Goal: Task Accomplishment & Management: Complete application form

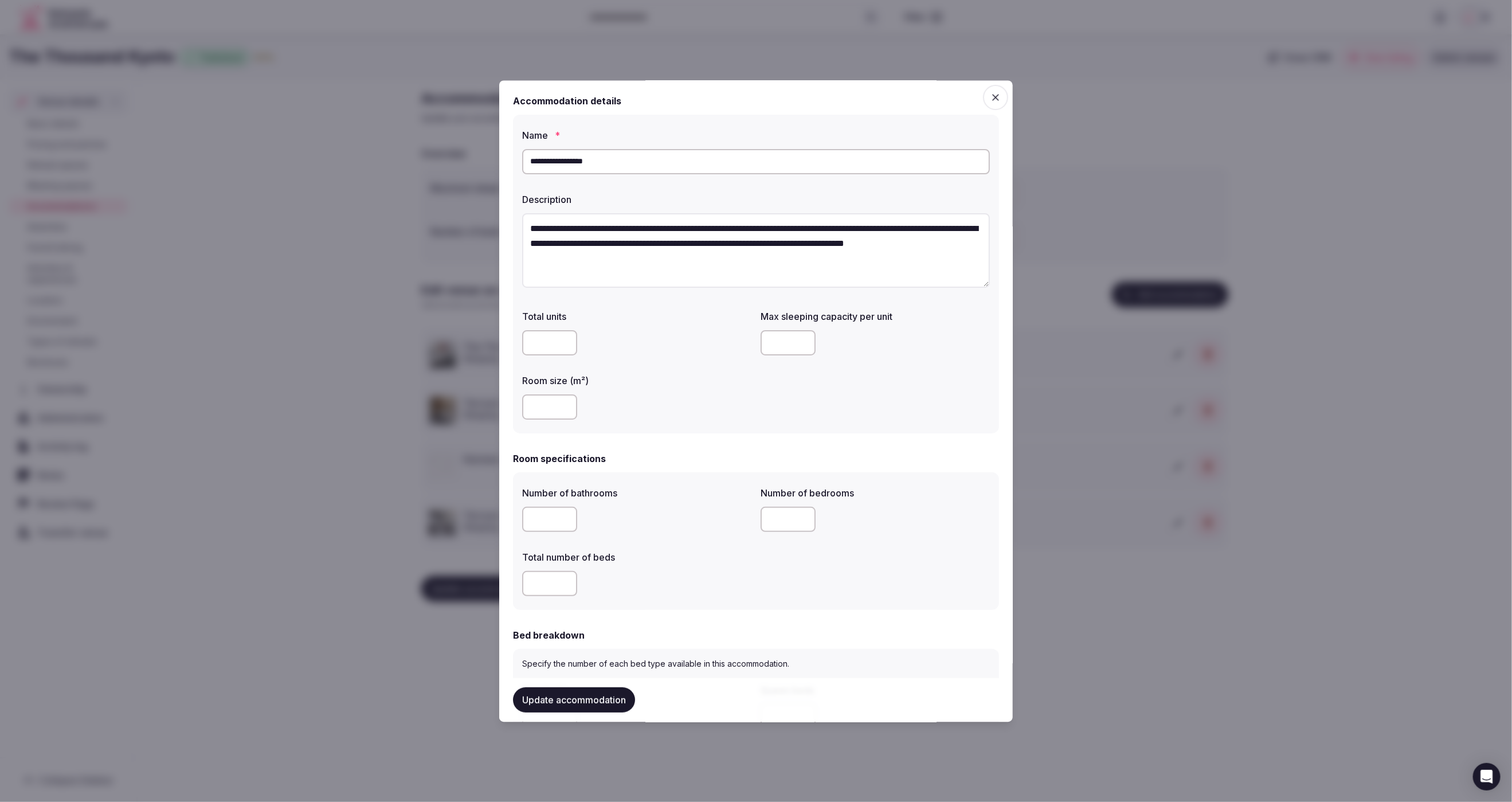
scroll to position [989, 0]
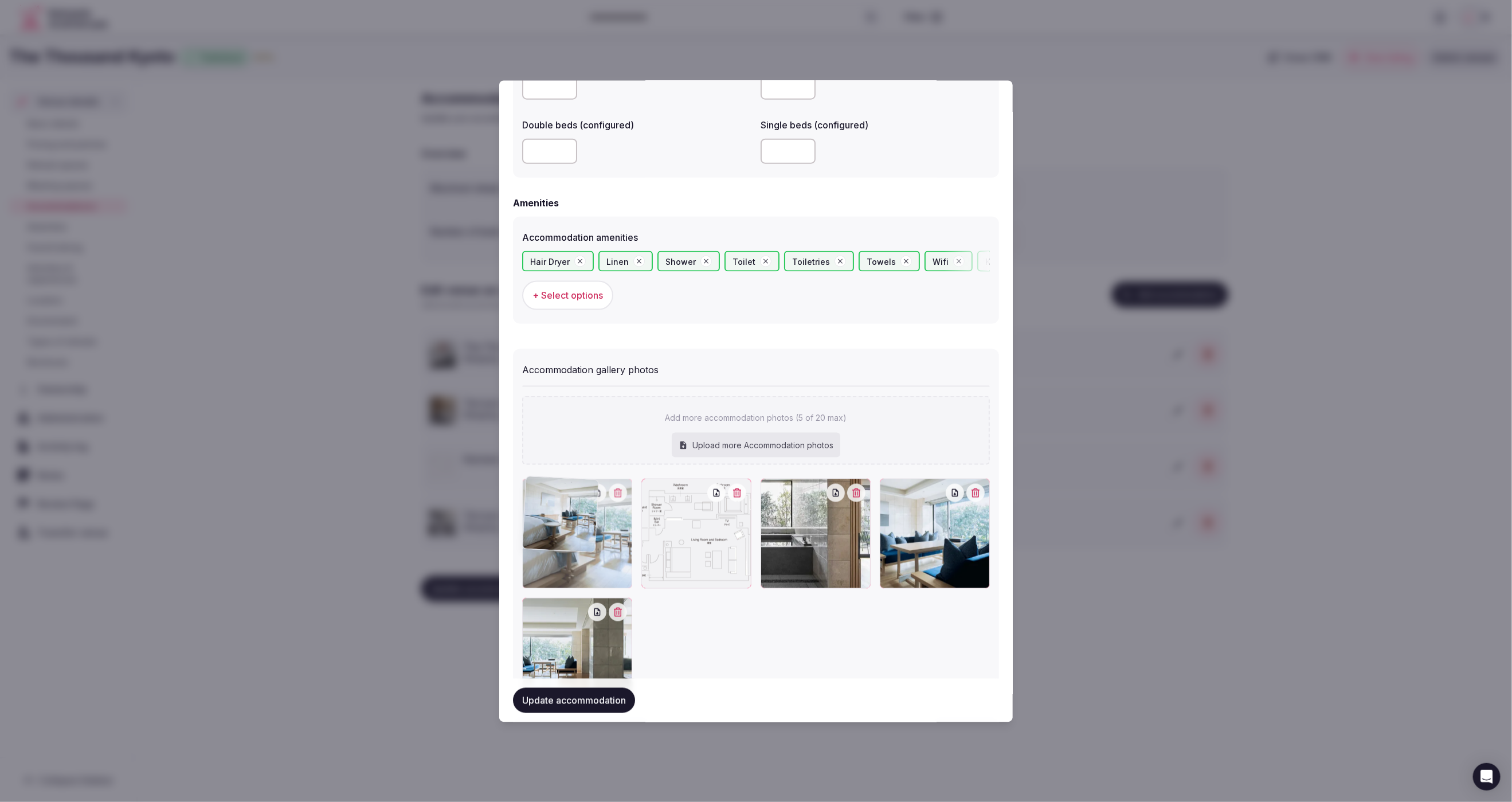
drag, startPoint x: 589, startPoint y: 645, endPoint x: 589, endPoint y: 527, distance: 118.0
click at [589, 527] on div at bounding box center [577, 533] width 110 height 110
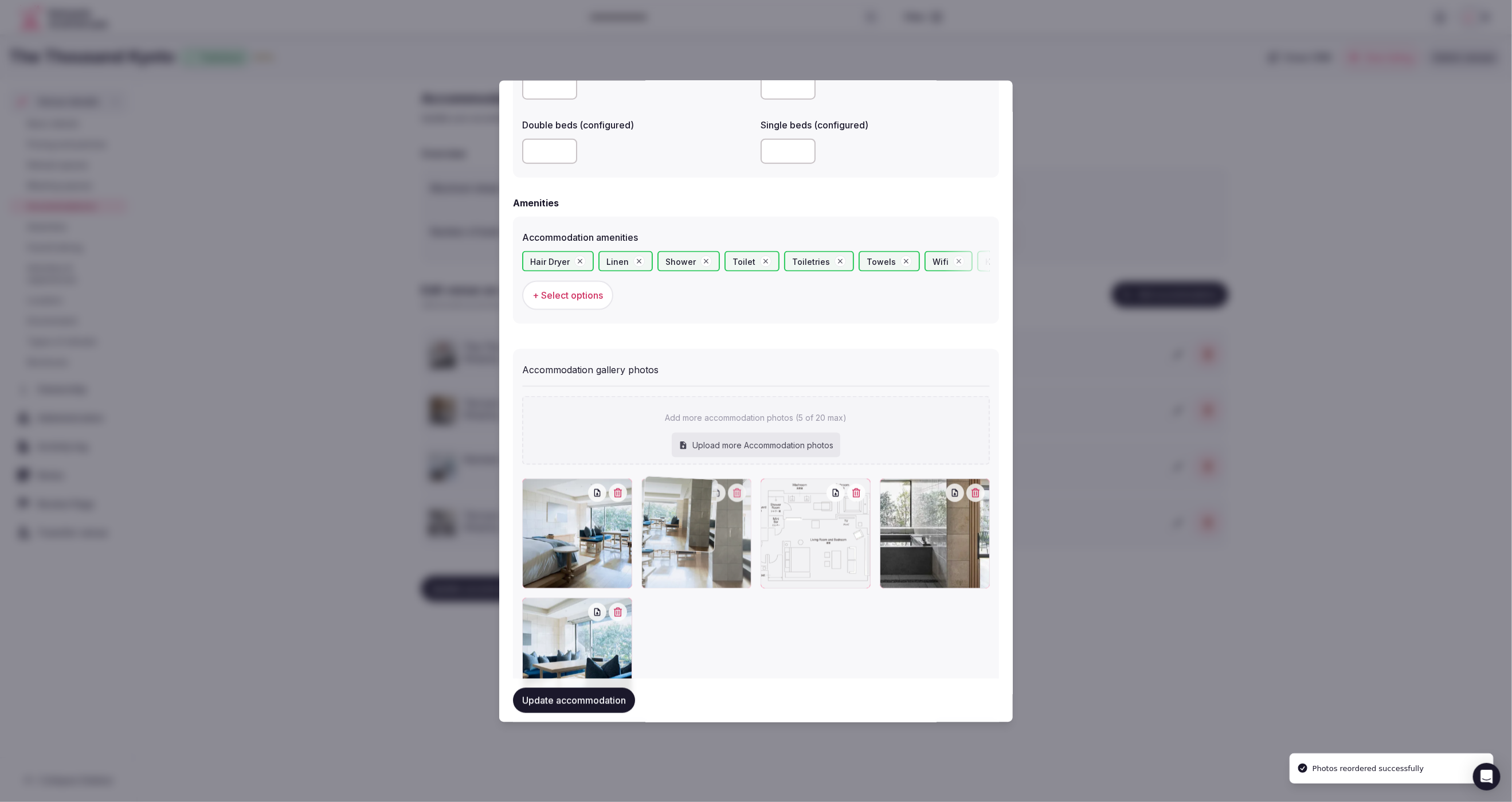
drag, startPoint x: 609, startPoint y: 636, endPoint x: 742, endPoint y: 541, distance: 163.4
click at [742, 541] on div at bounding box center [696, 533] width 110 height 110
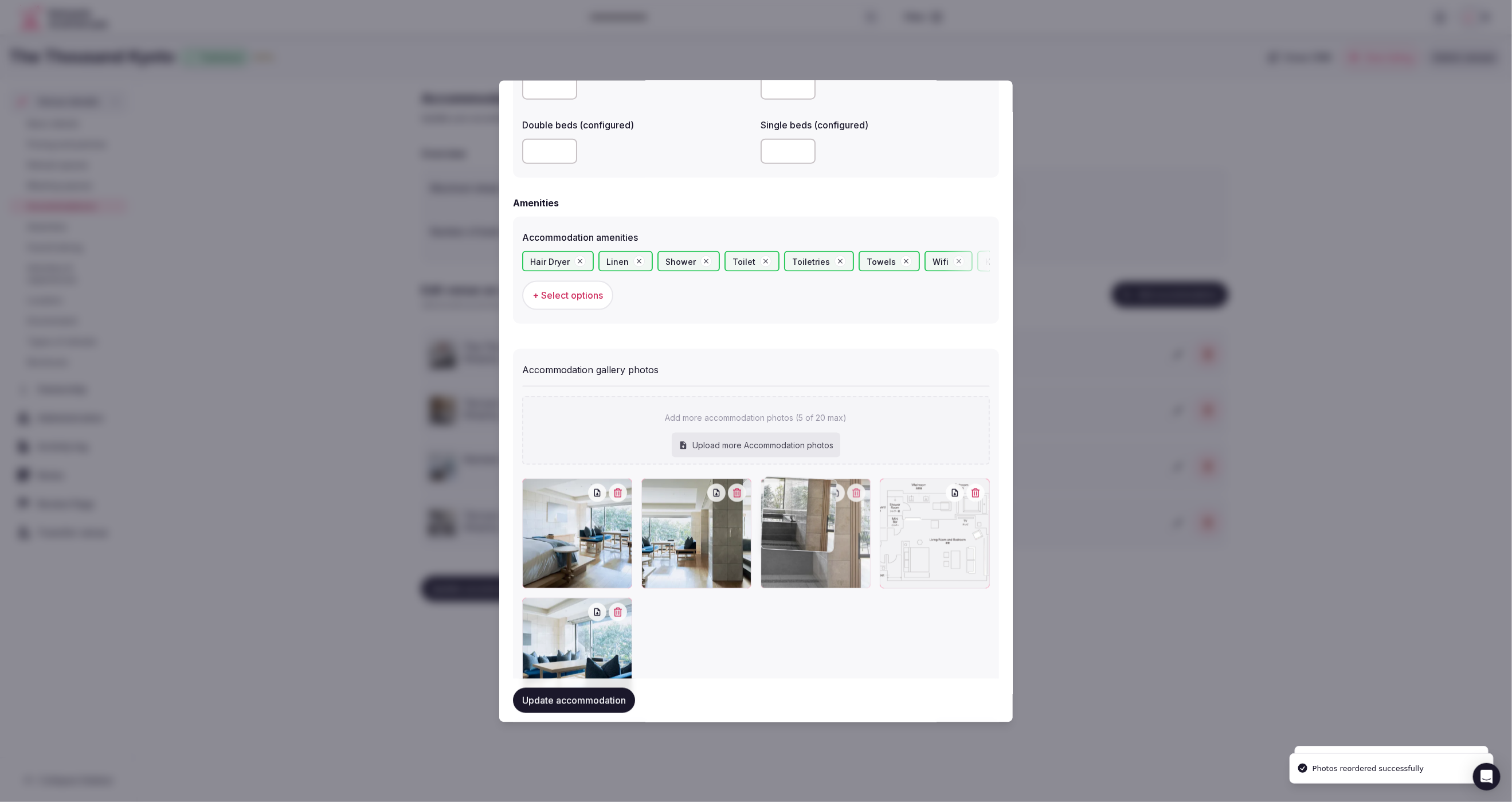
drag, startPoint x: 944, startPoint y: 522, endPoint x: 803, endPoint y: 531, distance: 141.3
click at [803, 531] on div at bounding box center [815, 533] width 110 height 110
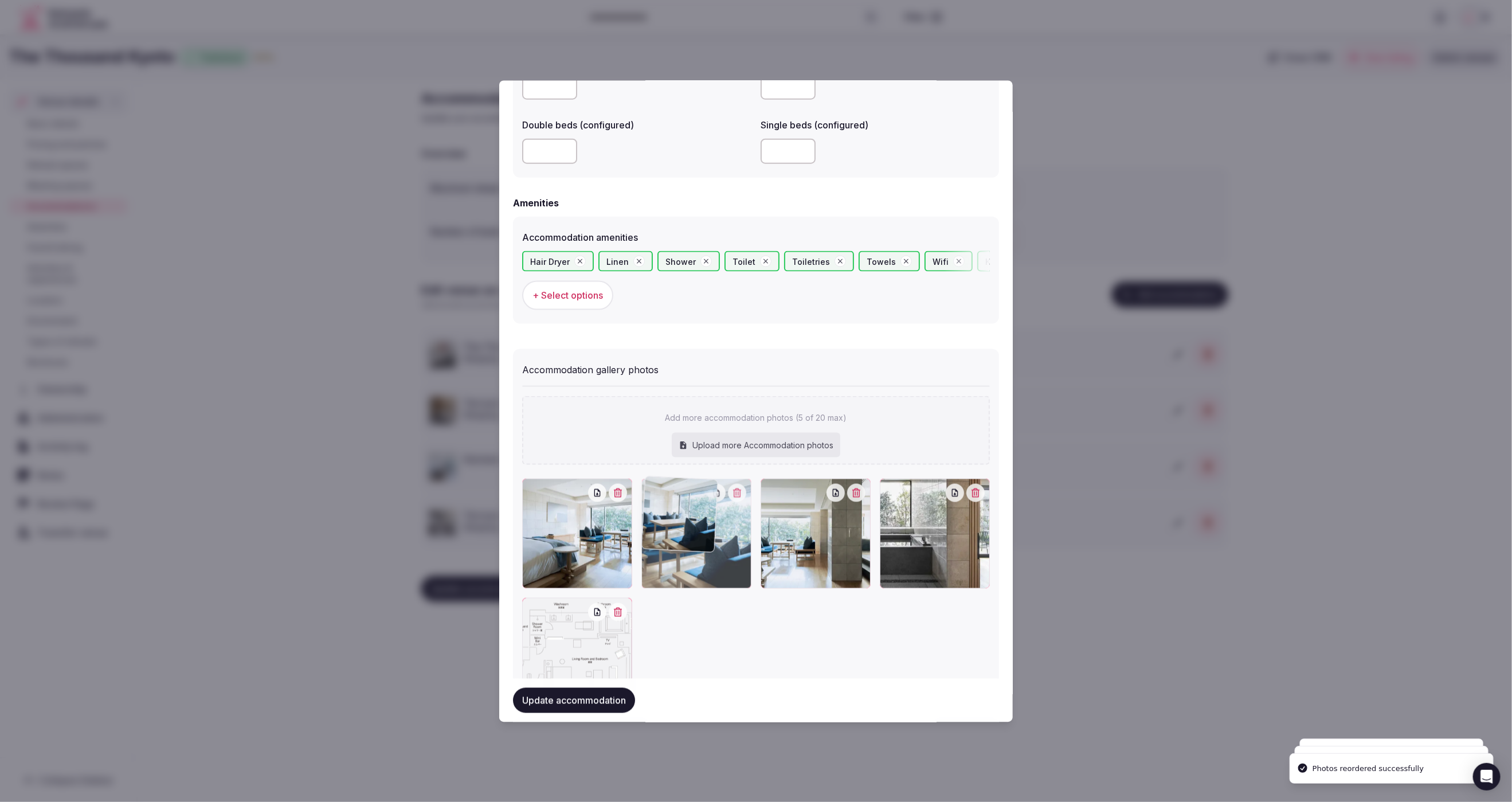
drag, startPoint x: 576, startPoint y: 648, endPoint x: 719, endPoint y: 574, distance: 161.0
click at [719, 573] on div at bounding box center [696, 533] width 110 height 110
click at [594, 709] on button "Update accommodation" at bounding box center [574, 700] width 122 height 25
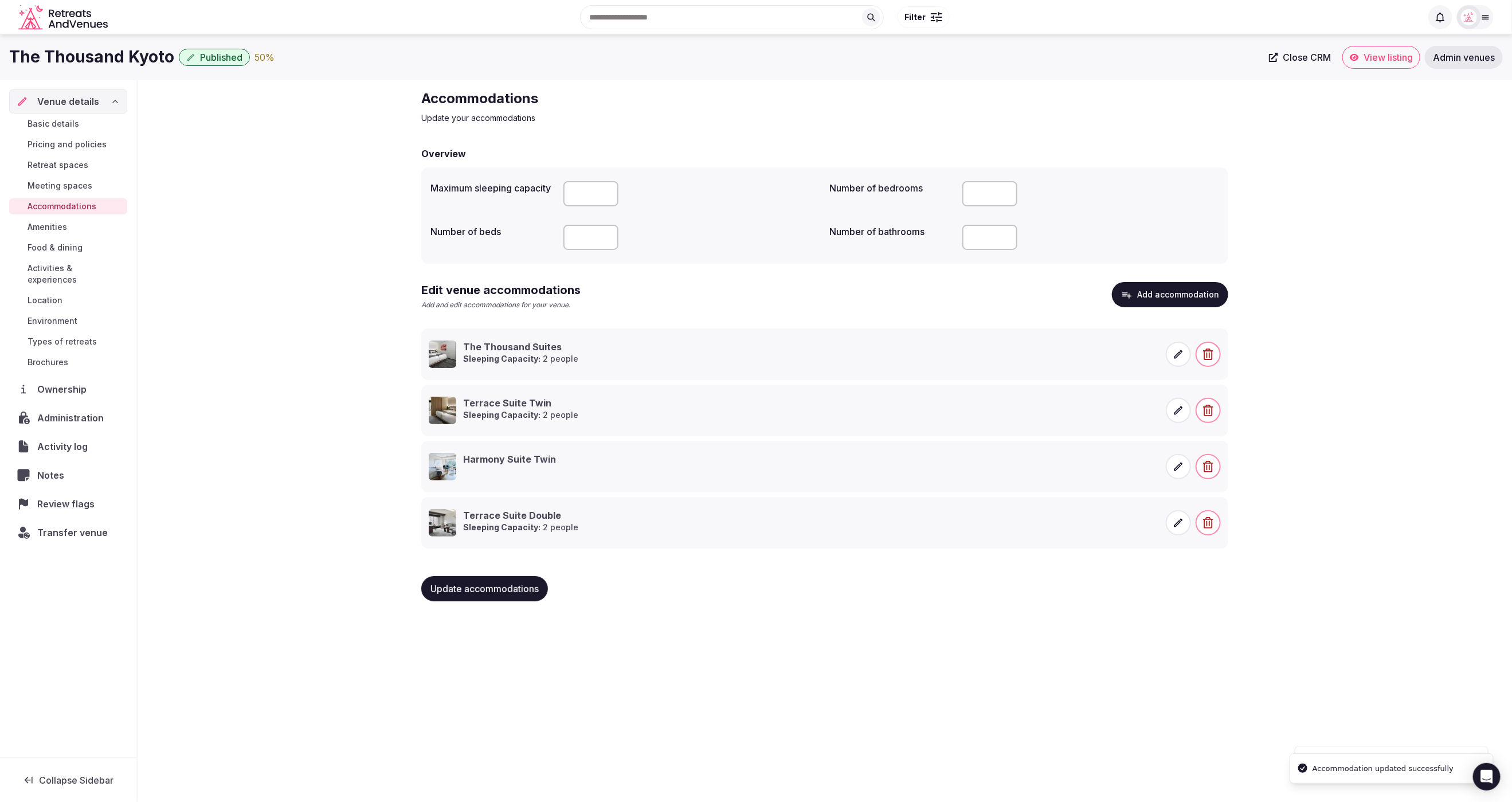
click at [773, 678] on div "The Thousand Kyoto Published 50 % Close CRM View listing Admin venues Venue det…" at bounding box center [756, 415] width 1512 height 761
click at [1177, 472] on span at bounding box center [1178, 466] width 25 height 25
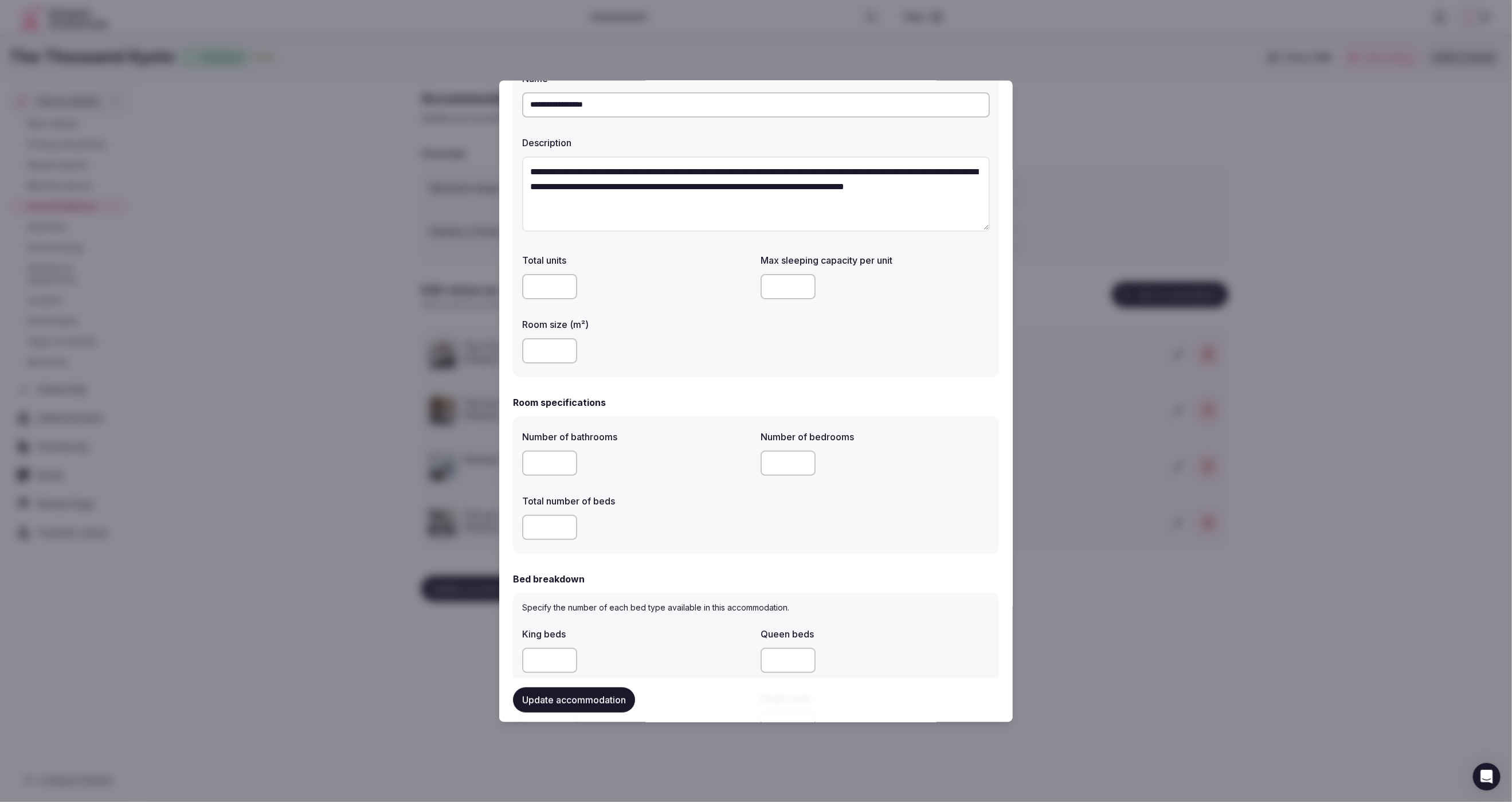
scroll to position [39, 0]
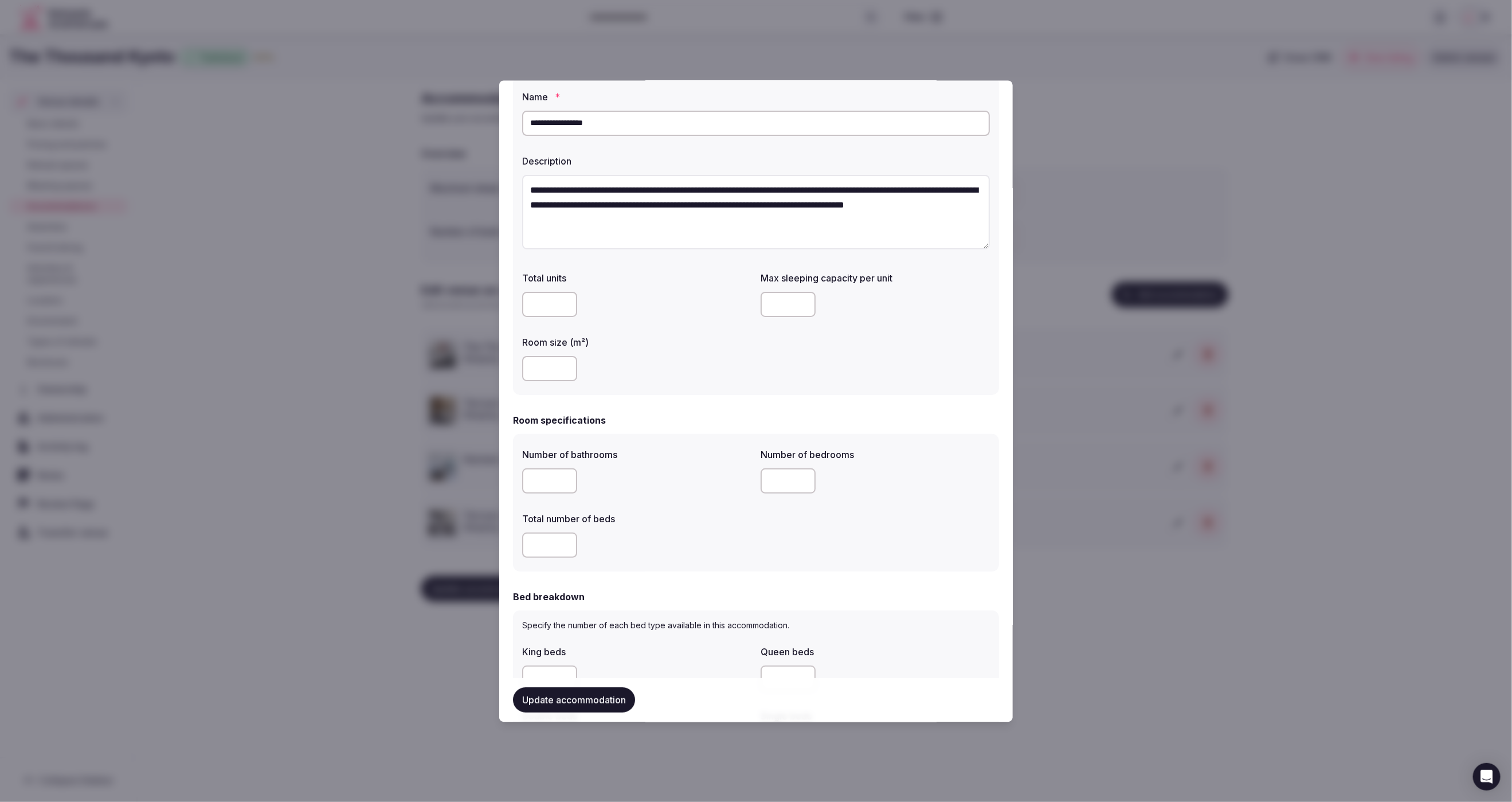
click at [788, 305] on input "number" at bounding box center [788, 305] width 55 height 25
type input "*"
click at [710, 393] on div "**********" at bounding box center [756, 236] width 486 height 320
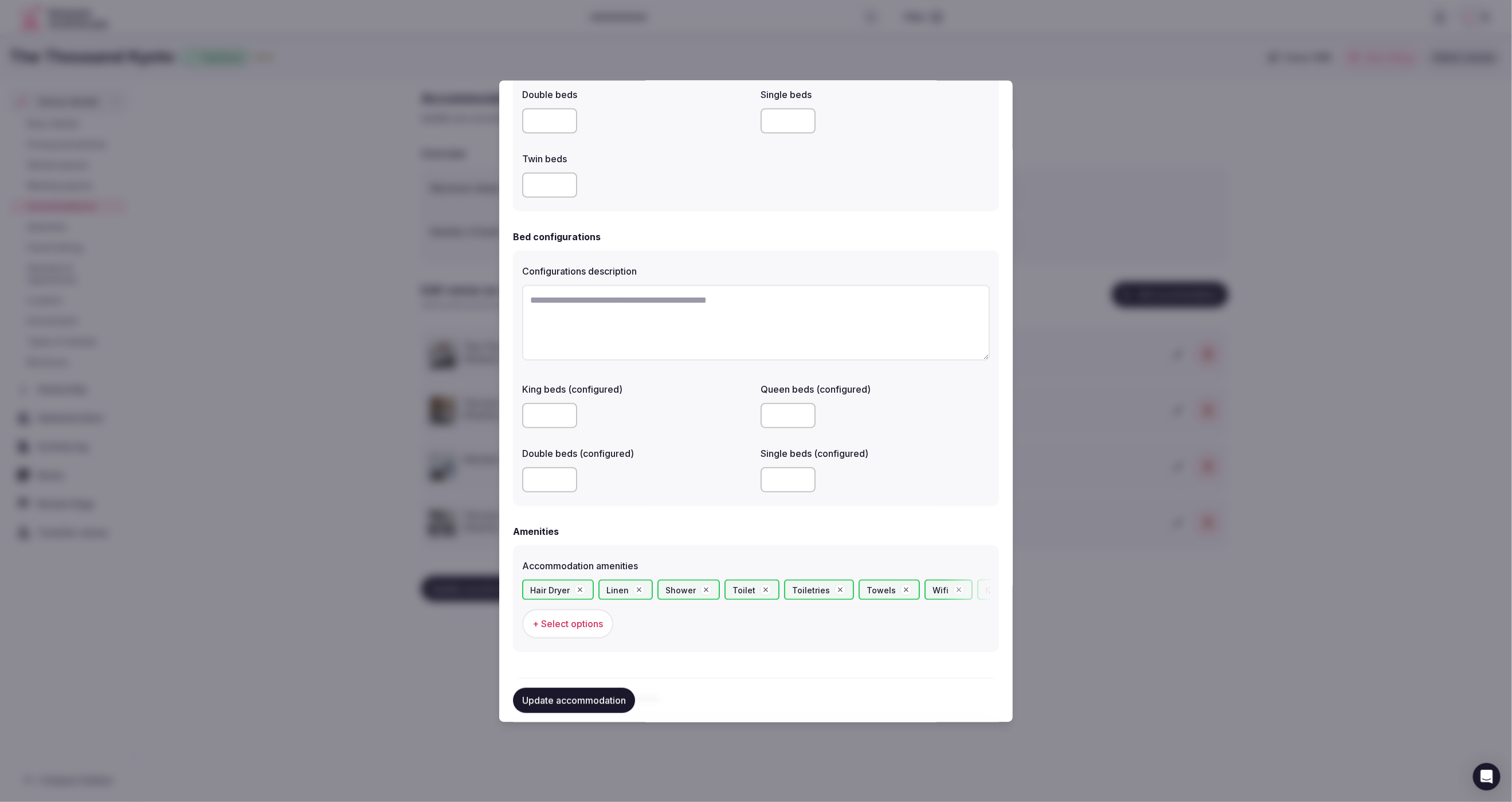
scroll to position [1043, 0]
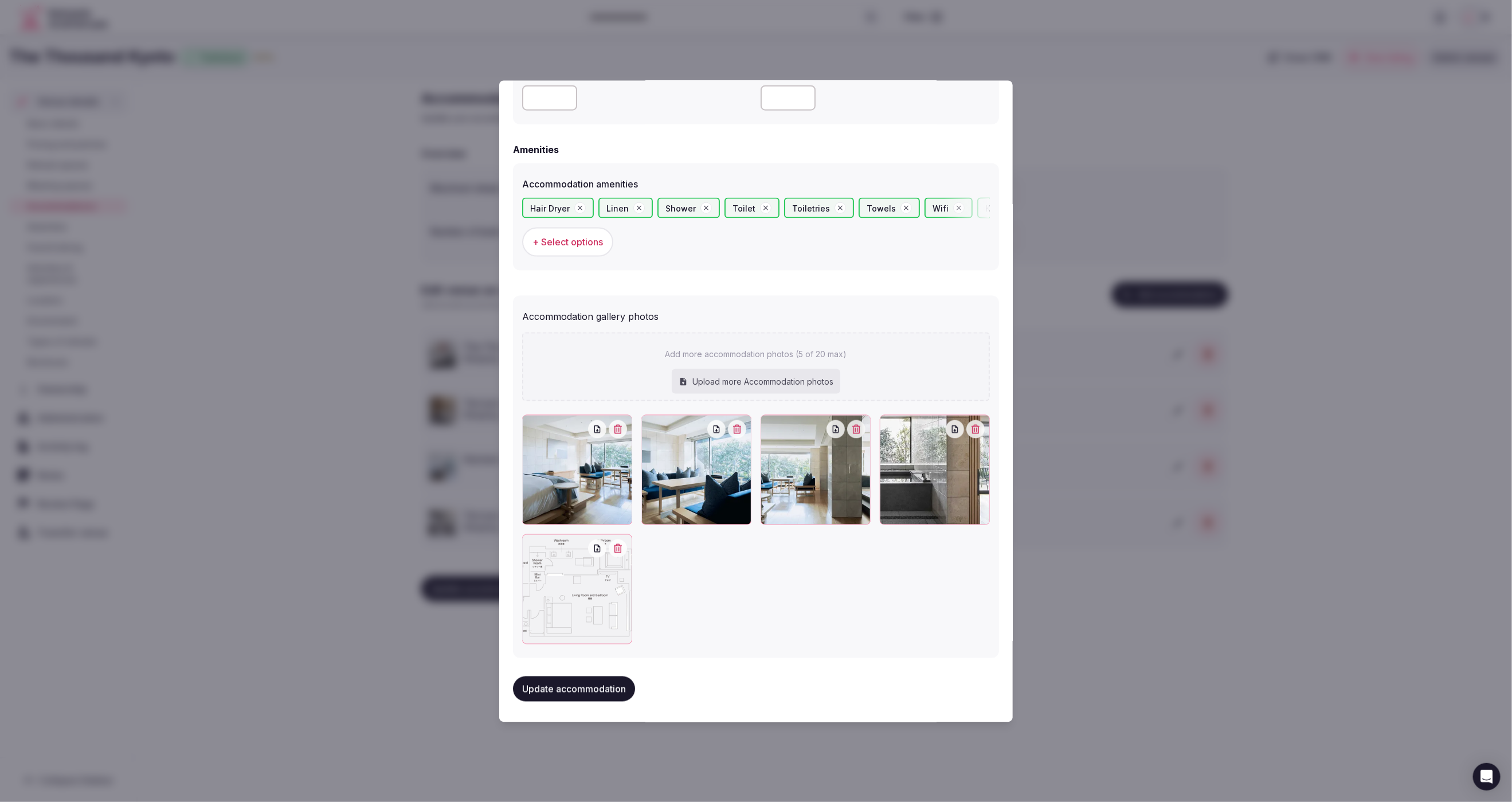
click at [578, 710] on div "**********" at bounding box center [756, 401] width 514 height 642
click at [578, 690] on button "Update accommodation" at bounding box center [574, 689] width 122 height 25
click at [1079, 694] on div at bounding box center [756, 401] width 1512 height 802
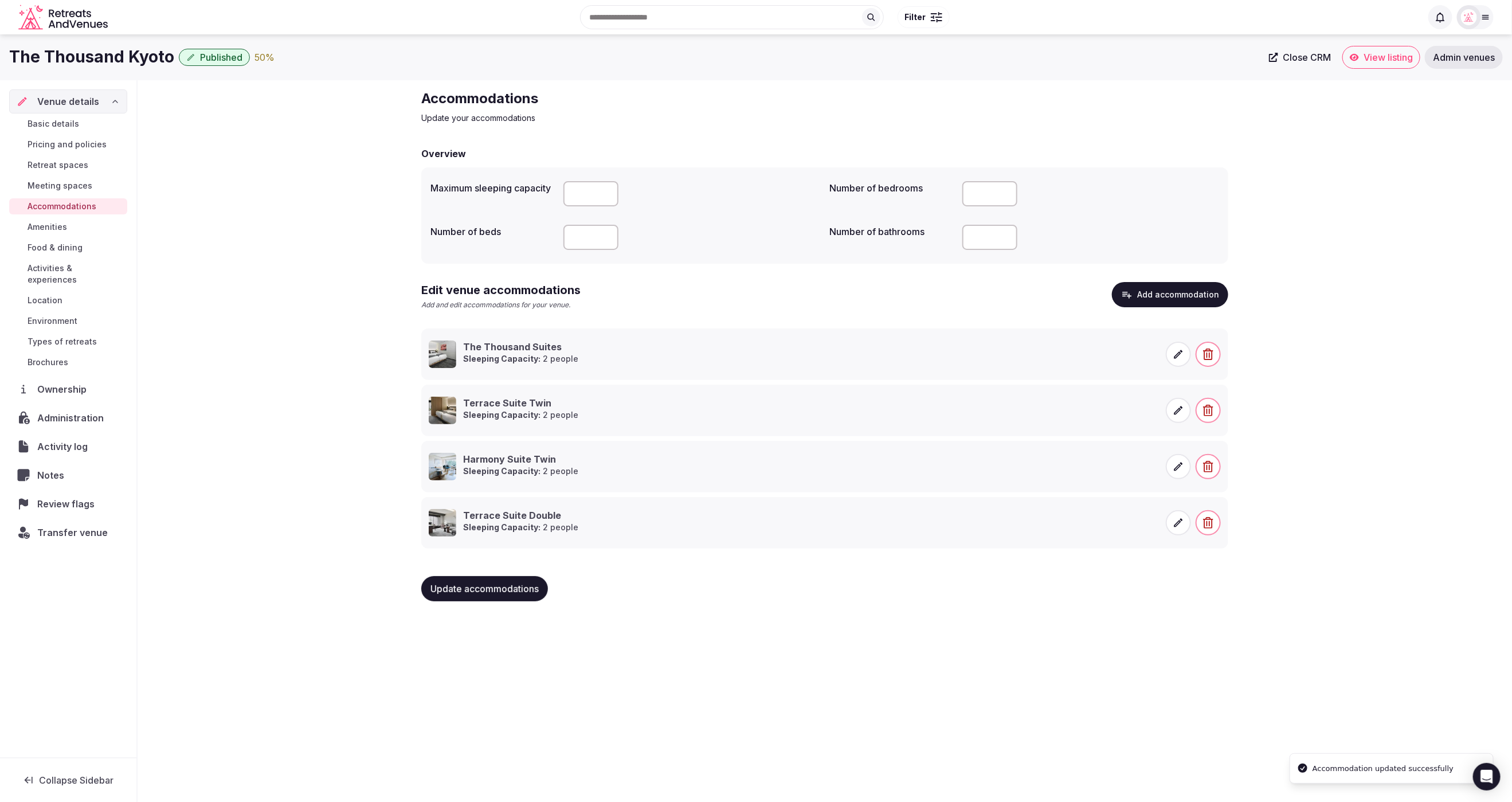
click at [1131, 299] on icon "button" at bounding box center [1127, 294] width 11 height 11
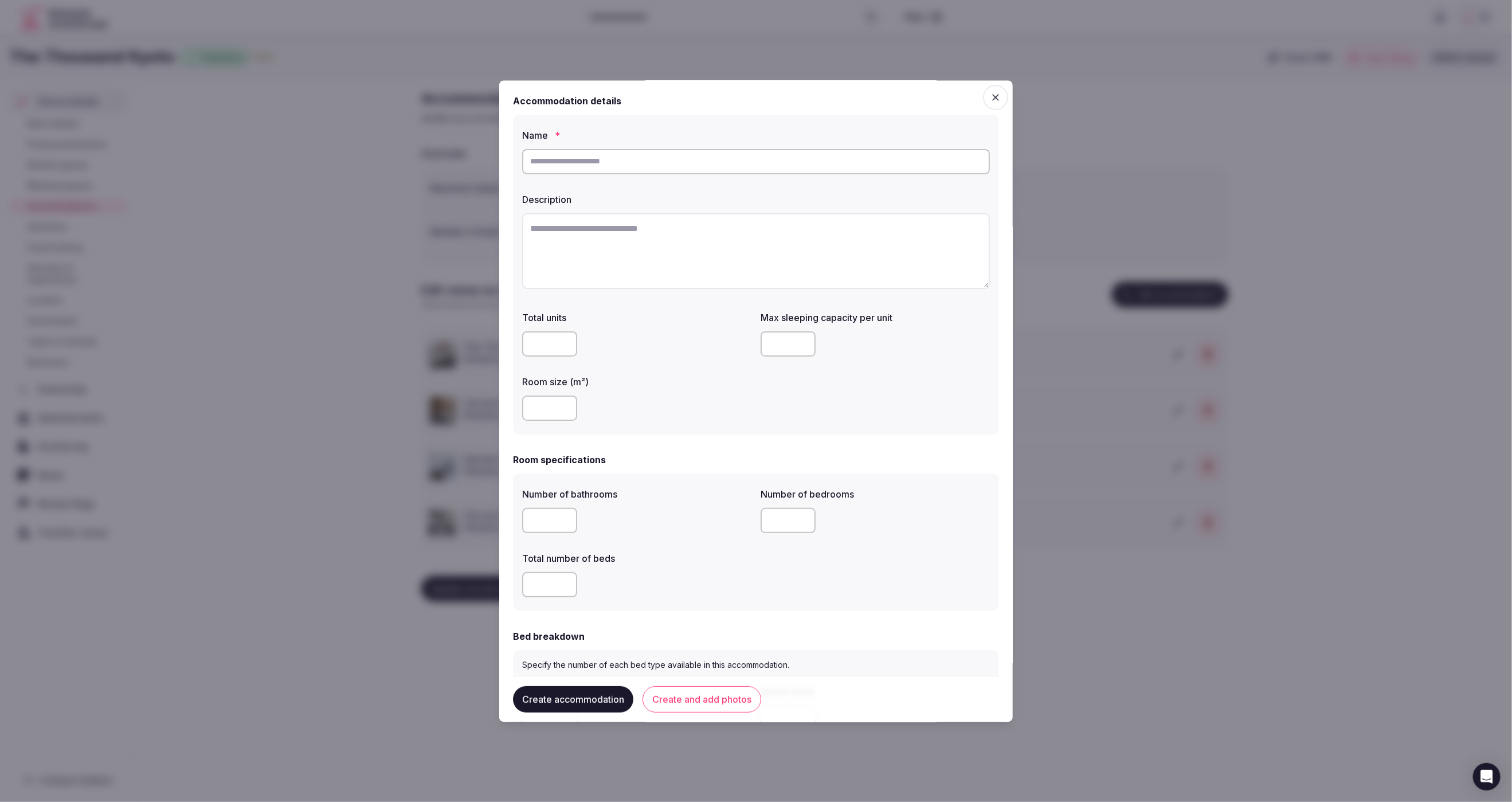
click at [647, 165] on input "text" at bounding box center [756, 162] width 468 height 25
paste input "**********"
type input "**********"
click at [600, 223] on textarea at bounding box center [756, 251] width 468 height 75
click at [611, 253] on textarea "To enrich screen reader interactions, please activate Accessibility in Grammarl…" at bounding box center [756, 251] width 468 height 75
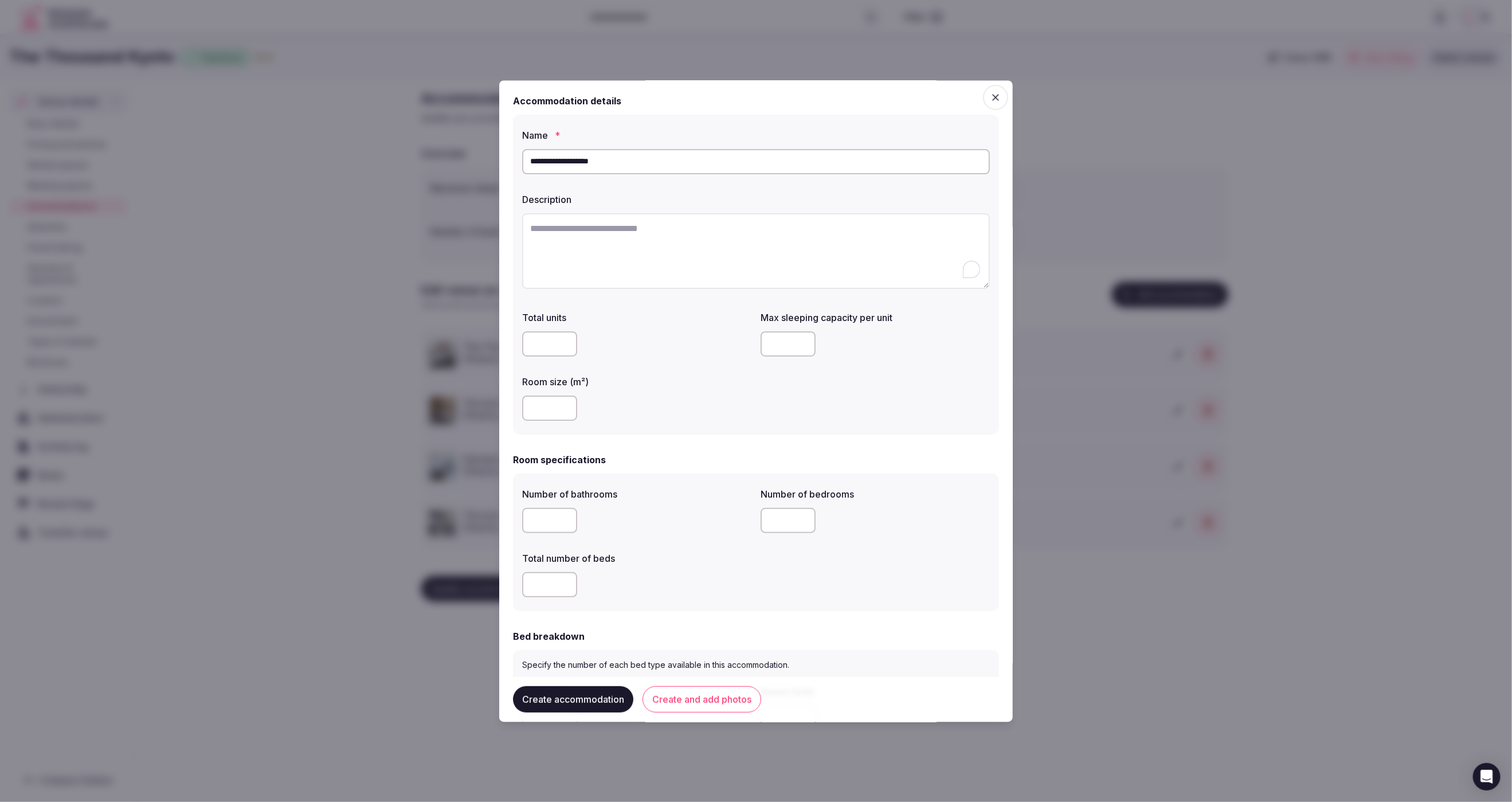
click at [869, 248] on textarea "To enrich screen reader interactions, please activate Accessibility in Grammarl…" at bounding box center [756, 251] width 468 height 75
click at [669, 245] on textarea "To enrich screen reader interactions, please activate Accessibility in Grammarl…" at bounding box center [756, 251] width 468 height 75
paste textarea "**********"
click at [661, 257] on textarea "**********" at bounding box center [756, 251] width 468 height 75
type textarea "**********"
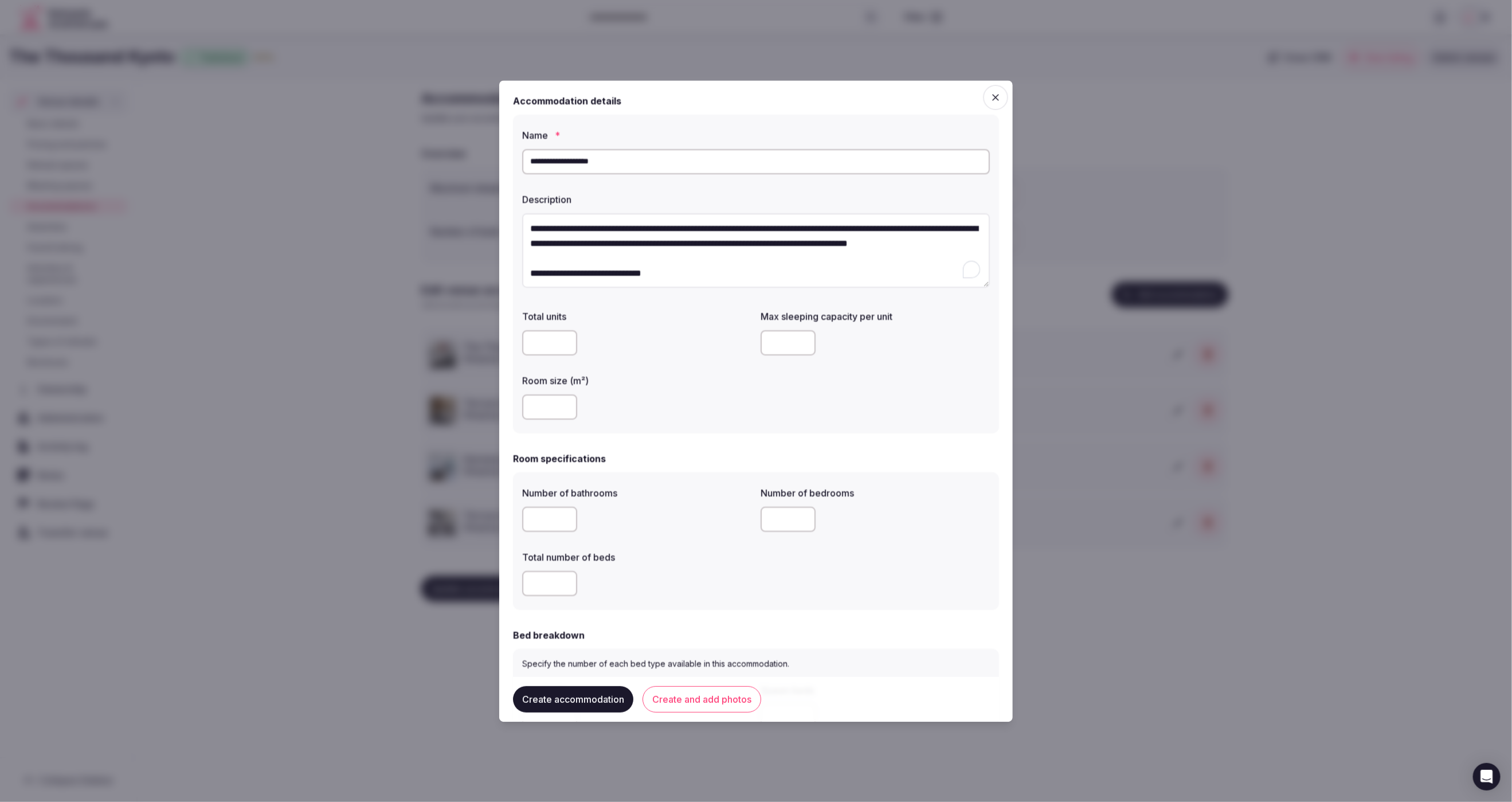
click at [558, 581] on input "number" at bounding box center [549, 584] width 55 height 25
type input "*"
click at [782, 339] on input "number" at bounding box center [788, 343] width 55 height 25
type input "*"
click at [543, 522] on input "number" at bounding box center [549, 520] width 55 height 25
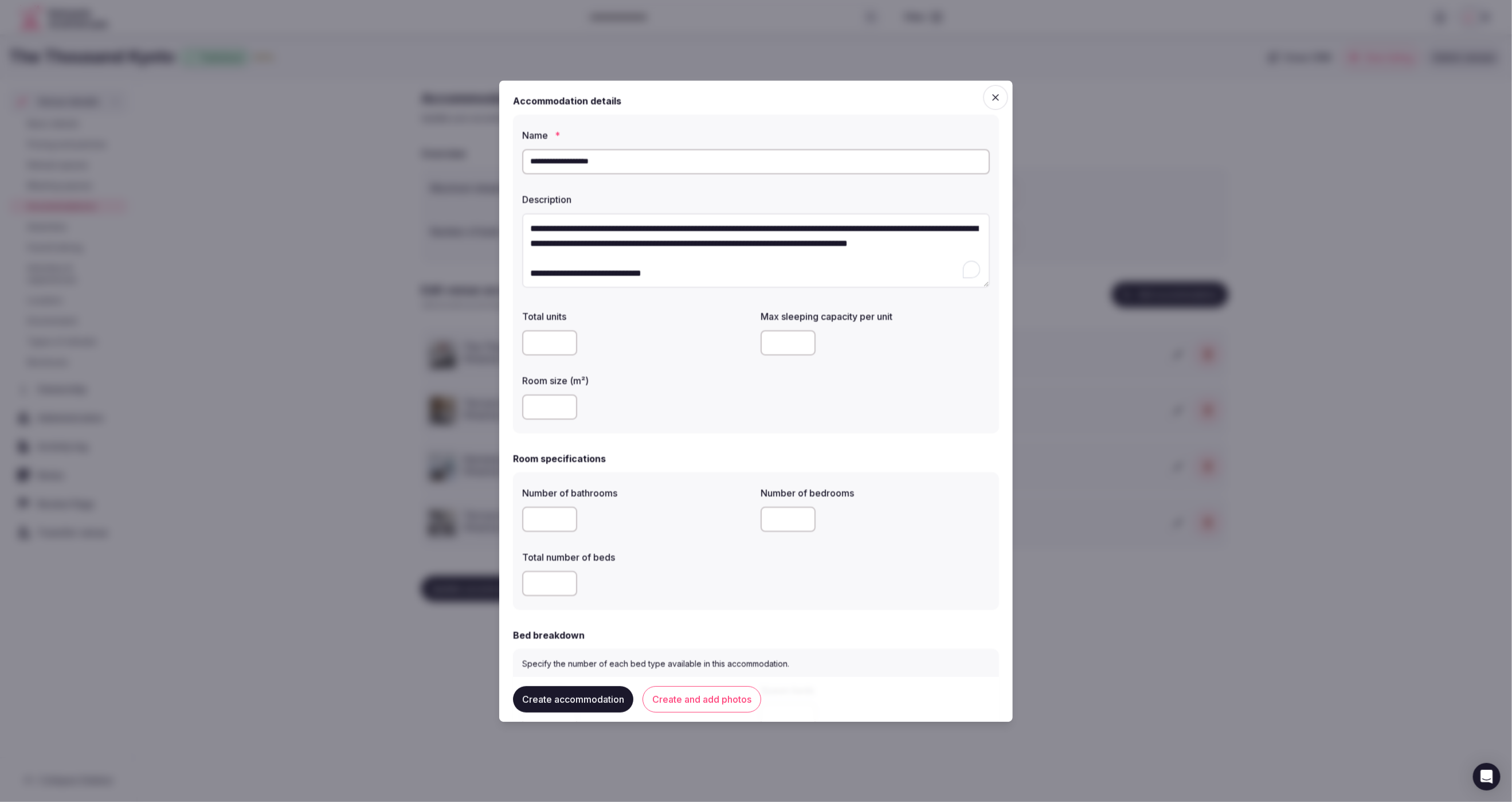
type input "*"
click at [787, 524] on input "number" at bounding box center [788, 520] width 55 height 25
type input "*"
click at [656, 482] on div "Number of bathrooms" at bounding box center [637, 490] width 229 height 16
click at [536, 409] on input "number" at bounding box center [549, 408] width 55 height 25
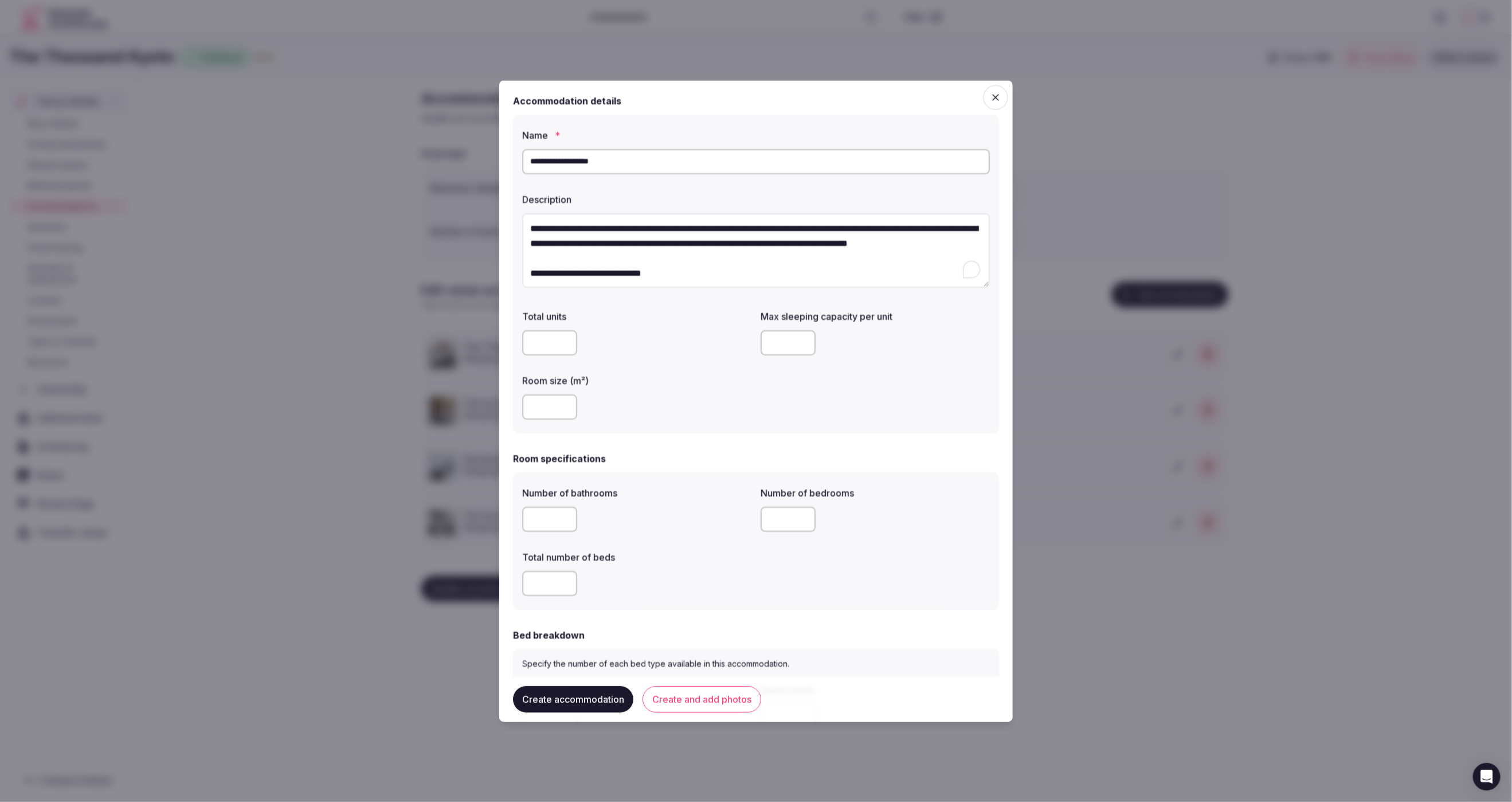
type input "**"
click at [688, 410] on div "**" at bounding box center [637, 408] width 229 height 25
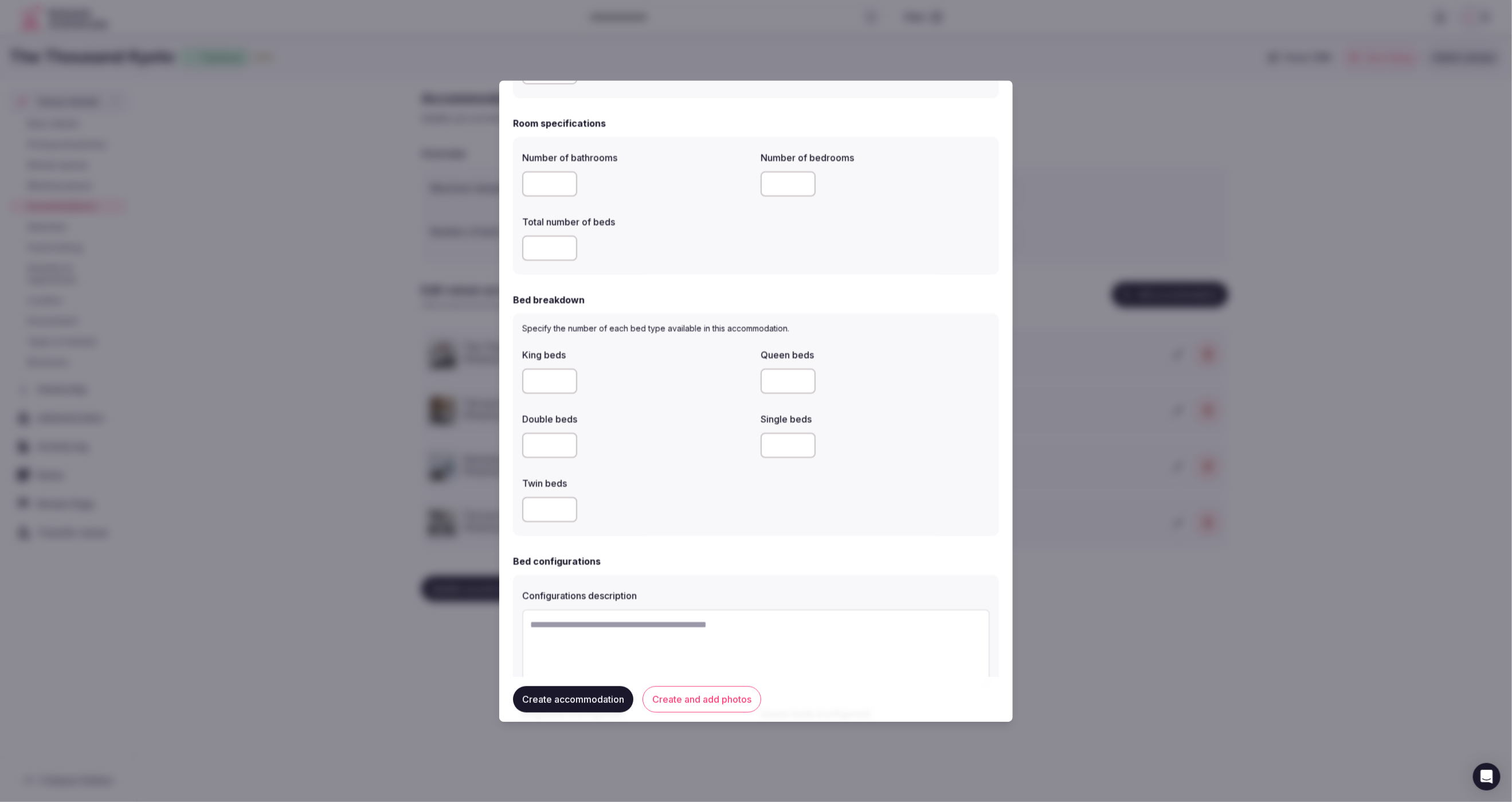
scroll to position [459, 0]
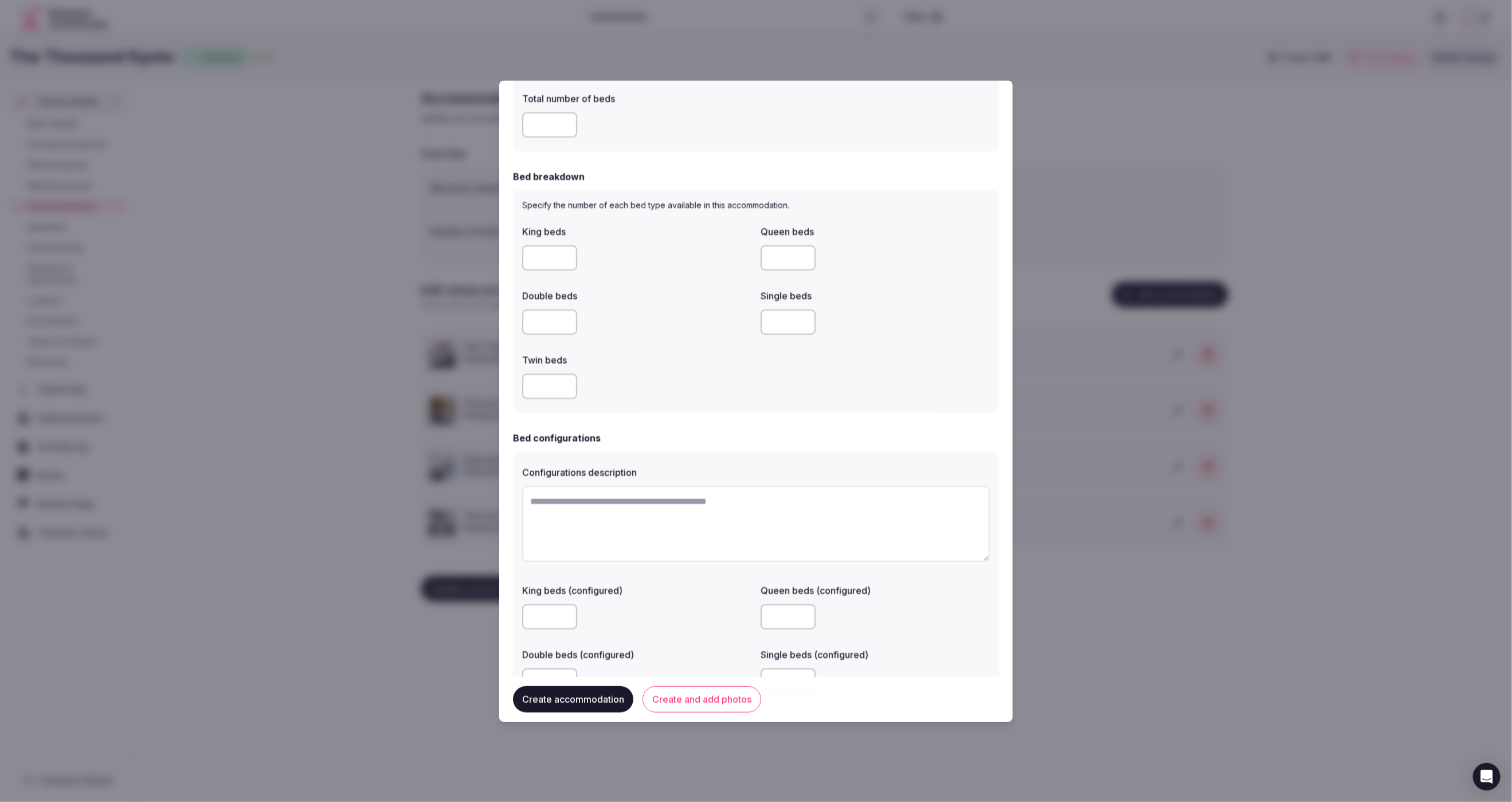
click at [545, 320] on input "number" at bounding box center [549, 322] width 55 height 25
type input "*"
click at [636, 339] on div "King beds Queen beds Double beds * Single beds Twin beds" at bounding box center [756, 312] width 468 height 184
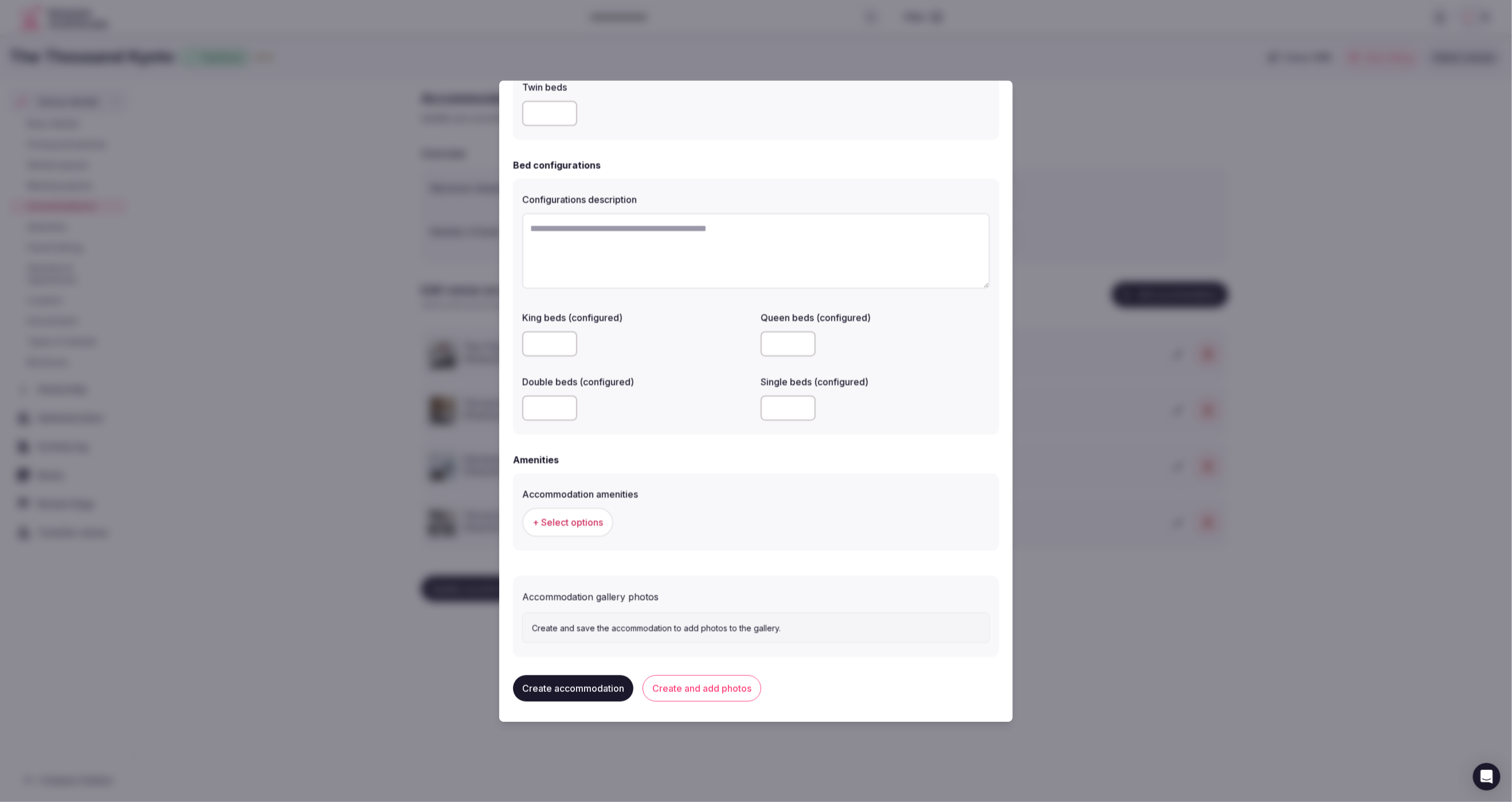
scroll to position [729, 0]
click at [561, 530] on span "+ Select options" at bounding box center [568, 525] width 71 height 12
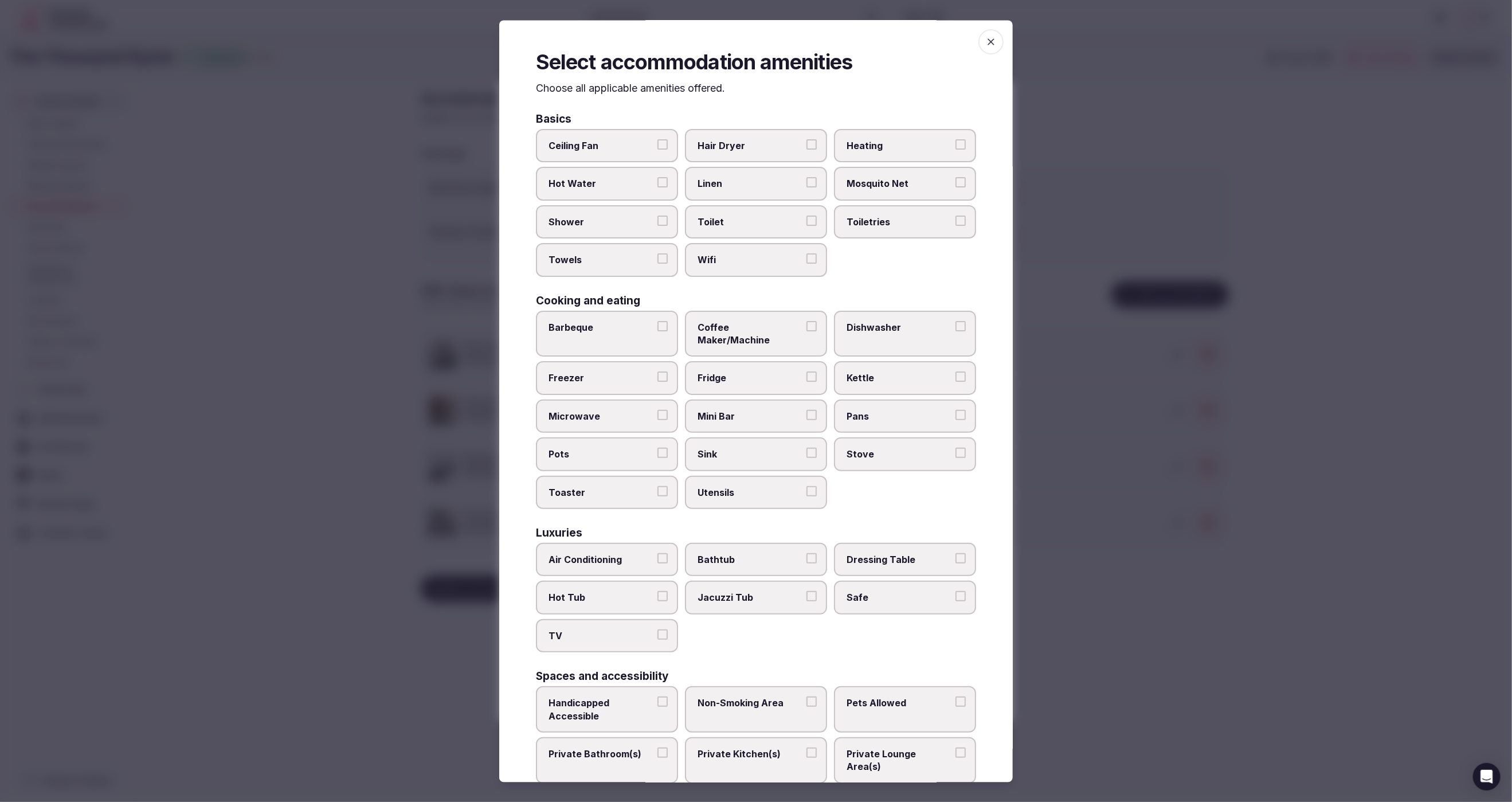
click at [751, 142] on span "Hair Dryer" at bounding box center [751, 146] width 106 height 12
click at [806, 142] on button "Hair Dryer" at bounding box center [811, 145] width 10 height 10
click at [749, 191] on label "Linen" at bounding box center [755, 184] width 142 height 33
click at [806, 188] on button "Linen" at bounding box center [811, 182] width 10 height 10
click at [748, 223] on span "Toilet" at bounding box center [751, 222] width 106 height 12
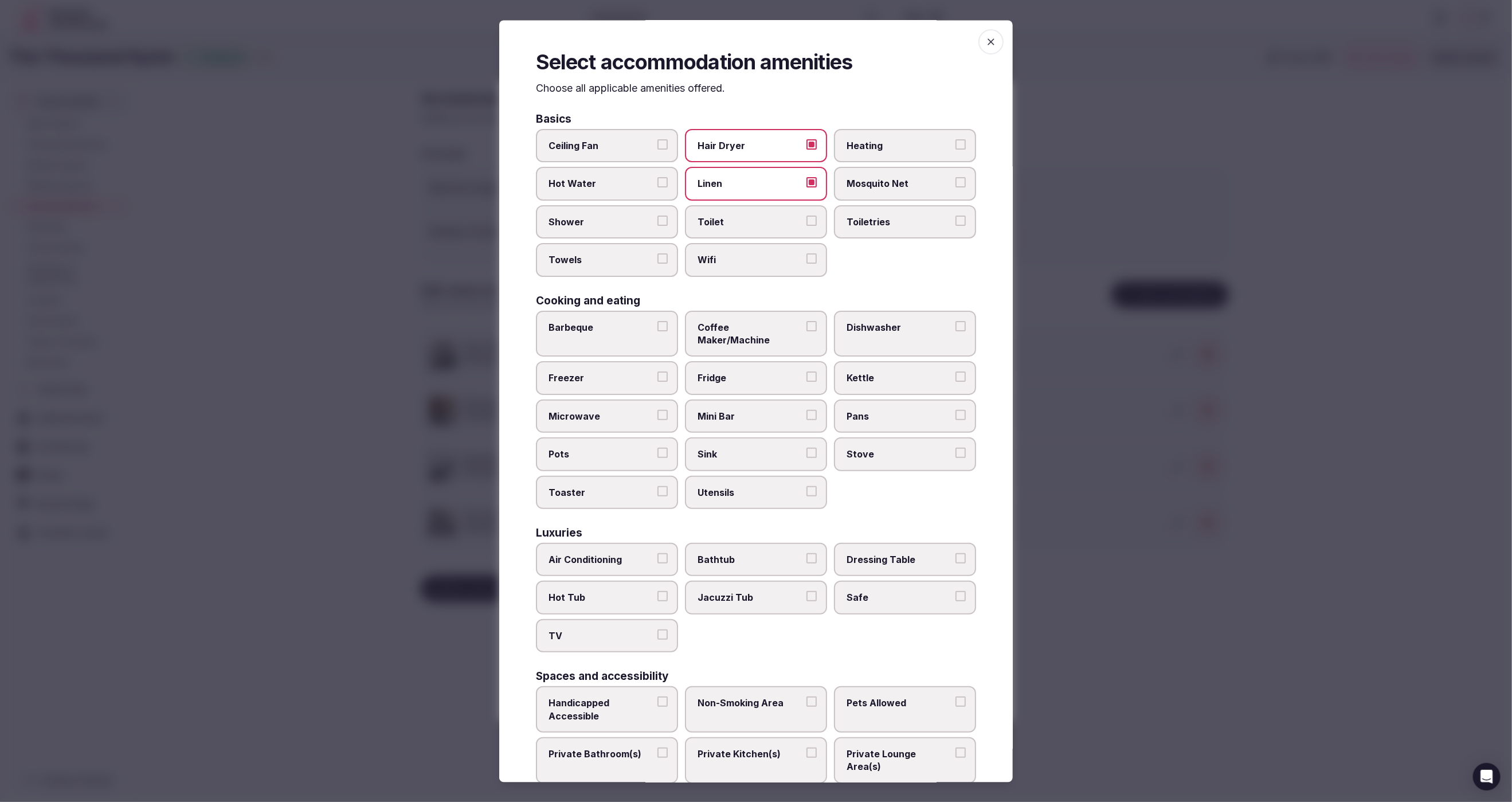
click at [806, 223] on button "Toilet" at bounding box center [811, 220] width 10 height 10
click at [748, 254] on span "Wifi" at bounding box center [751, 260] width 106 height 12
click at [806, 254] on button "Wifi" at bounding box center [811, 259] width 10 height 10
drag, startPoint x: 878, startPoint y: 216, endPoint x: 765, endPoint y: 217, distance: 113.0
click at [878, 216] on span "Toiletries" at bounding box center [900, 222] width 106 height 12
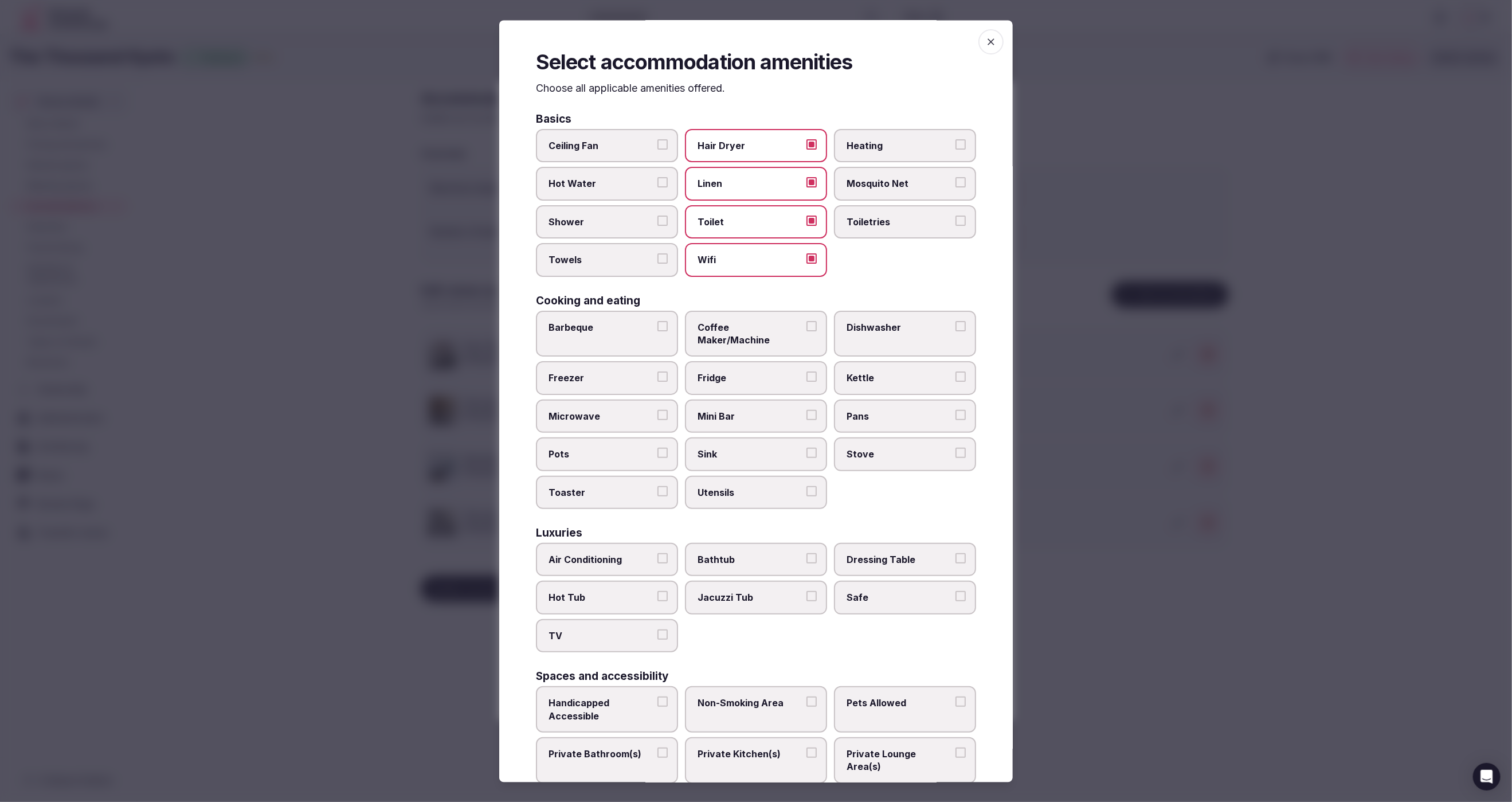
click at [956, 216] on button "Toiletries" at bounding box center [960, 220] width 10 height 10
click at [581, 220] on span "Shower" at bounding box center [602, 222] width 106 height 12
click at [657, 220] on button "Shower" at bounding box center [662, 220] width 10 height 10
click at [586, 254] on span "Towels" at bounding box center [602, 260] width 106 height 12
click at [657, 254] on button "Towels" at bounding box center [662, 259] width 10 height 10
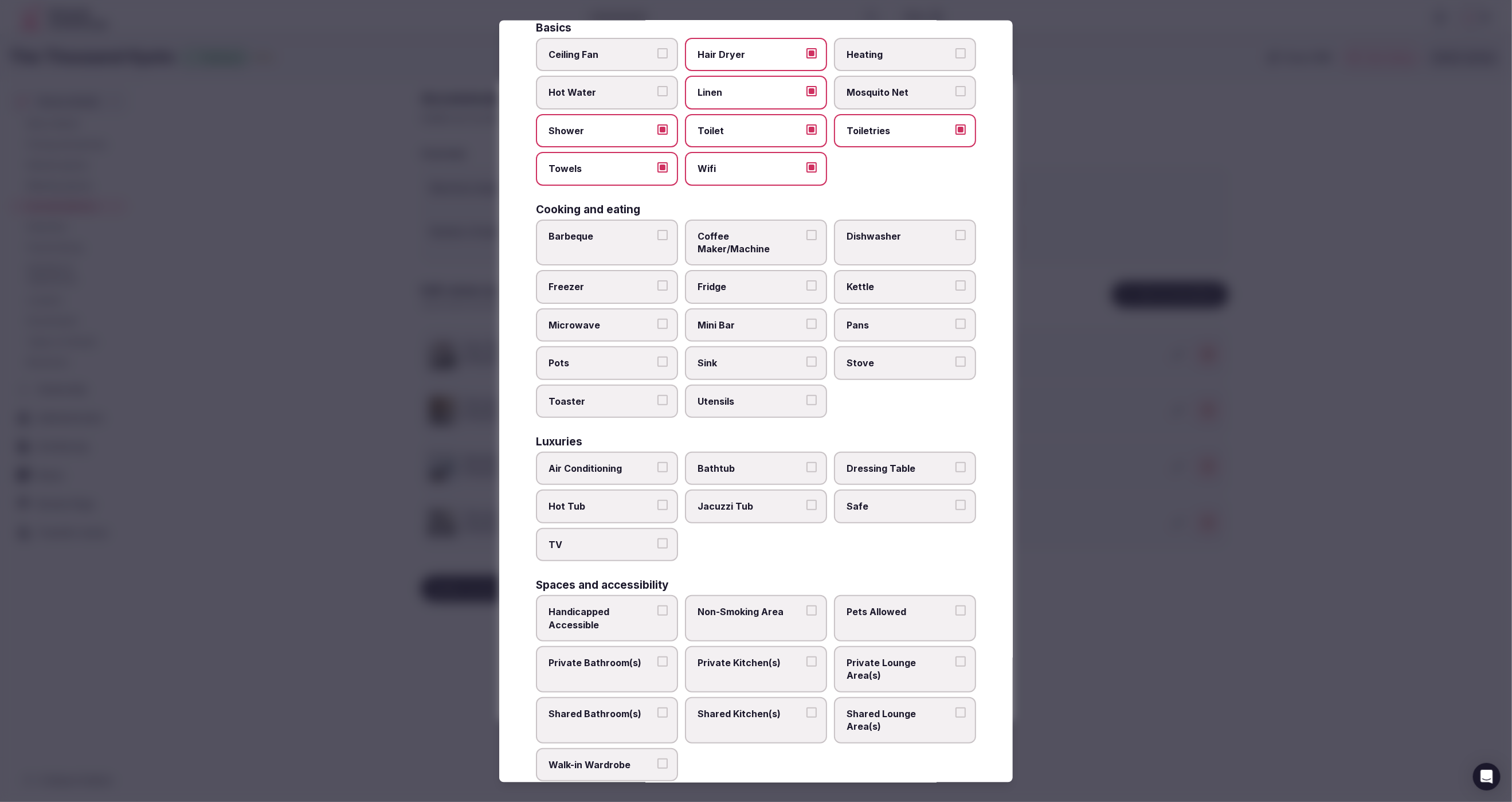
scroll to position [100, 0]
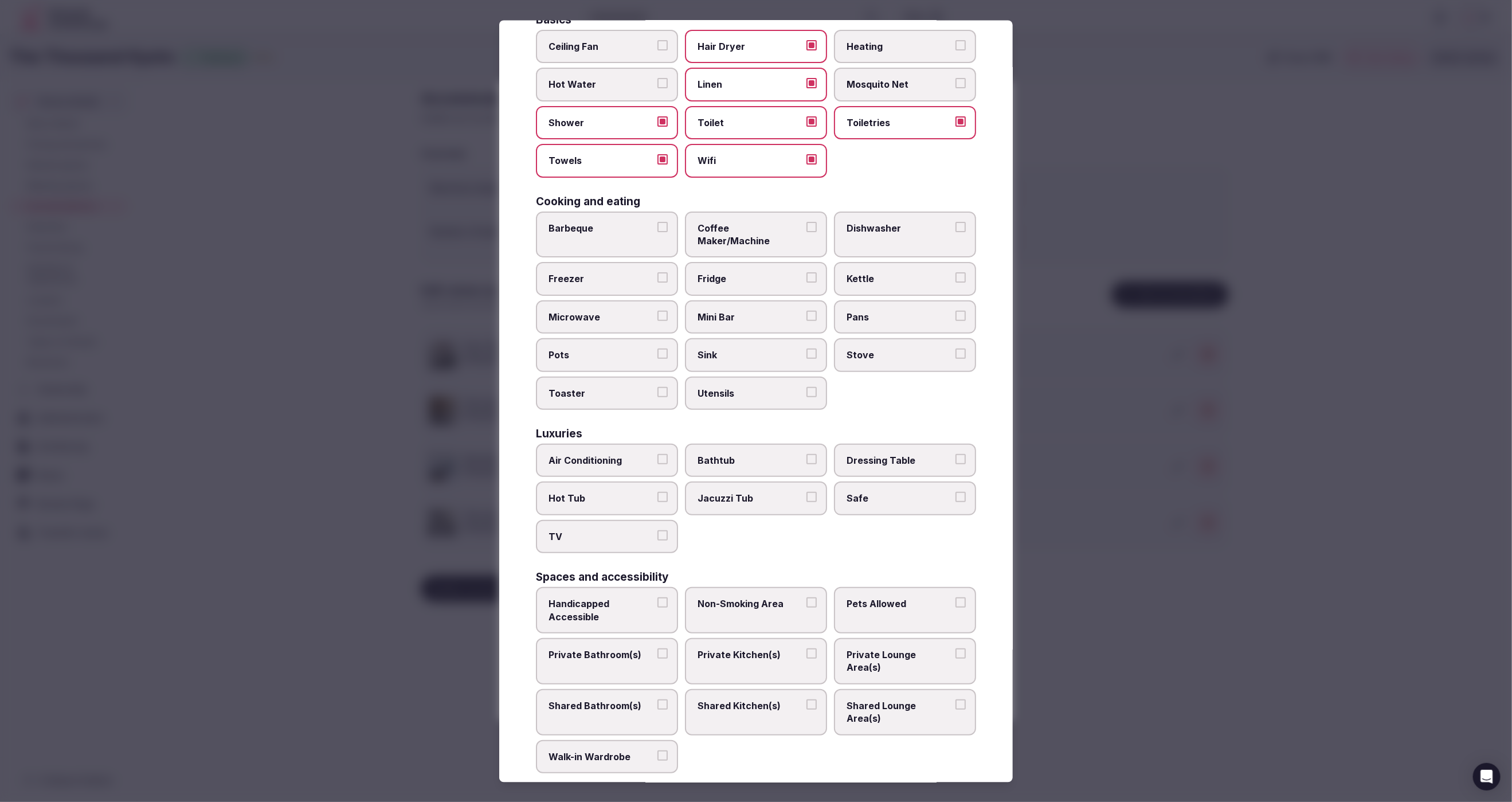
click at [876, 272] on span "Kettle" at bounding box center [900, 278] width 106 height 12
click at [956, 272] on button "Kettle" at bounding box center [960, 277] width 10 height 10
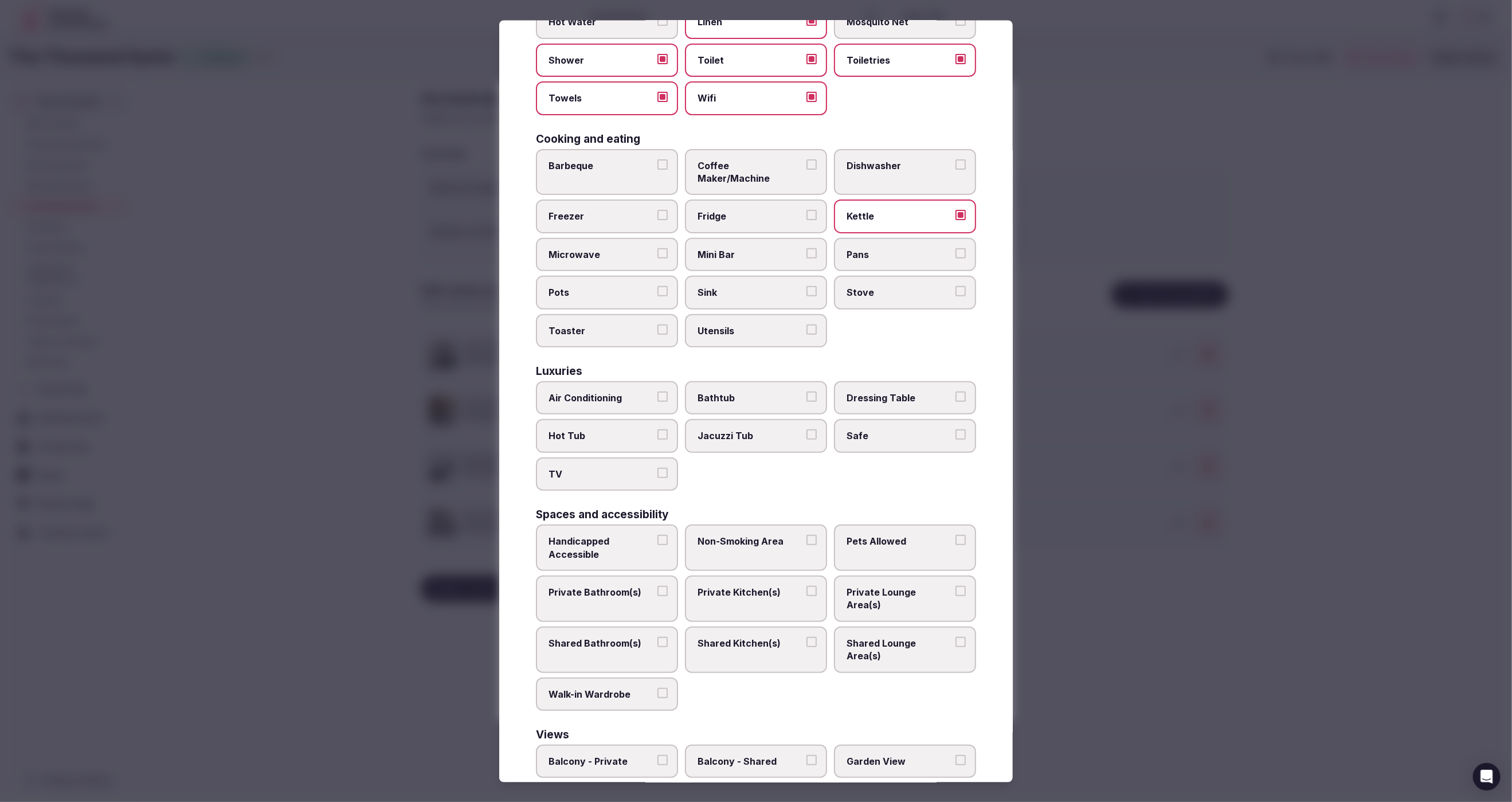
scroll to position [211, 0]
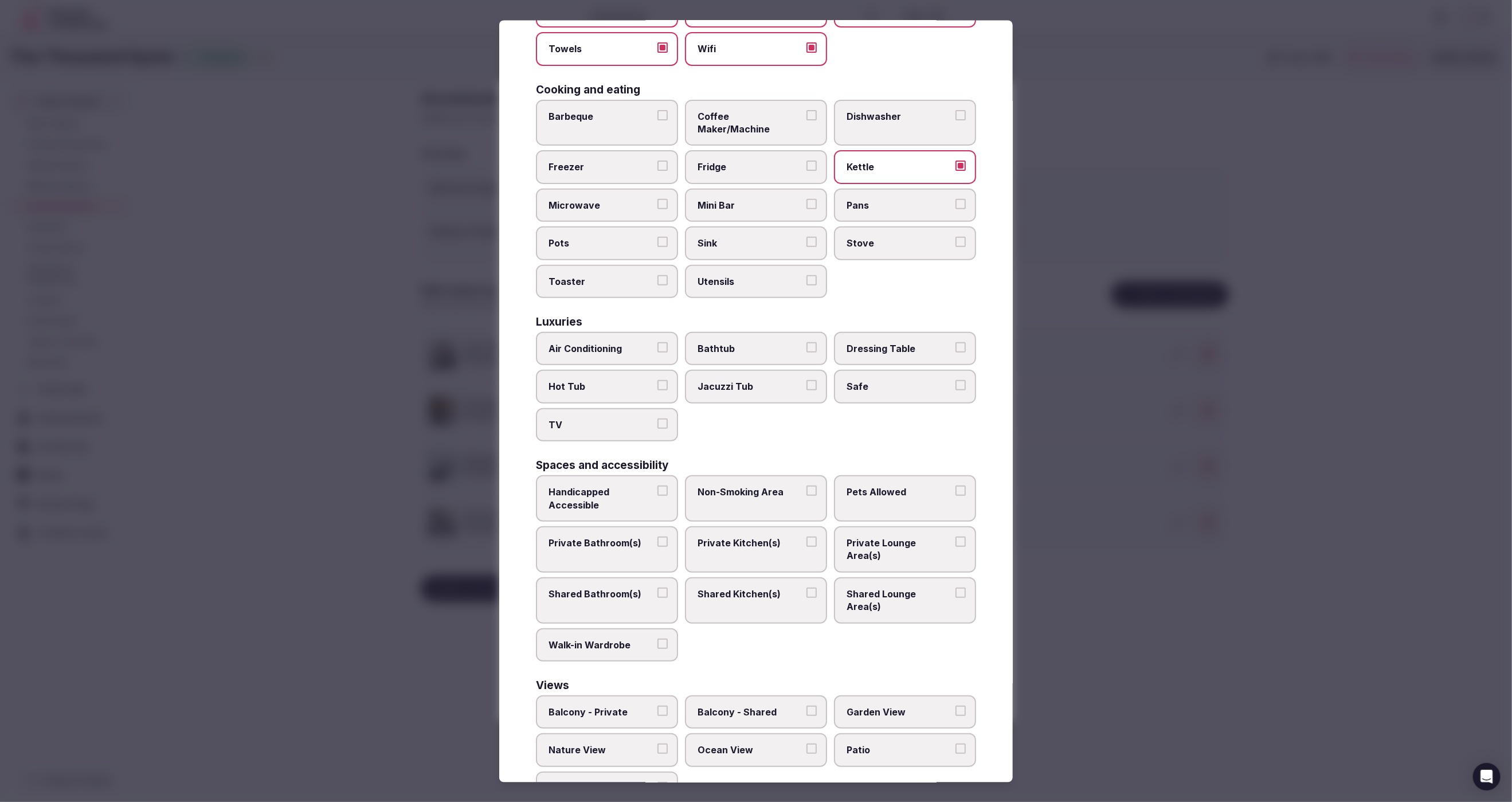
click at [606, 342] on span "Air Conditioning" at bounding box center [602, 348] width 106 height 12
click at [657, 342] on button "Air Conditioning" at bounding box center [662, 346] width 10 height 10
click at [609, 421] on div "Basics Ceiling Fan Hair Dryer Heating Hot Water Linen Mosquito Net Shower Toile…" at bounding box center [755, 353] width 440 height 902
drag, startPoint x: 615, startPoint y: 409, endPoint x: 837, endPoint y: 387, distance: 223.1
click at [617, 418] on span "TV" at bounding box center [602, 424] width 106 height 12
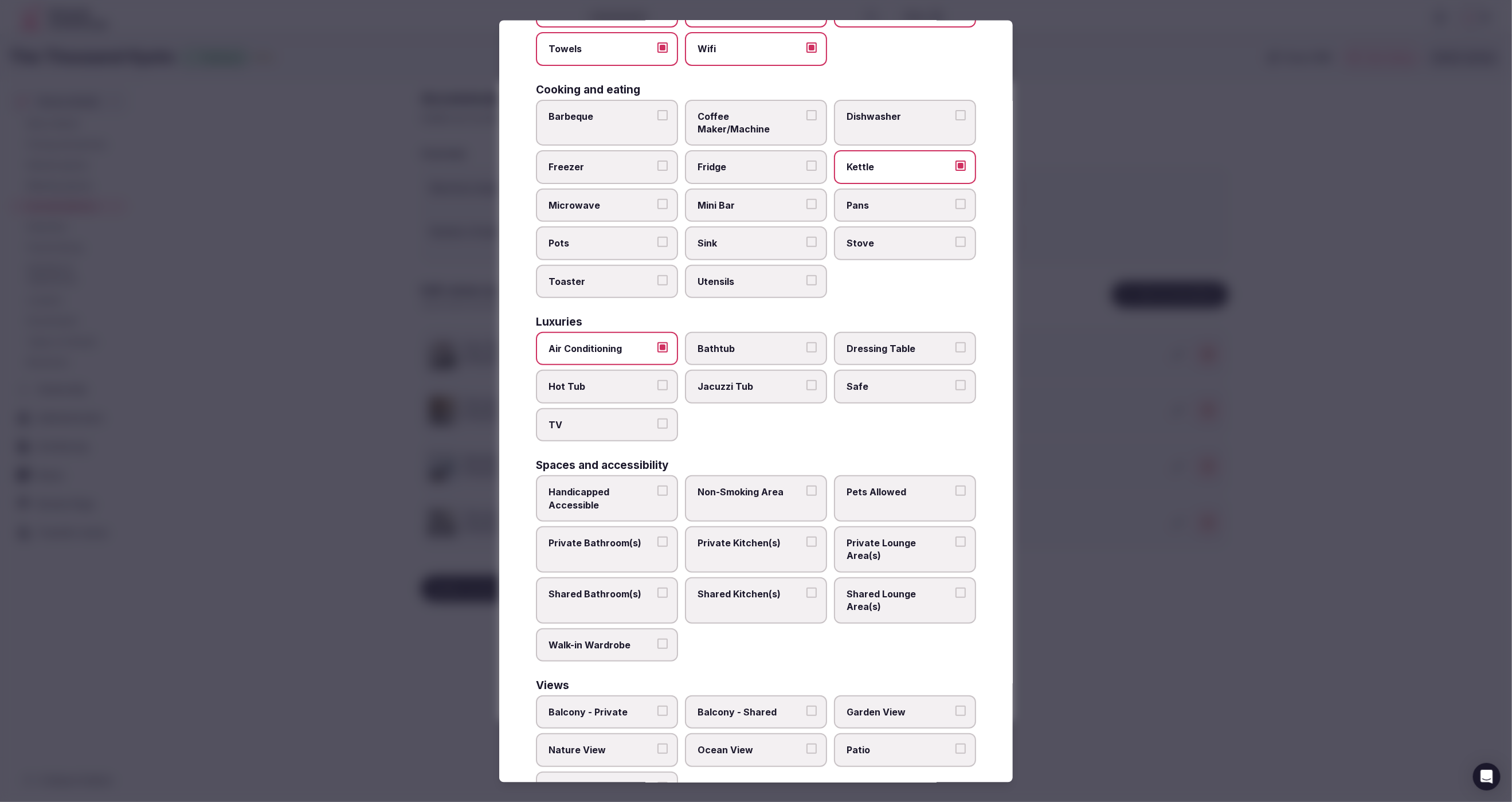
click at [657, 418] on button "TV" at bounding box center [662, 423] width 10 height 10
click at [862, 380] on span "Safe" at bounding box center [900, 386] width 106 height 12
click at [956, 380] on button "Safe" at bounding box center [960, 385] width 10 height 10
click at [632, 536] on span "Private Bathroom(s)" at bounding box center [602, 542] width 106 height 12
click at [657, 536] on button "Private Bathroom(s)" at bounding box center [662, 541] width 10 height 10
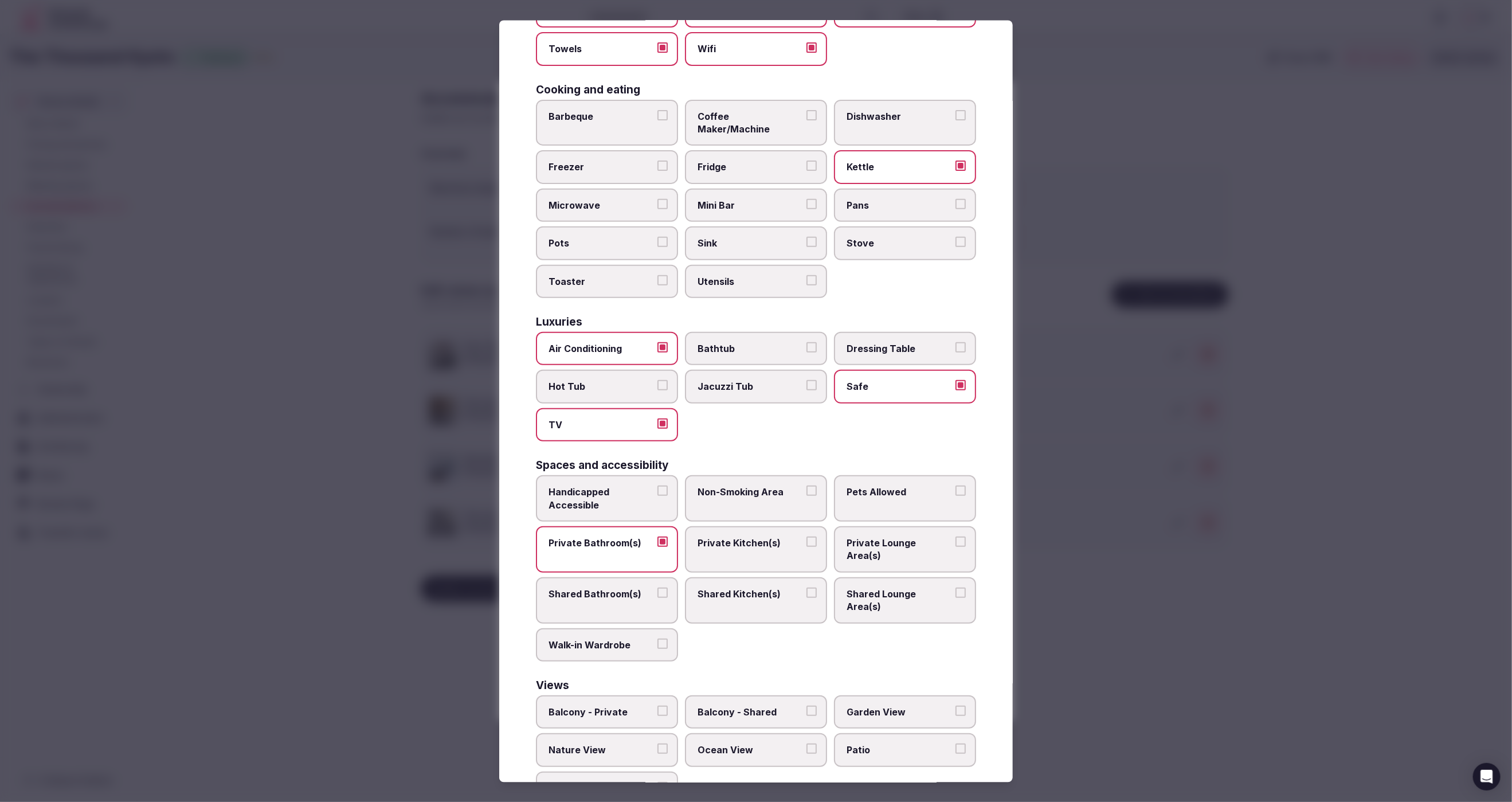
click at [948, 526] on label "Private Lounge Area(s)" at bounding box center [904, 549] width 142 height 46
click at [956, 536] on button "Private Lounge Area(s)" at bounding box center [960, 541] width 10 height 10
drag, startPoint x: 1143, startPoint y: 583, endPoint x: 1082, endPoint y: 560, distance: 65.2
click at [1143, 583] on div at bounding box center [756, 401] width 1512 height 802
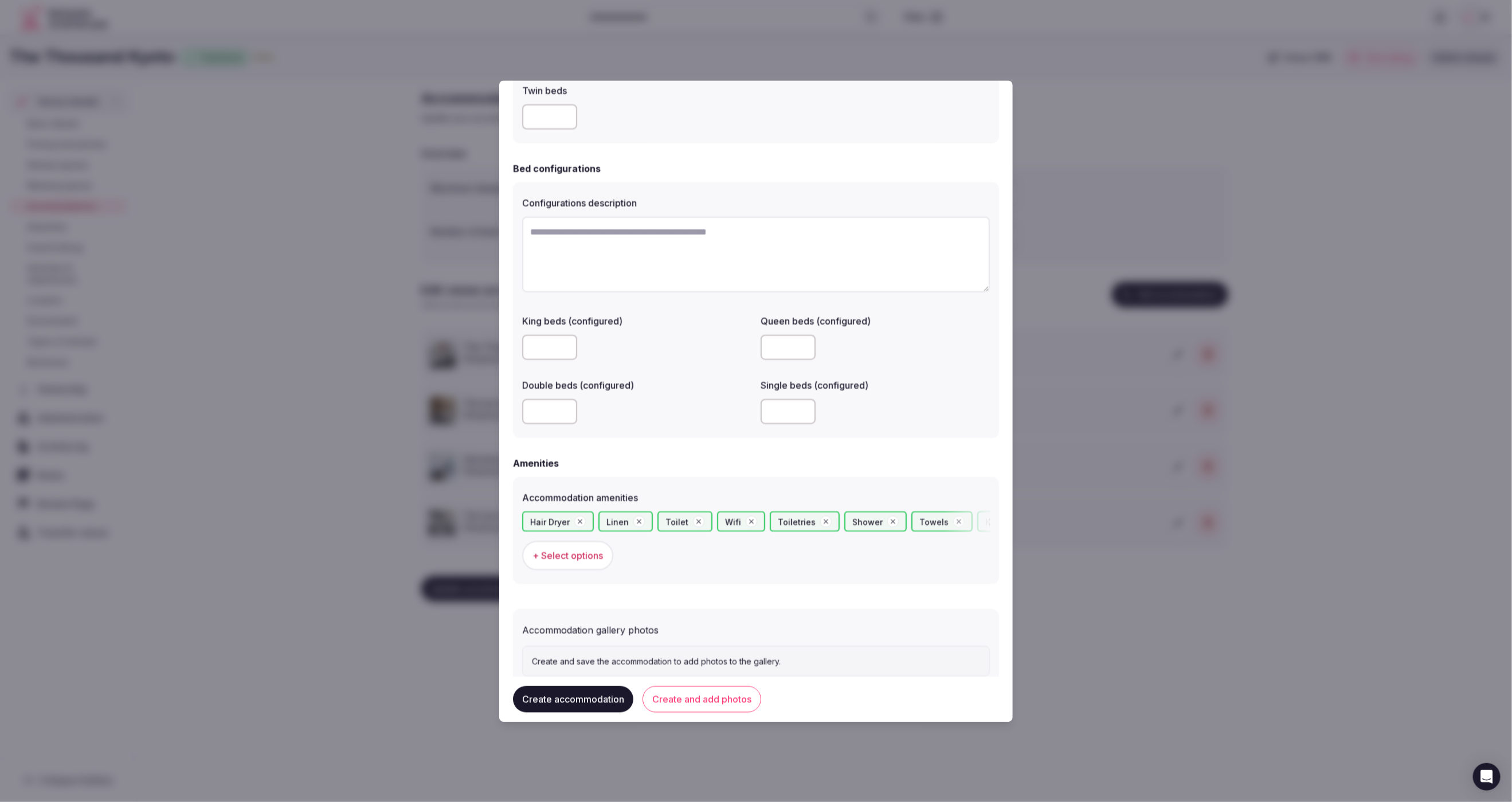
scroll to position [762, 0]
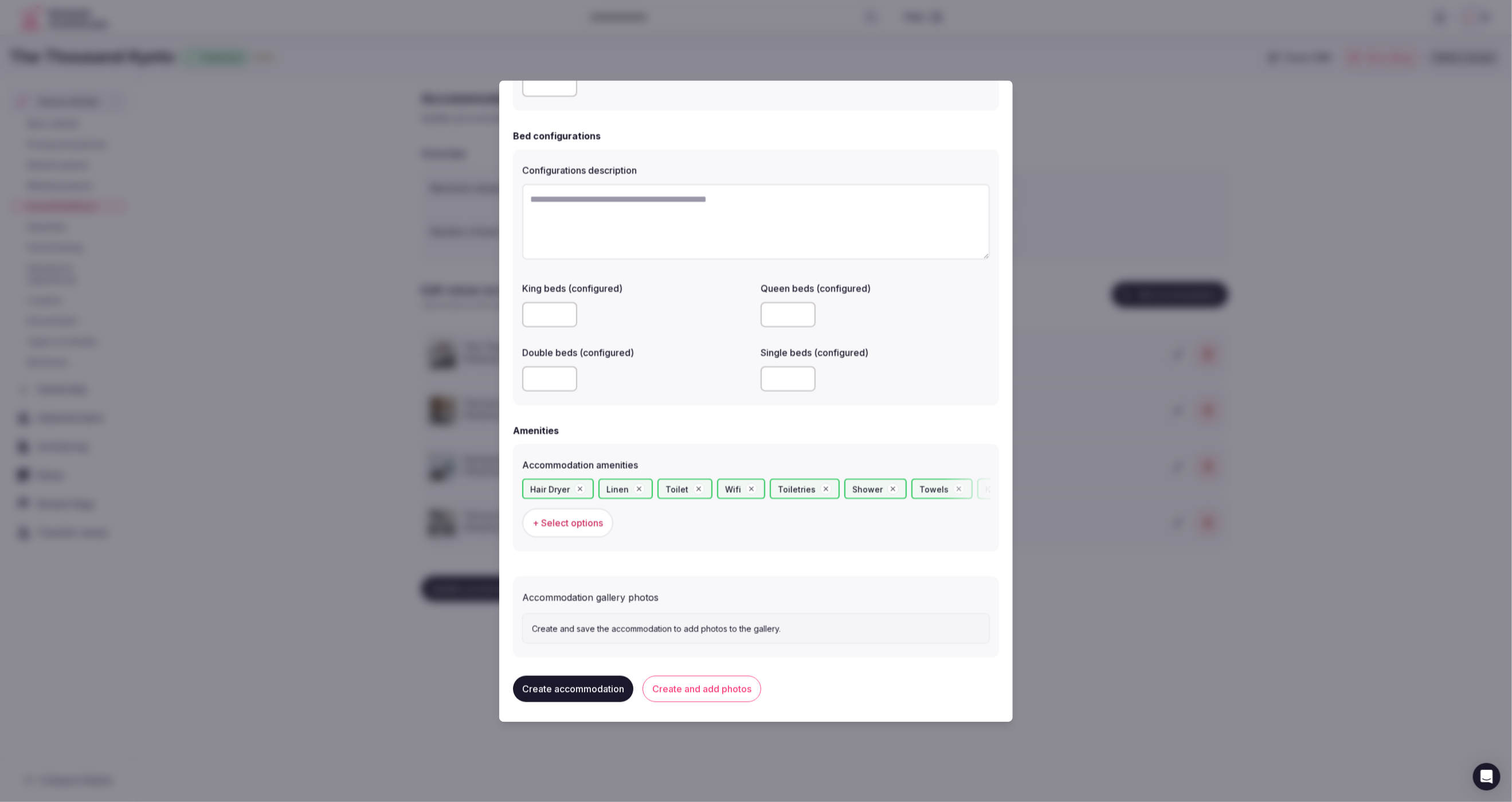
click at [602, 684] on button "Create accommodation" at bounding box center [573, 689] width 121 height 26
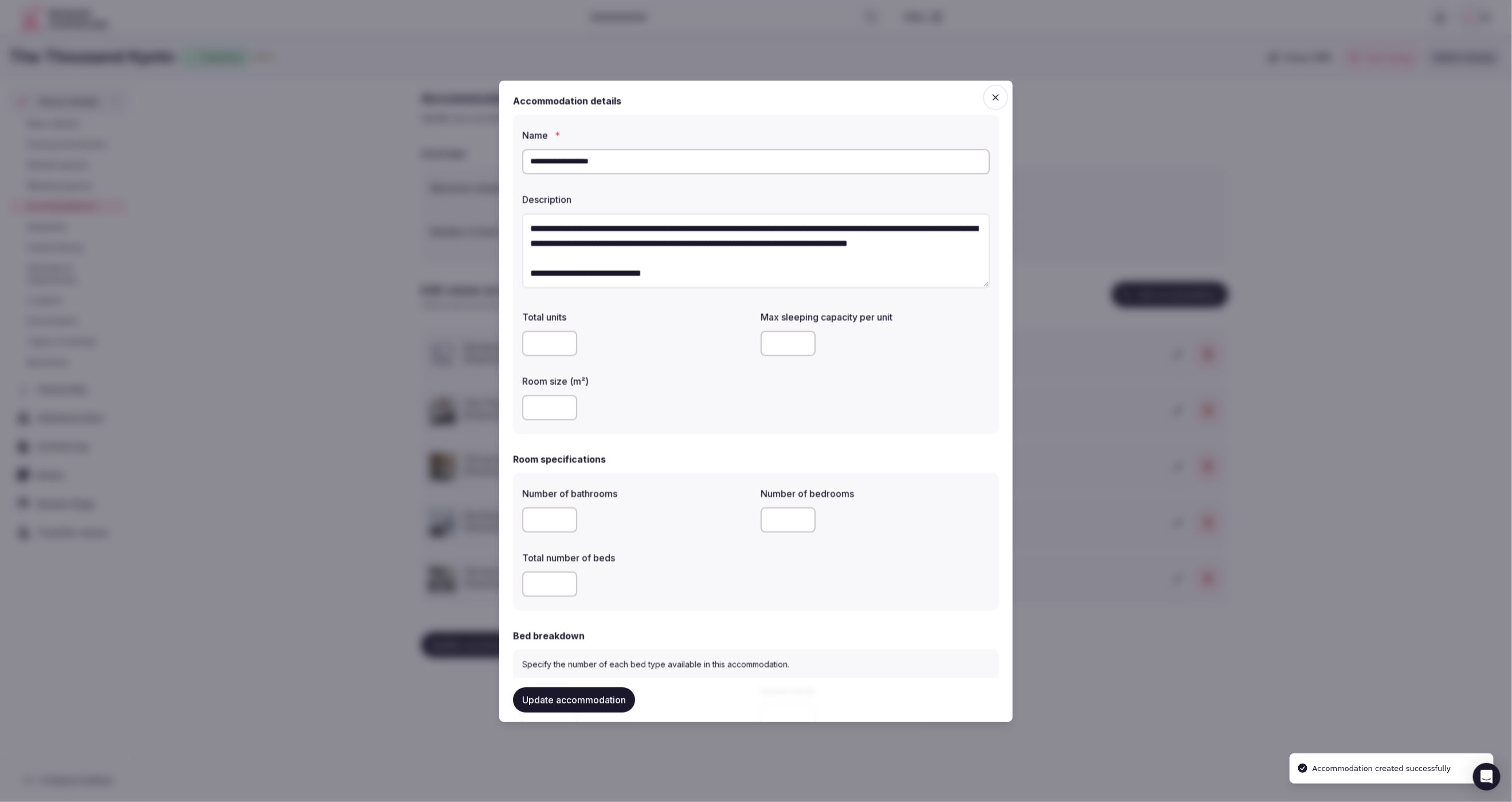
scroll to position [0, 0]
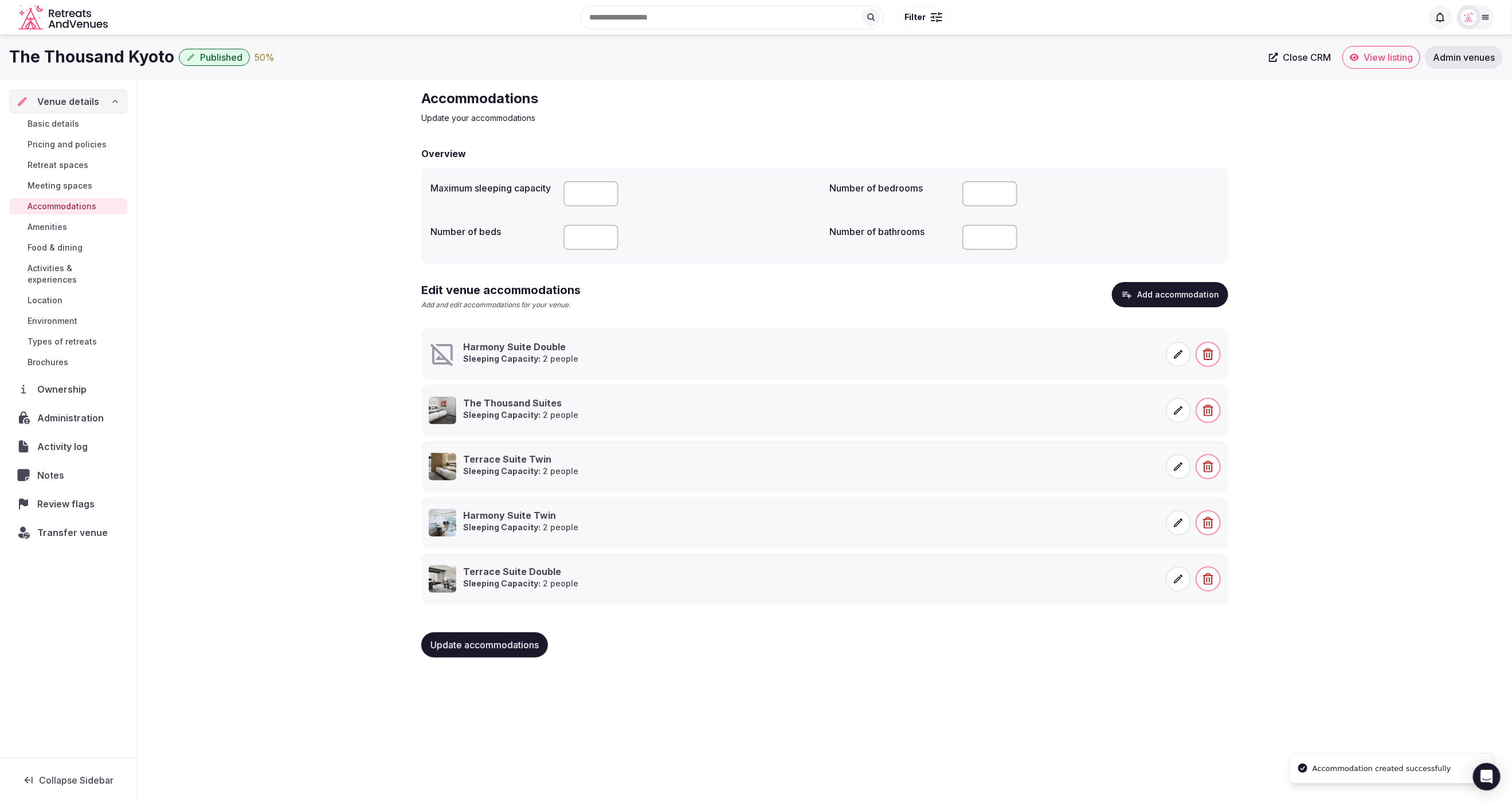
click at [1182, 353] on icon at bounding box center [1178, 354] width 11 height 11
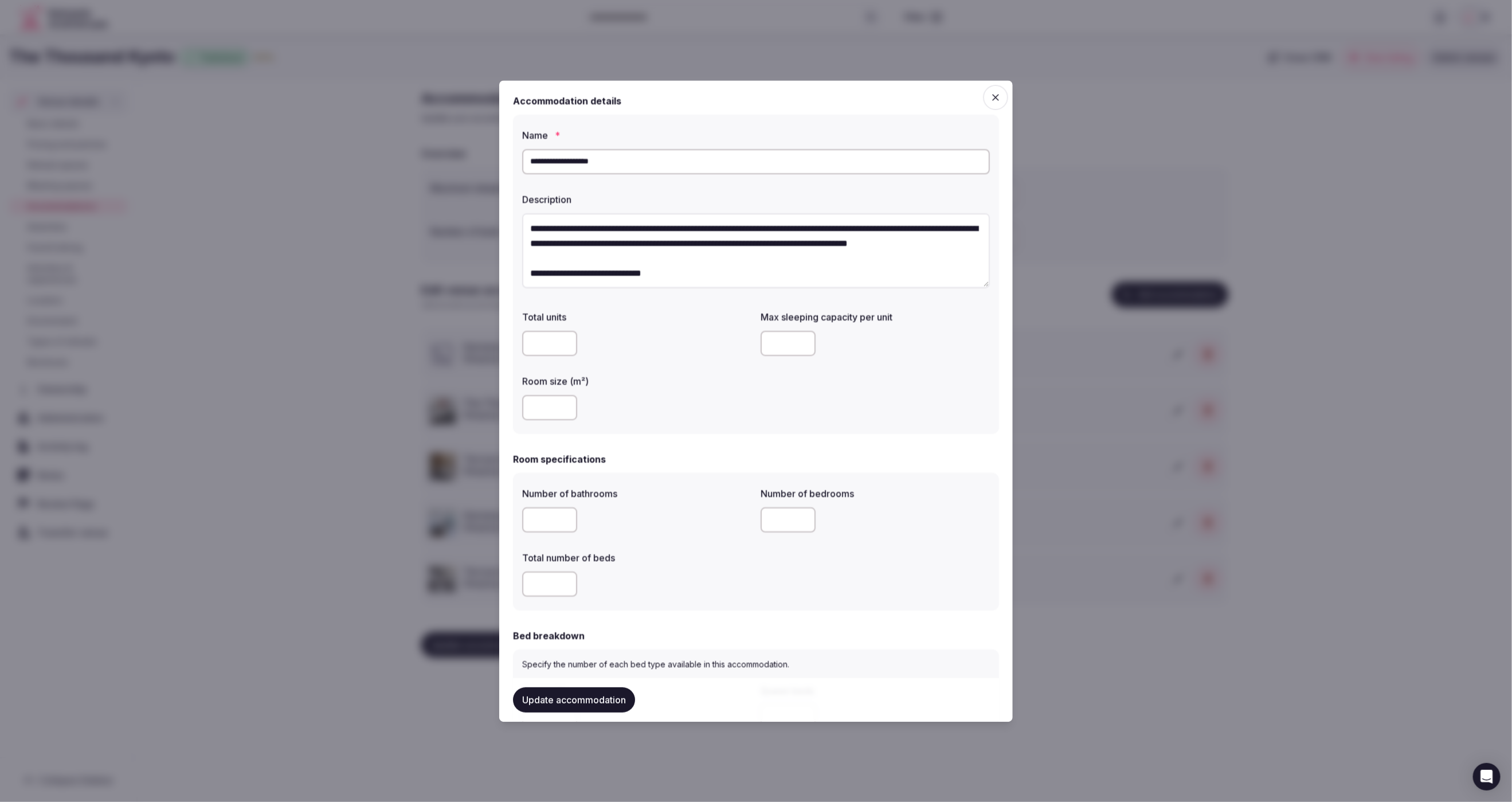
scroll to position [867, 0]
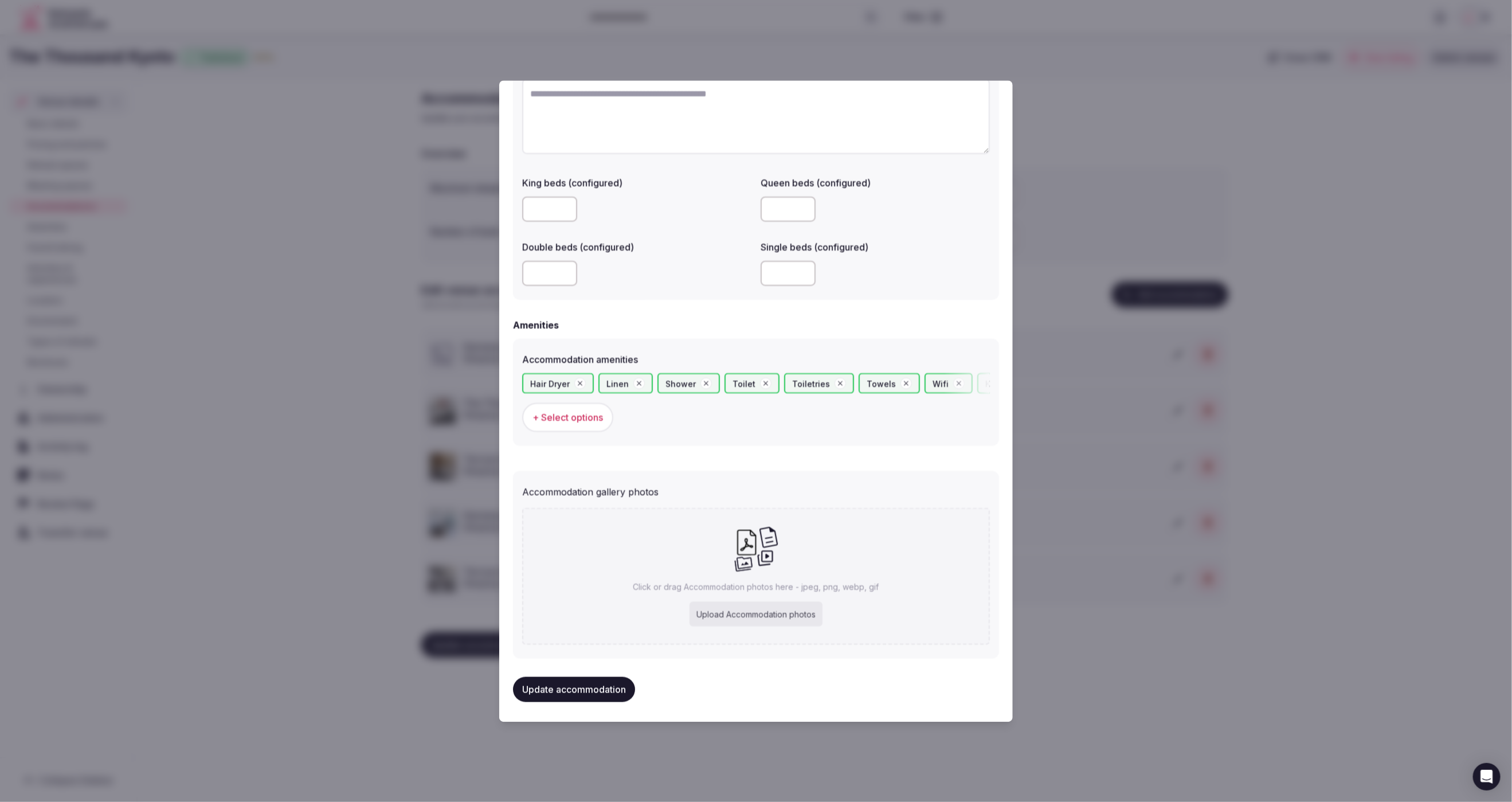
click at [748, 608] on div "Upload Accommodation photos" at bounding box center [756, 614] width 133 height 25
type input "**********"
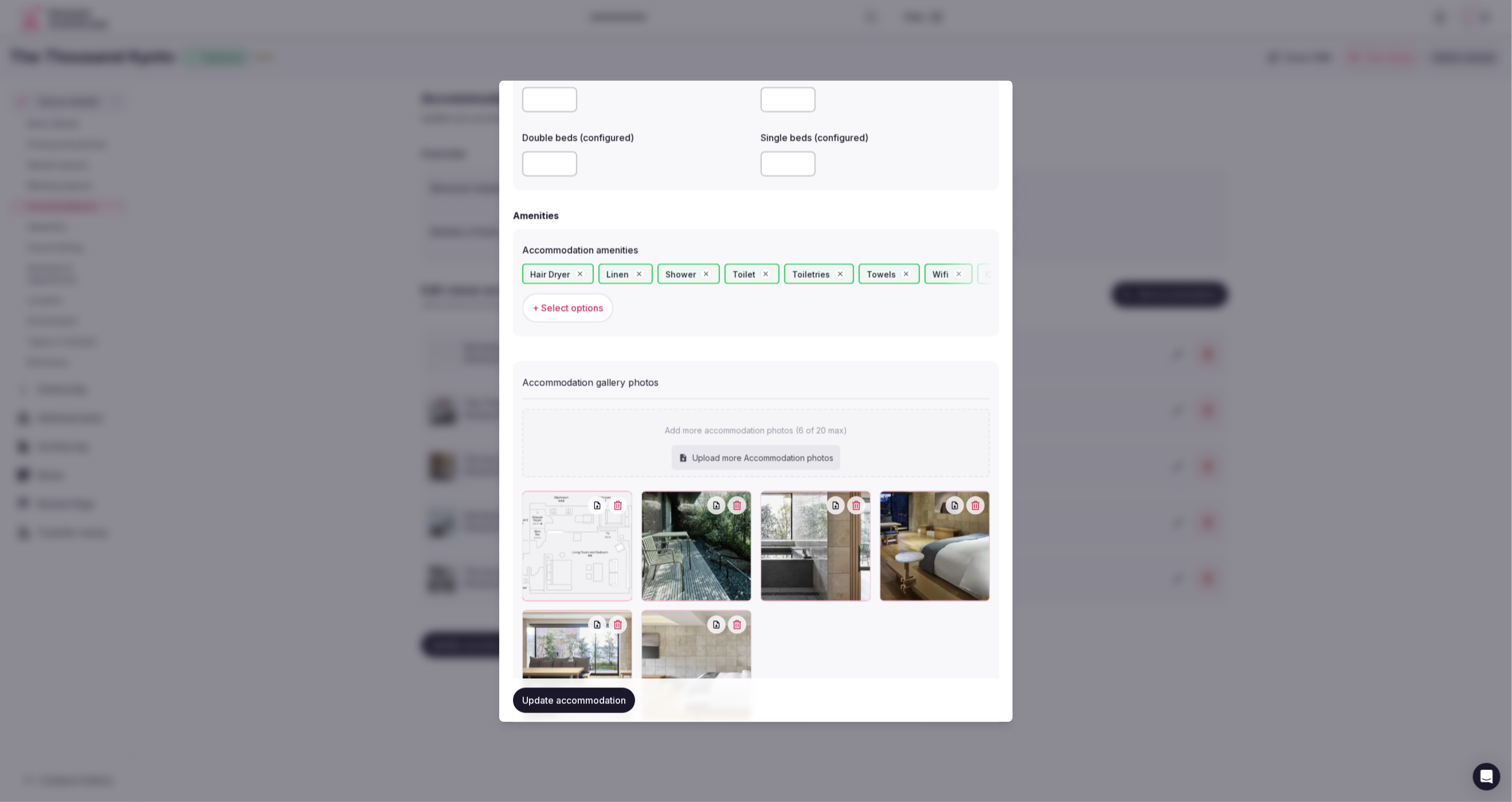
scroll to position [1052, 0]
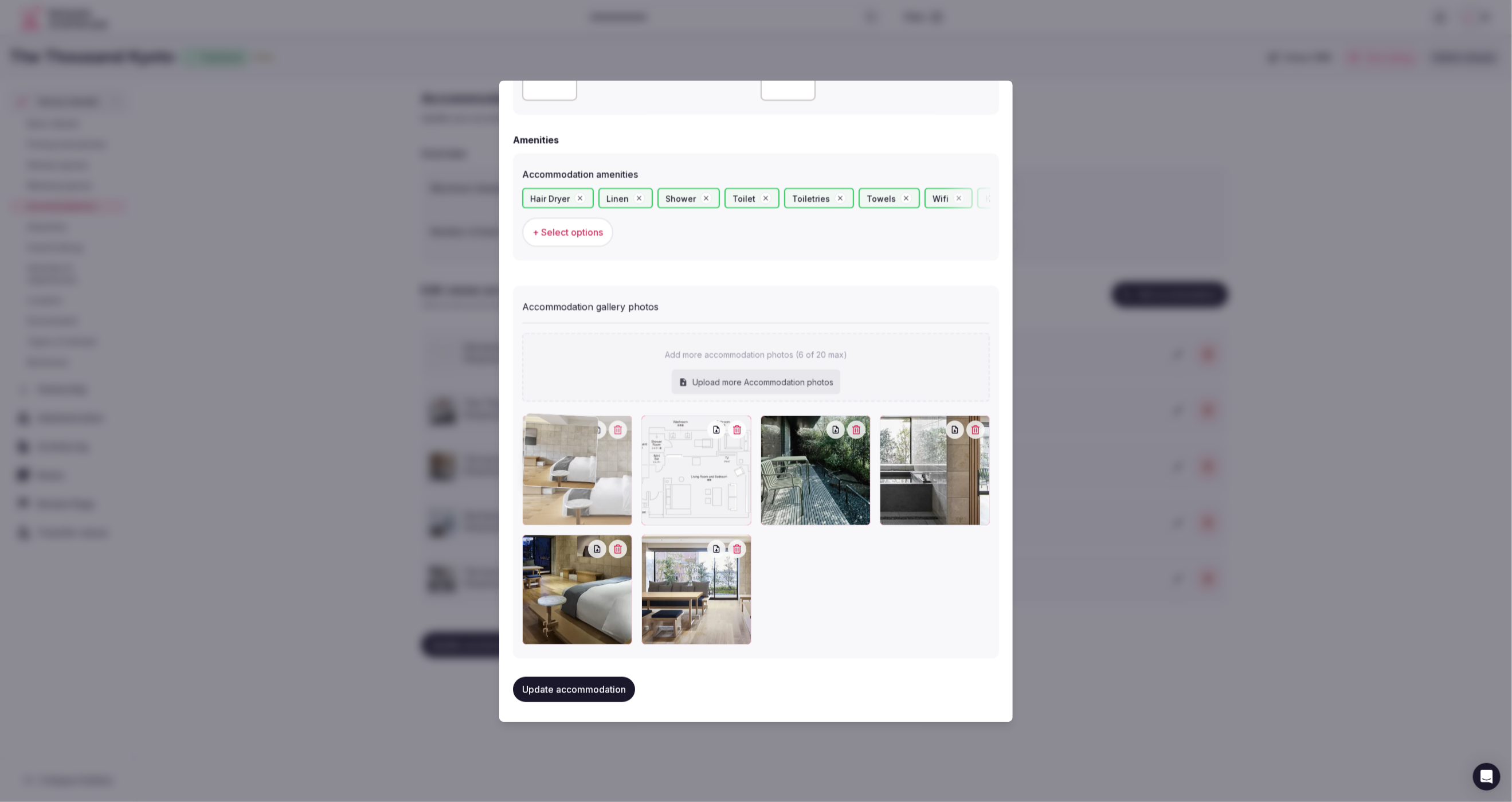
drag, startPoint x: 716, startPoint y: 602, endPoint x: 663, endPoint y: 523, distance: 95.1
click at [624, 460] on div at bounding box center [577, 470] width 110 height 110
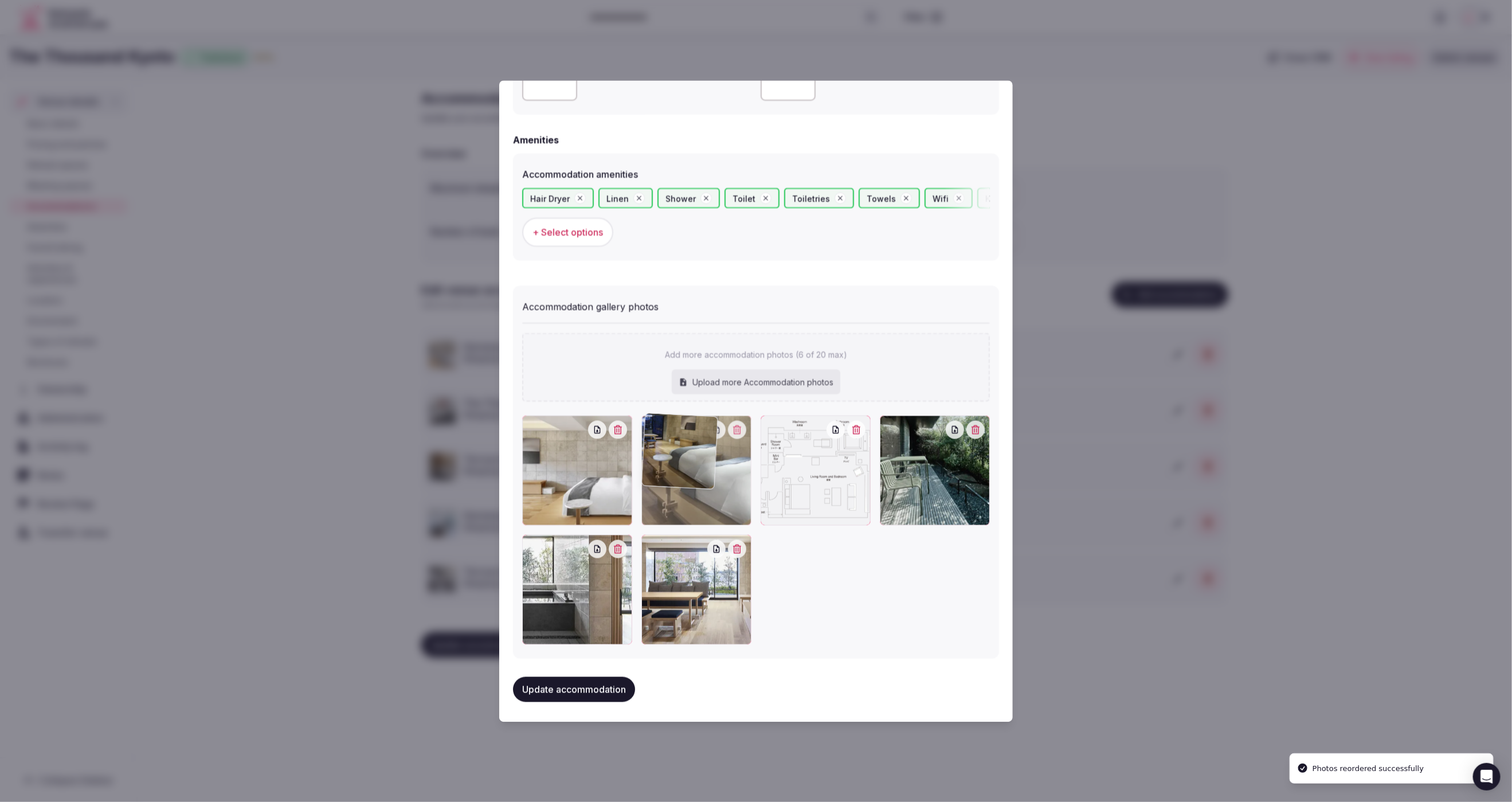
drag, startPoint x: 602, startPoint y: 601, endPoint x: 732, endPoint y: 500, distance: 164.6
click at [738, 502] on div at bounding box center [696, 470] width 110 height 110
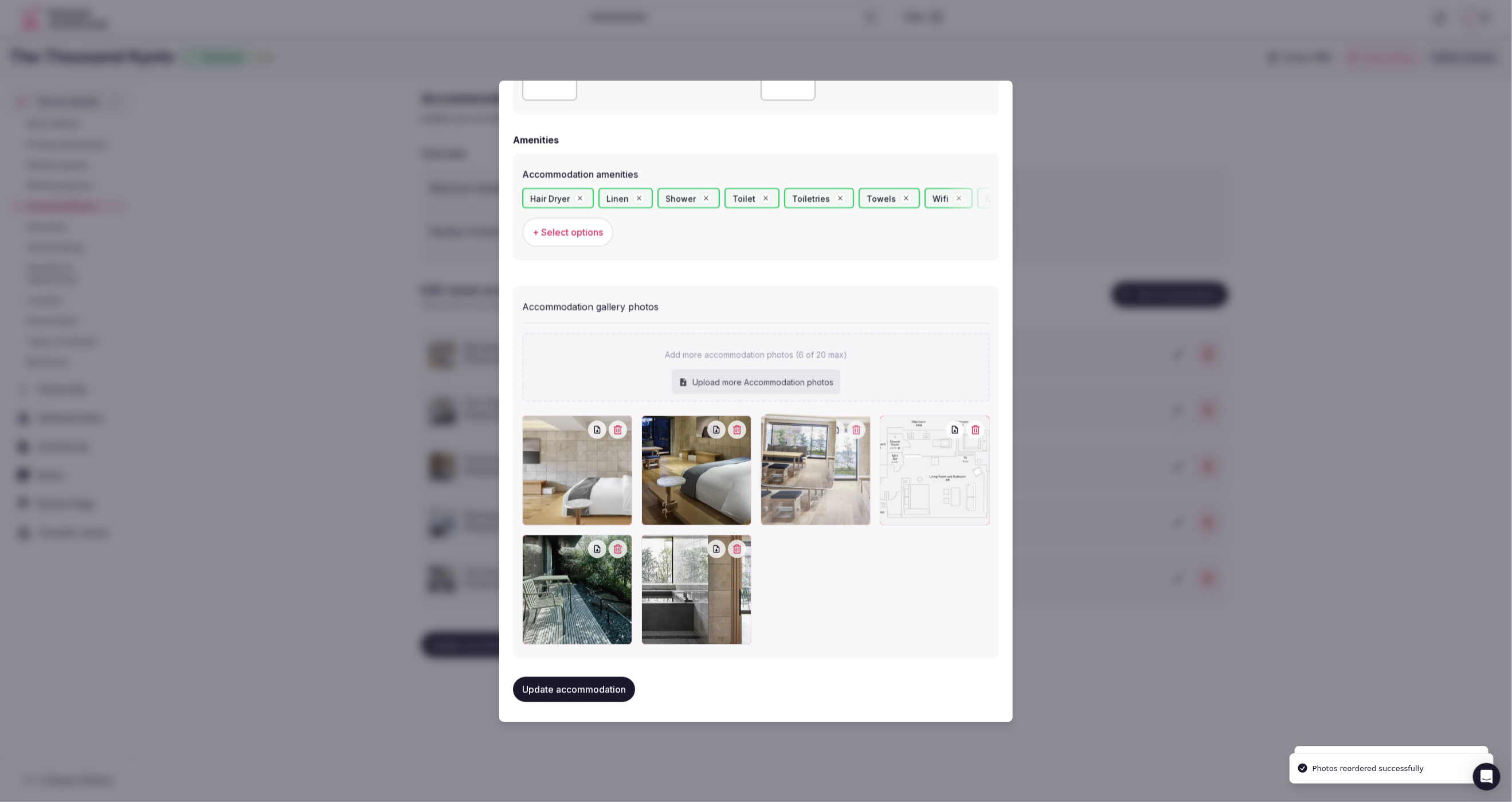
drag, startPoint x: 724, startPoint y: 608, endPoint x: 846, endPoint y: 506, distance: 159.0
click at [846, 506] on div at bounding box center [815, 470] width 110 height 110
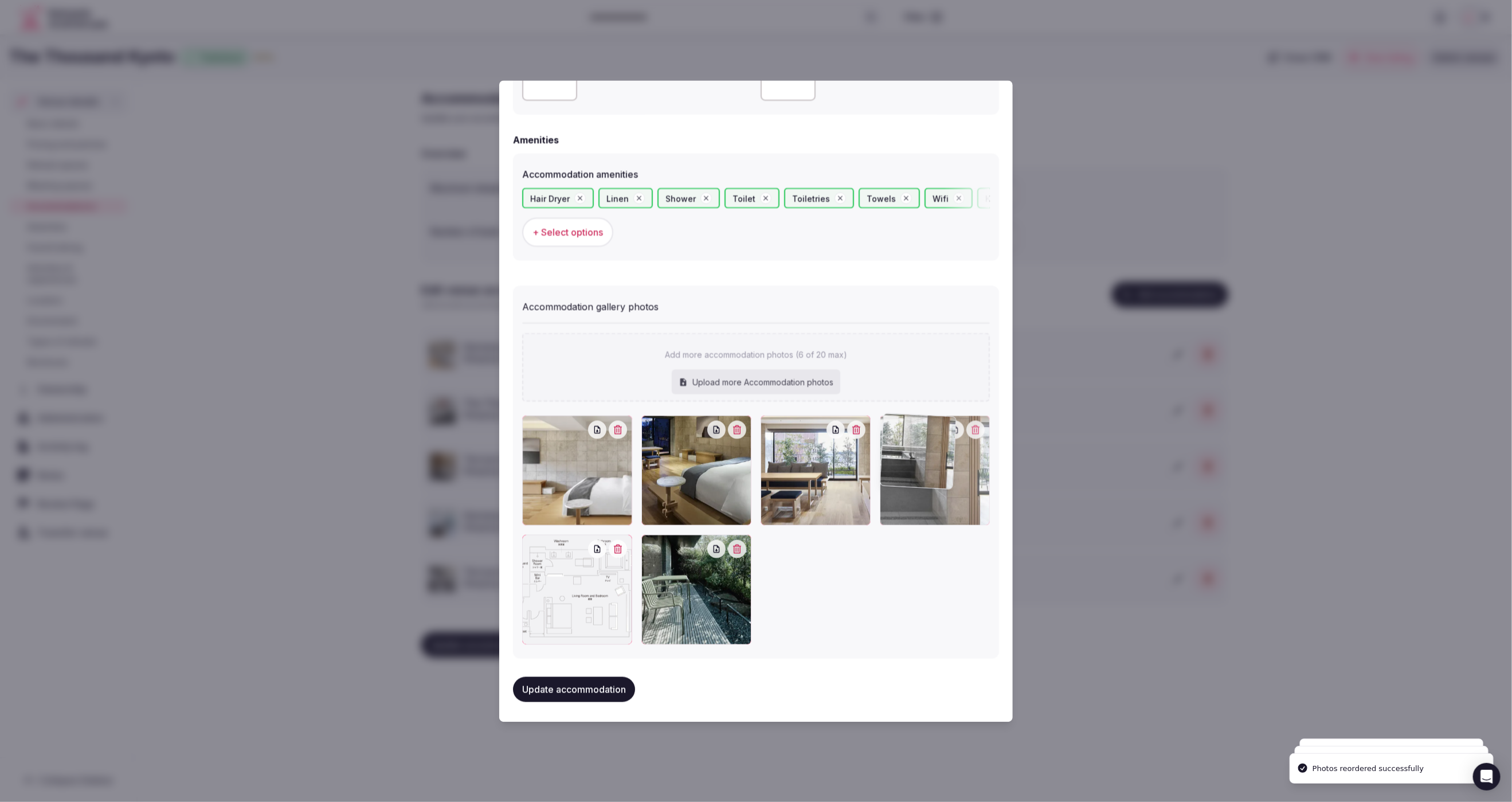
drag, startPoint x: 681, startPoint y: 612, endPoint x: 928, endPoint y: 519, distance: 263.9
click at [928, 519] on div at bounding box center [935, 470] width 110 height 110
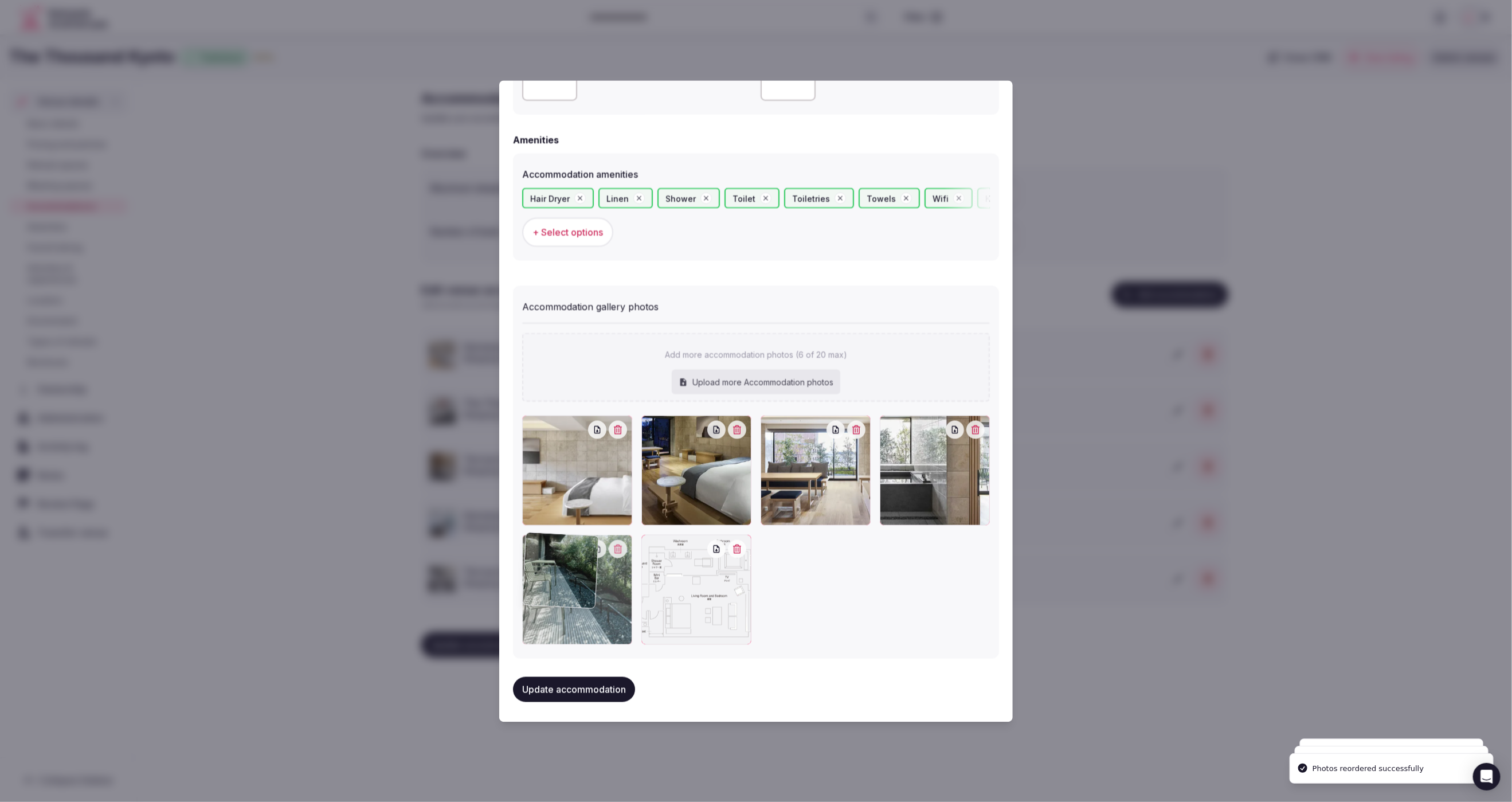
drag, startPoint x: 698, startPoint y: 612, endPoint x: 610, endPoint y: 608, distance: 88.1
click at [610, 608] on div at bounding box center [577, 589] width 110 height 110
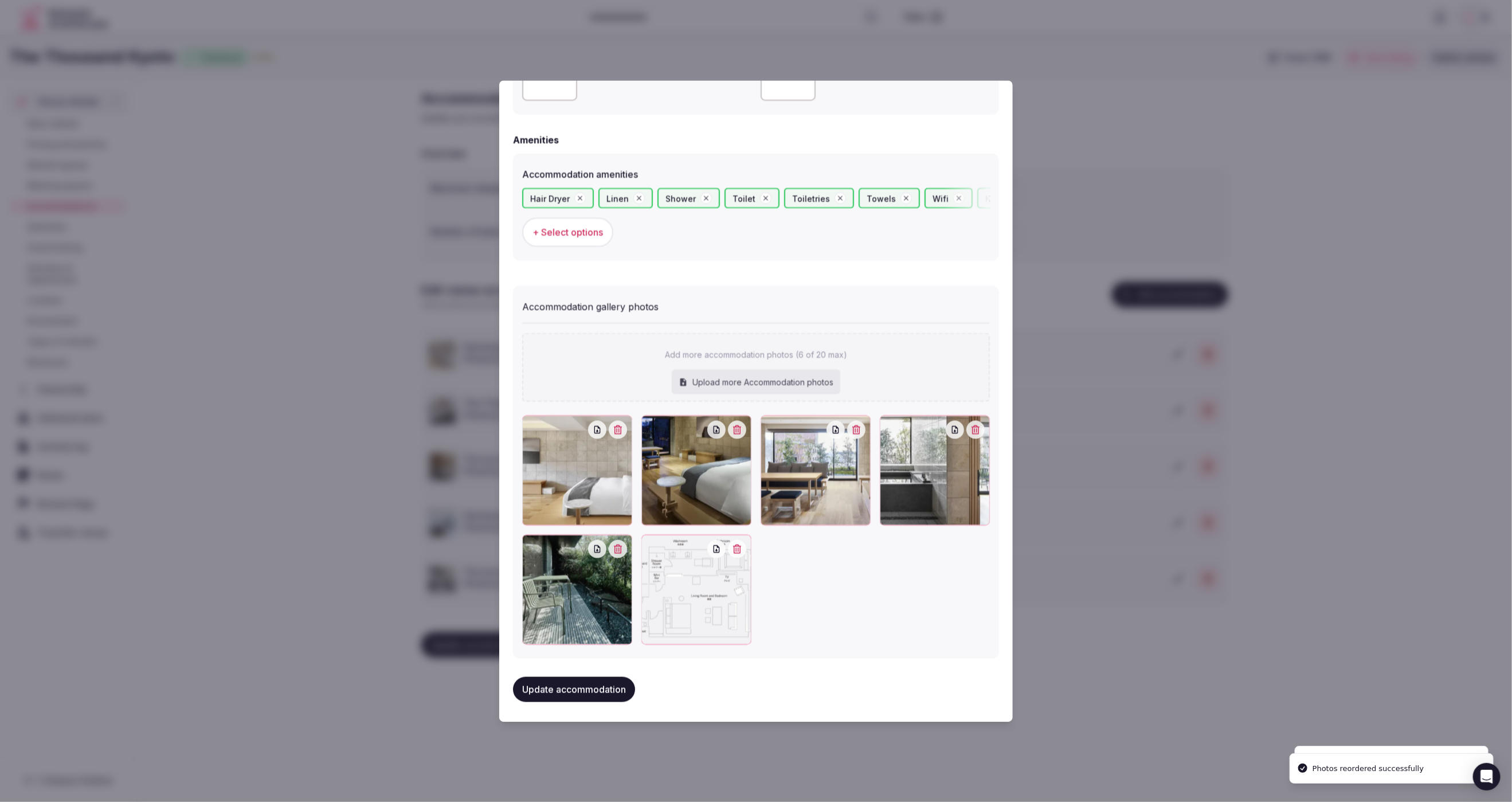
click at [606, 692] on button "Update accommodation" at bounding box center [574, 689] width 122 height 25
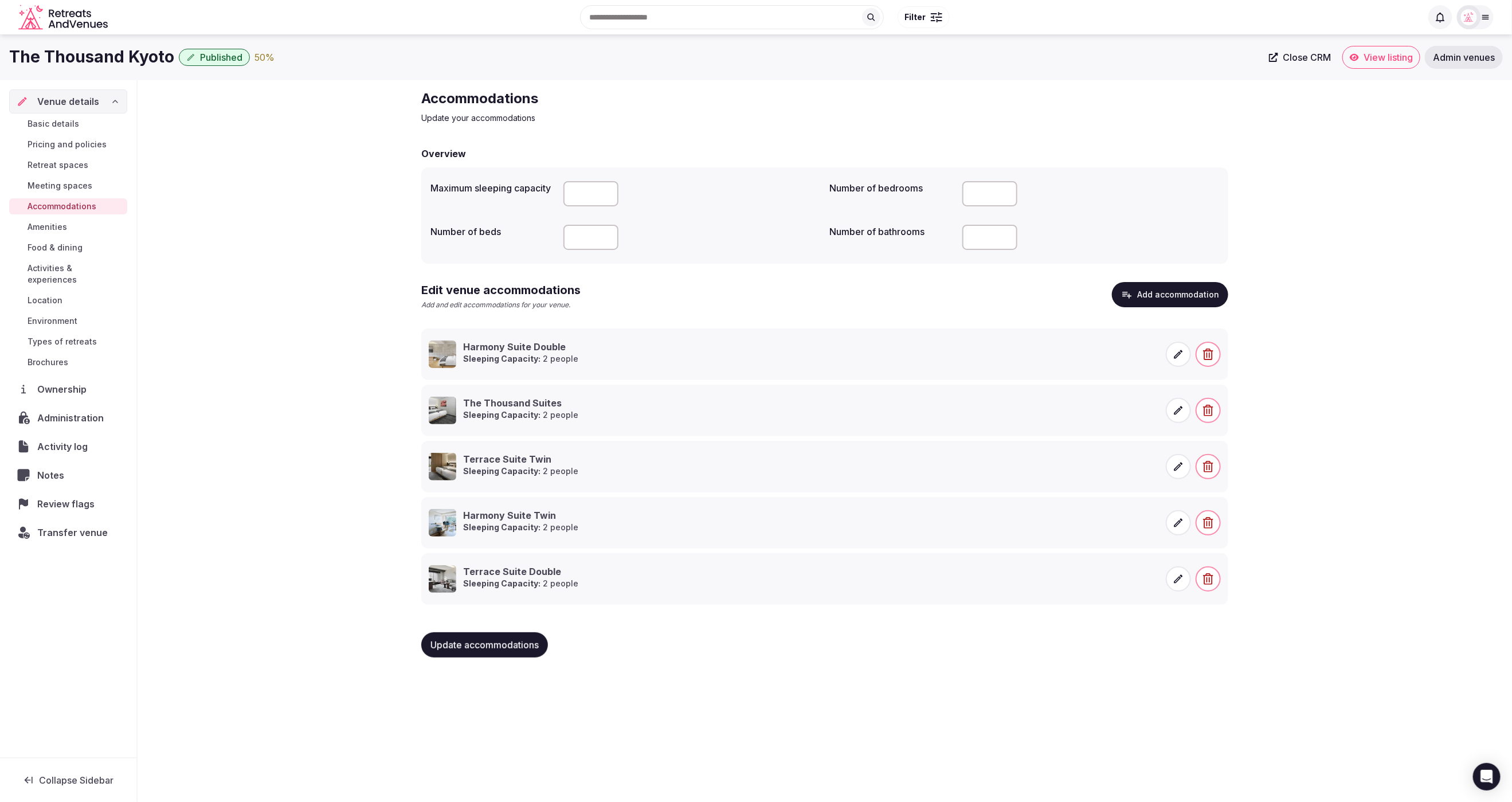
click at [1178, 303] on button "Add accommodation" at bounding box center [1171, 295] width 116 height 25
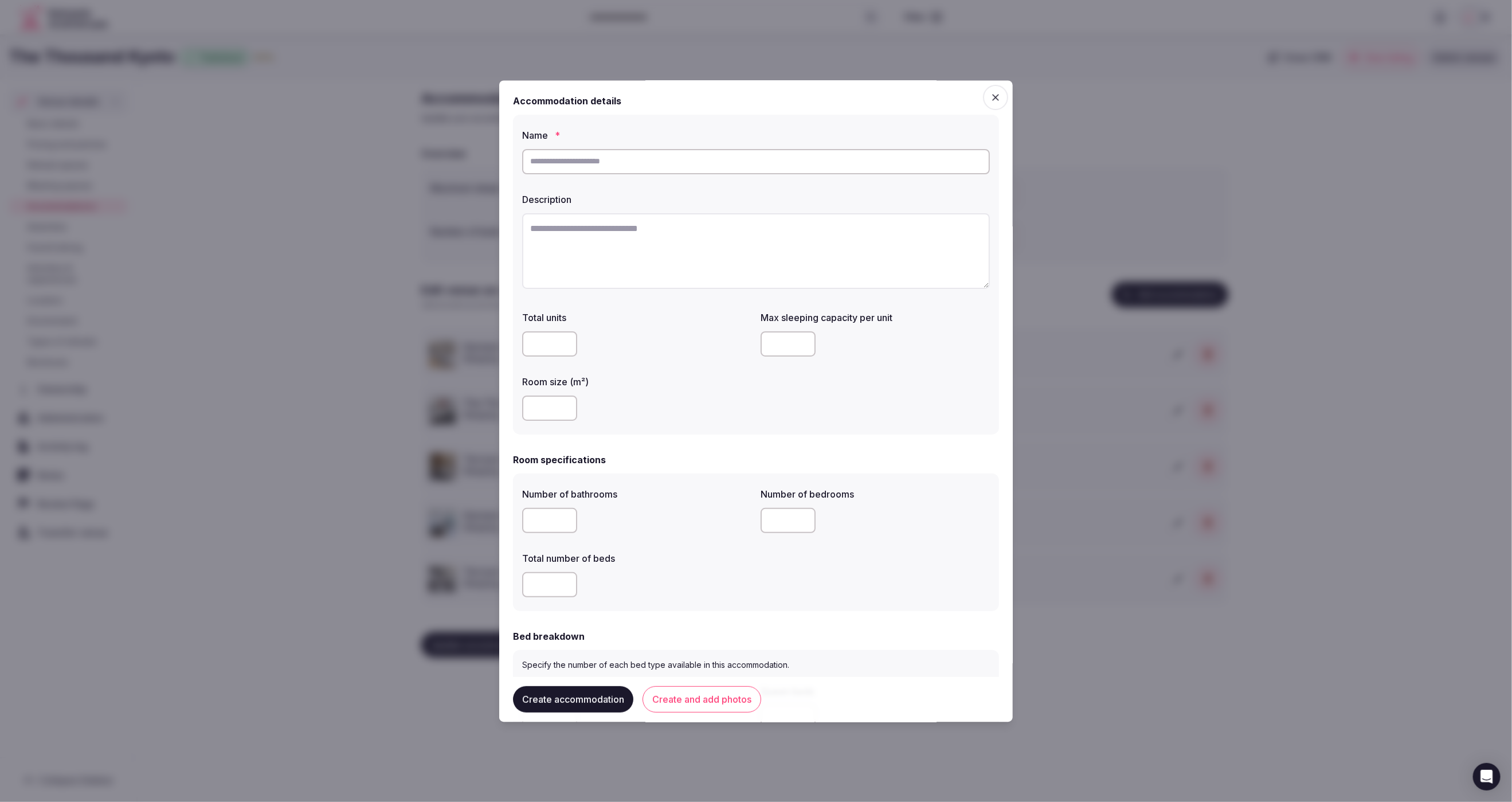
click at [640, 351] on div at bounding box center [637, 344] width 229 height 25
click at [608, 168] on input "text" at bounding box center [756, 162] width 468 height 25
paste input "**********"
type input "**********"
click at [583, 261] on textarea at bounding box center [756, 251] width 468 height 75
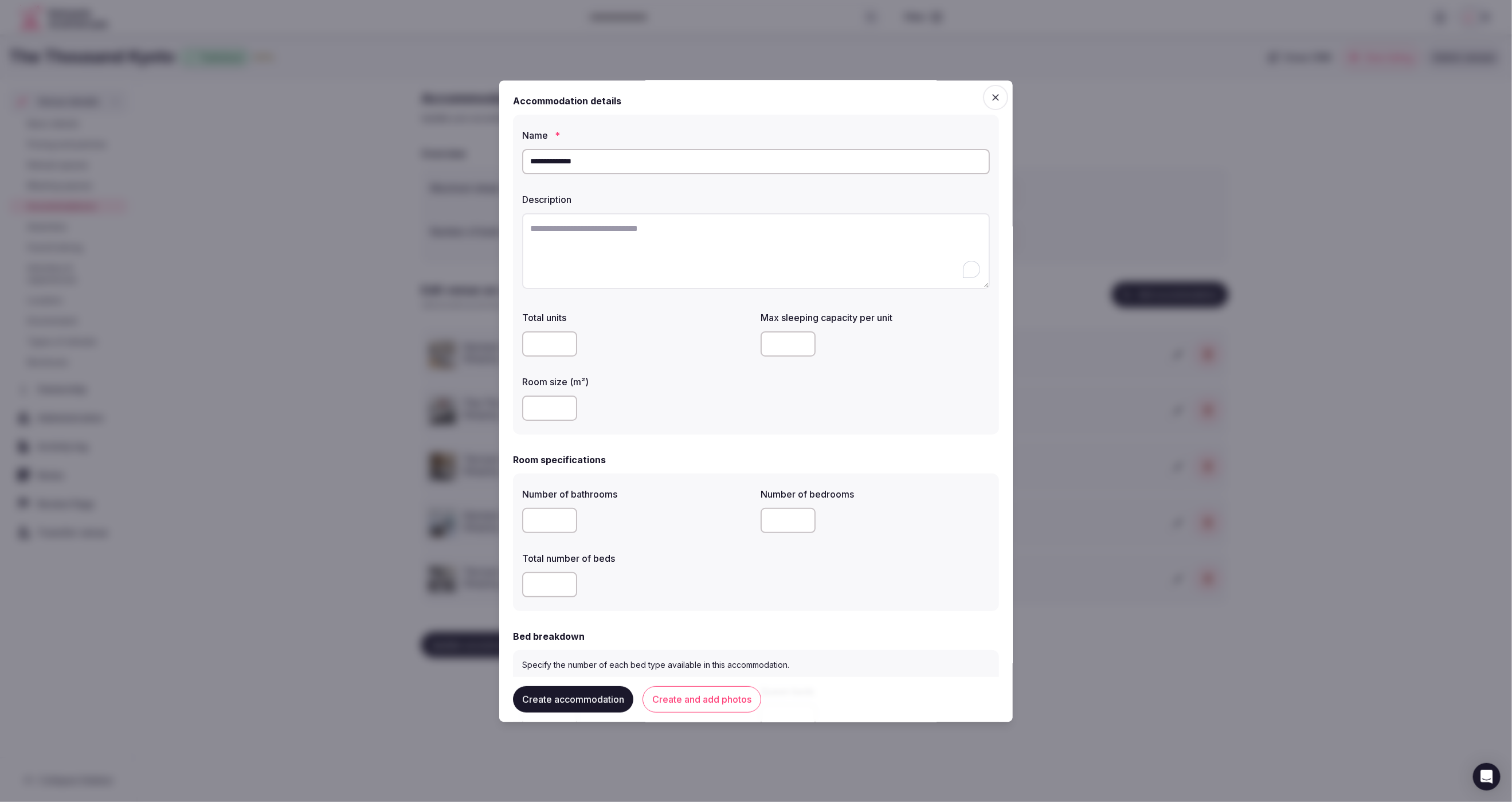
click at [317, 149] on div at bounding box center [756, 401] width 1512 height 802
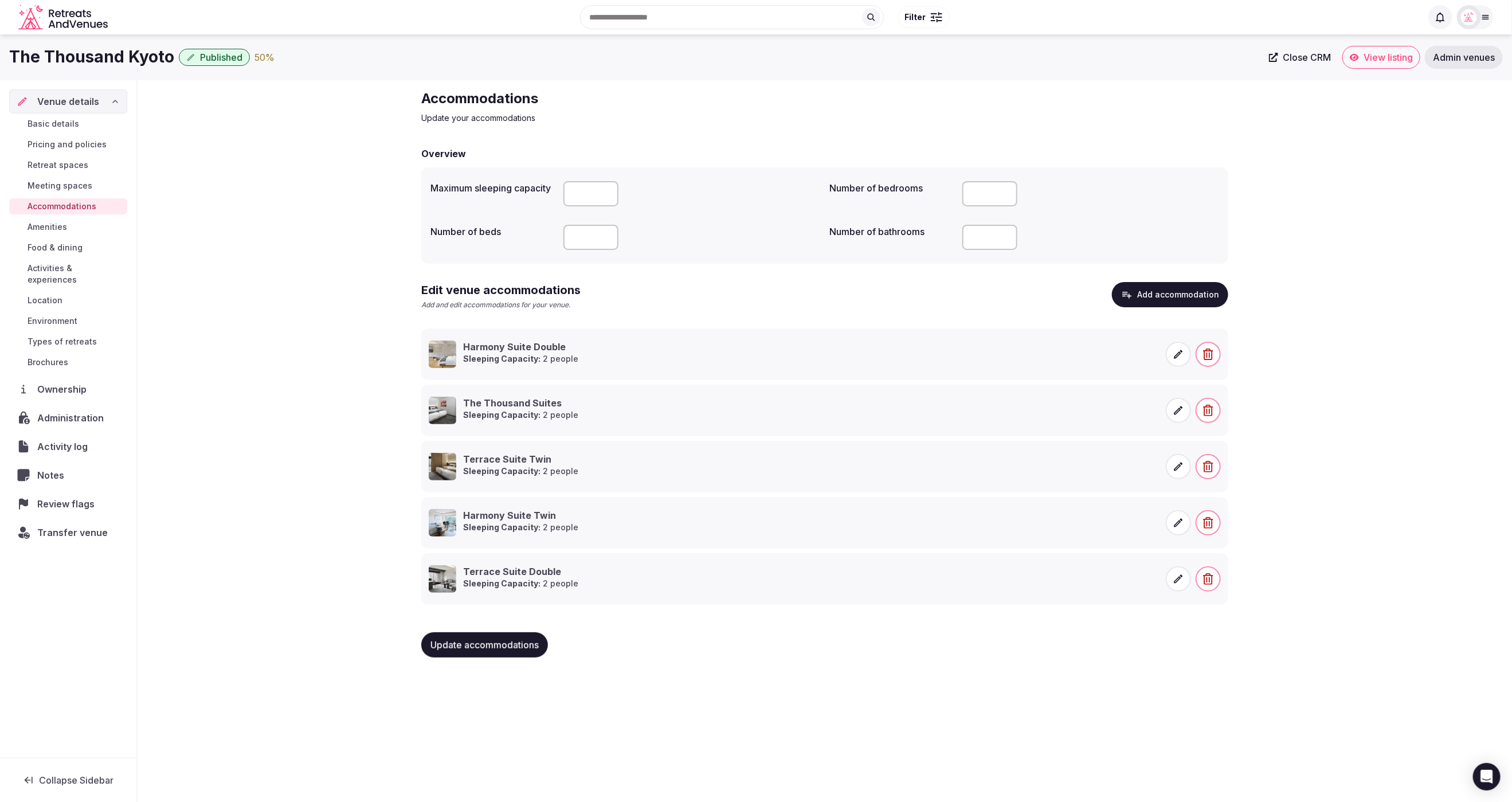
click at [1160, 292] on button "Add accommodation" at bounding box center [1171, 295] width 116 height 25
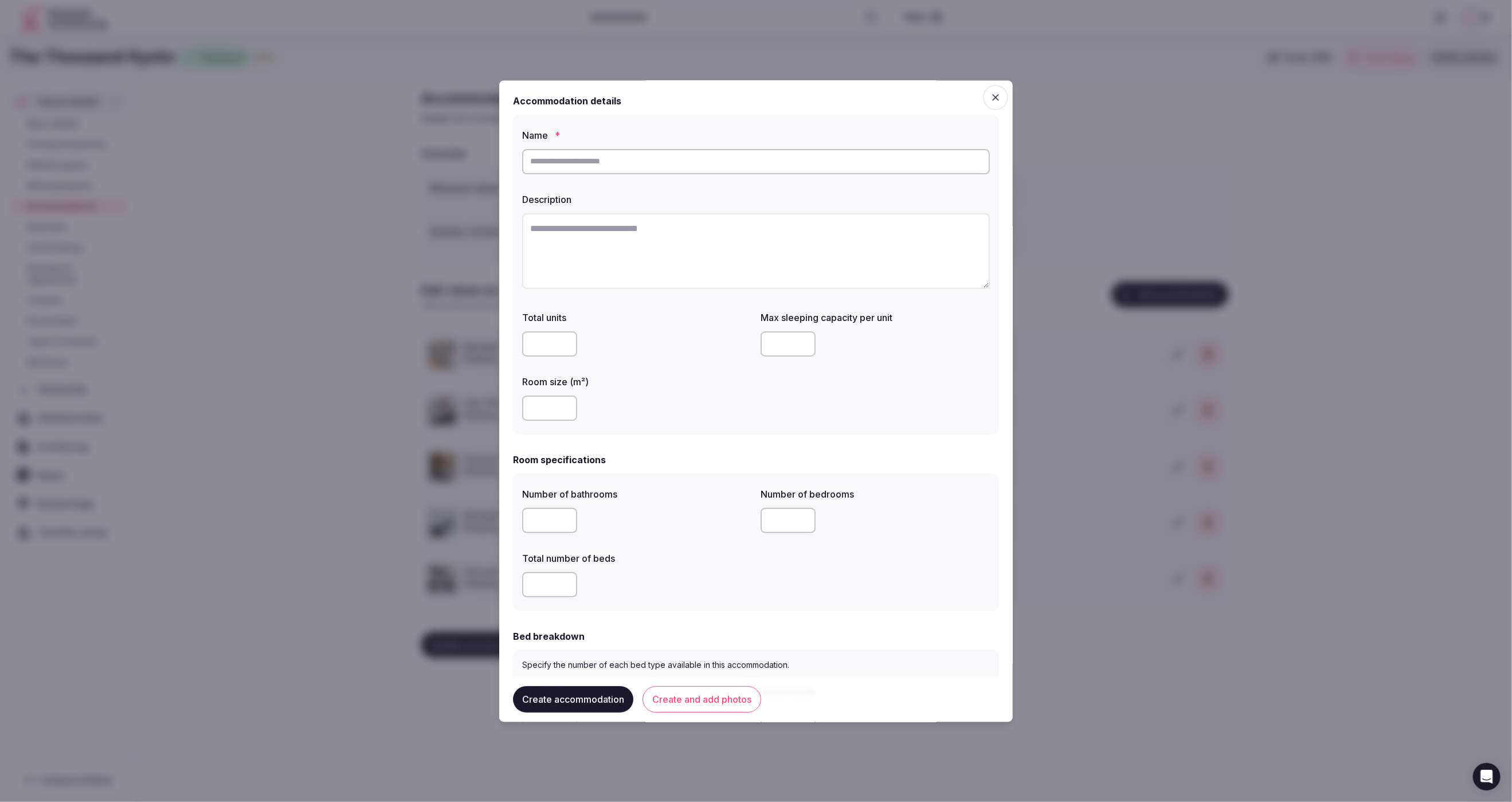
click at [672, 169] on input "text" at bounding box center [756, 162] width 468 height 25
paste input "**********"
type input "**********"
click at [668, 236] on textarea at bounding box center [756, 251] width 468 height 75
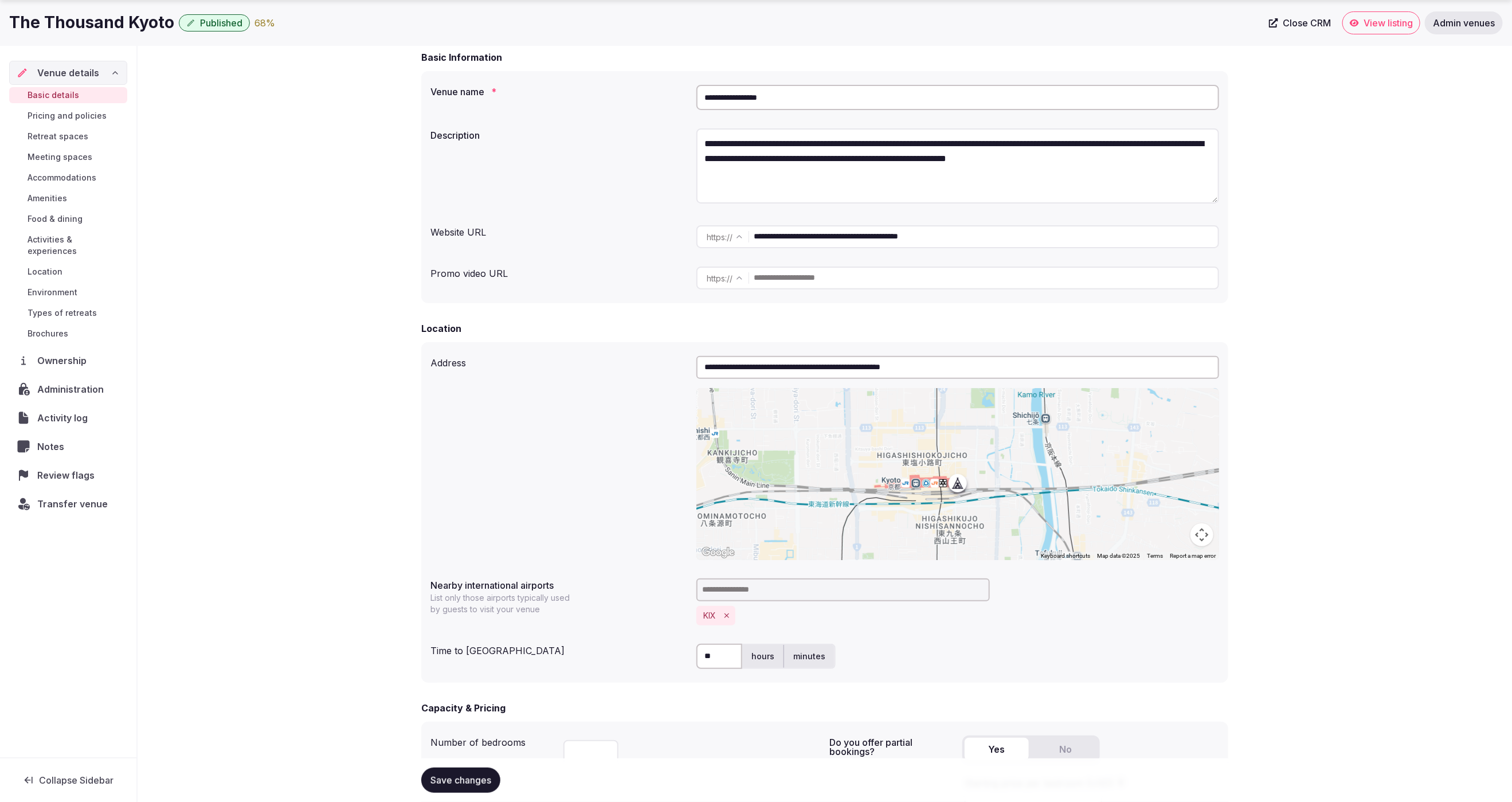
scroll to position [104, 0]
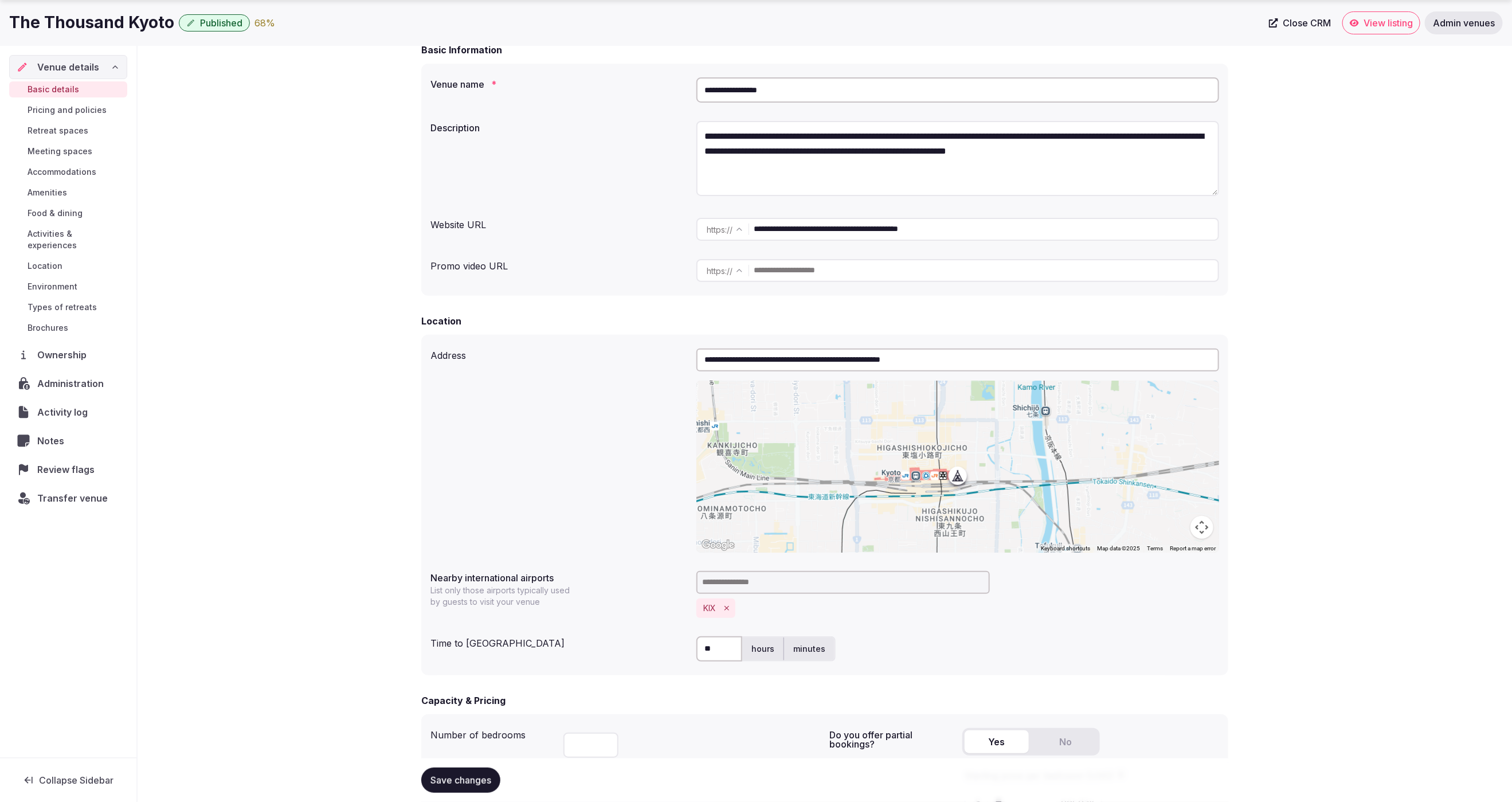
click at [66, 168] on span "Accommodations" at bounding box center [62, 172] width 69 height 11
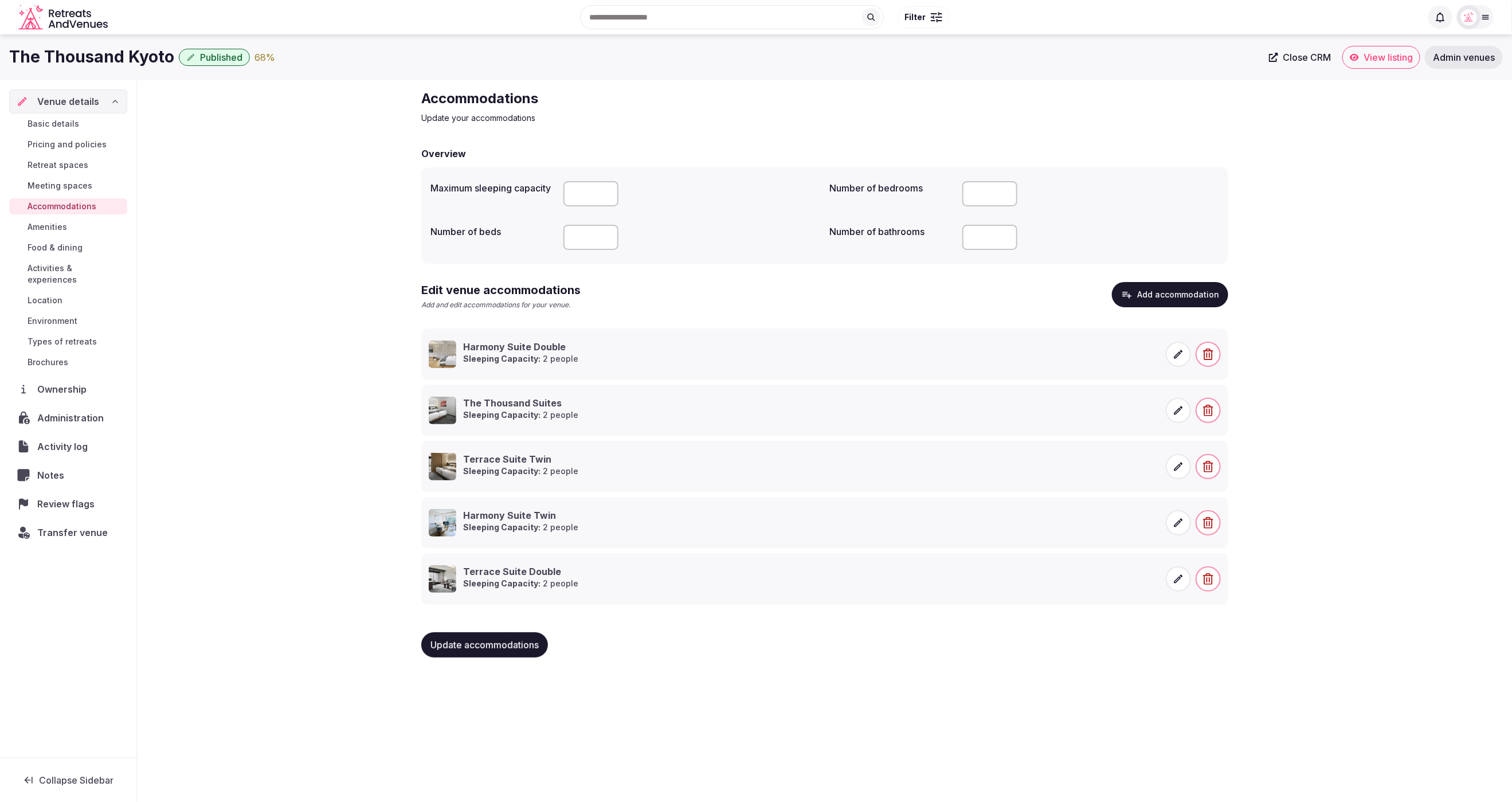
click at [1324, 325] on div "Accommodations Update your accommodations Overview Maximum sleeping capacity Nu…" at bounding box center [825, 378] width 1375 height 596
click at [976, 234] on input "number" at bounding box center [990, 237] width 55 height 25
click at [1162, 291] on button "Add accommodation" at bounding box center [1171, 295] width 116 height 25
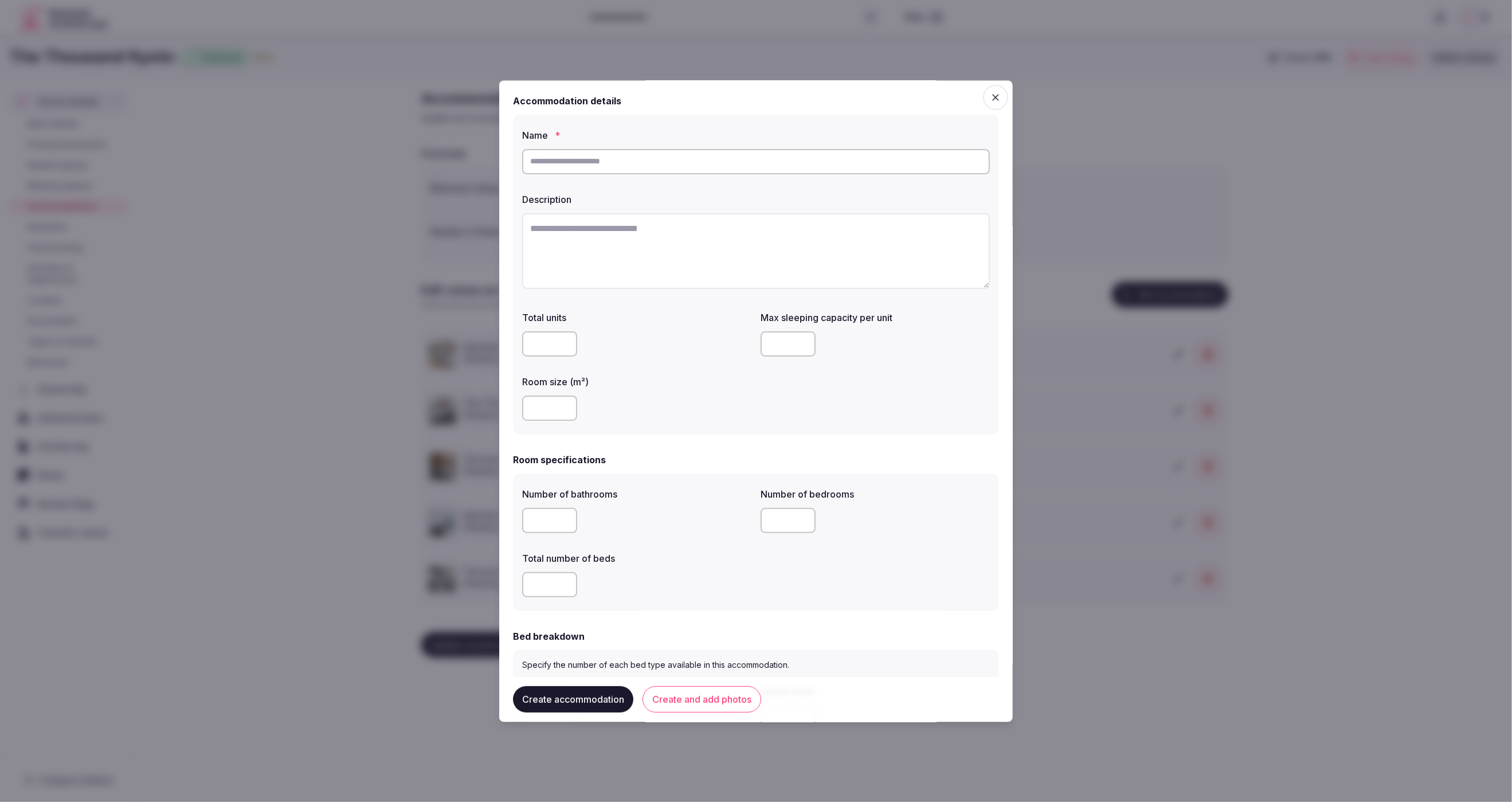
click at [688, 168] on input "text" at bounding box center [756, 162] width 468 height 25
paste input "**********"
type input "**********"
click at [699, 232] on textarea at bounding box center [756, 251] width 468 height 75
paste textarea "**********"
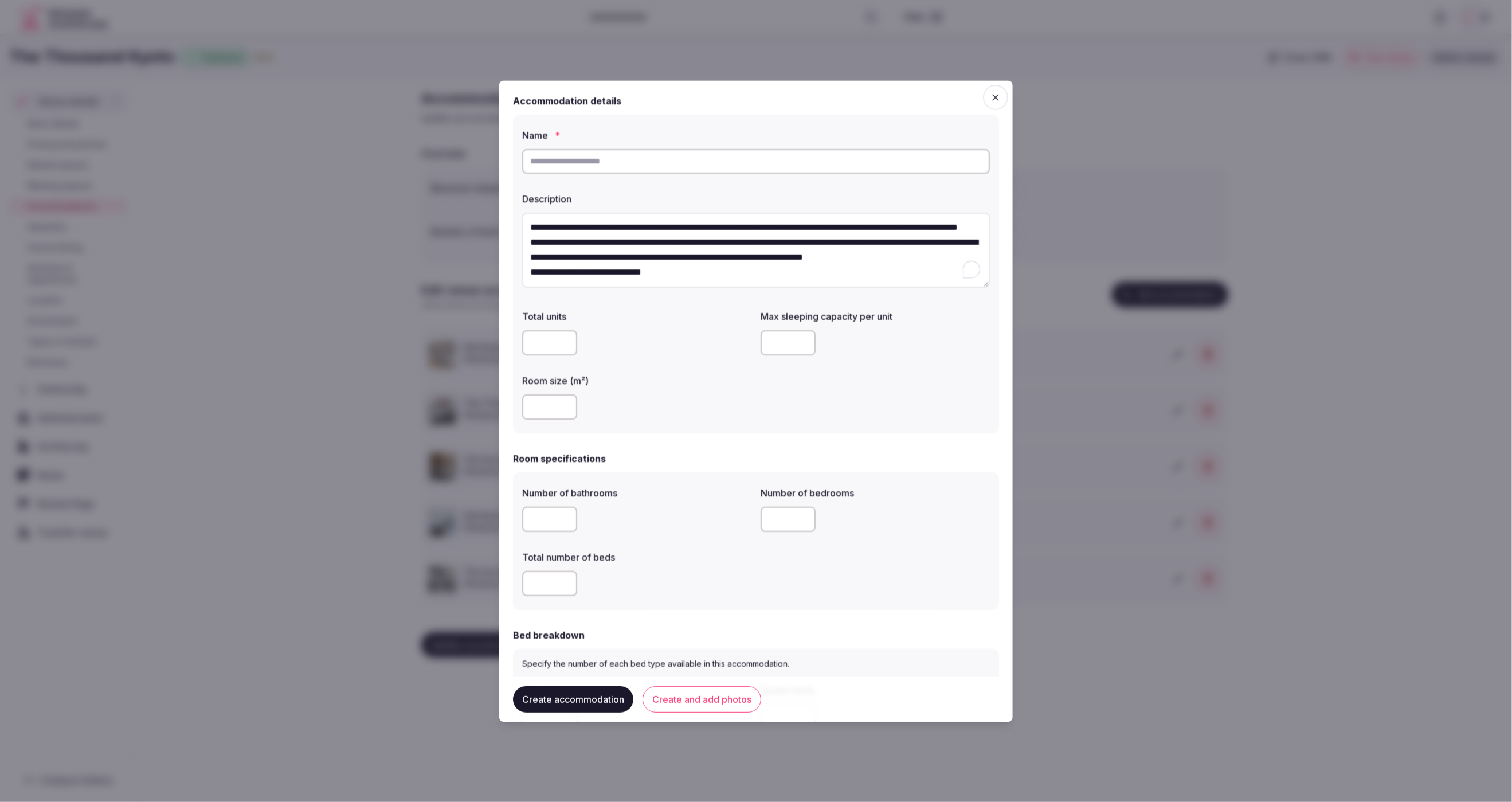
scroll to position [21, 0]
click at [567, 263] on textarea "**********" at bounding box center [756, 251] width 468 height 75
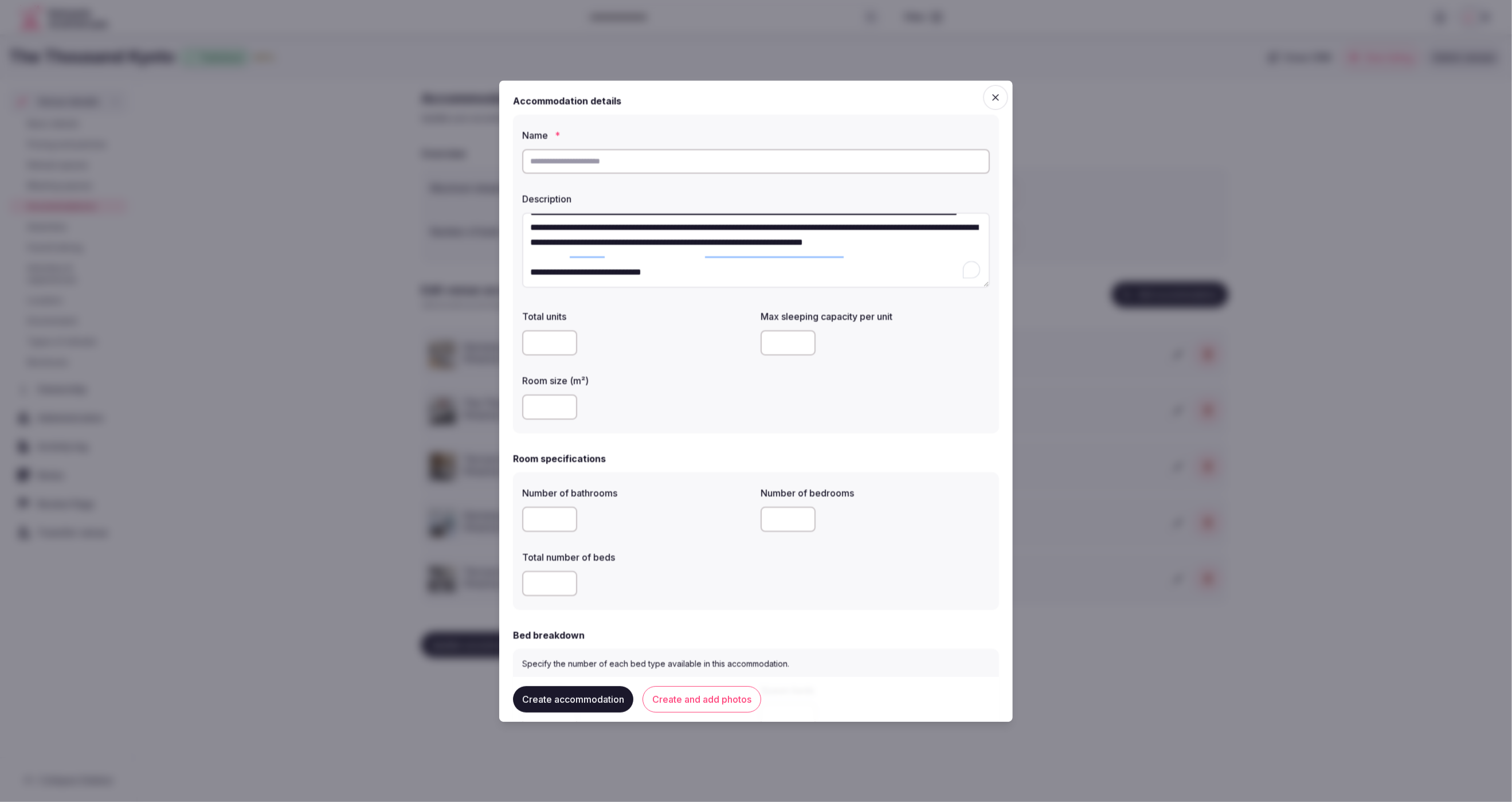
type textarea "**********"
click at [743, 338] on div at bounding box center [637, 343] width 229 height 25
click at [648, 150] on div at bounding box center [756, 162] width 468 height 34
click at [647, 168] on input "text" at bounding box center [756, 162] width 468 height 25
click at [650, 162] on input "text" at bounding box center [756, 162] width 468 height 25
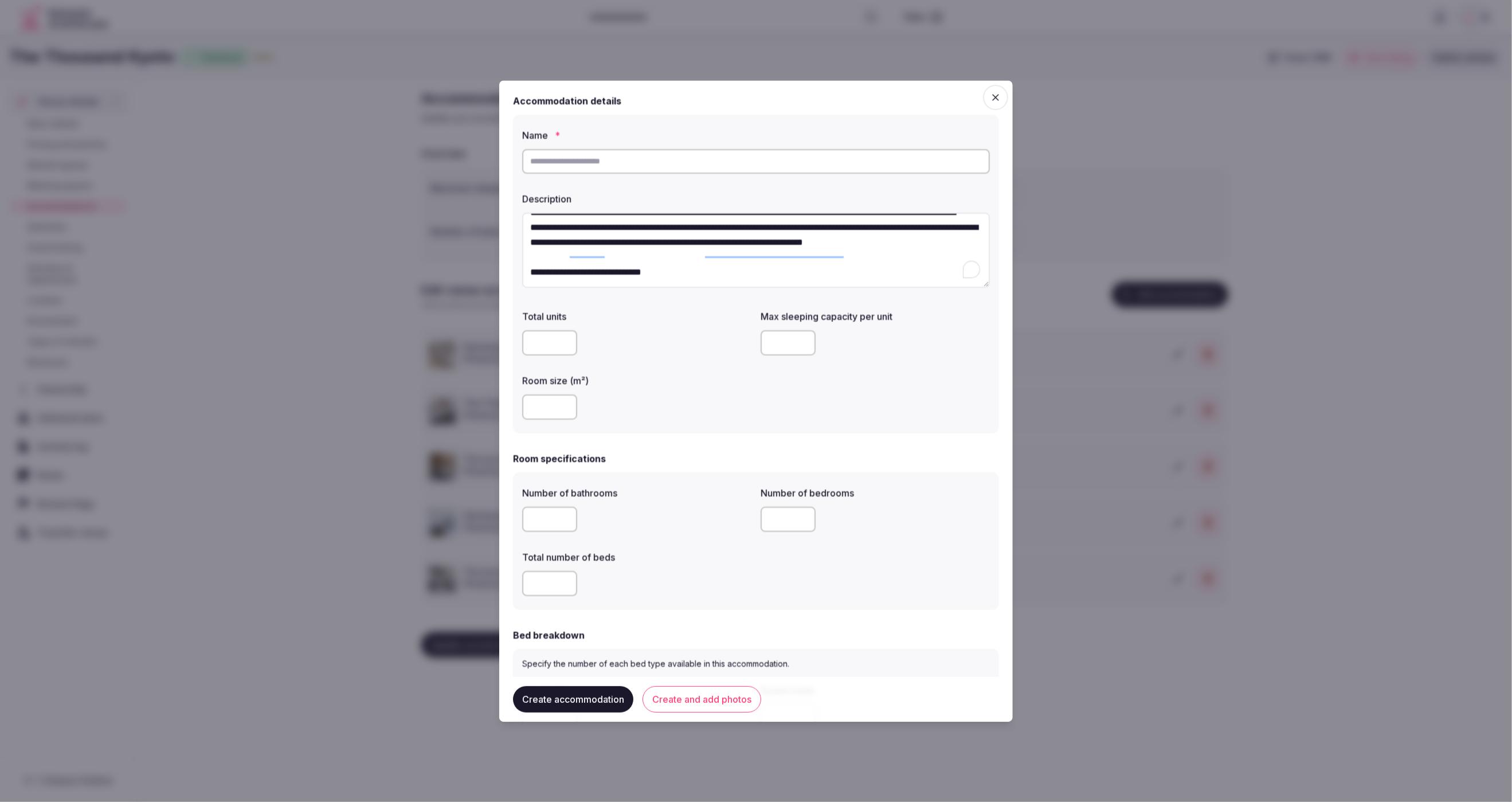
paste input "**********"
type input "**********"
click at [653, 387] on div "Room size (m²)" at bounding box center [637, 397] width 229 height 55
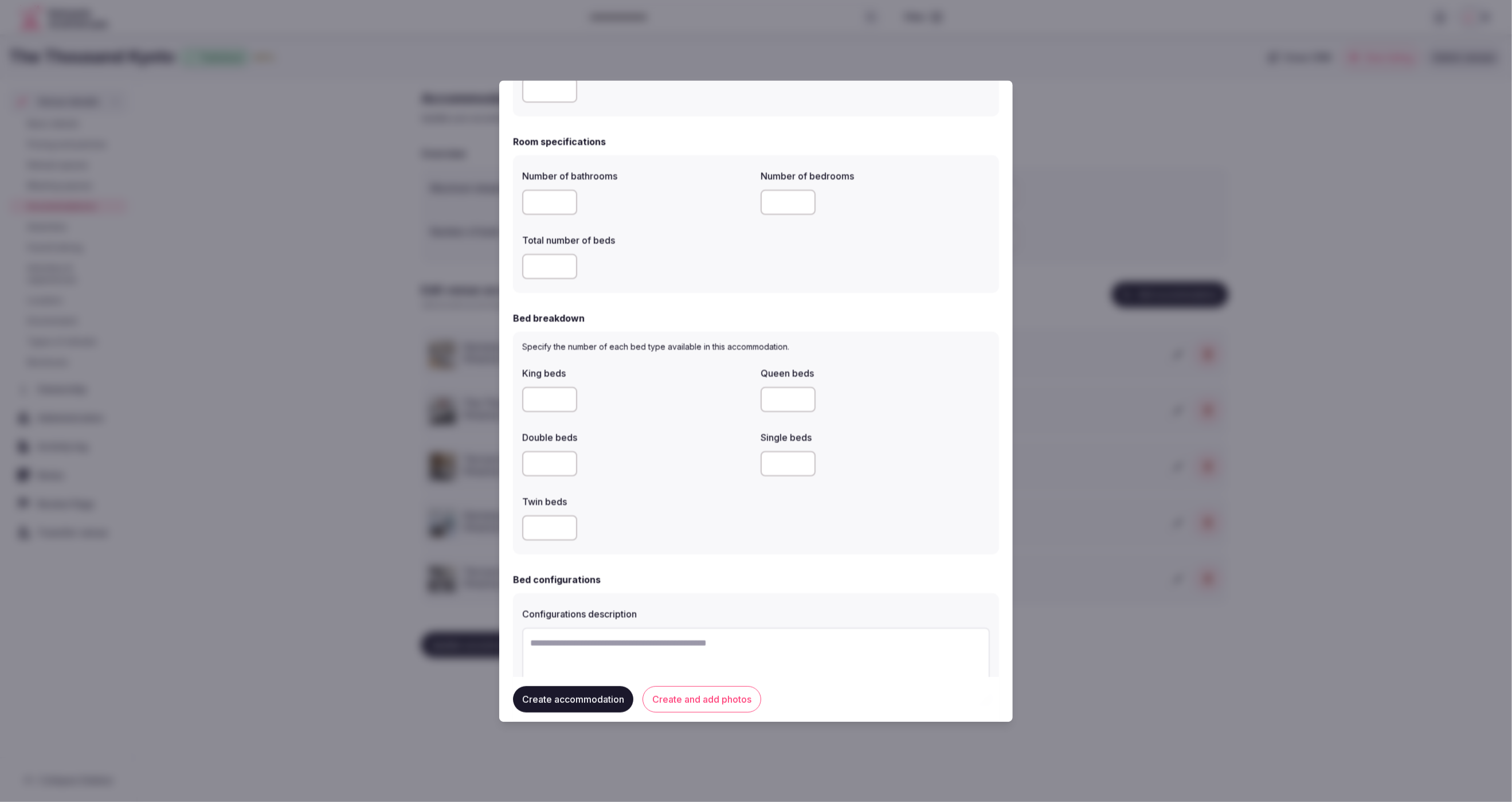
scroll to position [0, 0]
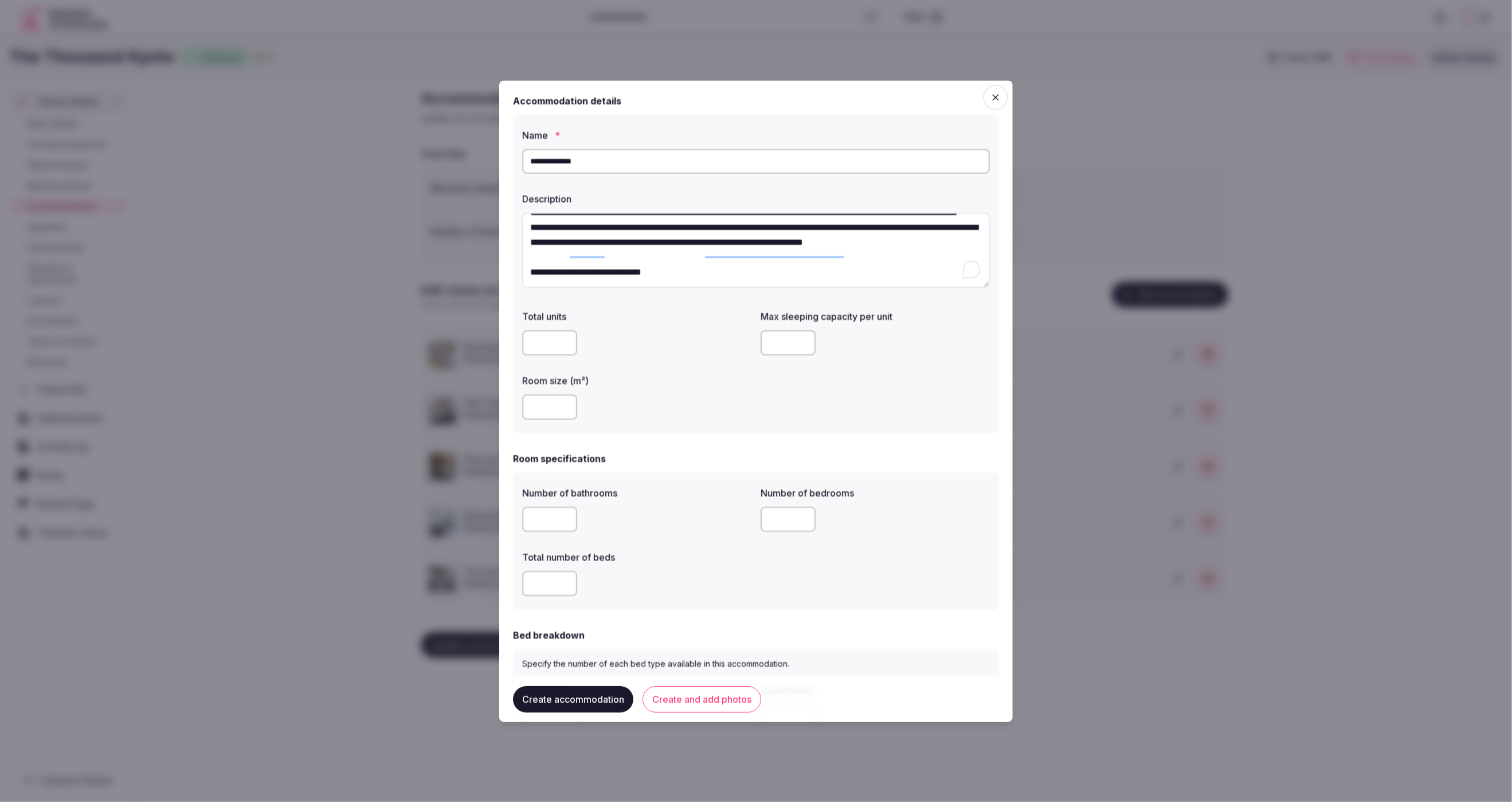
click at [784, 353] on input "number" at bounding box center [788, 343] width 55 height 25
type input "*"
click at [725, 395] on div at bounding box center [637, 408] width 229 height 25
click at [546, 413] on input "number" at bounding box center [549, 408] width 55 height 25
type input "**"
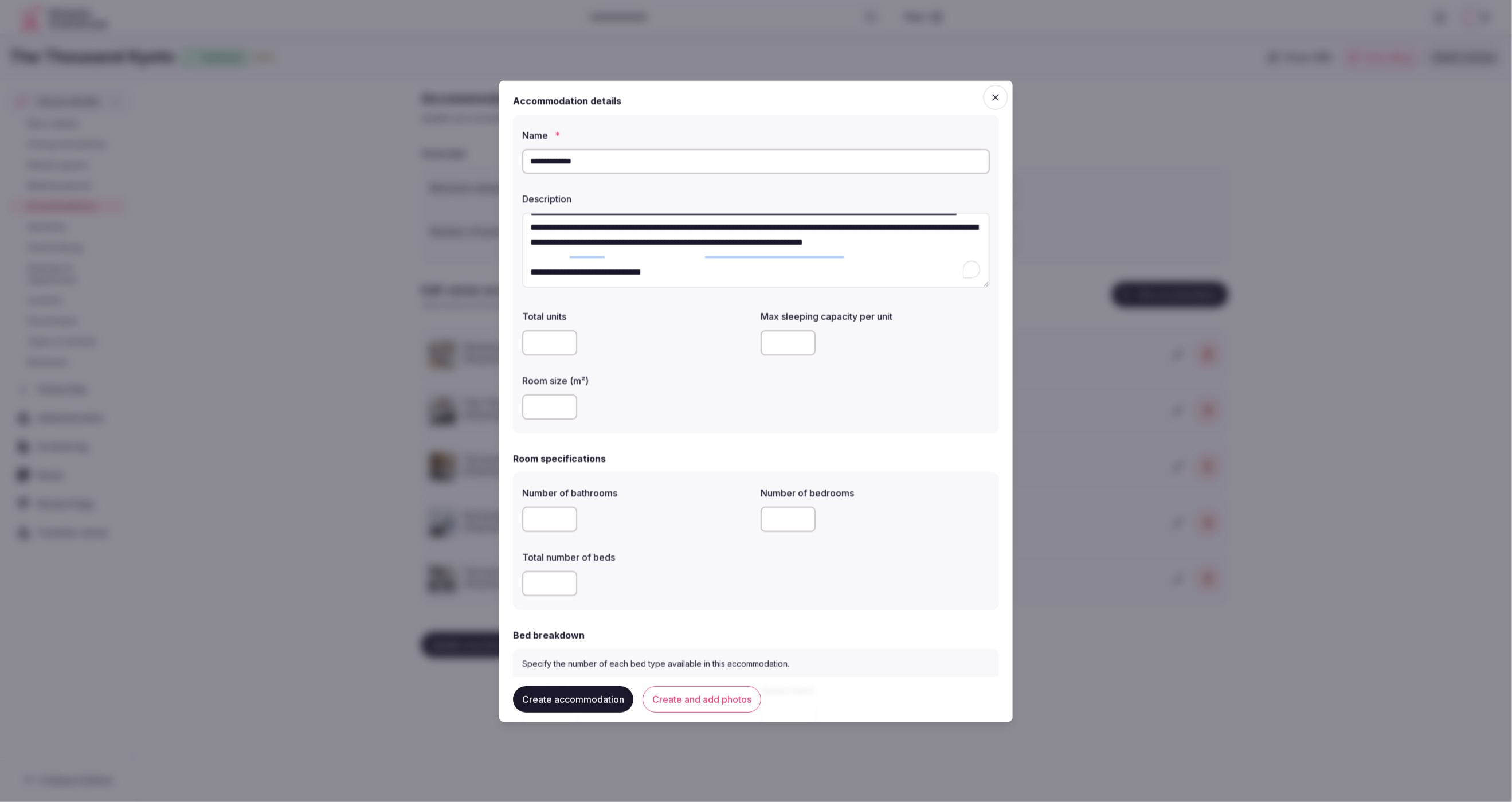
click at [791, 399] on div "Total units Max sleeping capacity per unit * Room size (m²) **" at bounding box center [756, 365] width 468 height 119
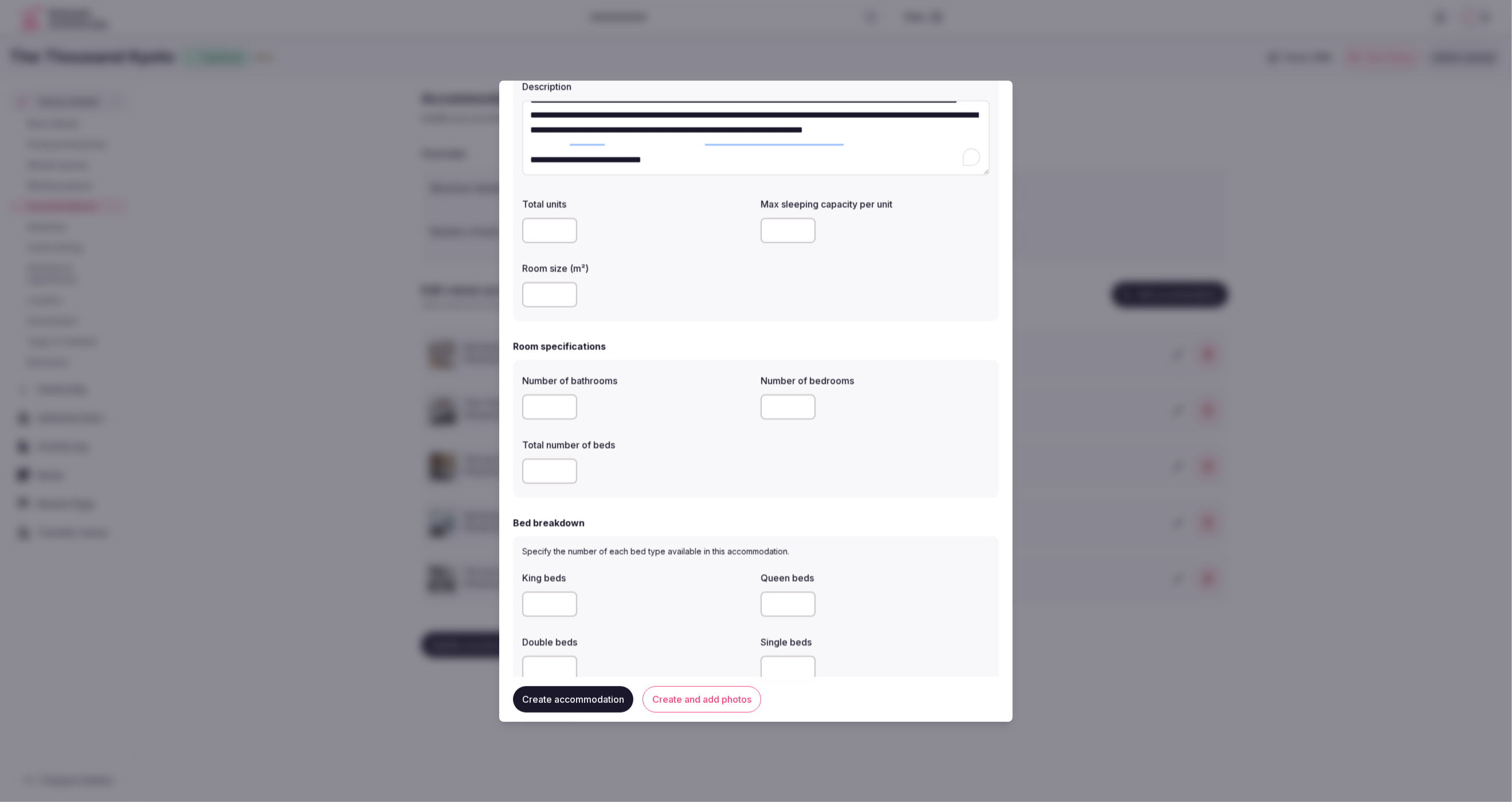
click at [544, 413] on input "number" at bounding box center [549, 408] width 55 height 25
type input "*"
click at [557, 476] on input "number" at bounding box center [549, 473] width 55 height 25
type input "*"
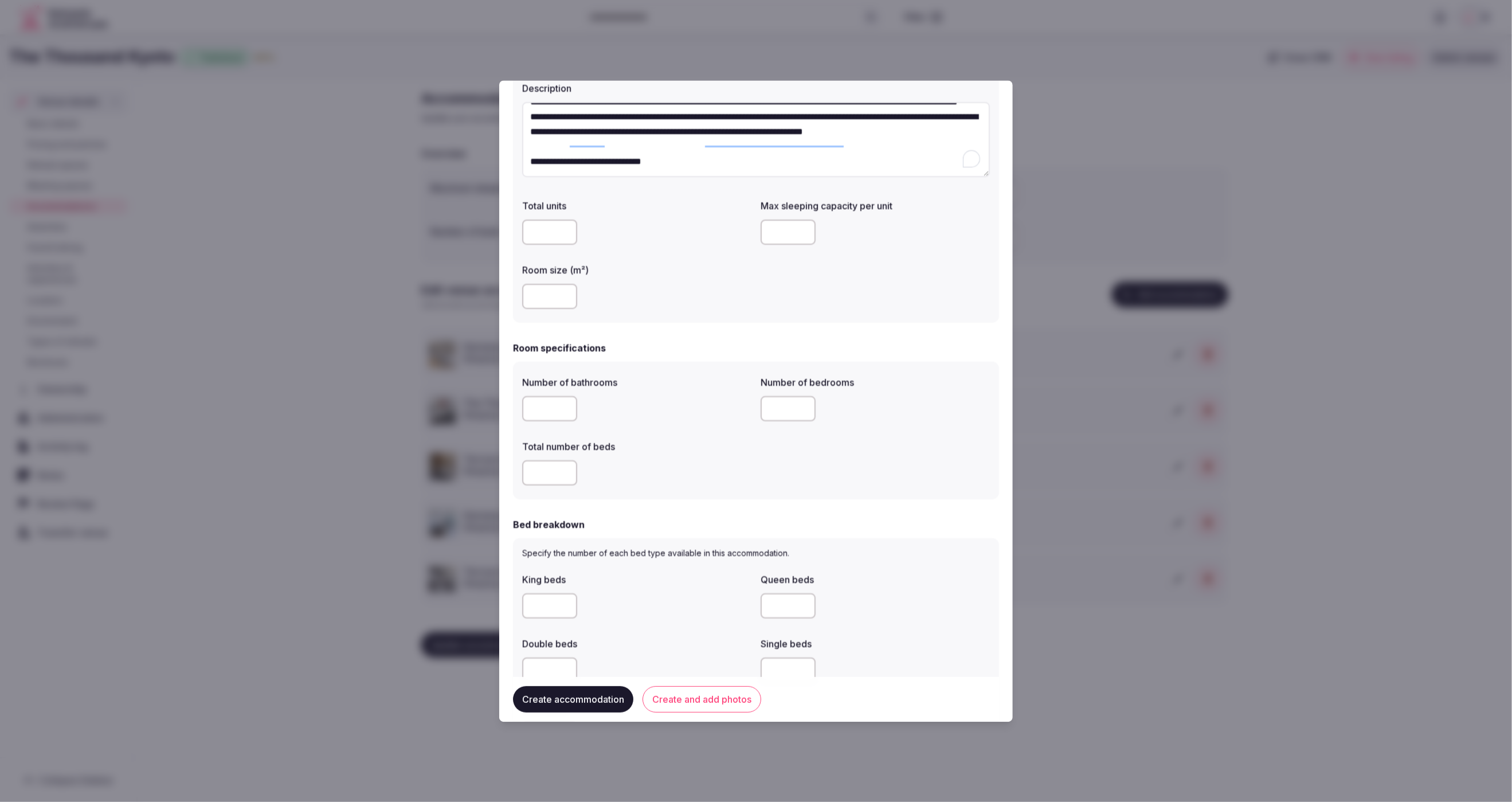
click at [776, 412] on input "number" at bounding box center [788, 409] width 55 height 25
click at [785, 490] on div "Number of bathrooms * Number of bedrooms * Total number of beds *" at bounding box center [756, 431] width 468 height 119
drag, startPoint x: 782, startPoint y: 408, endPoint x: 756, endPoint y: 409, distance: 26.0
click at [756, 409] on div "Number of bathrooms * Number of bedrooms * Total number of beds *" at bounding box center [756, 431] width 468 height 119
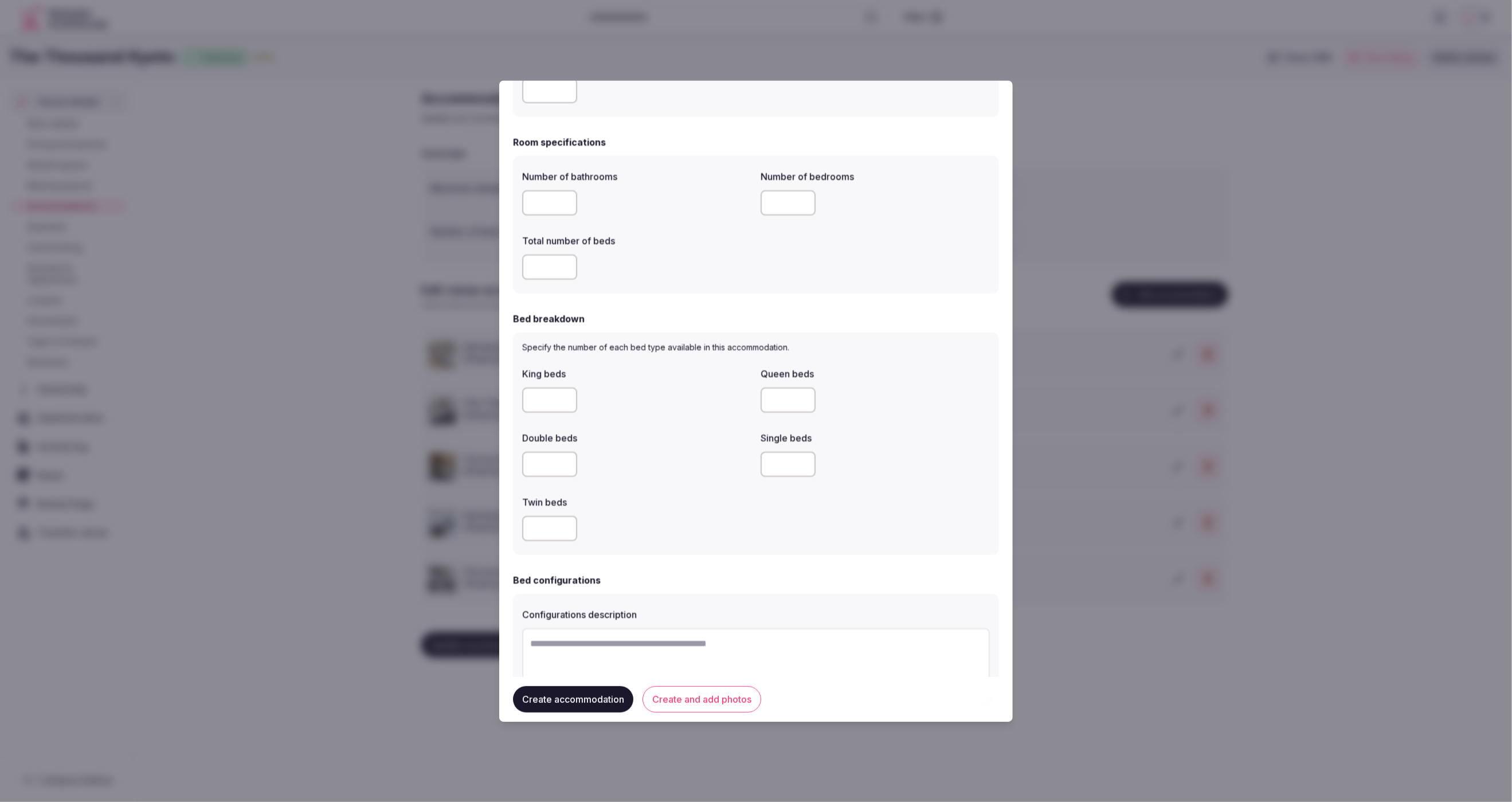
scroll to position [320, 0]
click at [689, 399] on div at bounding box center [637, 397] width 229 height 25
click at [826, 229] on div "Number of bathrooms * Number of bedrooms * Total number of beds *" at bounding box center [756, 222] width 468 height 119
drag, startPoint x: 783, startPoint y: 197, endPoint x: 746, endPoint y: 198, distance: 37.0
click at [746, 198] on div "Number of bathrooms * Number of bedrooms * Total number of beds *" at bounding box center [756, 222] width 468 height 119
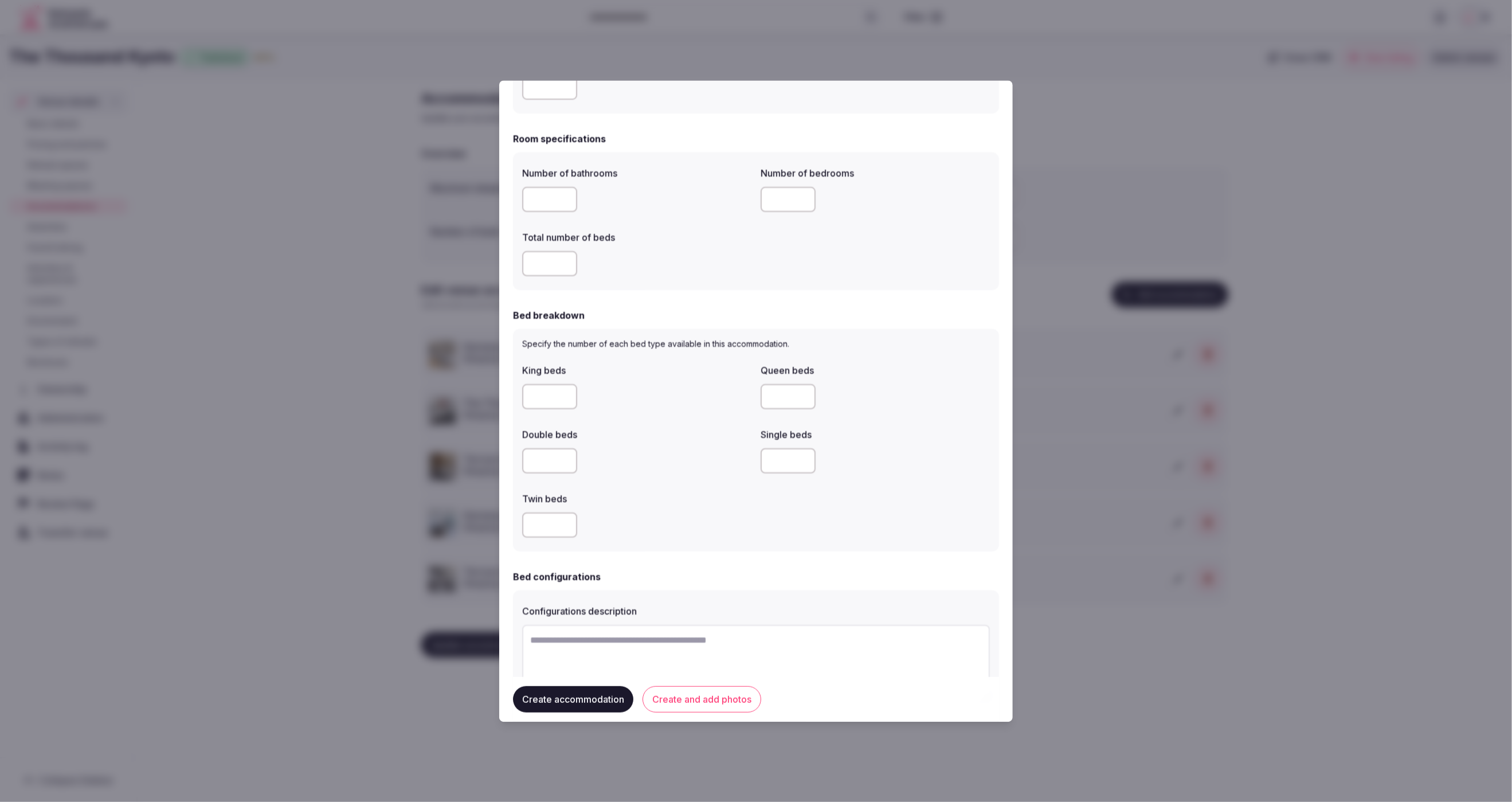
click at [762, 272] on div "Number of bathrooms * Number of bedrooms * Total number of beds *" at bounding box center [756, 222] width 468 height 119
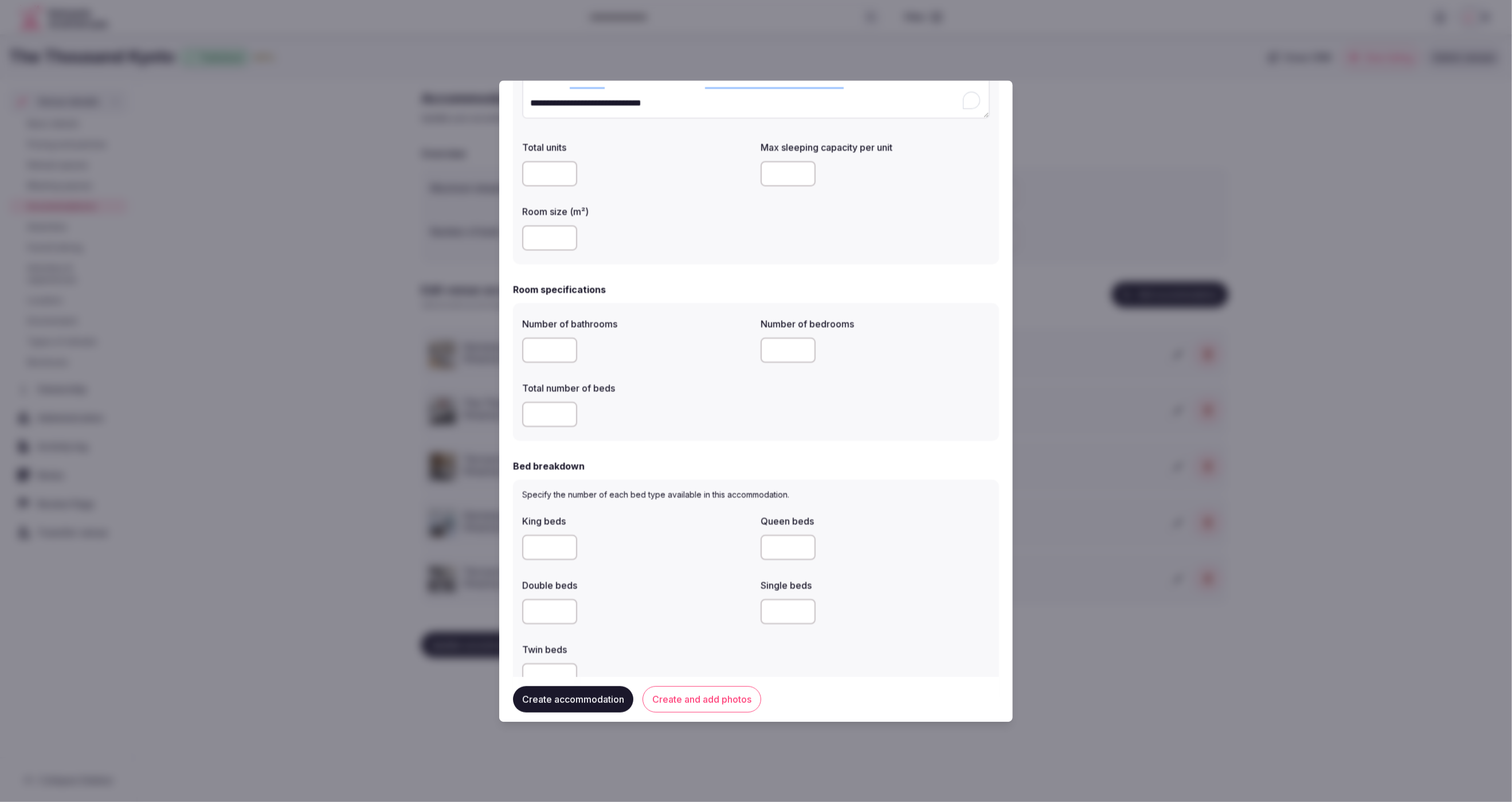
scroll to position [165, 0]
drag, startPoint x: 785, startPoint y: 352, endPoint x: 745, endPoint y: 352, distance: 40.0
click at [746, 352] on div "Number of bathrooms * Number of bedrooms * Total number of beds *" at bounding box center [756, 377] width 468 height 119
drag, startPoint x: 783, startPoint y: 356, endPoint x: 734, endPoint y: 352, distance: 49.2
click at [734, 352] on div "Number of bathrooms * Number of bedrooms * Total number of beds *" at bounding box center [756, 377] width 468 height 119
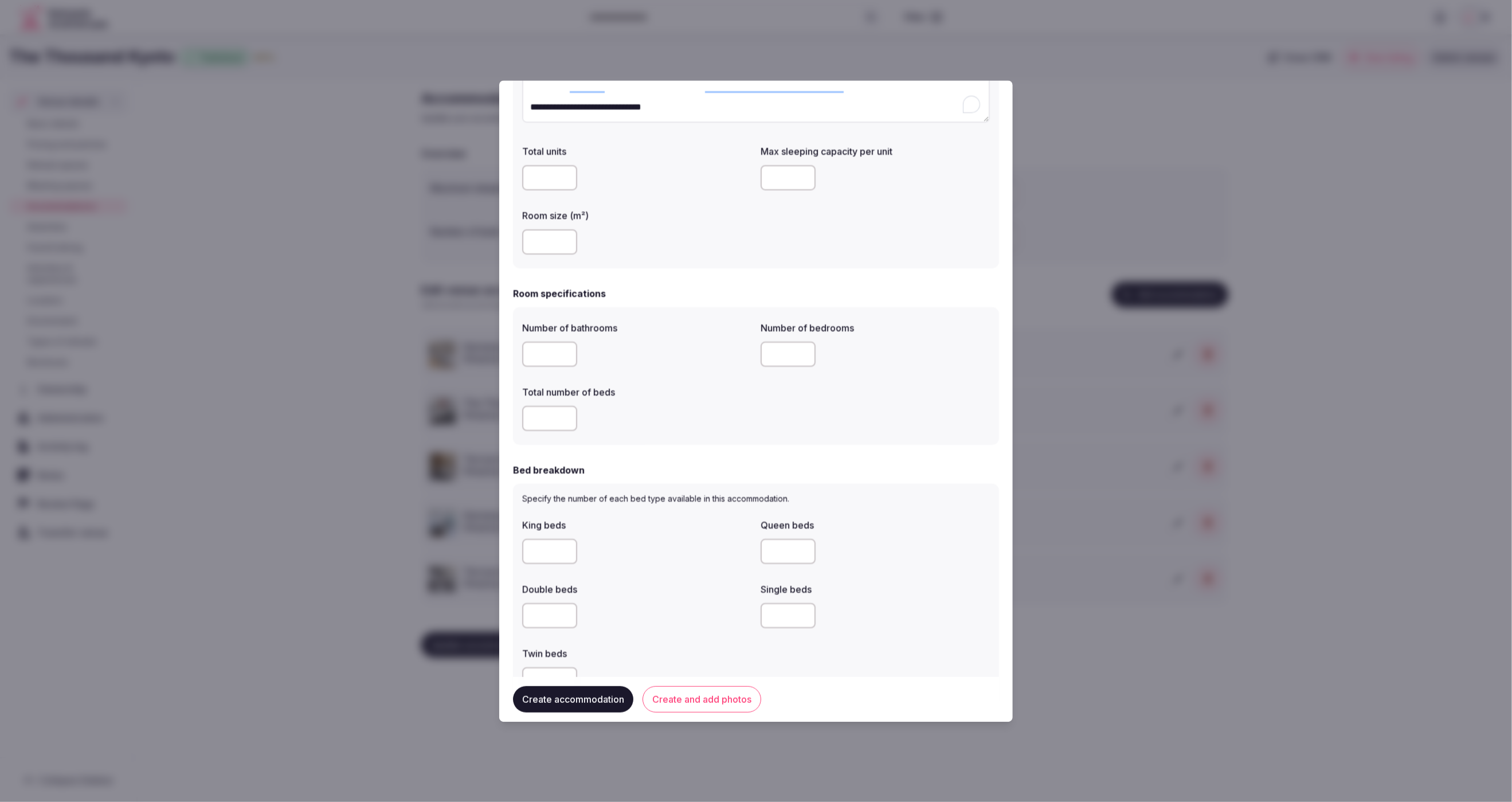
type input "*"
click at [722, 403] on div "*" at bounding box center [637, 419] width 229 height 34
type input "*"
click at [567, 417] on input "*" at bounding box center [549, 419] width 55 height 25
click at [730, 424] on div "*" at bounding box center [637, 419] width 229 height 25
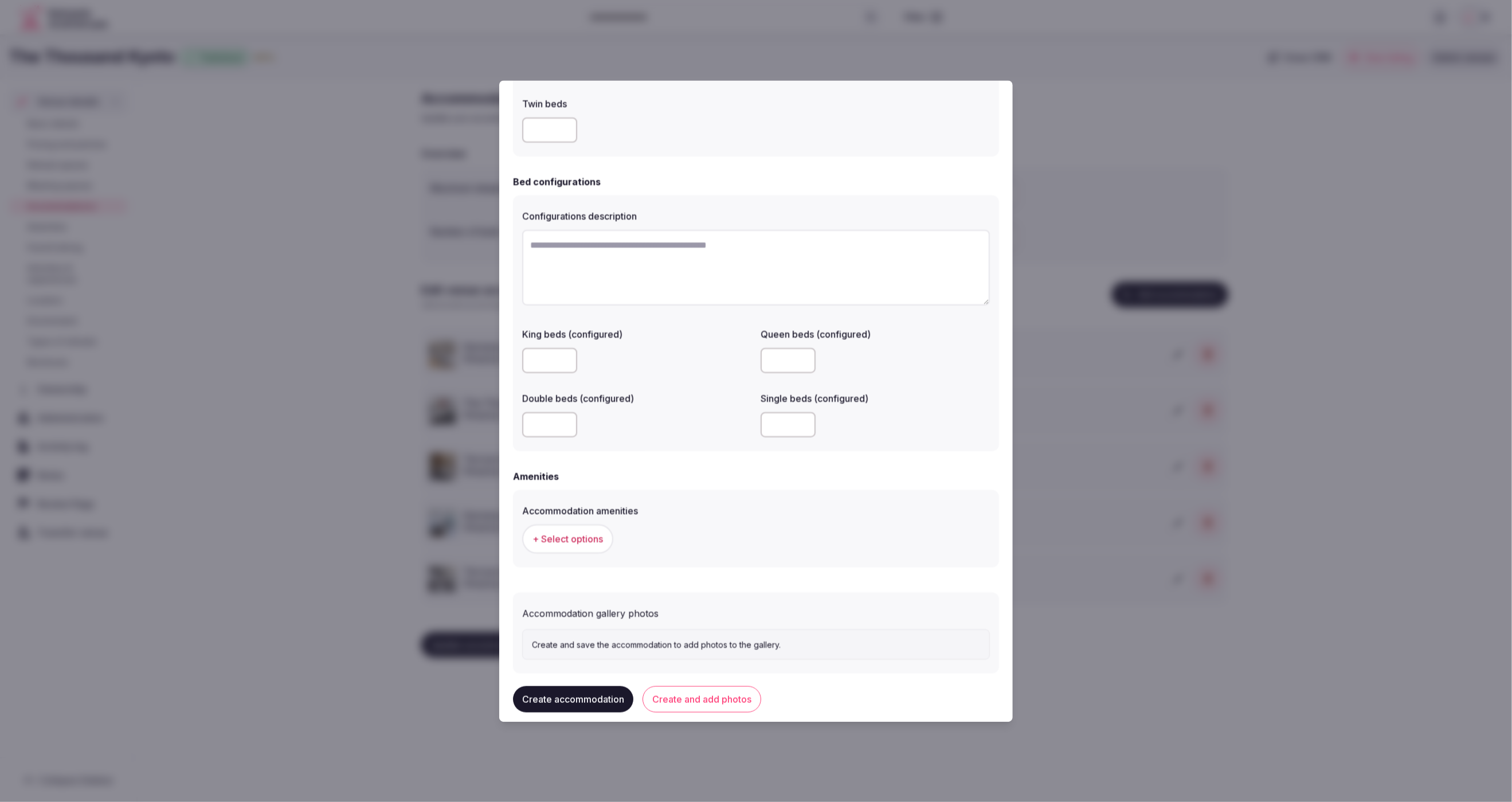
scroll to position [732, 0]
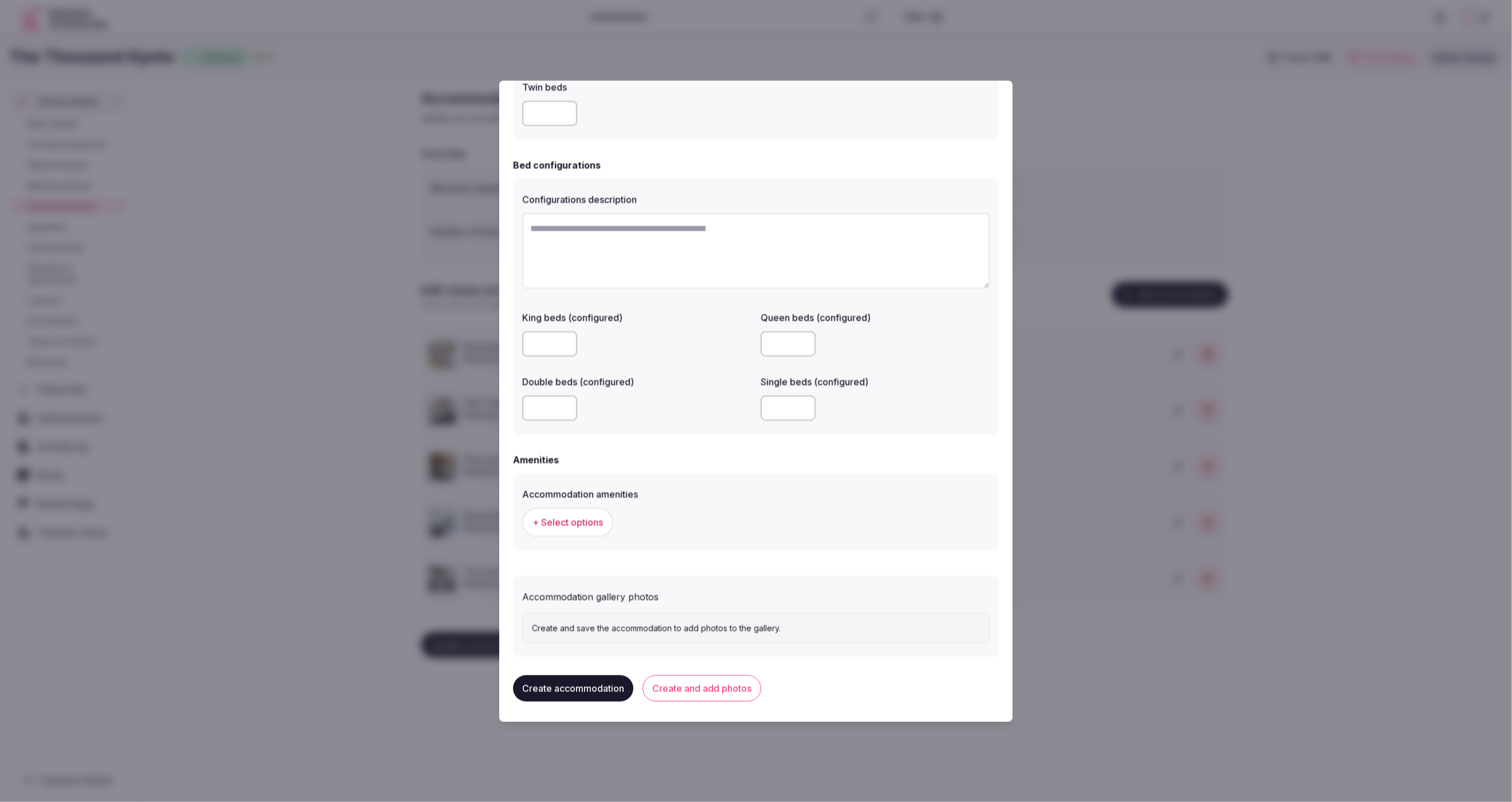
click at [575, 522] on span "+ Select options" at bounding box center [568, 522] width 71 height 12
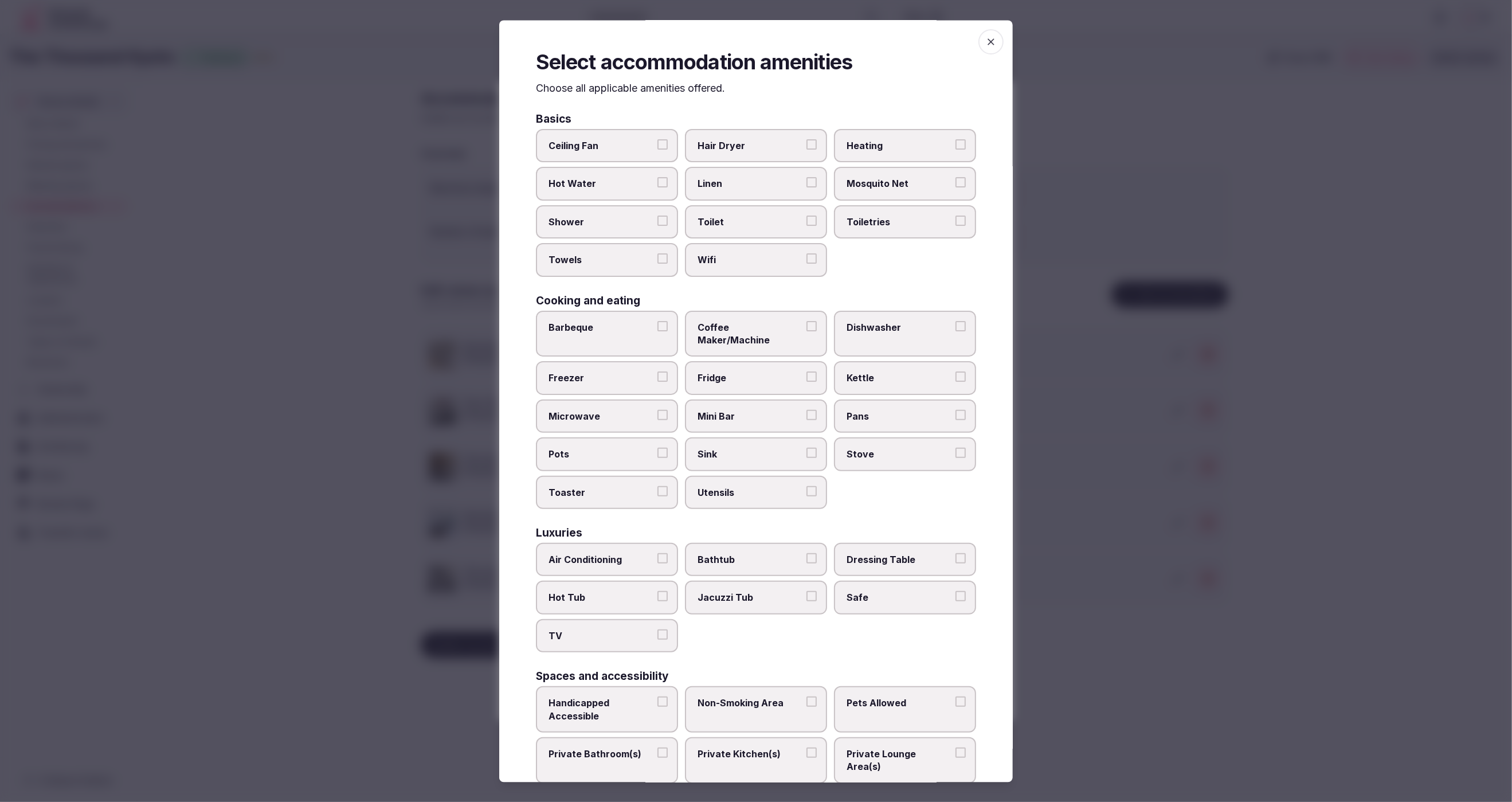
drag, startPoint x: 734, startPoint y: 145, endPoint x: 733, endPoint y: 152, distance: 7.1
click at [734, 145] on span "Hair Dryer" at bounding box center [751, 146] width 106 height 12
click at [806, 145] on button "Hair Dryer" at bounding box center [811, 145] width 10 height 10
click at [728, 183] on span "Linen" at bounding box center [751, 184] width 106 height 12
click at [806, 183] on button "Linen" at bounding box center [811, 182] width 10 height 10
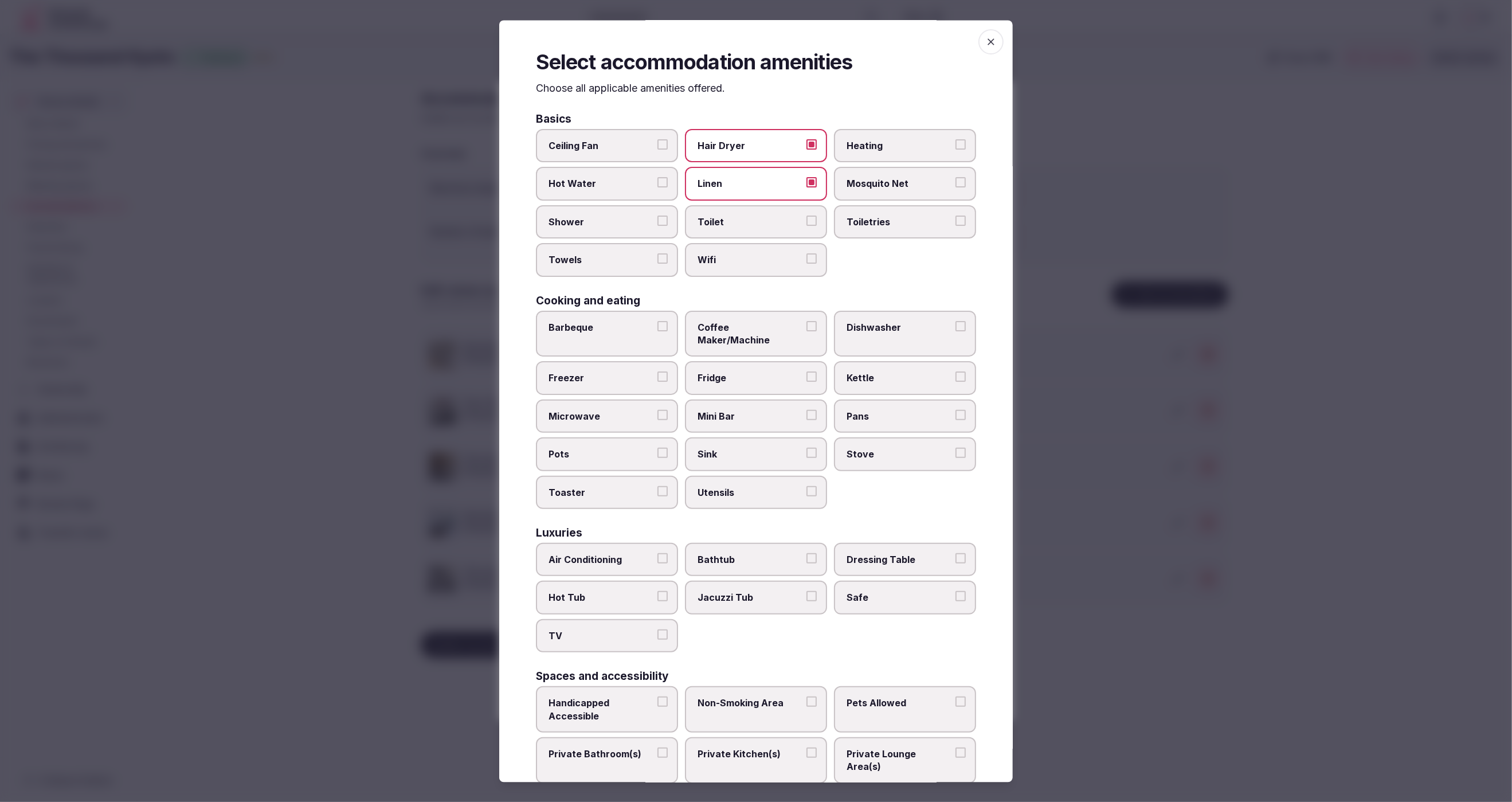
drag, startPoint x: 732, startPoint y: 219, endPoint x: 732, endPoint y: 228, distance: 9.0
click at [732, 220] on span "Toilet" at bounding box center [751, 222] width 106 height 12
click at [806, 220] on button "Toilet" at bounding box center [811, 220] width 10 height 10
click at [733, 254] on span "Wifi" at bounding box center [751, 260] width 106 height 12
click at [806, 254] on button "Wifi" at bounding box center [811, 259] width 10 height 10
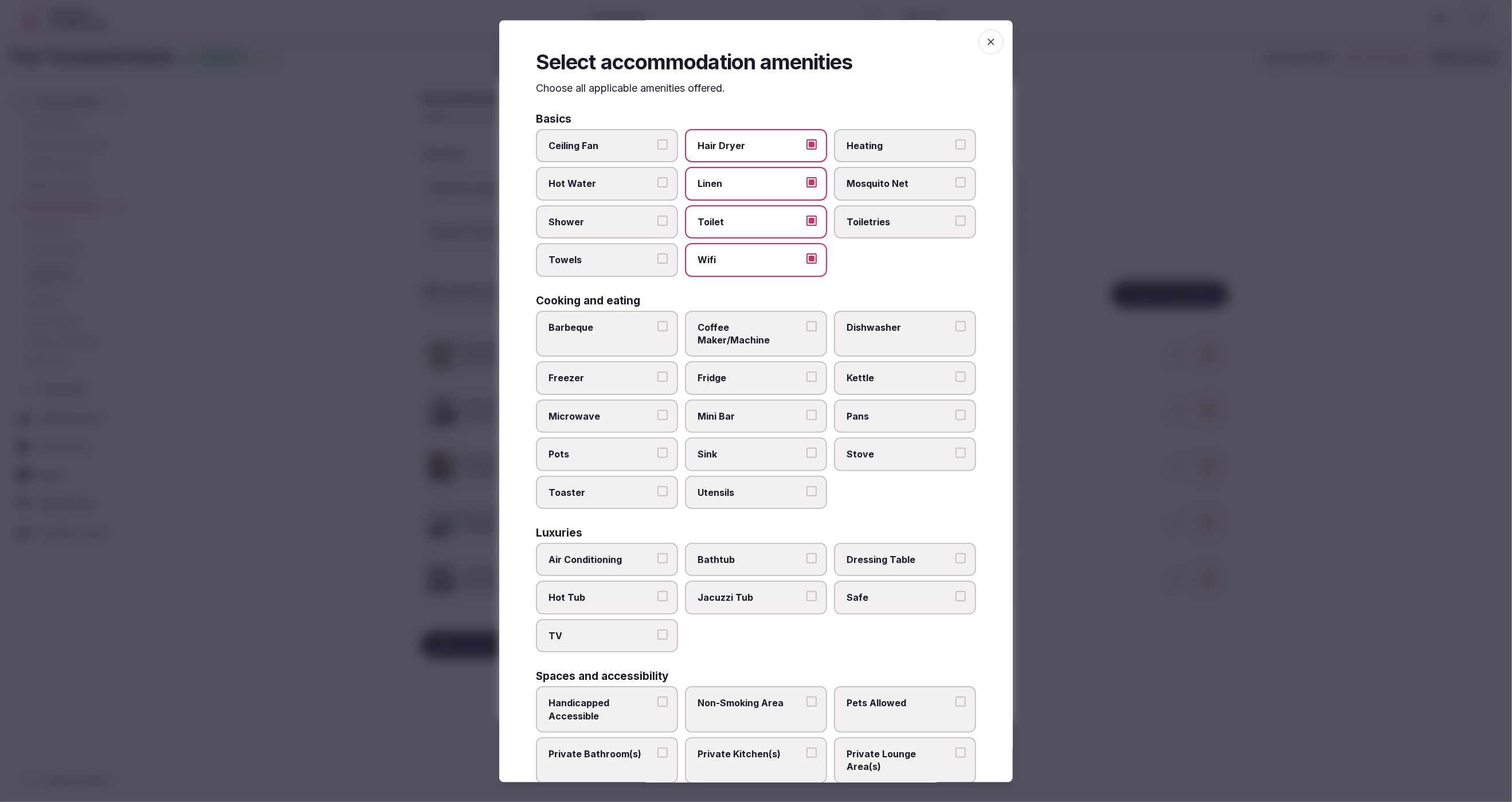
click at [926, 222] on span "Toiletries" at bounding box center [900, 222] width 106 height 12
click at [956, 222] on button "Toiletries" at bounding box center [960, 220] width 10 height 10
click at [622, 225] on span "Shower" at bounding box center [602, 222] width 106 height 12
click at [657, 225] on button "Shower" at bounding box center [662, 220] width 10 height 10
click at [615, 254] on span "Towels" at bounding box center [602, 260] width 106 height 12
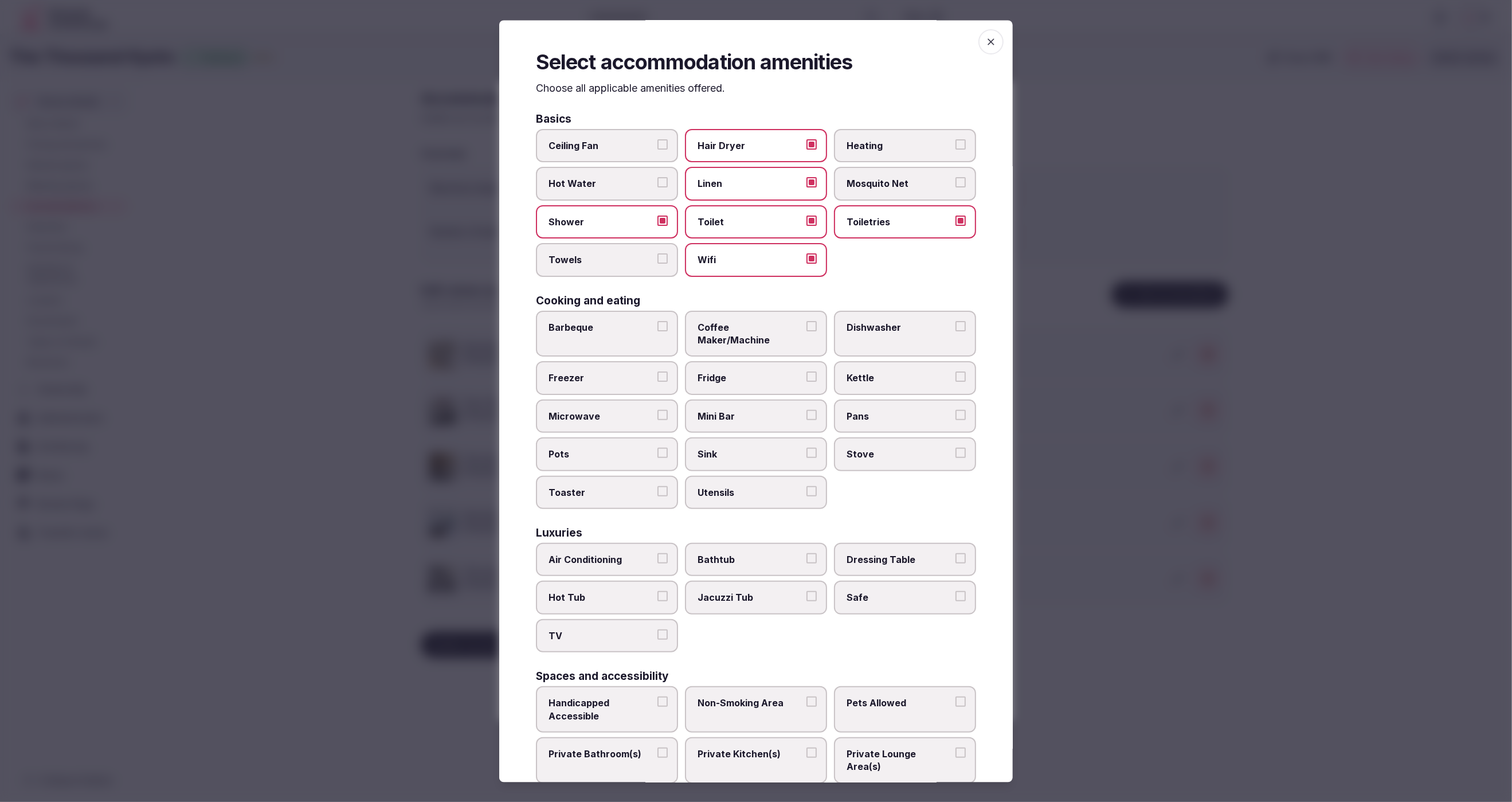
click at [657, 254] on button "Towels" at bounding box center [662, 259] width 10 height 10
click at [910, 372] on span "Kettle" at bounding box center [900, 378] width 106 height 12
click at [956, 372] on button "Kettle" at bounding box center [960, 377] width 10 height 10
drag, startPoint x: 615, startPoint y: 536, endPoint x: 625, endPoint y: 603, distance: 67.7
click at [615, 553] on span "Air Conditioning" at bounding box center [602, 559] width 106 height 12
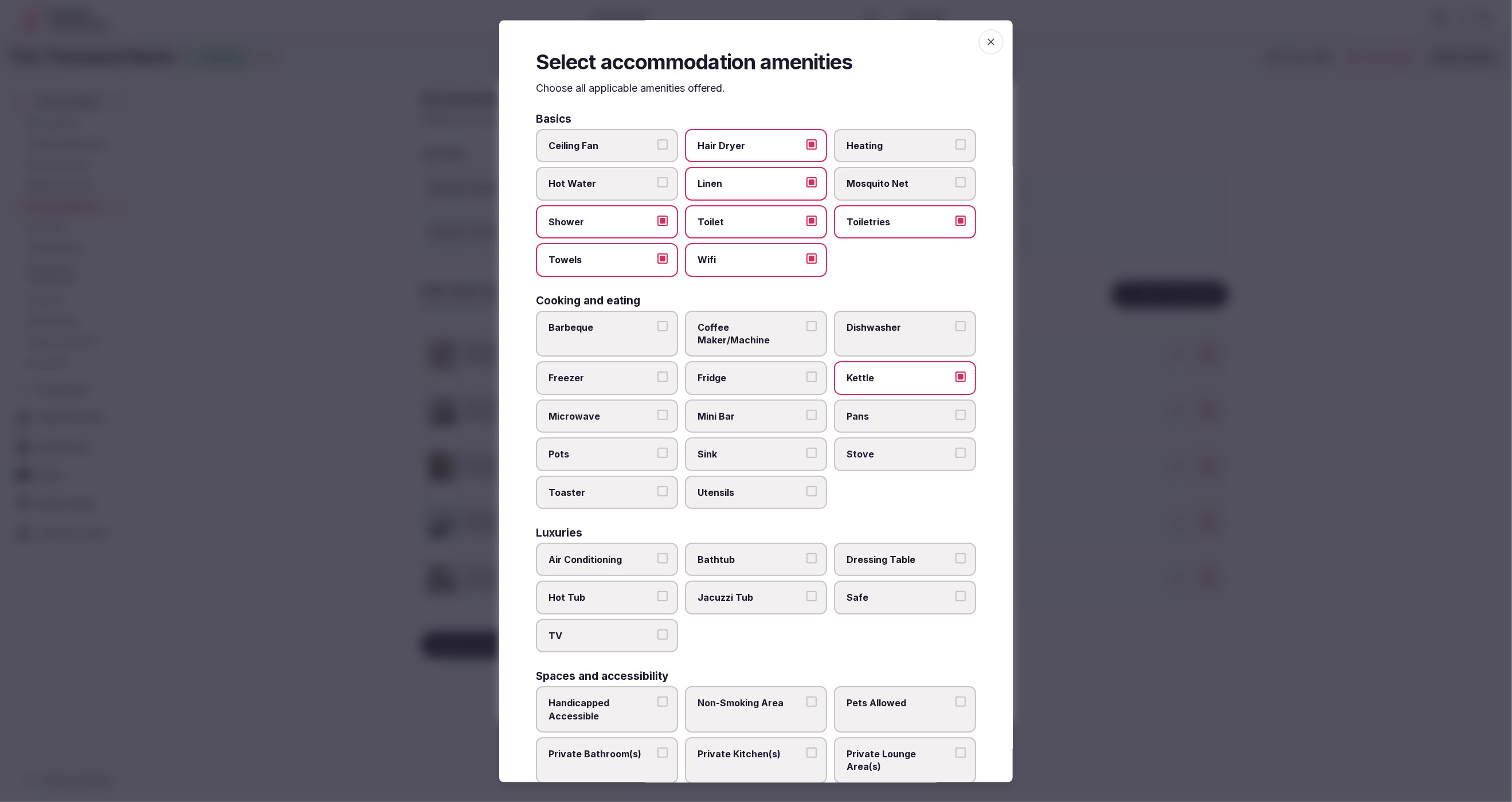
click at [657, 553] on button "Air Conditioning" at bounding box center [662, 558] width 10 height 10
click at [625, 619] on label "TV" at bounding box center [606, 636] width 142 height 33
click at [657, 630] on button "TV" at bounding box center [662, 634] width 10 height 10
click at [918, 592] on span "Safe" at bounding box center [900, 598] width 106 height 12
click at [956, 592] on button "Safe" at bounding box center [960, 596] width 10 height 10
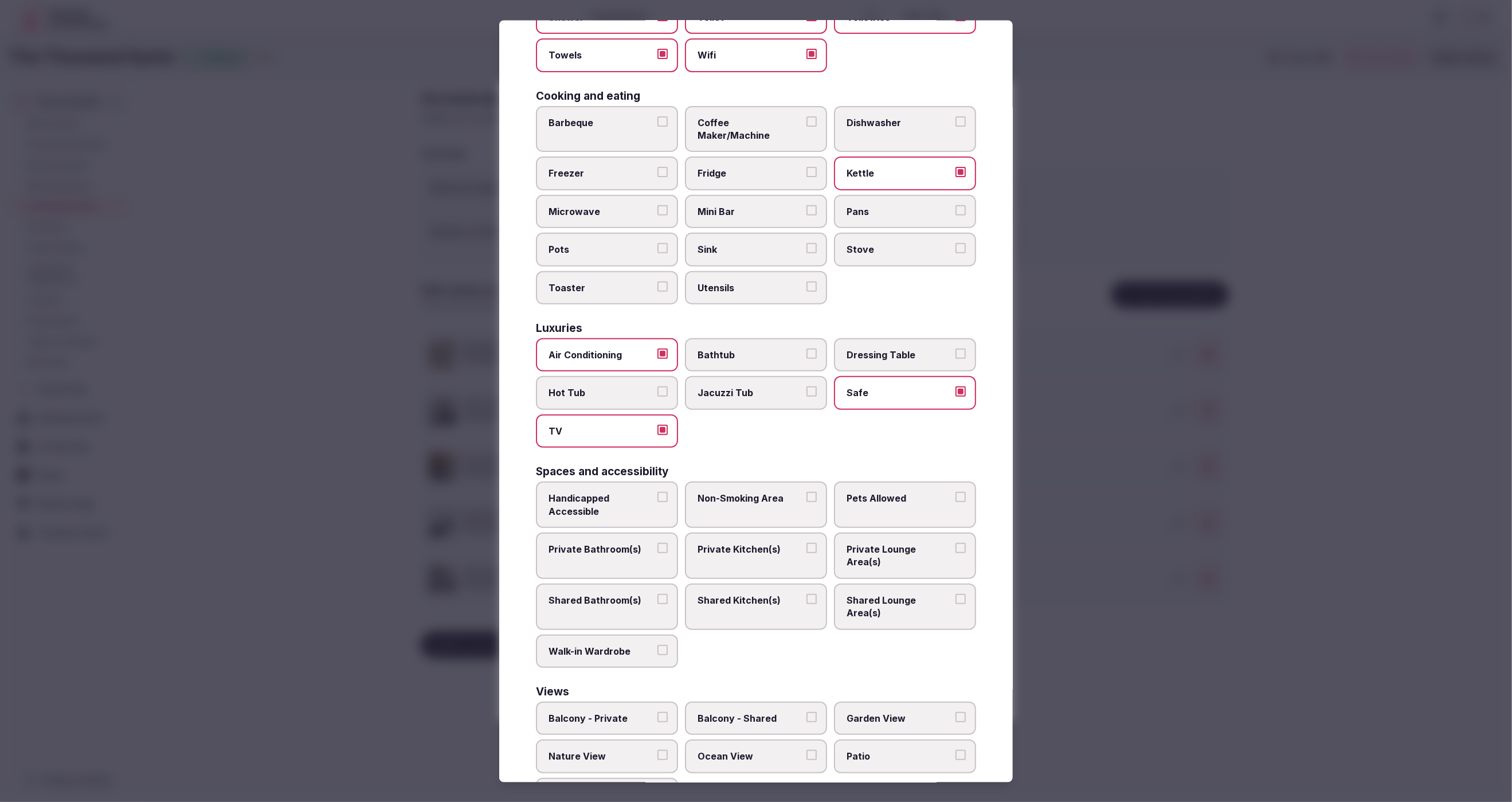
scroll to position [211, 0]
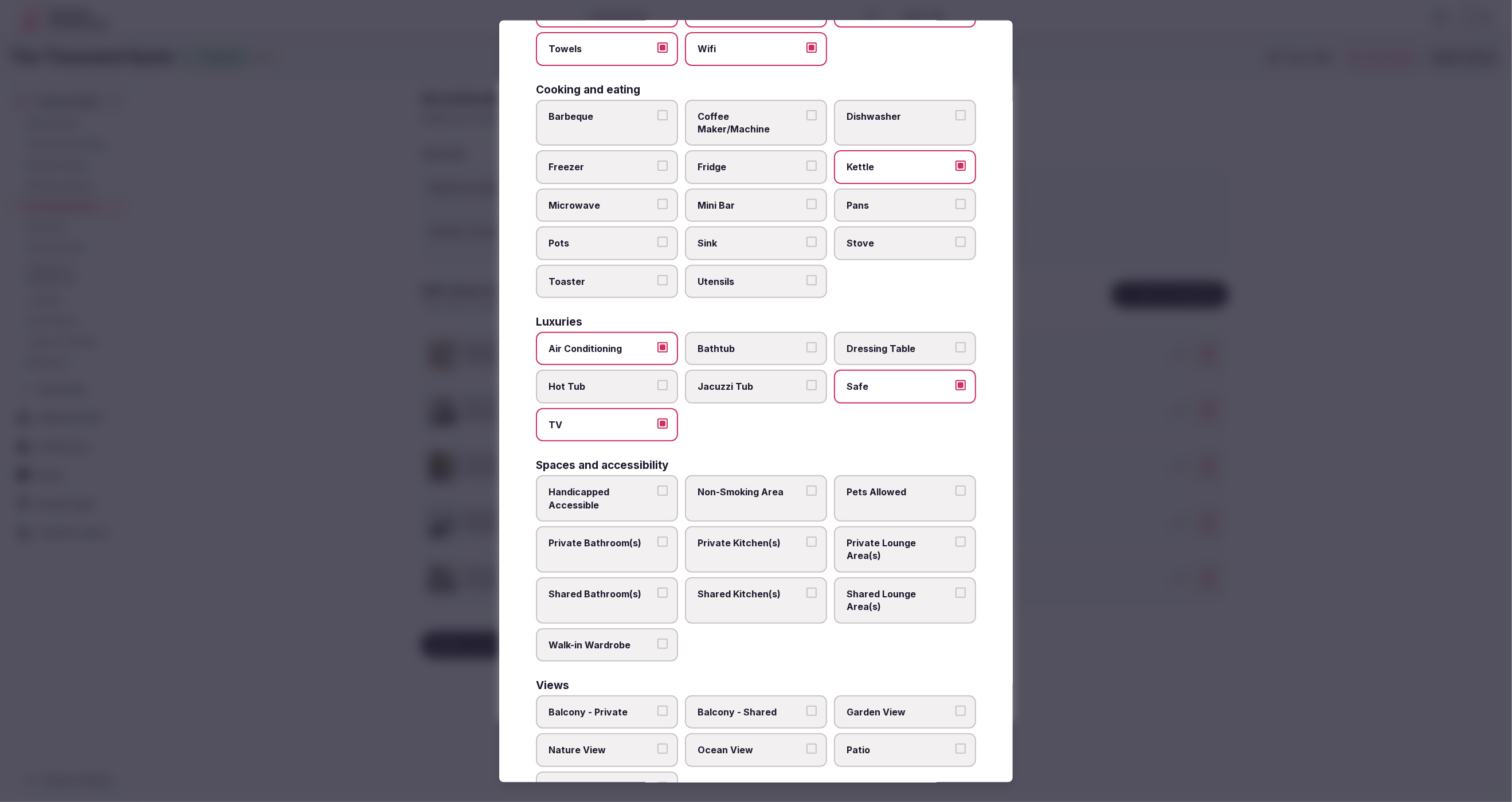
click at [597, 536] on span "Private Bathroom(s)" at bounding box center [602, 542] width 106 height 12
click at [657, 536] on button "Private Bathroom(s)" at bounding box center [662, 541] width 10 height 10
click at [876, 536] on span "Private Lounge Area(s)" at bounding box center [900, 548] width 106 height 26
click at [956, 536] on button "Private Lounge Area(s)" at bounding box center [960, 541] width 10 height 10
click at [1099, 654] on div at bounding box center [756, 401] width 1512 height 802
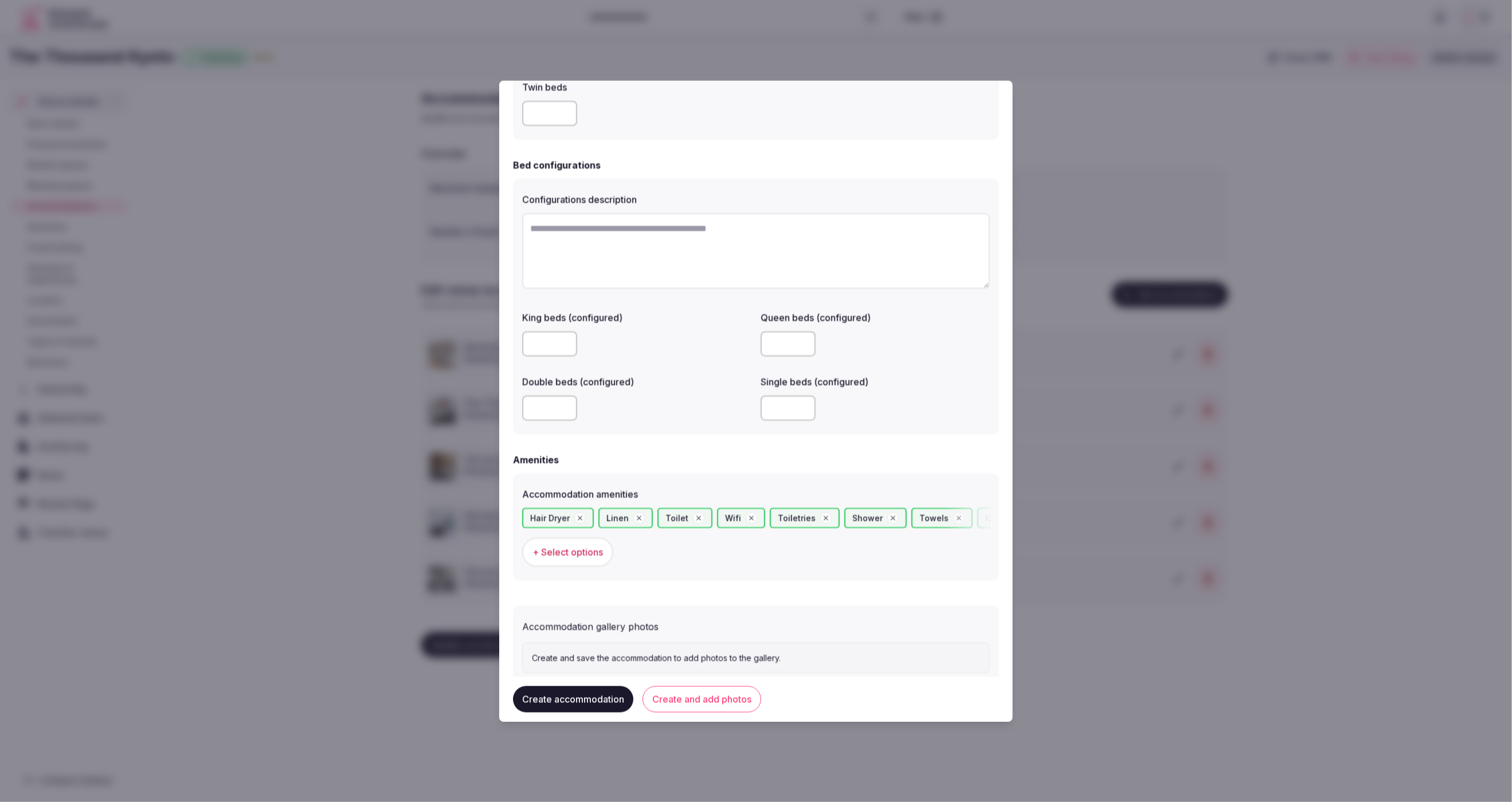
scroll to position [762, 0]
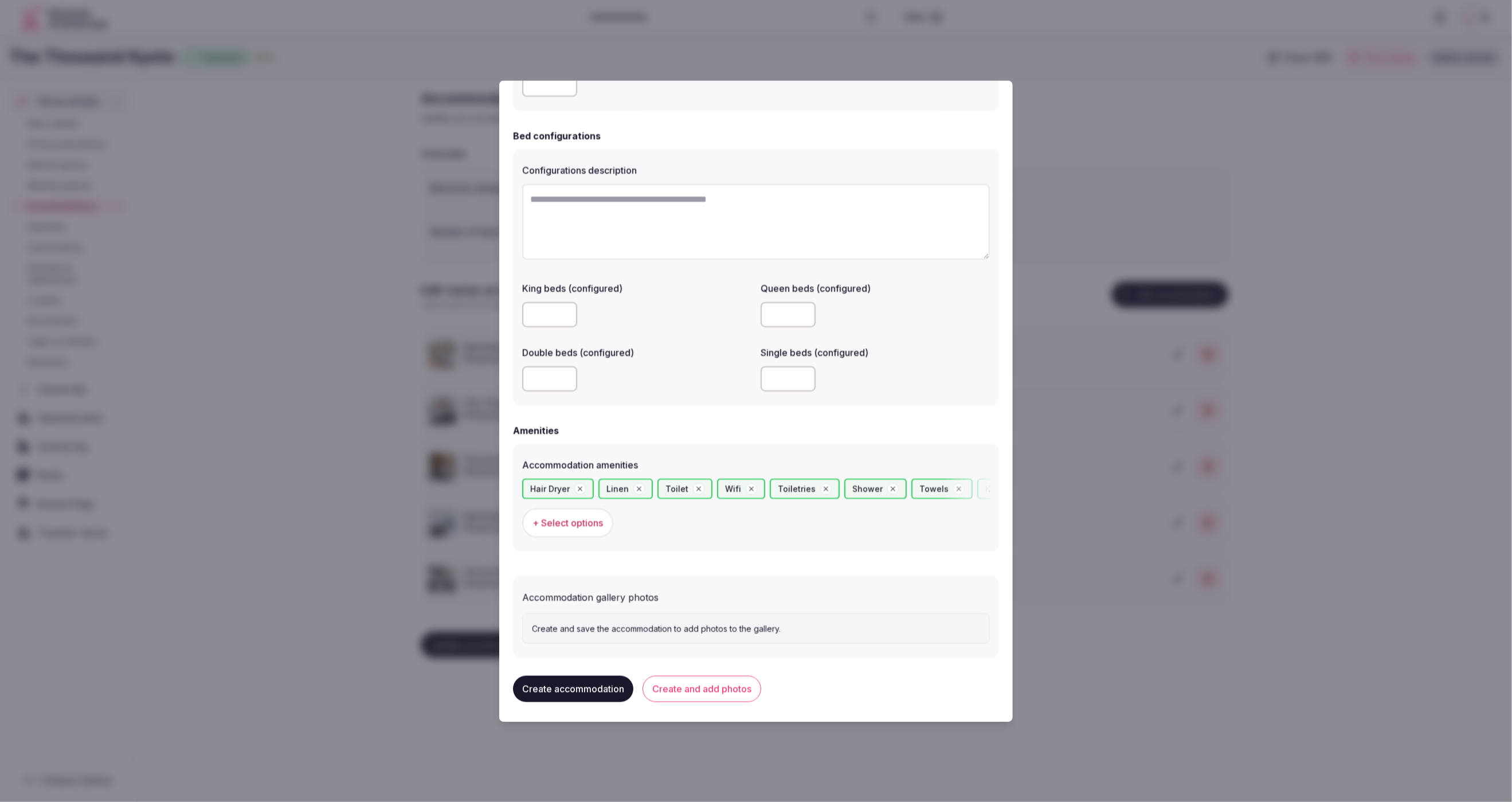
click at [721, 692] on button "Create and add photos" at bounding box center [702, 689] width 119 height 26
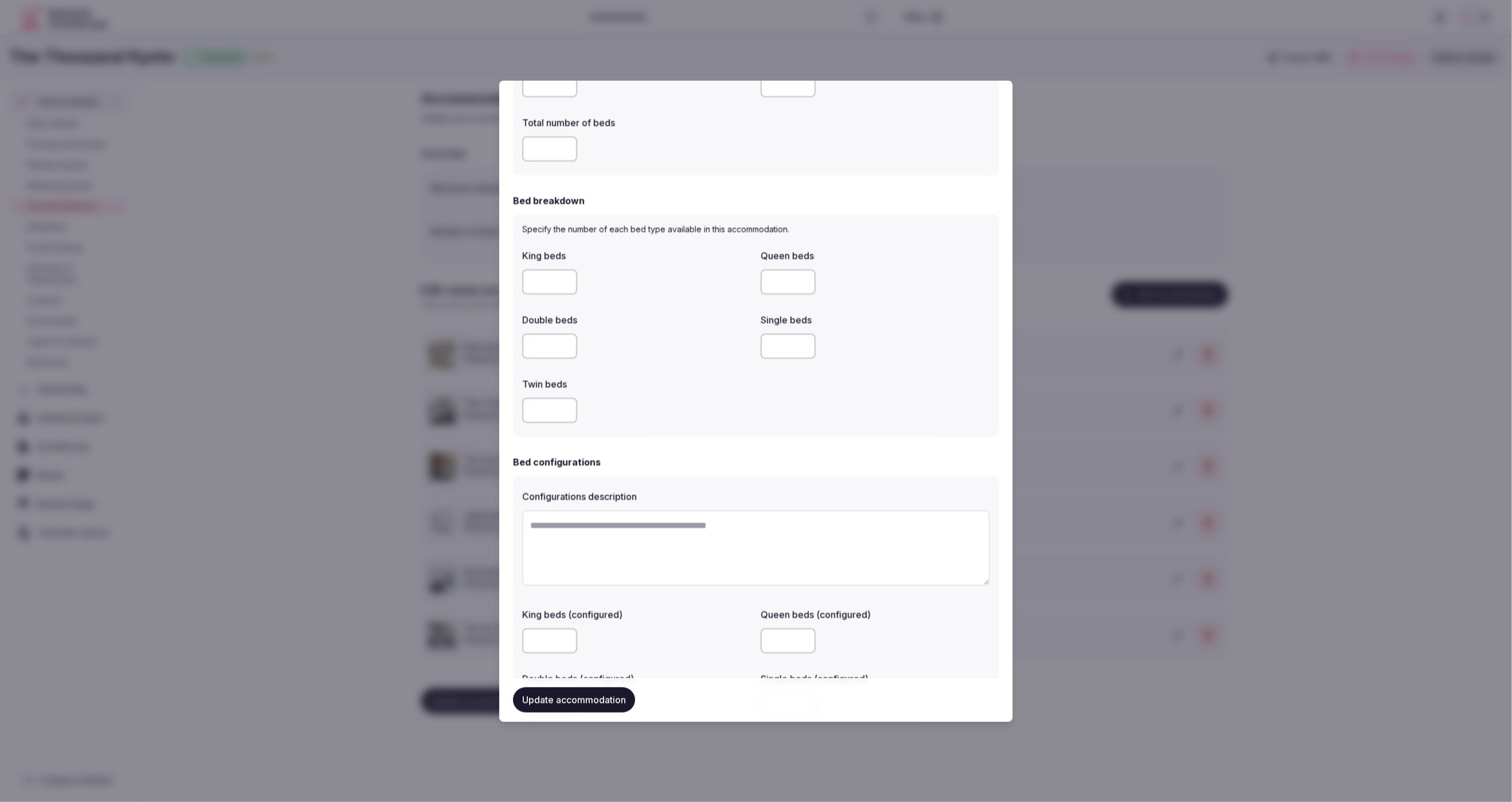
scroll to position [867, 0]
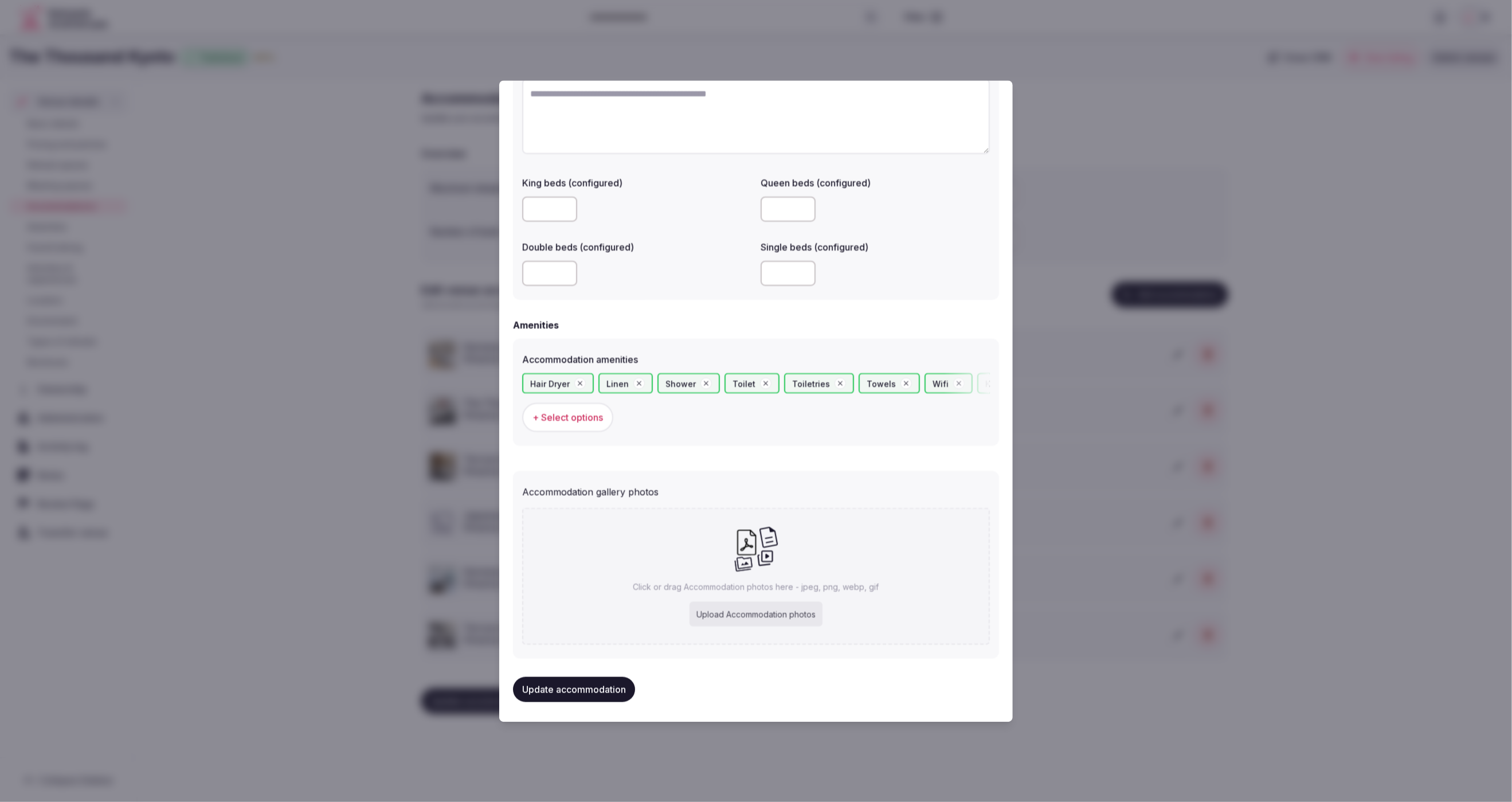
click at [781, 605] on div "Upload Accommodation photos" at bounding box center [756, 614] width 133 height 25
type input "**********"
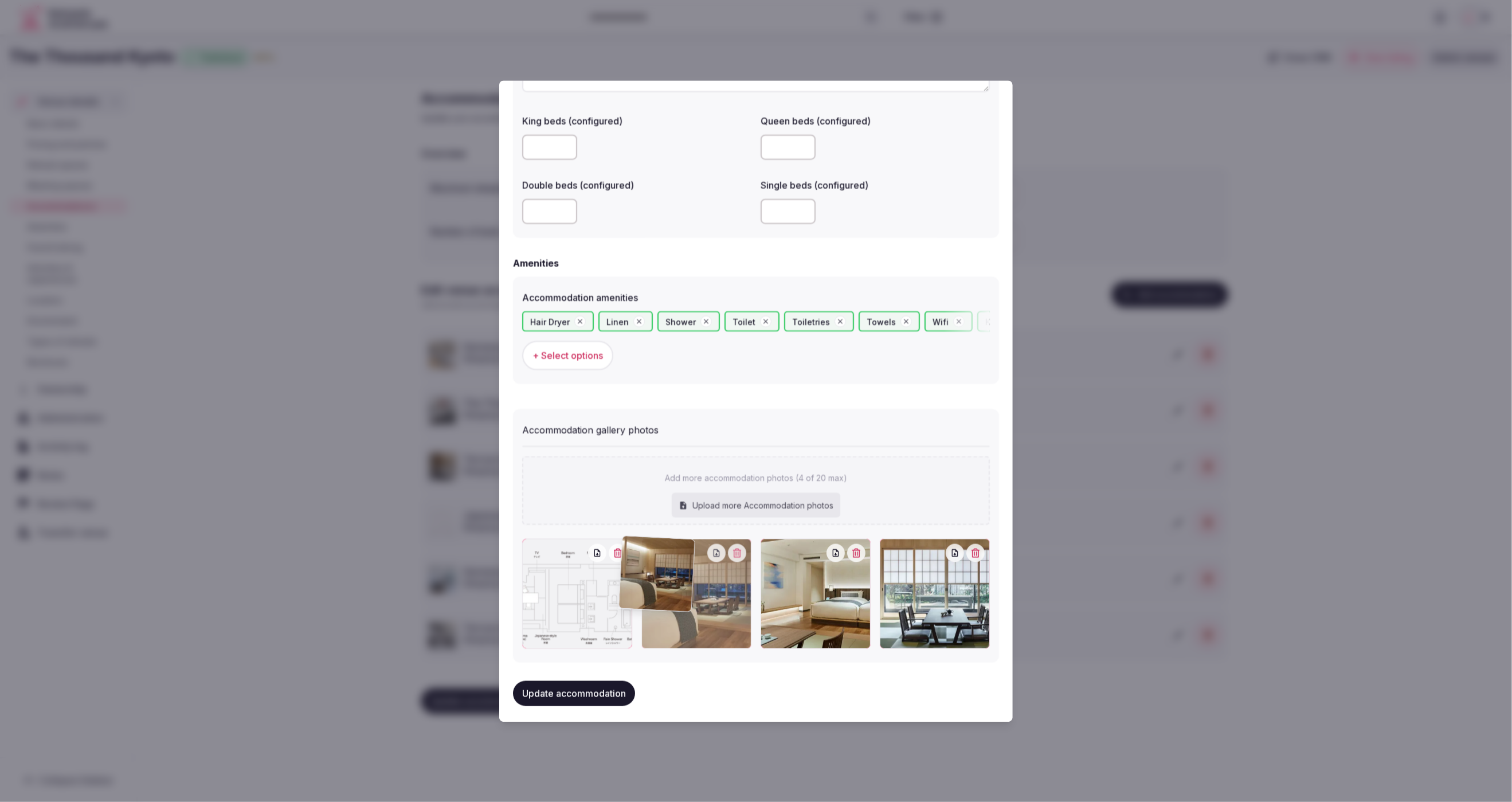
scroll to position [933, 0]
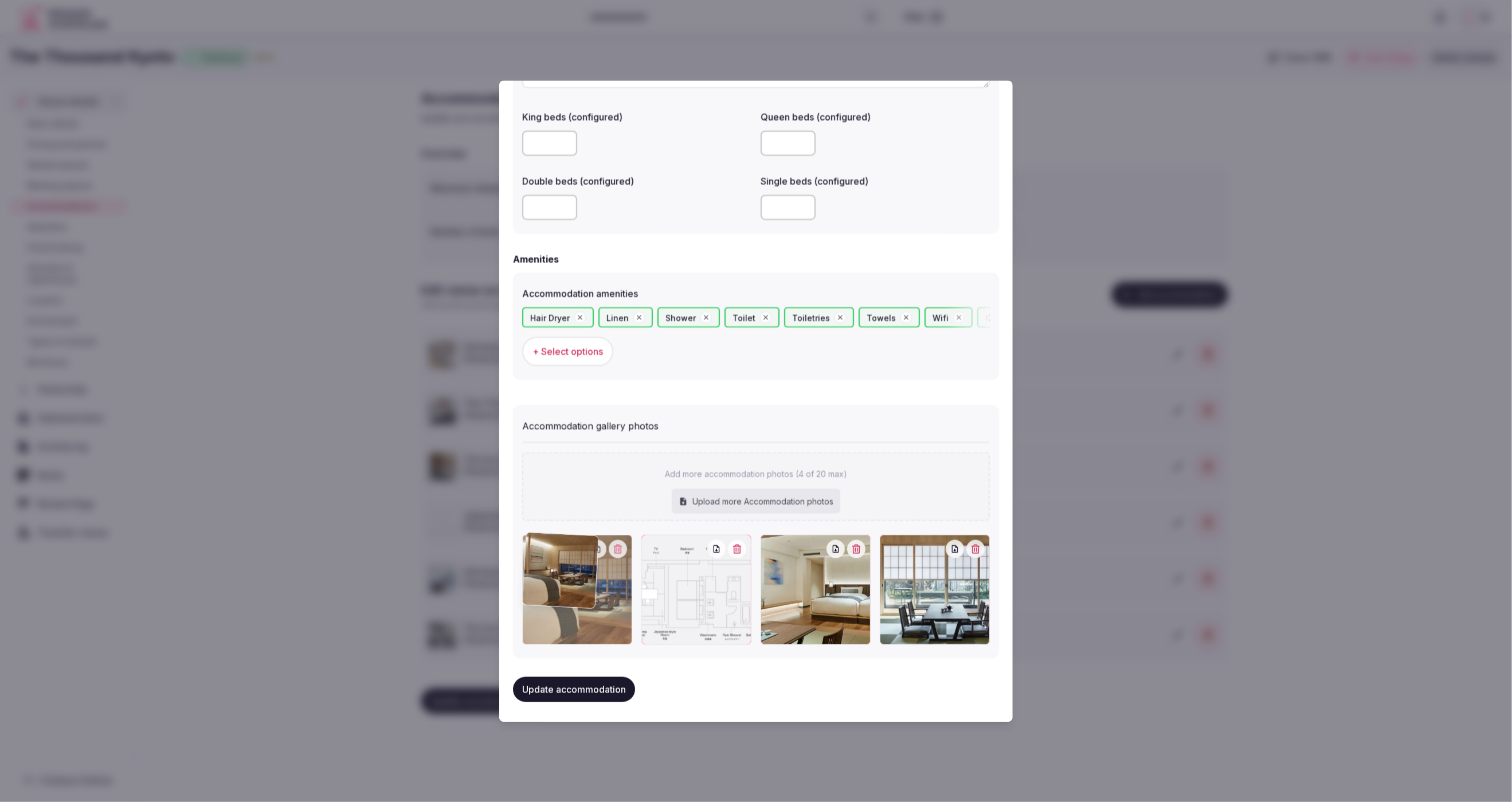
drag, startPoint x: 713, startPoint y: 612, endPoint x: 628, endPoint y: 612, distance: 85.0
click at [628, 612] on div at bounding box center [577, 589] width 110 height 110
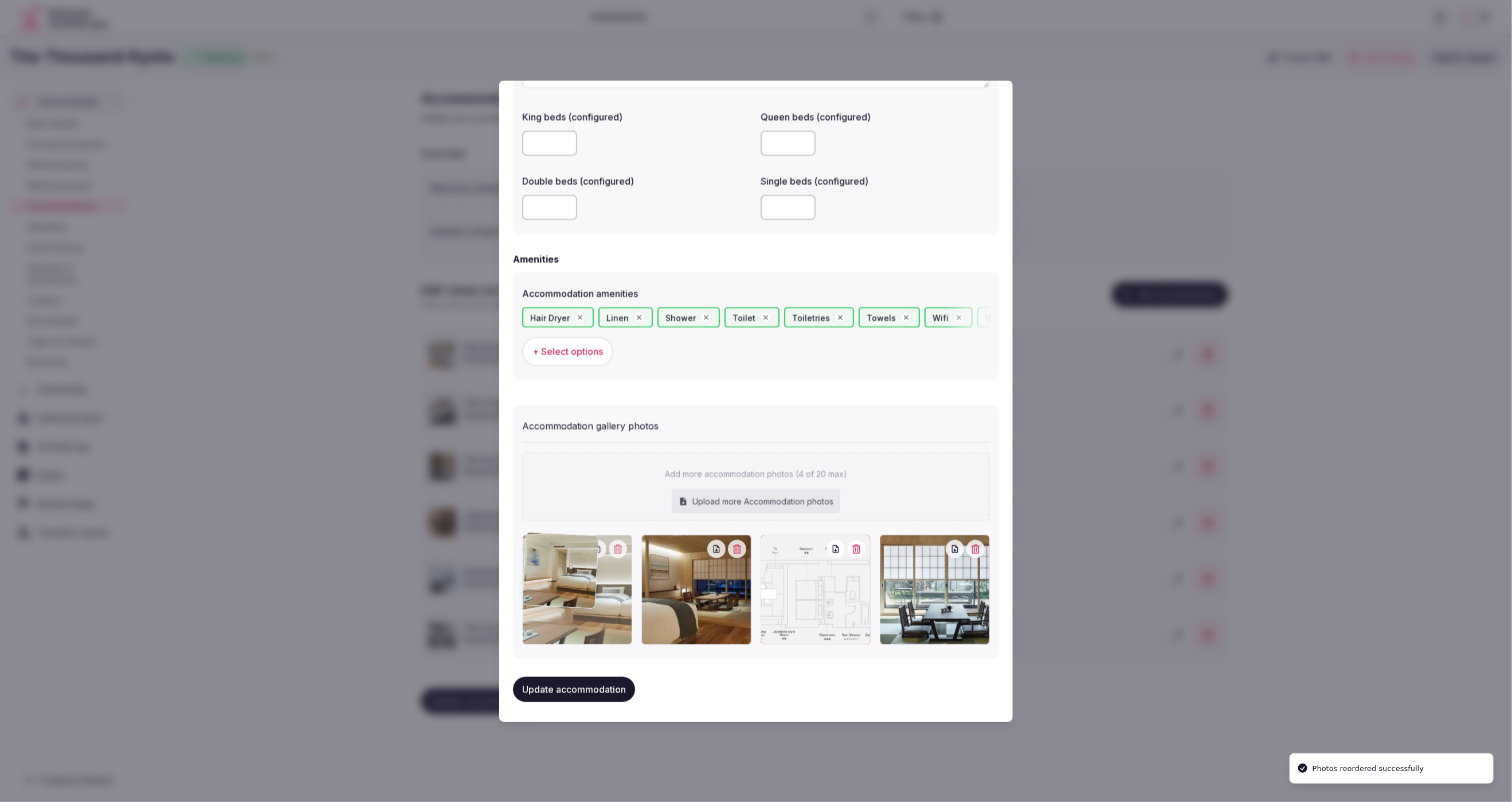
drag, startPoint x: 825, startPoint y: 615, endPoint x: 621, endPoint y: 619, distance: 204.0
click at [621, 619] on div at bounding box center [577, 589] width 110 height 110
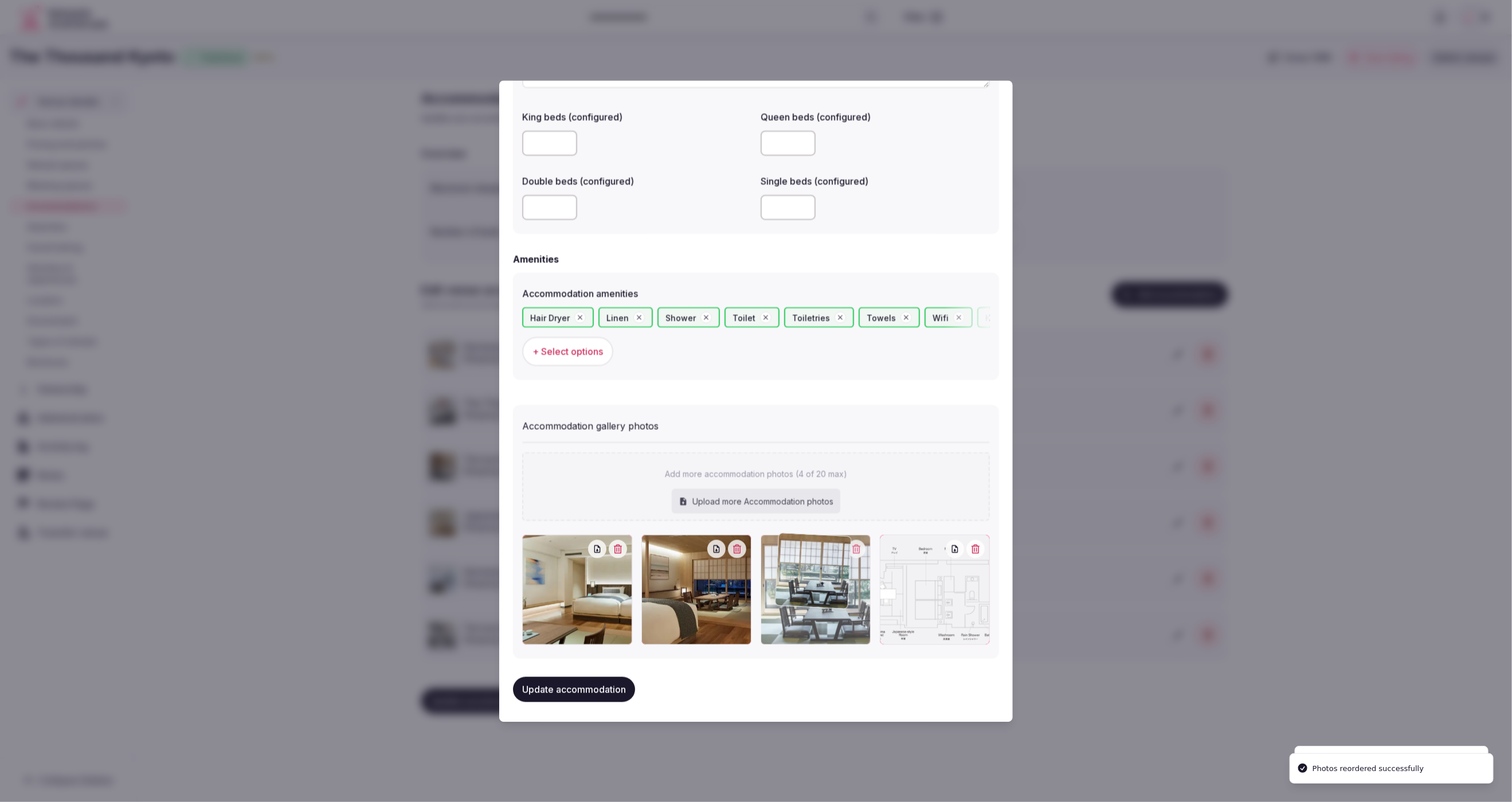
drag, startPoint x: 946, startPoint y: 611, endPoint x: 842, endPoint y: 614, distance: 104.0
click at [842, 614] on div at bounding box center [815, 589] width 110 height 110
click at [582, 686] on button "Update accommodation" at bounding box center [574, 689] width 122 height 25
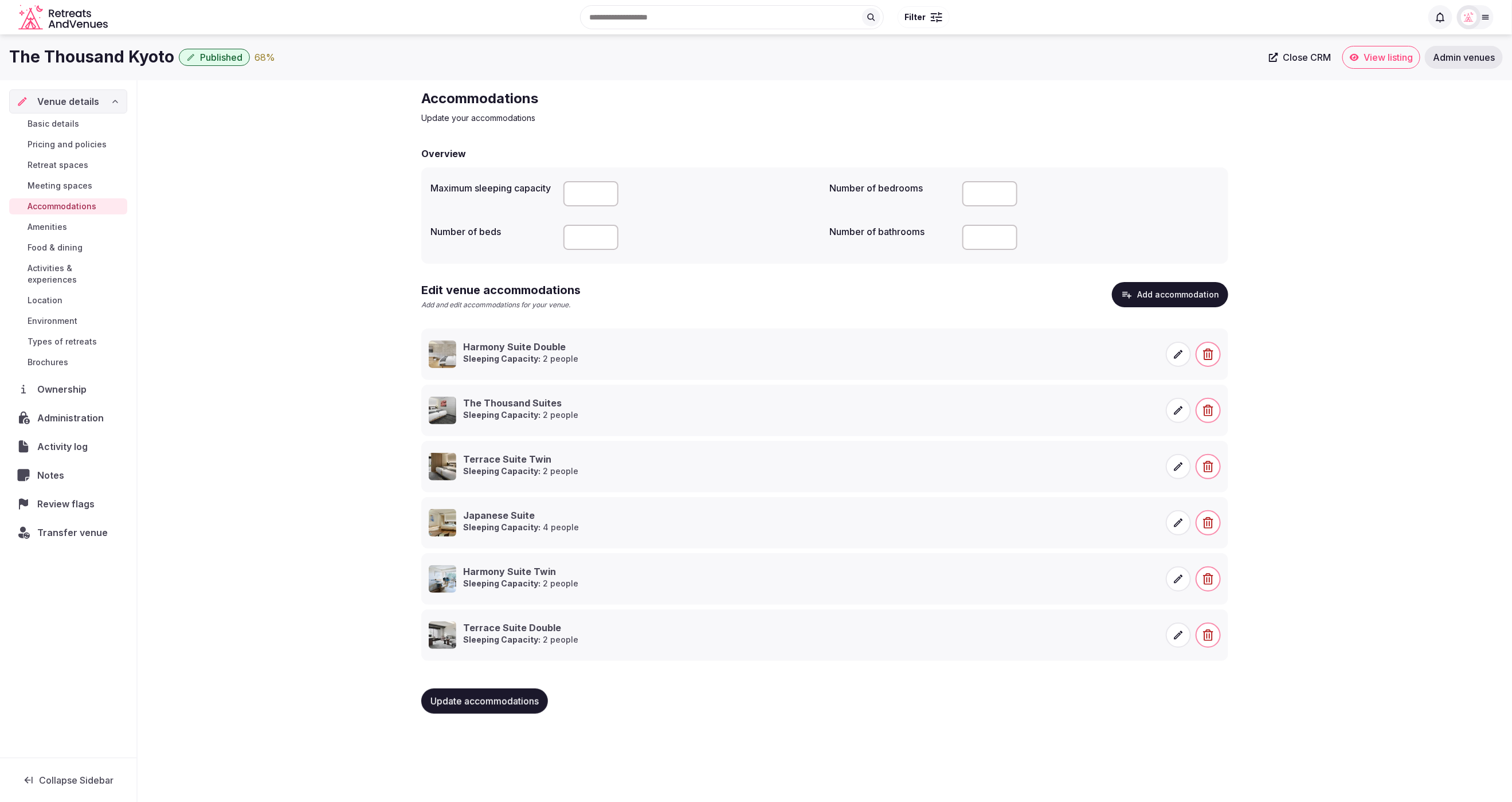
click at [1187, 301] on button "Add accommodation" at bounding box center [1171, 295] width 116 height 25
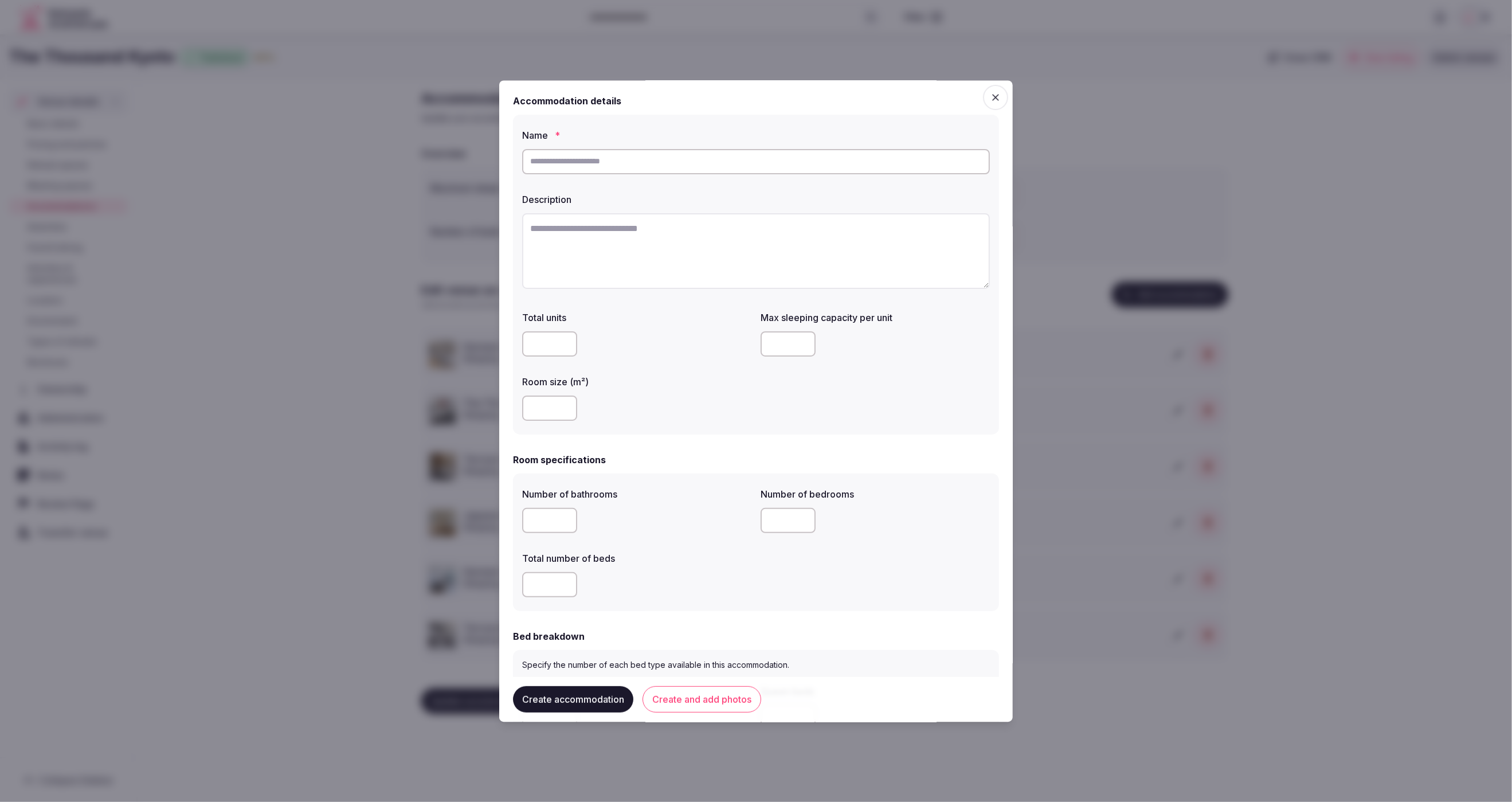
click at [678, 155] on input "text" at bounding box center [756, 162] width 468 height 25
paste input "**********"
type input "**********"
click at [523, 239] on textarea at bounding box center [756, 251] width 468 height 75
click at [650, 276] on textarea "To enrich screen reader interactions, please activate Accessibility in Grammarl…" at bounding box center [756, 251] width 468 height 75
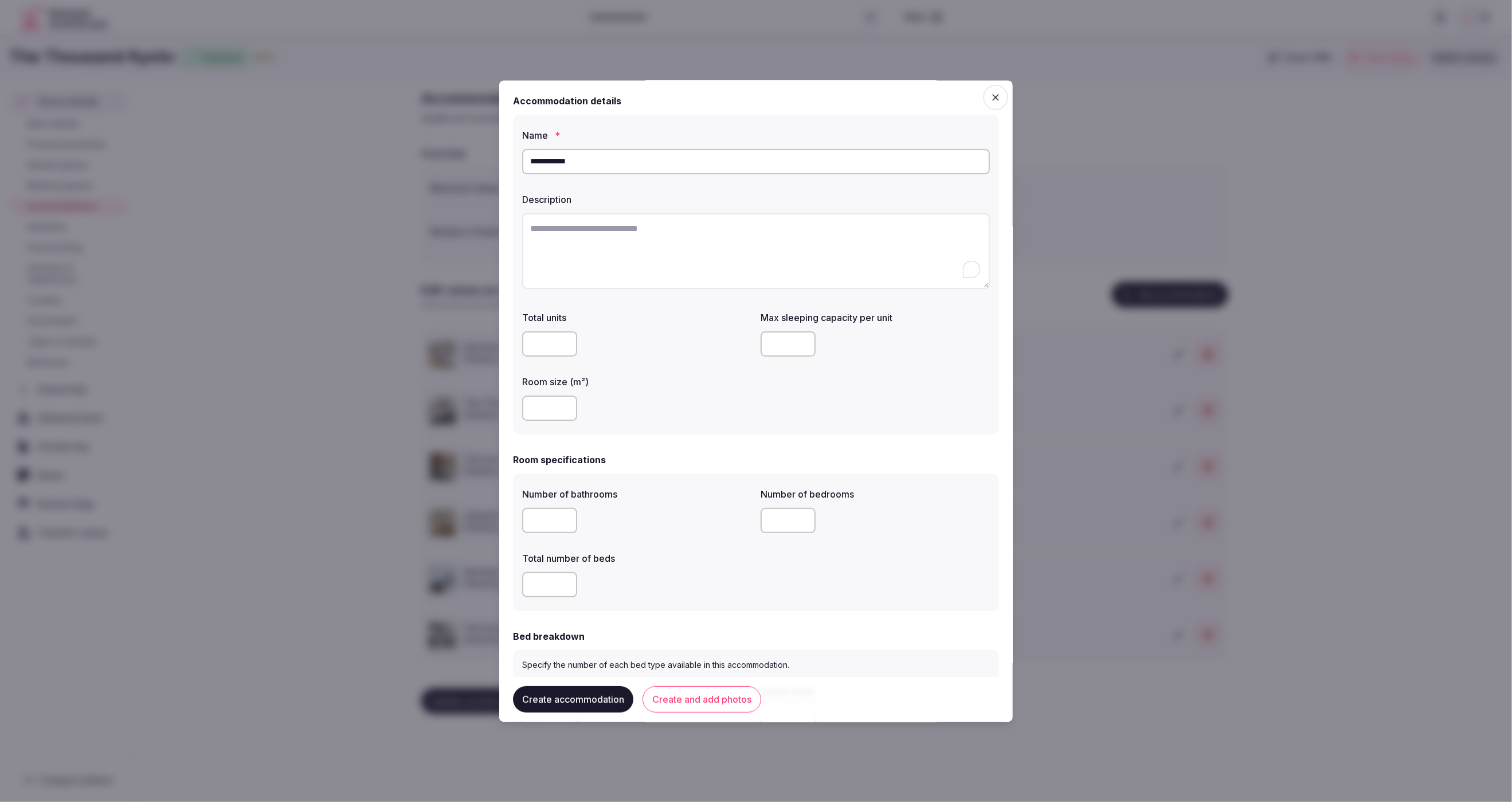
paste textarea "**********"
click at [850, 266] on textarea "**********" at bounding box center [756, 251] width 468 height 75
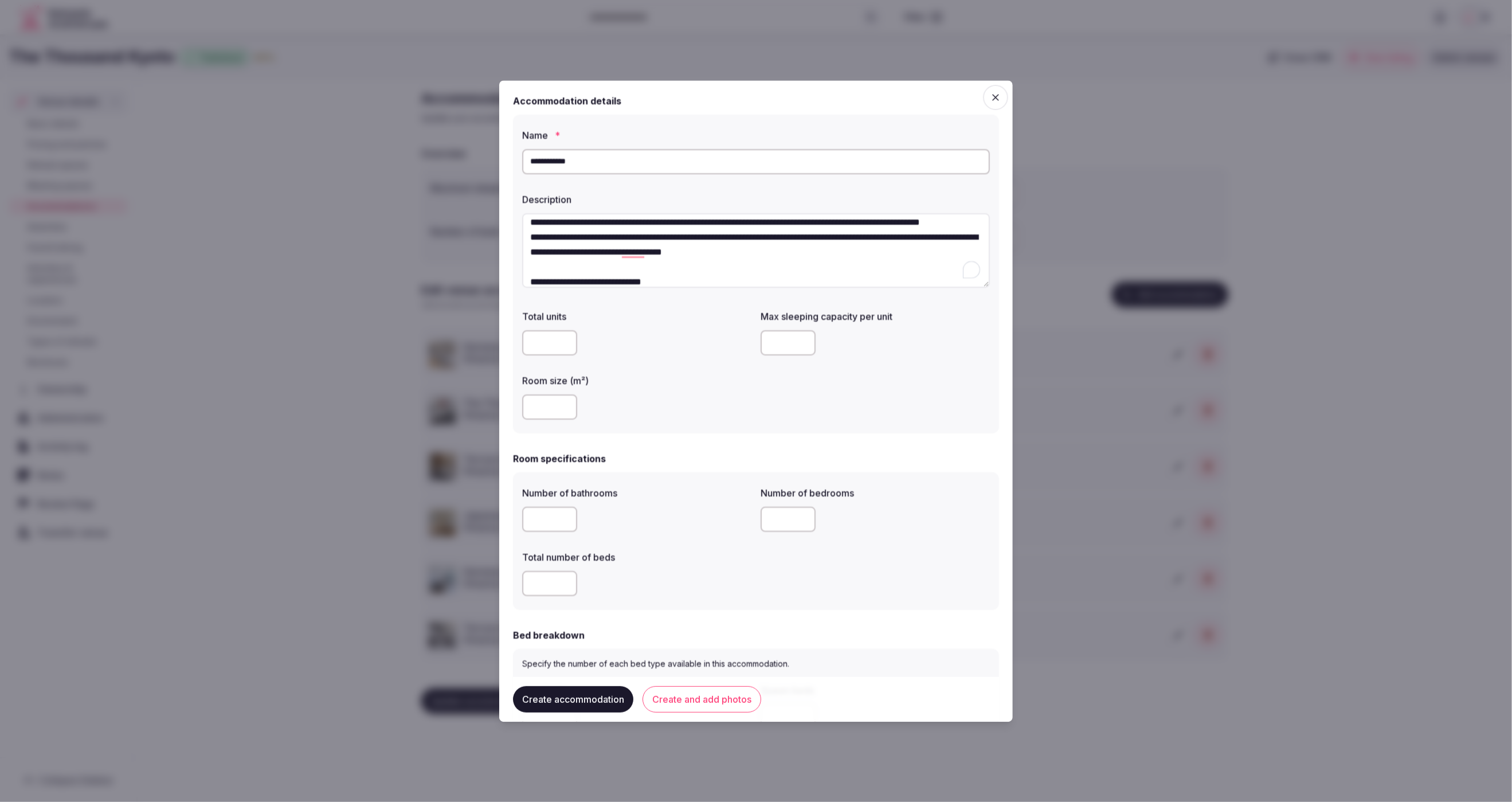
click at [578, 236] on textarea "**********" at bounding box center [756, 251] width 468 height 75
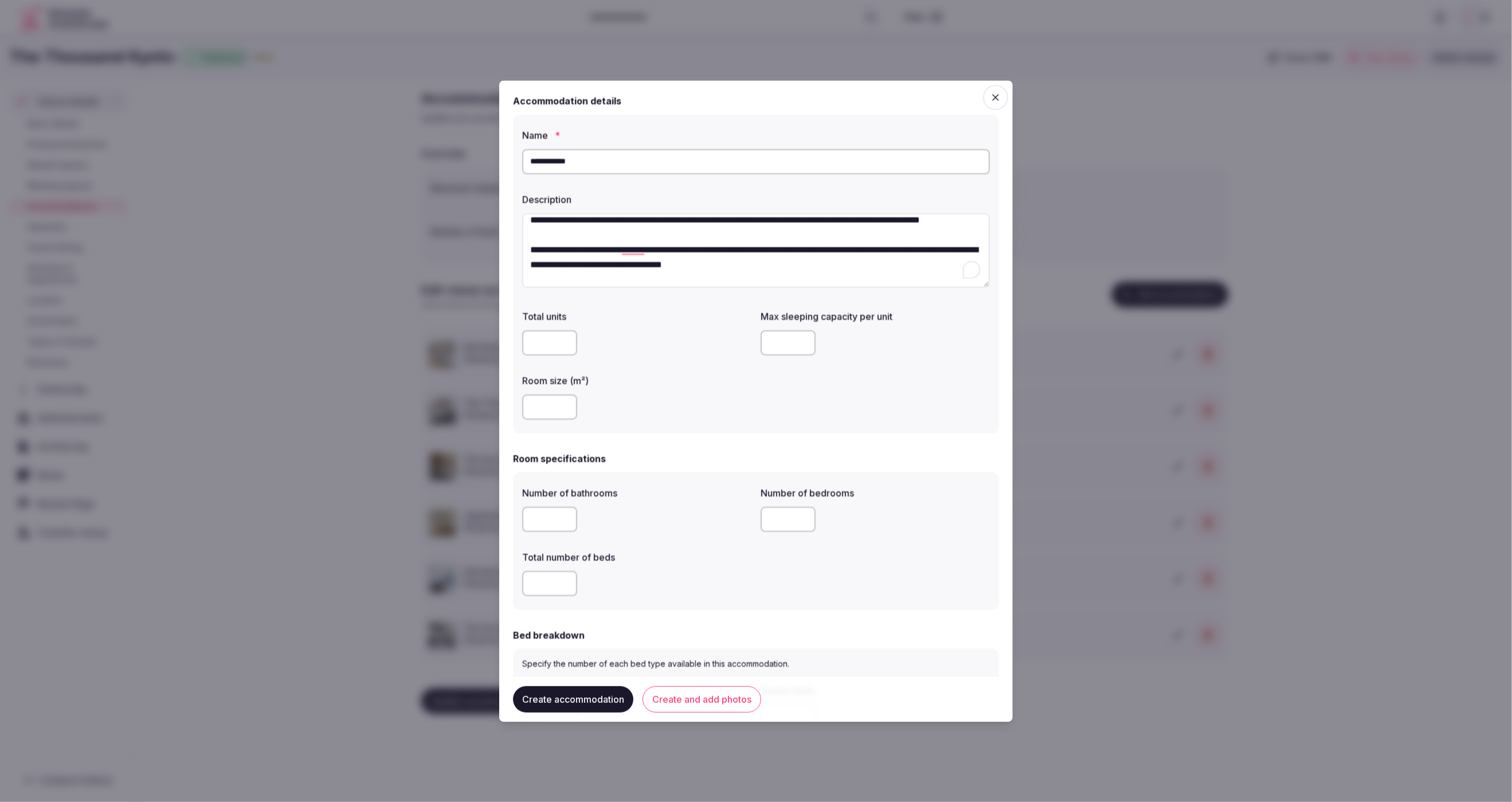
scroll to position [24, 0]
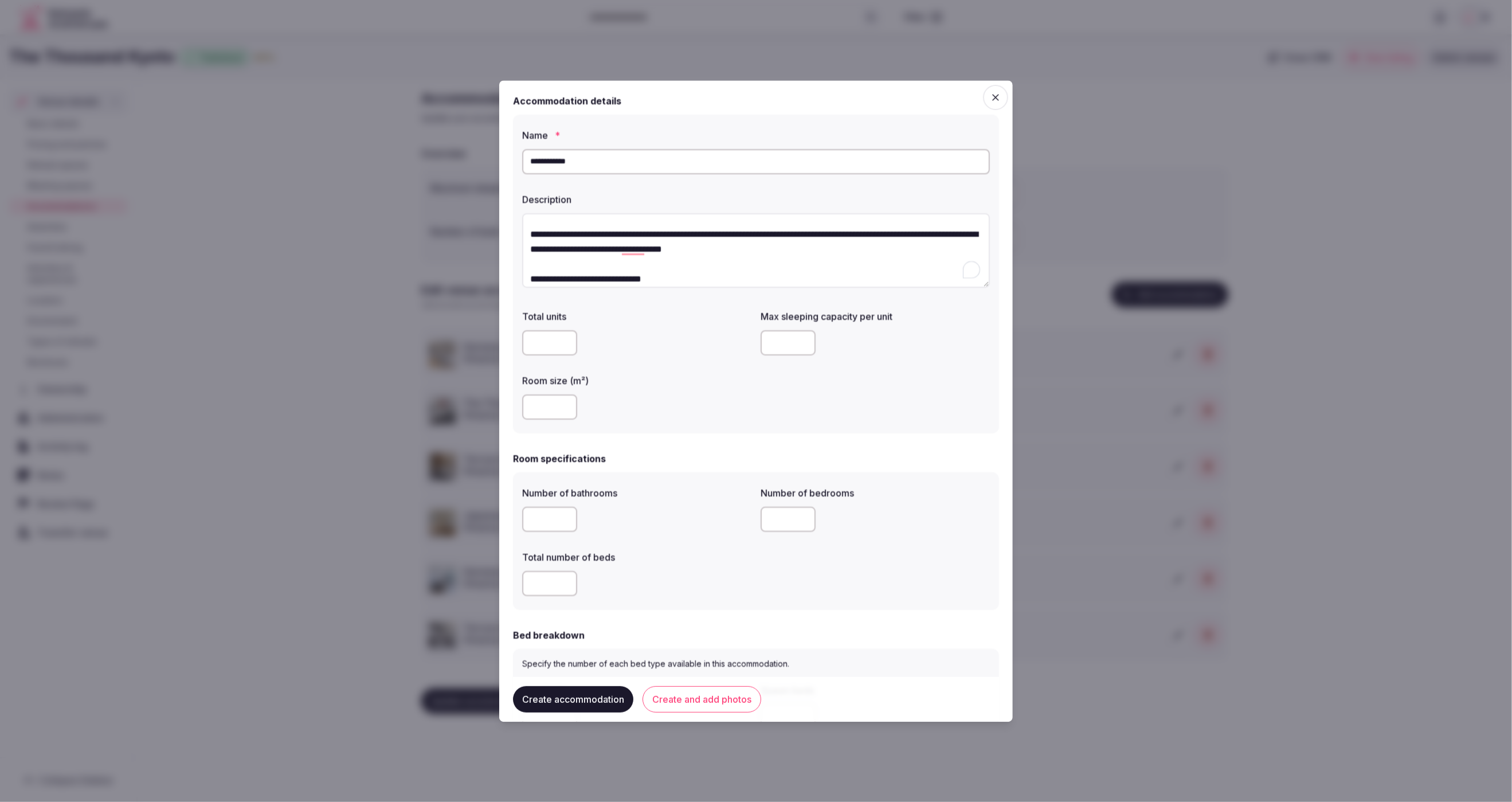
type textarea "**********"
click at [602, 335] on div at bounding box center [637, 343] width 229 height 25
click at [646, 433] on div "**********" at bounding box center [756, 274] width 486 height 320
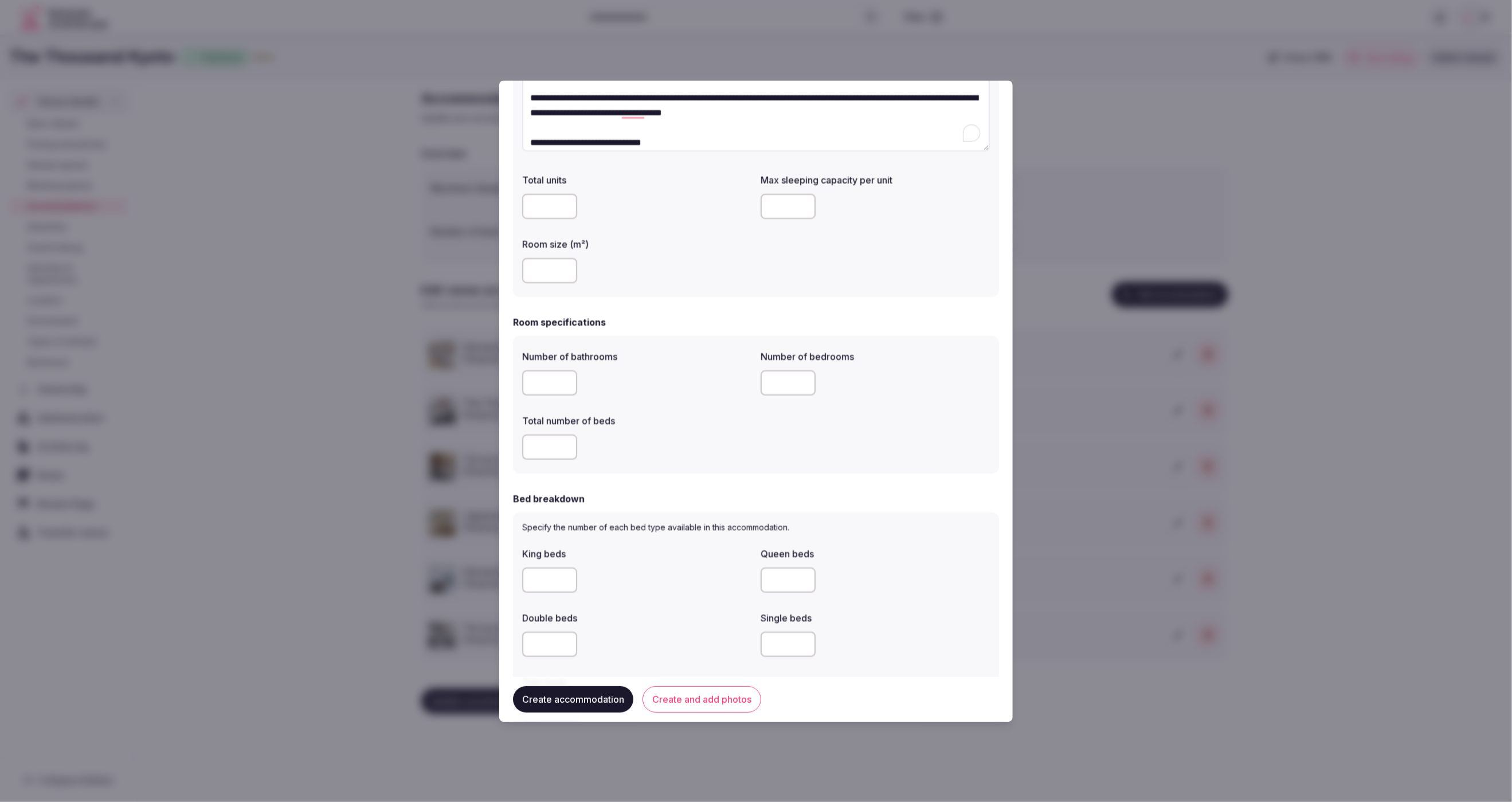
scroll to position [140, 0]
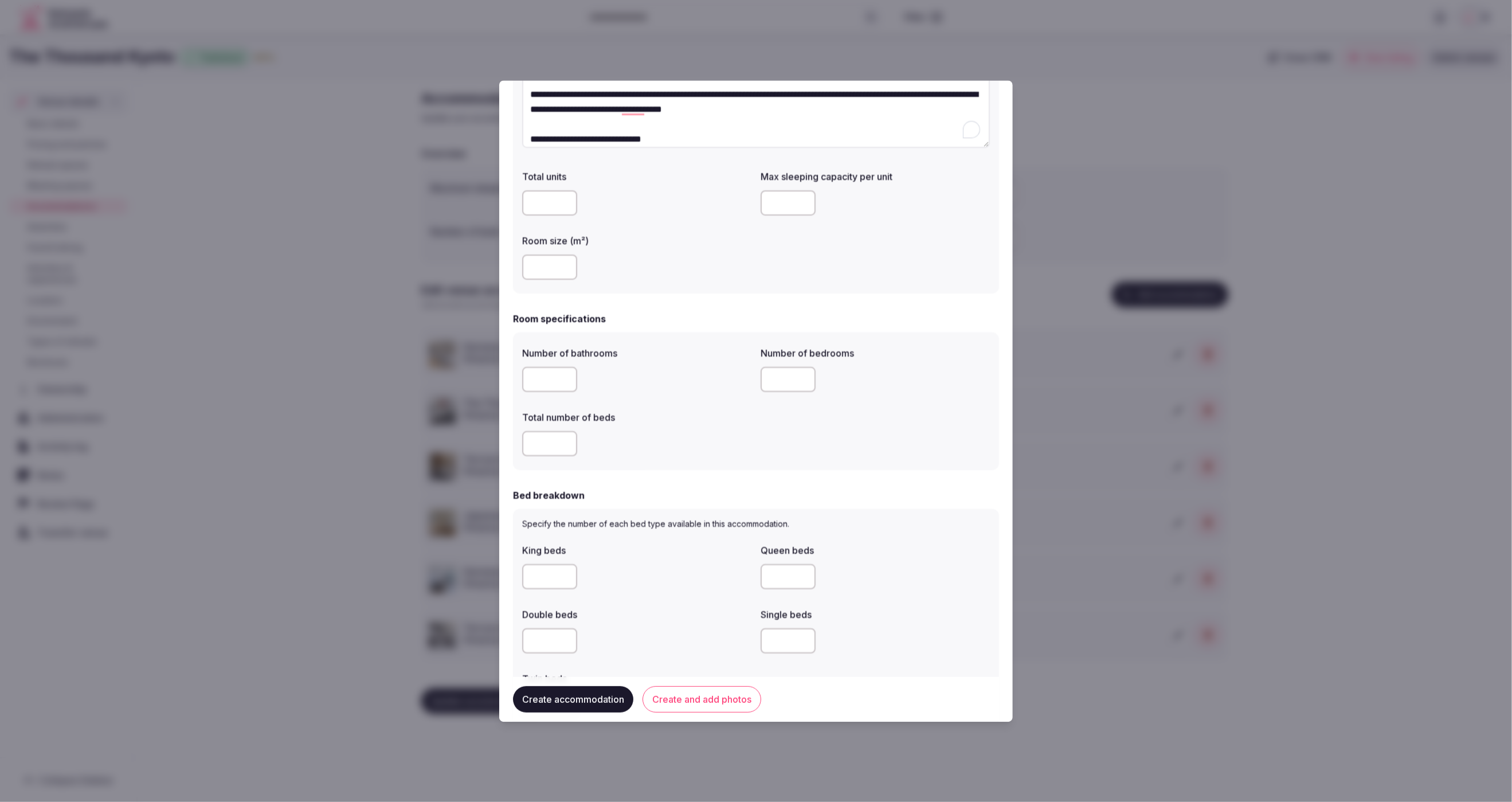
click at [780, 206] on input "number" at bounding box center [788, 203] width 55 height 25
type input "*"
click at [753, 260] on div "Total units Max sleeping capacity per unit * Room size (m²)" at bounding box center [756, 225] width 468 height 119
click at [545, 271] on input "number" at bounding box center [549, 268] width 55 height 25
type input "**"
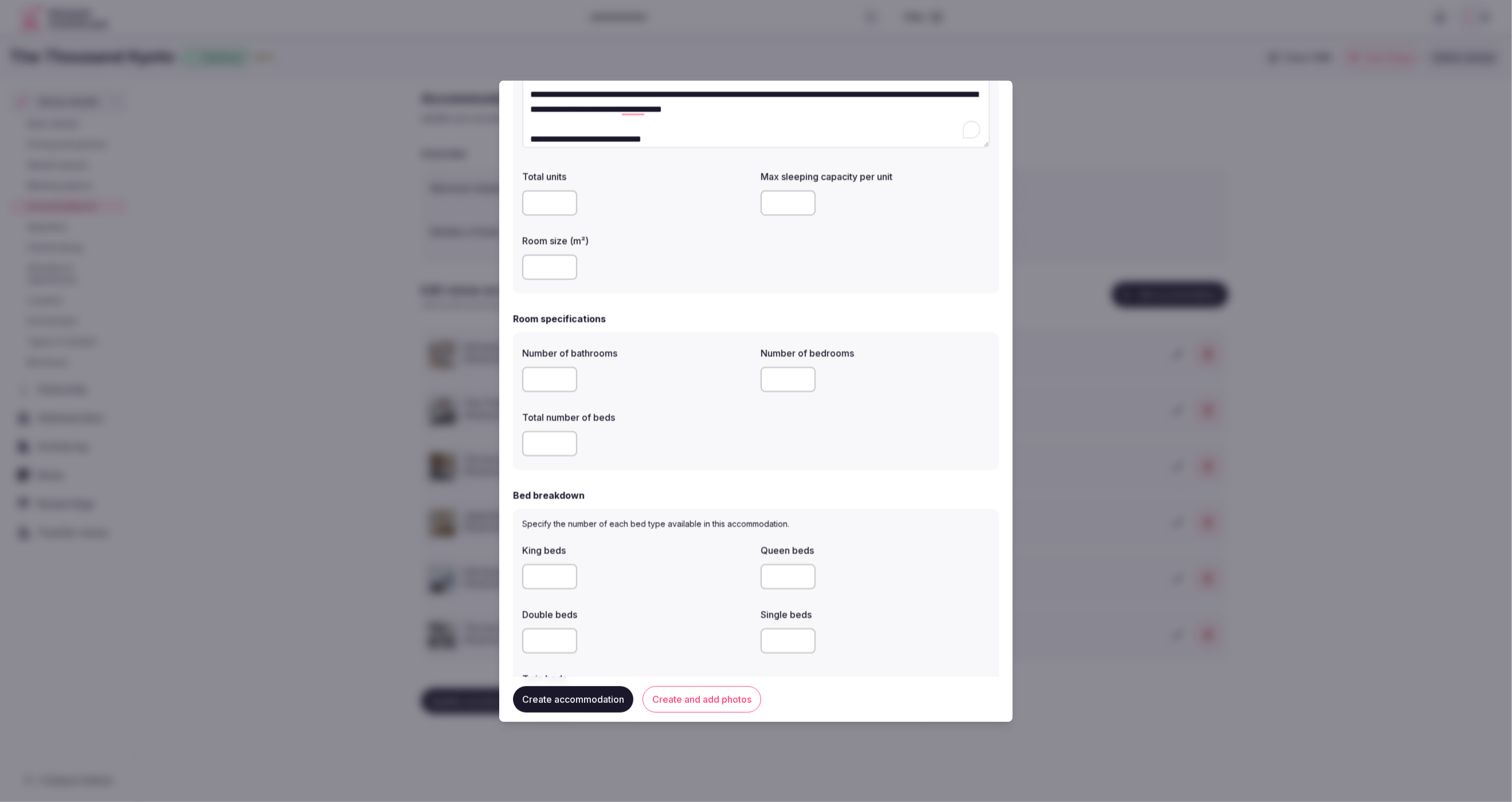
click at [694, 318] on div "Room specifications" at bounding box center [756, 319] width 486 height 14
click at [547, 371] on input "number" at bounding box center [549, 378] width 55 height 25
type input "*"
click at [541, 447] on input "*" at bounding box center [549, 443] width 55 height 25
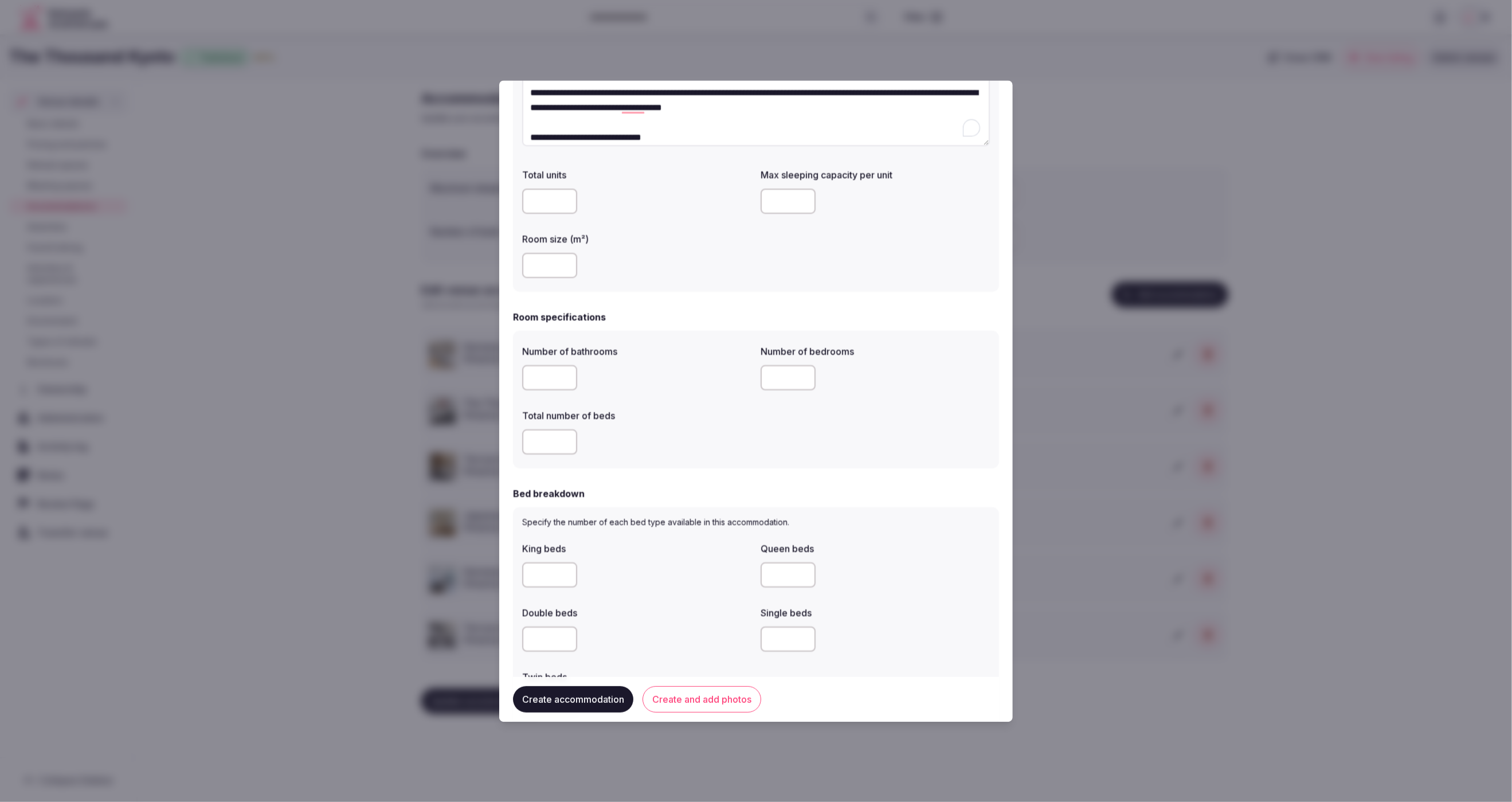
type input "*"
click at [782, 378] on input "*" at bounding box center [788, 378] width 55 height 25
type input "*"
drag, startPoint x: 783, startPoint y: 375, endPoint x: 762, endPoint y: 377, distance: 21.1
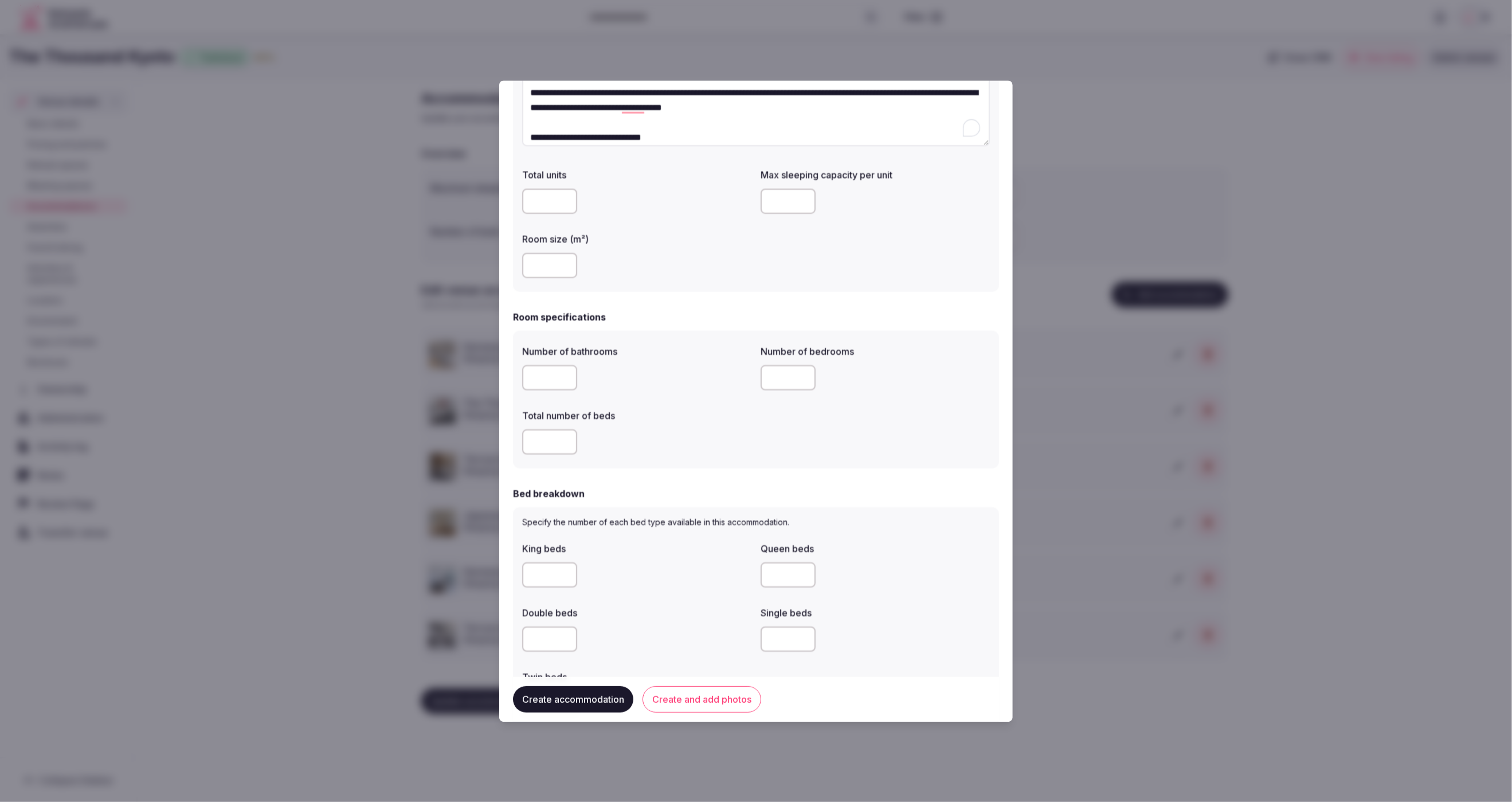
click at [762, 377] on input "number" at bounding box center [788, 378] width 55 height 25
type input "*"
click at [771, 450] on div "Number of bathrooms * Number of bedrooms * Total number of beds *" at bounding box center [756, 400] width 468 height 119
drag, startPoint x: 540, startPoint y: 441, endPoint x: 529, endPoint y: 441, distance: 11.0
click at [529, 441] on input "*" at bounding box center [549, 443] width 55 height 25
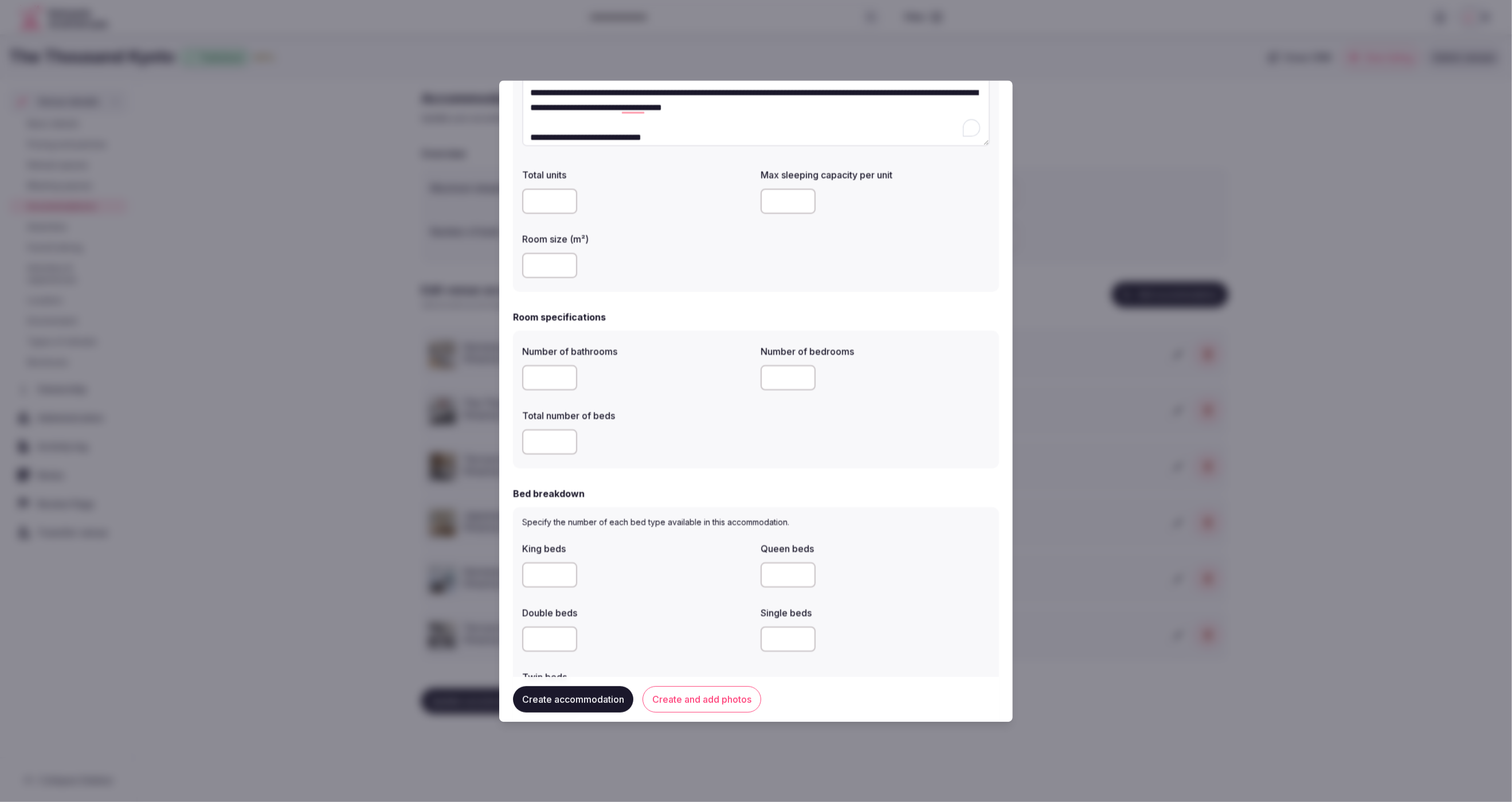
type input "*"
click at [654, 463] on div "Number of bathrooms * Number of bedrooms * Total number of beds *" at bounding box center [756, 400] width 486 height 138
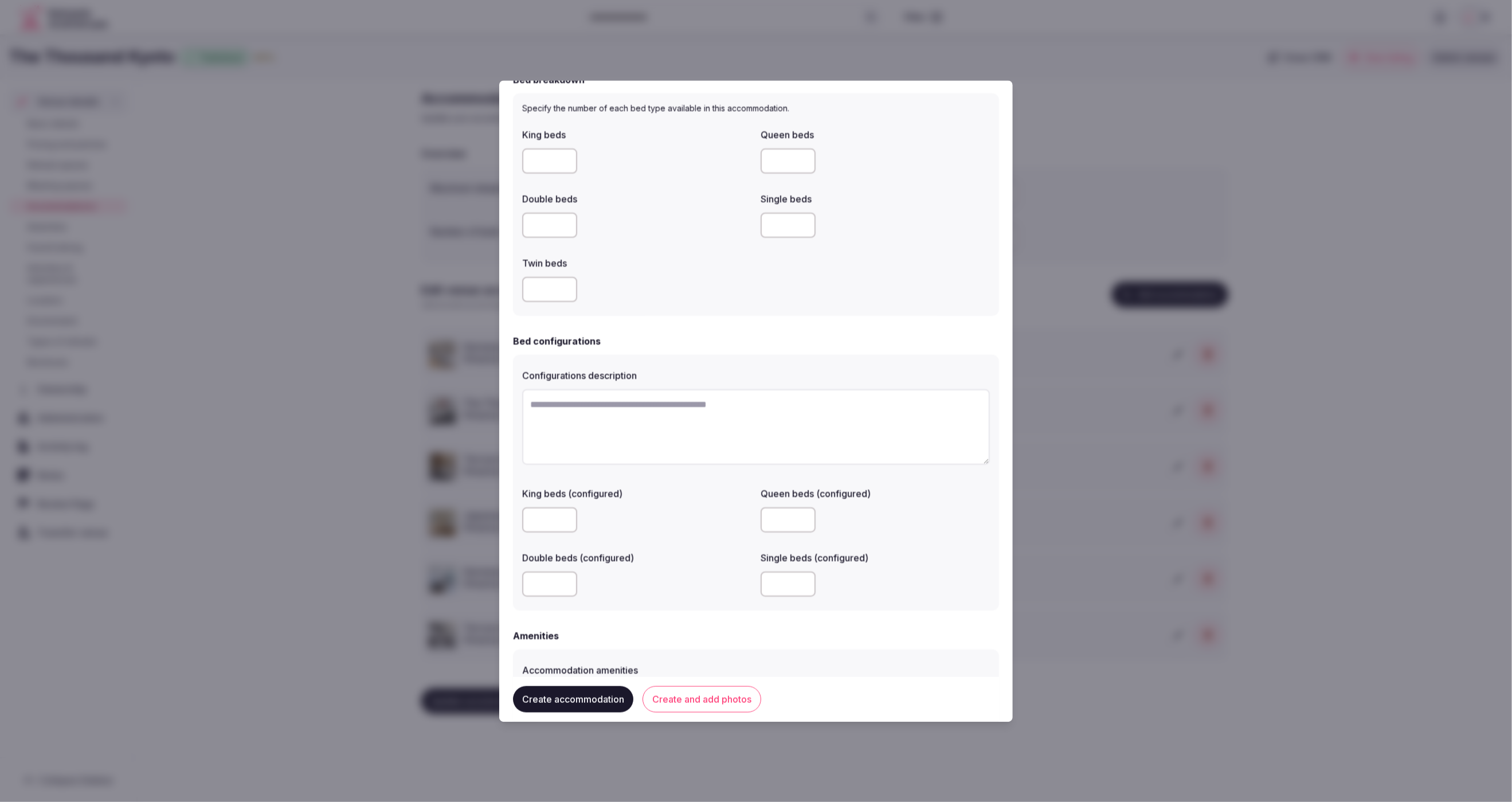
scroll to position [555, 0]
click at [542, 223] on input "number" at bounding box center [549, 226] width 55 height 25
click at [643, 250] on div "King beds Queen beds Double beds * Single beds Twin beds" at bounding box center [756, 215] width 468 height 184
drag, startPoint x: 548, startPoint y: 223, endPoint x: 517, endPoint y: 220, distance: 31.1
click at [517, 220] on div "Specify the number of each bed type available in this accommodation. King beds …" at bounding box center [756, 205] width 486 height 223
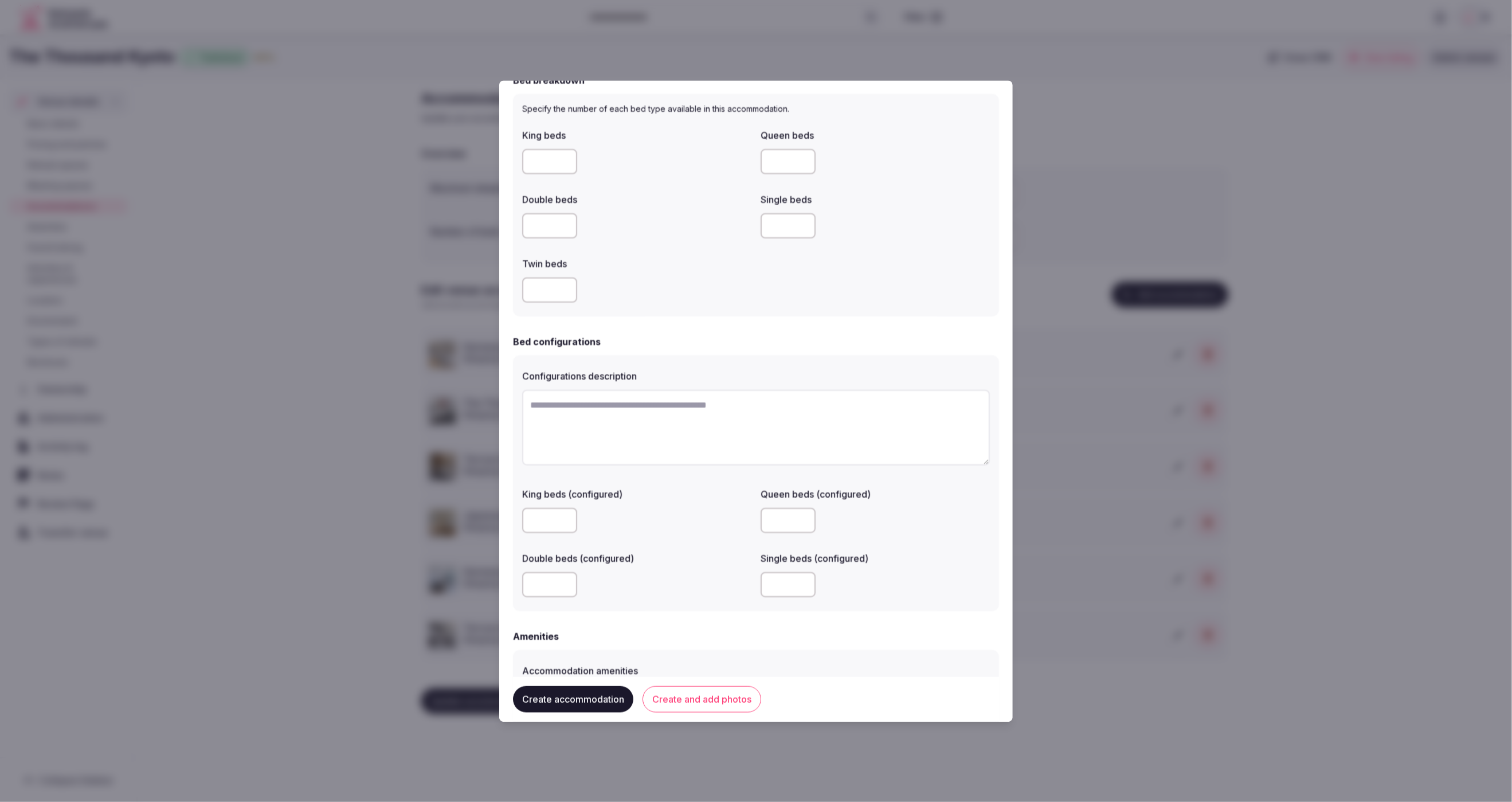
type input "*"
click at [599, 241] on div "*" at bounding box center [637, 226] width 229 height 34
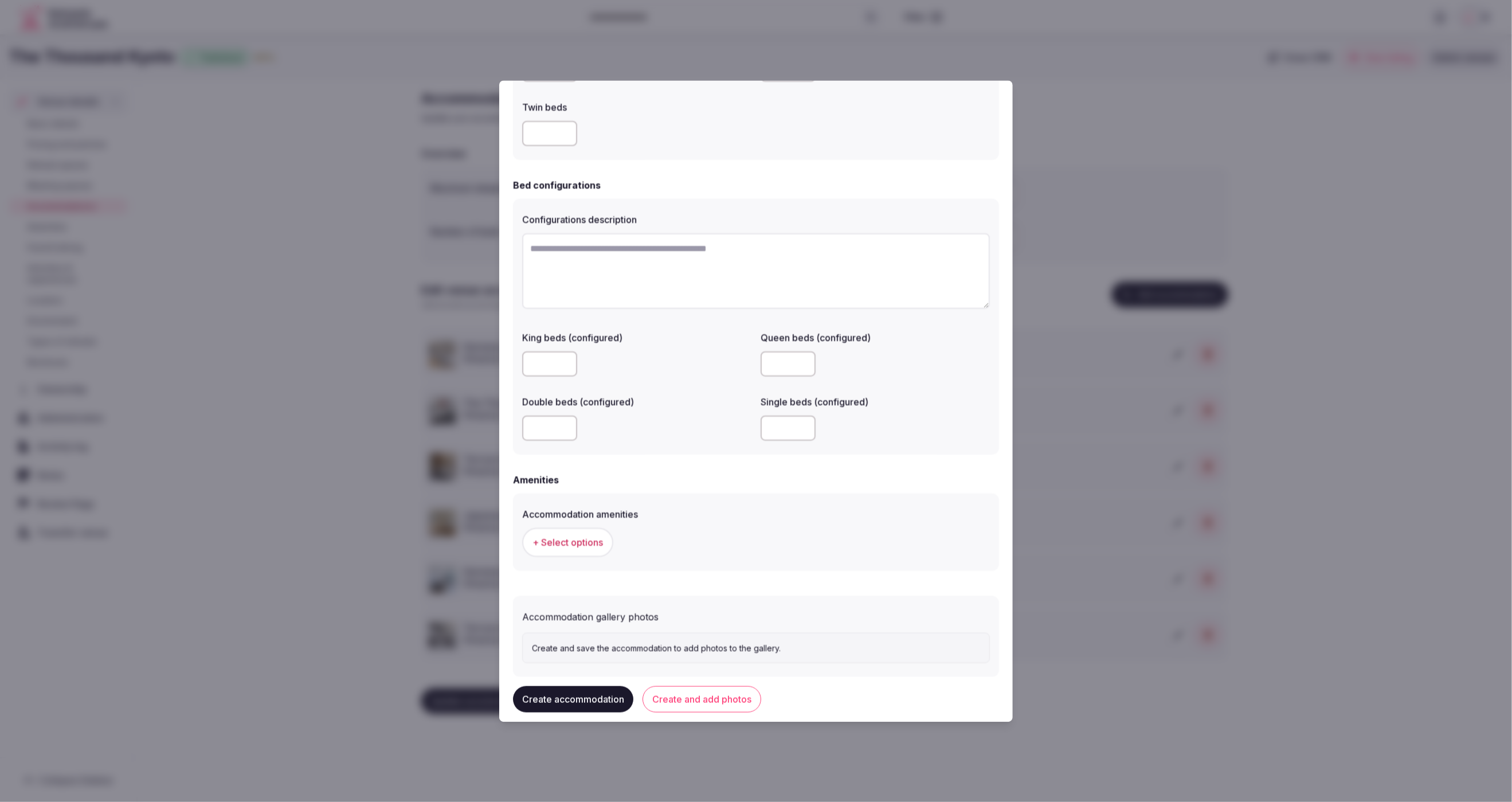
scroll to position [732, 0]
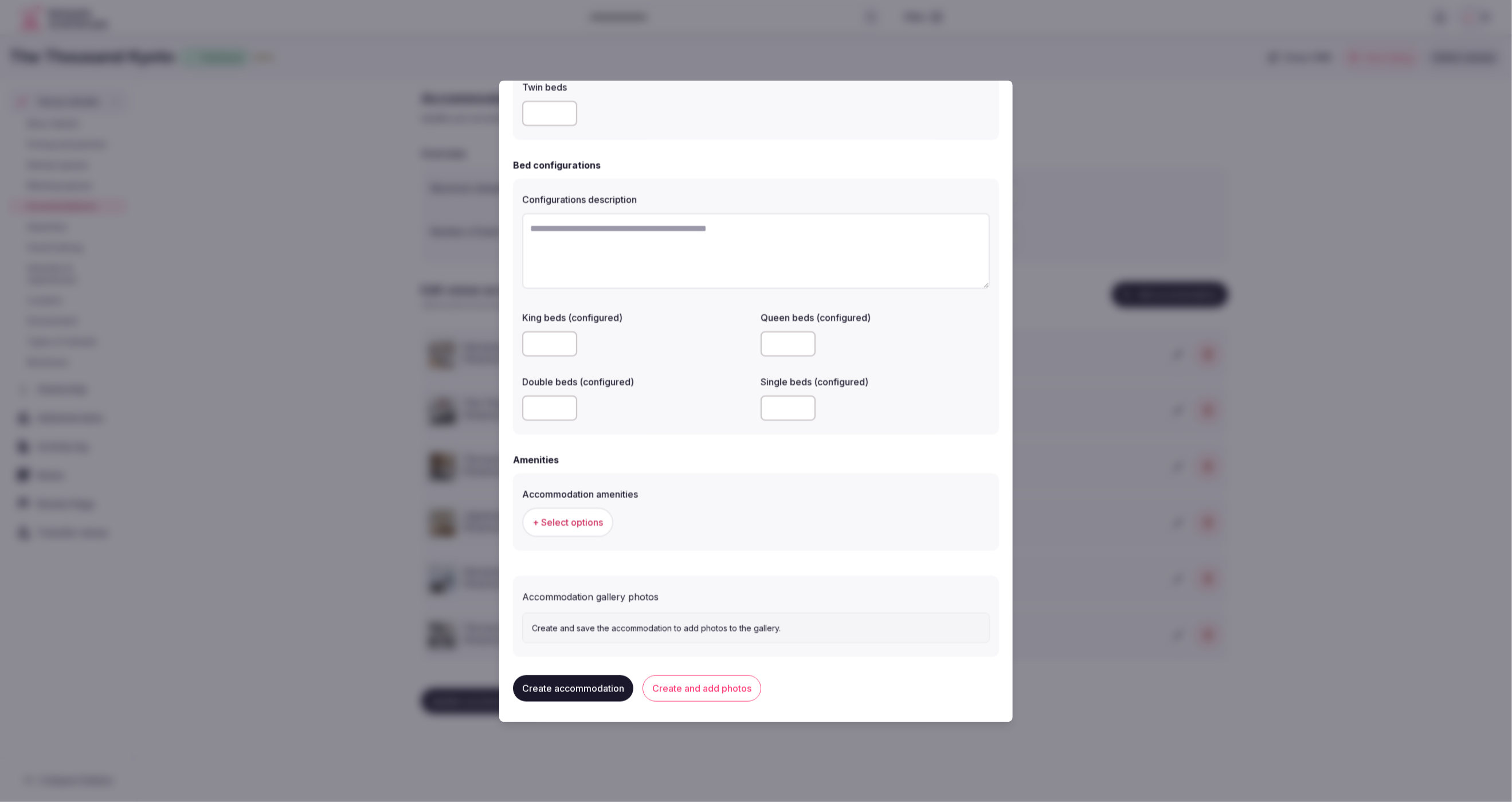
click at [583, 513] on button "+ Select options" at bounding box center [567, 522] width 91 height 29
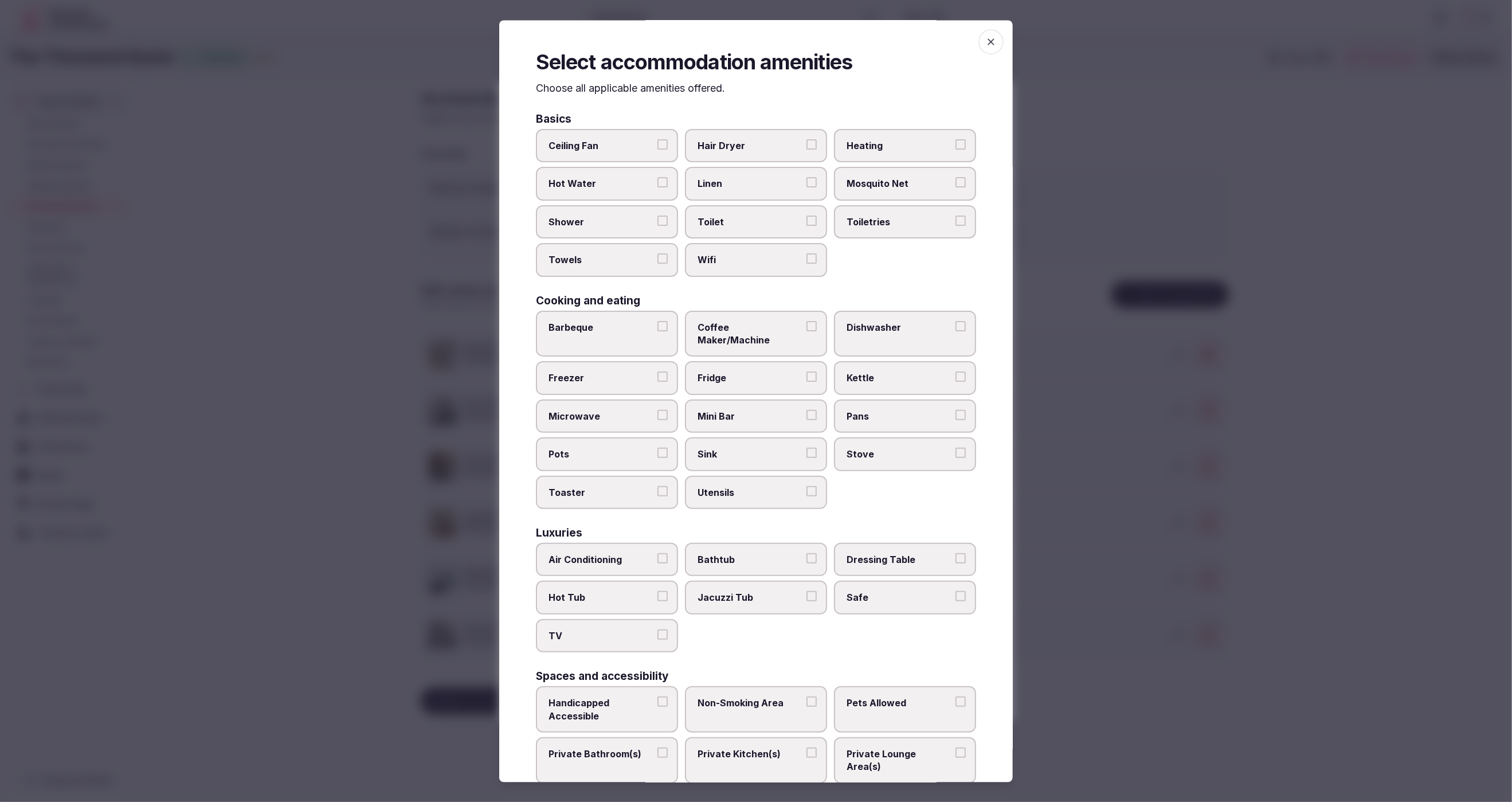
click at [759, 149] on span "Hair Dryer" at bounding box center [751, 146] width 106 height 12
click at [806, 149] on button "Hair Dryer" at bounding box center [811, 145] width 10 height 10
click at [753, 190] on label "Linen" at bounding box center [755, 184] width 142 height 33
click at [806, 188] on button "Linen" at bounding box center [811, 182] width 10 height 10
drag, startPoint x: 745, startPoint y: 223, endPoint x: 753, endPoint y: 257, distance: 34.9
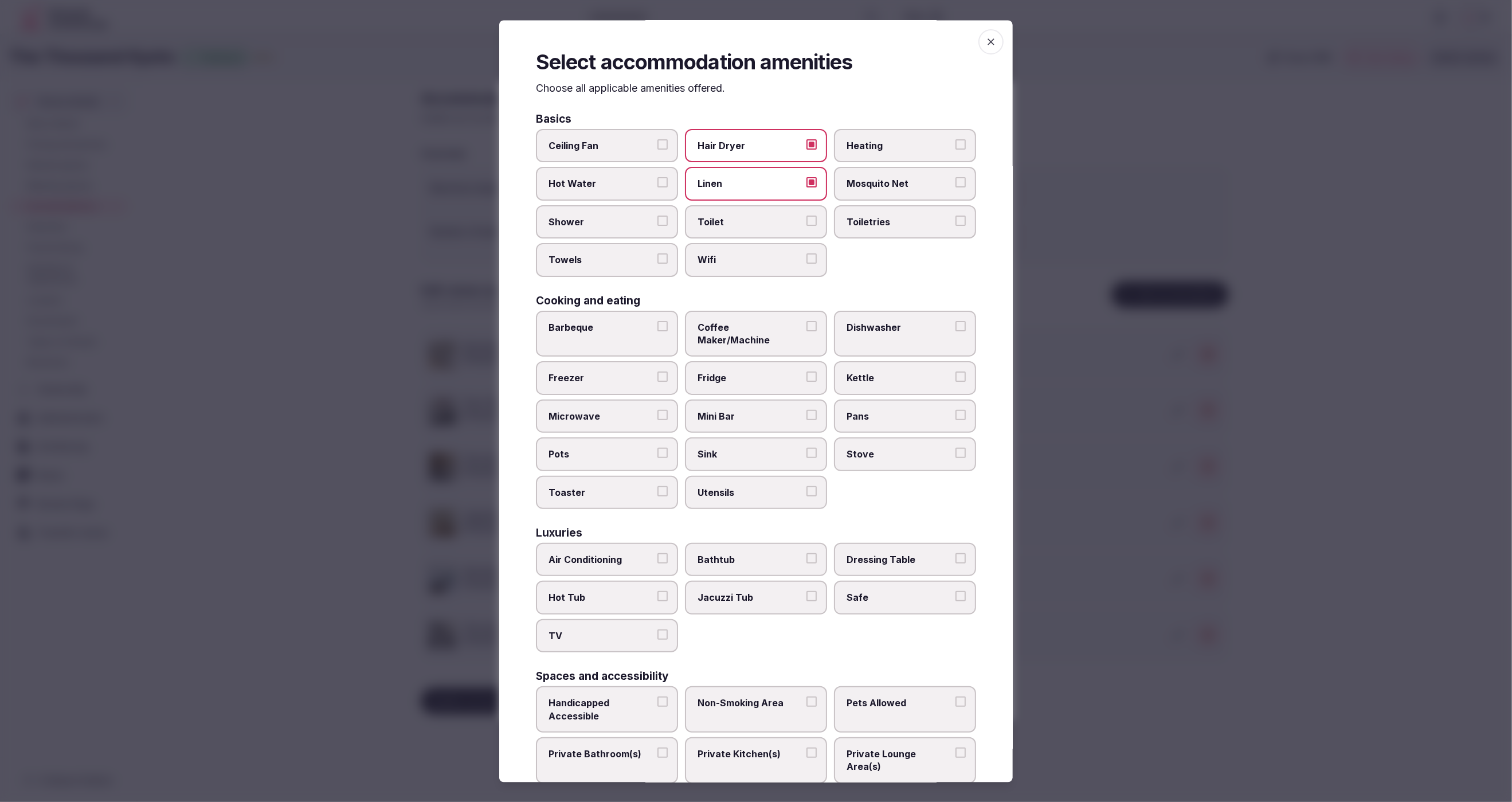
click at [745, 224] on span "Toilet" at bounding box center [751, 222] width 106 height 12
click at [806, 224] on button "Toilet" at bounding box center [811, 220] width 10 height 10
drag, startPoint x: 753, startPoint y: 261, endPoint x: 757, endPoint y: 255, distance: 7.2
click at [753, 261] on span "Wifi" at bounding box center [751, 260] width 106 height 12
click at [806, 261] on button "Wifi" at bounding box center [811, 259] width 10 height 10
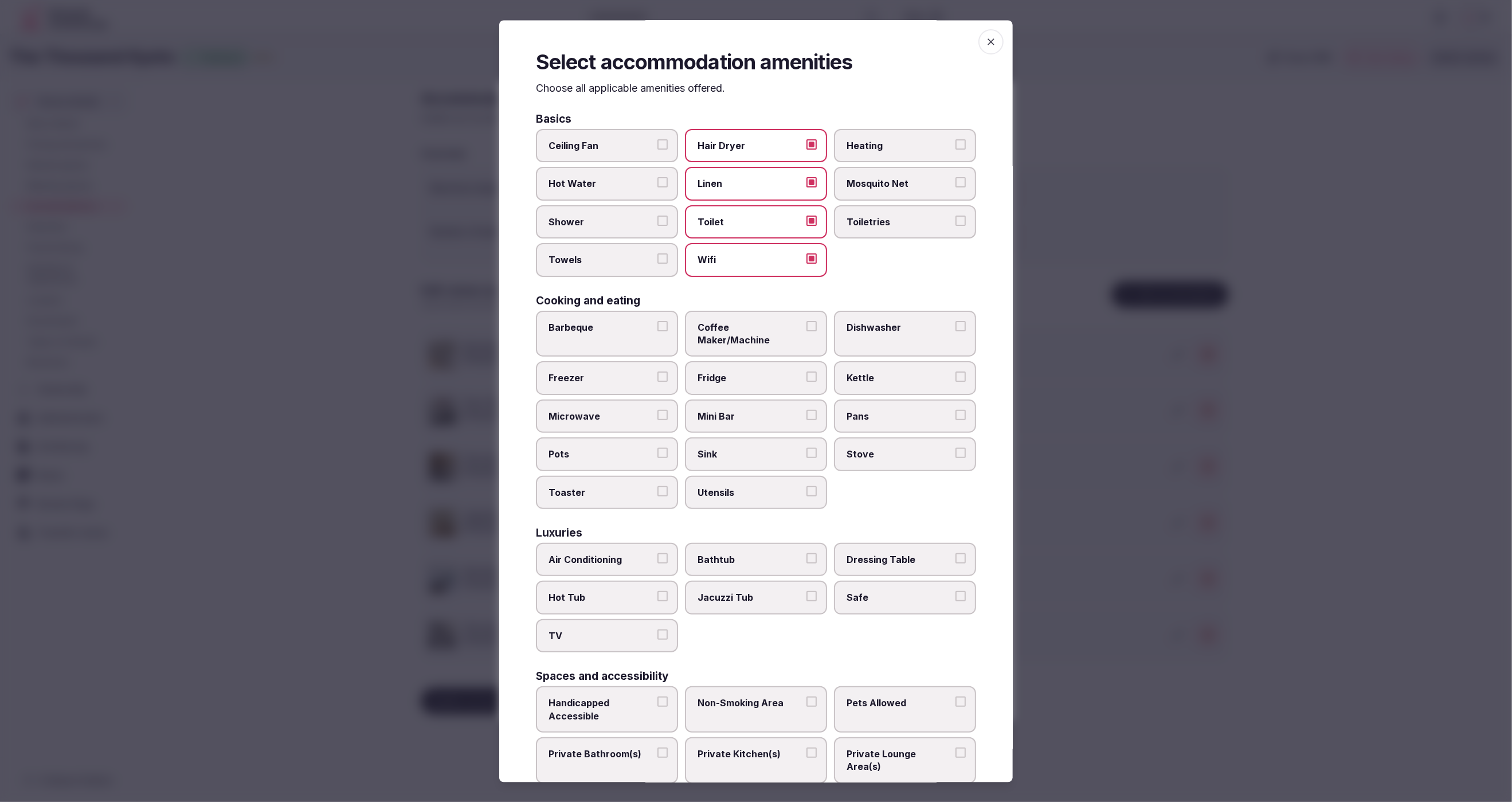
click at [897, 211] on label "Toiletries" at bounding box center [904, 222] width 142 height 33
click at [956, 216] on button "Toiletries" at bounding box center [960, 220] width 10 height 10
click at [643, 217] on span "Shower" at bounding box center [602, 222] width 106 height 12
click at [657, 217] on button "Shower" at bounding box center [662, 220] width 10 height 10
click at [639, 249] on label "Towels" at bounding box center [606, 260] width 142 height 33
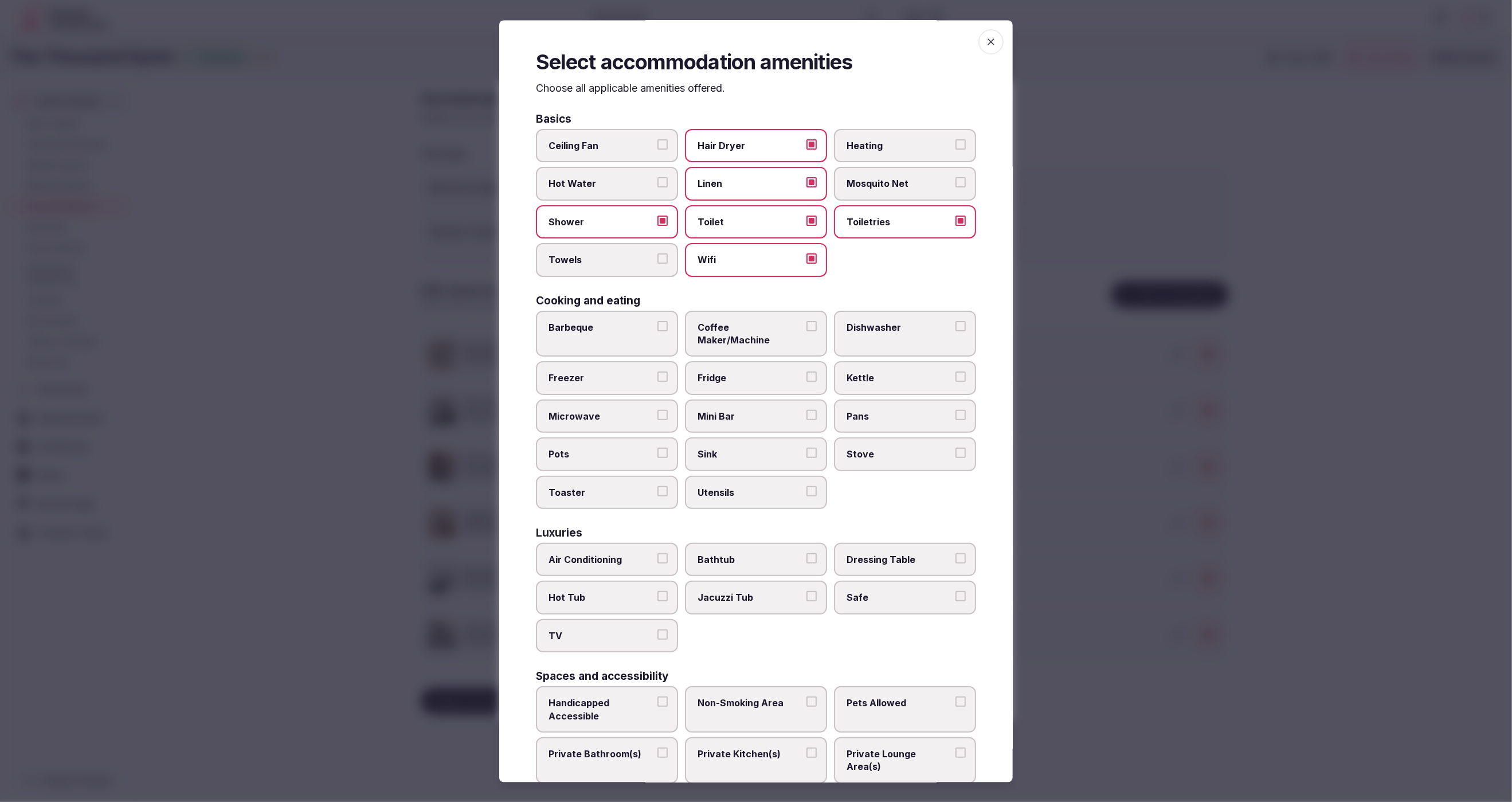
click at [657, 254] on button "Towels" at bounding box center [662, 259] width 10 height 10
click at [972, 270] on div "Ceiling Fan Hair Dryer Heating Hot Water Linen Mosquito Net Shower Toilet Toile…" at bounding box center [755, 203] width 440 height 148
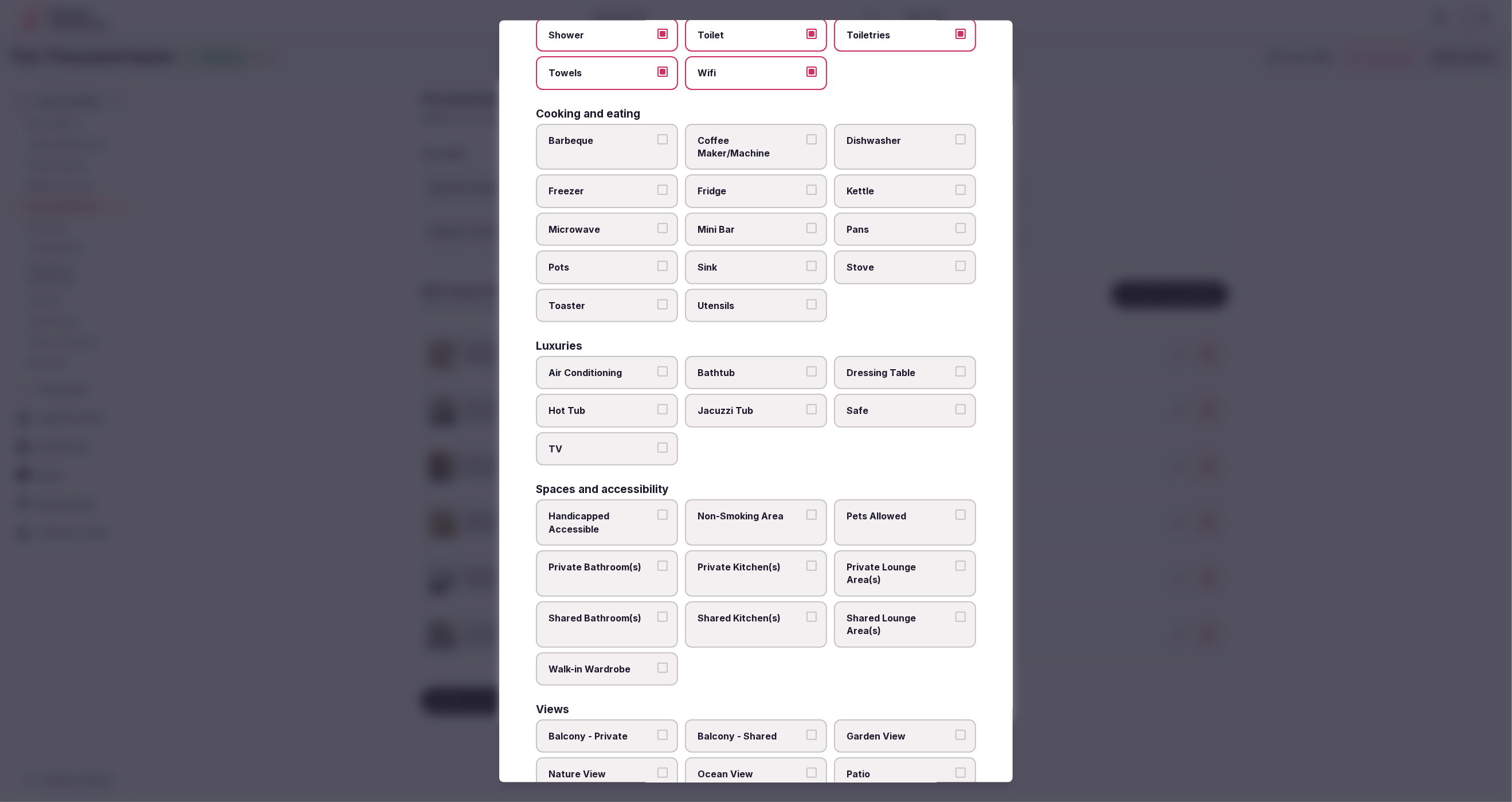
scroll to position [188, 0]
click at [877, 184] on span "Kettle" at bounding box center [900, 190] width 106 height 12
click at [956, 184] on button "Kettle" at bounding box center [960, 189] width 10 height 10
click at [628, 355] on label "Air Conditioning" at bounding box center [606, 371] width 142 height 33
click at [657, 365] on button "Air Conditioning" at bounding box center [662, 370] width 10 height 10
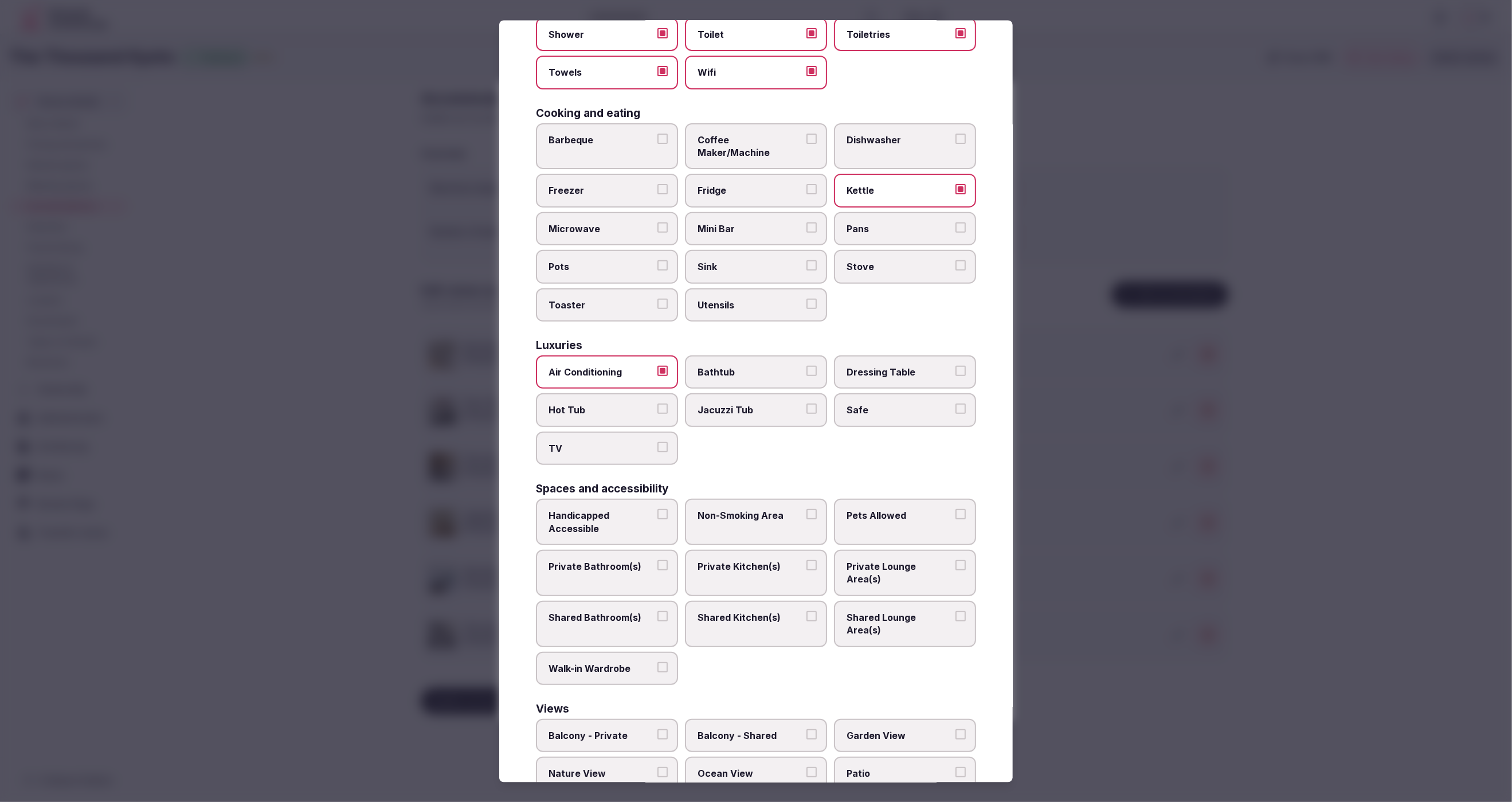
drag, startPoint x: 602, startPoint y: 438, endPoint x: 605, endPoint y: 432, distance: 6.7
click at [603, 435] on label "TV" at bounding box center [606, 448] width 142 height 33
click at [657, 441] on button "TV" at bounding box center [662, 446] width 10 height 10
click at [907, 393] on label "Safe" at bounding box center [904, 410] width 142 height 33
click at [956, 404] on button "Safe" at bounding box center [960, 409] width 10 height 10
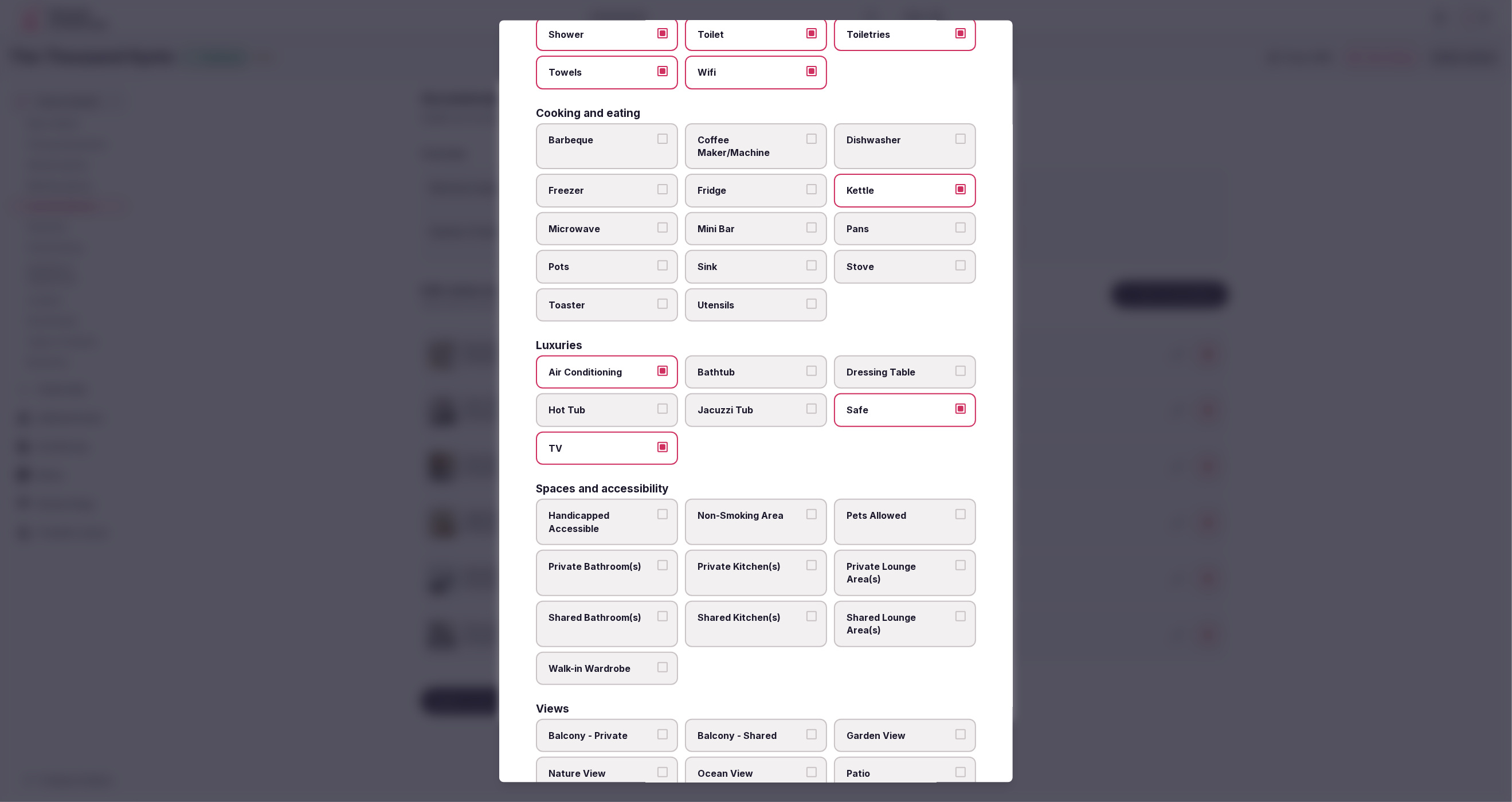
scroll to position [211, 0]
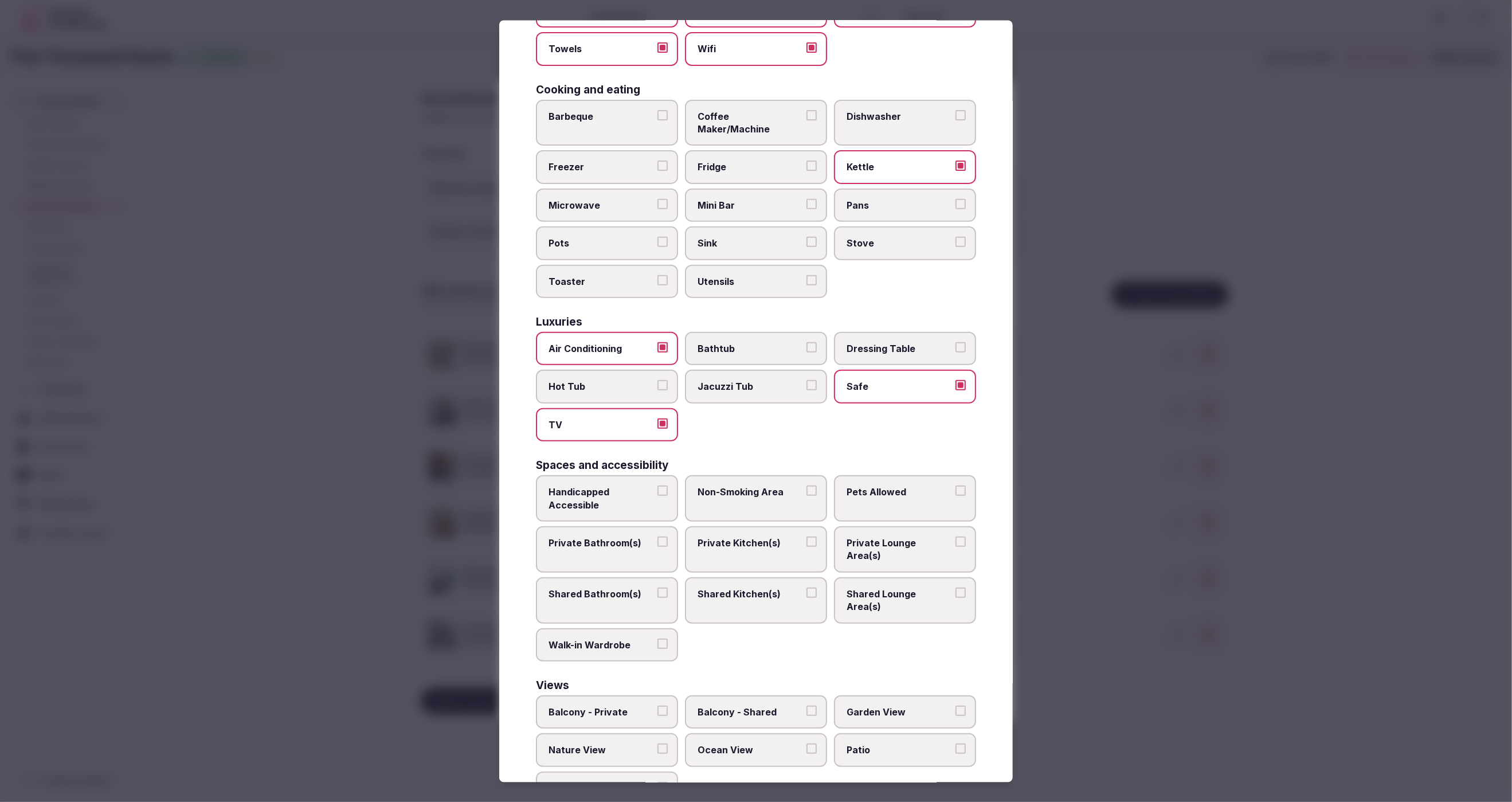
click at [607, 536] on span "Private Bathroom(s)" at bounding box center [602, 542] width 106 height 12
click at [657, 536] on button "Private Bathroom(s)" at bounding box center [662, 541] width 10 height 10
click at [862, 536] on span "Private Lounge Area(s)" at bounding box center [900, 548] width 106 height 26
click at [956, 536] on button "Private Lounge Area(s)" at bounding box center [960, 541] width 10 height 10
click at [1046, 537] on div at bounding box center [756, 401] width 1512 height 802
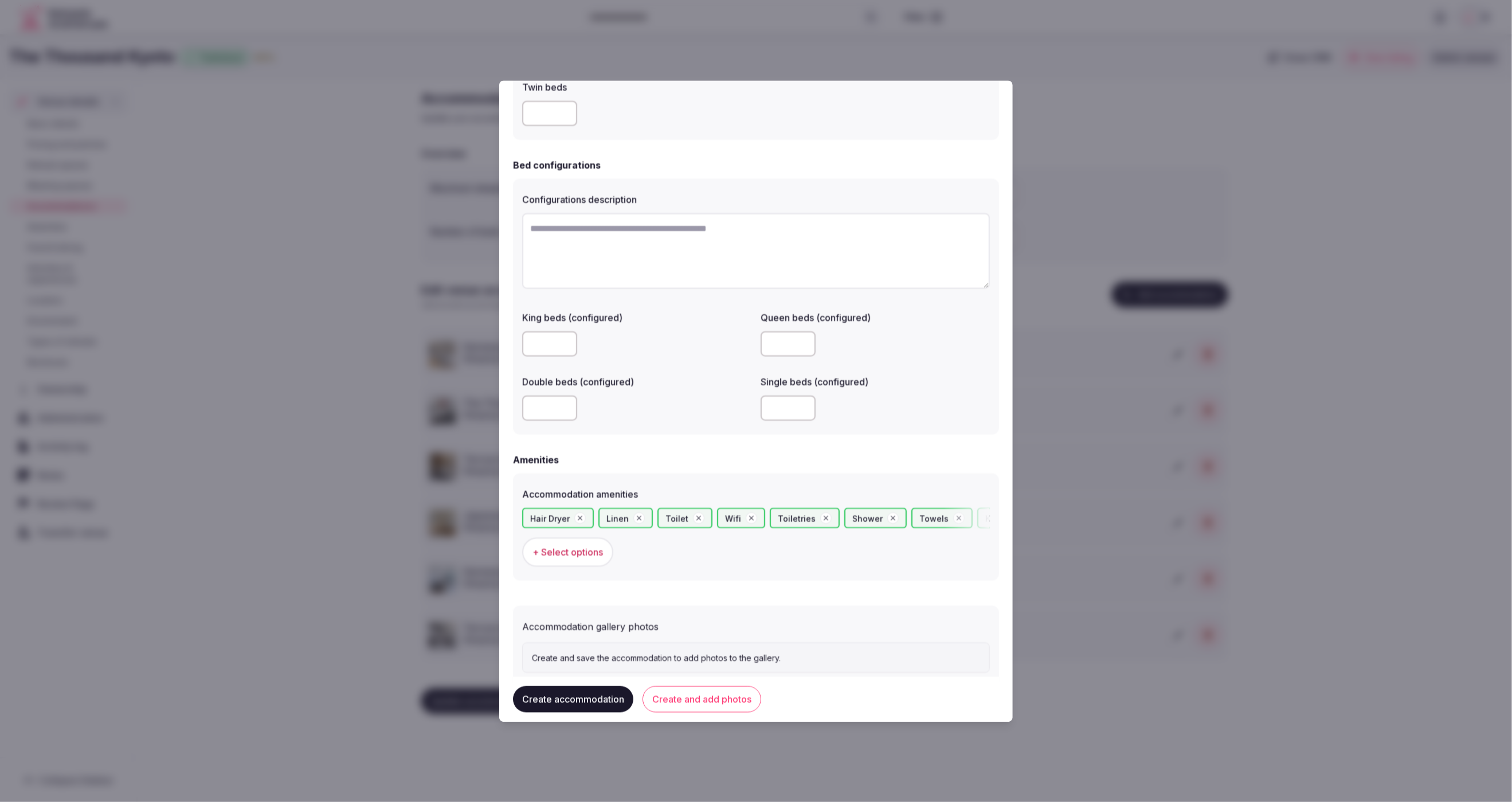
scroll to position [762, 0]
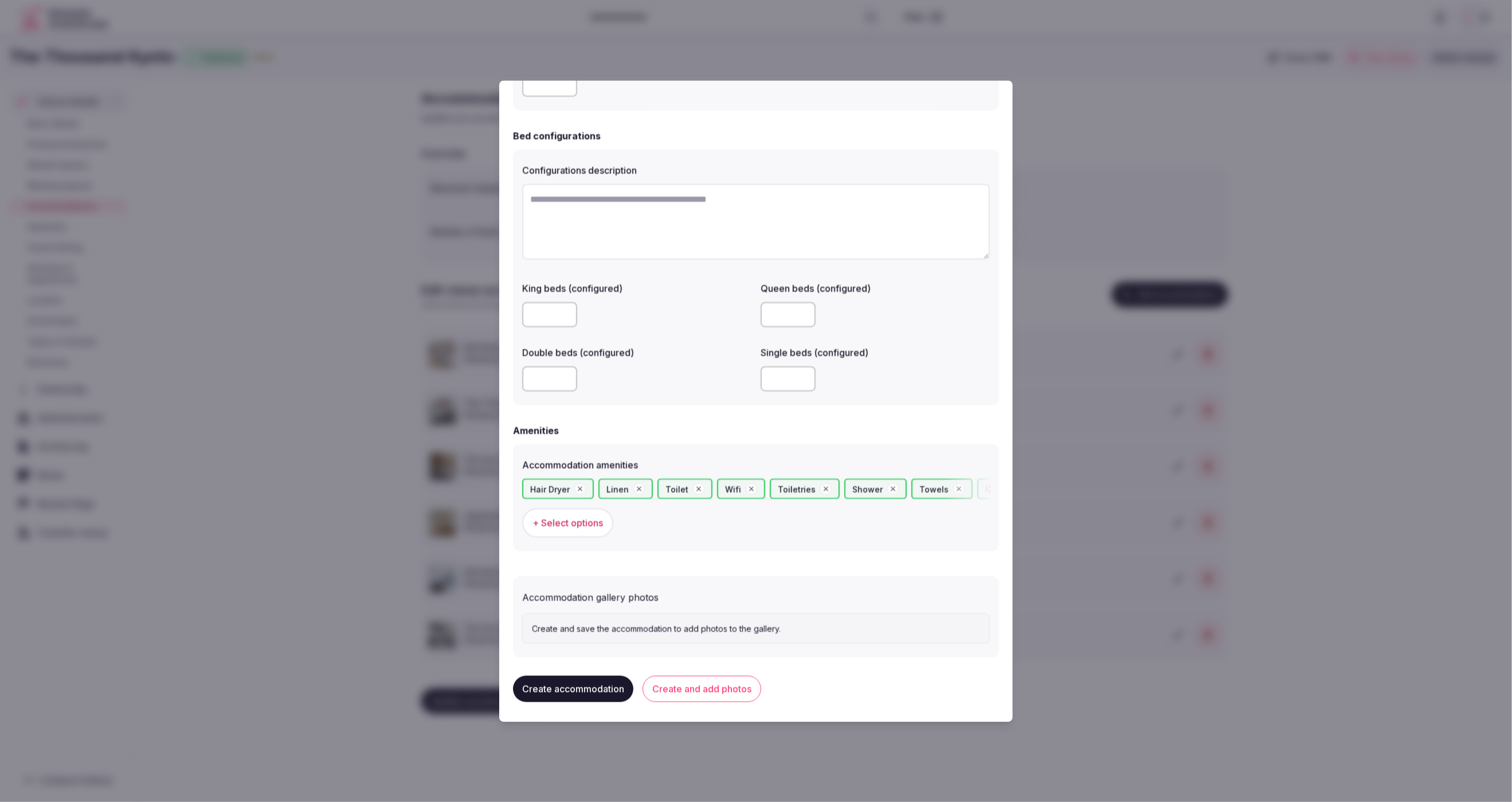
click at [574, 688] on button "Create accommodation" at bounding box center [573, 689] width 121 height 26
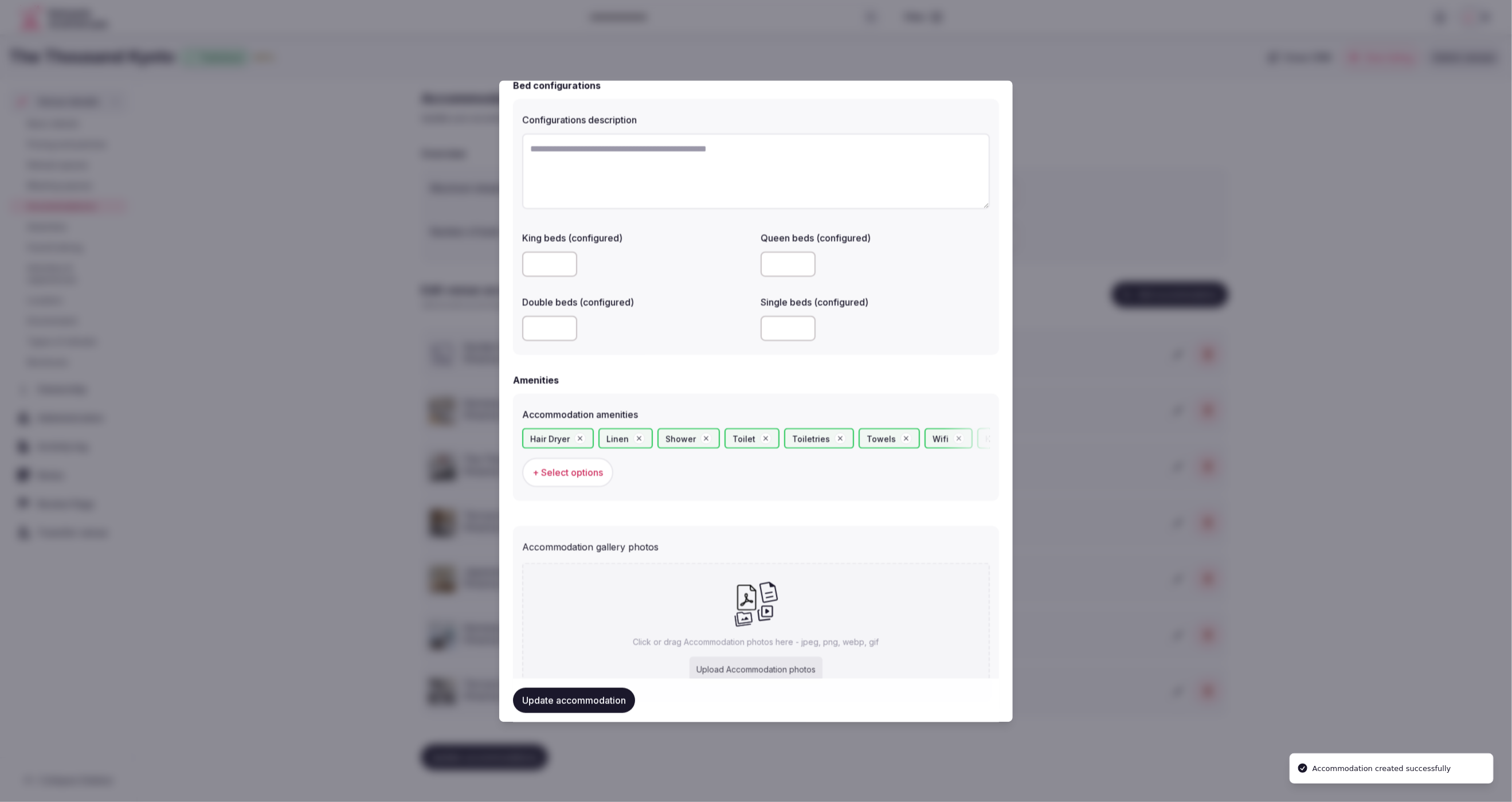
scroll to position [867, 0]
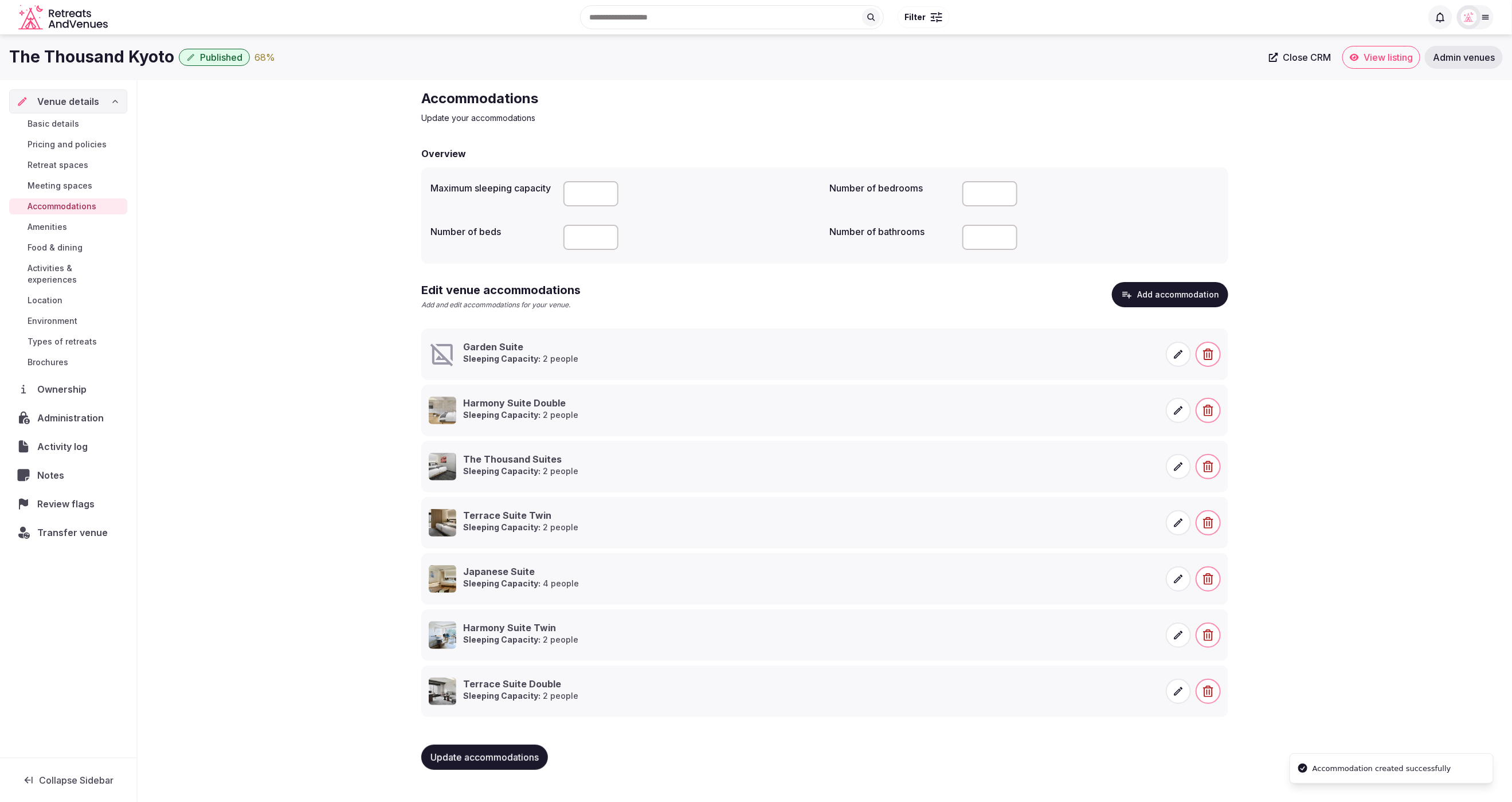
click at [1177, 356] on icon at bounding box center [1179, 354] width 8 height 8
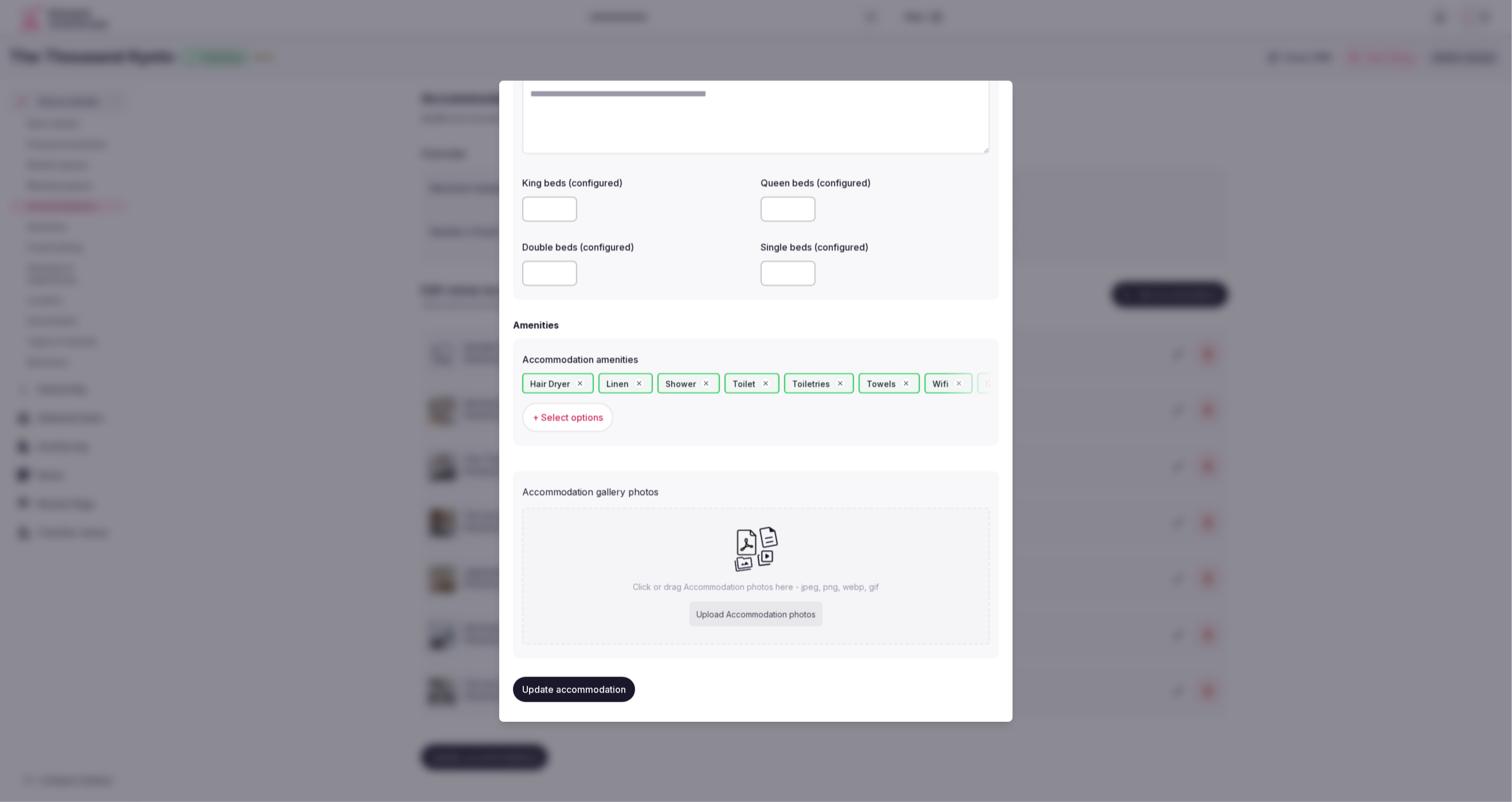
click at [749, 612] on div "Upload Accommodation photos" at bounding box center [756, 614] width 133 height 25
type input "**********"
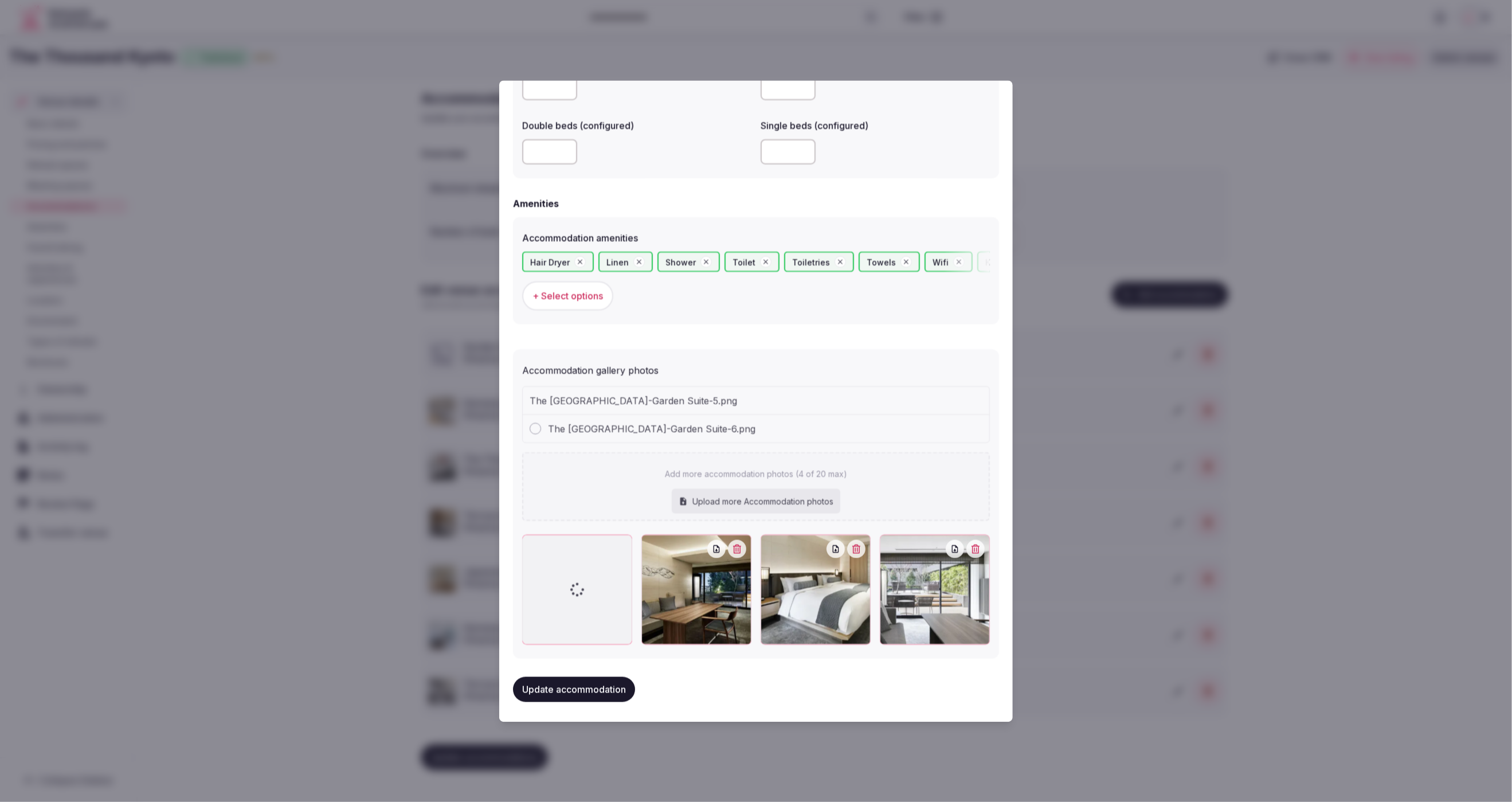
scroll to position [1015, 0]
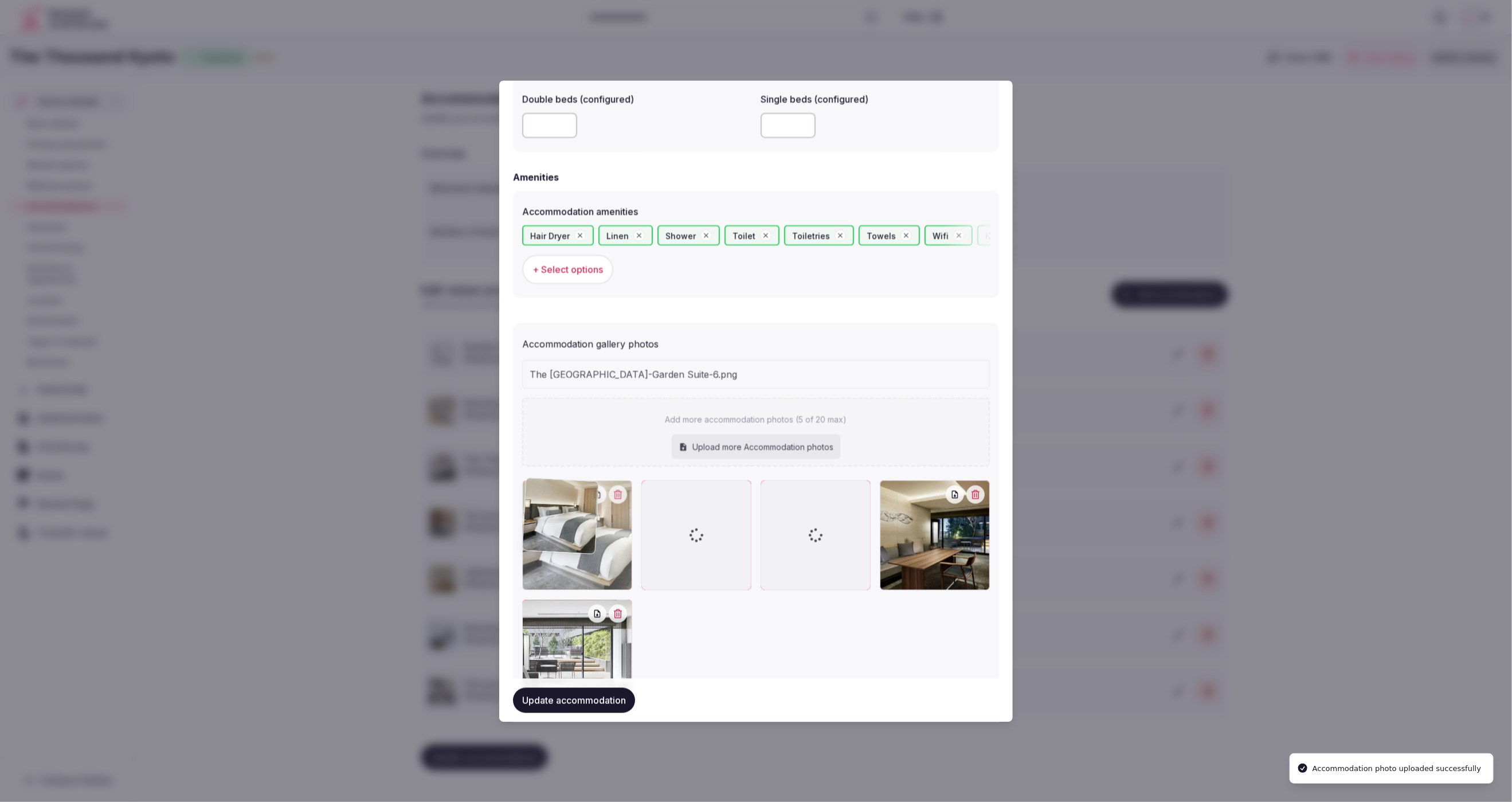
drag, startPoint x: 967, startPoint y: 558, endPoint x: 665, endPoint y: 560, distance: 302.0
click at [665, 560] on div at bounding box center [756, 595] width 468 height 229
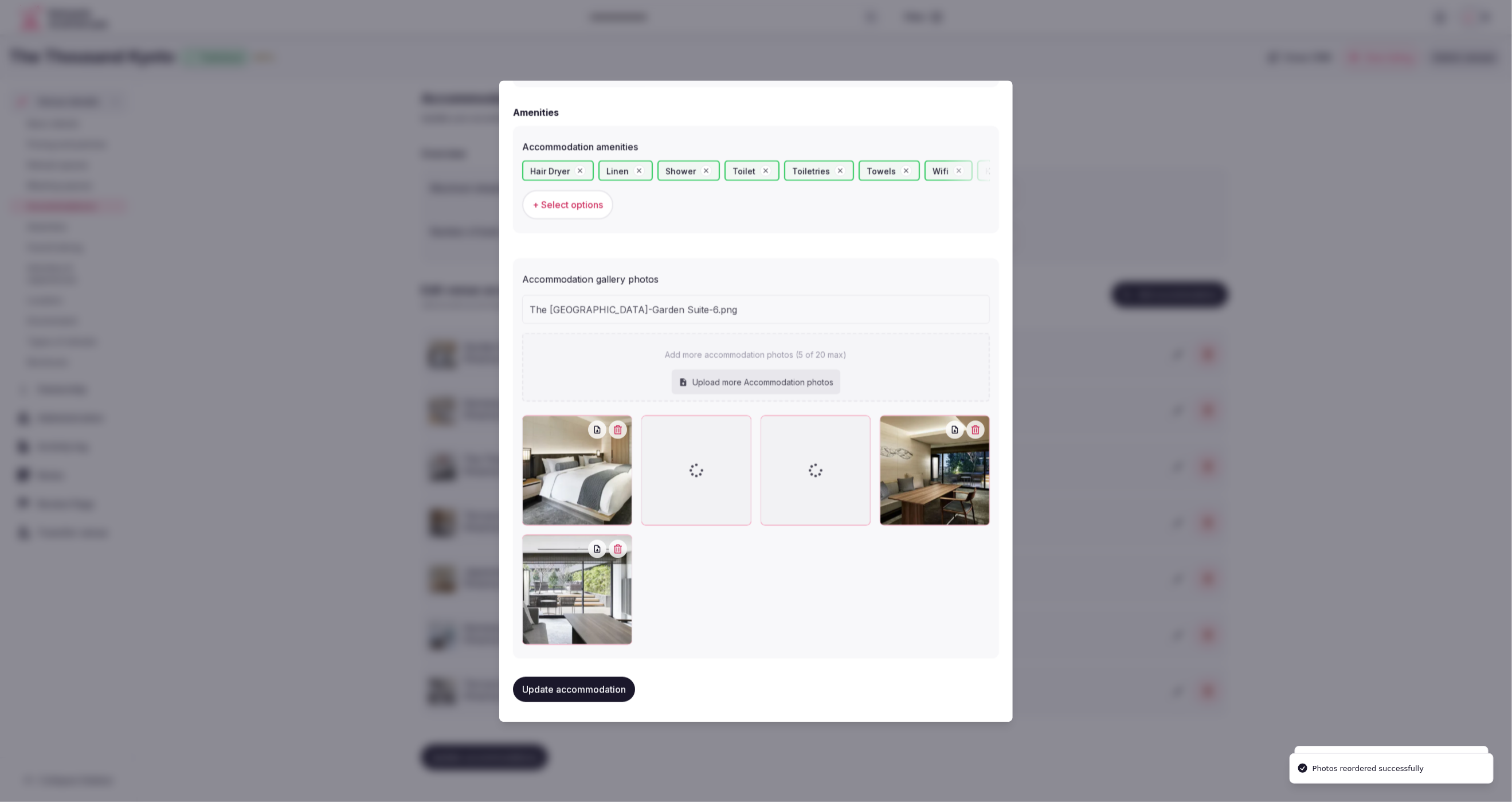
scroll to position [1052, 0]
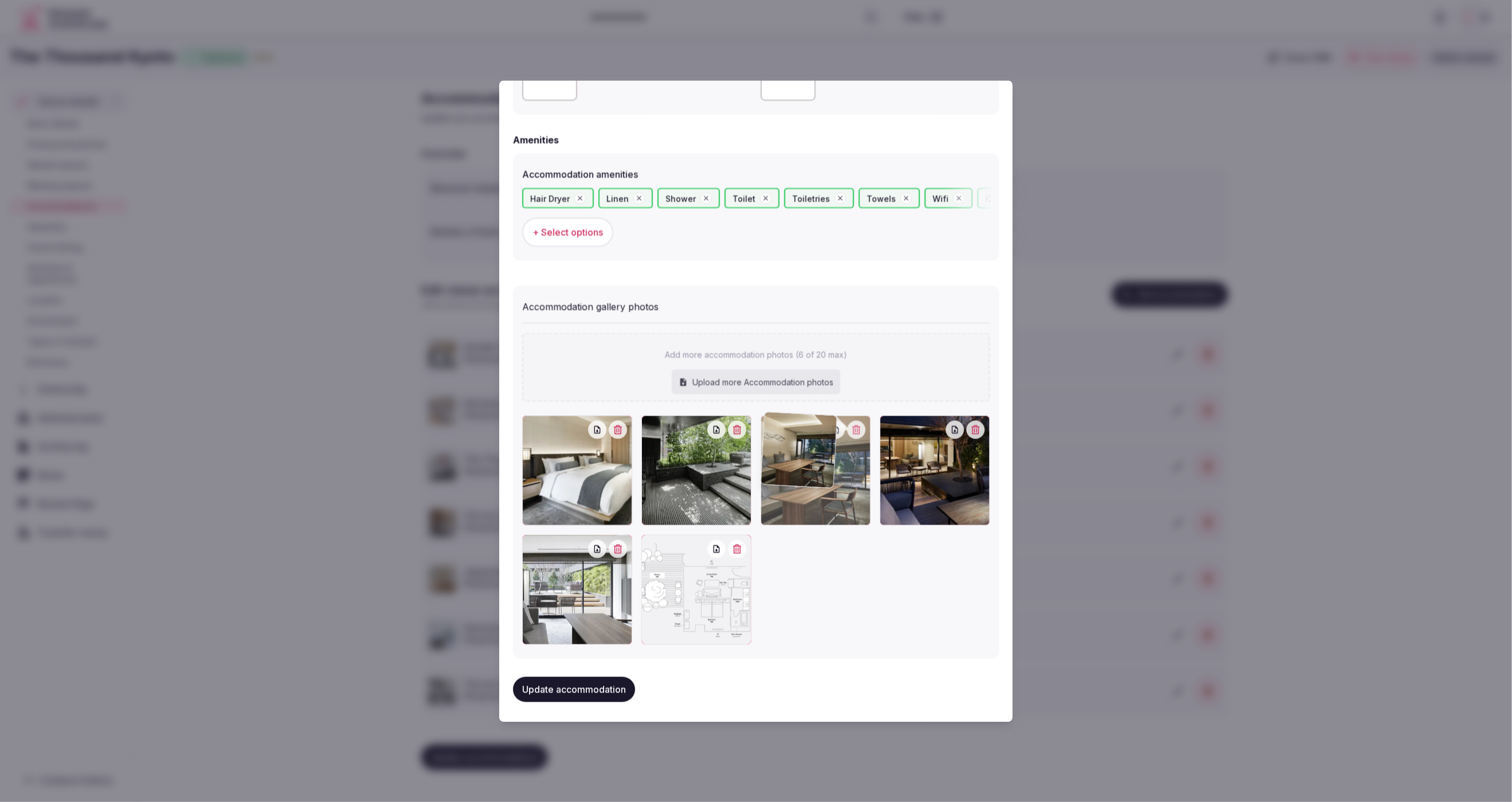
drag, startPoint x: 922, startPoint y: 494, endPoint x: 754, endPoint y: 498, distance: 168.0
click at [761, 498] on div at bounding box center [815, 470] width 110 height 110
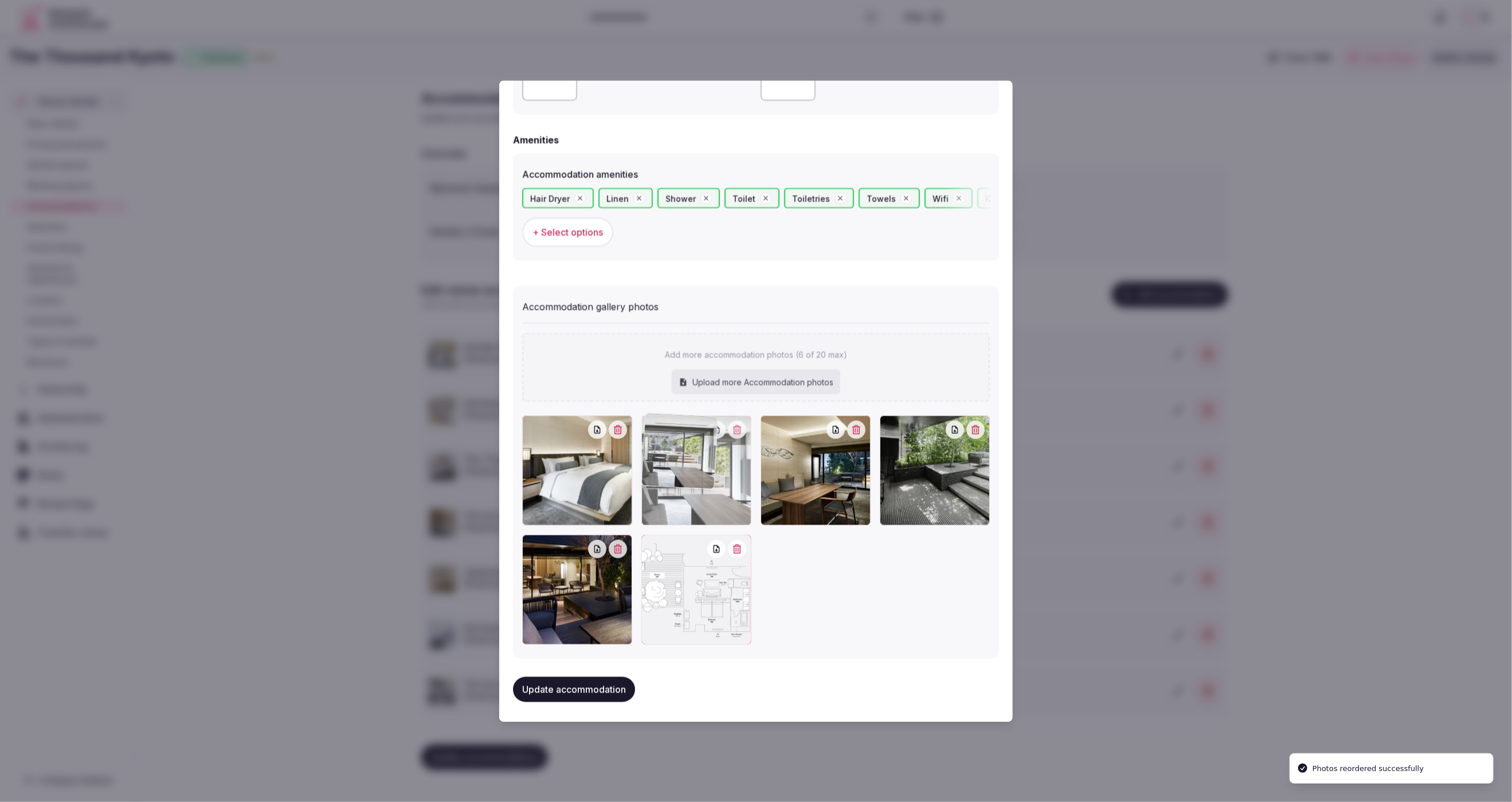
drag, startPoint x: 559, startPoint y: 610, endPoint x: 708, endPoint y: 498, distance: 186.4
click at [708, 498] on div at bounding box center [696, 470] width 110 height 110
click at [583, 690] on button "Update accommodation" at bounding box center [574, 689] width 122 height 25
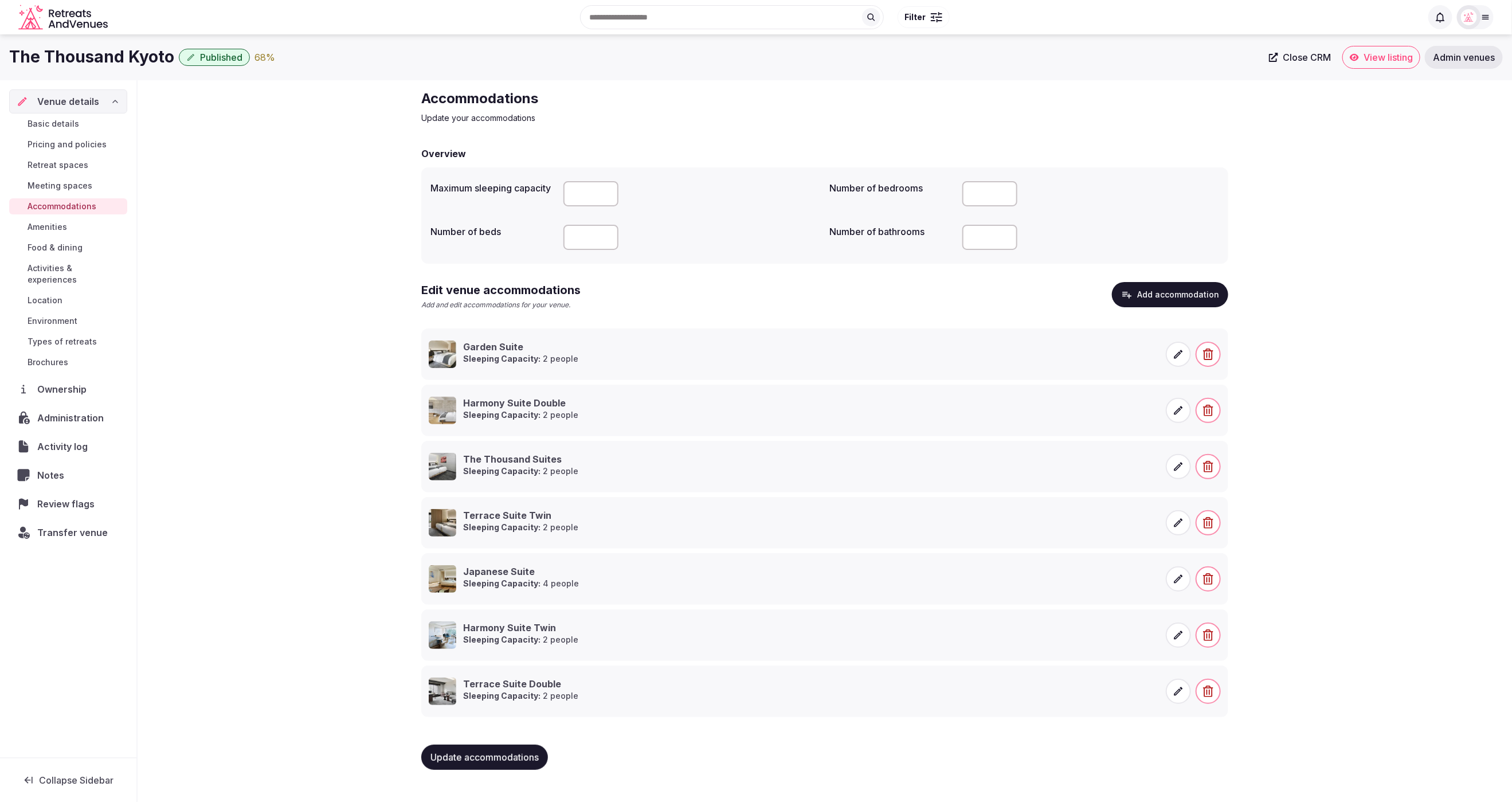
click at [1170, 297] on button "Add accommodation" at bounding box center [1171, 295] width 116 height 25
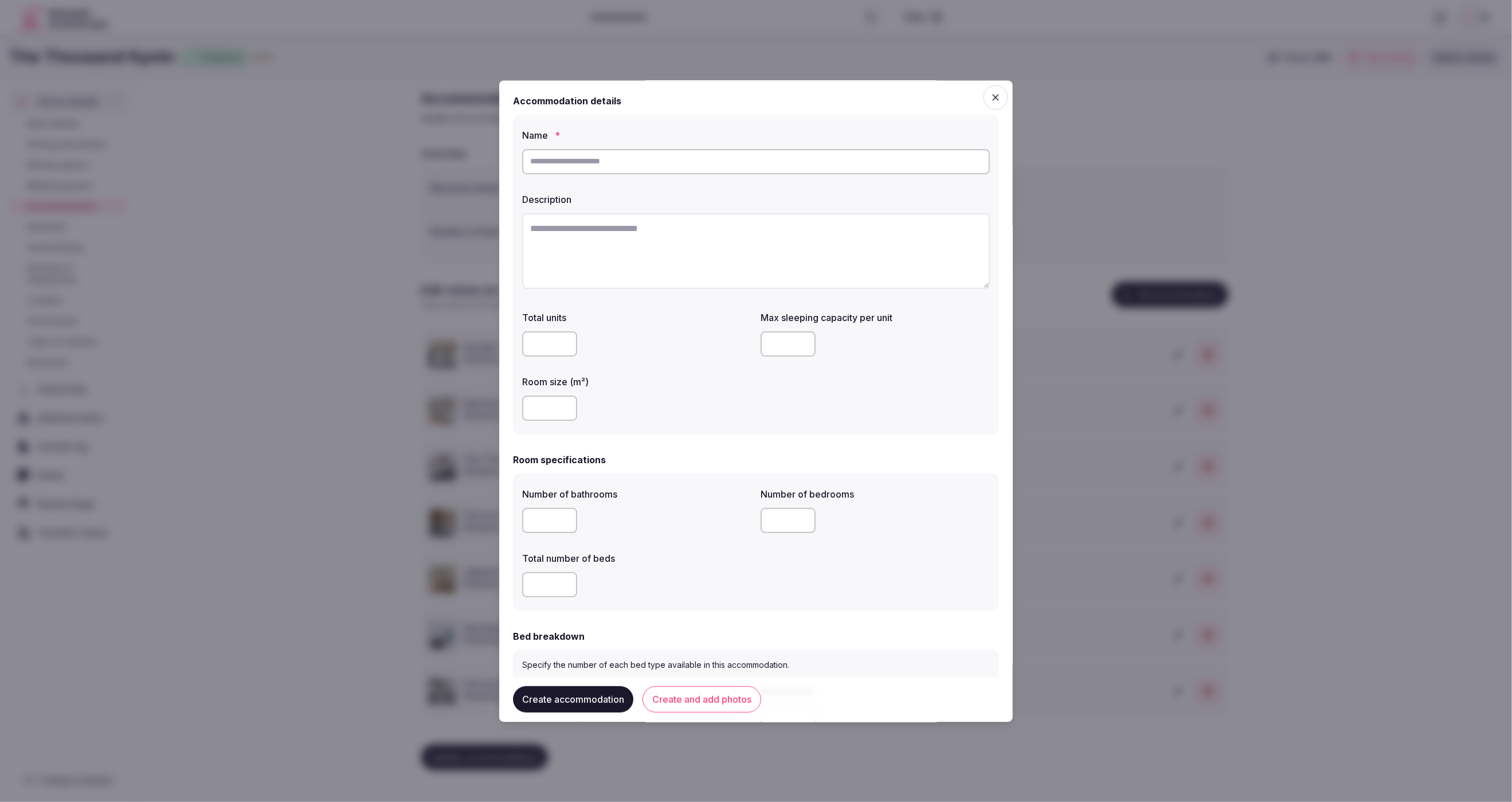
click at [728, 153] on input "text" at bounding box center [756, 162] width 468 height 25
paste input "**********"
type input "**********"
click at [713, 279] on textarea at bounding box center [756, 251] width 468 height 75
click at [631, 260] on textarea "To enrich screen reader interactions, please activate Accessibility in Grammarl…" at bounding box center [756, 251] width 468 height 75
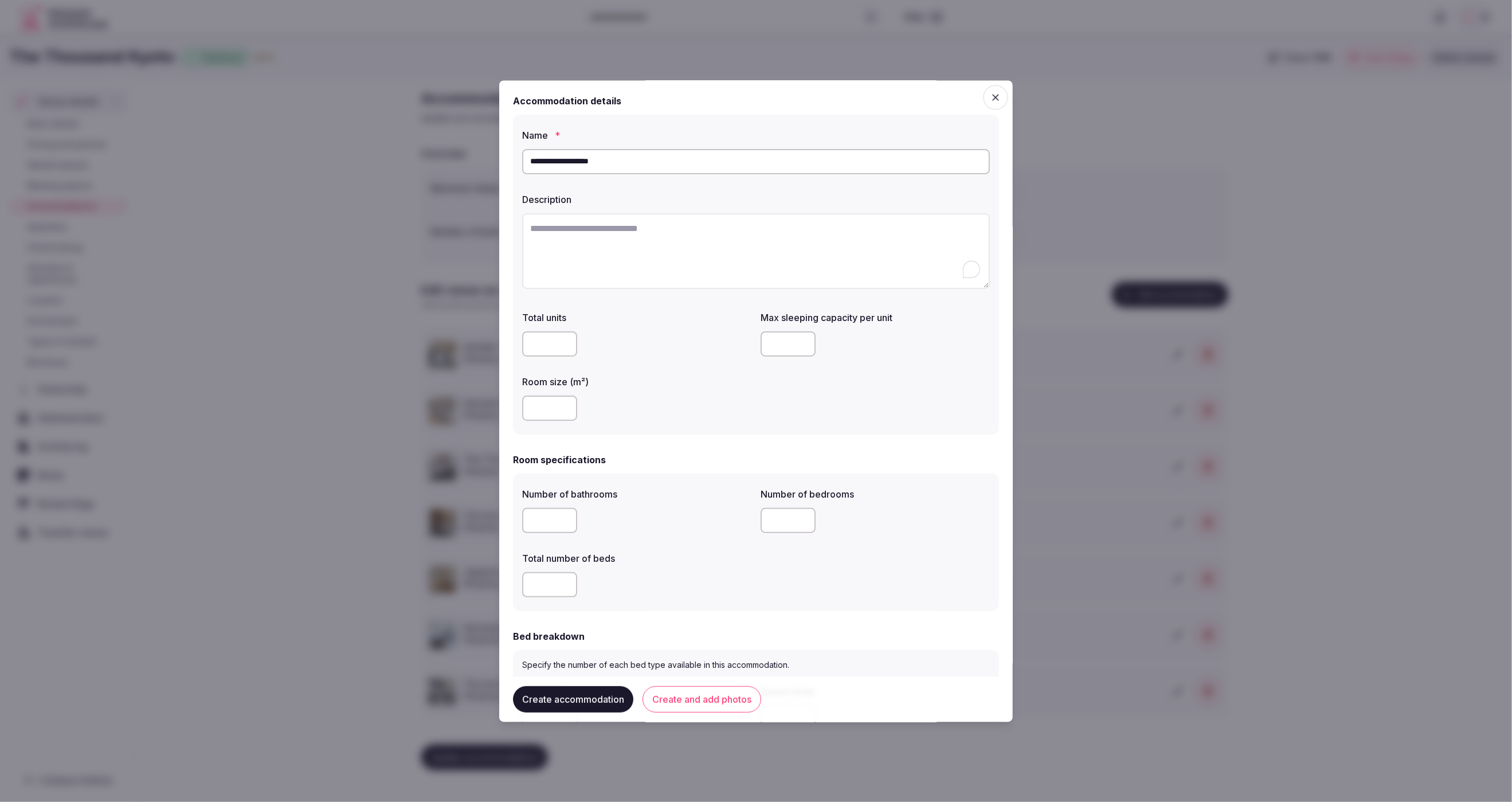
paste textarea "**********"
click at [752, 262] on textarea "**********" at bounding box center [756, 251] width 468 height 75
type textarea "**********"
click at [732, 387] on div "Room size (m²)" at bounding box center [637, 397] width 229 height 55
click at [549, 408] on input "number" at bounding box center [549, 408] width 55 height 25
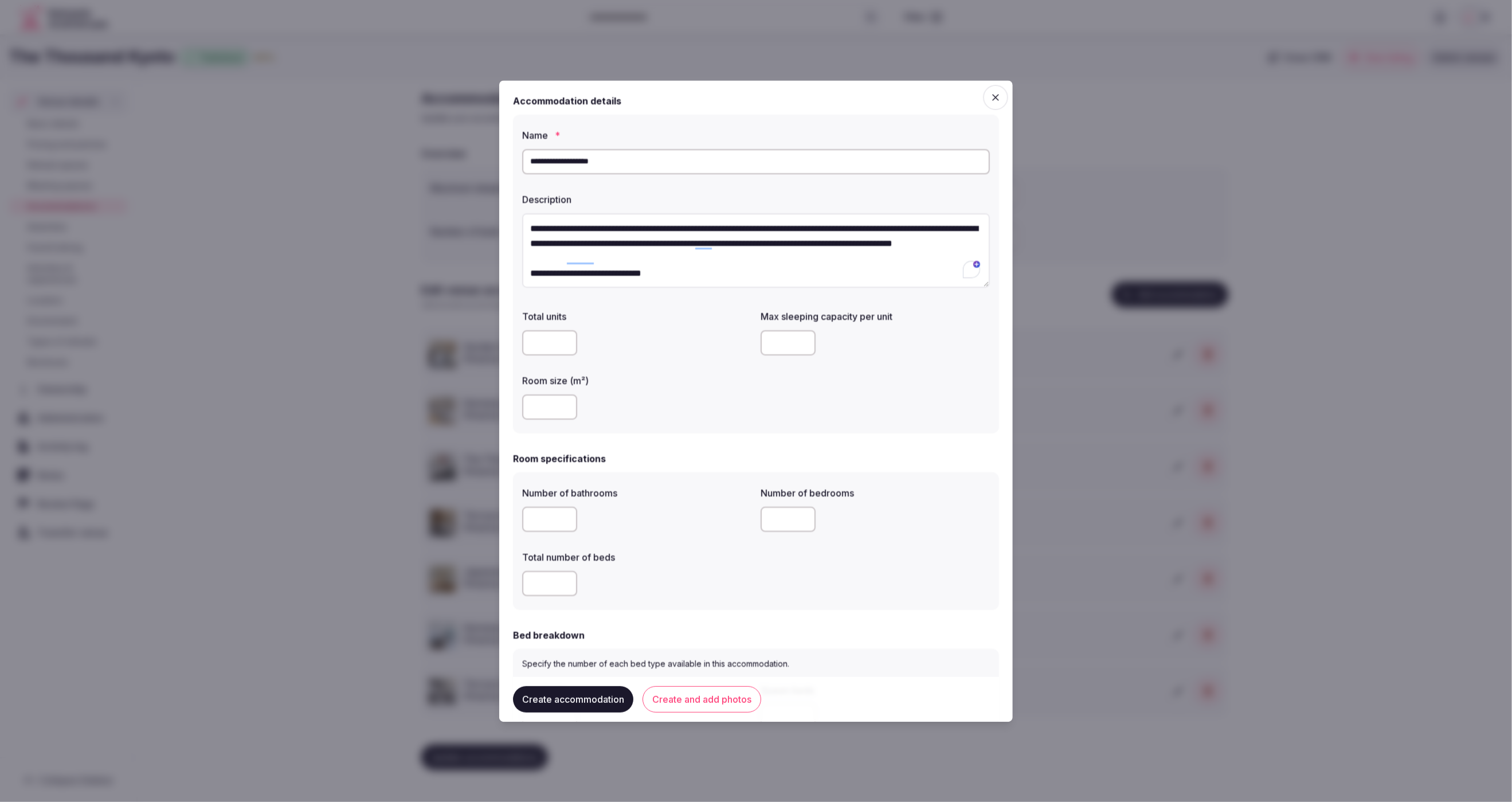
type input "**"
click at [682, 389] on div "Room size (m²) **" at bounding box center [637, 397] width 229 height 55
click at [796, 337] on input "number" at bounding box center [788, 343] width 55 height 25
type input "*"
click at [798, 412] on div "Total units Max sleeping capacity per unit * Room size (m²) **" at bounding box center [756, 365] width 468 height 119
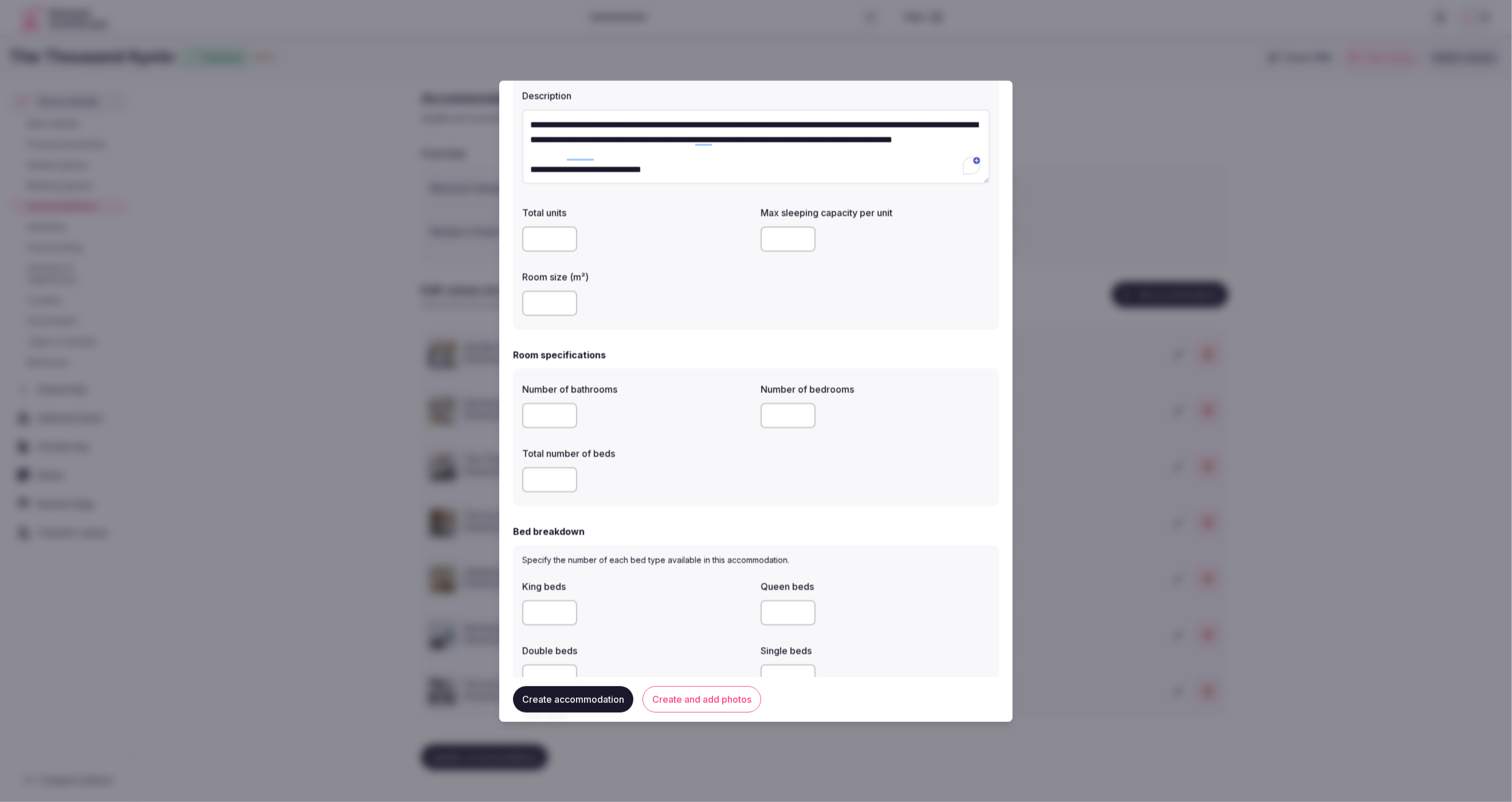
scroll to position [109, 0]
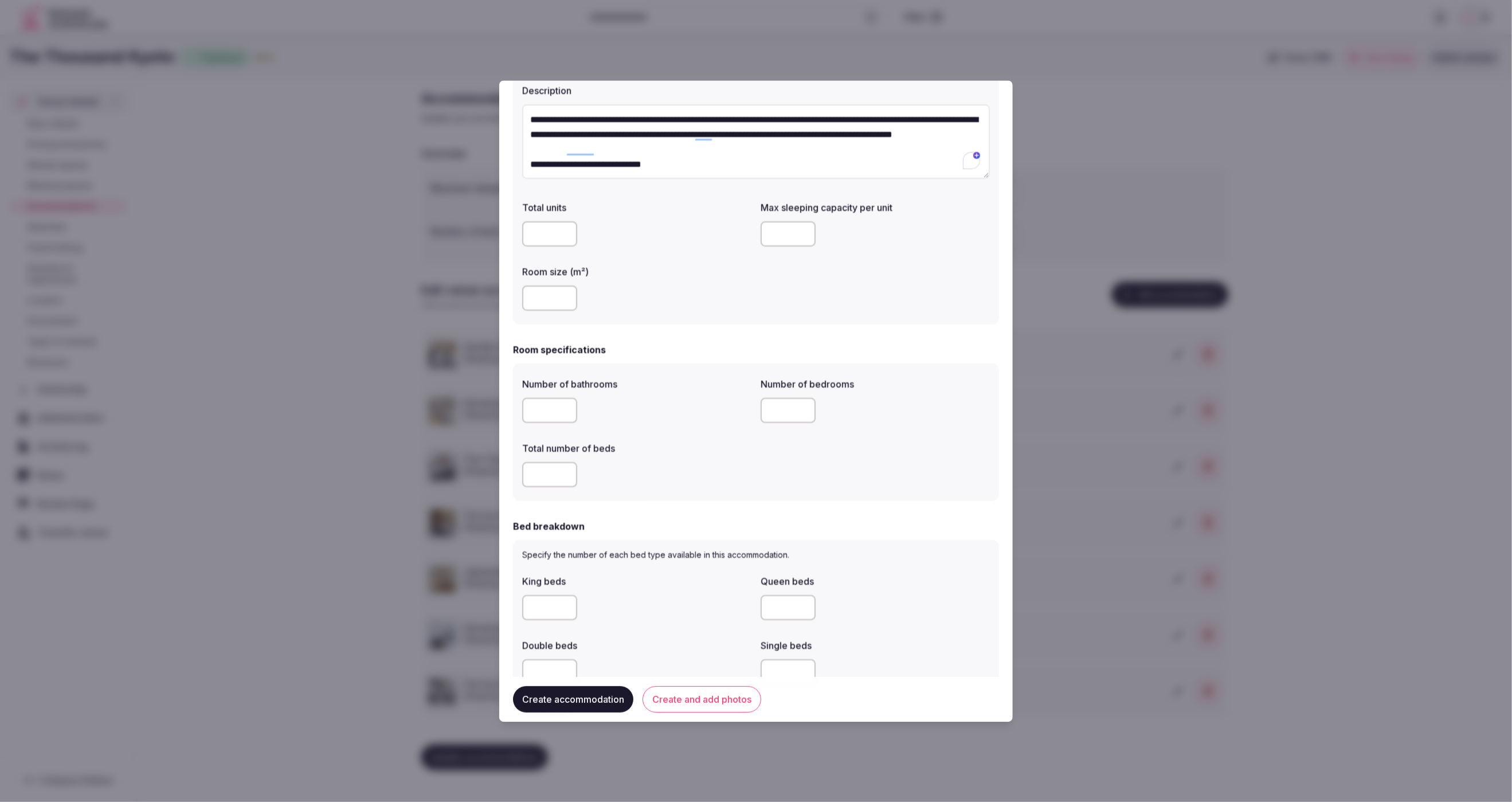
click at [540, 408] on input "number" at bounding box center [549, 411] width 55 height 25
type input "*"
click at [542, 474] on input "number" at bounding box center [549, 475] width 55 height 25
type input "*"
click at [773, 409] on input "number" at bounding box center [788, 411] width 55 height 25
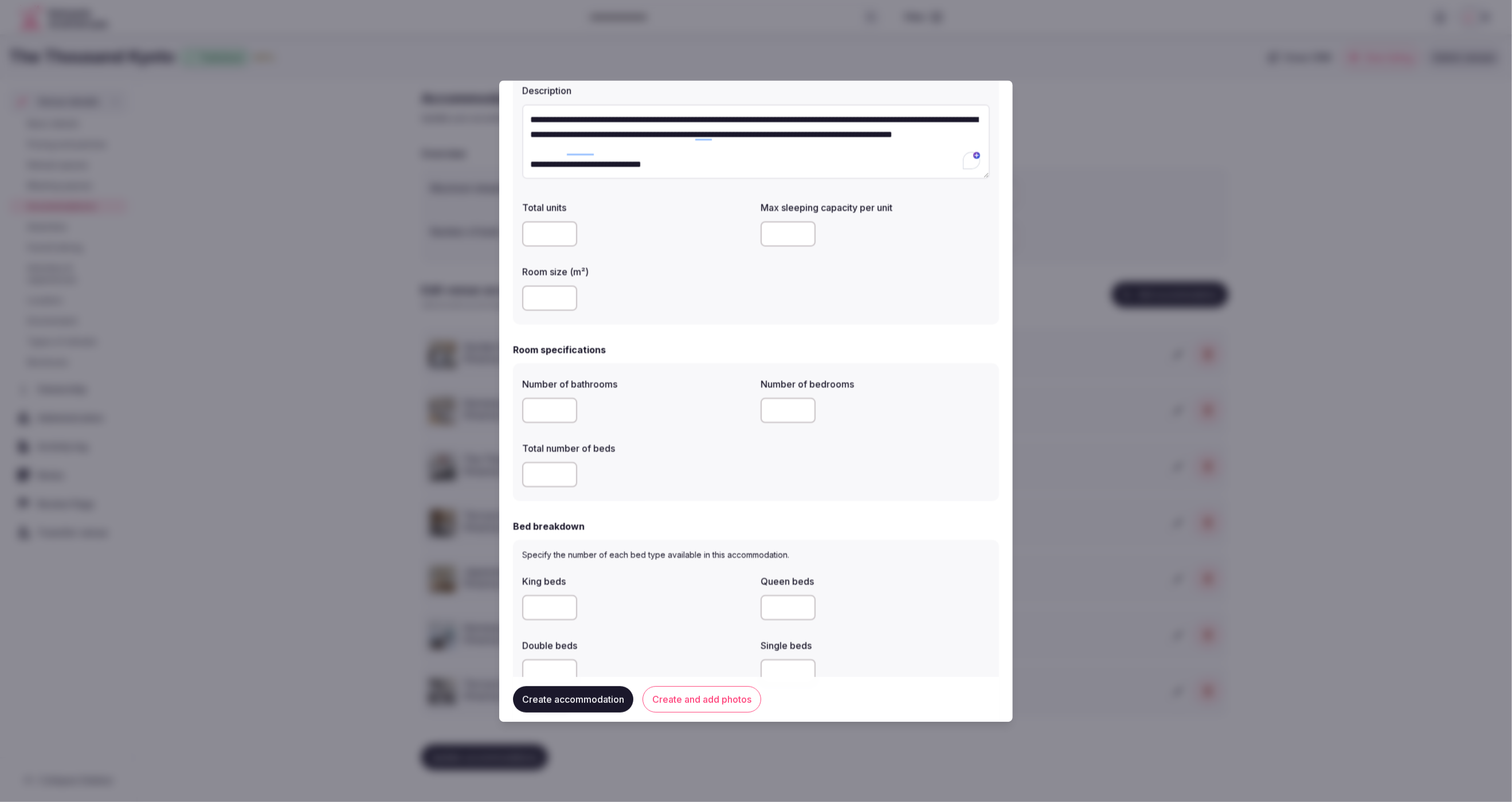
type input "*"
click at [722, 463] on div "*" at bounding box center [637, 475] width 229 height 25
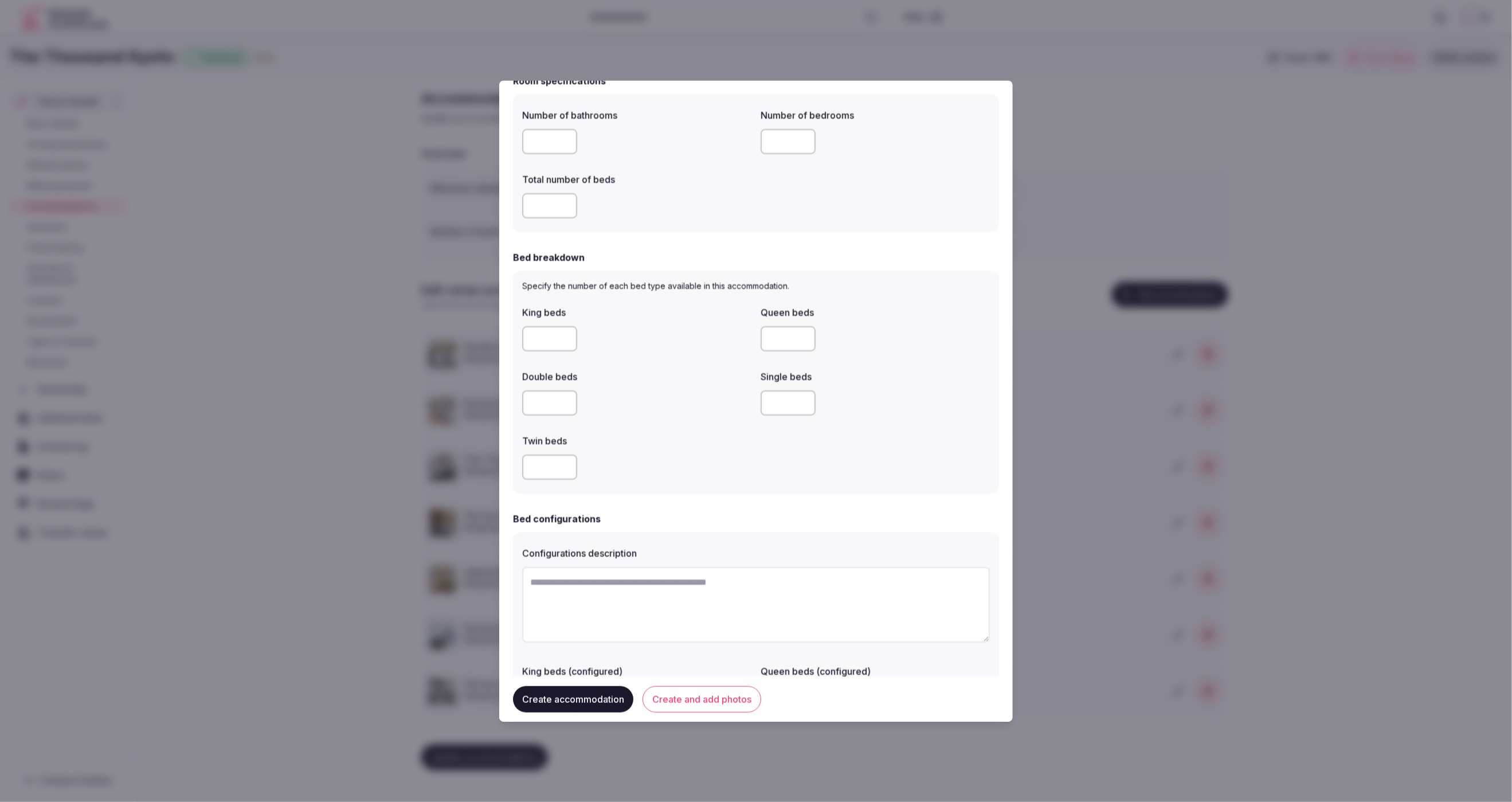
scroll to position [384, 0]
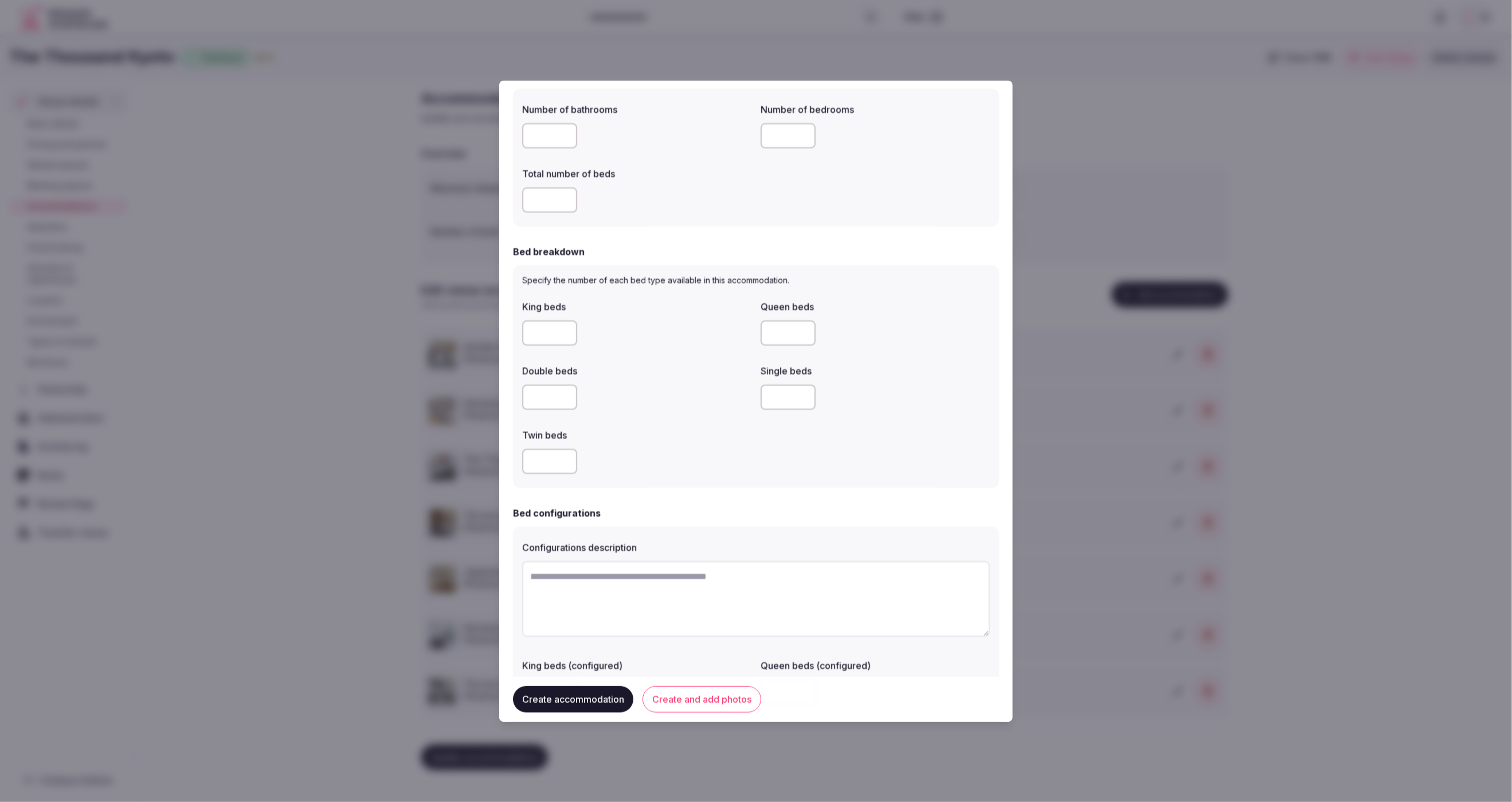
click at [545, 396] on input "number" at bounding box center [549, 397] width 55 height 25
type input "*"
click at [692, 405] on div "*" at bounding box center [637, 397] width 229 height 25
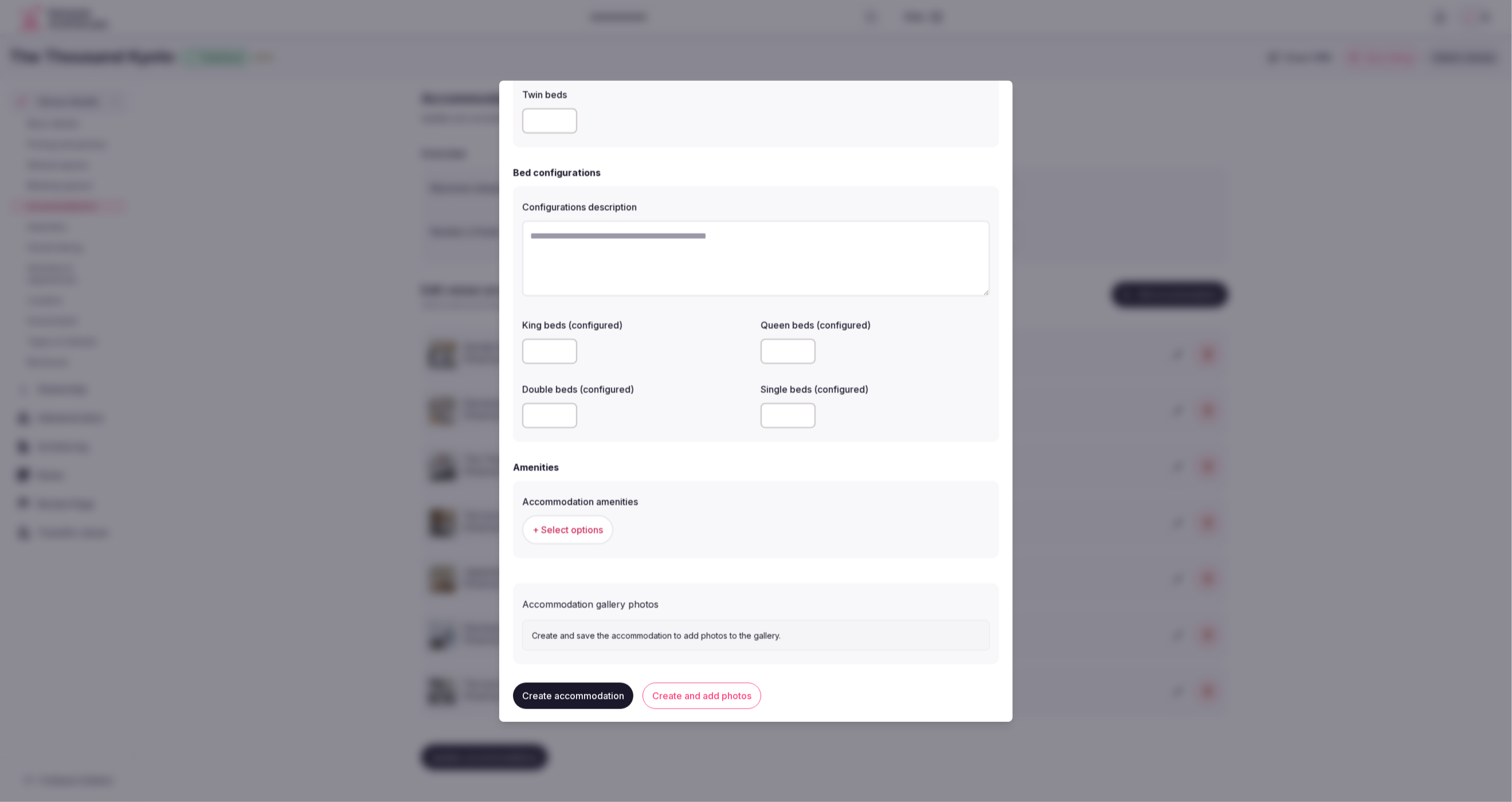
scroll to position [732, 0]
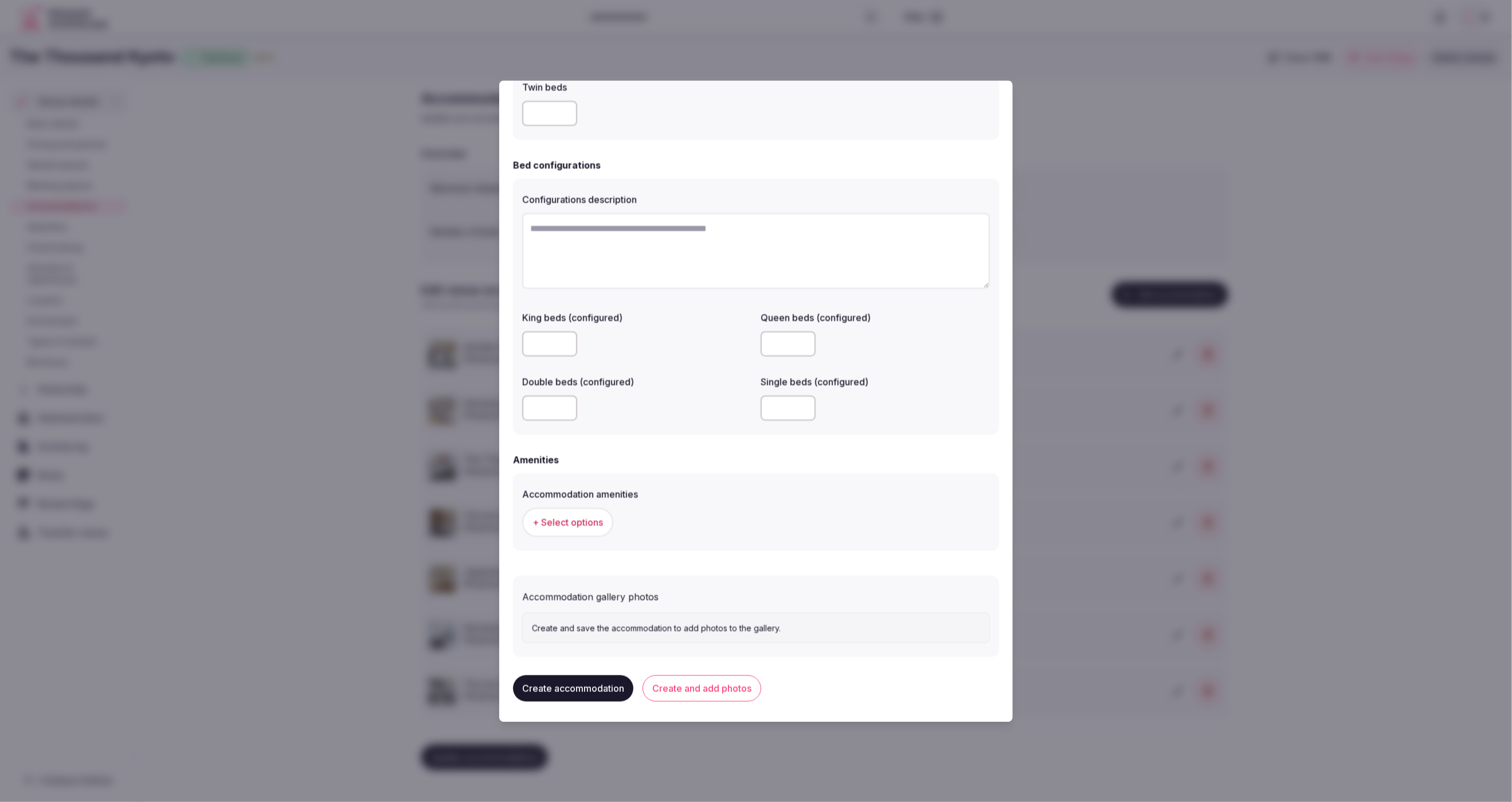
click at [572, 519] on span "+ Select options" at bounding box center [568, 522] width 71 height 12
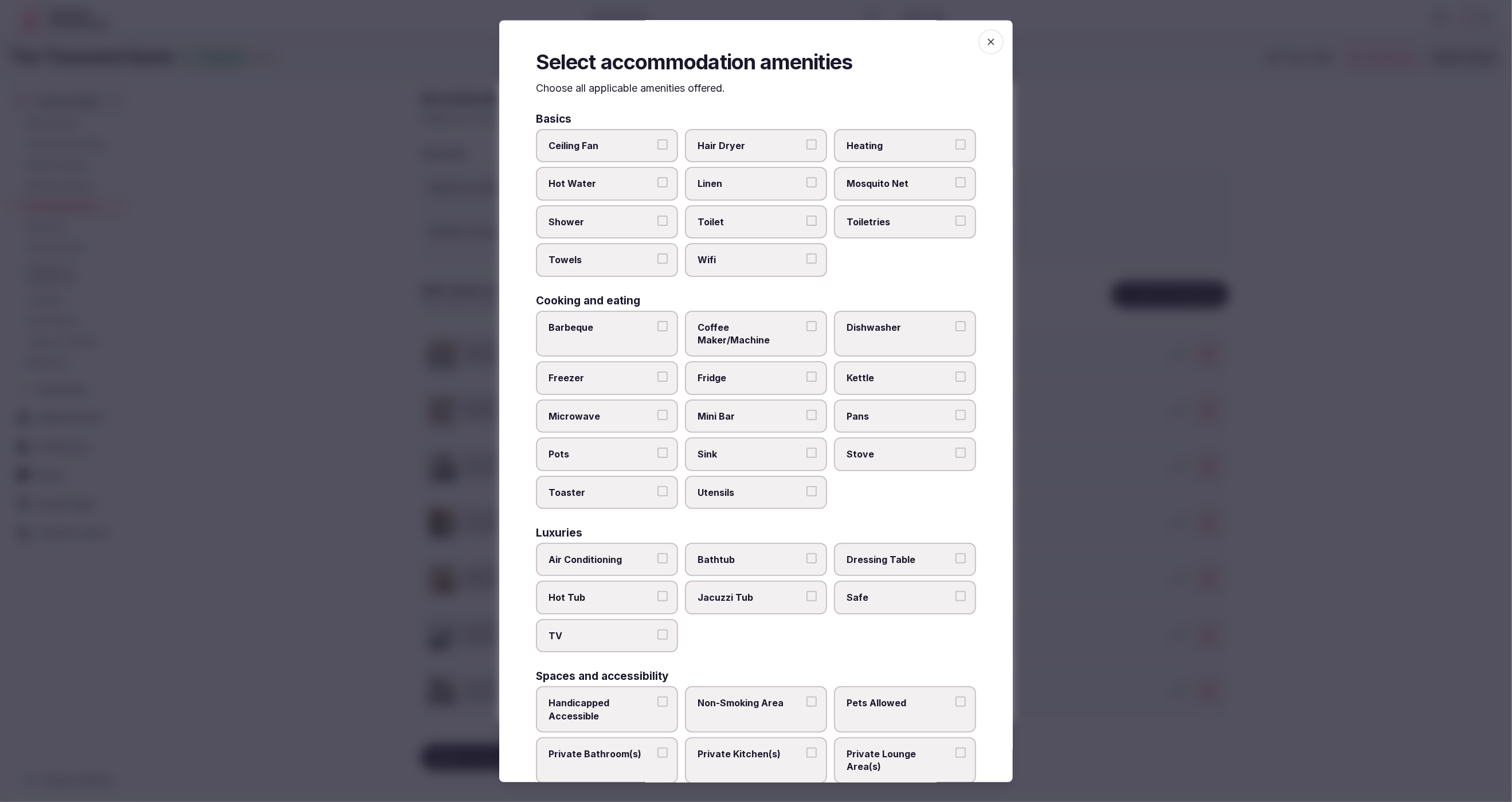
drag, startPoint x: 779, startPoint y: 138, endPoint x: 775, endPoint y: 188, distance: 50.2
click at [779, 138] on label "Hair Dryer" at bounding box center [755, 146] width 142 height 33
click at [806, 140] on button "Hair Dryer" at bounding box center [811, 145] width 10 height 10
click at [774, 190] on label "Linen" at bounding box center [755, 184] width 142 height 33
click at [806, 188] on button "Linen" at bounding box center [811, 182] width 10 height 10
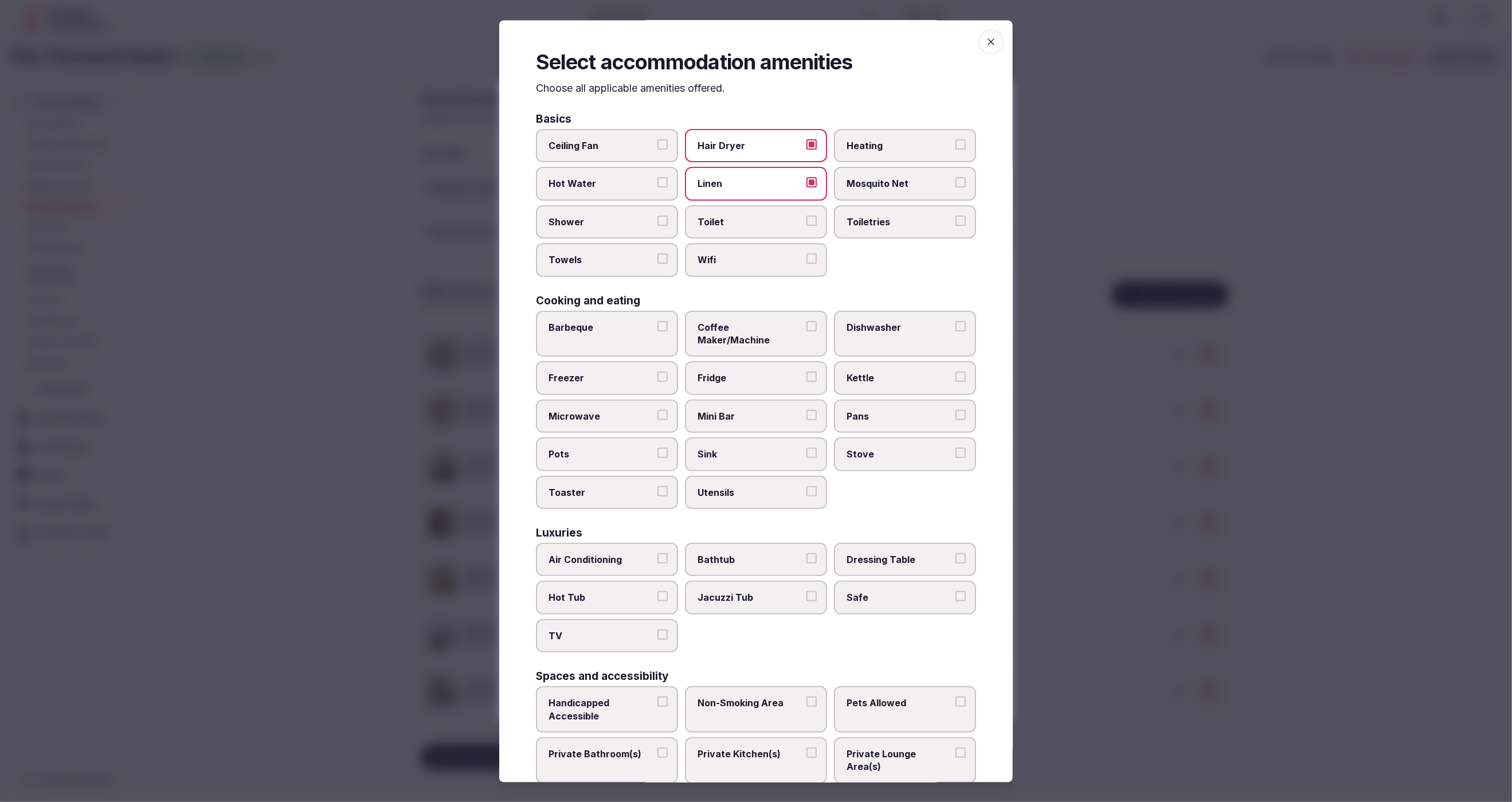
click at [773, 225] on span "Toilet" at bounding box center [751, 222] width 106 height 12
click at [806, 225] on button "Toilet" at bounding box center [811, 220] width 10 height 10
click at [780, 258] on span "Wifi" at bounding box center [751, 260] width 106 height 12
click at [806, 258] on button "Wifi" at bounding box center [811, 259] width 10 height 10
click at [869, 221] on span "Toiletries" at bounding box center [900, 222] width 106 height 12
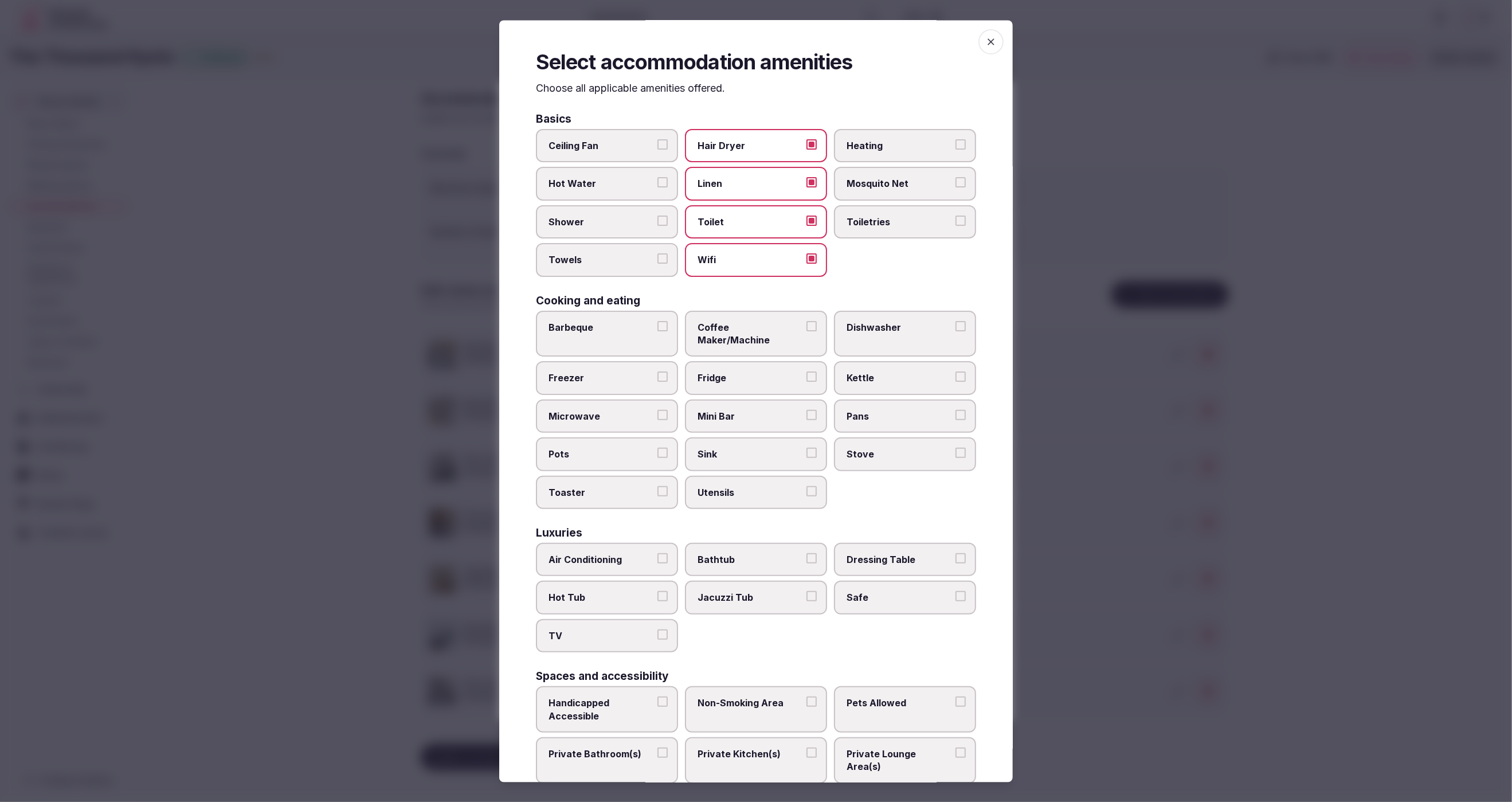
click at [956, 221] on button "Toiletries" at bounding box center [960, 220] width 10 height 10
click at [608, 225] on span "Shower" at bounding box center [602, 222] width 106 height 12
click at [657, 225] on button "Shower" at bounding box center [662, 220] width 10 height 10
click at [608, 254] on span "Towels" at bounding box center [602, 260] width 106 height 12
click at [657, 254] on button "Towels" at bounding box center [662, 259] width 10 height 10
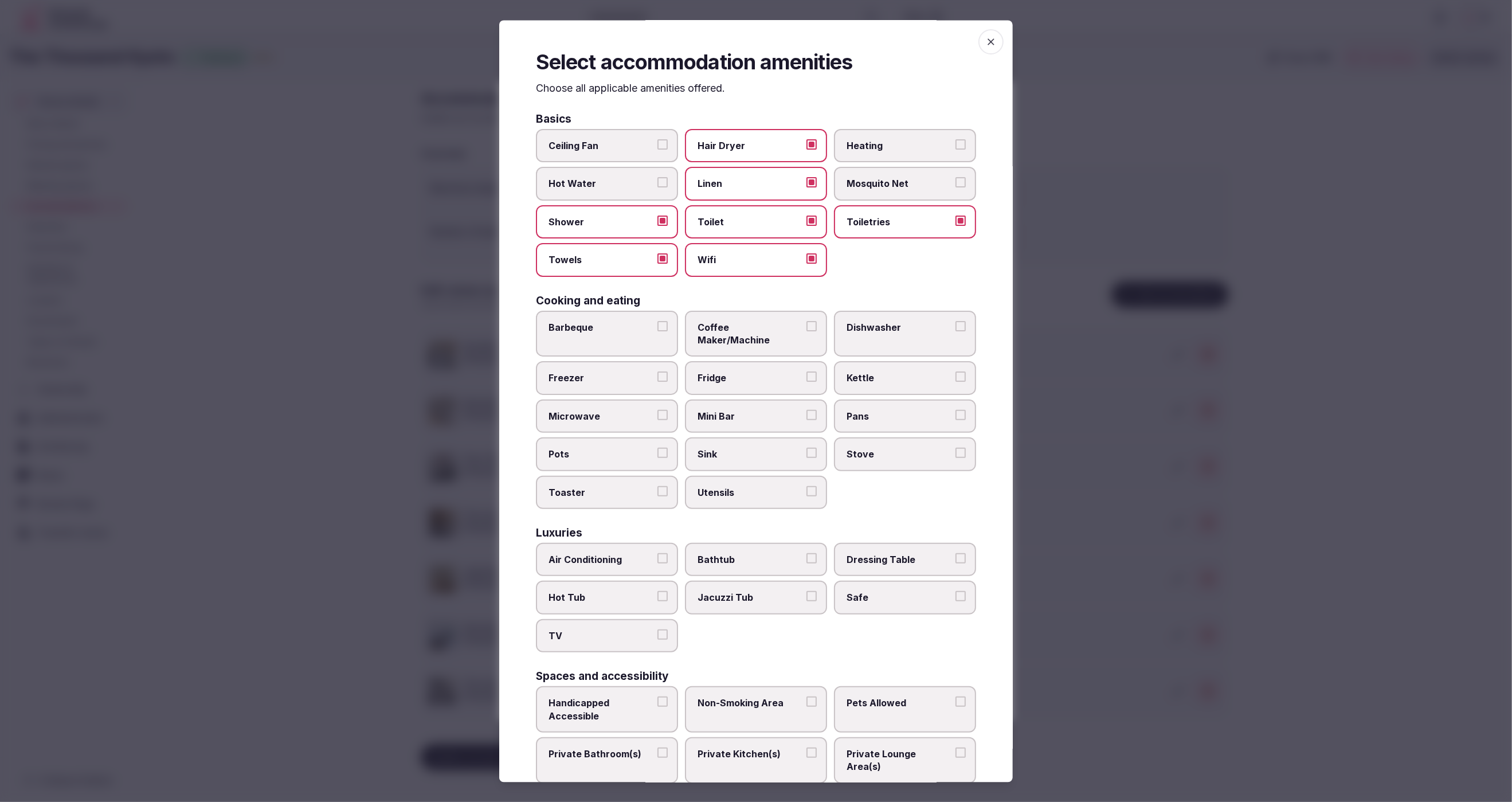
click at [898, 372] on span "Kettle" at bounding box center [900, 378] width 106 height 12
click at [956, 372] on button "Kettle" at bounding box center [960, 377] width 10 height 10
click at [621, 553] on span "Air Conditioning" at bounding box center [602, 559] width 106 height 12
click at [657, 553] on button "Air Conditioning" at bounding box center [662, 558] width 10 height 10
drag, startPoint x: 622, startPoint y: 623, endPoint x: 797, endPoint y: 609, distance: 175.6
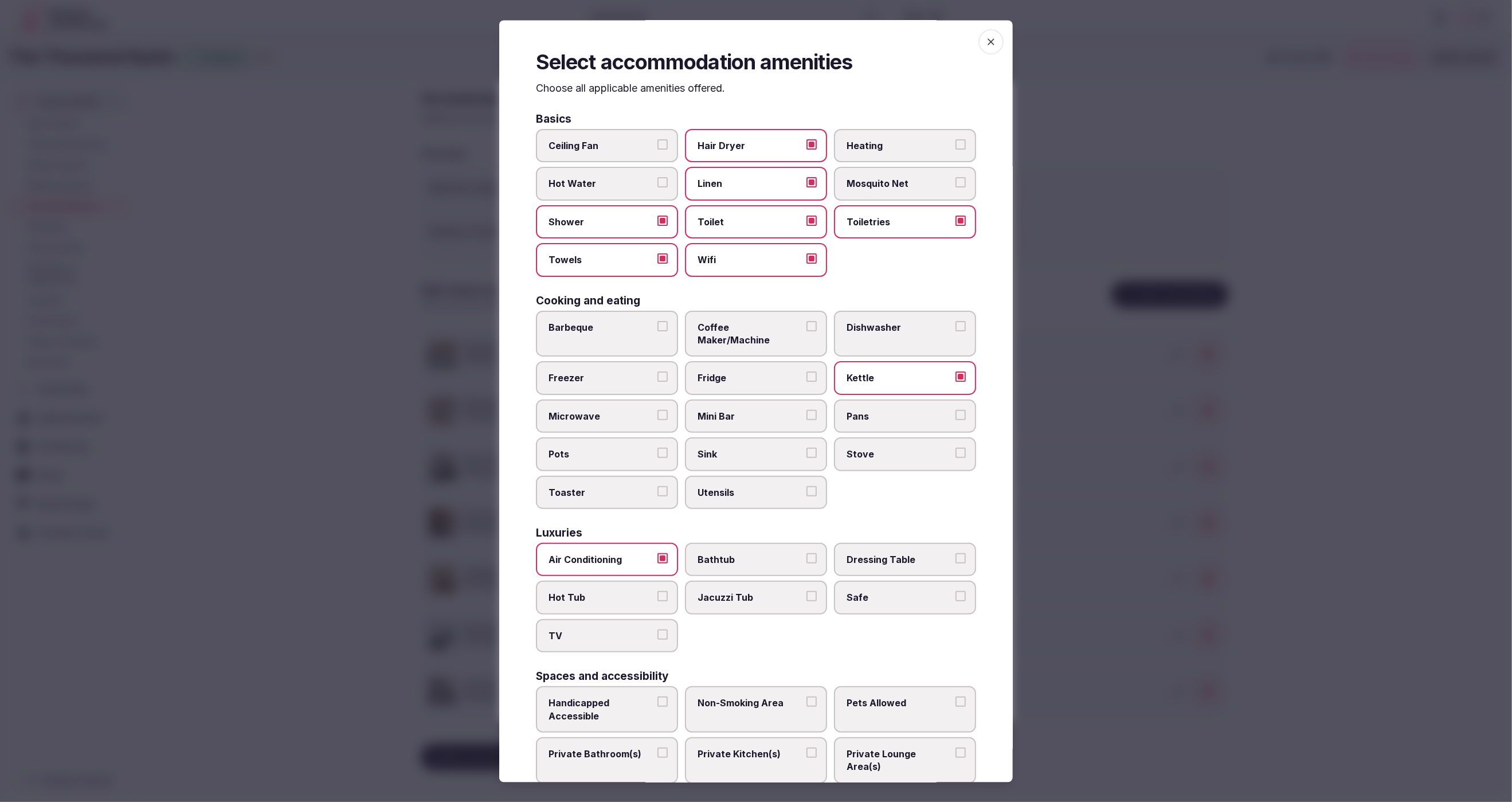
click at [630, 622] on label "TV" at bounding box center [606, 636] width 142 height 33
click at [657, 630] on button "TV" at bounding box center [662, 634] width 10 height 10
click at [885, 592] on span "Safe" at bounding box center [900, 598] width 106 height 12
click at [956, 592] on button "Safe" at bounding box center [960, 596] width 10 height 10
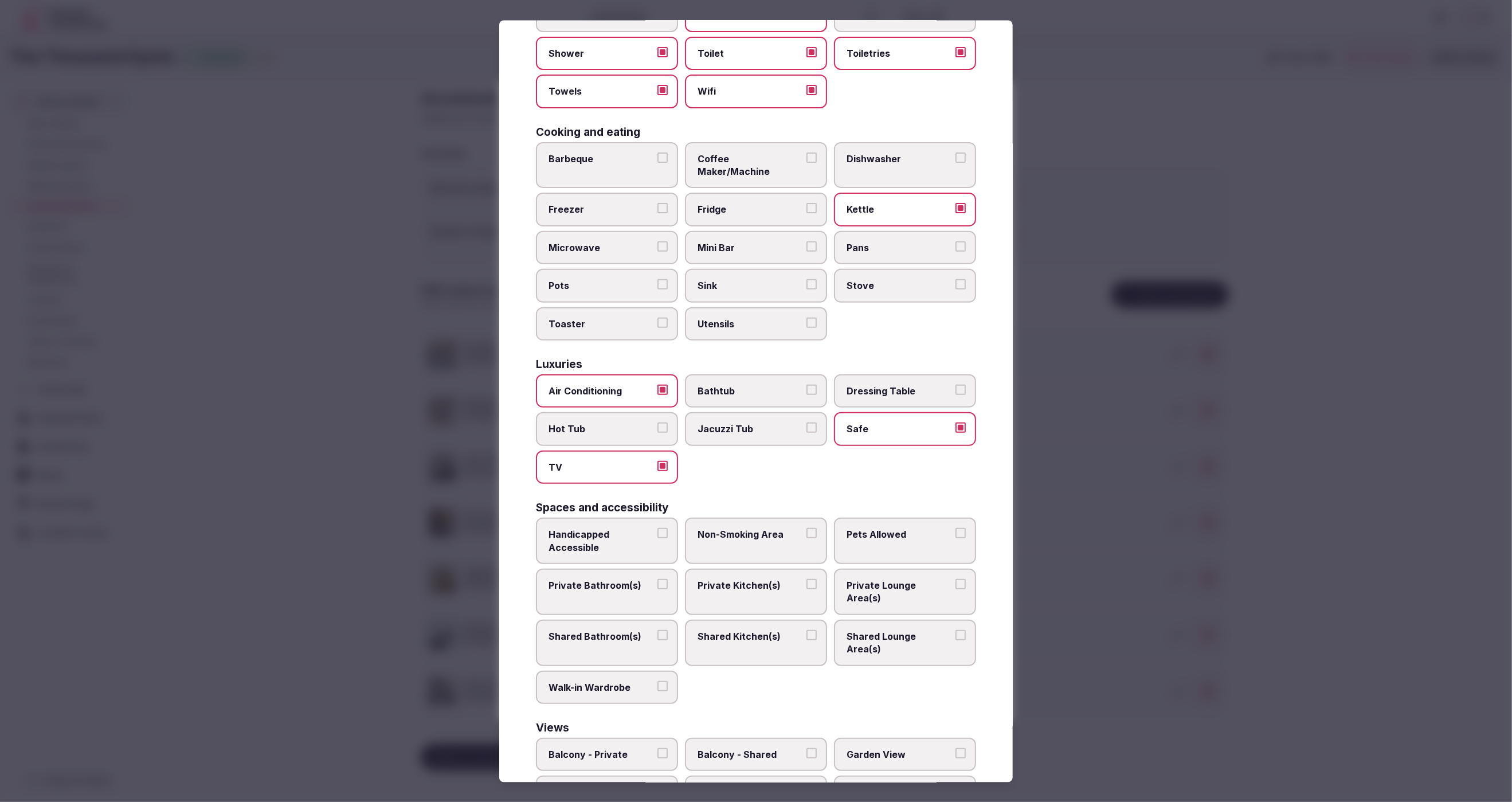
scroll to position [181, 0]
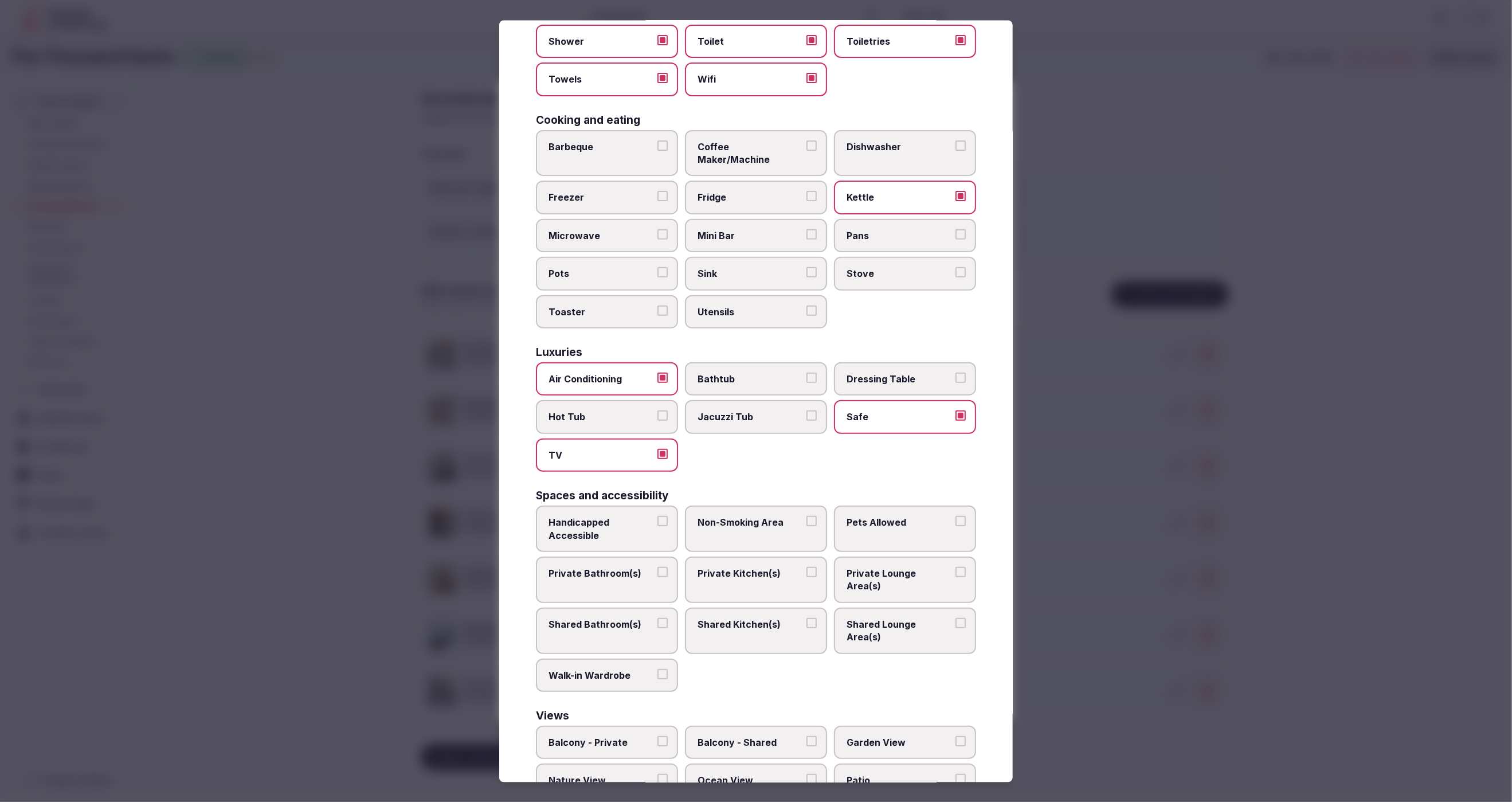
click at [589, 556] on label "Private Bathroom(s)" at bounding box center [606, 579] width 142 height 46
click at [657, 567] on button "Private Bathroom(s)" at bounding box center [662, 571] width 10 height 10
click at [894, 555] on label "Private Lounge Area(s)" at bounding box center [904, 578] width 142 height 46
click at [956, 566] on button "Private Lounge Area(s)" at bounding box center [960, 570] width 10 height 10
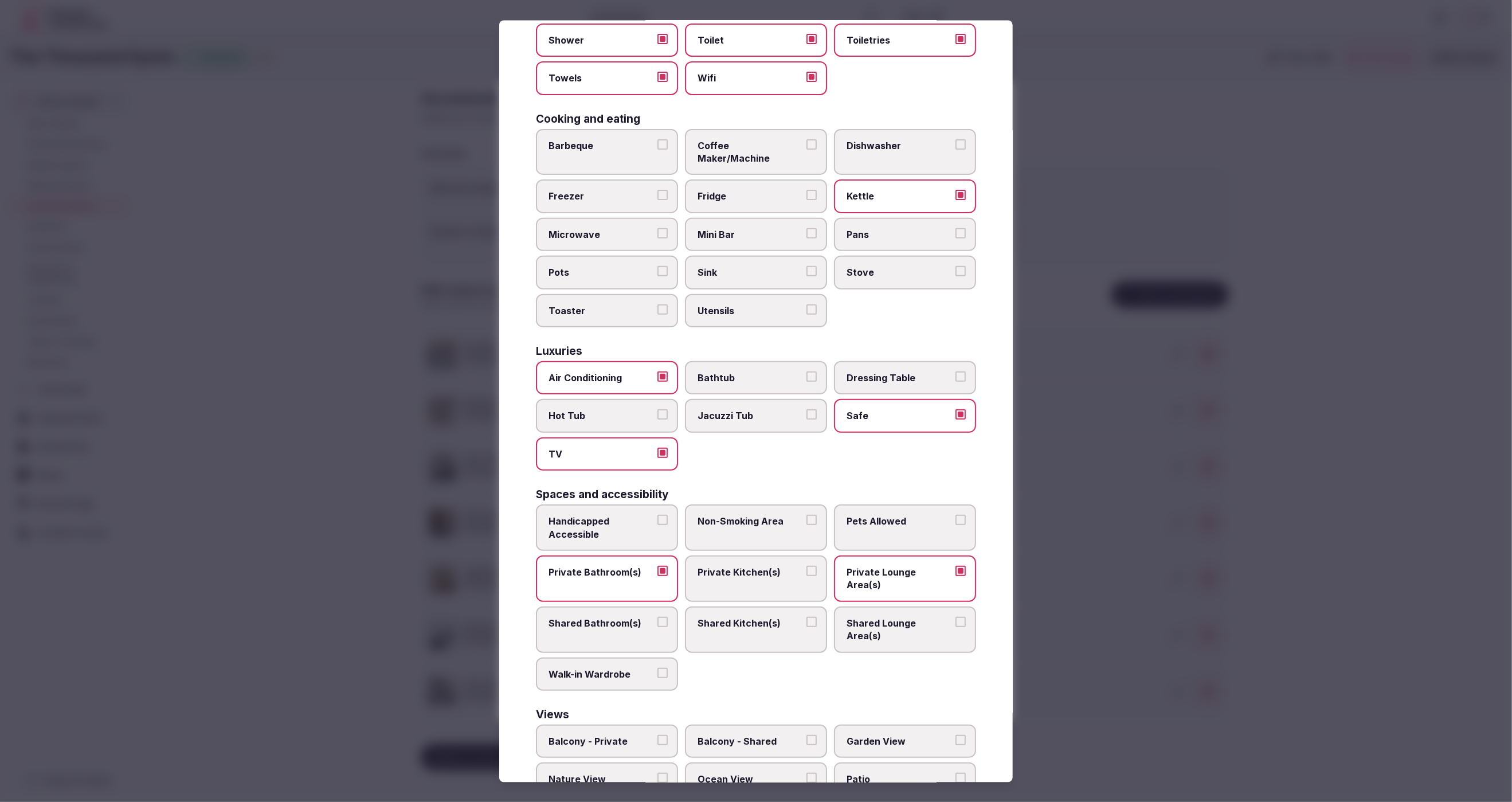
click at [1183, 637] on div at bounding box center [756, 401] width 1512 height 802
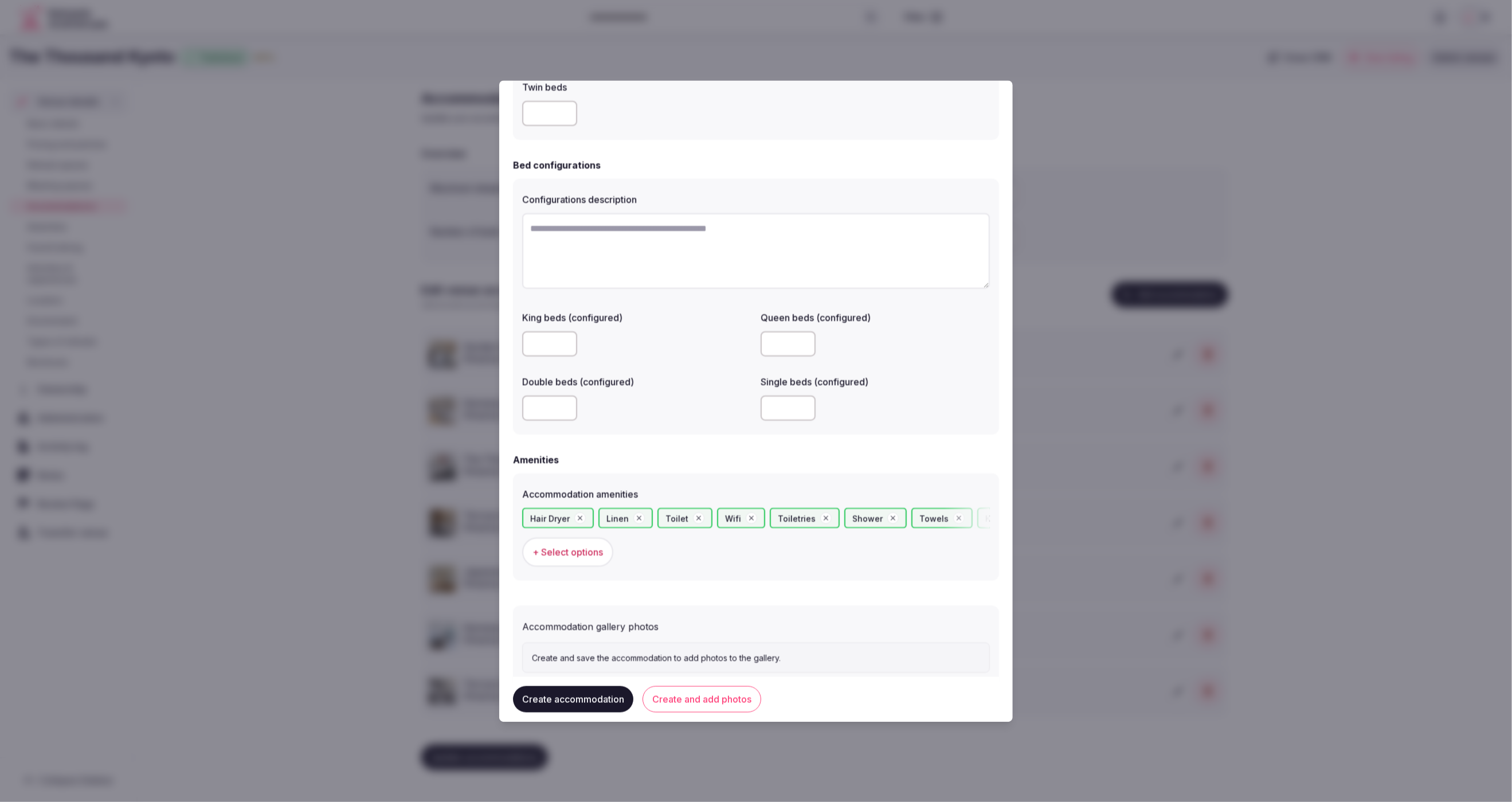
click at [597, 691] on button "Create accommodation" at bounding box center [573, 699] width 121 height 26
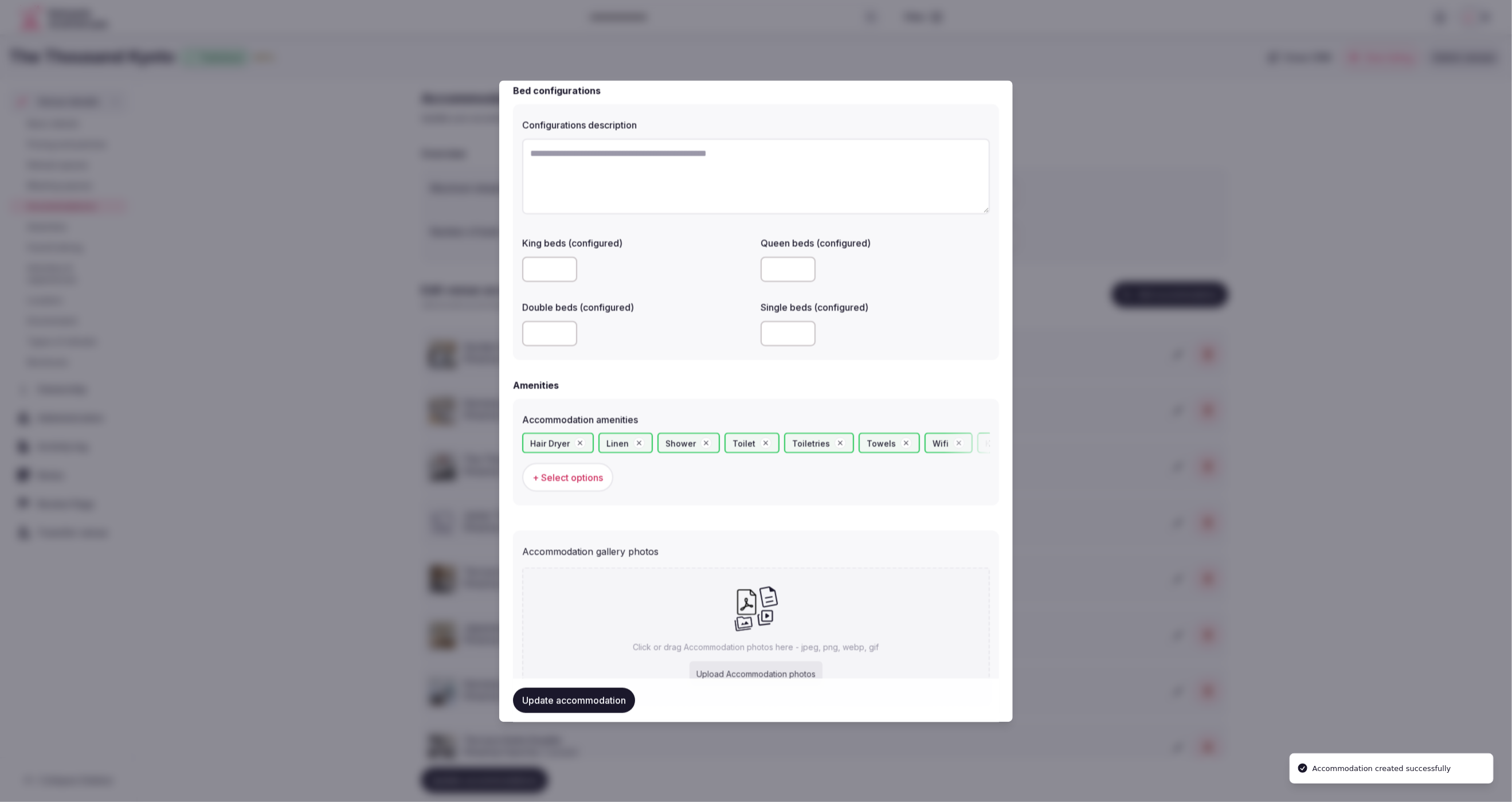
scroll to position [0, 0]
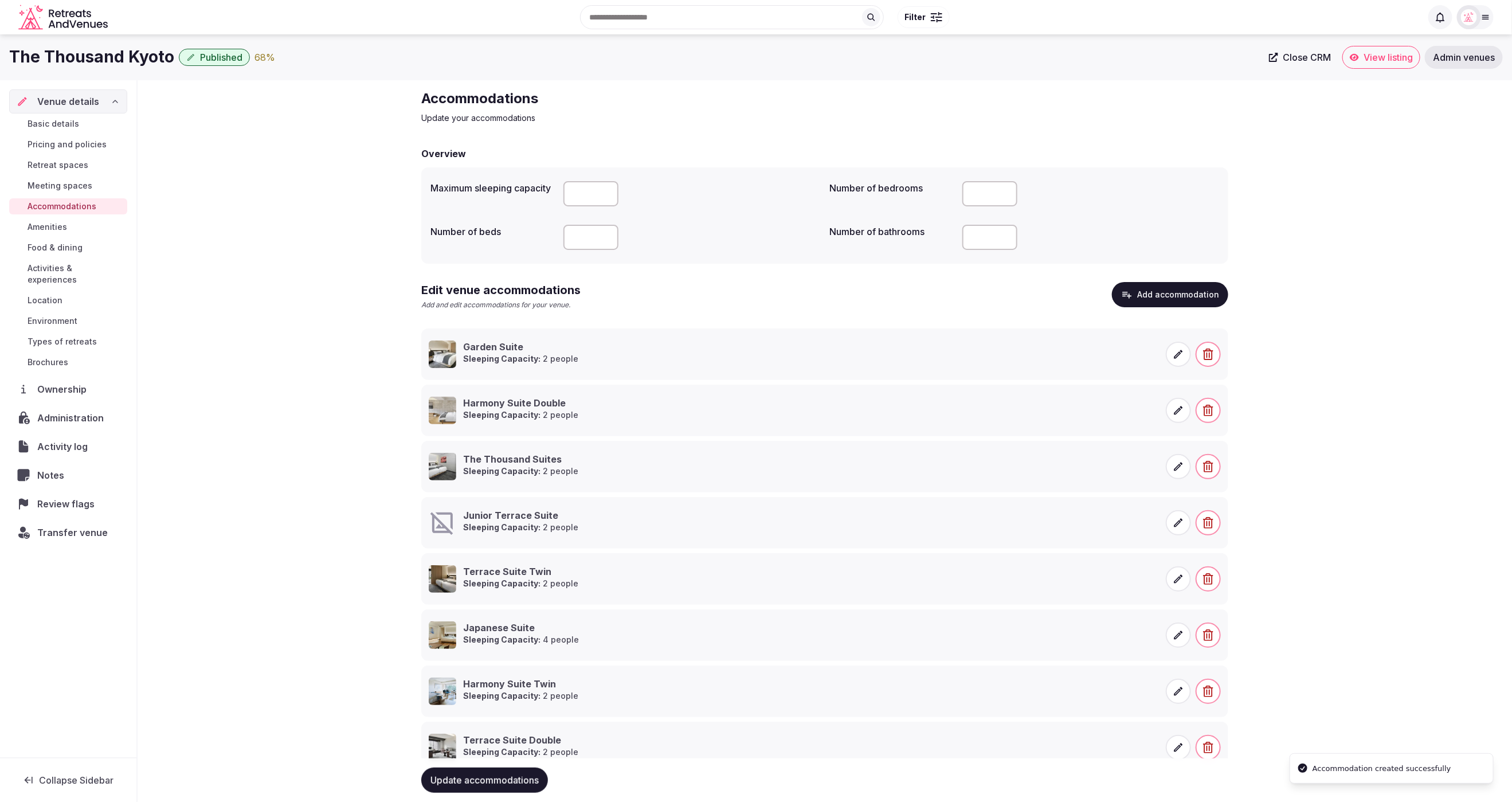
click at [1179, 522] on icon at bounding box center [1178, 523] width 11 height 11
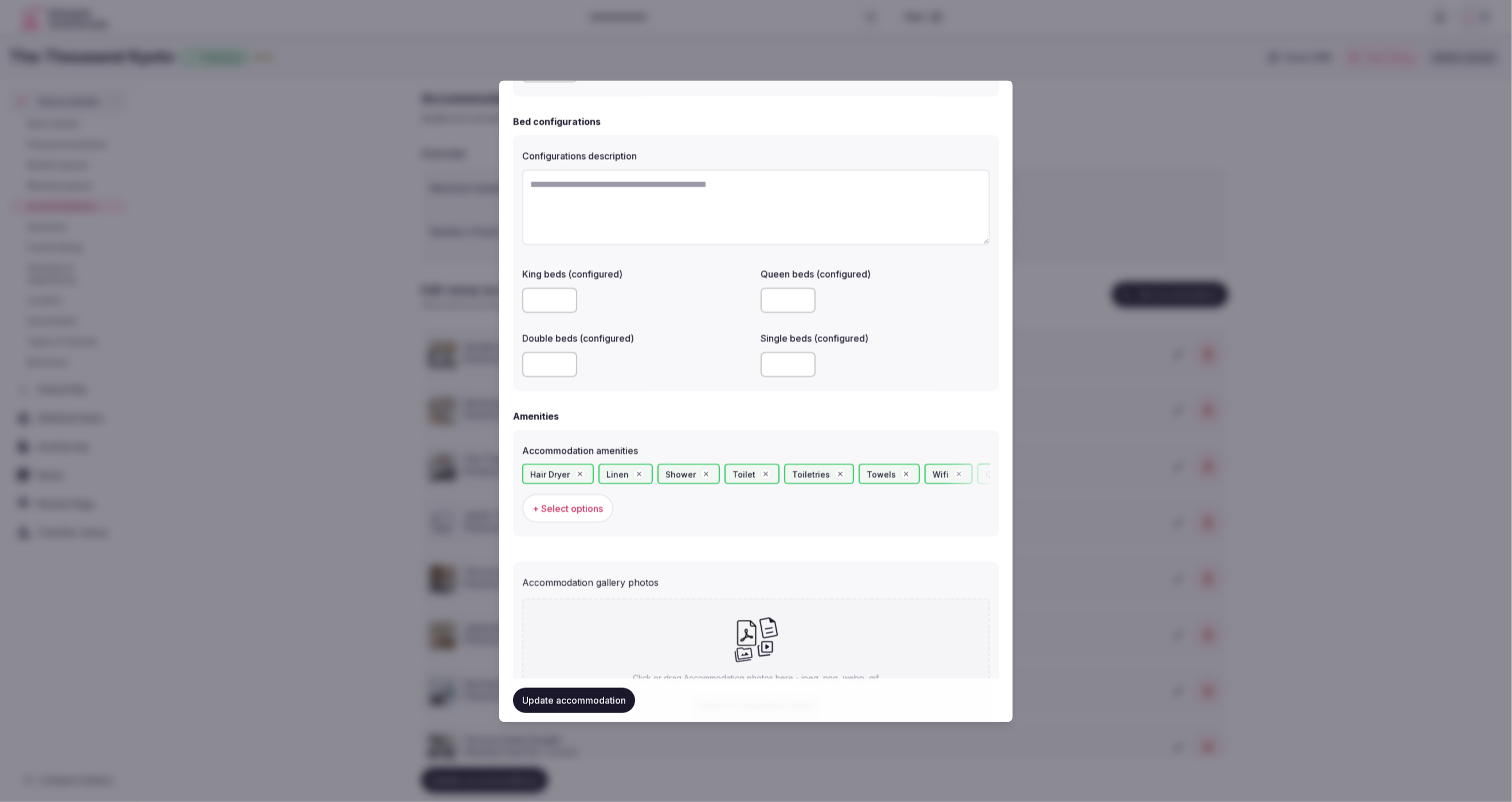
scroll to position [867, 0]
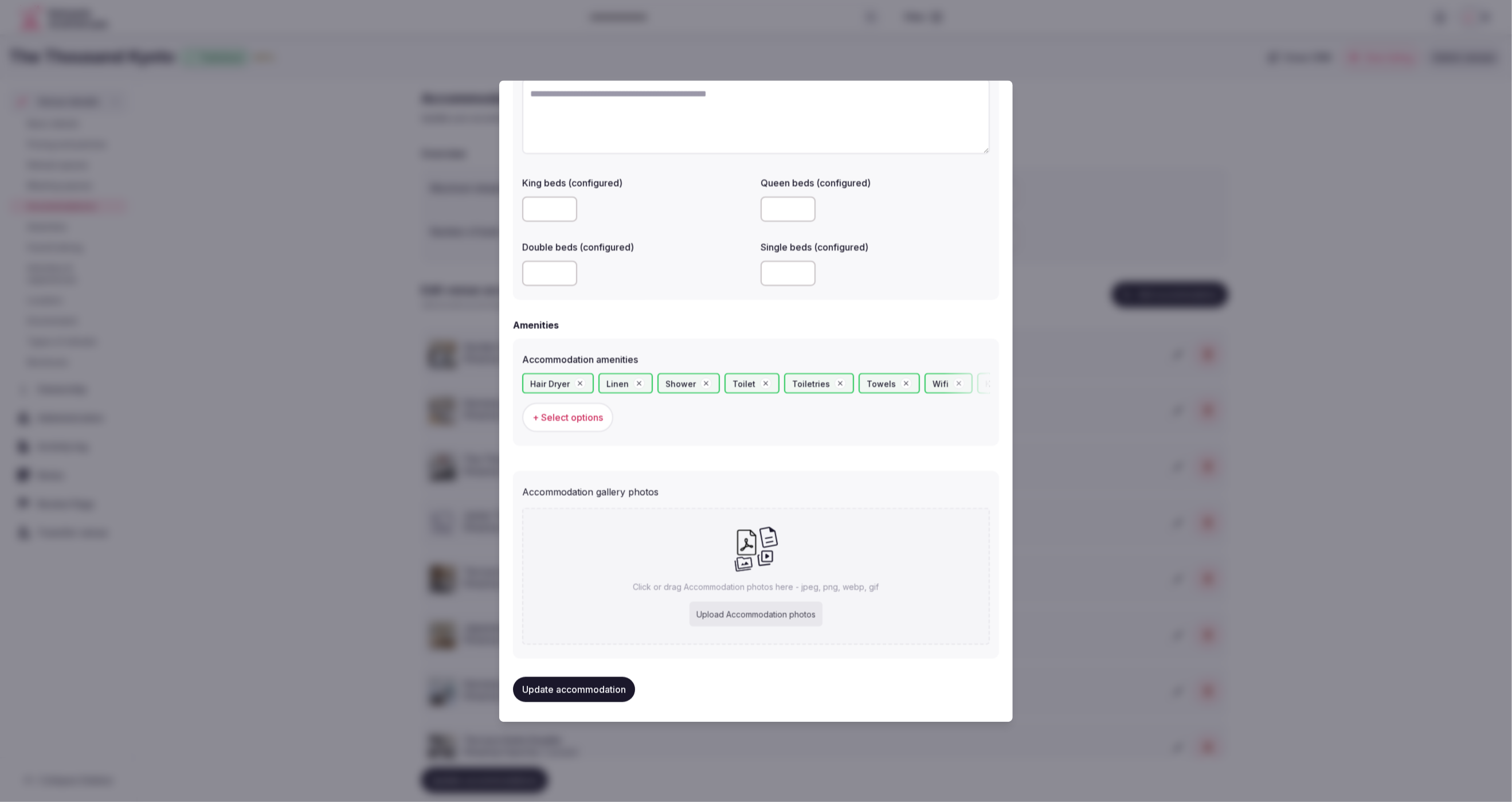
click at [752, 612] on div "Upload Accommodation photos" at bounding box center [756, 614] width 133 height 25
type input "**********"
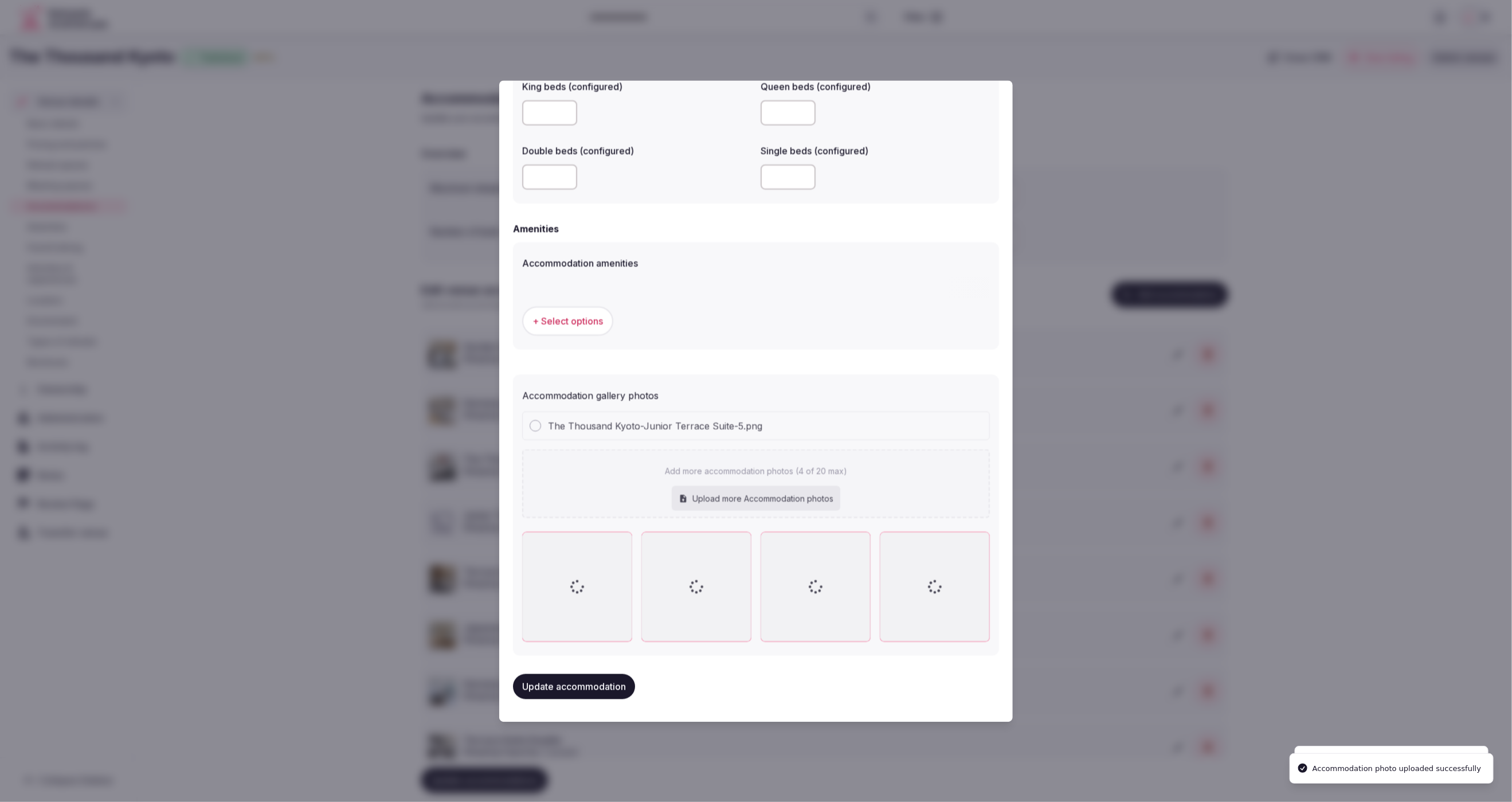
scroll to position [961, 0]
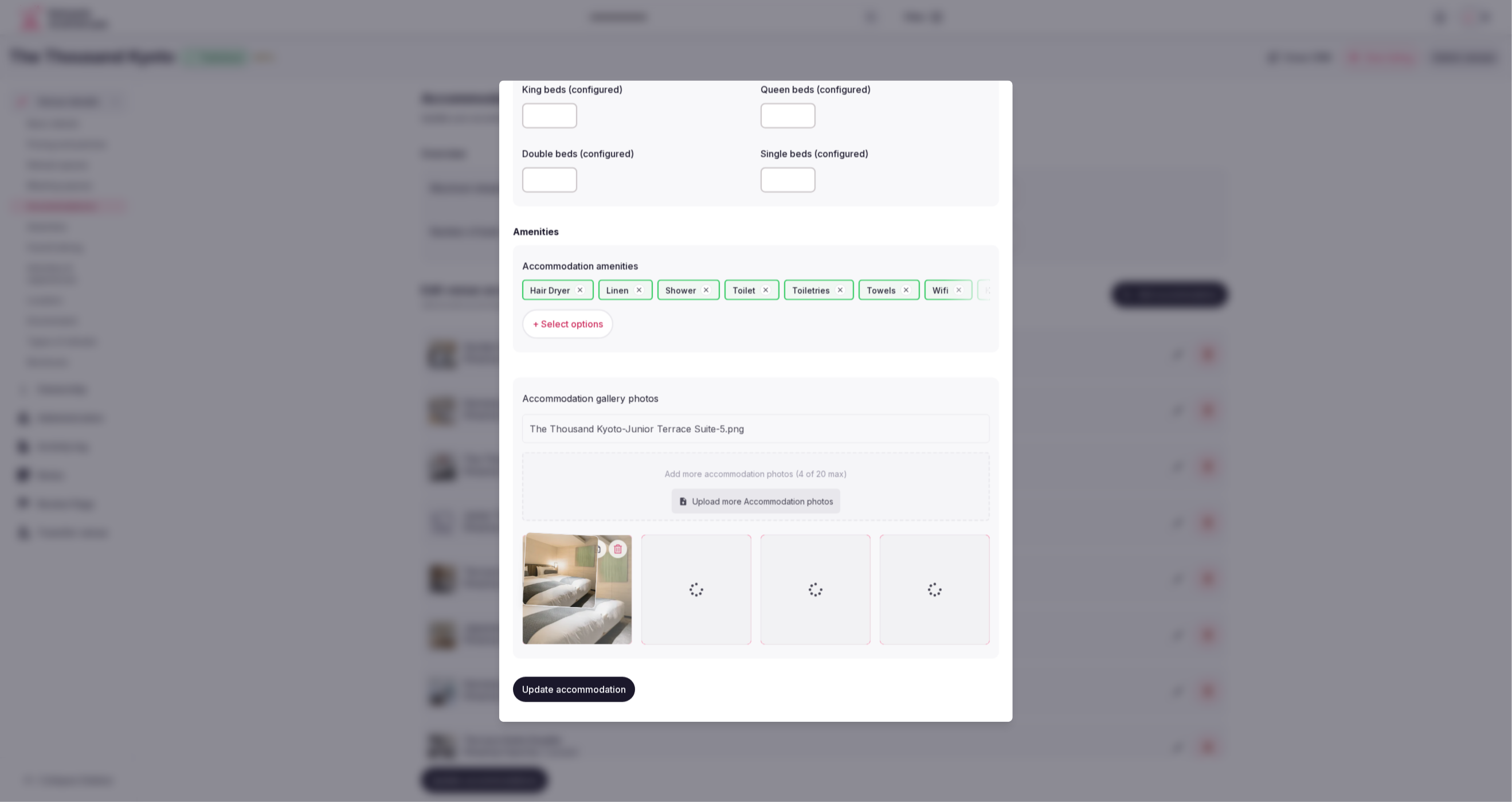
drag, startPoint x: 810, startPoint y: 605, endPoint x: 586, endPoint y: 599, distance: 224.1
click at [586, 599] on div at bounding box center [577, 589] width 110 height 110
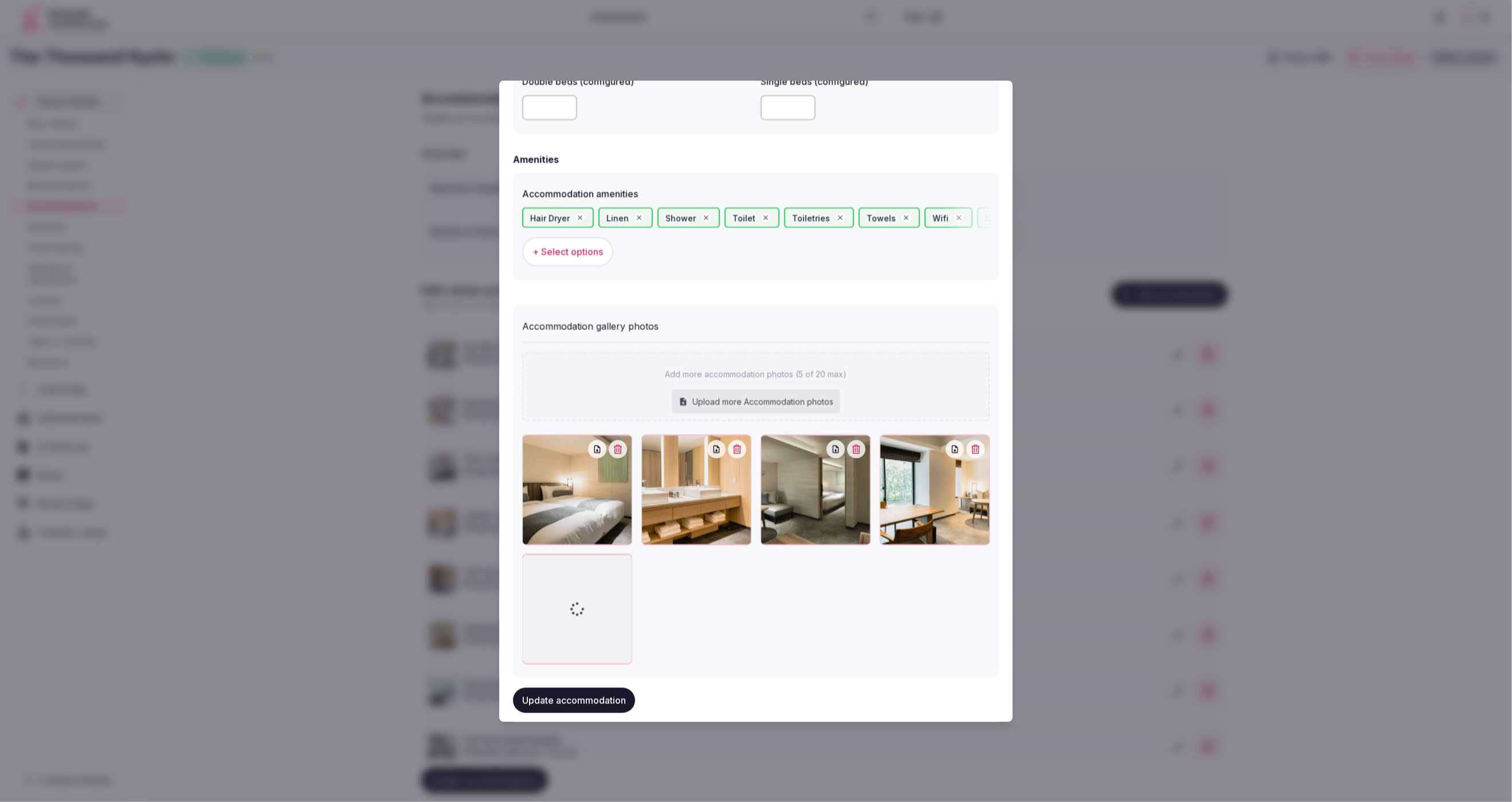
scroll to position [1034, 0]
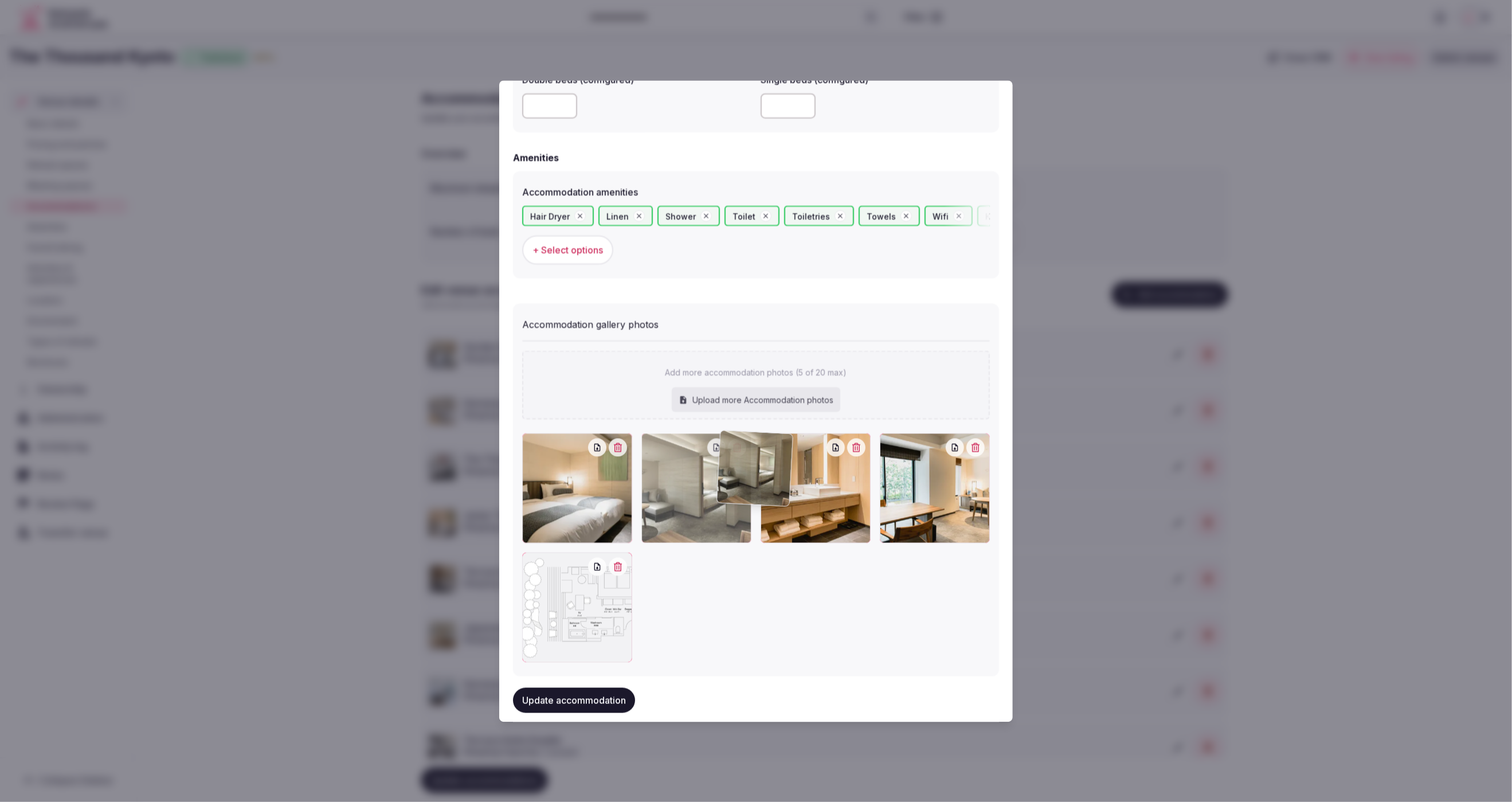
drag, startPoint x: 796, startPoint y: 518, endPoint x: 713, endPoint y: 521, distance: 83.1
click at [713, 521] on div at bounding box center [696, 488] width 110 height 110
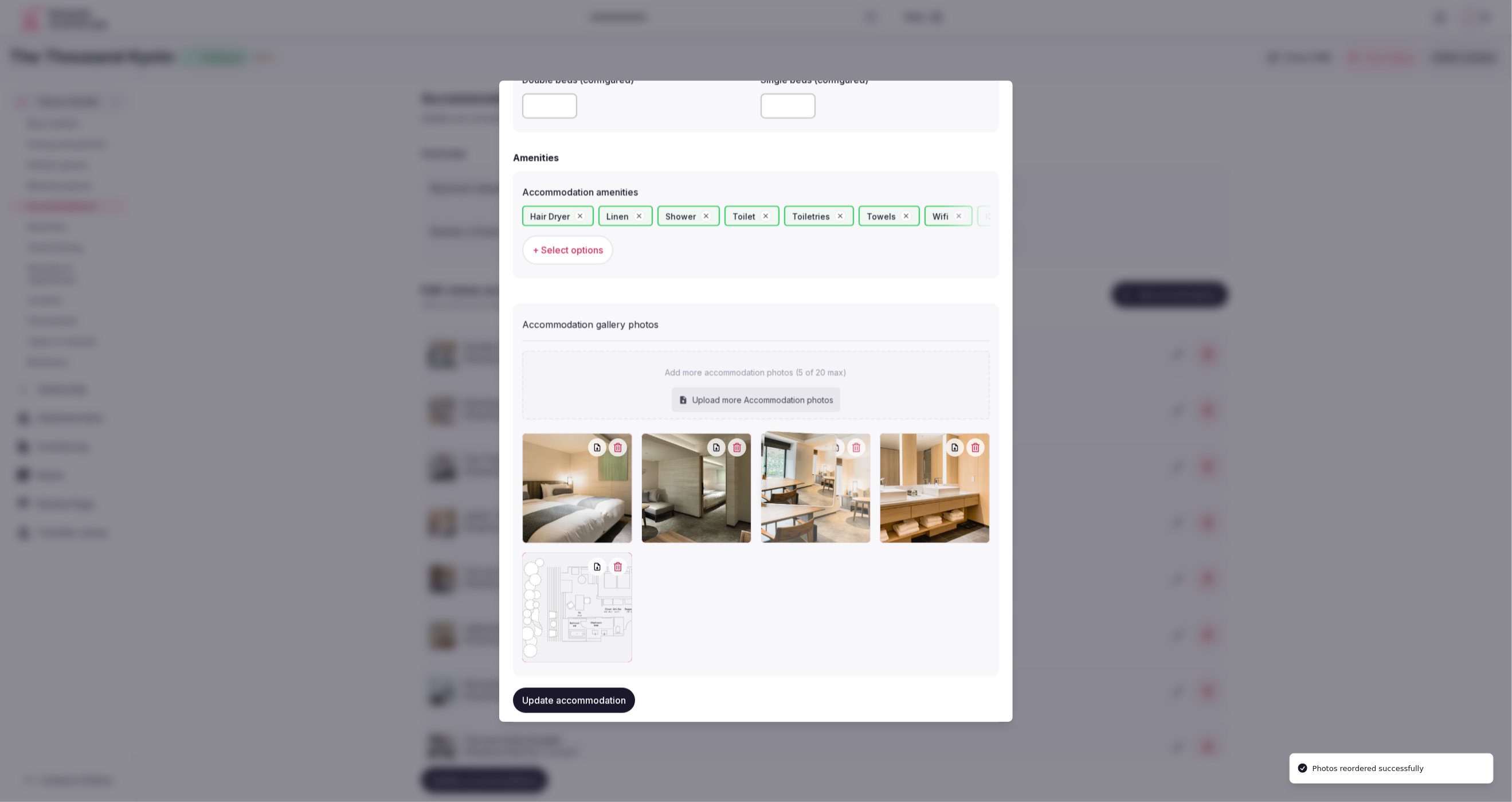
drag, startPoint x: 945, startPoint y: 519, endPoint x: 865, endPoint y: 523, distance: 80.1
click at [865, 523] on div at bounding box center [815, 488] width 110 height 110
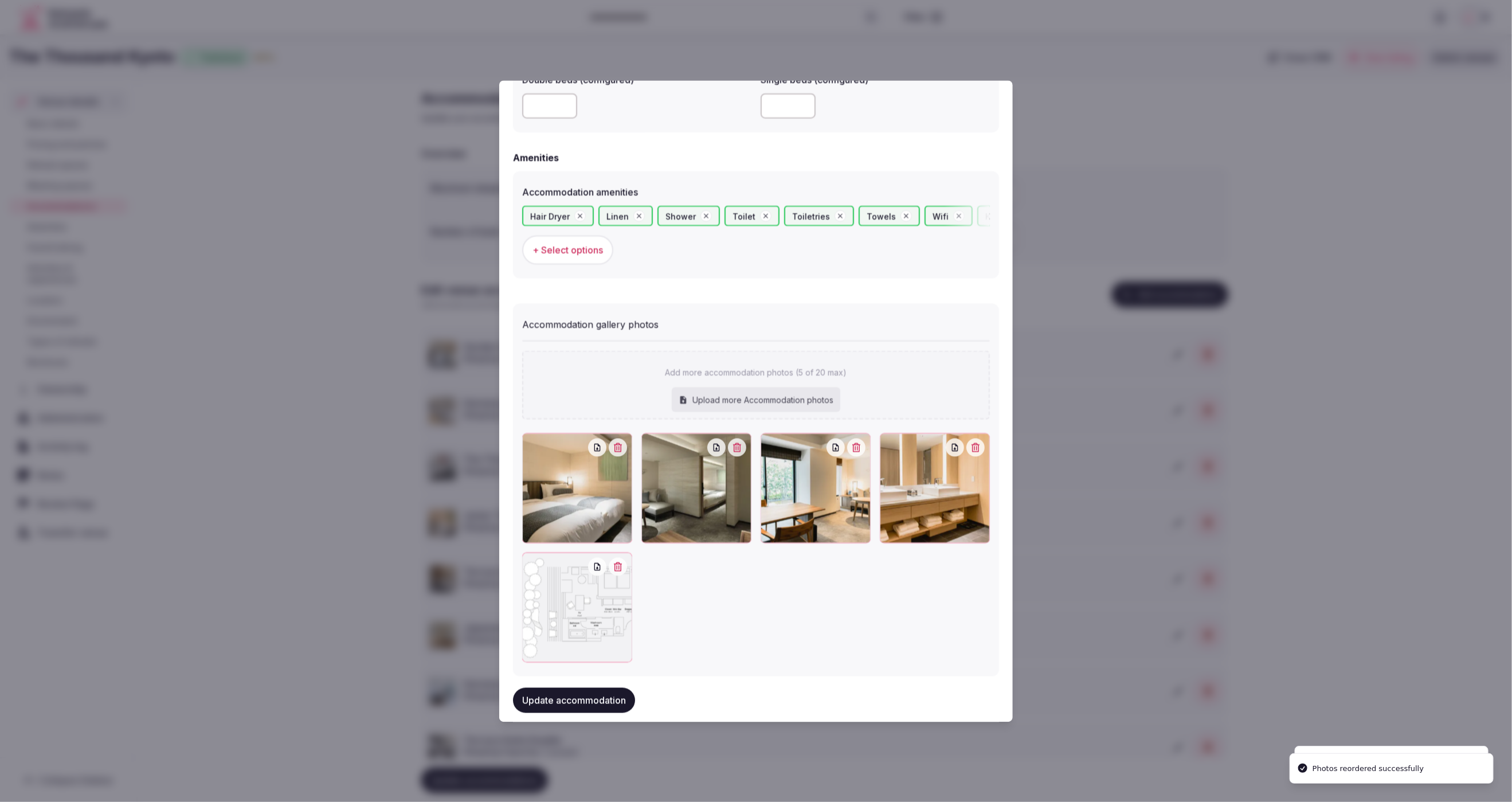
scroll to position [1052, 0]
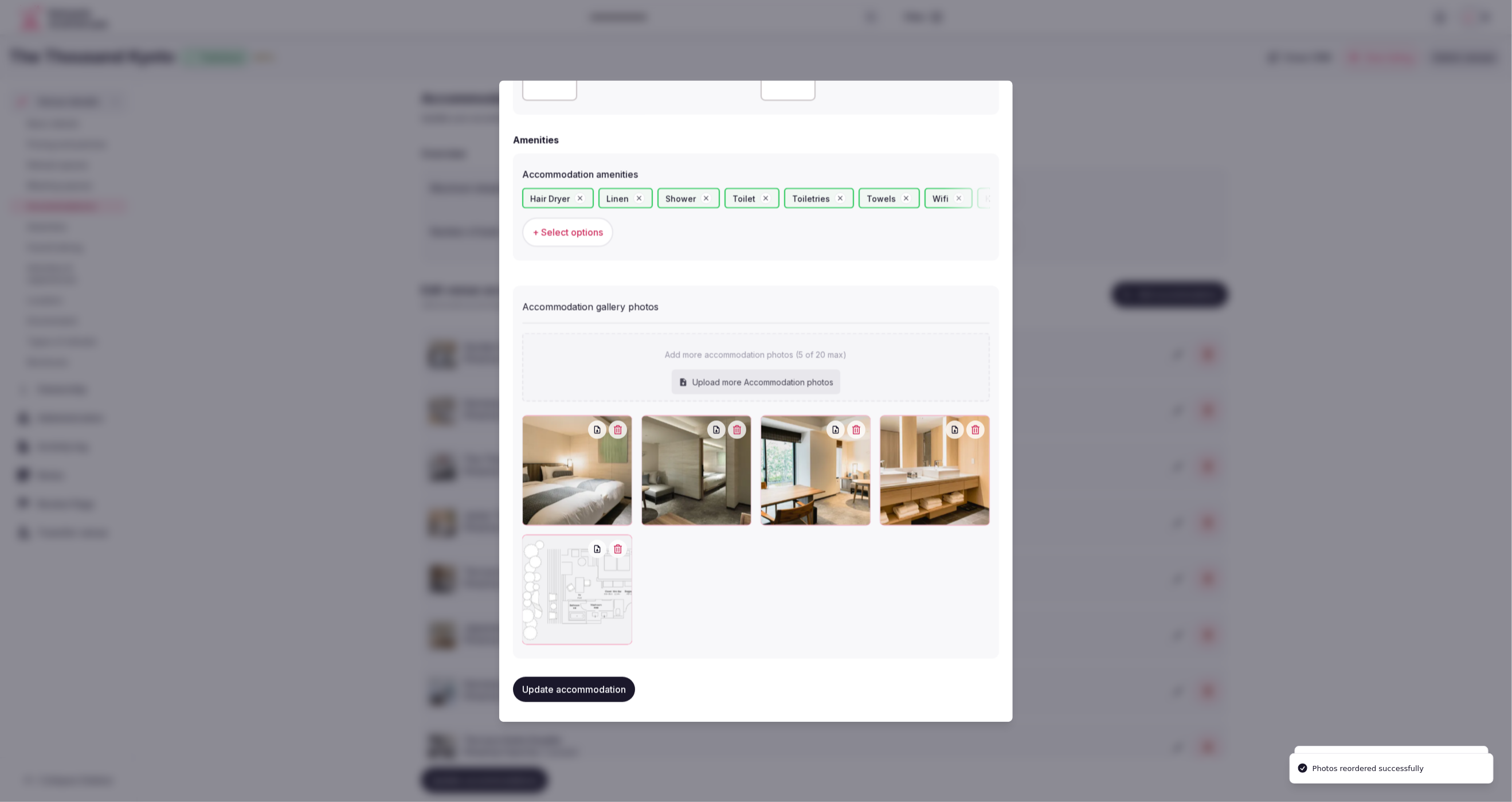
click at [568, 693] on button "Update accommodation" at bounding box center [574, 689] width 122 height 25
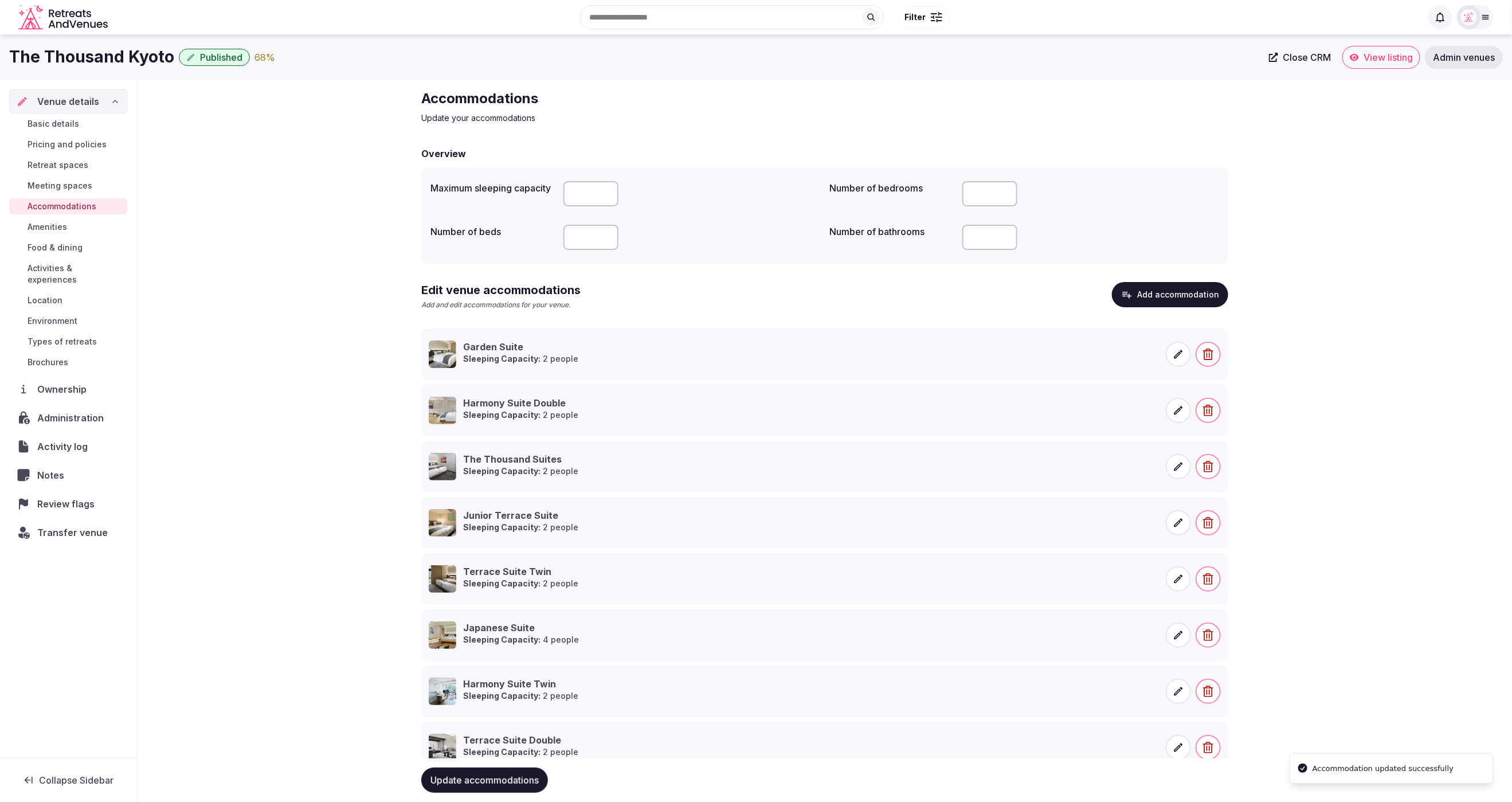
click at [1373, 586] on div "Accommodations Update your accommodations Overview Maximum sleeping capacity Nu…" at bounding box center [825, 462] width 1375 height 765
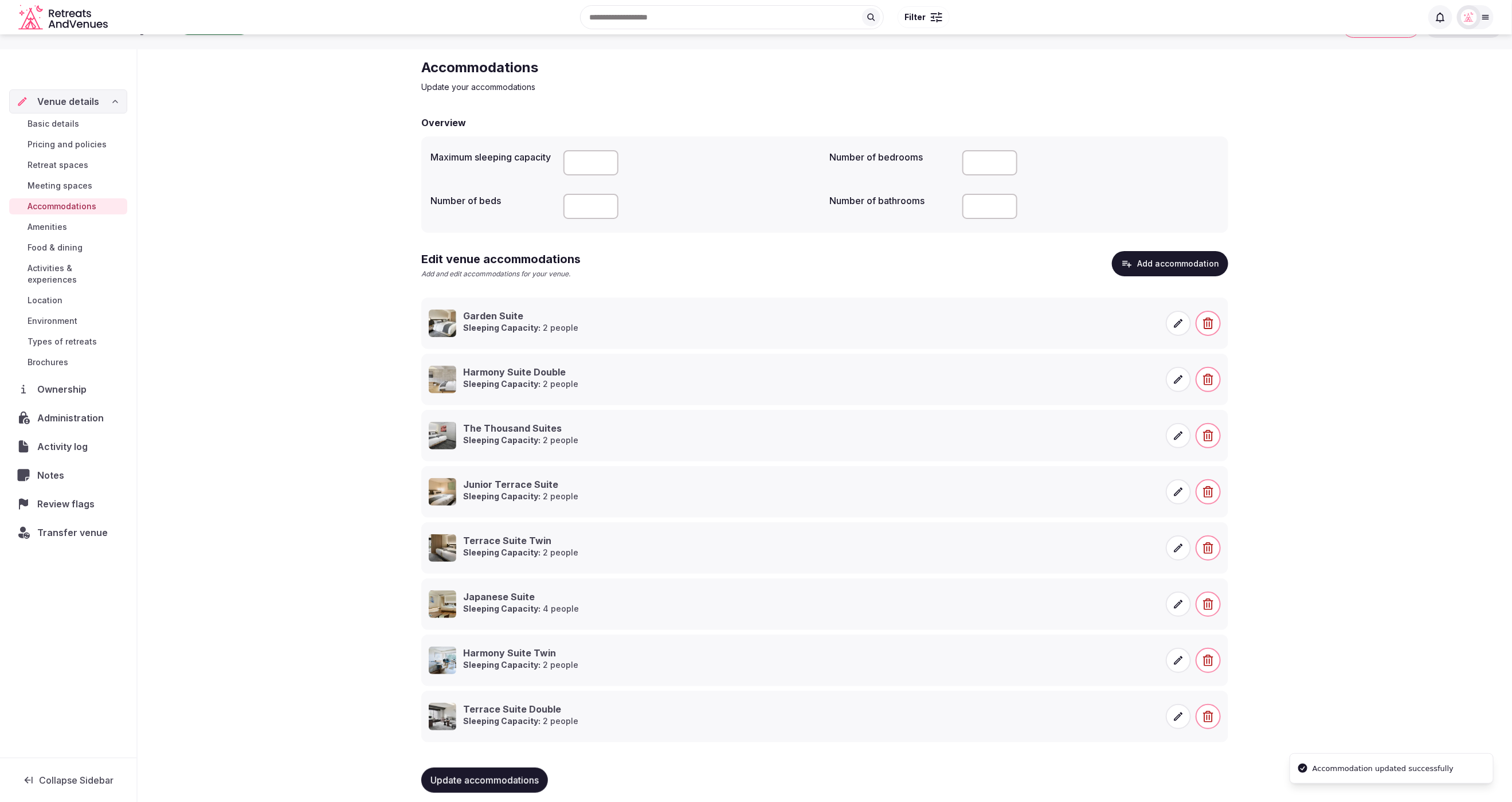
scroll to position [40, 0]
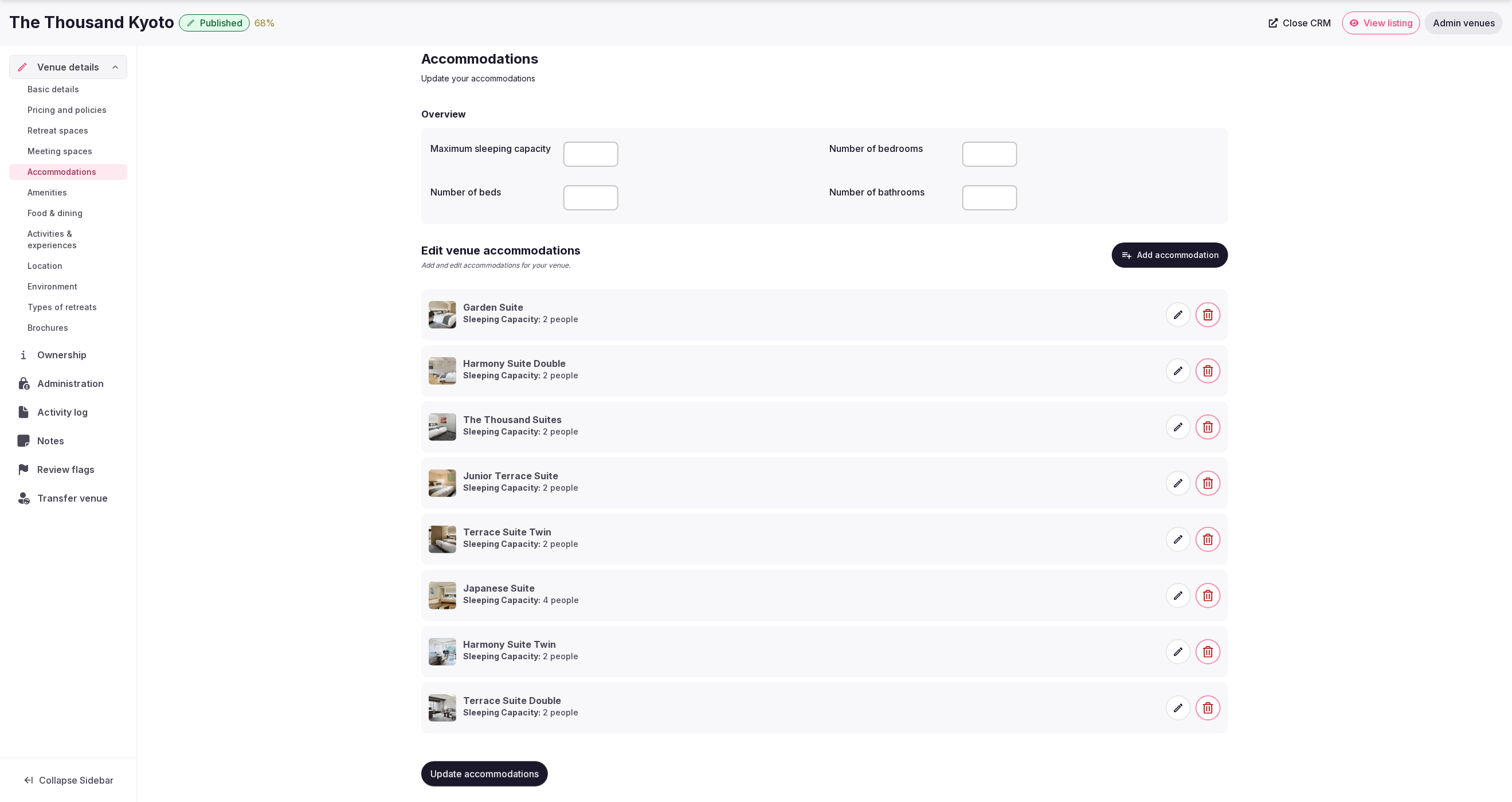
click at [1179, 260] on button "Add accommodation" at bounding box center [1171, 255] width 116 height 25
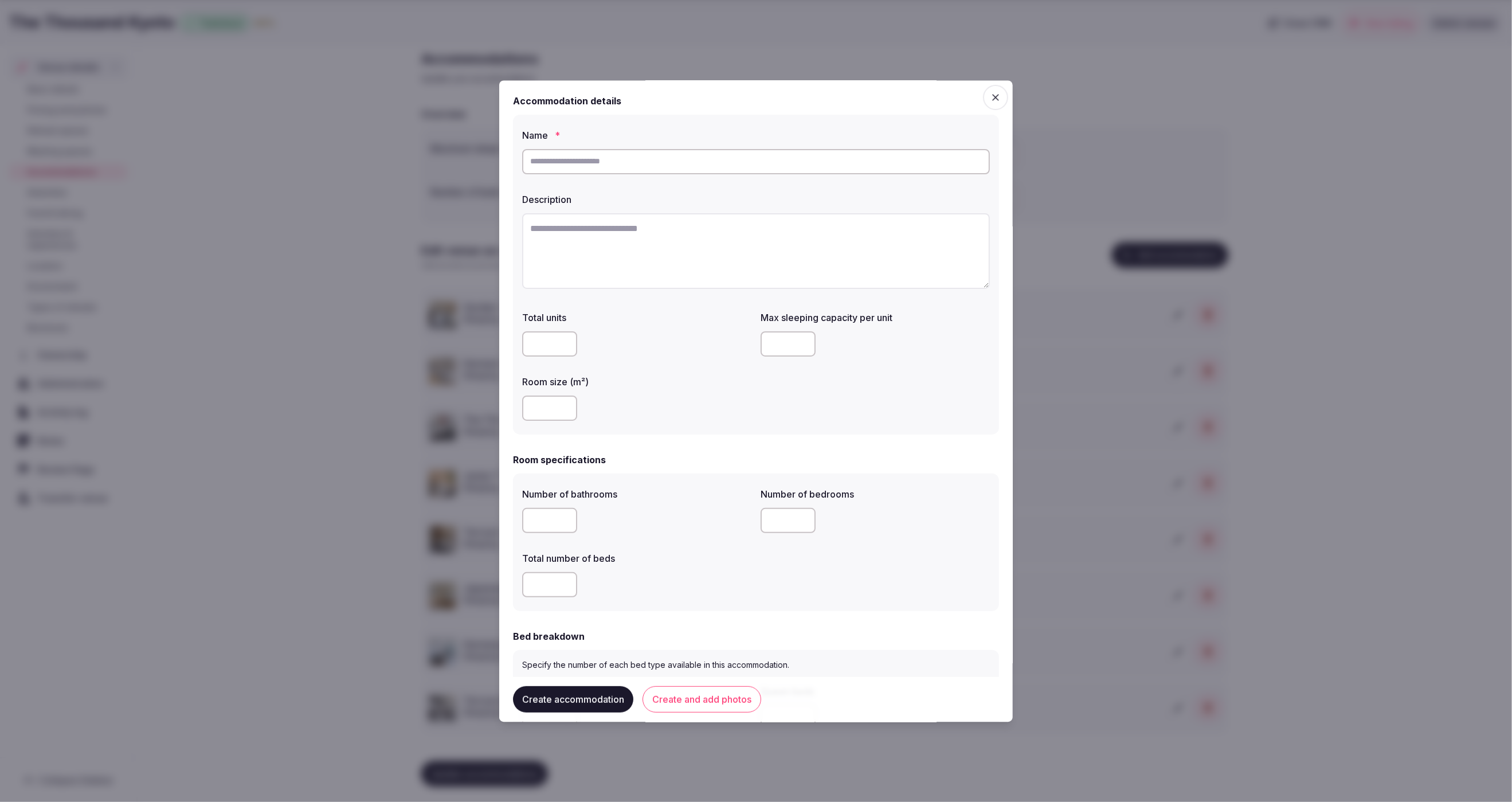
click at [994, 91] on icon "button" at bounding box center [995, 97] width 11 height 11
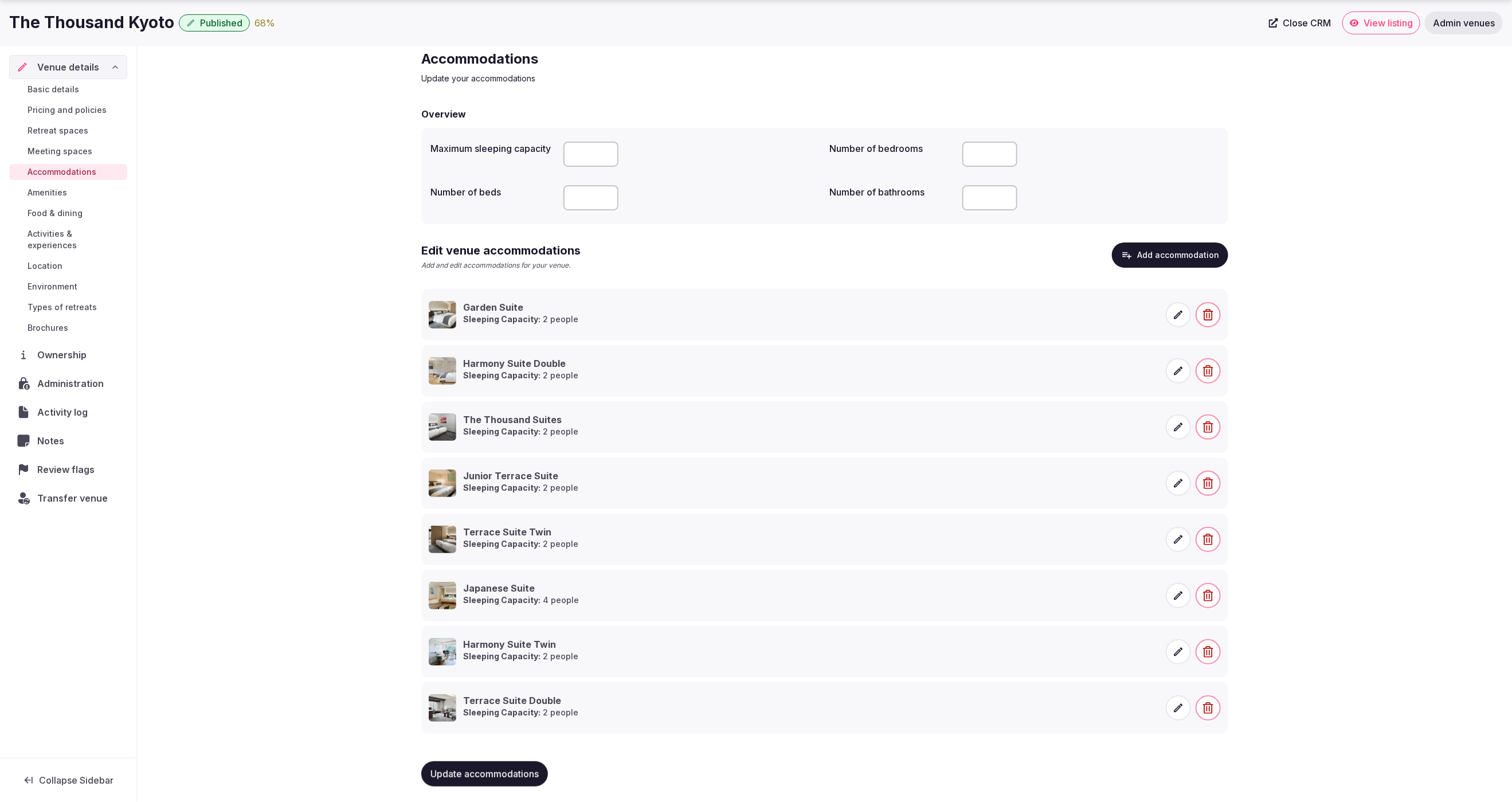
click at [1162, 255] on button "Add accommodation" at bounding box center [1171, 255] width 116 height 25
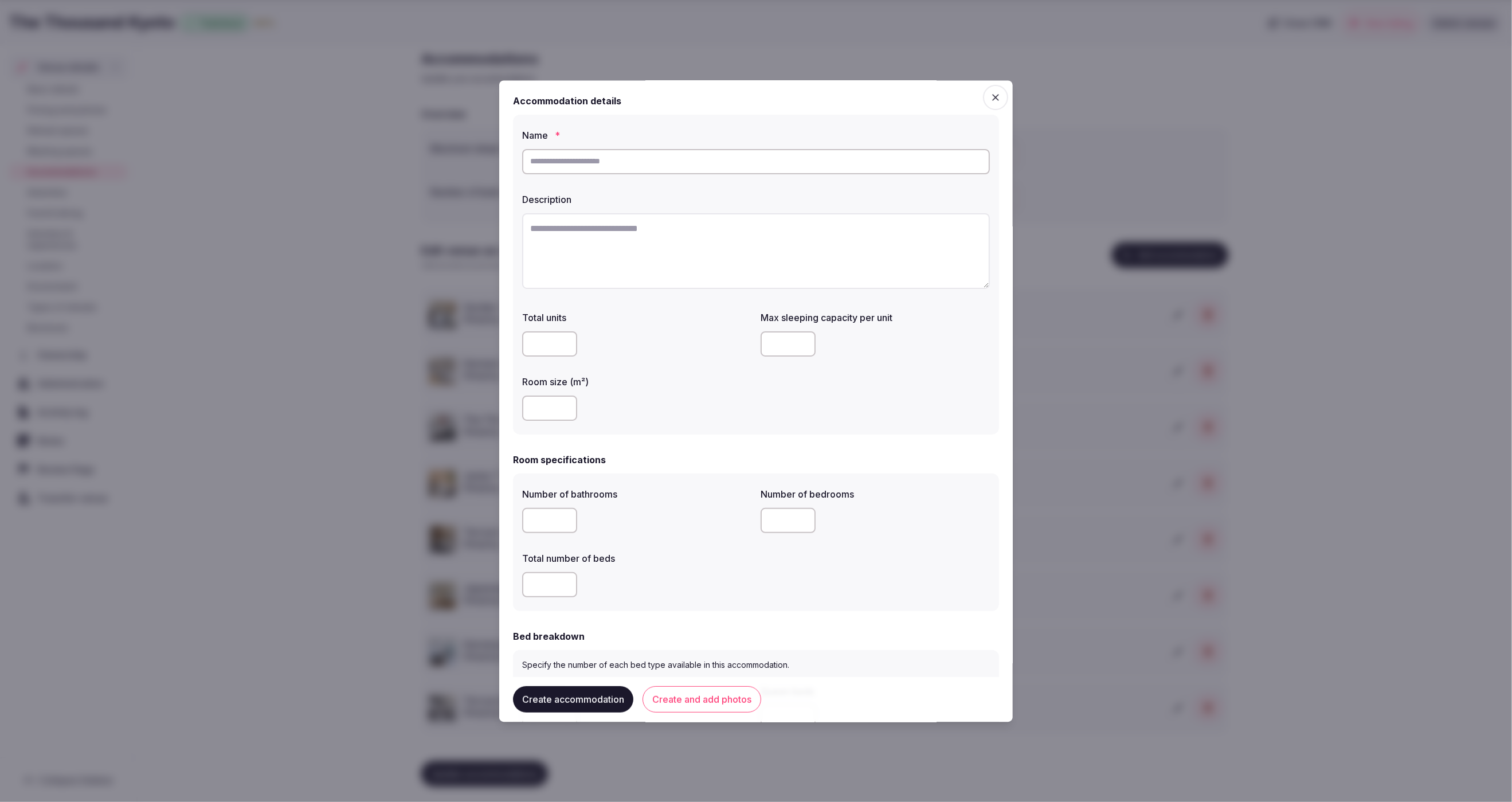
click at [676, 158] on input "text" at bounding box center [756, 162] width 468 height 25
paste input "**********"
type input "**********"
click at [603, 251] on textarea at bounding box center [756, 251] width 468 height 75
paste textarea "**********"
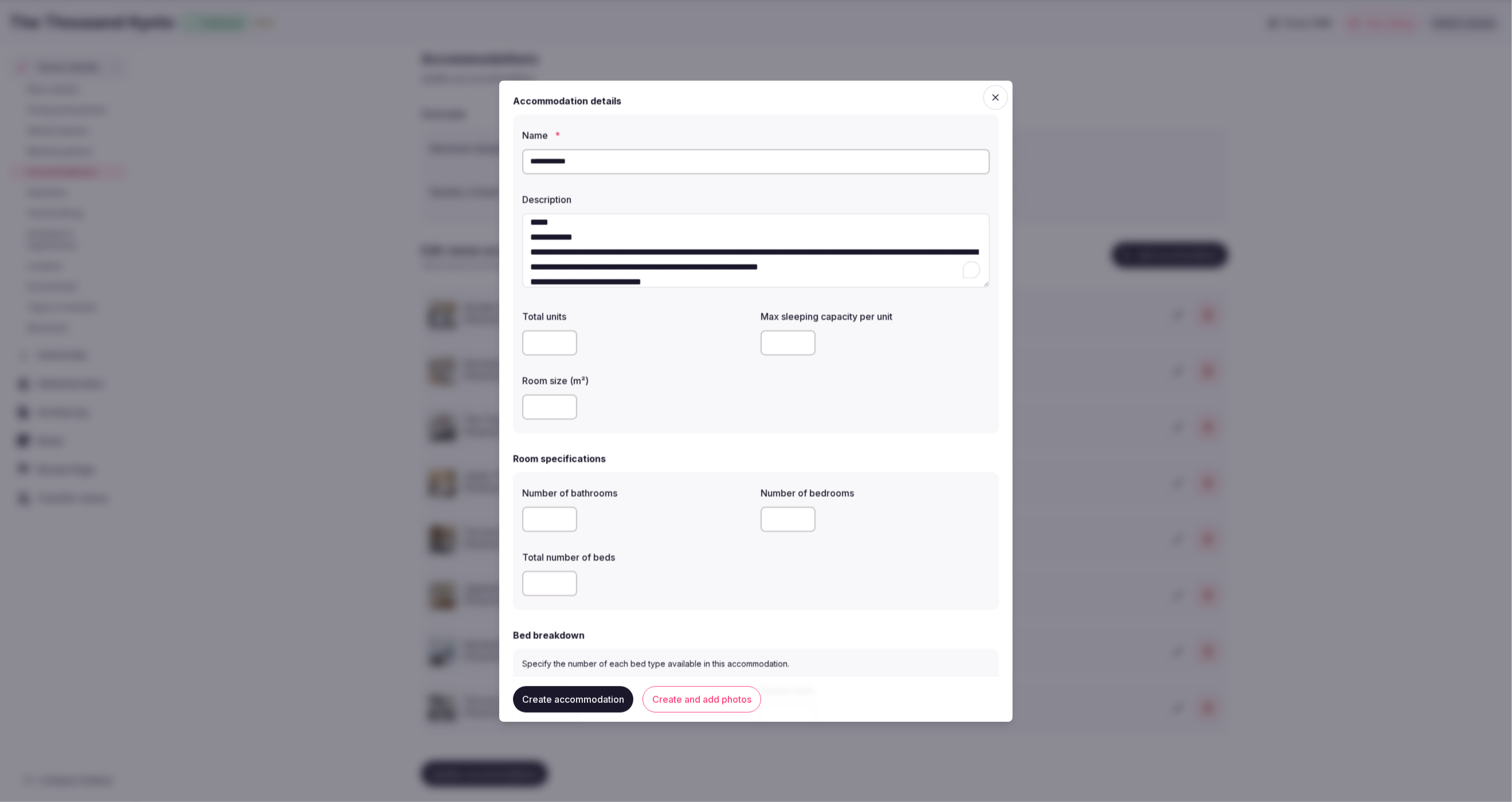
scroll to position [0, 0]
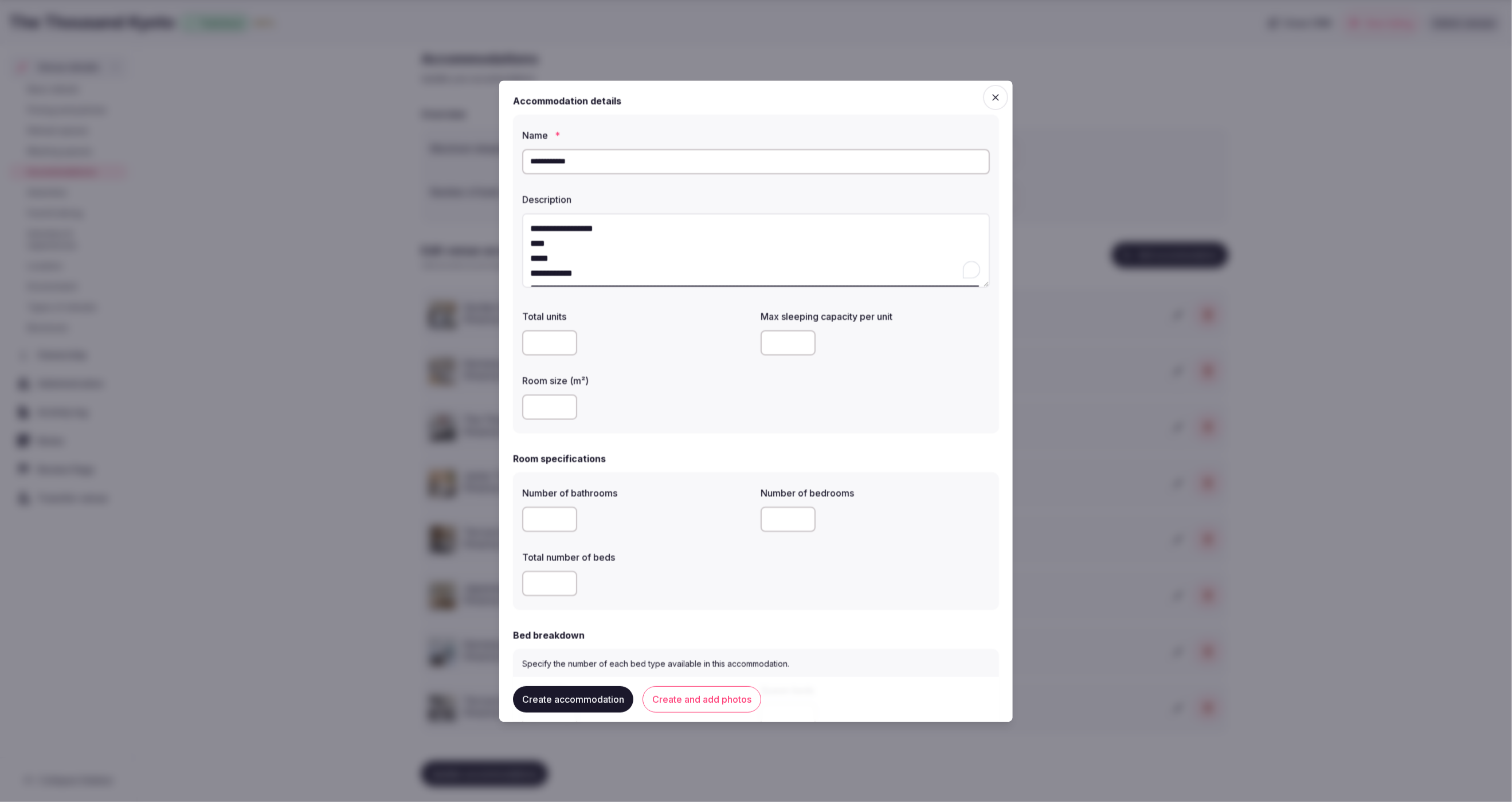
drag, startPoint x: 668, startPoint y: 238, endPoint x: 517, endPoint y: 206, distance: 154.4
click at [517, 206] on div "**********" at bounding box center [756, 274] width 486 height 320
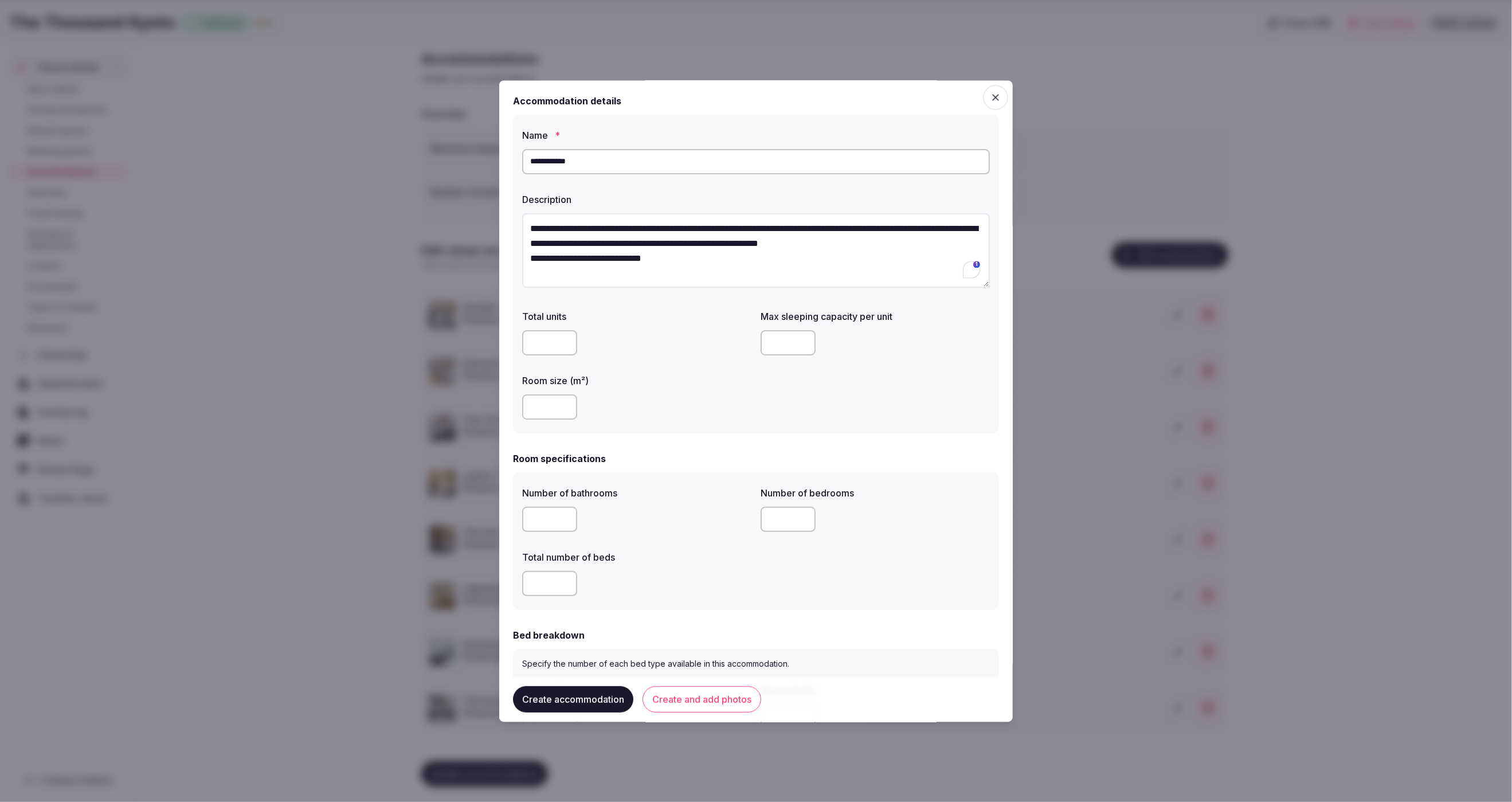
click at [964, 244] on textarea "**********" at bounding box center [756, 251] width 468 height 75
type textarea "**********"
click at [774, 392] on div "Total units Max sleeping capacity per unit Room size (m²)" at bounding box center [756, 364] width 468 height 119
click at [551, 340] on input "number" at bounding box center [549, 343] width 55 height 25
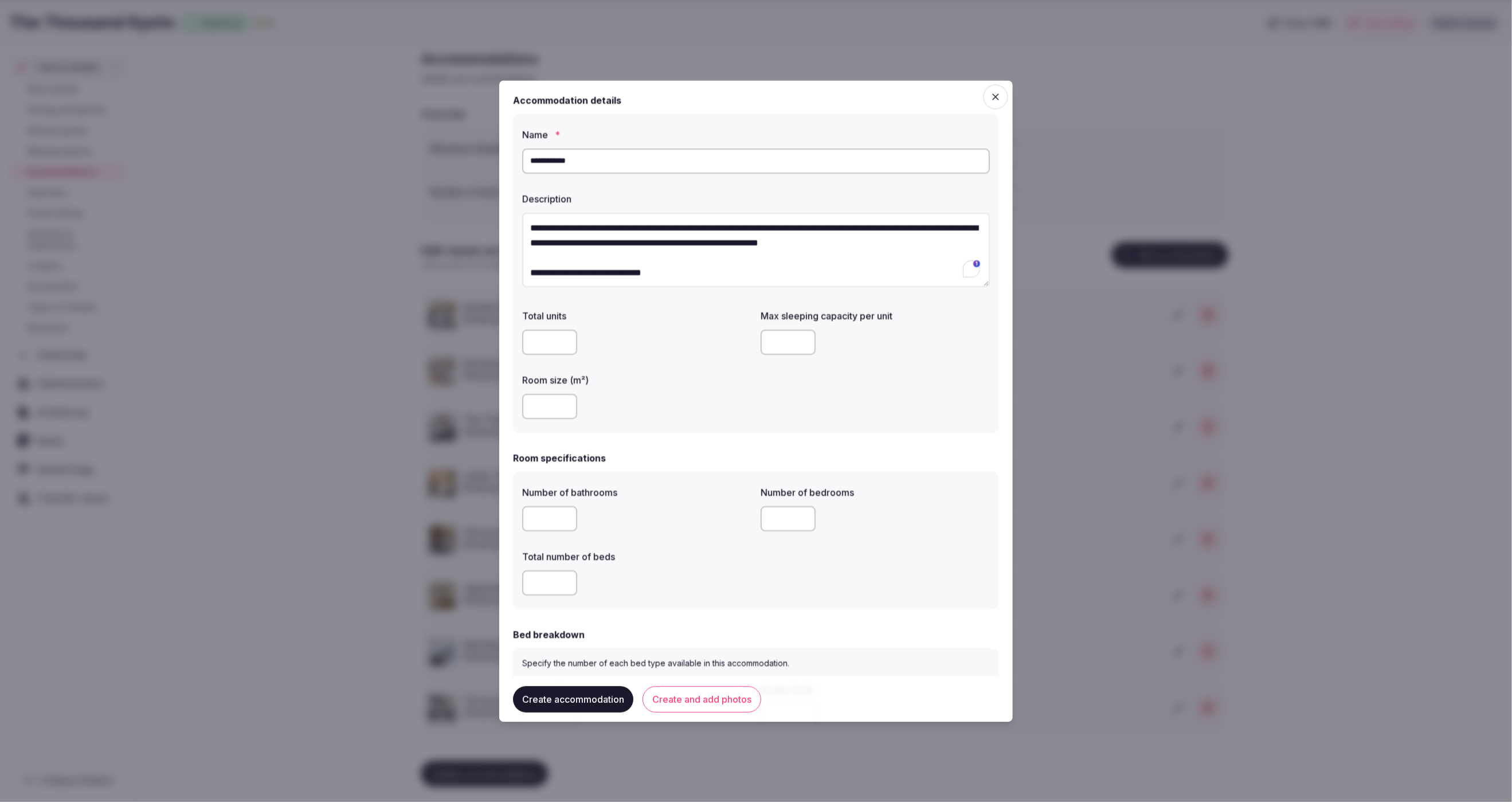
click at [771, 400] on div "Total units Max sleeping capacity per unit Room size (m²)" at bounding box center [756, 364] width 468 height 119
click at [546, 408] on input "number" at bounding box center [549, 407] width 55 height 25
type input "**"
drag, startPoint x: 707, startPoint y: 438, endPoint x: 825, endPoint y: 342, distance: 152.1
click at [707, 437] on form "**********" at bounding box center [756, 741] width 486 height 1295
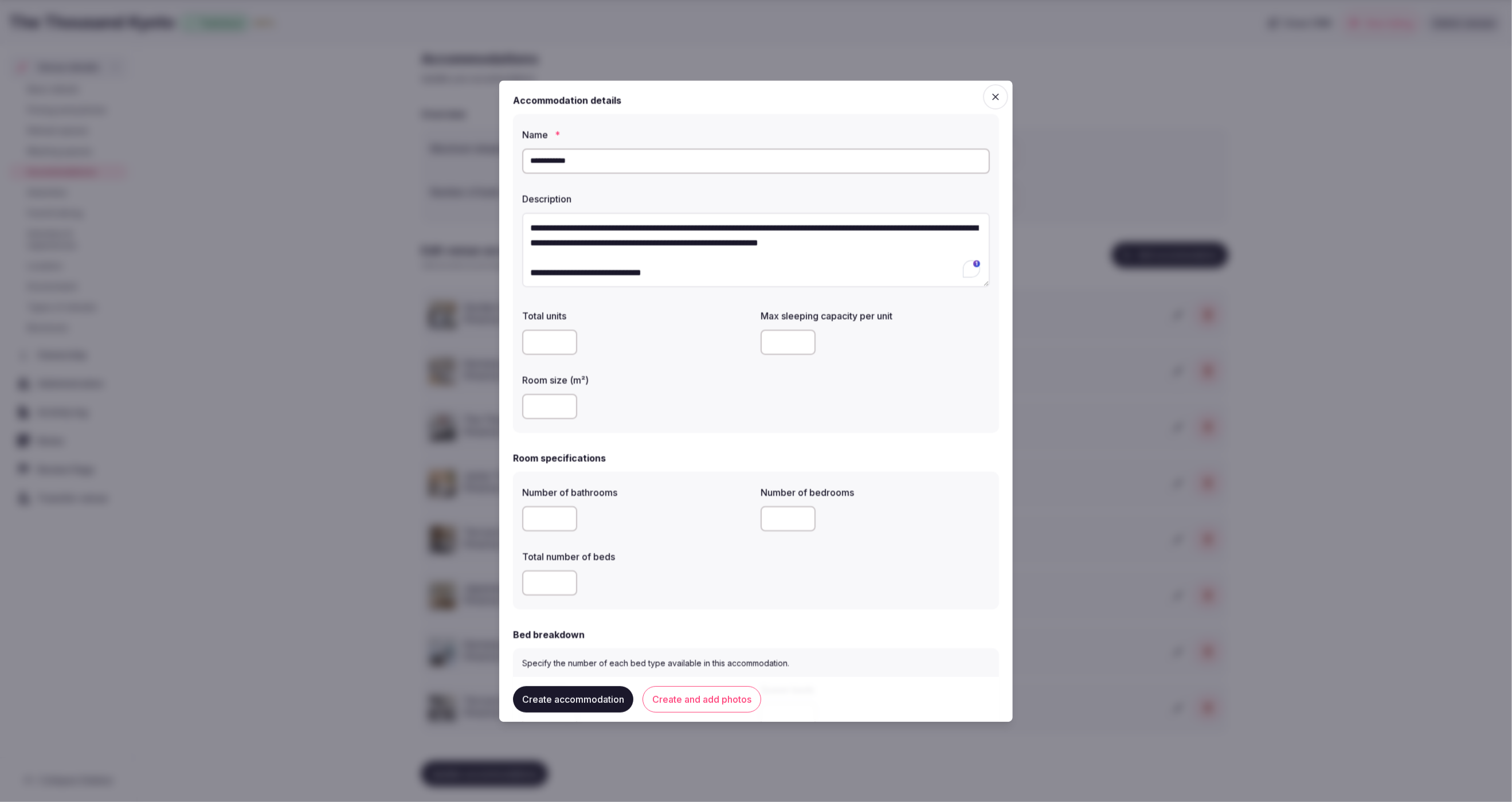
click at [787, 339] on input "number" at bounding box center [788, 343] width 55 height 25
type input "*"
drag, startPoint x: 797, startPoint y: 418, endPoint x: 568, endPoint y: 190, distance: 323.1
click at [794, 415] on div "Total units Max sleeping capacity per unit * Room size (m²) **" at bounding box center [756, 364] width 468 height 119
click at [554, 520] on input "number" at bounding box center [549, 519] width 55 height 25
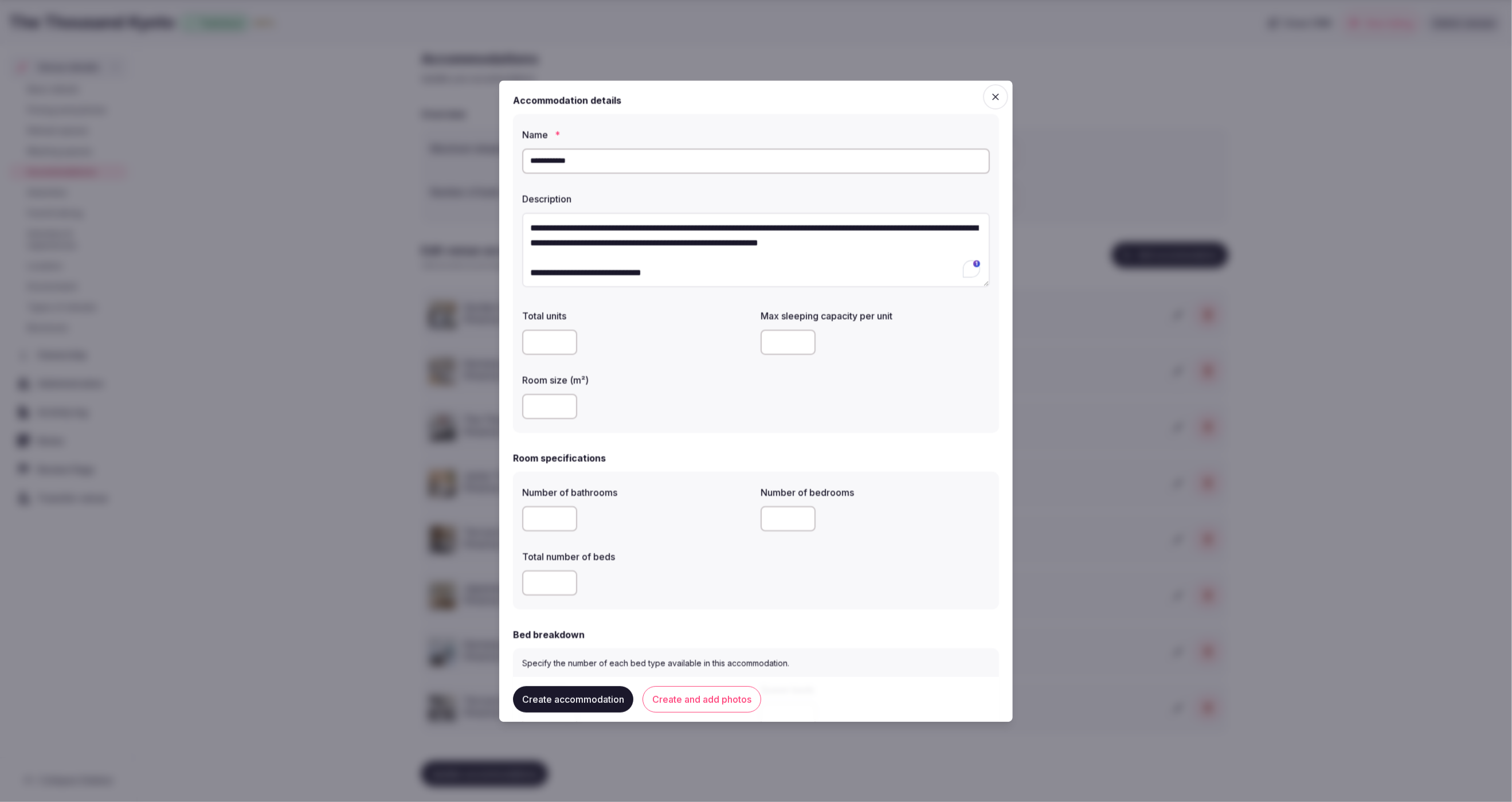
type input "*"
click at [548, 589] on input "number" at bounding box center [549, 583] width 55 height 25
type input "*"
click at [776, 519] on input "number" at bounding box center [788, 519] width 55 height 25
type input "*"
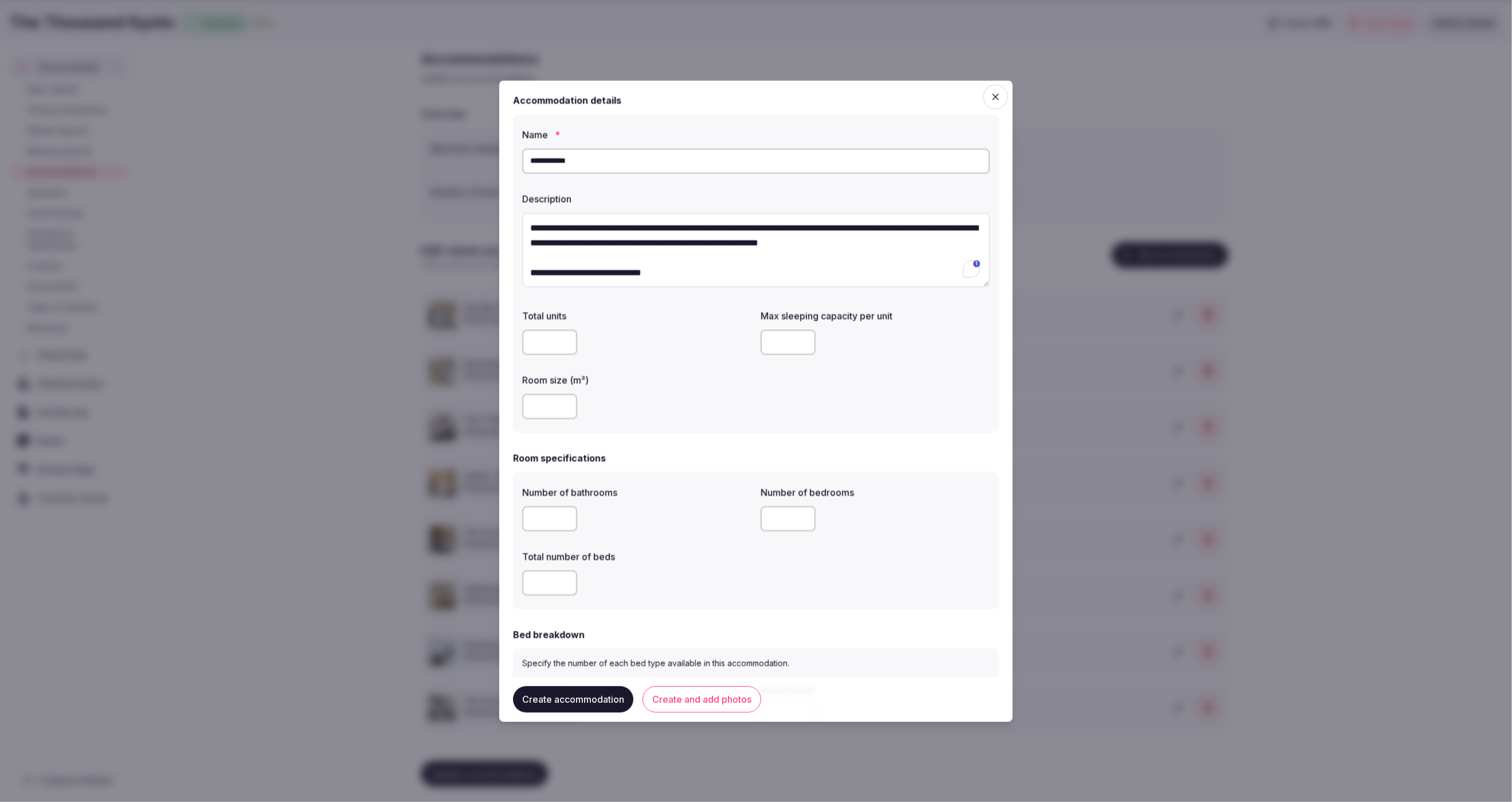
click at [694, 573] on div "*" at bounding box center [637, 583] width 229 height 25
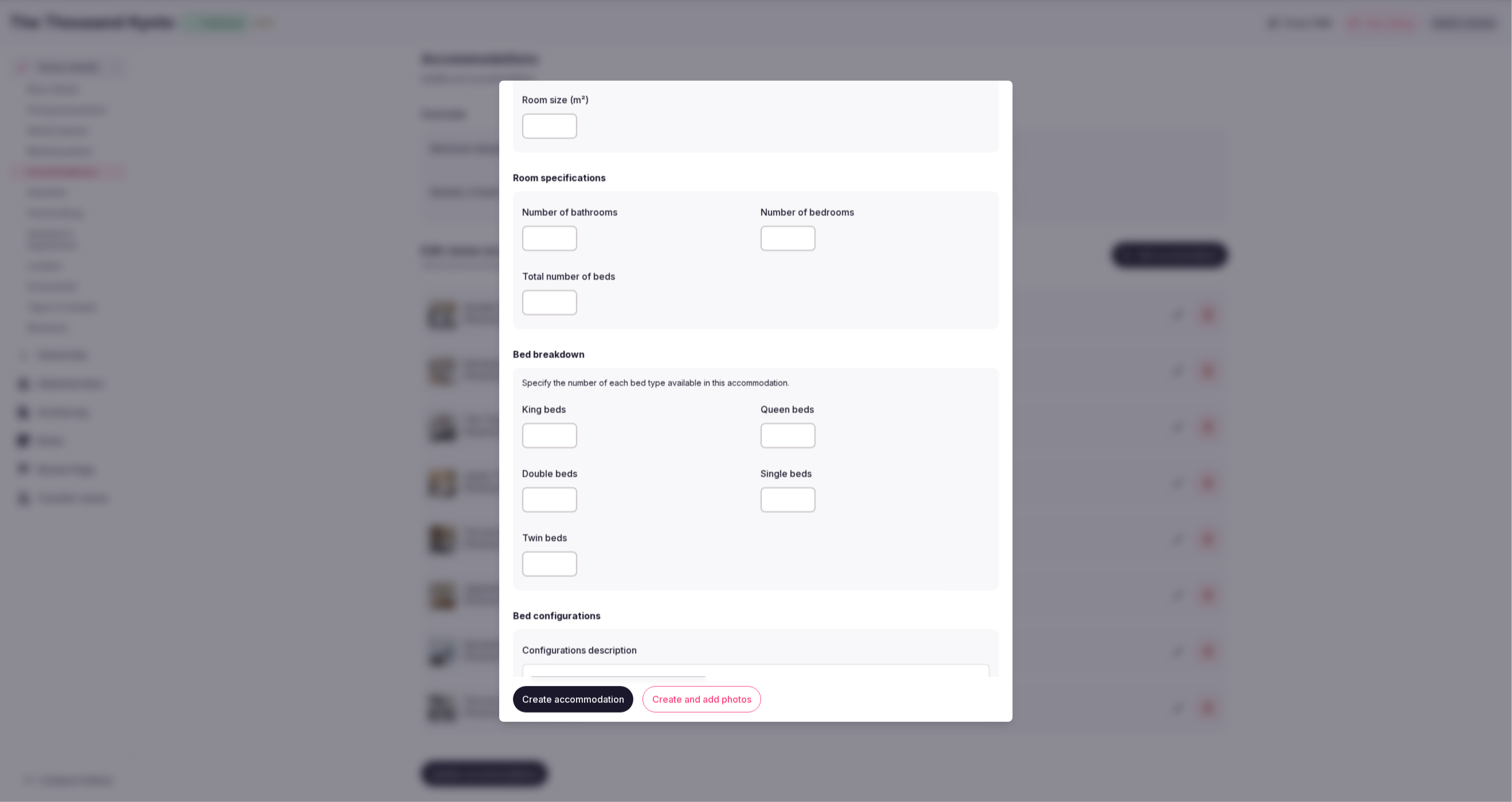
scroll to position [293, 0]
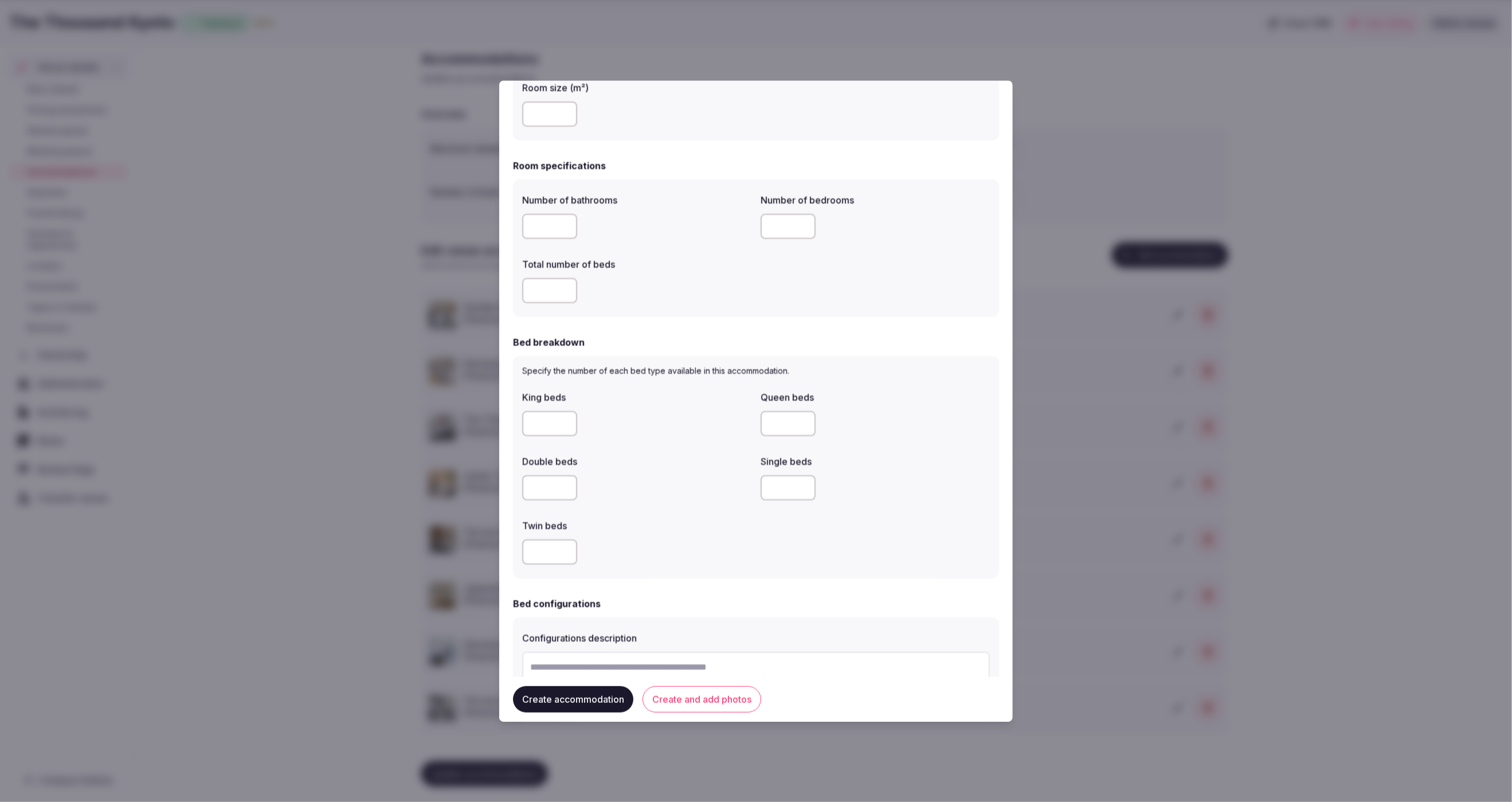
click at [538, 490] on input "number" at bounding box center [549, 488] width 55 height 25
type input "*"
click at [660, 494] on div "*" at bounding box center [637, 488] width 229 height 25
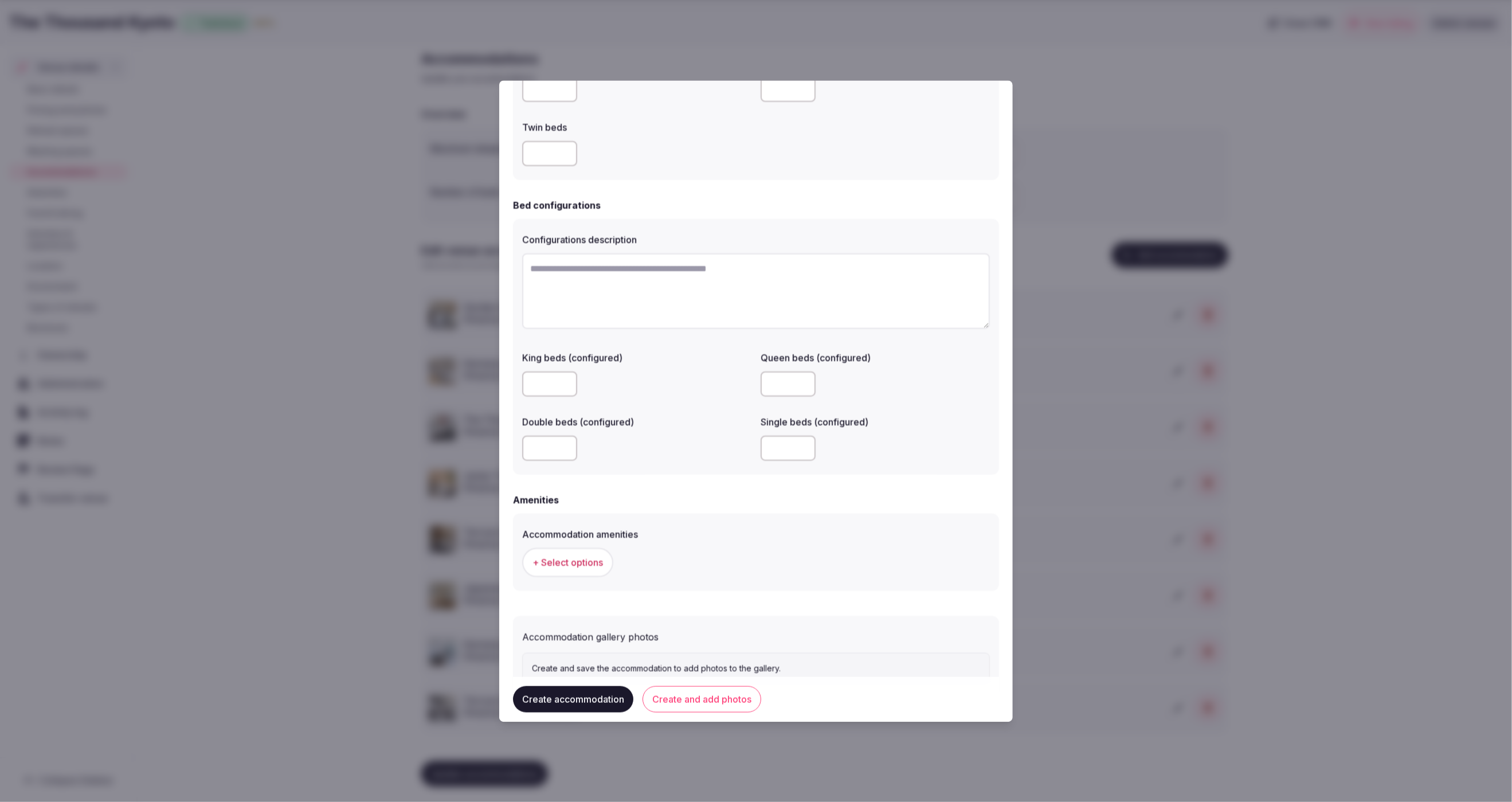
scroll to position [730, 0]
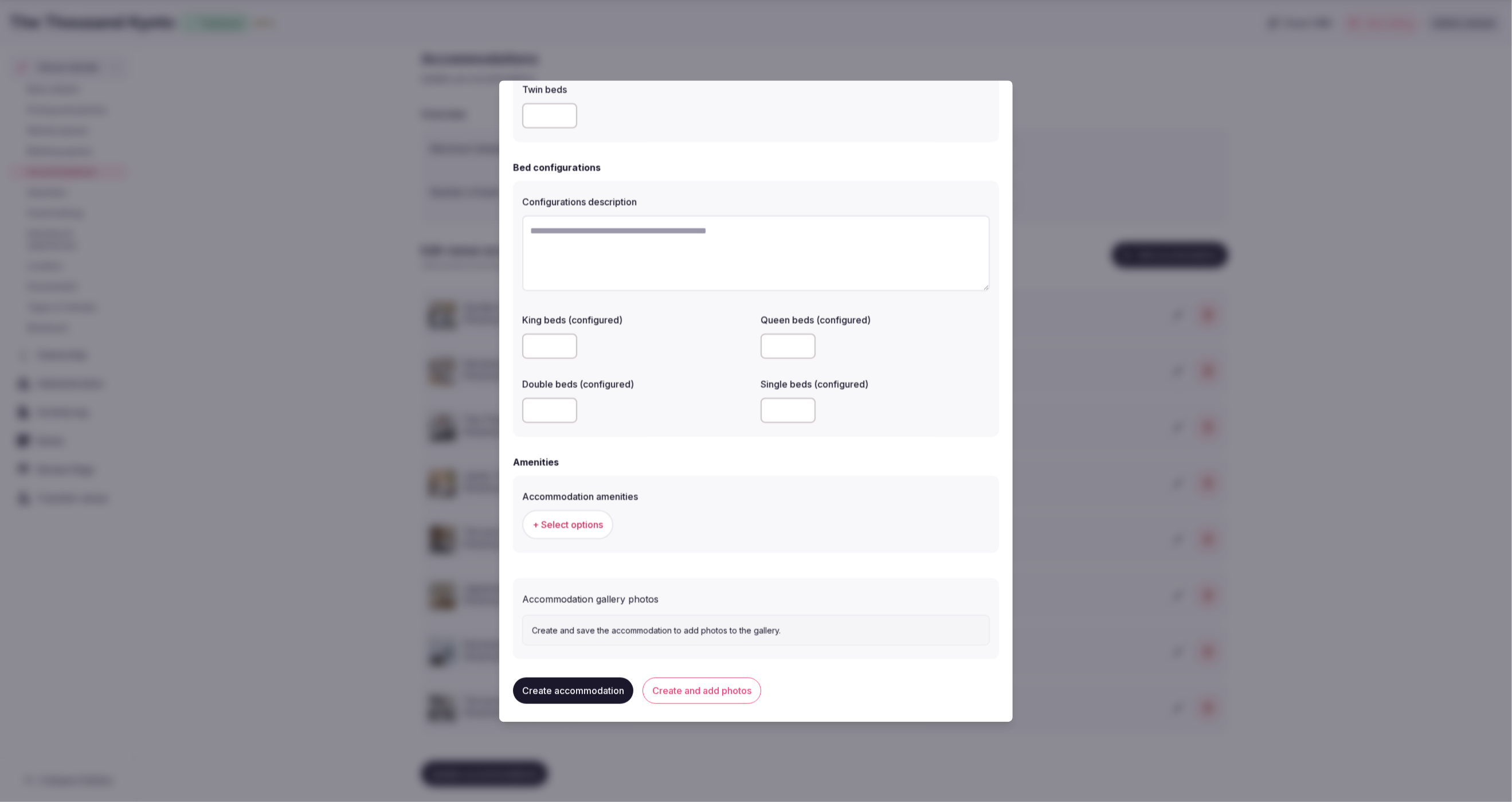
click at [571, 519] on span "+ Select options" at bounding box center [568, 525] width 71 height 12
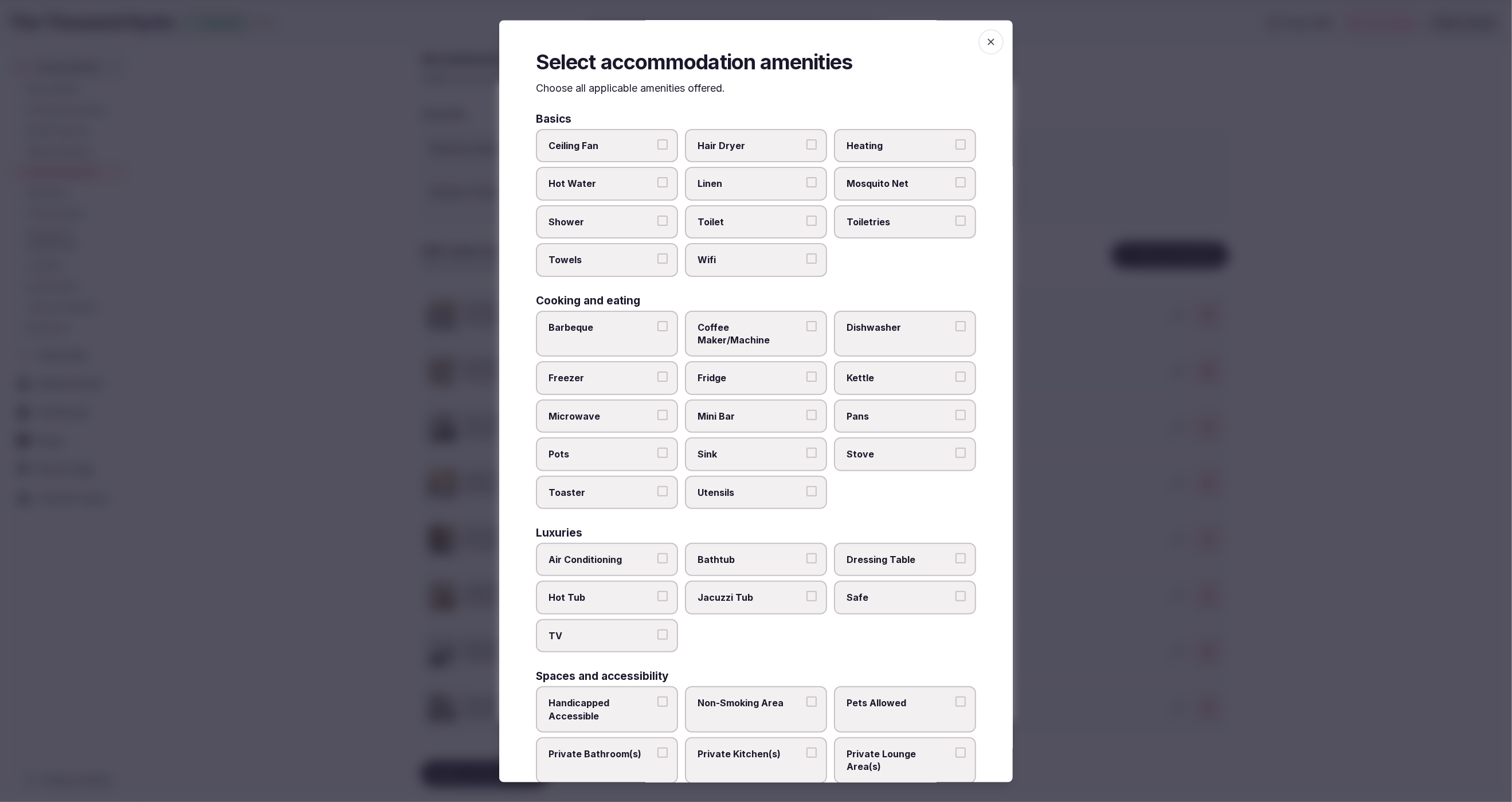
drag, startPoint x: 734, startPoint y: 135, endPoint x: 733, endPoint y: 152, distance: 17.0
click at [734, 140] on label "Hair Dryer" at bounding box center [755, 146] width 142 height 33
click at [739, 188] on span "Linen" at bounding box center [751, 184] width 106 height 12
click at [806, 188] on button "Linen" at bounding box center [811, 182] width 10 height 10
click at [740, 219] on span "Toilet" at bounding box center [751, 222] width 106 height 12
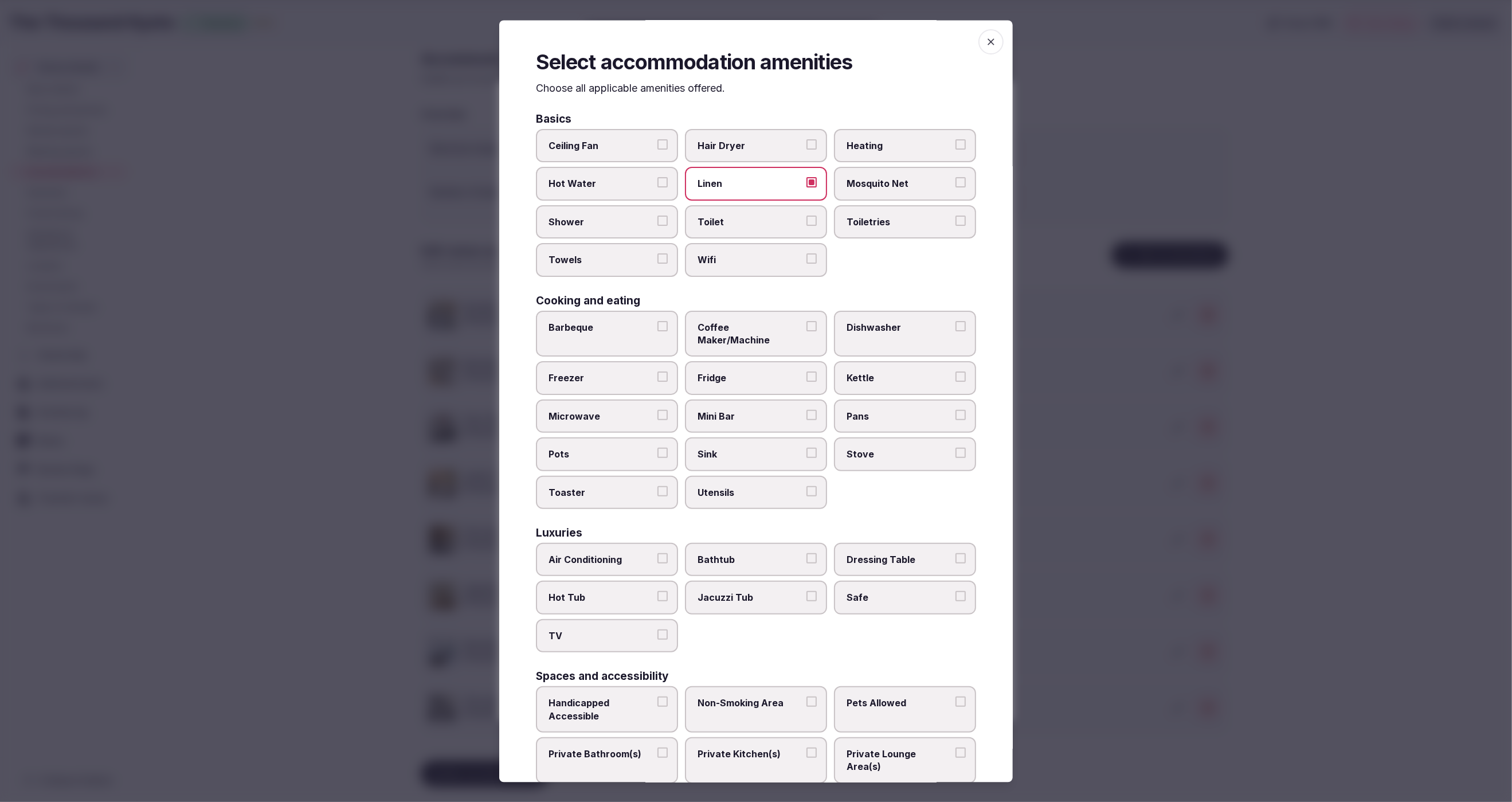
click at [806, 219] on button "Toilet" at bounding box center [811, 220] width 10 height 10
click at [744, 246] on label "Wifi" at bounding box center [755, 260] width 142 height 33
click at [806, 254] on button "Wifi" at bounding box center [811, 259] width 10 height 10
click at [882, 222] on span "Toiletries" at bounding box center [900, 222] width 106 height 12
click at [956, 222] on button "Toiletries" at bounding box center [960, 220] width 10 height 10
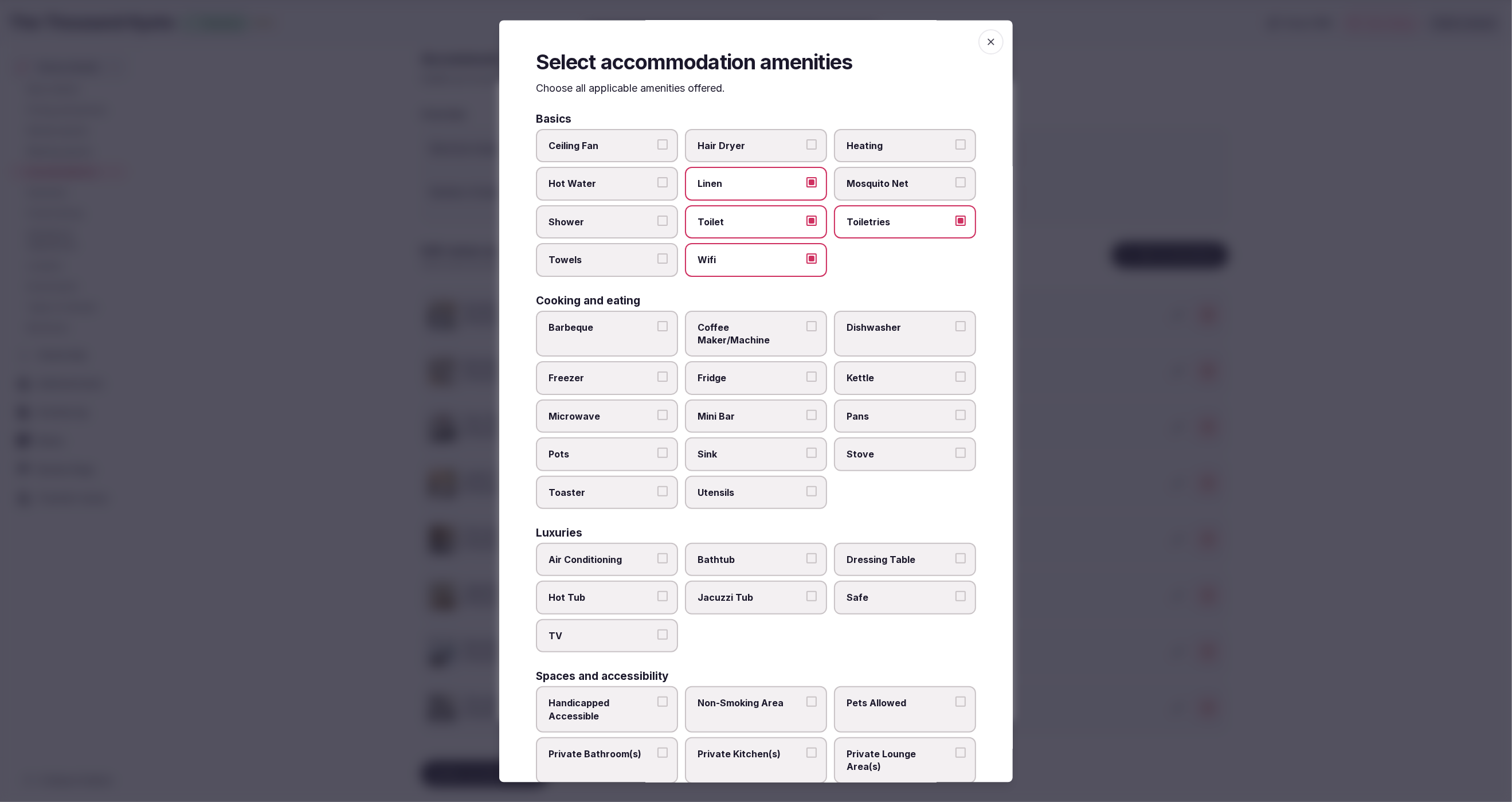
click at [634, 218] on span "Shower" at bounding box center [602, 222] width 106 height 12
click at [657, 218] on button "Shower" at bounding box center [662, 220] width 10 height 10
drag, startPoint x: 633, startPoint y: 255, endPoint x: 726, endPoint y: 152, distance: 138.8
click at [634, 251] on label "Towels" at bounding box center [606, 260] width 142 height 33
click at [735, 146] on span "Hair Dryer" at bounding box center [751, 146] width 106 height 12
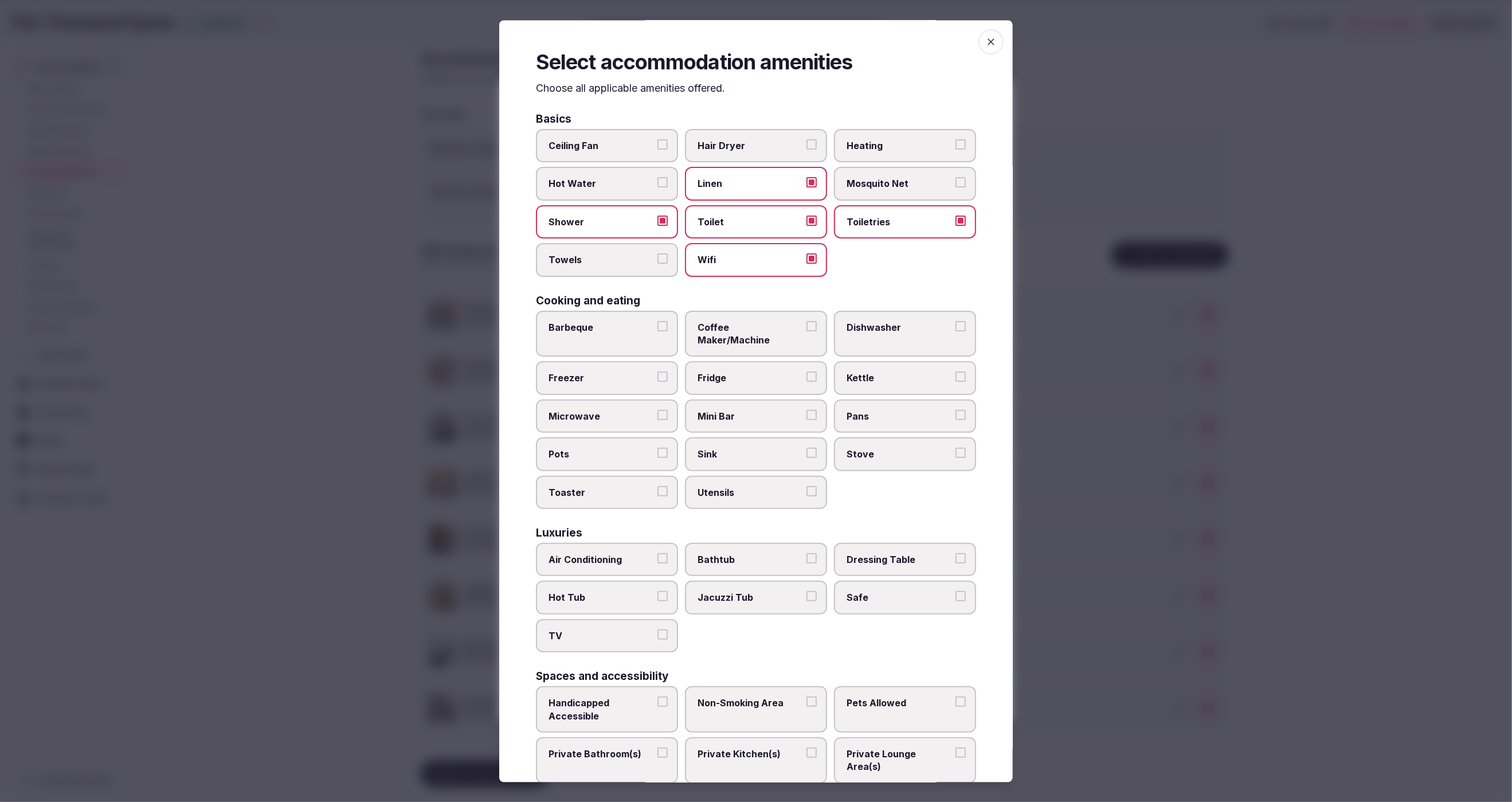
click at [806, 146] on button "Hair Dryer" at bounding box center [811, 145] width 10 height 10
click at [904, 372] on span "Kettle" at bounding box center [900, 378] width 106 height 12
click at [956, 372] on button "Kettle" at bounding box center [960, 377] width 10 height 10
click at [625, 553] on span "Air Conditioning" at bounding box center [602, 559] width 106 height 12
click at [657, 553] on button "Air Conditioning" at bounding box center [662, 558] width 10 height 10
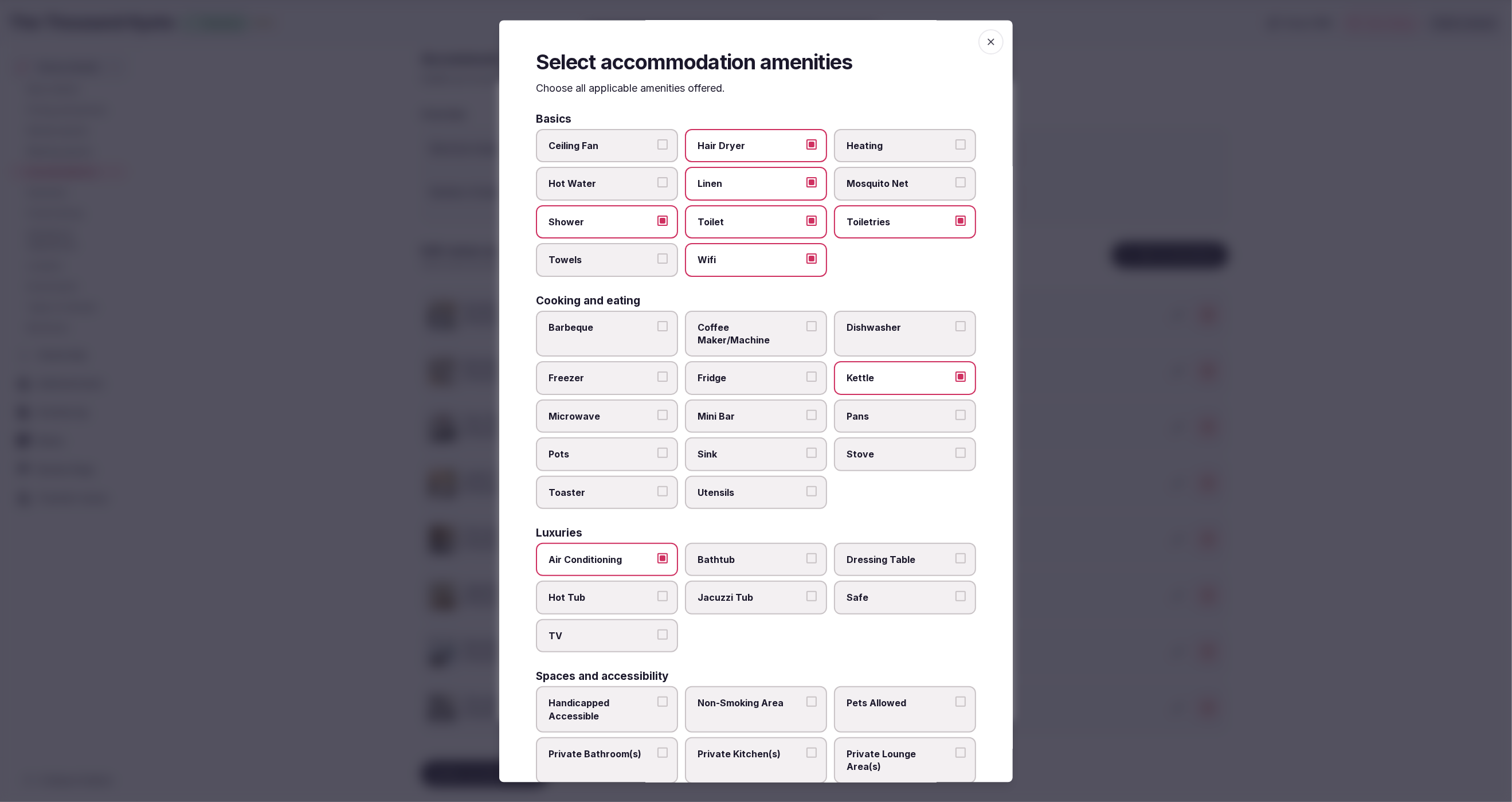
click at [616, 630] on span "TV" at bounding box center [602, 636] width 106 height 12
click at [657, 630] on button "TV" at bounding box center [662, 634] width 10 height 10
click at [863, 586] on label "Safe" at bounding box center [904, 598] width 142 height 33
click at [956, 592] on button "Safe" at bounding box center [960, 596] width 10 height 10
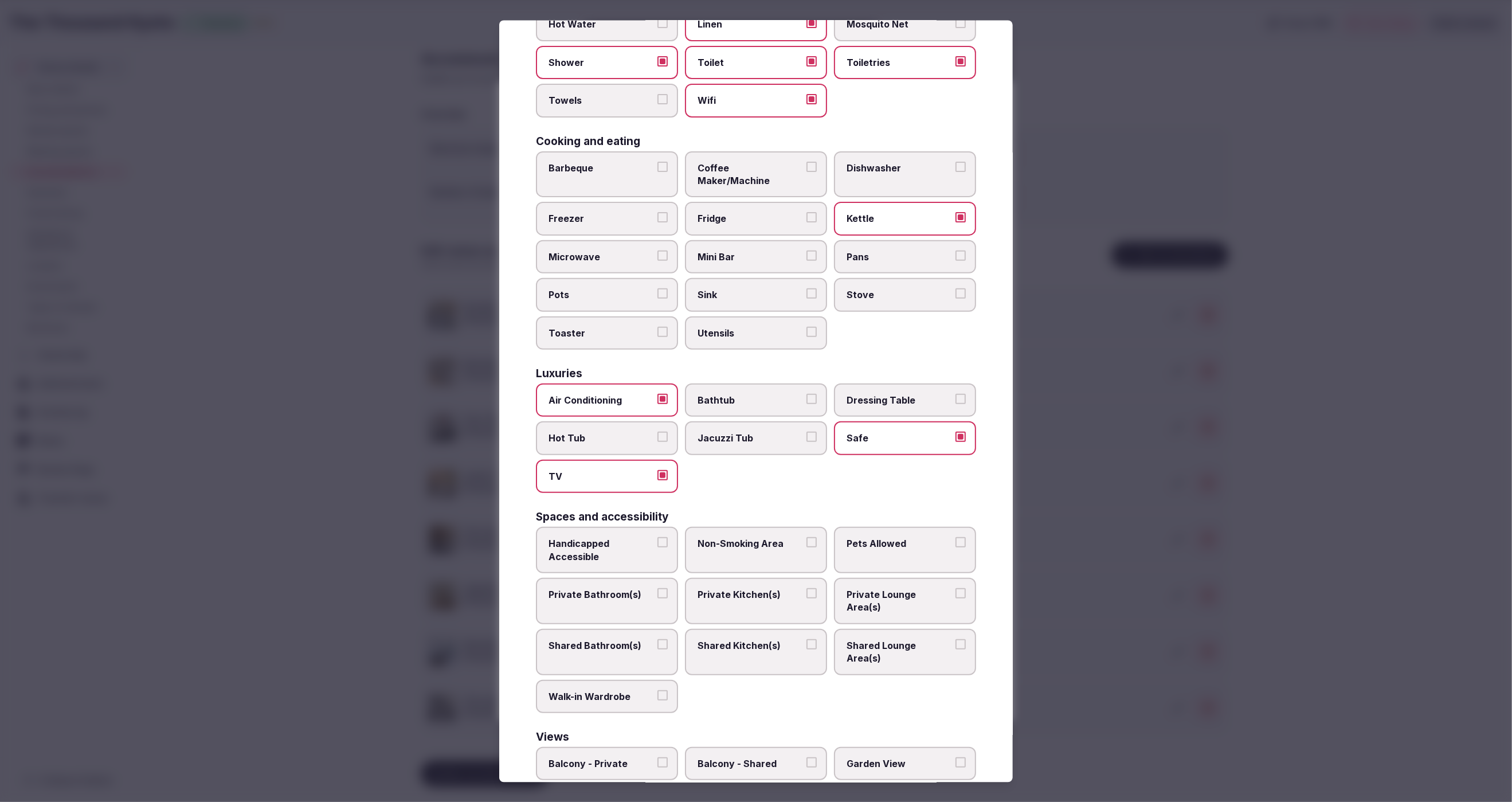
scroll to position [211, 0]
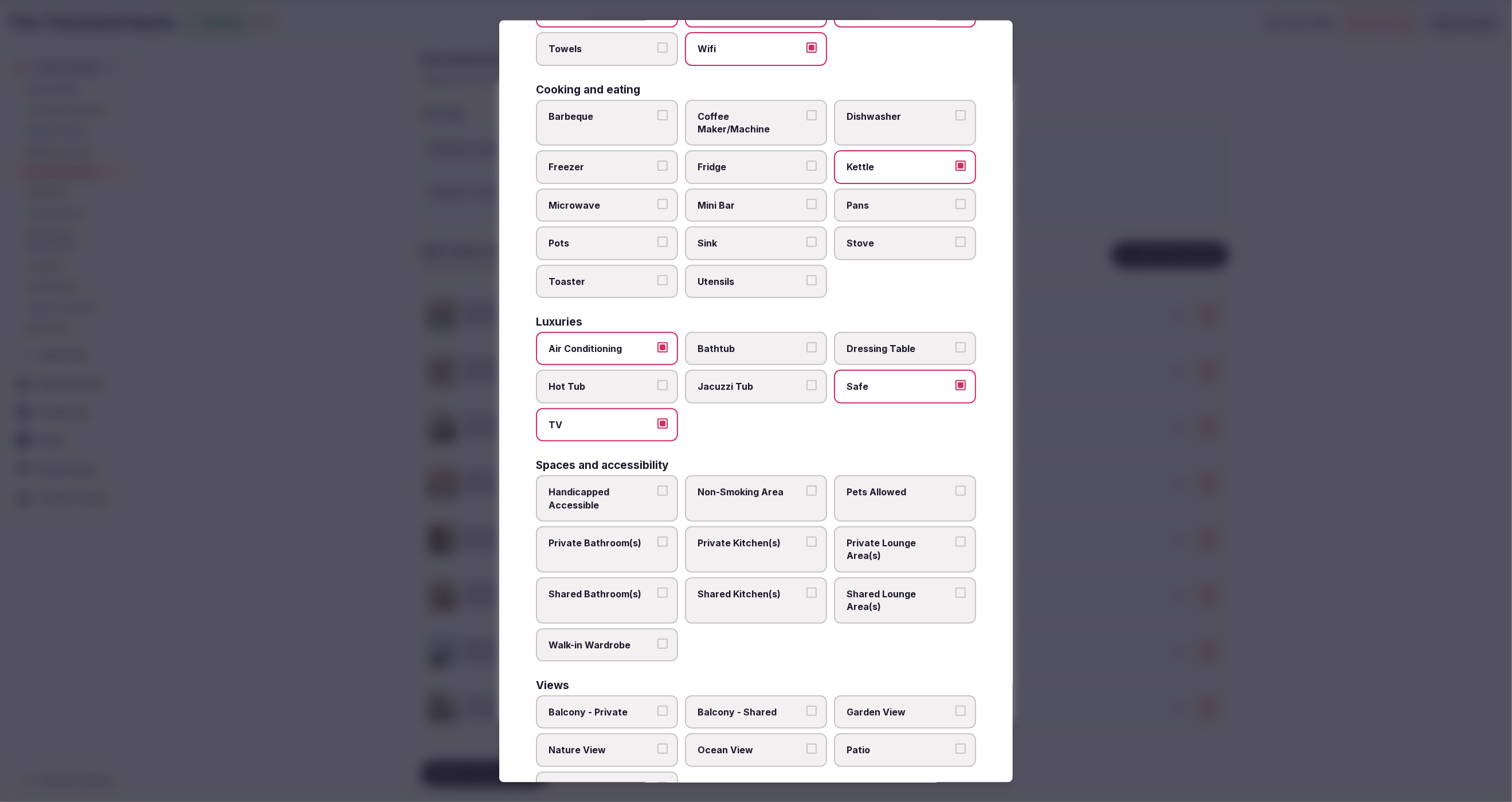
click at [627, 526] on label "Private Bathroom(s)" at bounding box center [606, 549] width 142 height 46
click at [657, 536] on button "Private Bathroom(s)" at bounding box center [662, 541] width 10 height 10
click at [888, 536] on span "Private Lounge Area(s)" at bounding box center [900, 548] width 106 height 26
click at [956, 536] on button "Private Lounge Area(s)" at bounding box center [960, 541] width 10 height 10
click at [1185, 648] on div at bounding box center [756, 401] width 1512 height 802
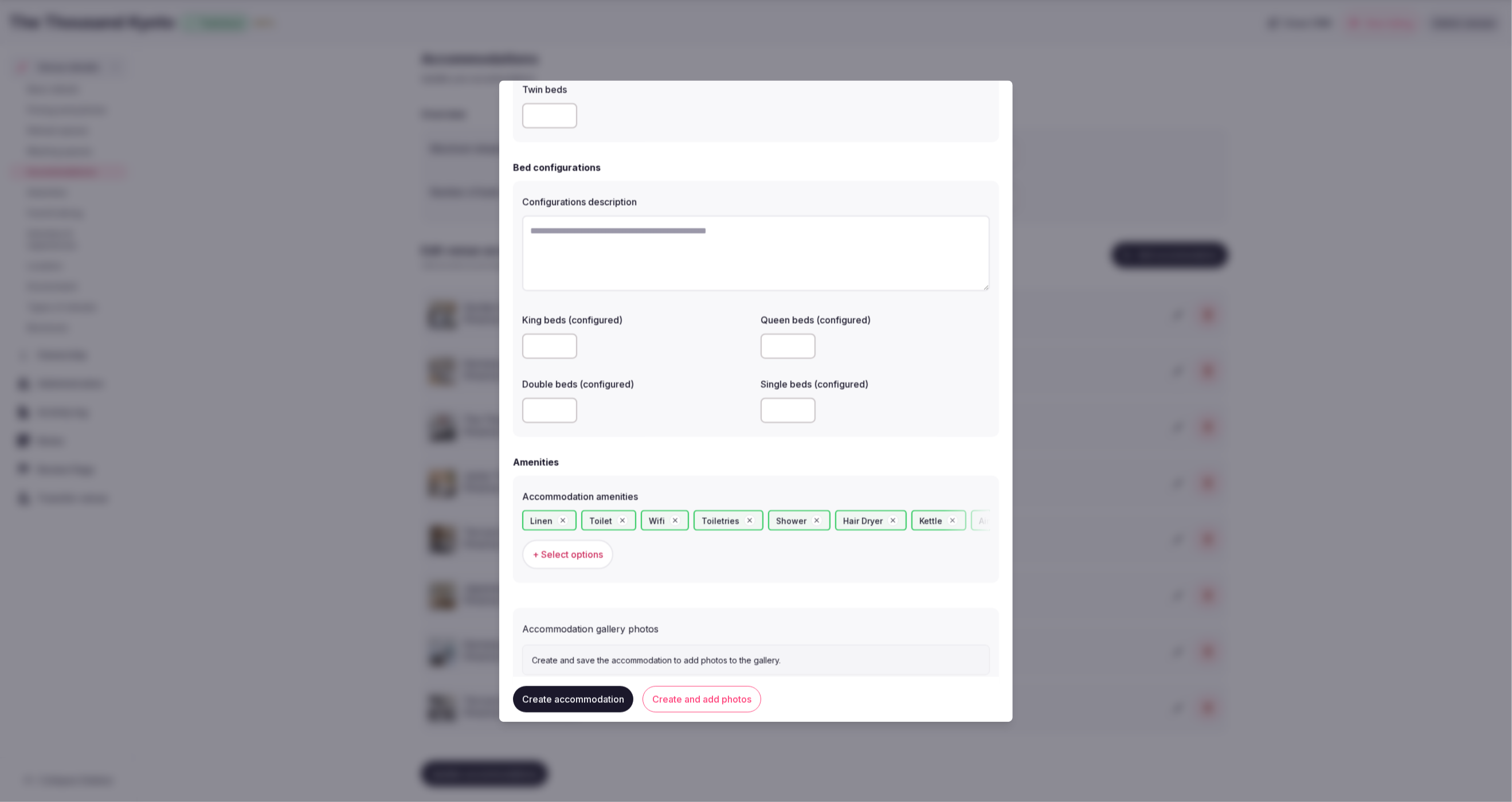
scroll to position [762, 0]
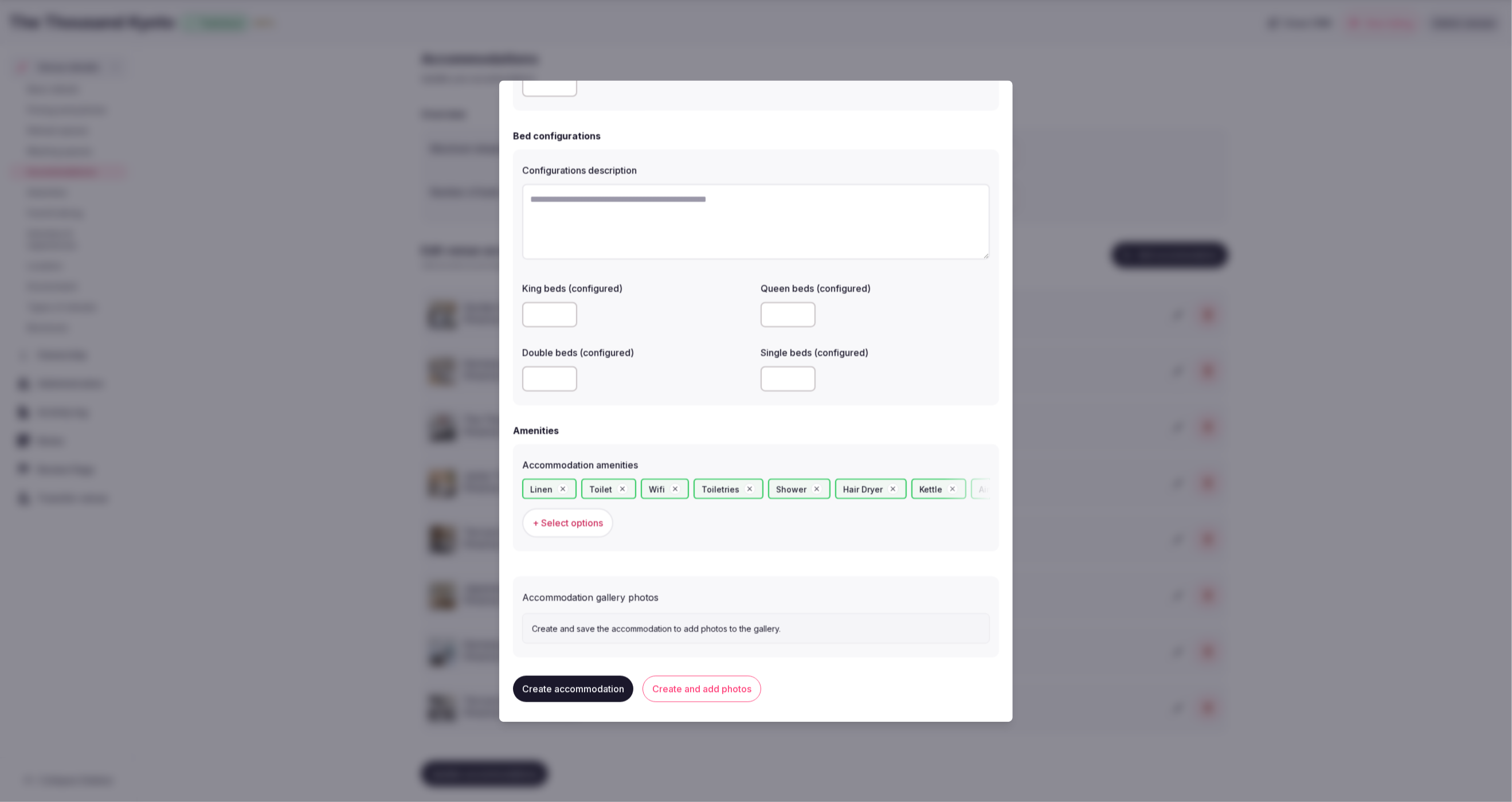
click at [560, 689] on button "Create accommodation" at bounding box center [573, 689] width 121 height 26
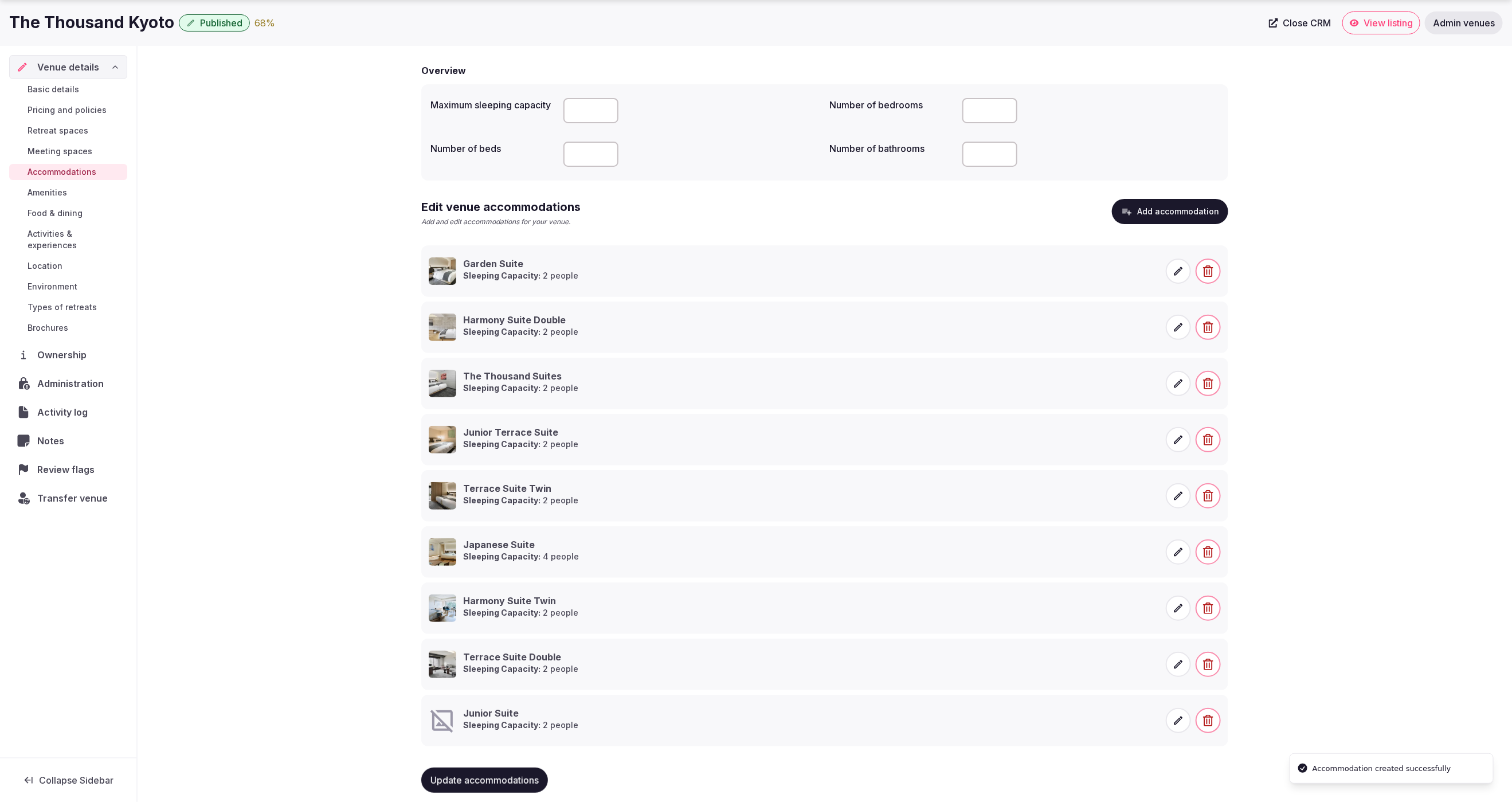
scroll to position [95, 0]
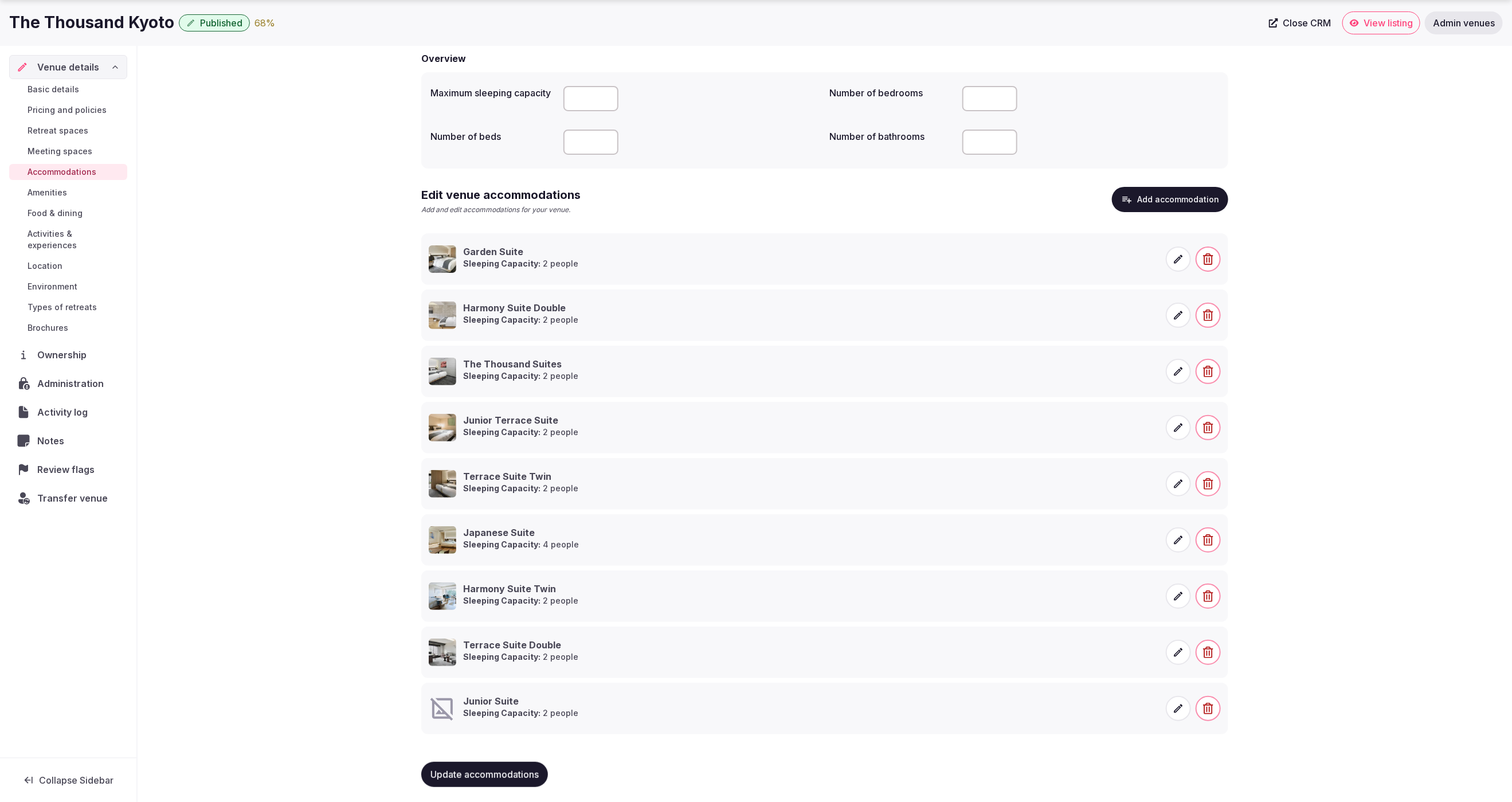
click at [1179, 709] on icon at bounding box center [1178, 708] width 11 height 11
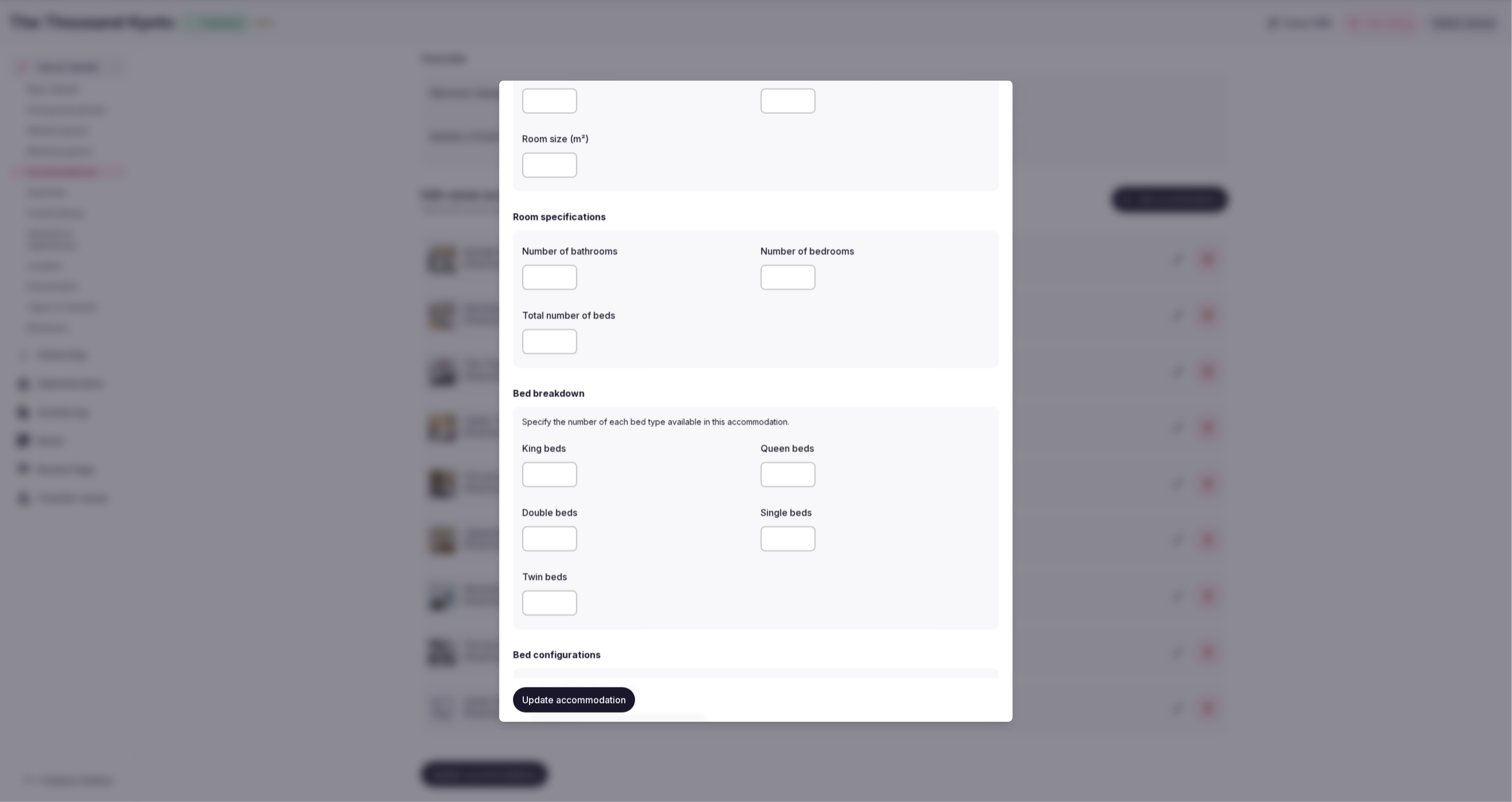
scroll to position [867, 0]
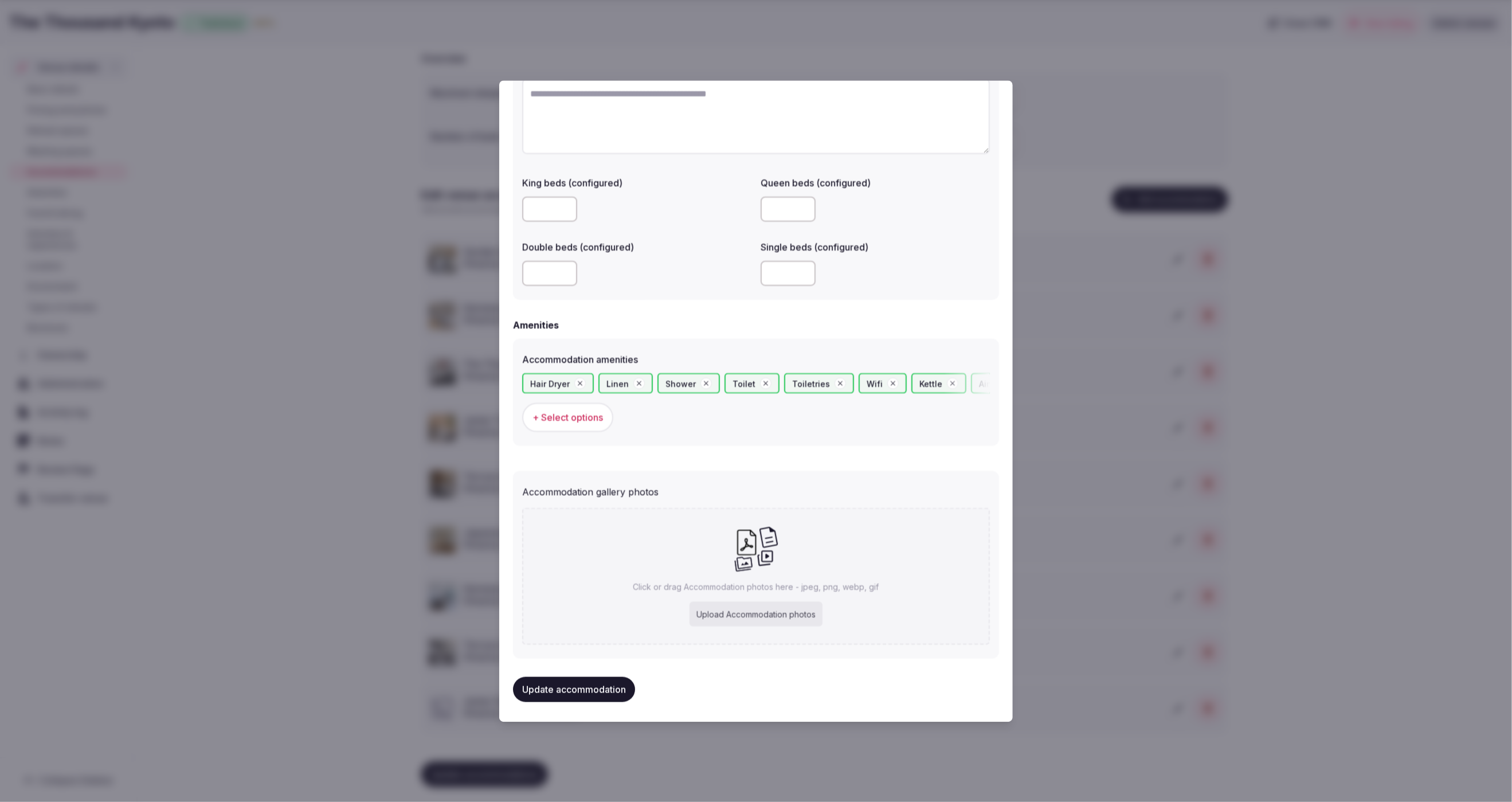
click at [754, 609] on div "Upload Accommodation photos" at bounding box center [756, 614] width 133 height 25
type input "**********"
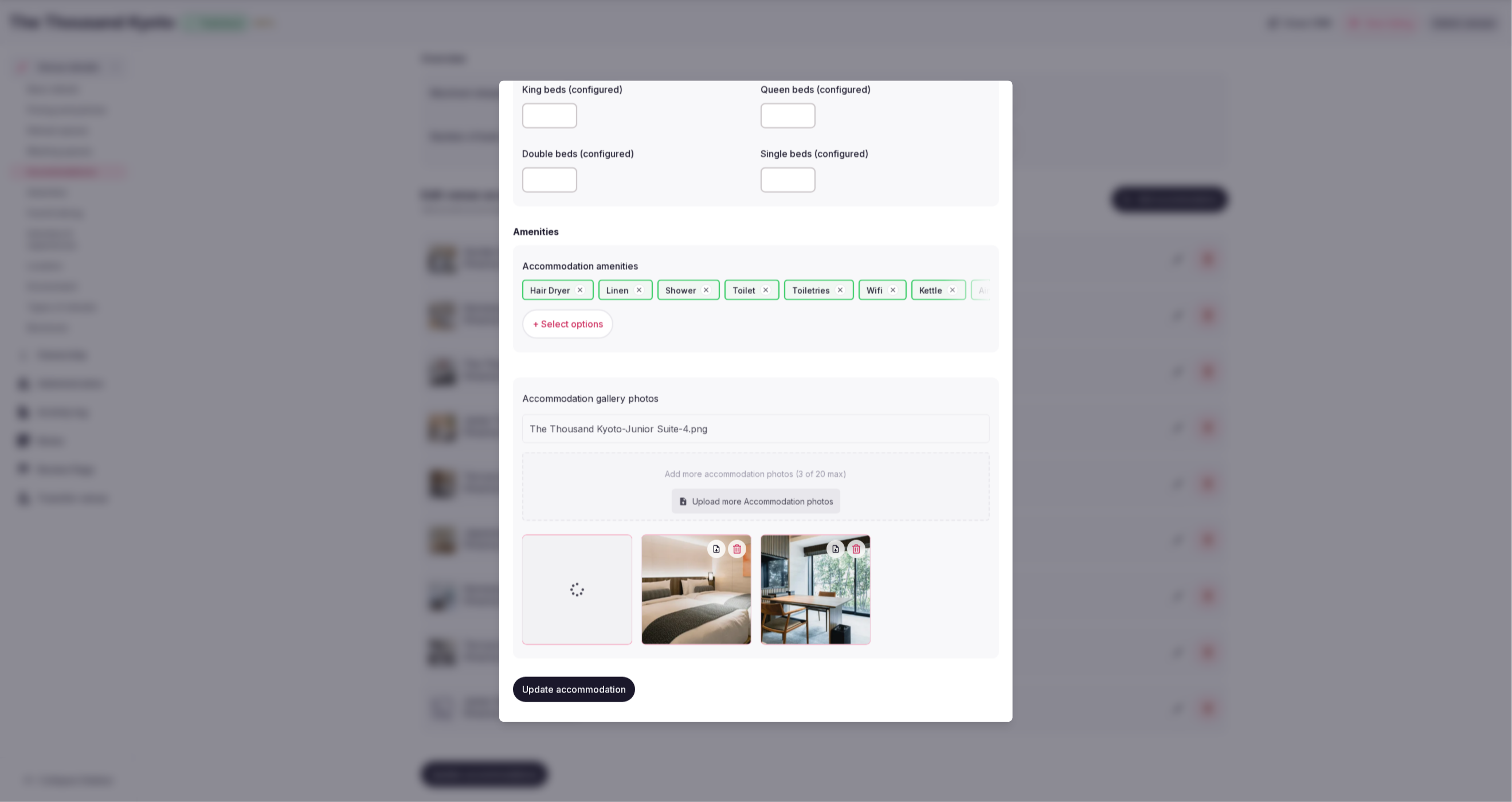
scroll to position [933, 0]
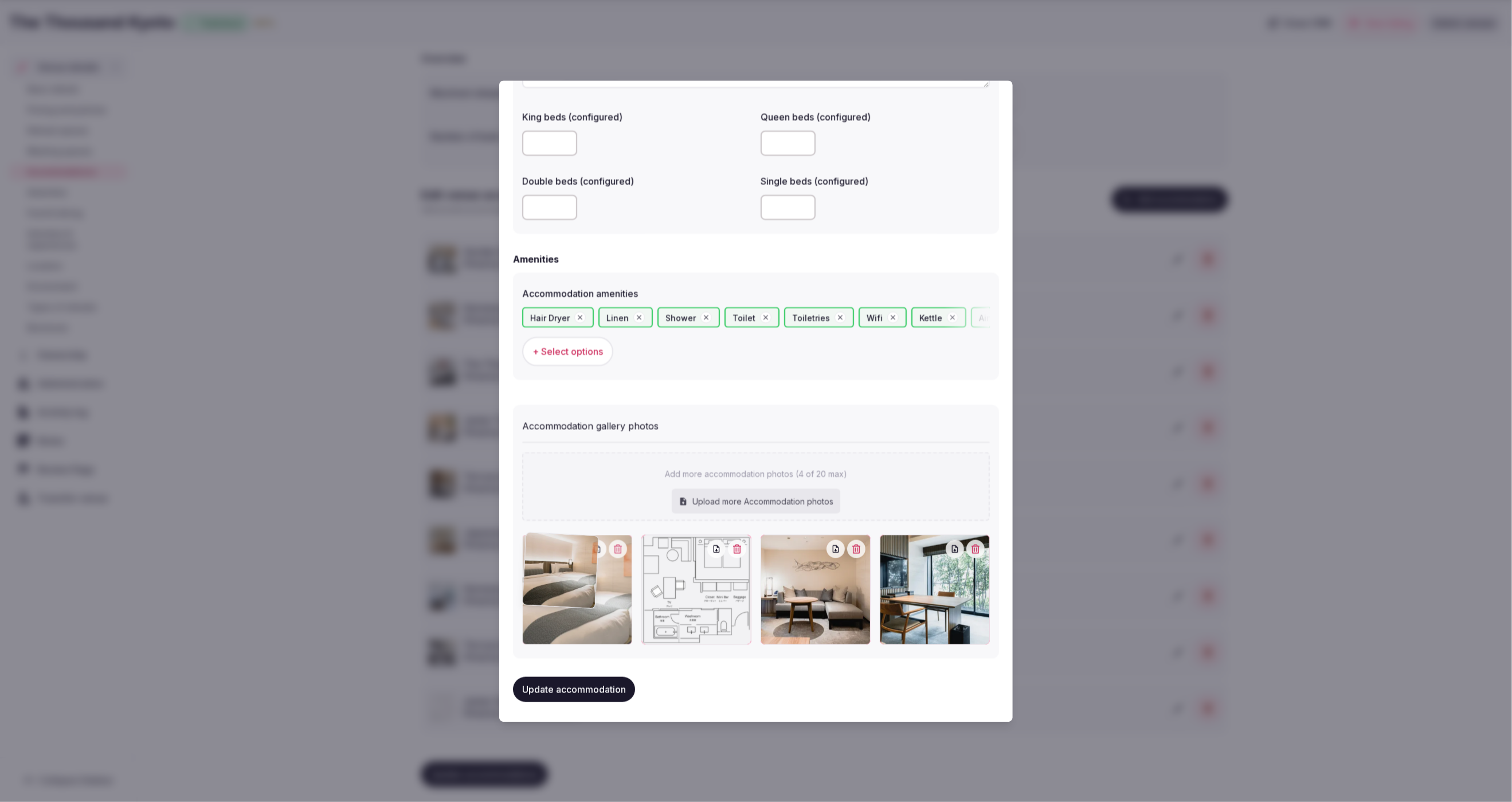
drag, startPoint x: 837, startPoint y: 603, endPoint x: 605, endPoint y: 605, distance: 232.0
click at [605, 605] on div at bounding box center [577, 589] width 110 height 110
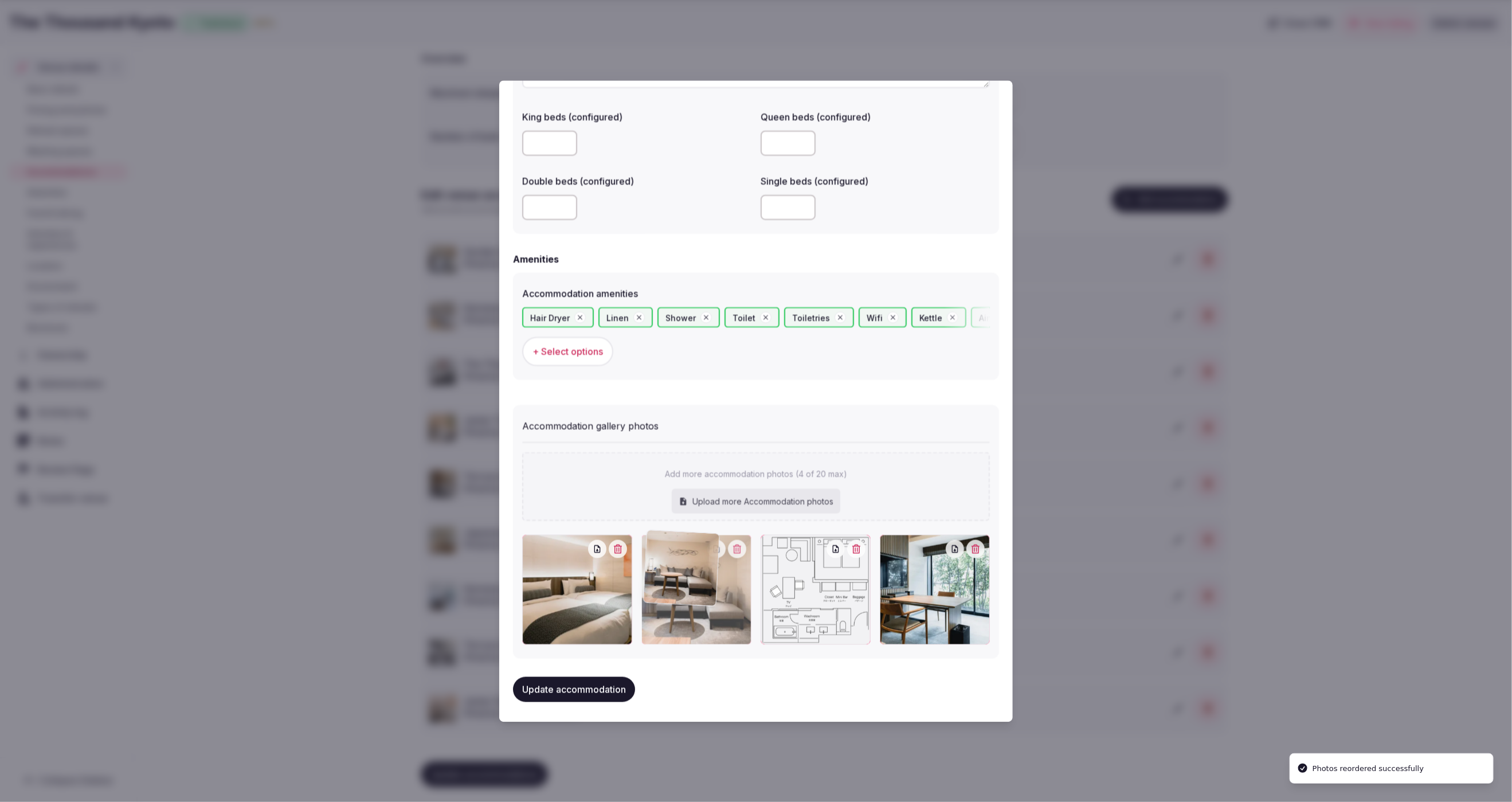
drag, startPoint x: 831, startPoint y: 598, endPoint x: 716, endPoint y: 598, distance: 115.0
click at [716, 598] on div at bounding box center [696, 589] width 110 height 110
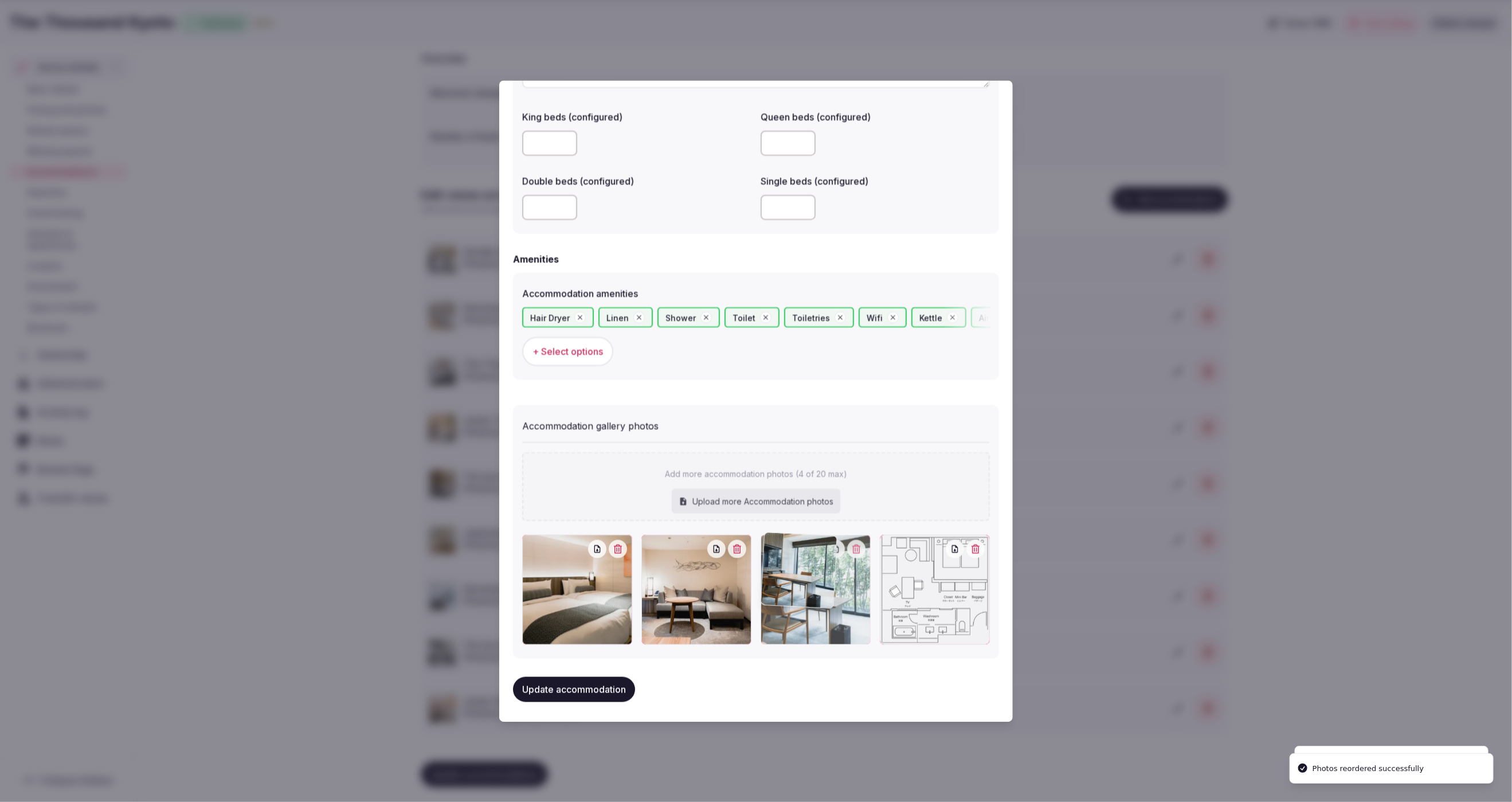
drag, startPoint x: 953, startPoint y: 604, endPoint x: 840, endPoint y: 610, distance: 113.2
click at [840, 610] on div at bounding box center [815, 589] width 110 height 110
click at [615, 685] on button "Update accommodation" at bounding box center [574, 689] width 122 height 25
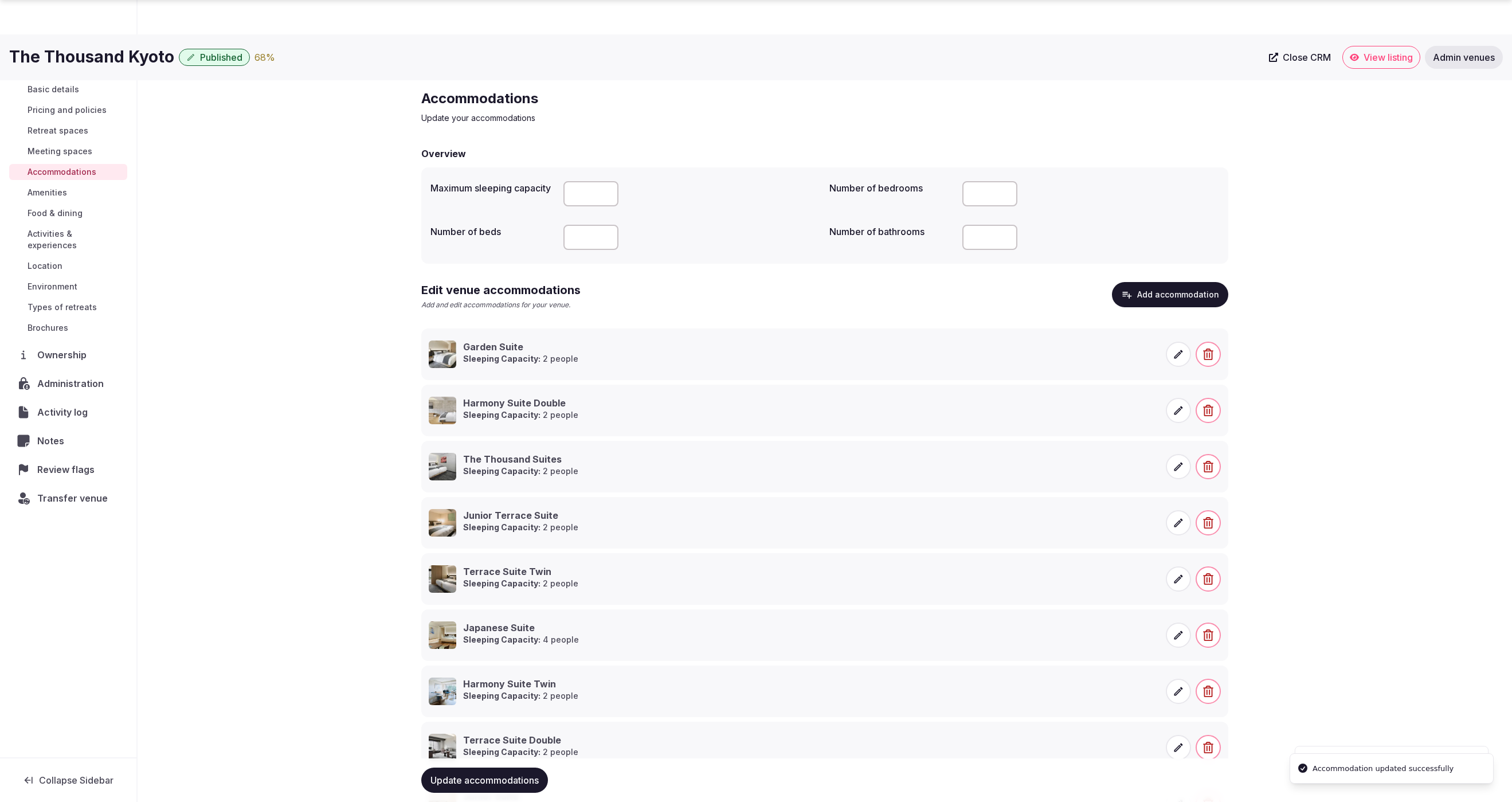
scroll to position [95, 0]
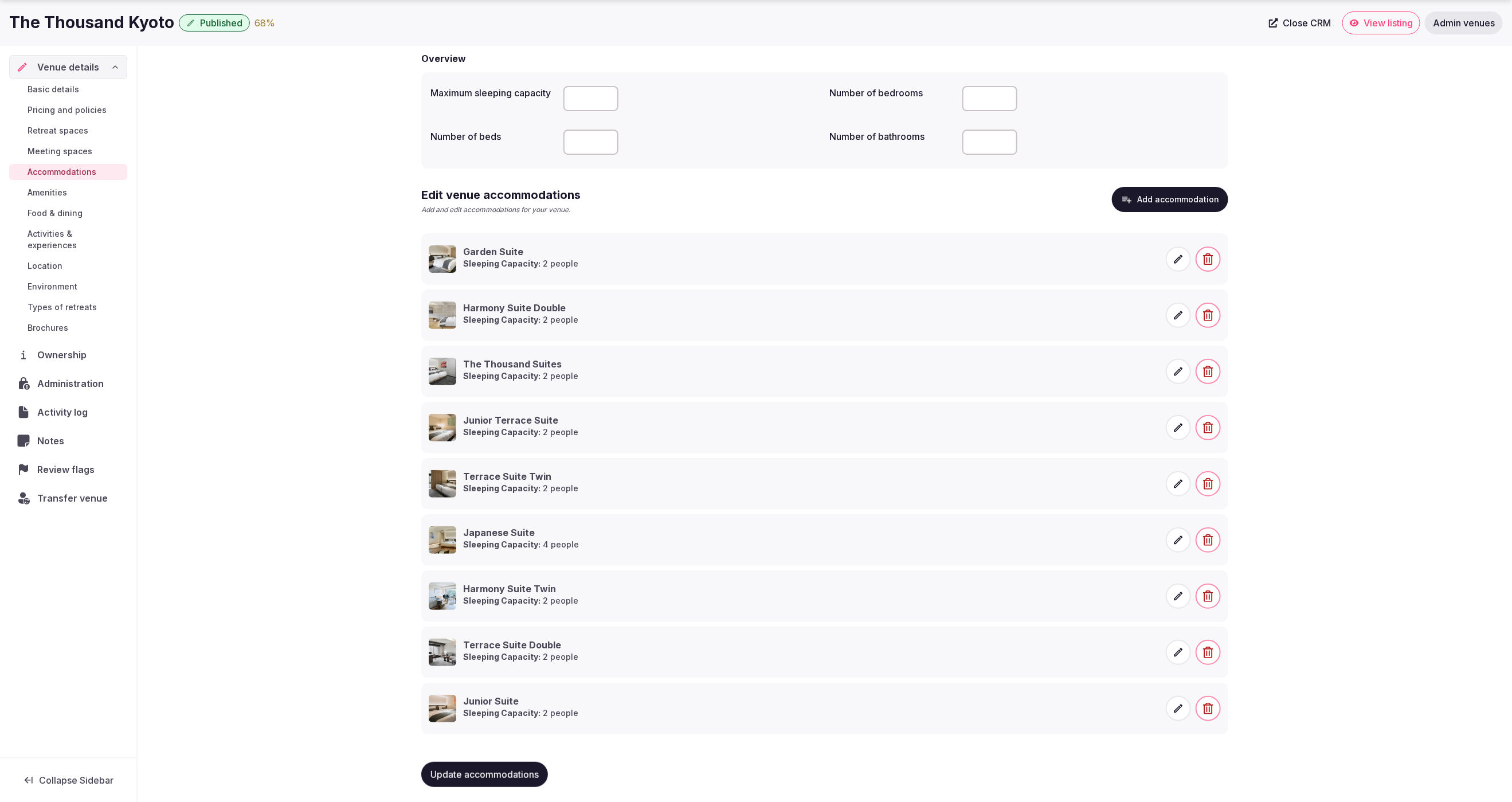
click at [1166, 197] on button "Add accommodation" at bounding box center [1171, 200] width 116 height 25
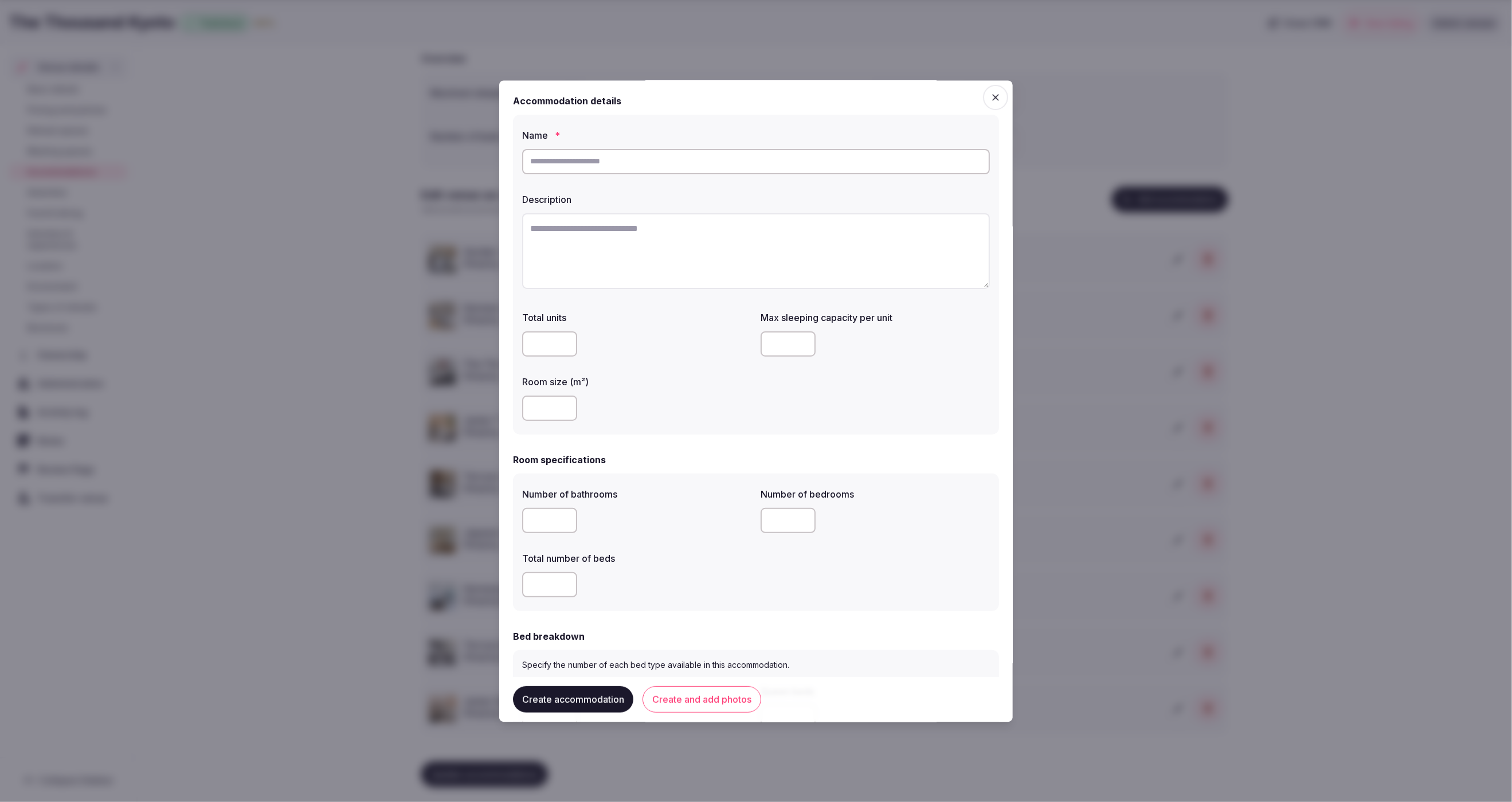
click at [546, 167] on input "text" at bounding box center [756, 162] width 468 height 25
paste input "**********"
type input "**********"
click at [655, 277] on textarea at bounding box center [756, 251] width 468 height 75
paste textarea "**********"
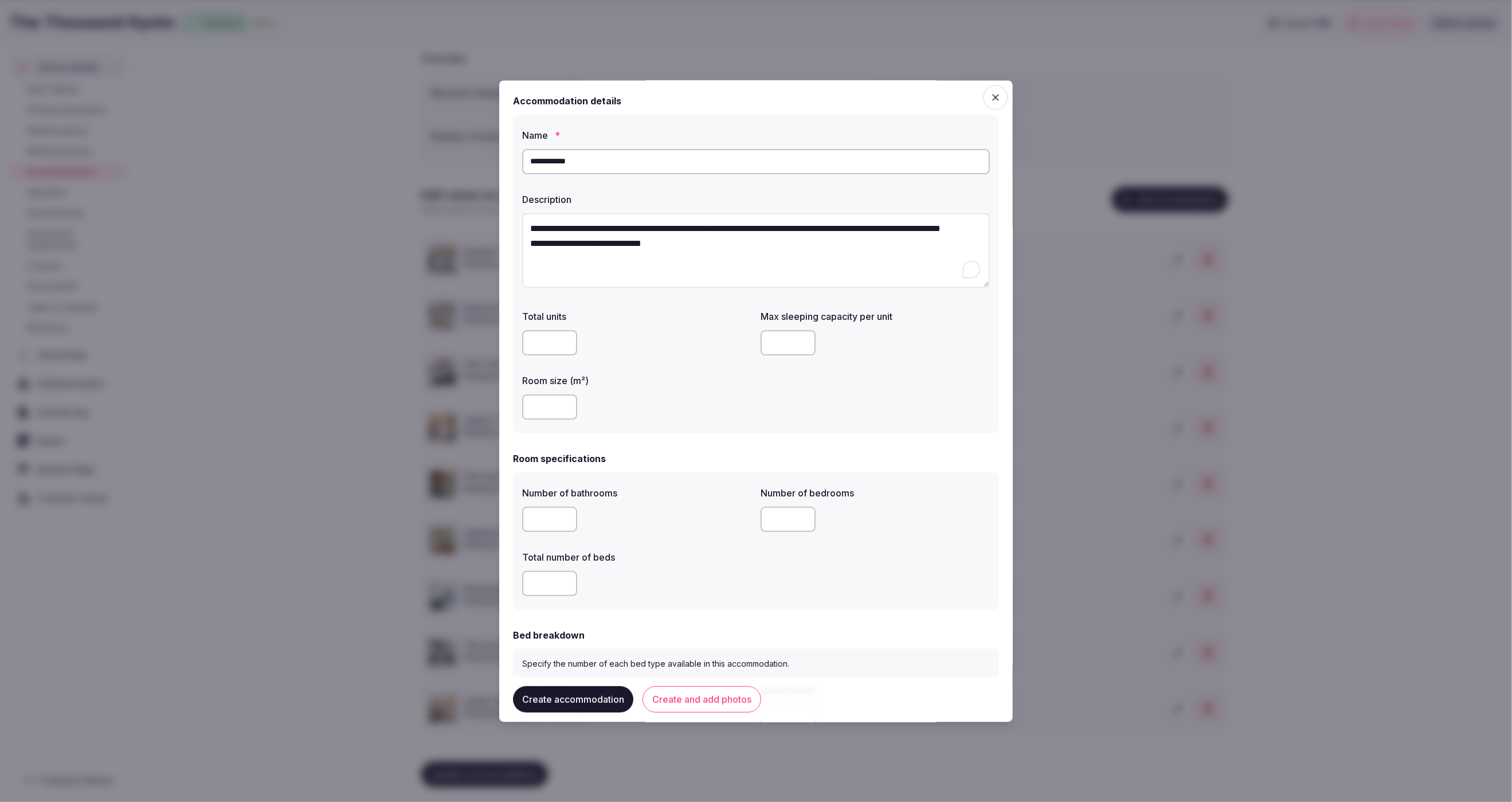
click at [688, 237] on textarea "**********" at bounding box center [756, 251] width 468 height 75
type textarea "**********"
click at [678, 375] on label "Room size (m²)" at bounding box center [637, 378] width 229 height 9
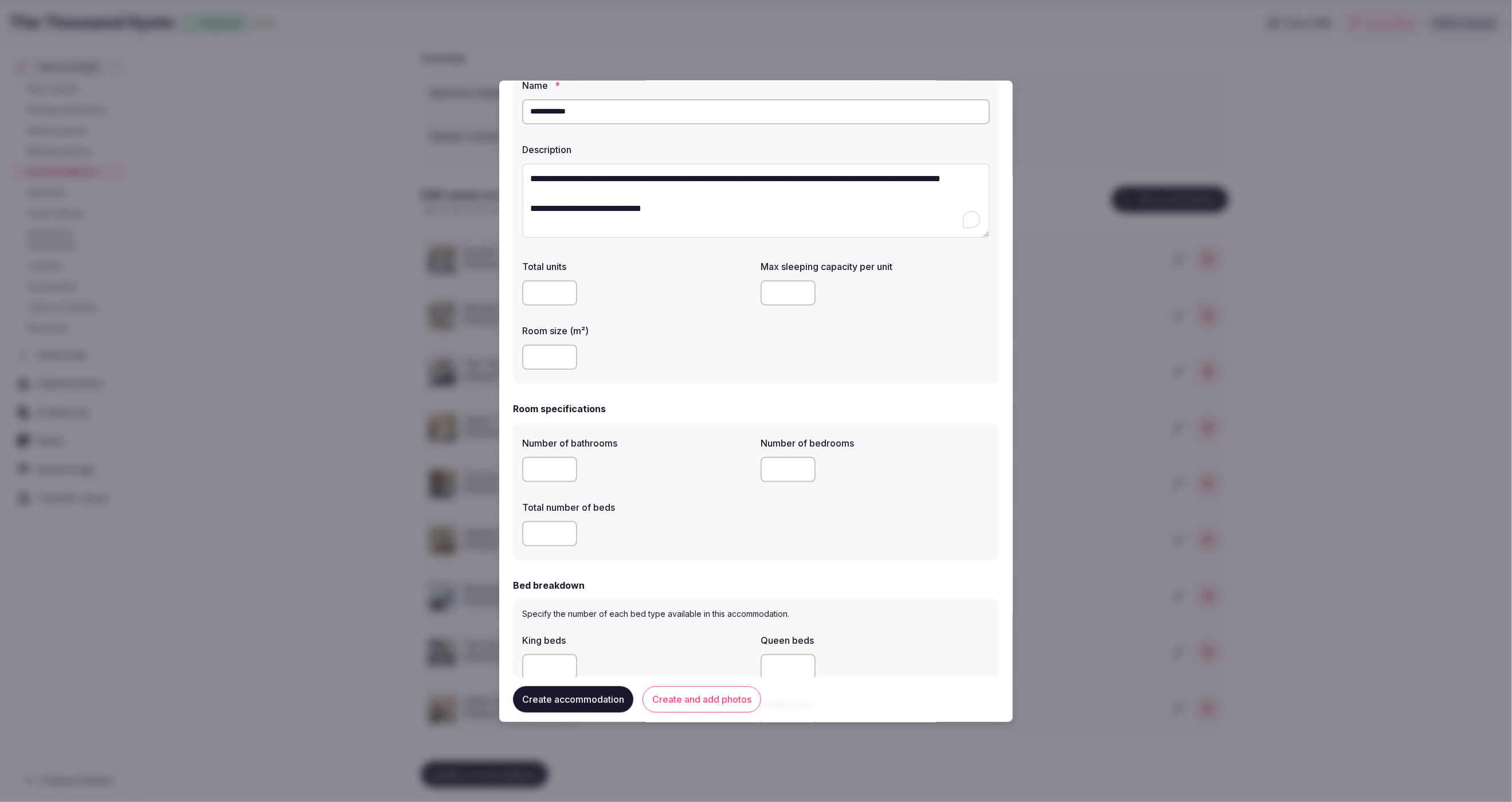
click at [542, 359] on input "number" at bounding box center [549, 358] width 55 height 25
type input "**"
click at [782, 294] on input "number" at bounding box center [788, 293] width 55 height 25
type input "*"
click at [695, 412] on div "Room specifications" at bounding box center [756, 409] width 486 height 14
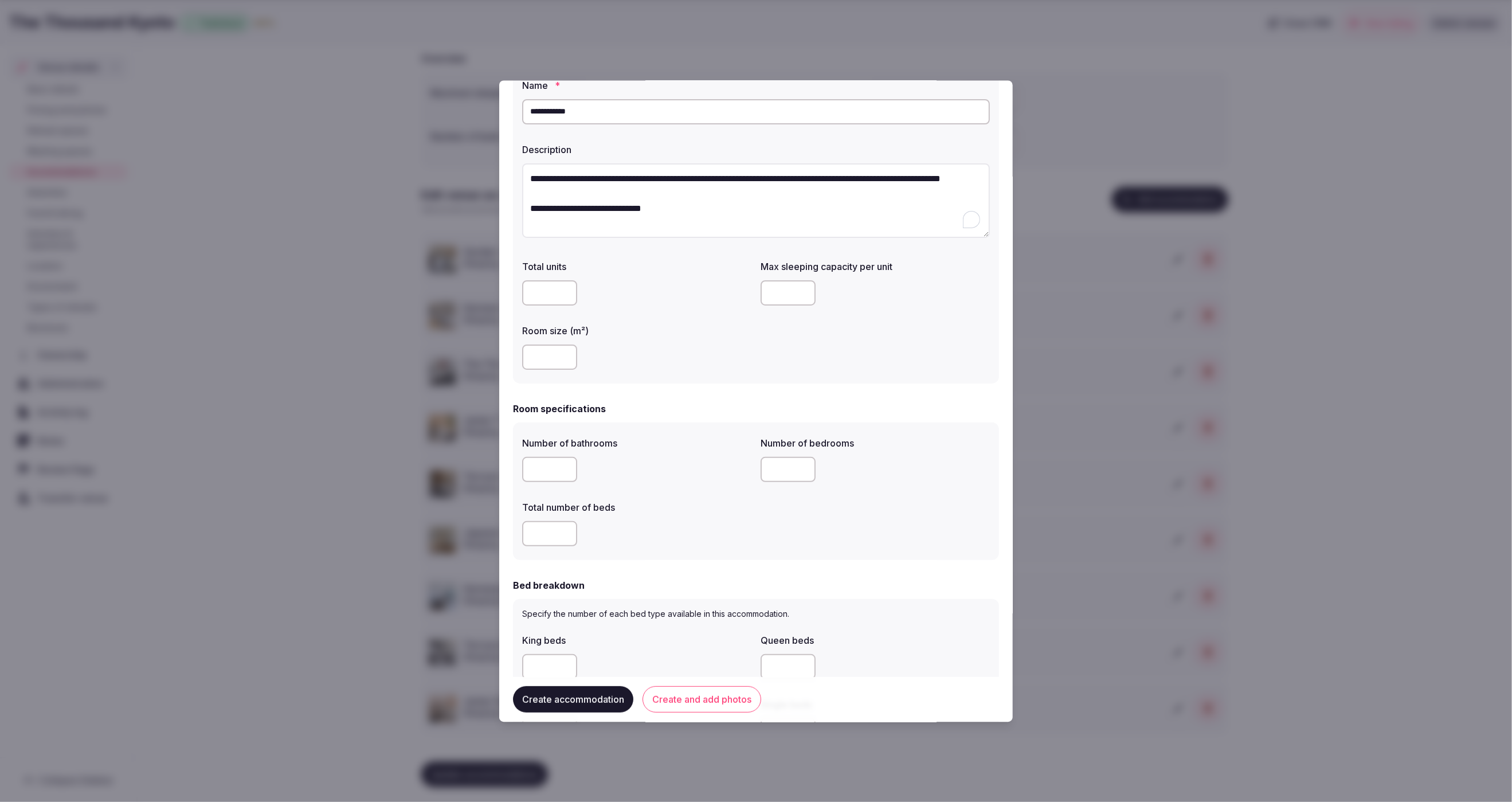
click at [537, 469] on input "number" at bounding box center [549, 470] width 55 height 25
type input "*"
click at [551, 529] on input "number" at bounding box center [549, 534] width 55 height 25
type input "*"
click at [783, 466] on input "number" at bounding box center [788, 470] width 55 height 25
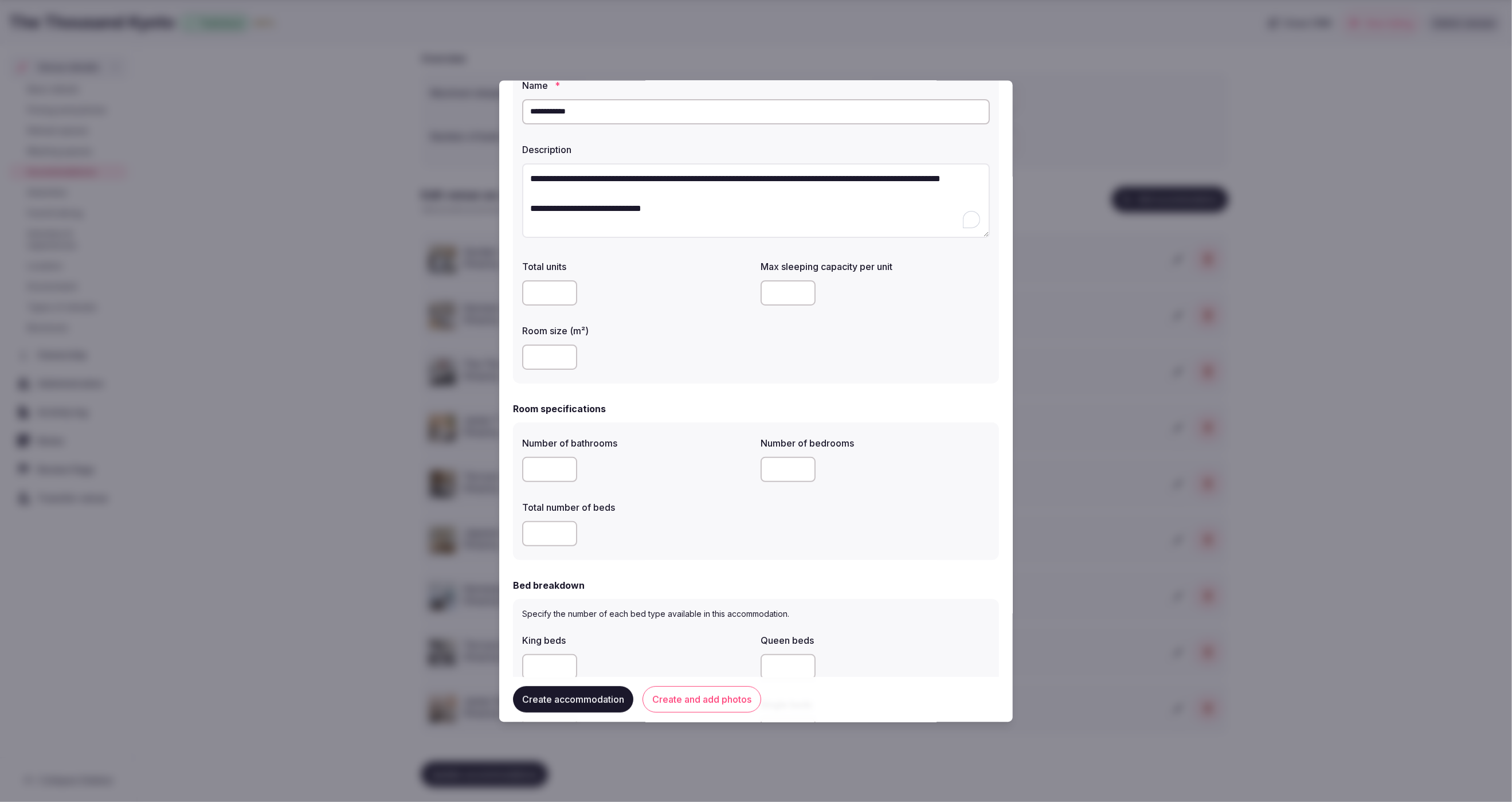
type input "*"
click at [663, 488] on div "Number of bathrooms * Number of bedrooms * Total number of beds *" at bounding box center [756, 492] width 468 height 119
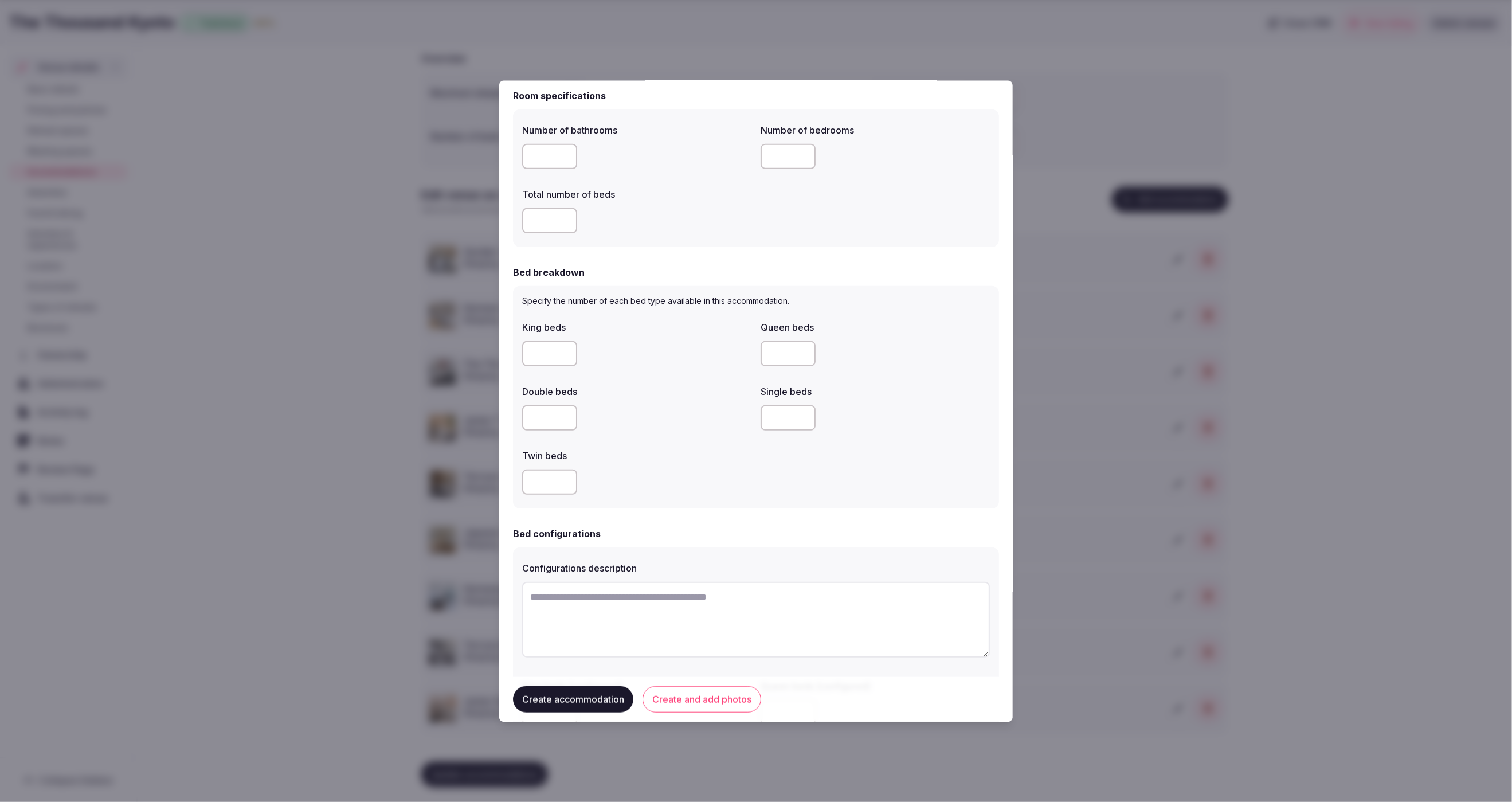
scroll to position [387, 0]
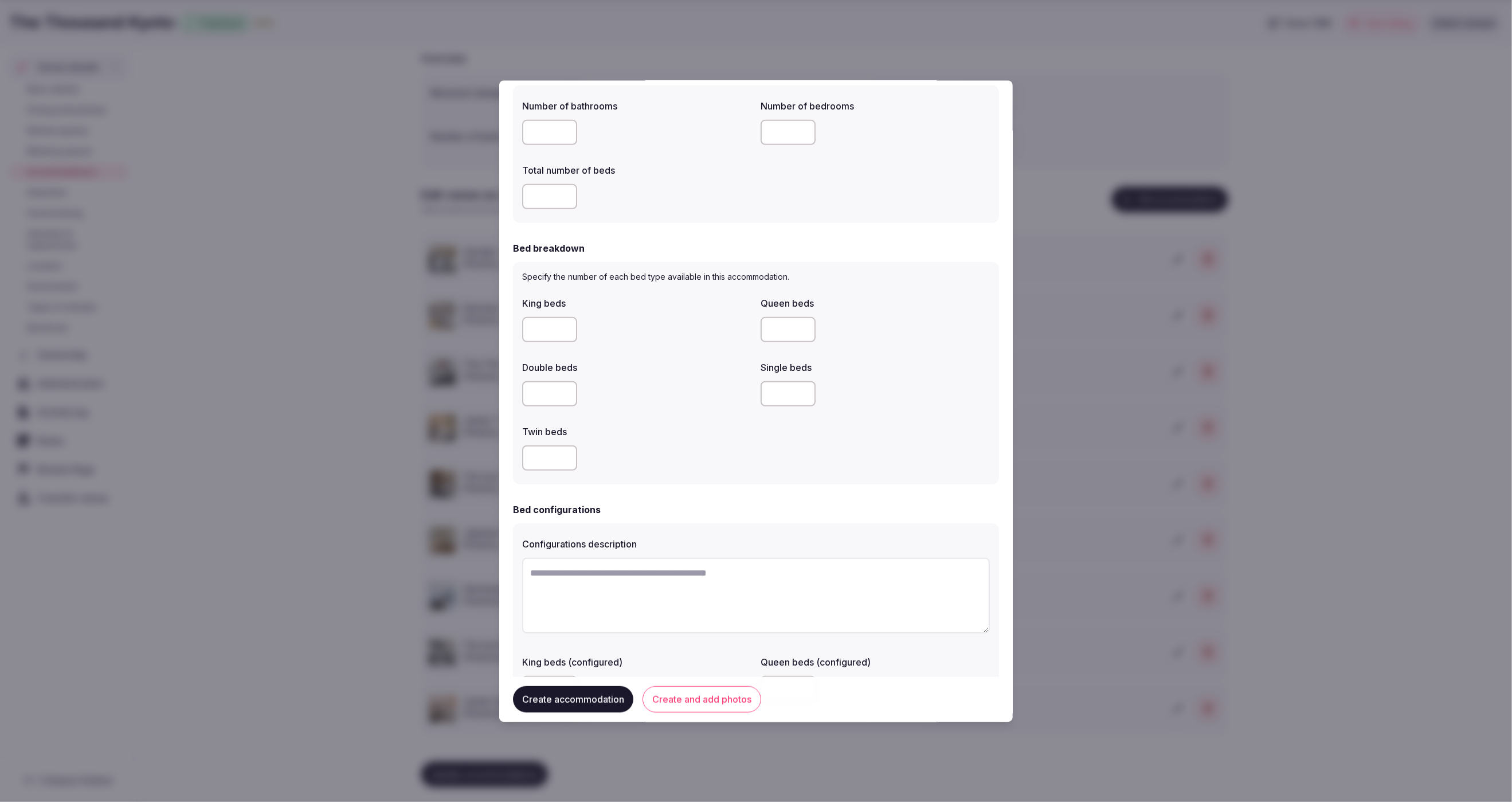
click at [552, 391] on input "number" at bounding box center [549, 394] width 55 height 25
type input "*"
click at [654, 412] on div "King beds Queen beds Double beds * Single beds Twin beds" at bounding box center [756, 383] width 468 height 184
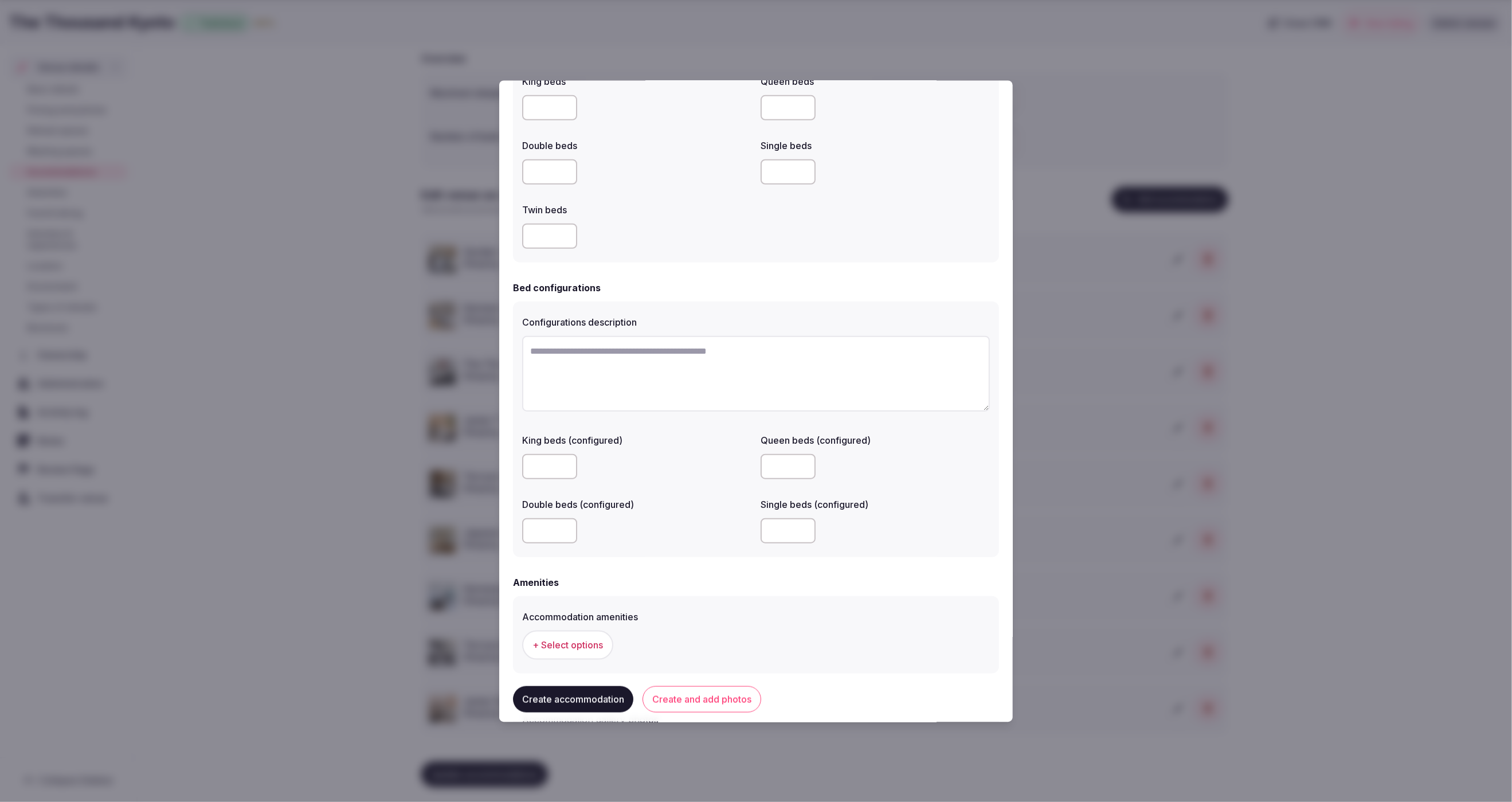
scroll to position [732, 0]
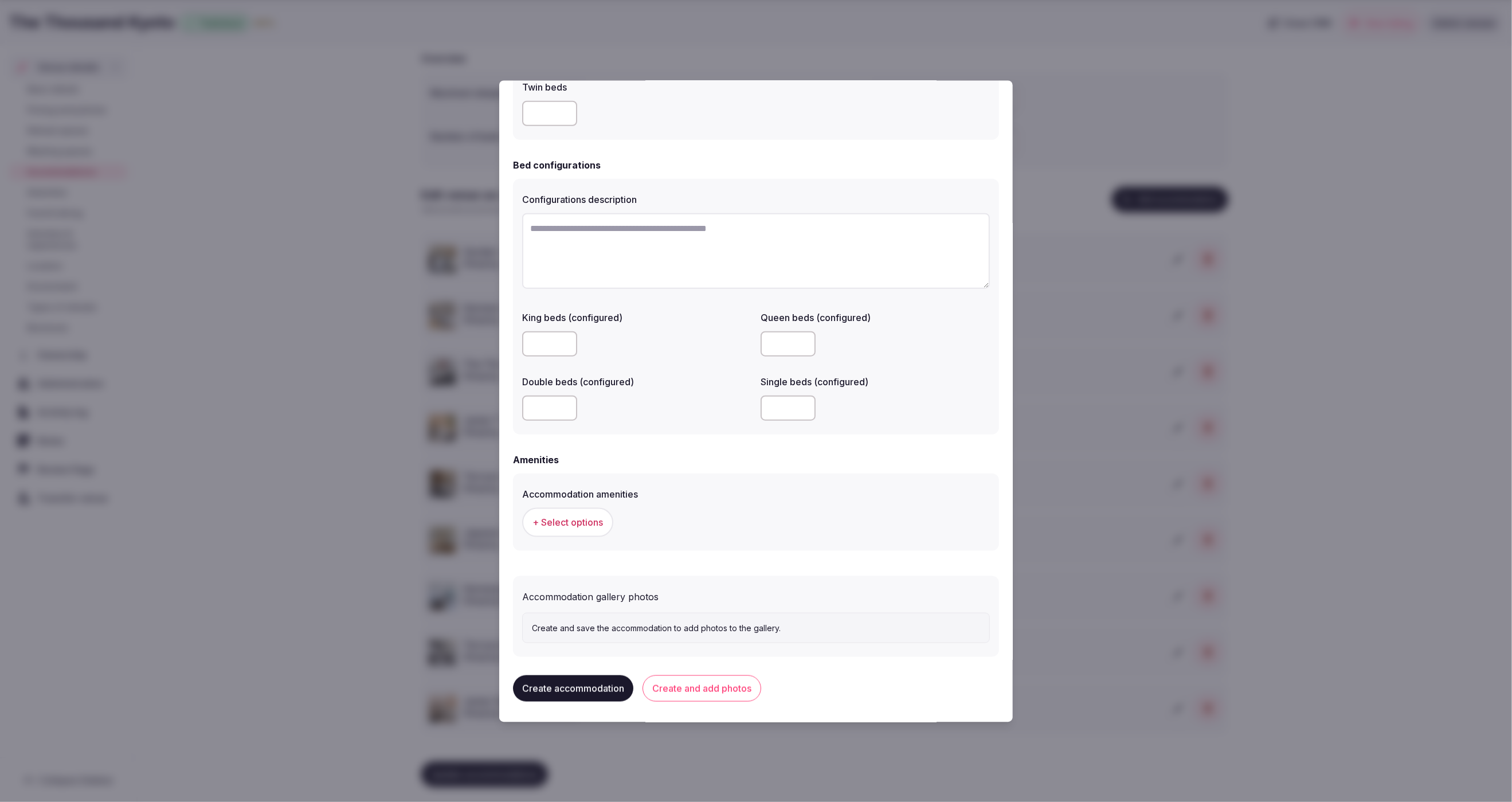
click at [570, 520] on span "+ Select options" at bounding box center [568, 522] width 71 height 12
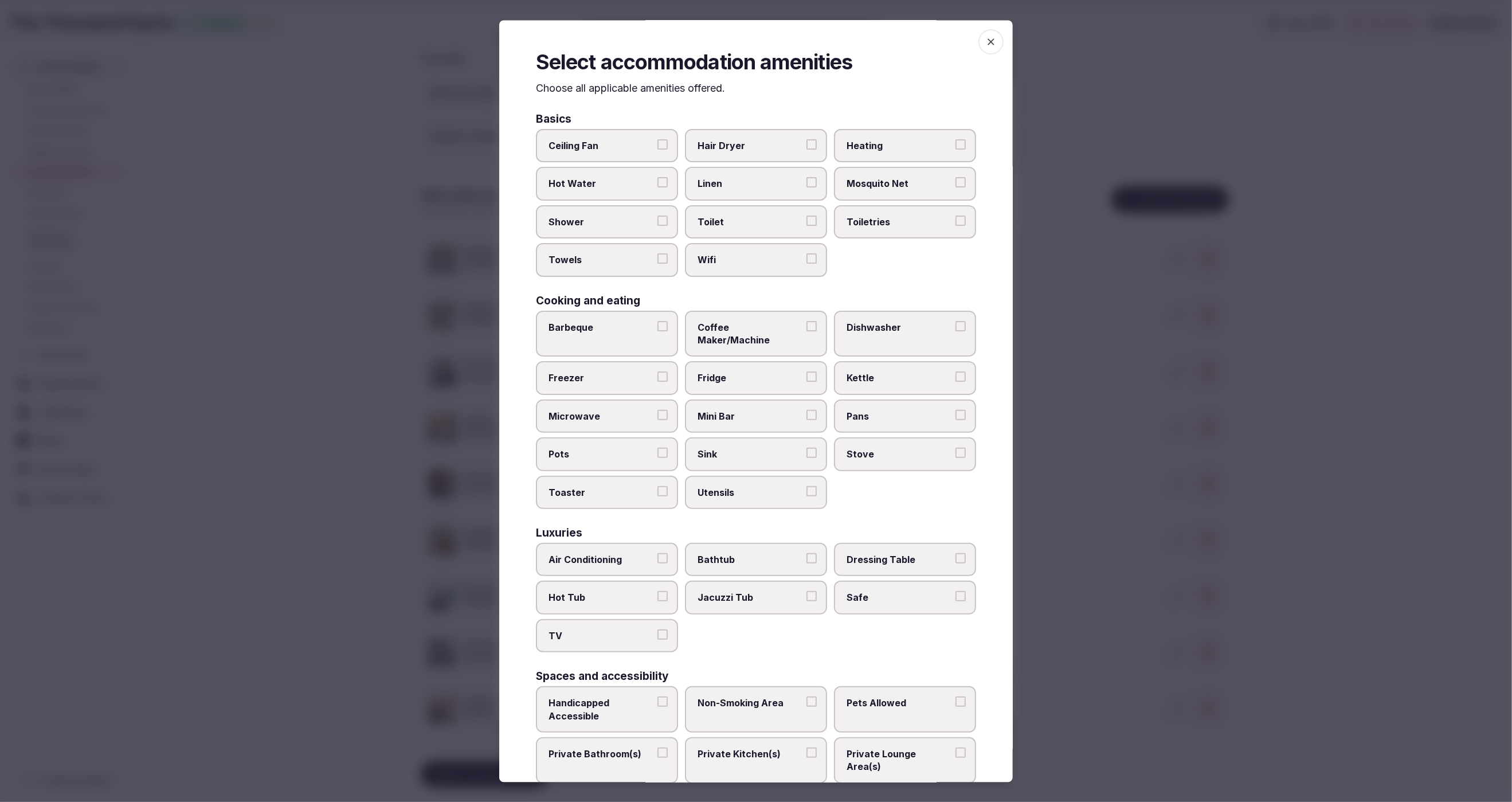
drag, startPoint x: 752, startPoint y: 147, endPoint x: 749, endPoint y: 168, distance: 21.2
click at [752, 147] on span "Hair Dryer" at bounding box center [751, 146] width 106 height 12
click at [806, 147] on button "Hair Dryer" at bounding box center [811, 145] width 10 height 10
click at [745, 187] on span "Linen" at bounding box center [751, 184] width 106 height 12
click at [806, 187] on button "Linen" at bounding box center [811, 182] width 10 height 10
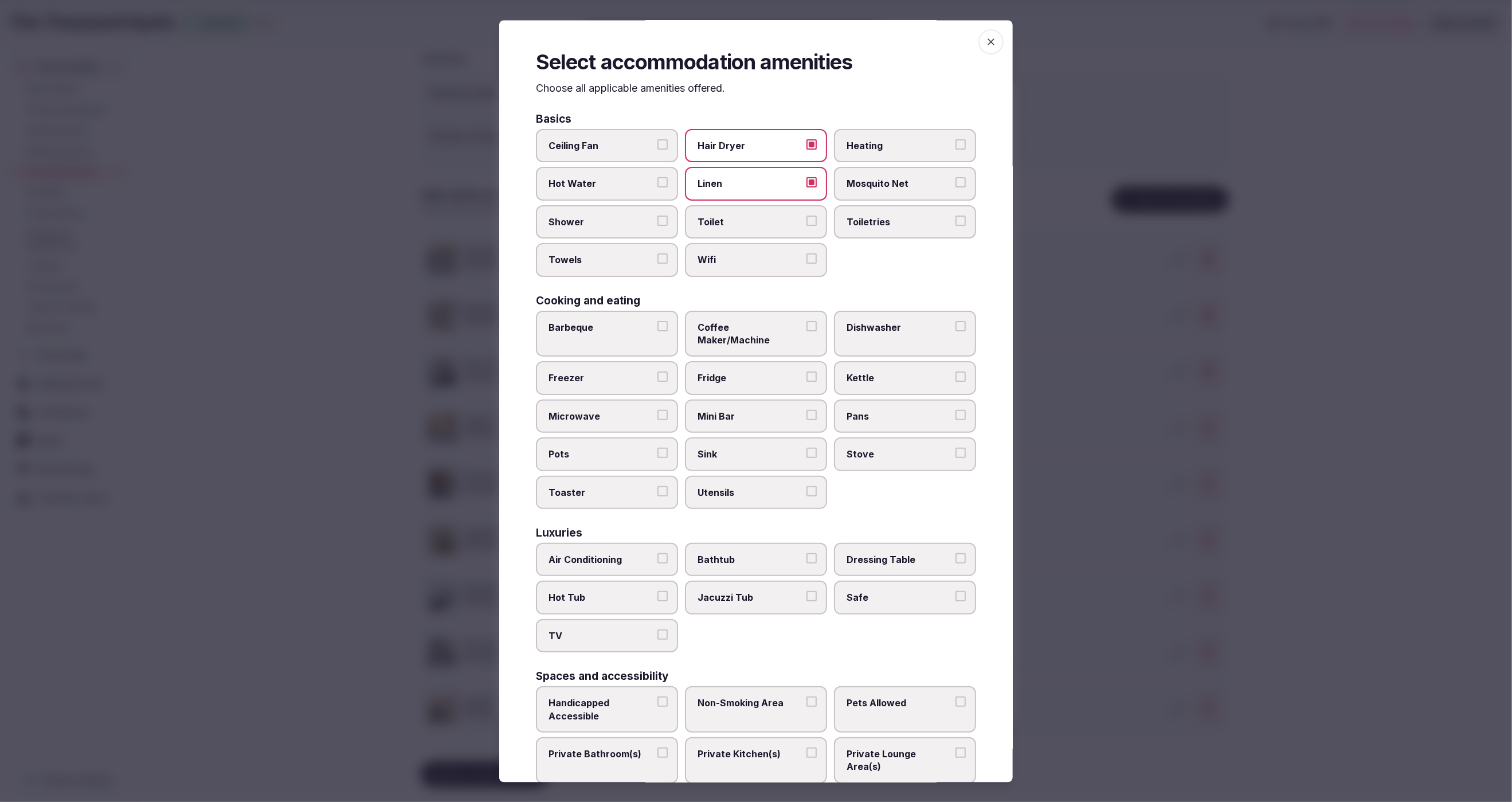
drag, startPoint x: 747, startPoint y: 221, endPoint x: 747, endPoint y: 269, distance: 48.0
click at [747, 223] on span "Toilet" at bounding box center [751, 222] width 106 height 12
click at [806, 223] on button "Toilet" at bounding box center [811, 220] width 10 height 10
drag, startPoint x: 747, startPoint y: 269, endPoint x: 766, endPoint y: 255, distance: 23.6
click at [748, 267] on label "Wifi" at bounding box center [755, 260] width 142 height 33
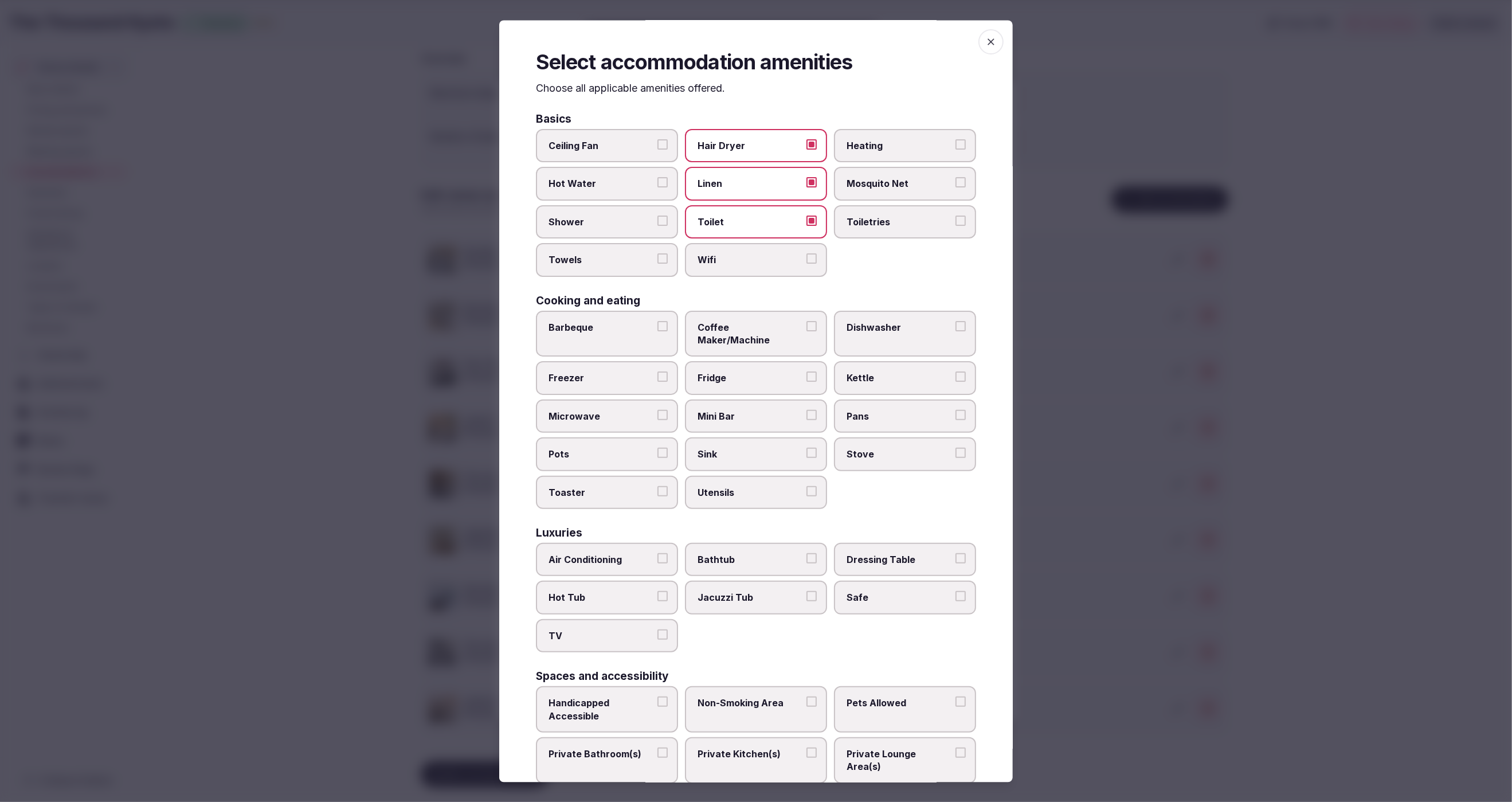
click at [806, 264] on button "Wifi" at bounding box center [811, 259] width 10 height 10
click at [877, 231] on label "Toiletries" at bounding box center [904, 222] width 142 height 33
click at [956, 226] on button "Toiletries" at bounding box center [960, 220] width 10 height 10
click at [590, 217] on span "Shower" at bounding box center [602, 222] width 106 height 12
click at [657, 217] on button "Shower" at bounding box center [662, 220] width 10 height 10
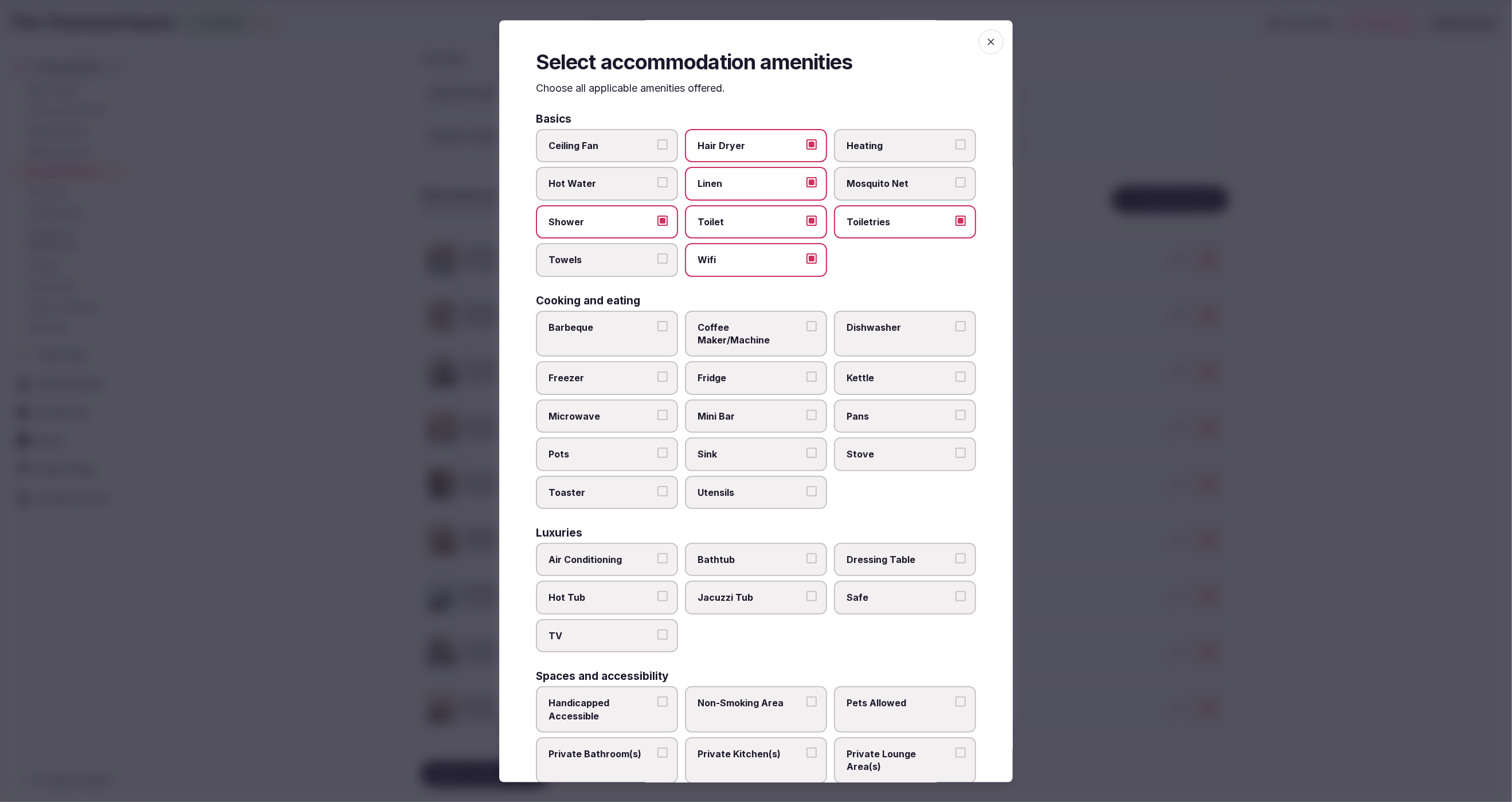
click at [586, 256] on span "Towels" at bounding box center [602, 260] width 106 height 12
click at [657, 256] on button "Towels" at bounding box center [662, 259] width 10 height 10
click at [903, 372] on span "Kettle" at bounding box center [900, 378] width 106 height 12
click at [956, 372] on button "Kettle" at bounding box center [960, 377] width 10 height 10
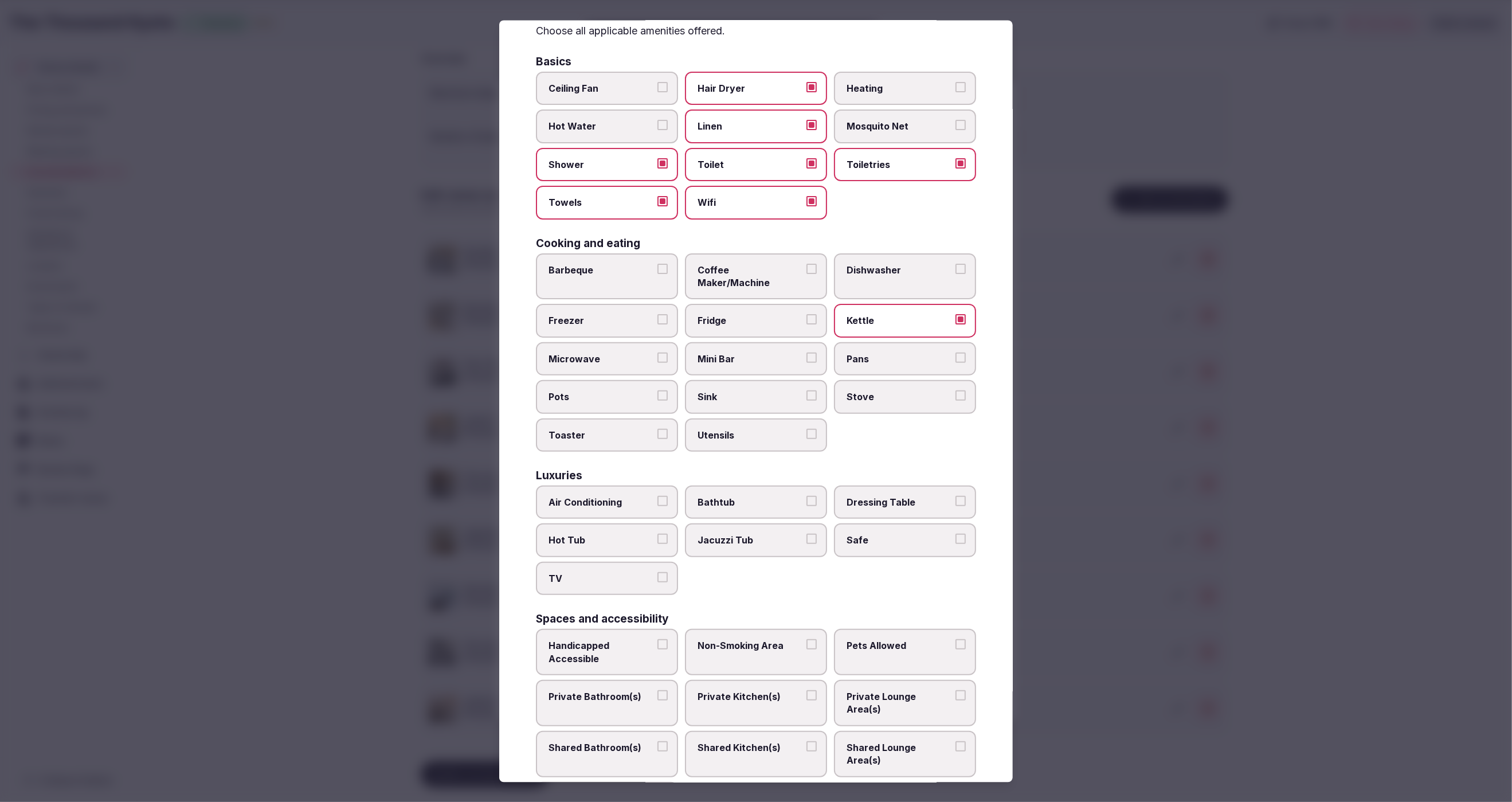
scroll to position [61, 0]
click at [903, 531] on span "Safe" at bounding box center [900, 537] width 106 height 12
click at [956, 531] on button "Safe" at bounding box center [960, 536] width 10 height 10
click at [624, 482] on label "Air Conditioning" at bounding box center [606, 499] width 142 height 33
click at [657, 492] on button "Air Conditioning" at bounding box center [662, 497] width 10 height 10
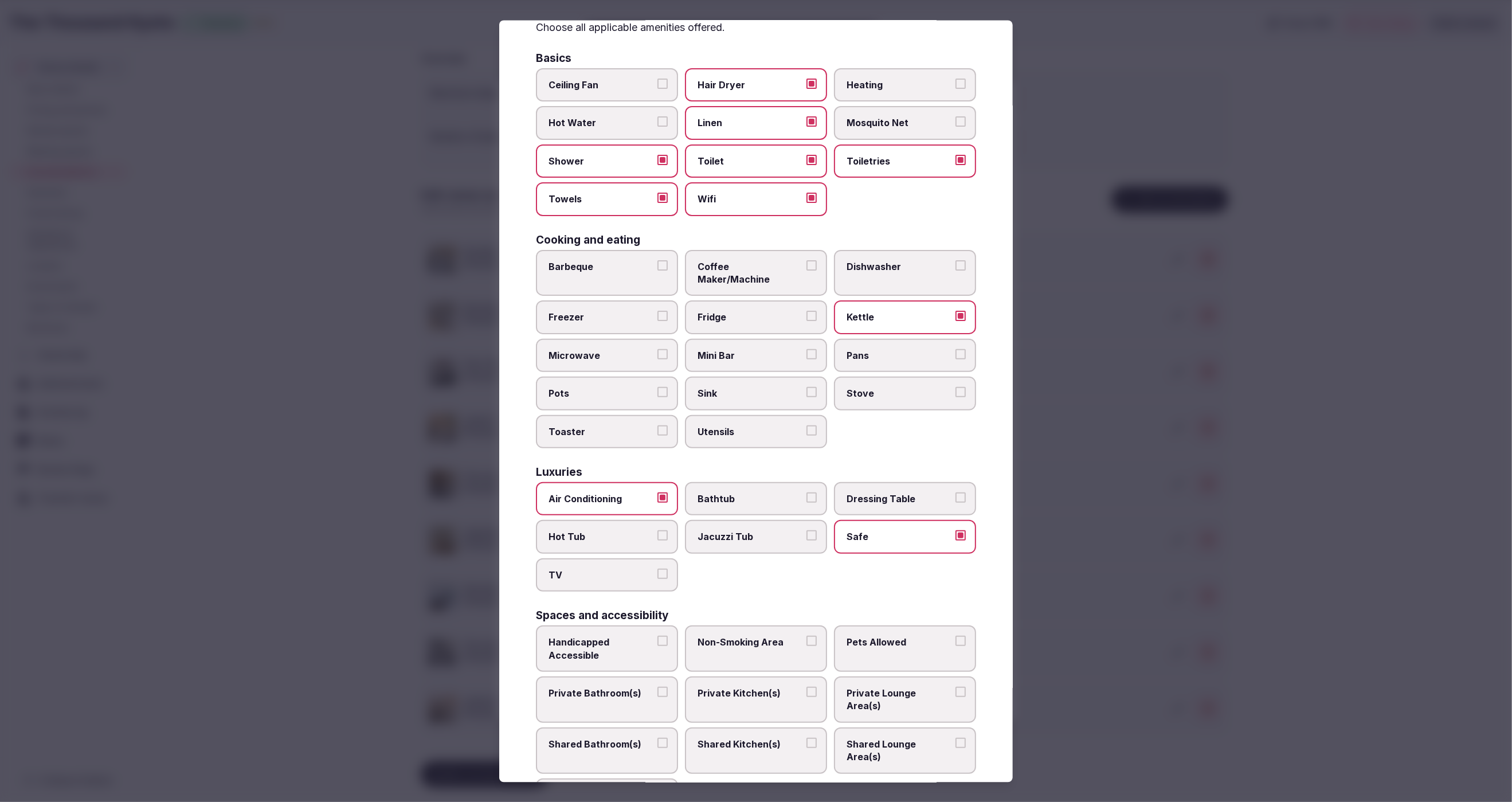
click at [612, 569] on span "TV" at bounding box center [602, 574] width 106 height 12
click at [657, 569] on button "TV" at bounding box center [662, 573] width 10 height 10
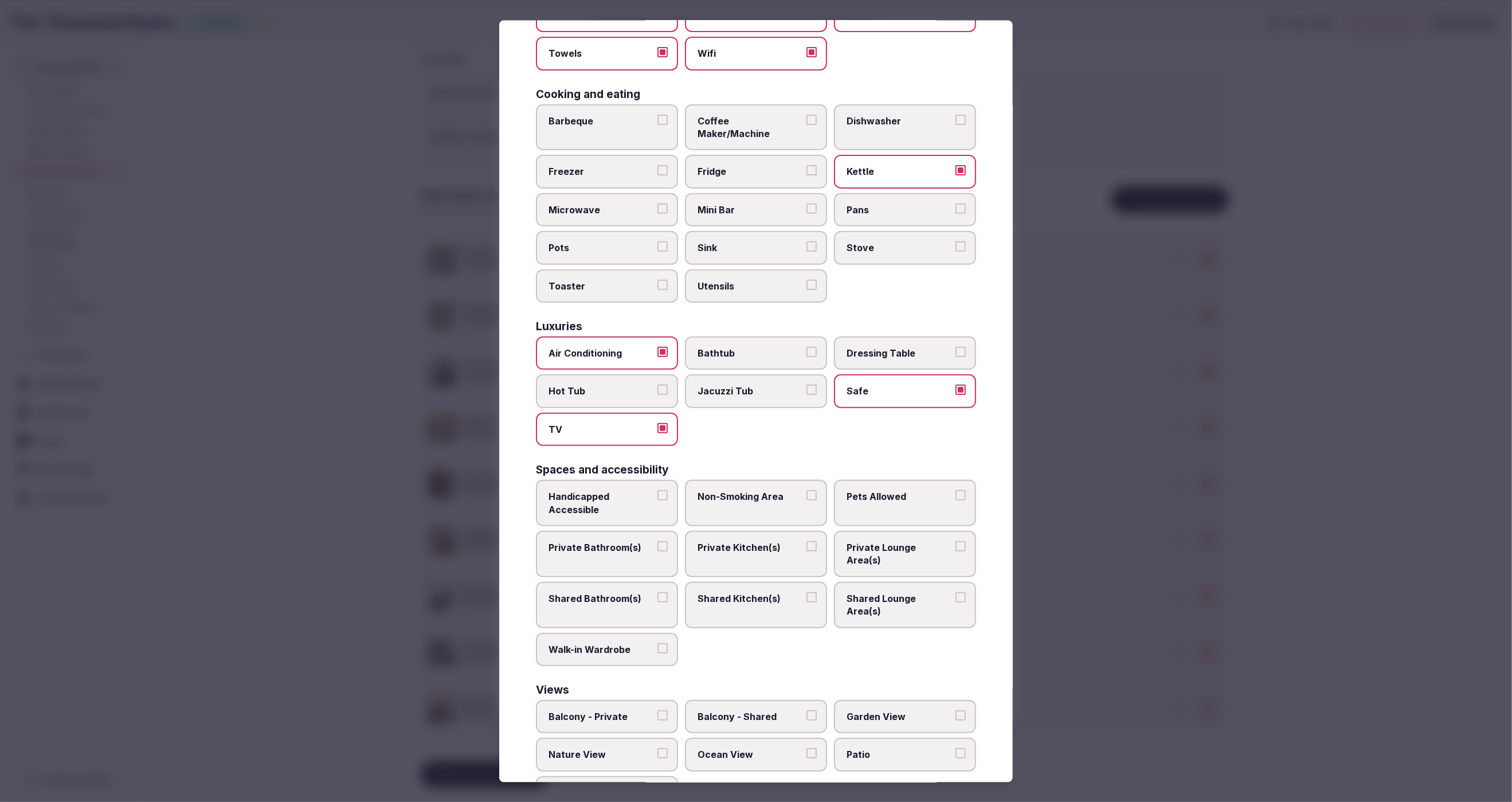
scroll to position [211, 0]
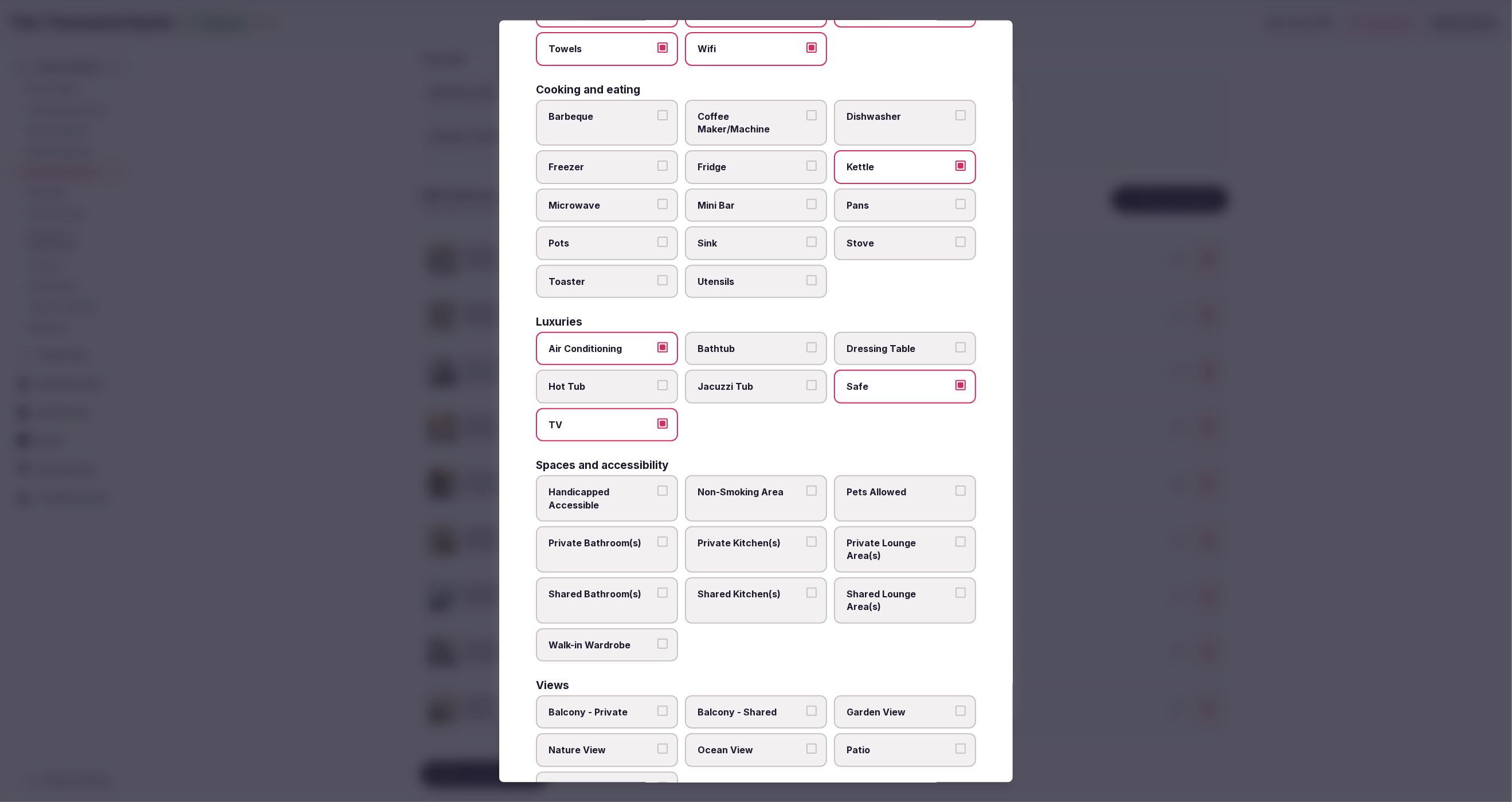
drag, startPoint x: 610, startPoint y: 521, endPoint x: 852, endPoint y: 544, distance: 243.1
click at [611, 536] on span "Private Bathroom(s)" at bounding box center [602, 542] width 106 height 12
click at [657, 536] on button "Private Bathroom(s)" at bounding box center [662, 541] width 10 height 10
click at [886, 577] on label "Shared Lounge Area(s)" at bounding box center [904, 600] width 142 height 46
click at [956, 587] on button "Shared Lounge Area(s)" at bounding box center [960, 592] width 10 height 10
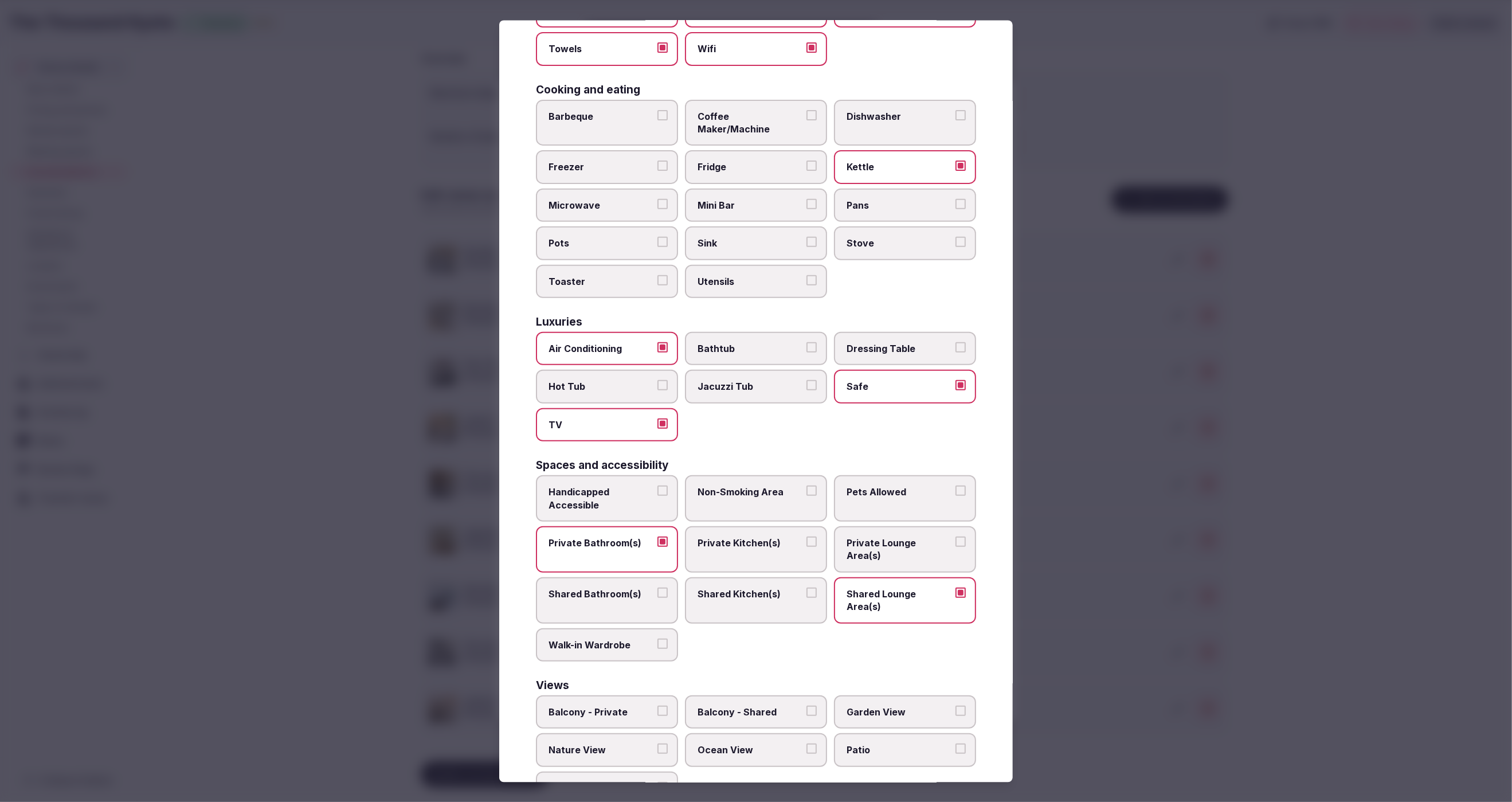
drag, startPoint x: 898, startPoint y: 564, endPoint x: 918, endPoint y: 530, distance: 39.4
click at [898, 587] on span "Shared Lounge Area(s)" at bounding box center [900, 599] width 106 height 26
click at [956, 587] on button "Shared Lounge Area(s)" at bounding box center [960, 592] width 10 height 10
click at [919, 536] on span "Private Lounge Area(s)" at bounding box center [900, 548] width 106 height 26
click at [956, 536] on button "Private Lounge Area(s)" at bounding box center [960, 541] width 10 height 10
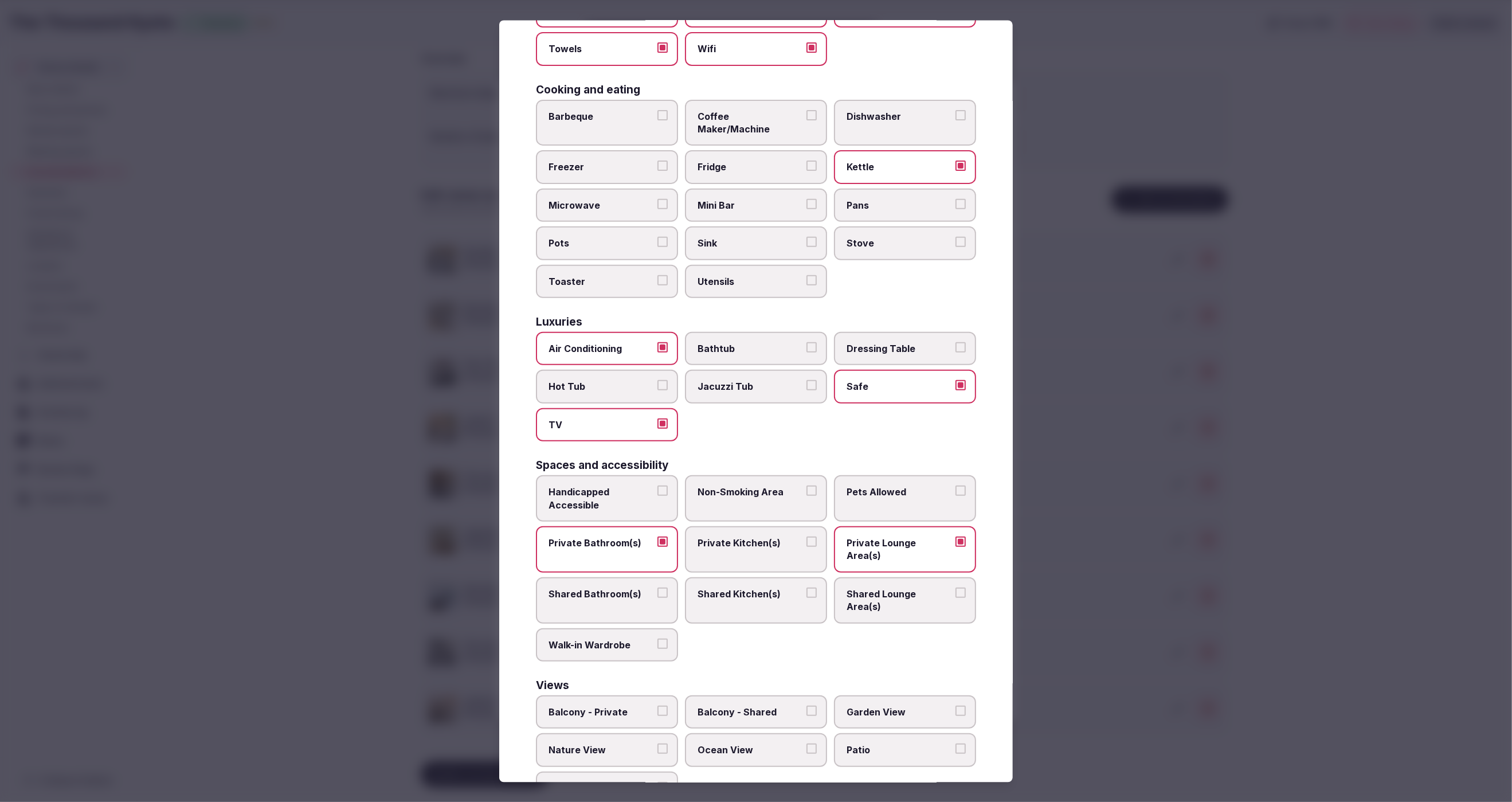
click at [742, 342] on span "Bathtub" at bounding box center [751, 348] width 106 height 12
click at [806, 342] on button "Bathtub" at bounding box center [811, 346] width 10 height 10
click at [1114, 651] on div at bounding box center [756, 401] width 1512 height 802
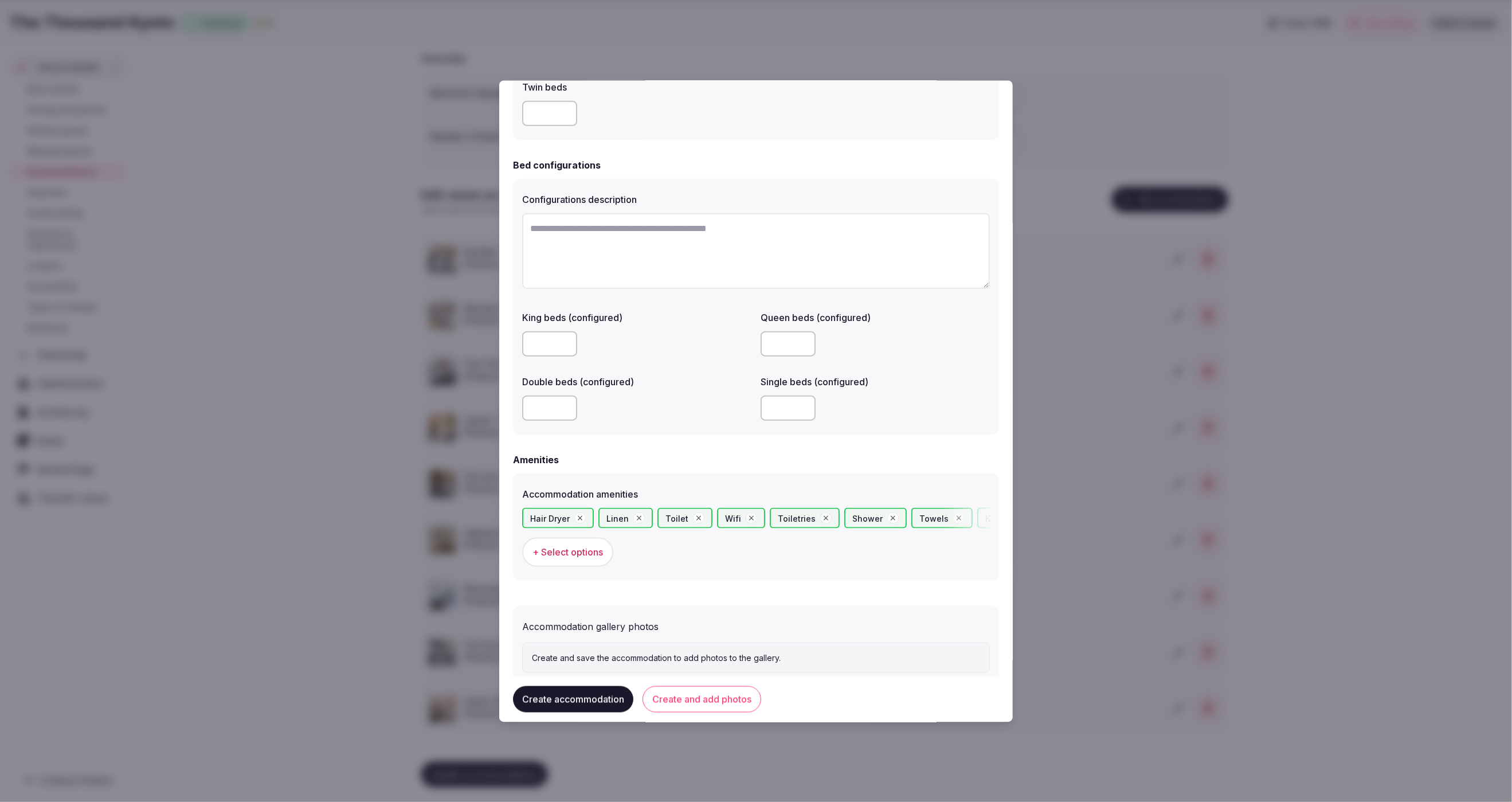
click at [590, 693] on button "Create accommodation" at bounding box center [573, 699] width 121 height 26
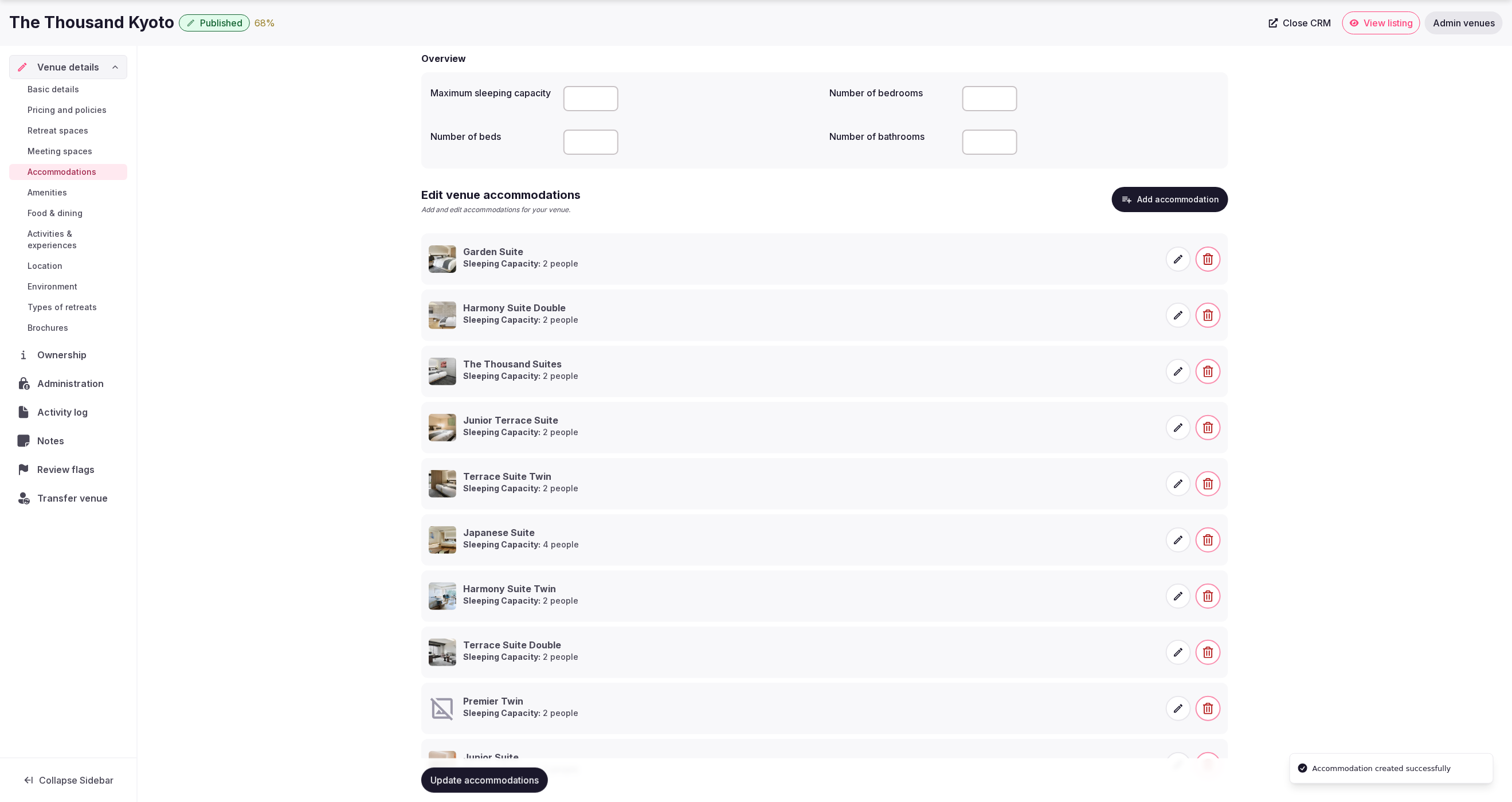
scroll to position [151, 0]
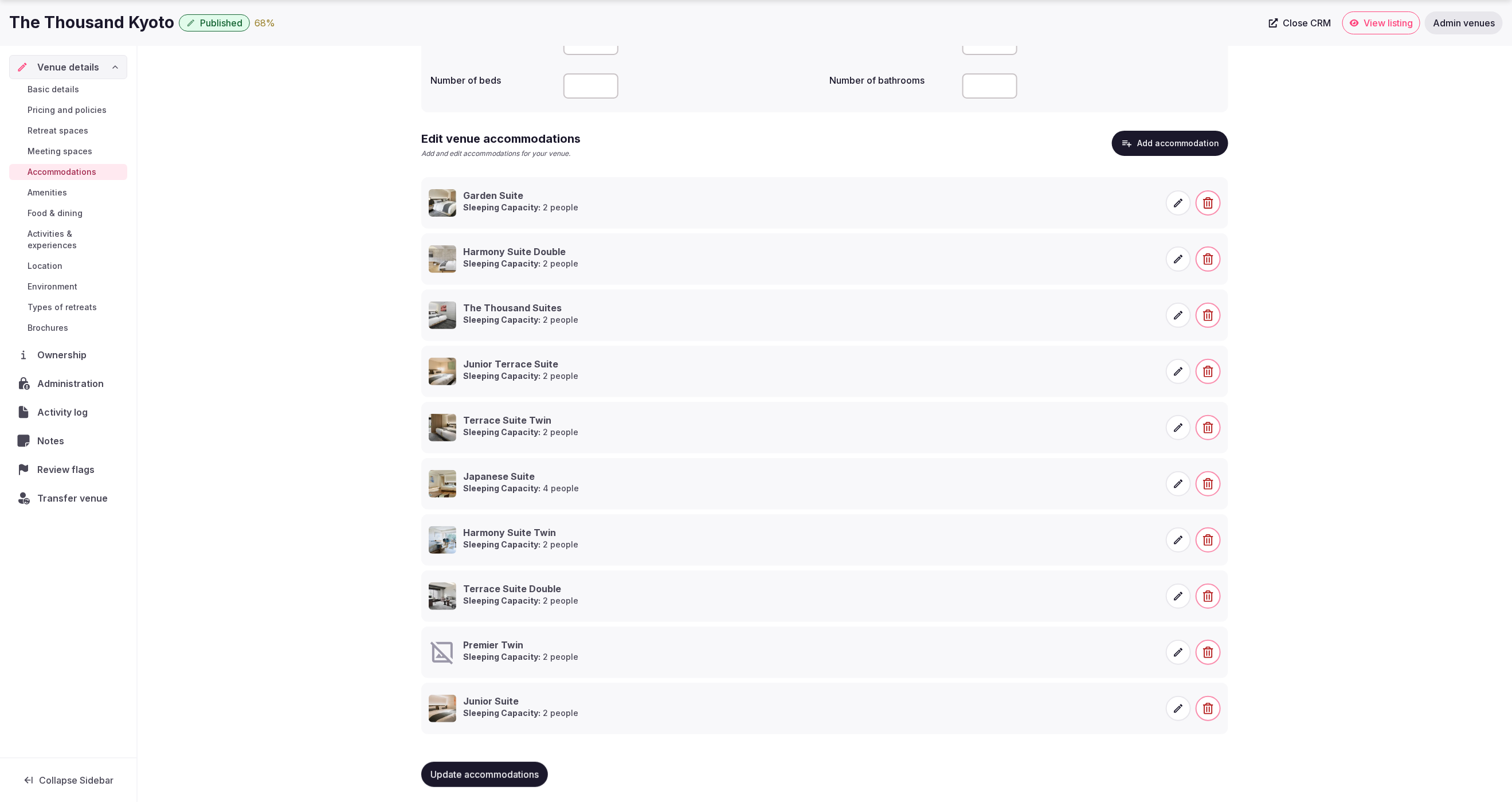
click at [1176, 653] on icon at bounding box center [1178, 652] width 11 height 11
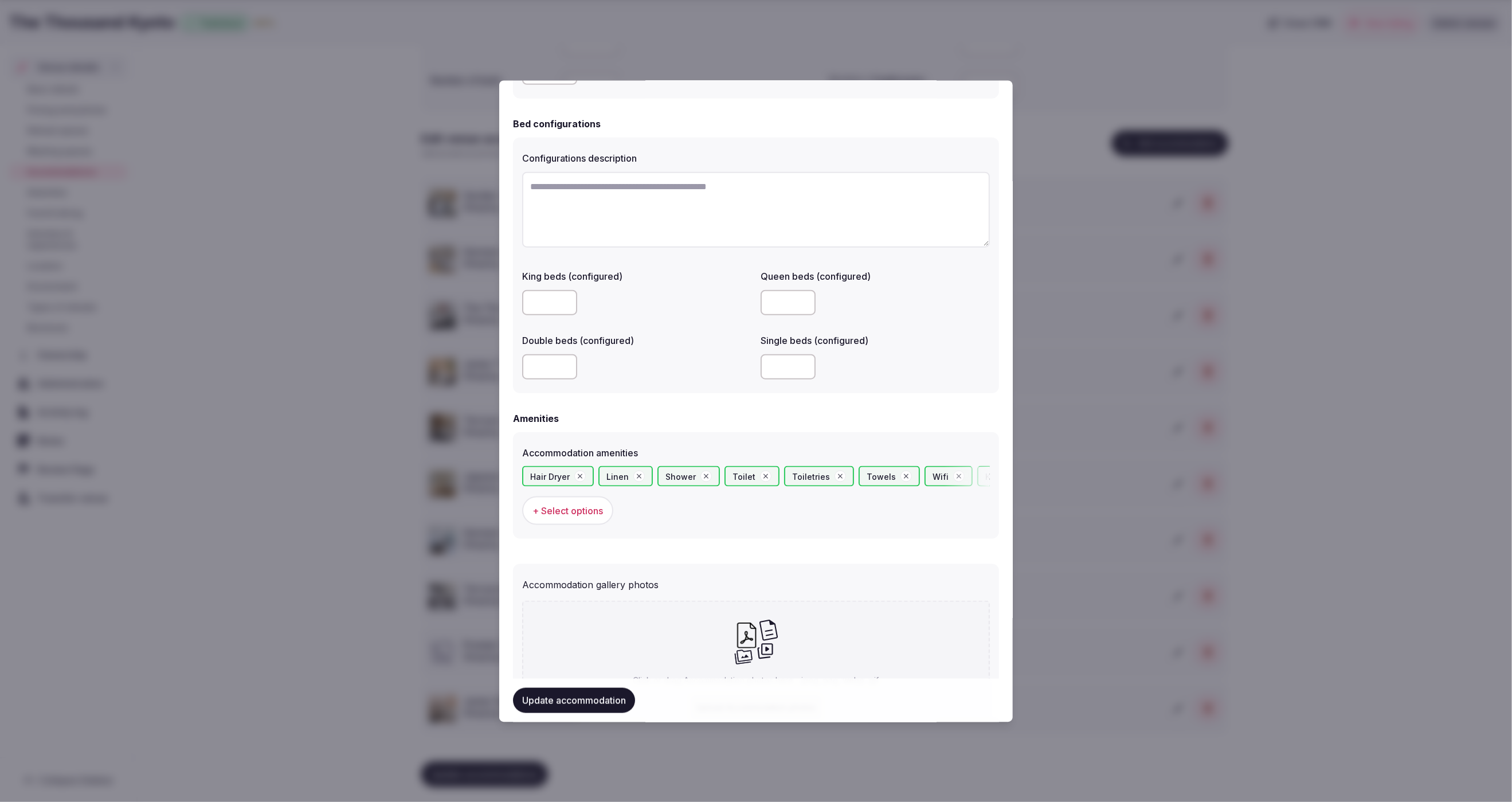
scroll to position [832, 0]
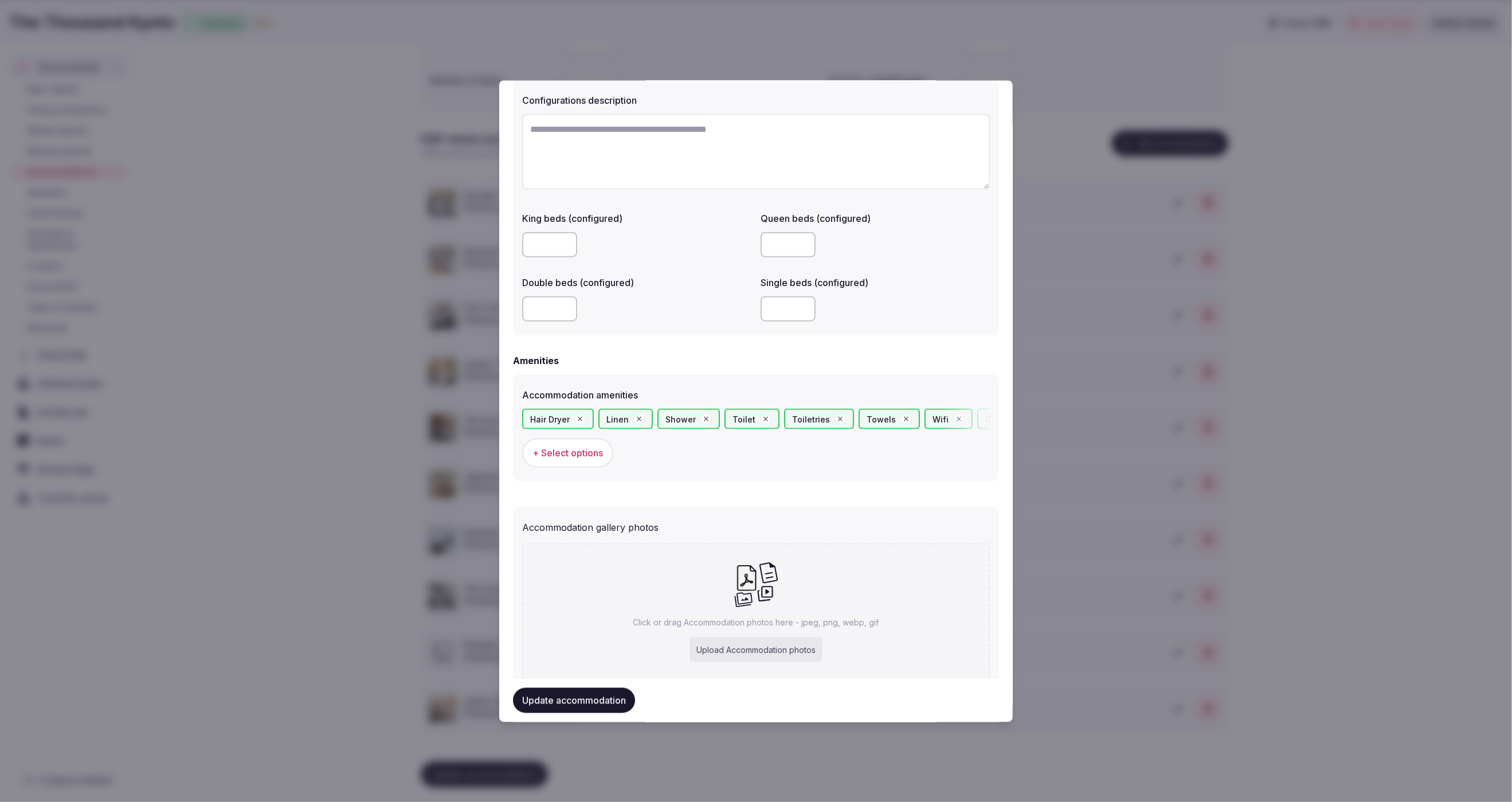
click at [778, 649] on div "Upload Accommodation photos" at bounding box center [756, 649] width 133 height 25
type input "**********"
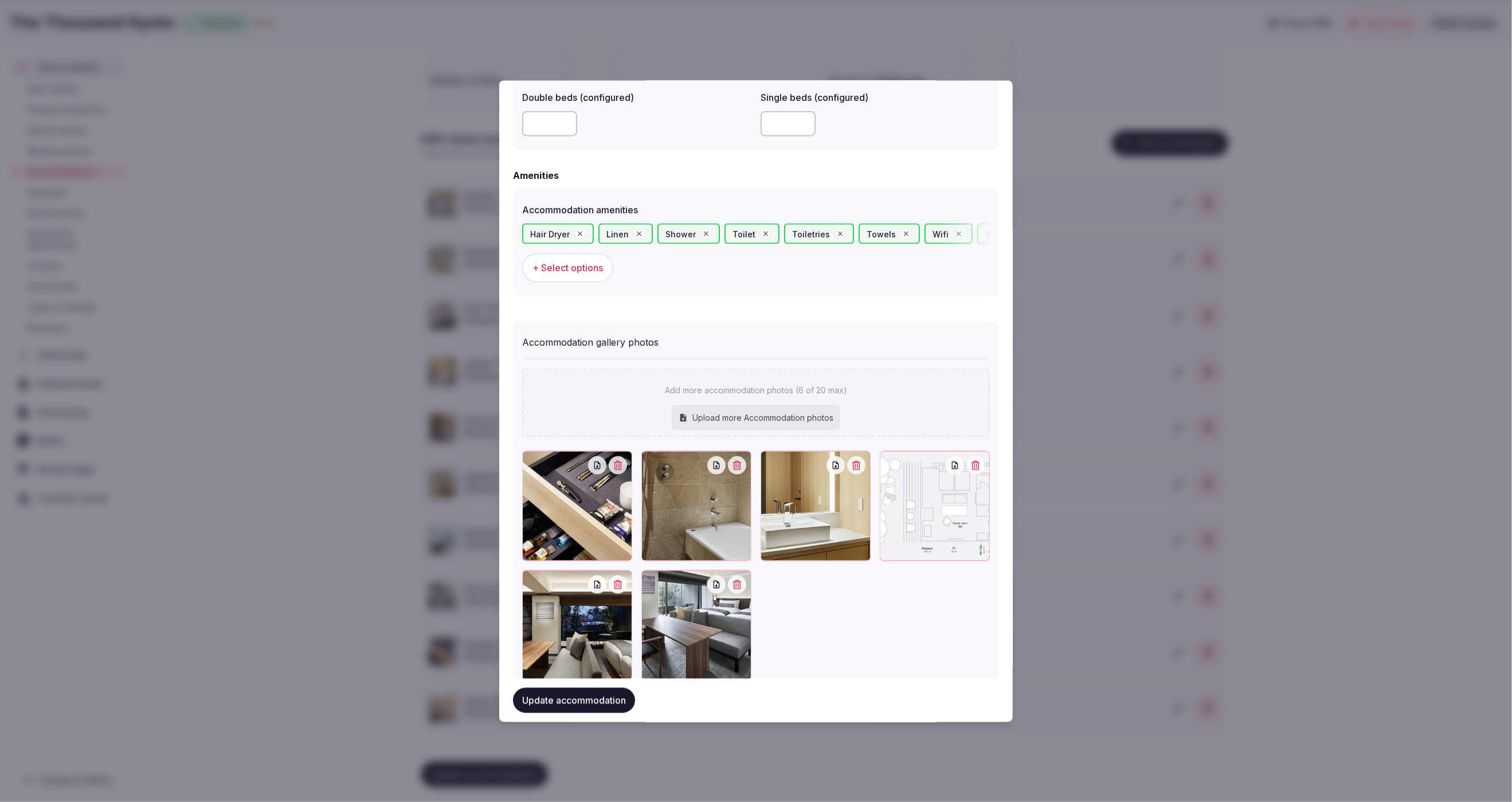
scroll to position [1052, 0]
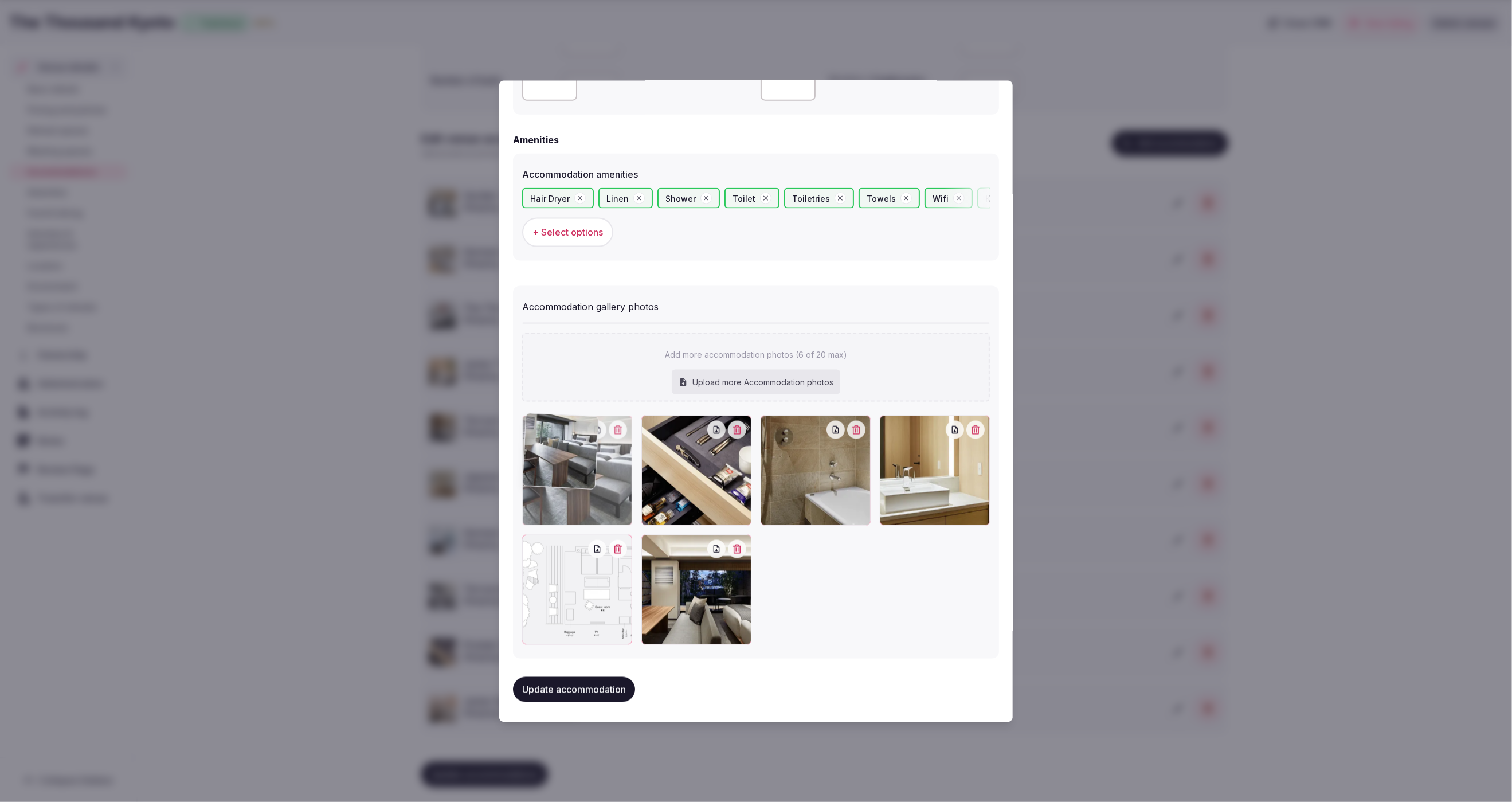
drag, startPoint x: 694, startPoint y: 610, endPoint x: 613, endPoint y: 492, distance: 143.1
click at [613, 492] on div at bounding box center [577, 470] width 110 height 110
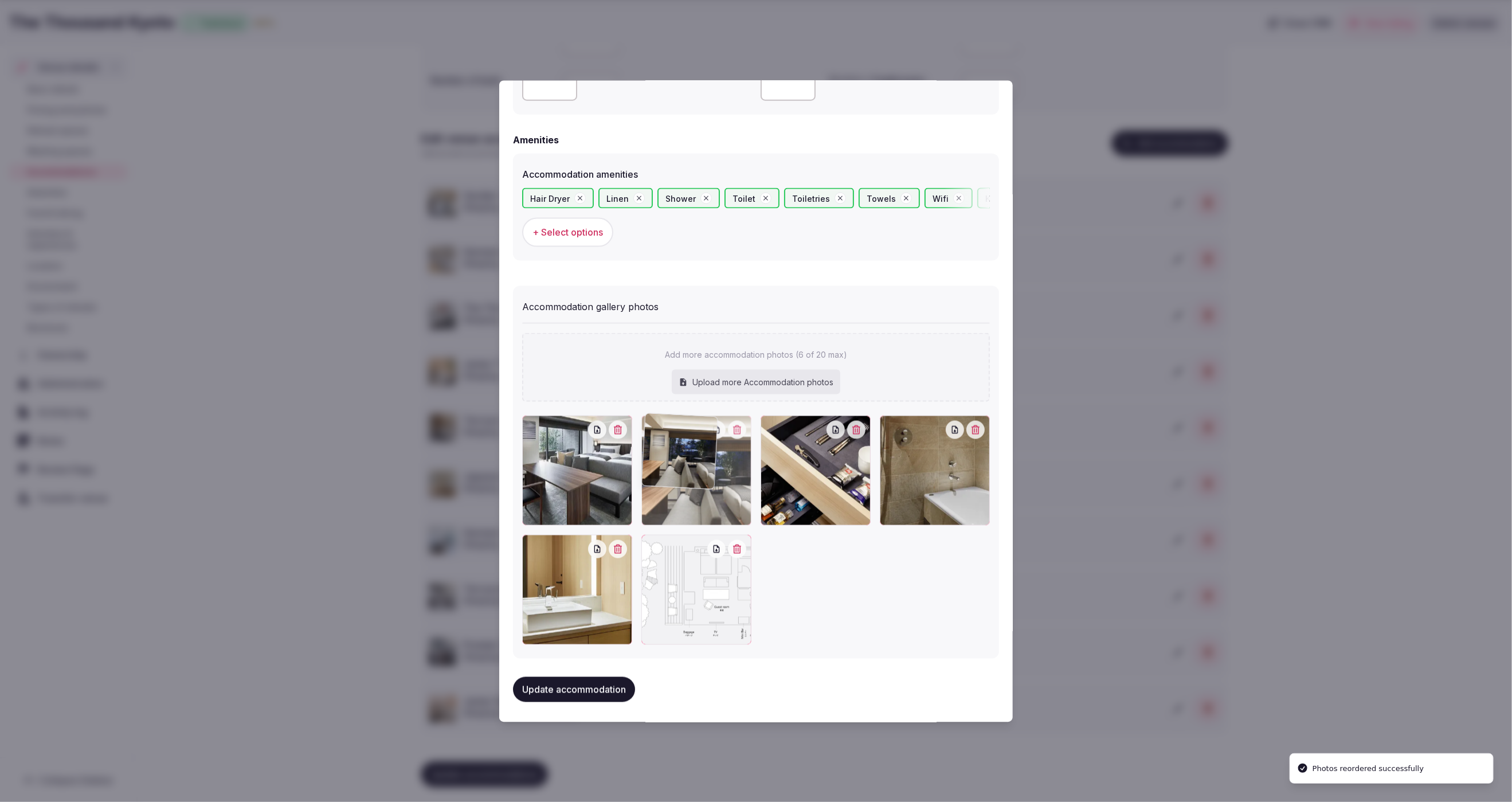
drag, startPoint x: 689, startPoint y: 592, endPoint x: 678, endPoint y: 491, distance: 101.6
click at [678, 491] on div at bounding box center [696, 470] width 110 height 110
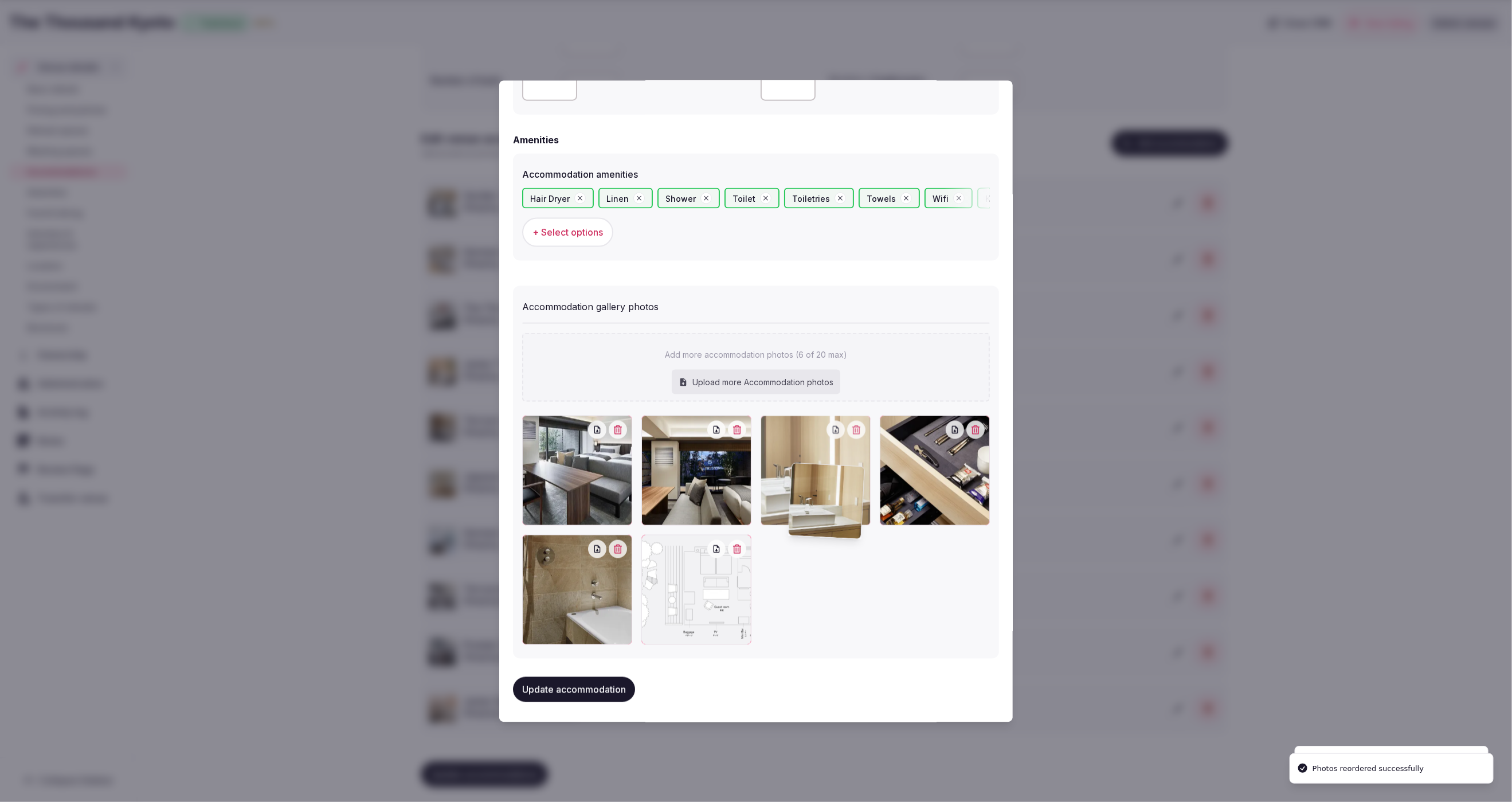
drag, startPoint x: 577, startPoint y: 586, endPoint x: 849, endPoint y: 514, distance: 281.4
click at [843, 513] on div at bounding box center [815, 470] width 110 height 110
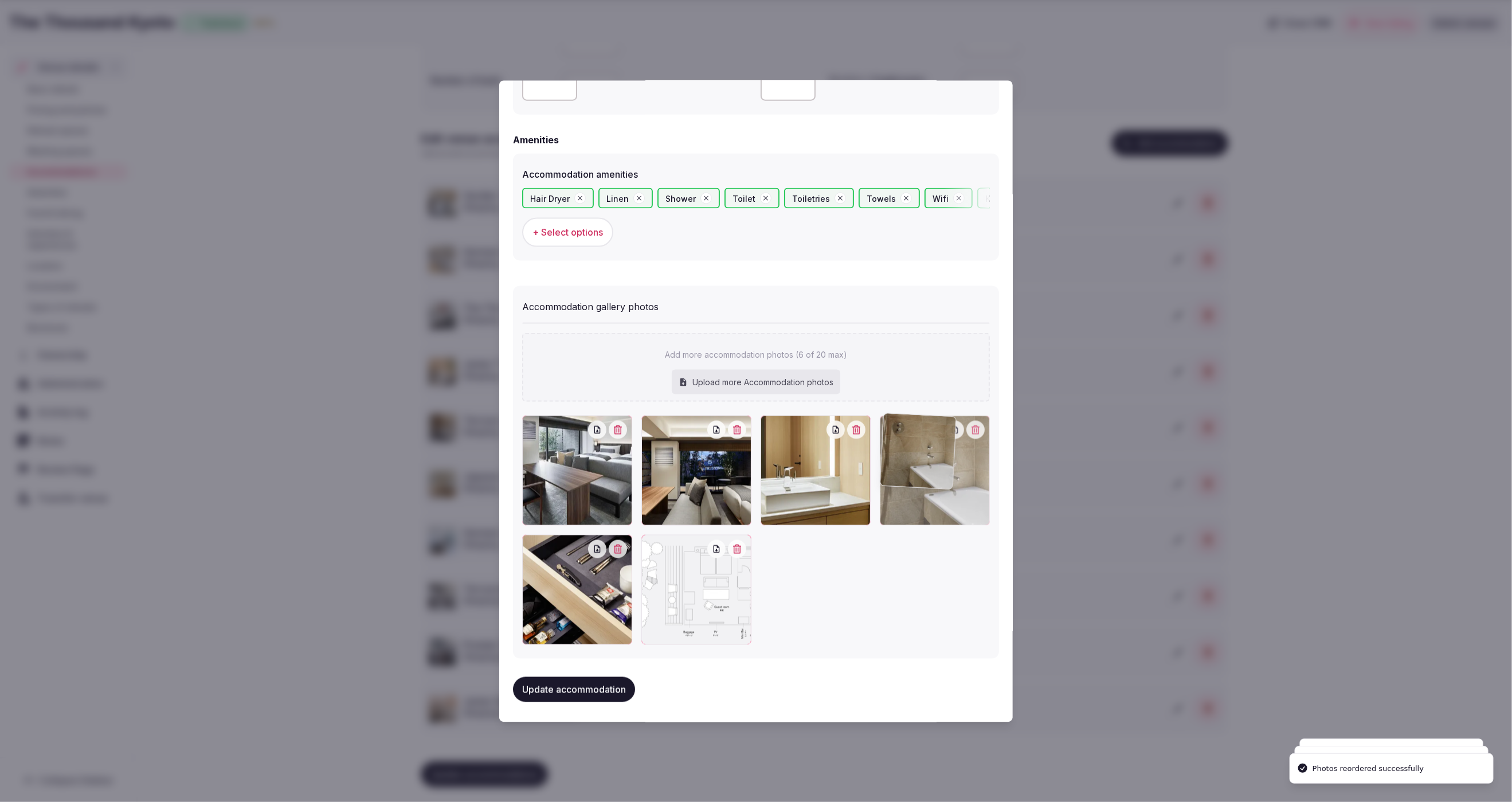
drag, startPoint x: 602, startPoint y: 601, endPoint x: 989, endPoint y: 505, distance: 398.7
click at [989, 505] on div at bounding box center [935, 470] width 110 height 110
click at [603, 681] on button "Update accommodation" at bounding box center [574, 689] width 122 height 25
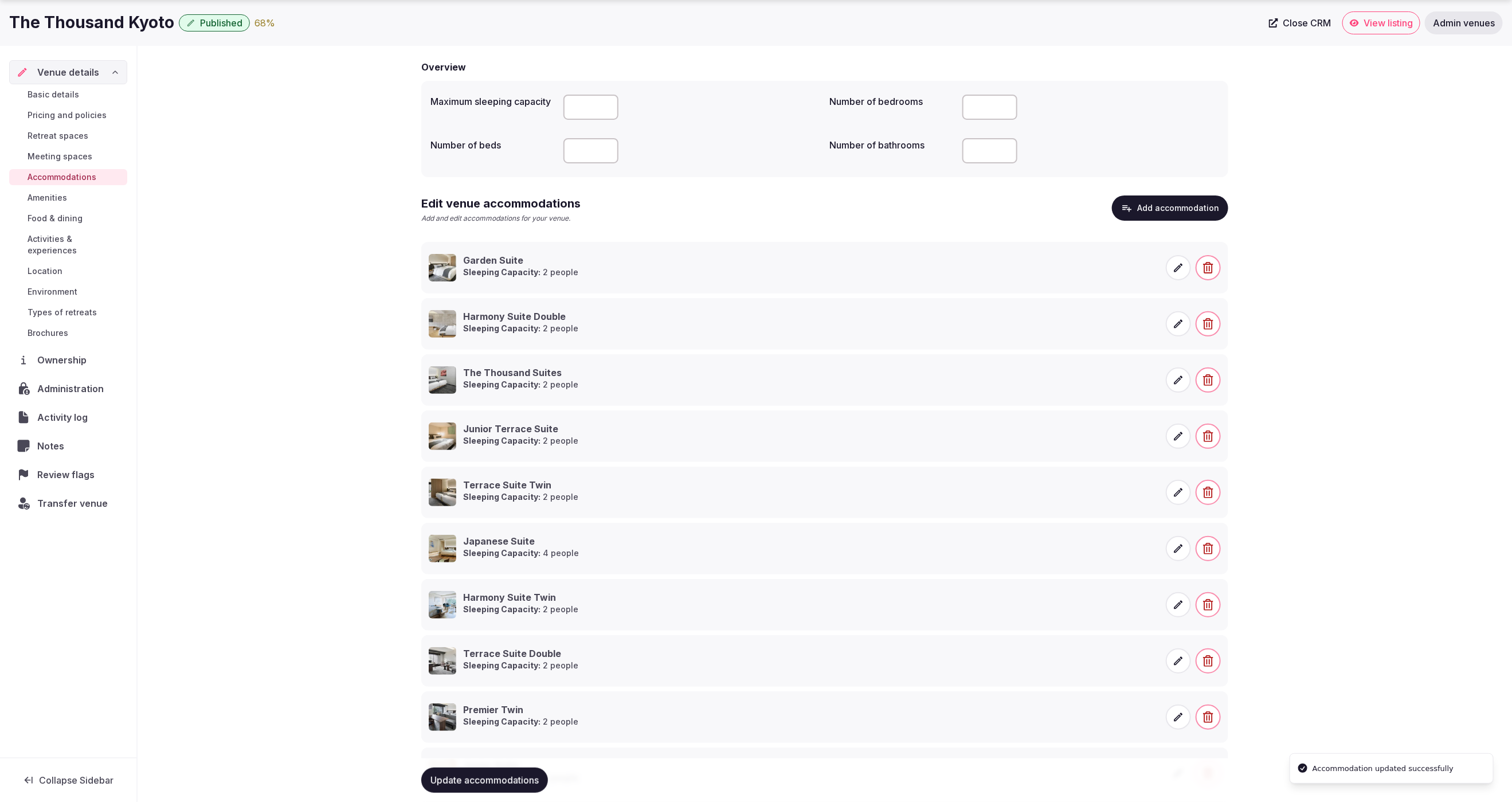
scroll to position [151, 0]
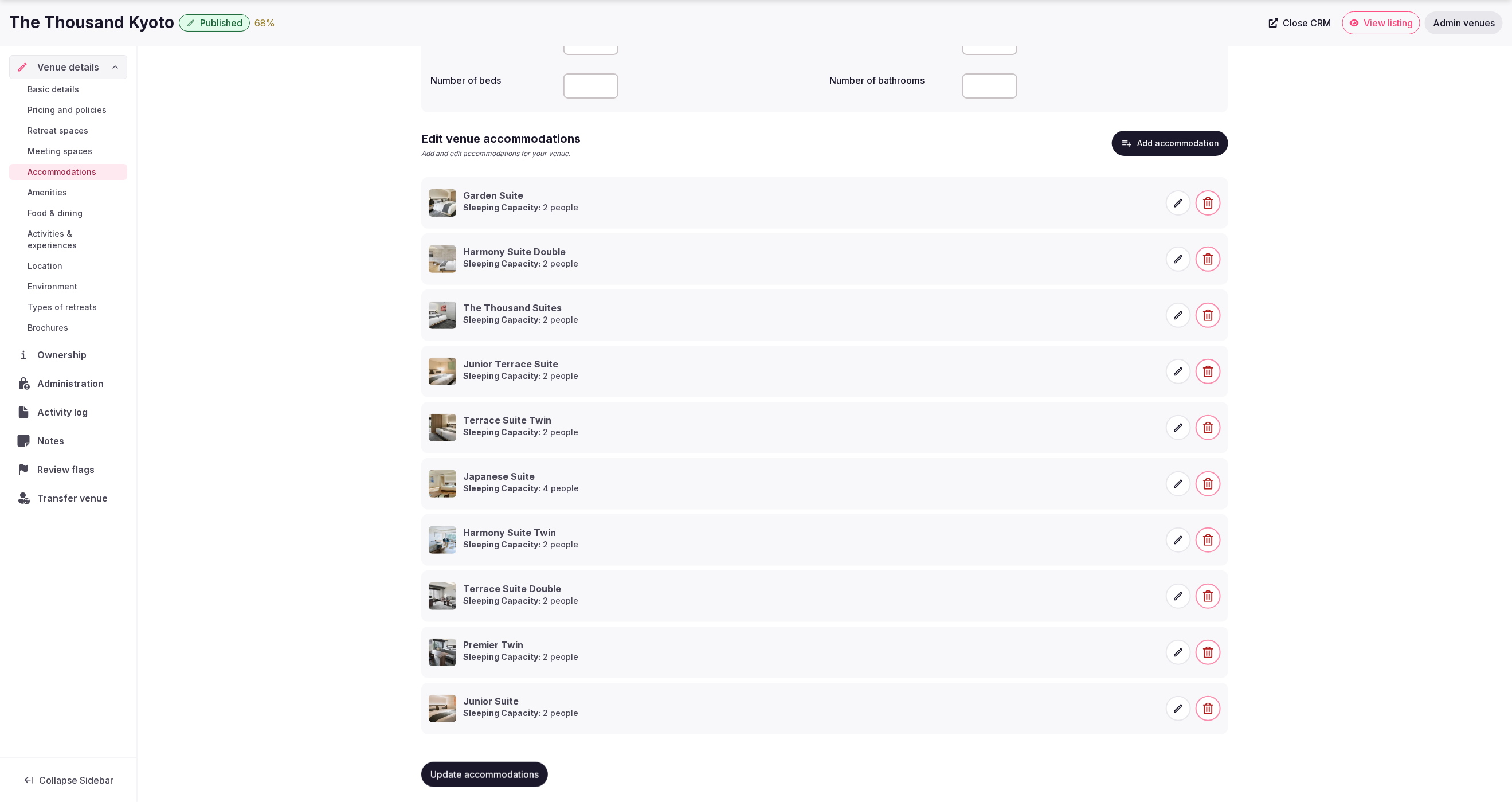
click at [1175, 146] on button "Add accommodation" at bounding box center [1171, 143] width 116 height 25
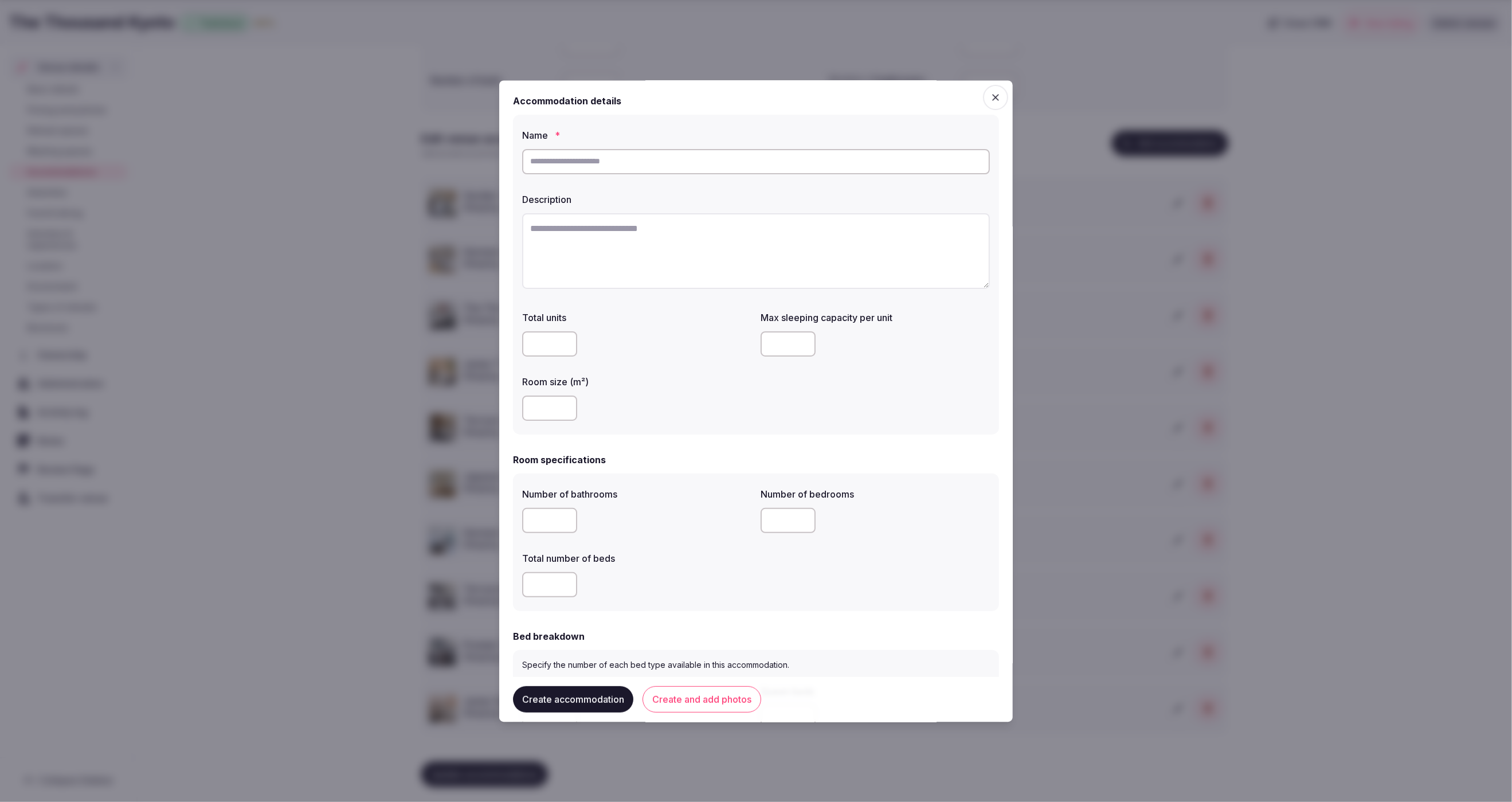
click at [597, 154] on input "text" at bounding box center [756, 162] width 468 height 25
paste input "**********"
type input "**********"
click at [613, 234] on textarea at bounding box center [756, 251] width 468 height 75
paste textarea "**********"
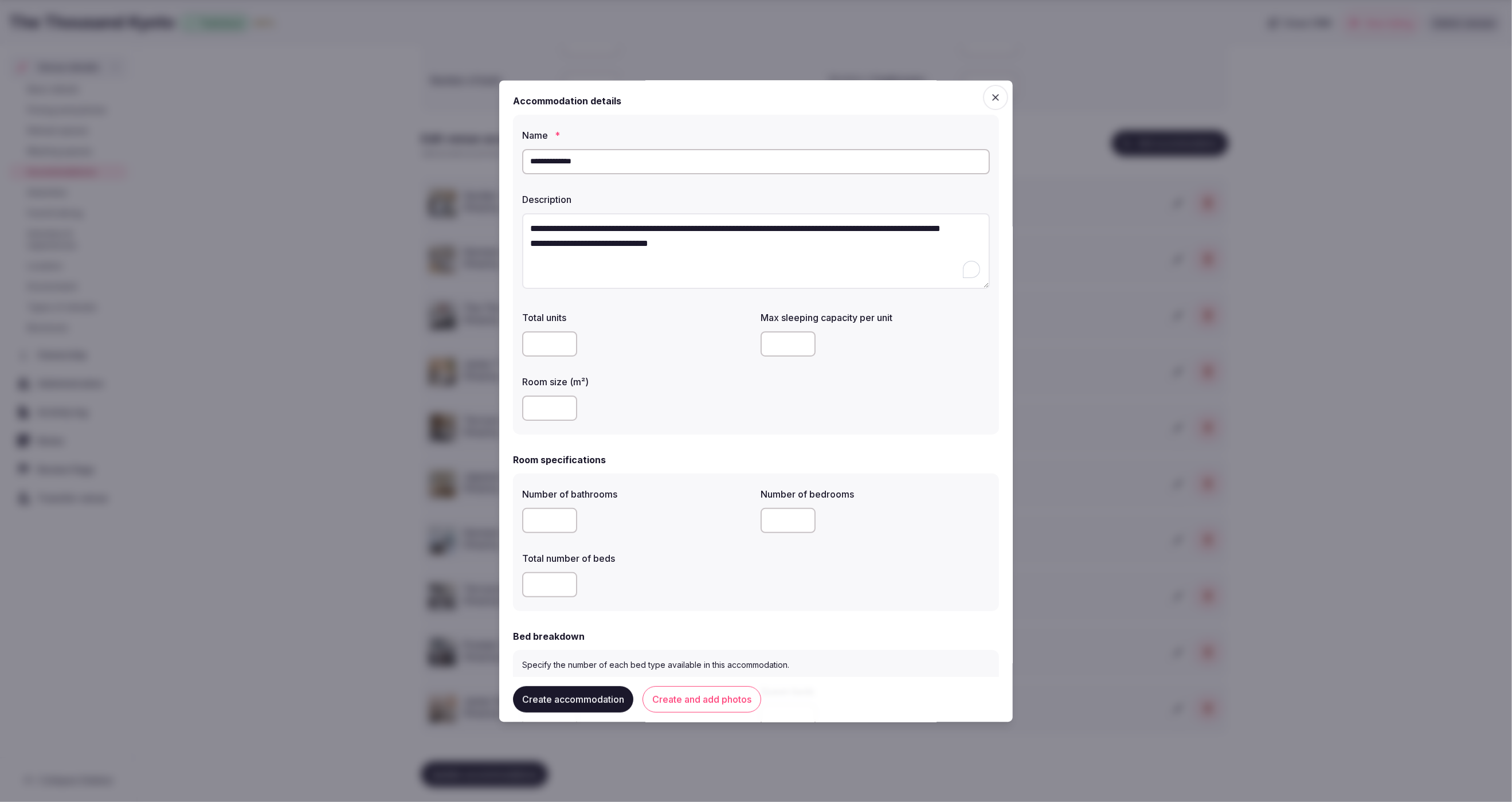
scroll to position [7, 0]
click at [702, 238] on textarea "**********" at bounding box center [756, 251] width 468 height 75
type textarea "**********"
click at [627, 337] on div at bounding box center [637, 343] width 229 height 25
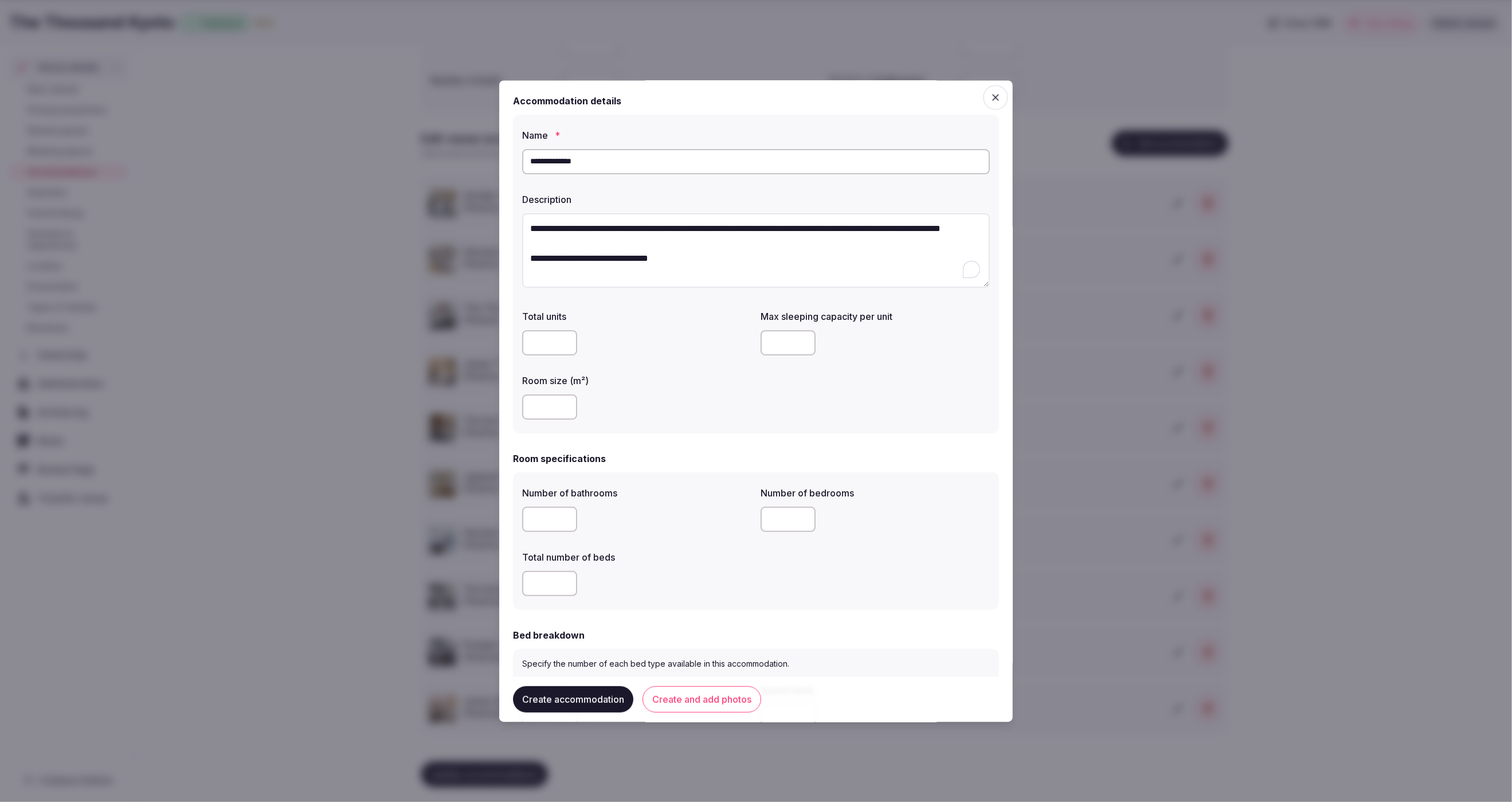
click at [559, 416] on input "number" at bounding box center [549, 408] width 55 height 25
click at [785, 337] on input "number" at bounding box center [788, 343] width 55 height 25
type input "*"
click at [745, 413] on div at bounding box center [637, 408] width 229 height 25
click at [548, 409] on input "number" at bounding box center [549, 408] width 55 height 25
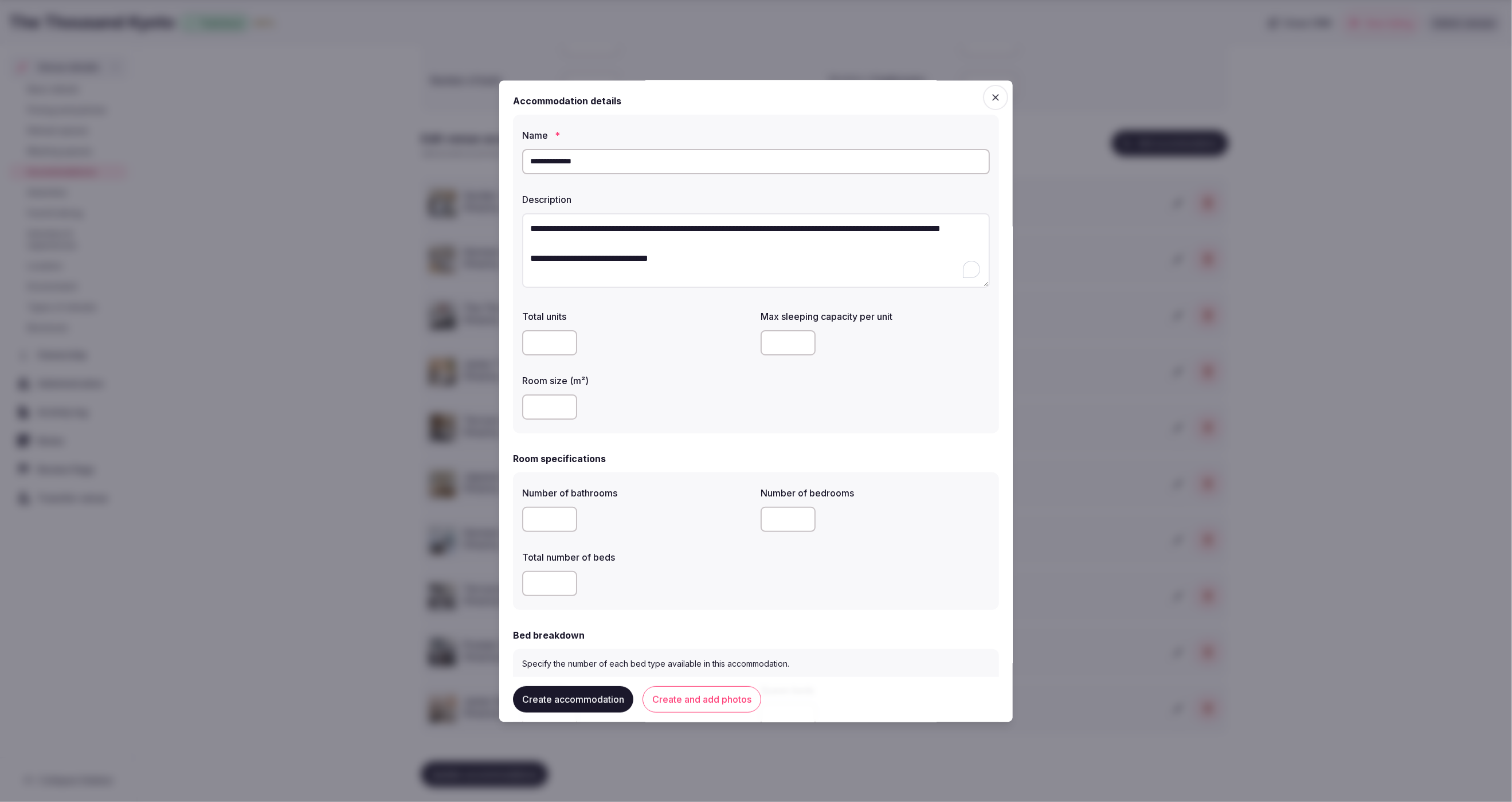
type input "**"
click at [708, 441] on form "**********" at bounding box center [756, 741] width 486 height 1295
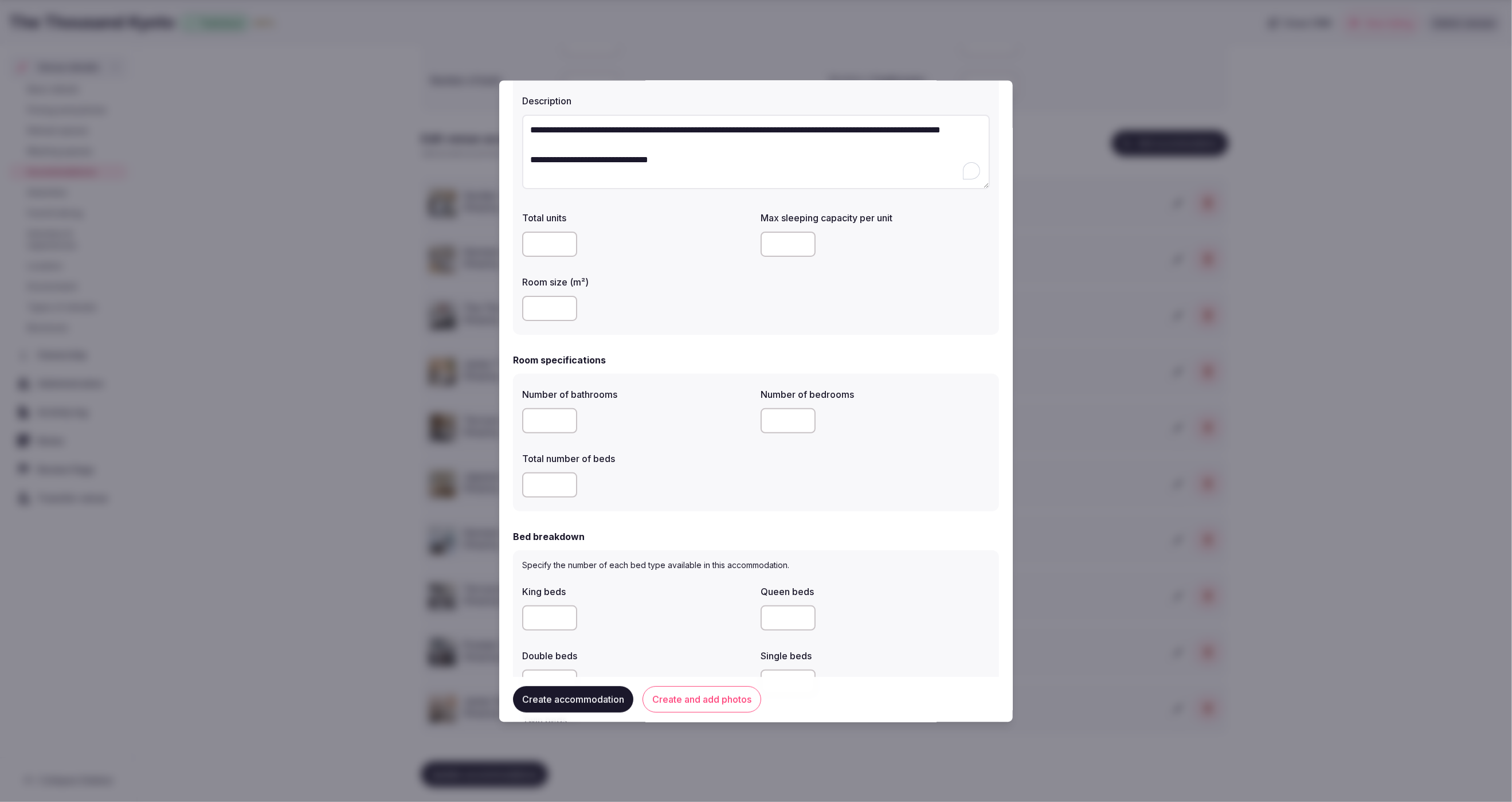
scroll to position [109, 0]
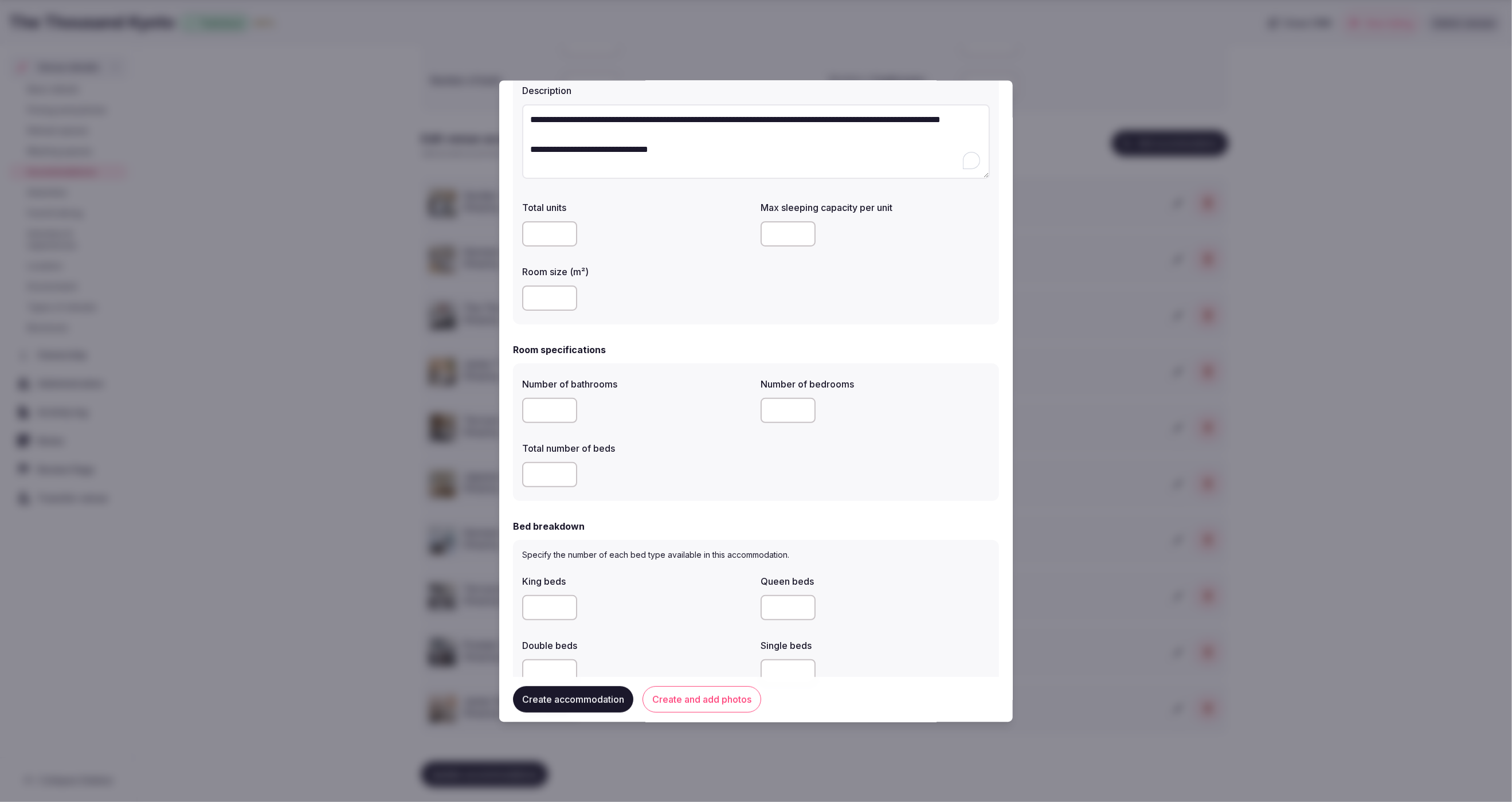
click at [538, 403] on input "number" at bounding box center [549, 411] width 55 height 25
type input "*"
click at [553, 479] on input "number" at bounding box center [549, 475] width 55 height 25
type input "*"
click at [793, 411] on input "number" at bounding box center [788, 411] width 55 height 25
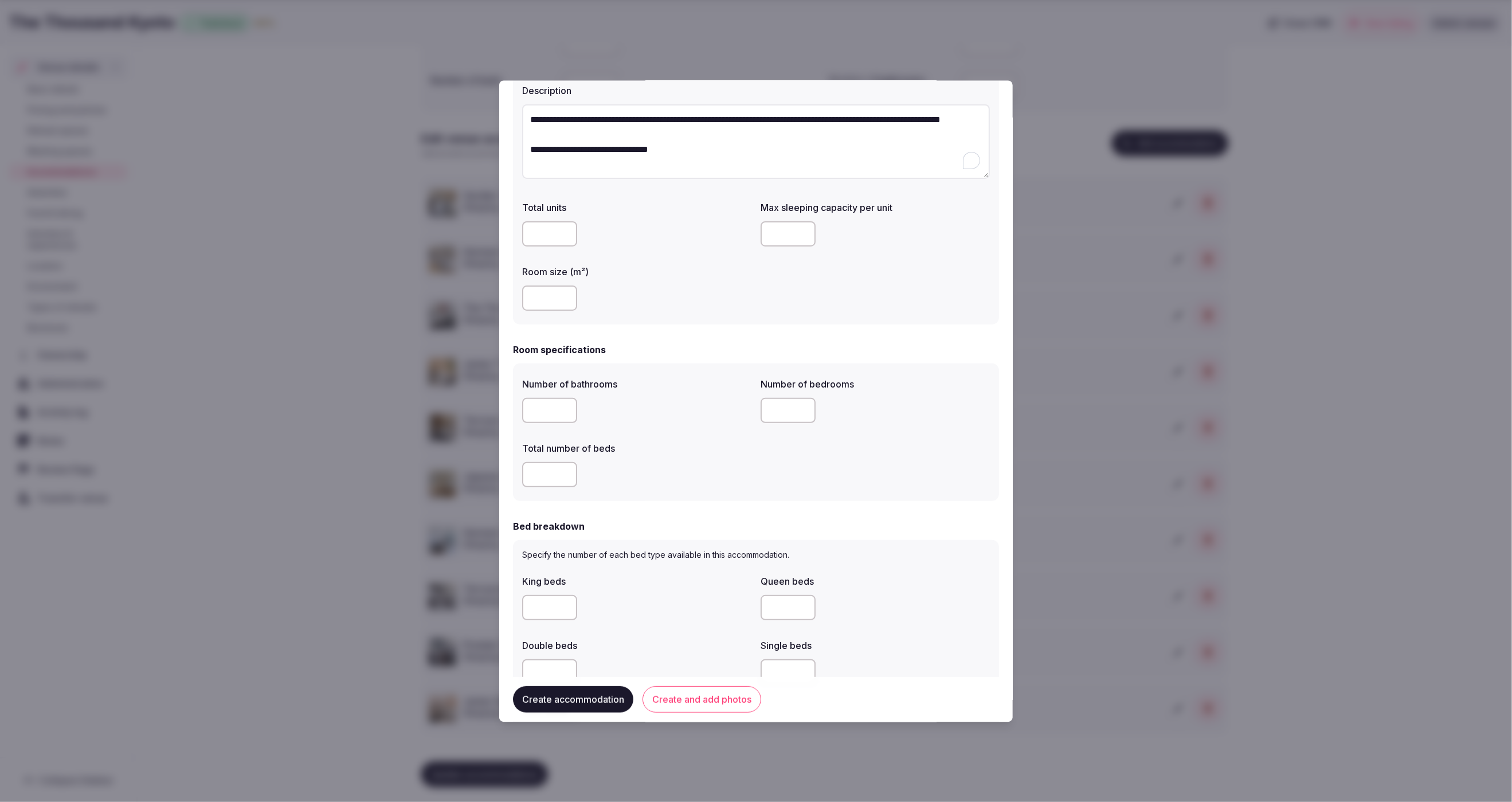
type input "*"
click at [709, 435] on div "Number of bathrooms * Number of bedrooms * Total number of beds *" at bounding box center [756, 432] width 468 height 119
drag, startPoint x: 545, startPoint y: 475, endPoint x: 519, endPoint y: 475, distance: 26.0
click at [519, 475] on div "Number of bathrooms * Number of bedrooms * Total number of beds *" at bounding box center [756, 433] width 486 height 138
drag, startPoint x: 534, startPoint y: 472, endPoint x: 513, endPoint y: 472, distance: 21.0
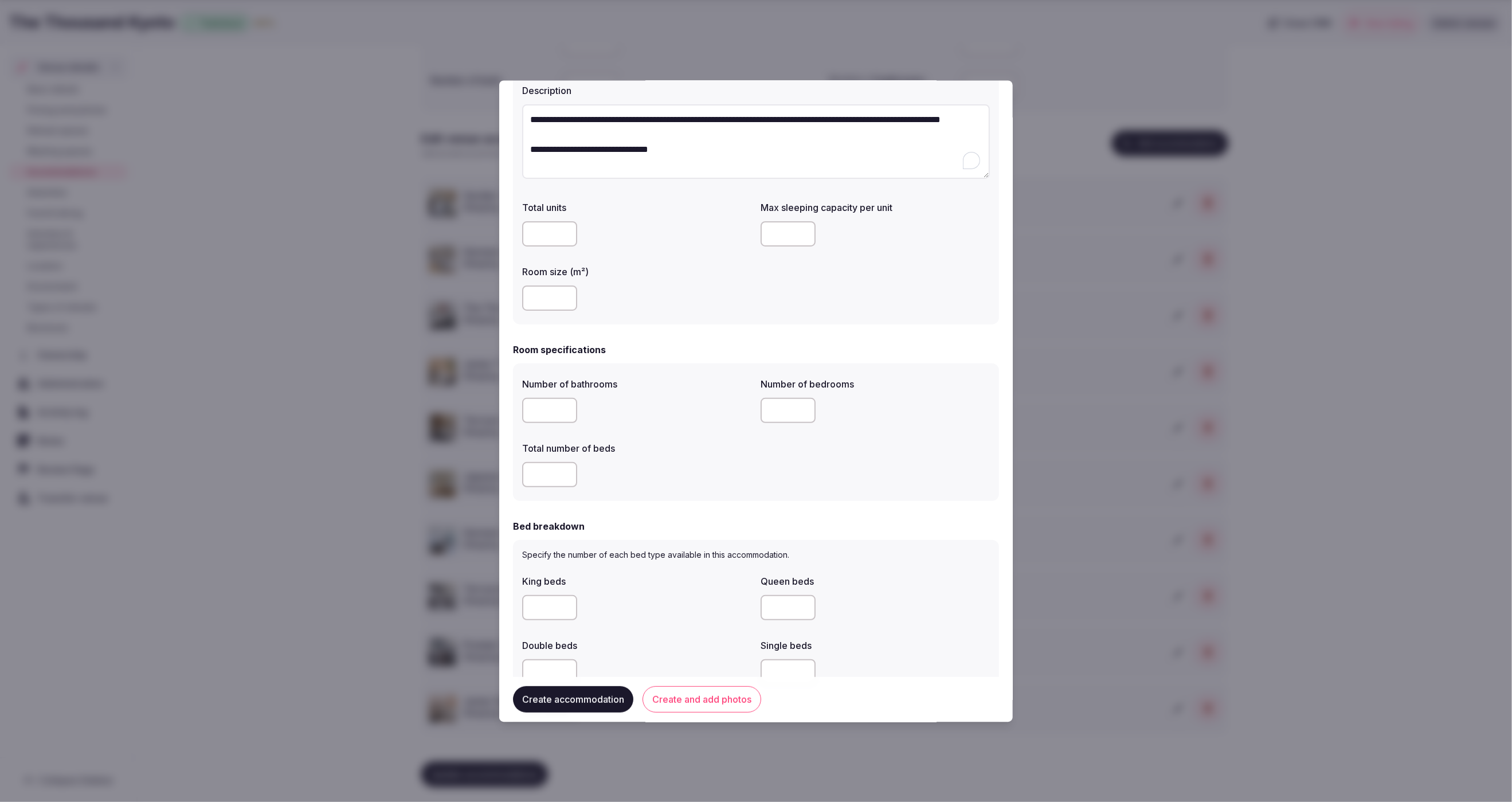
click at [513, 472] on div "Number of bathrooms * Number of bedrooms * Total number of beds *" at bounding box center [756, 433] width 486 height 138
type input "*"
click at [696, 501] on div "Number of bathrooms * Number of bedrooms * Total number of beds *" at bounding box center [756, 433] width 486 height 138
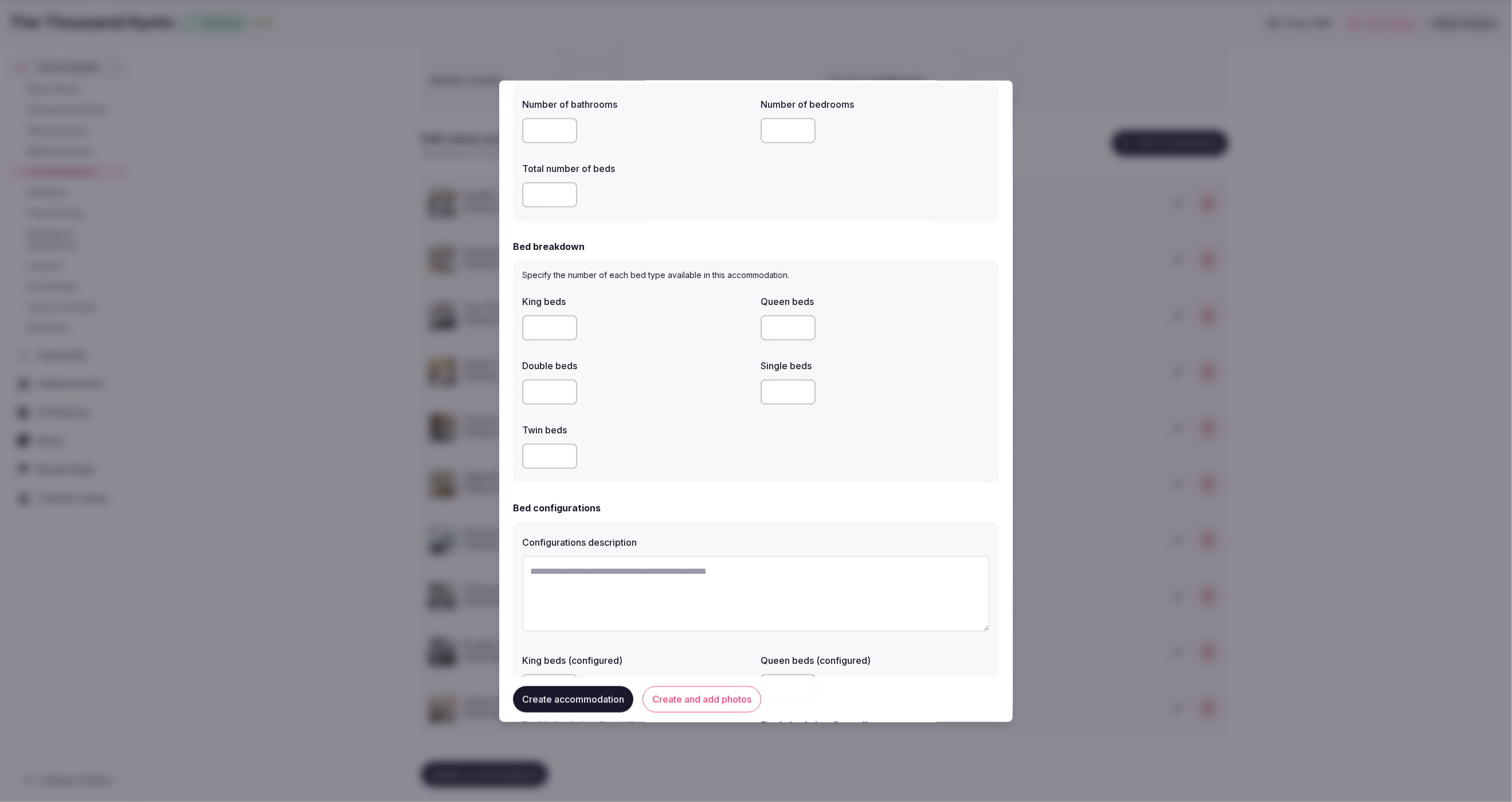
scroll to position [403, 0]
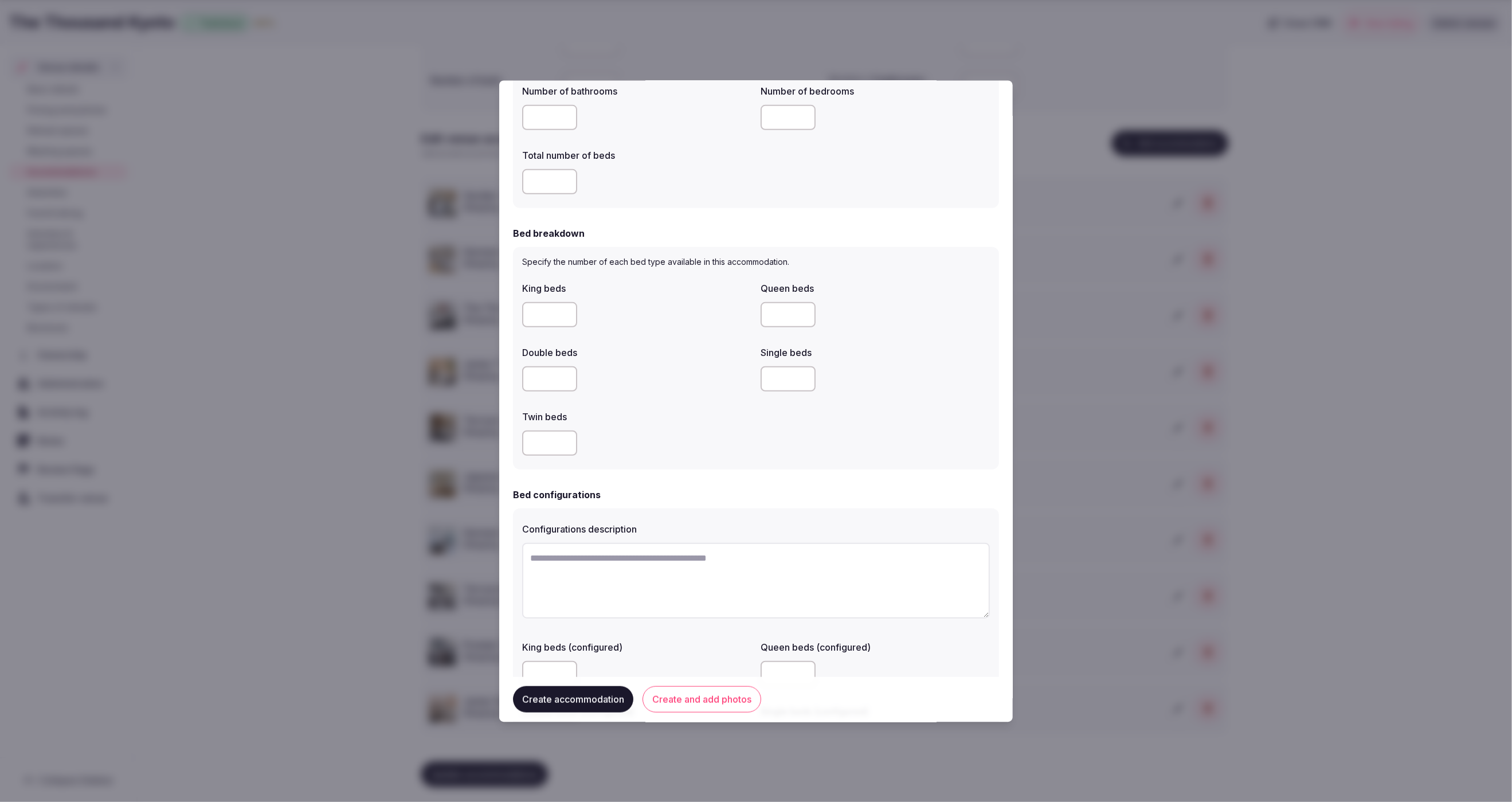
click at [698, 325] on div at bounding box center [637, 315] width 229 height 25
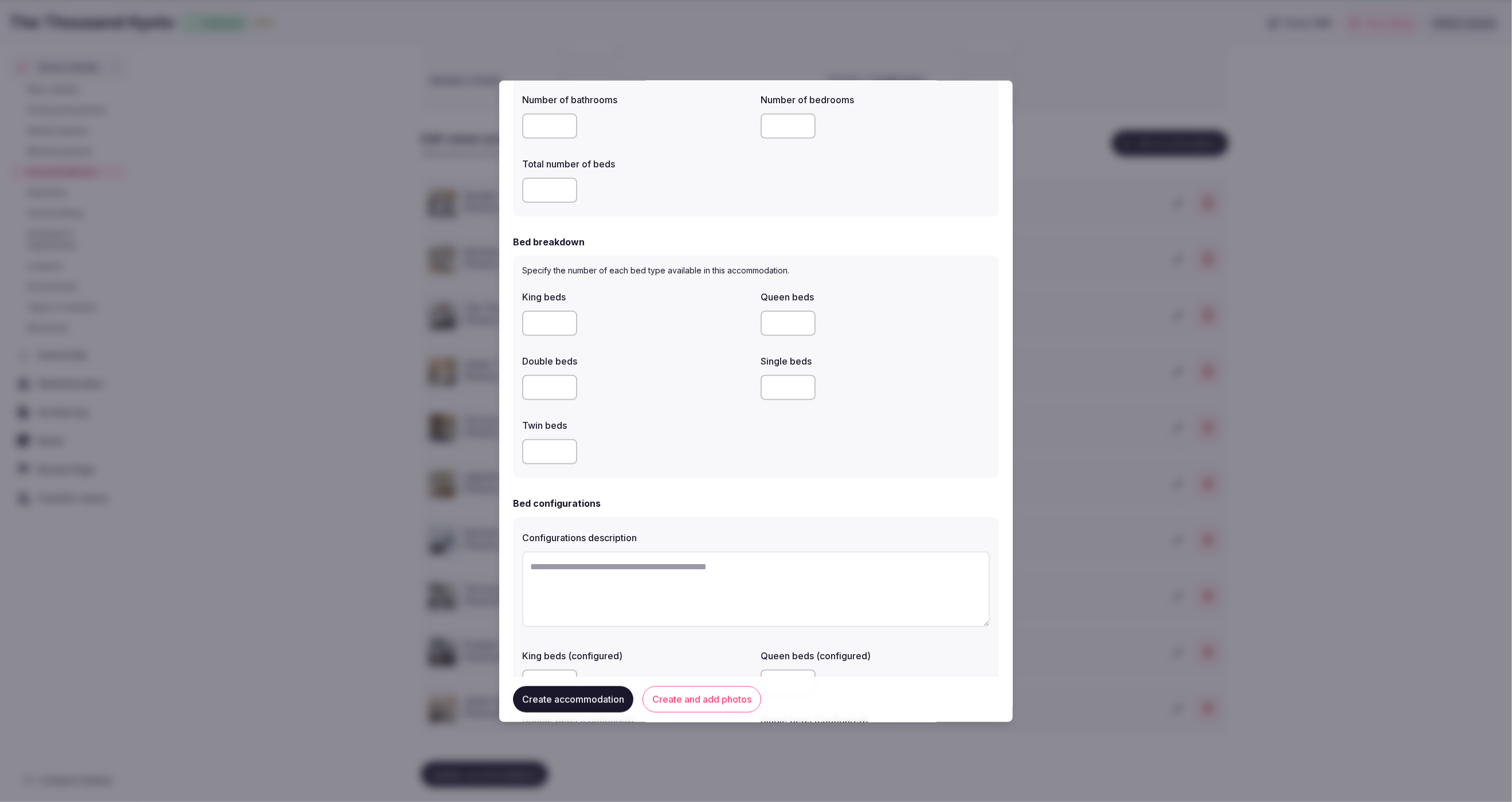
click at [541, 391] on input "*" at bounding box center [549, 387] width 55 height 25
click at [715, 397] on div "**" at bounding box center [637, 392] width 229 height 25
drag, startPoint x: 543, startPoint y: 388, endPoint x: 518, endPoint y: 390, distance: 25.1
click at [518, 390] on div "Specify the number of each bed type available in this accommodation. King beds …" at bounding box center [756, 371] width 486 height 223
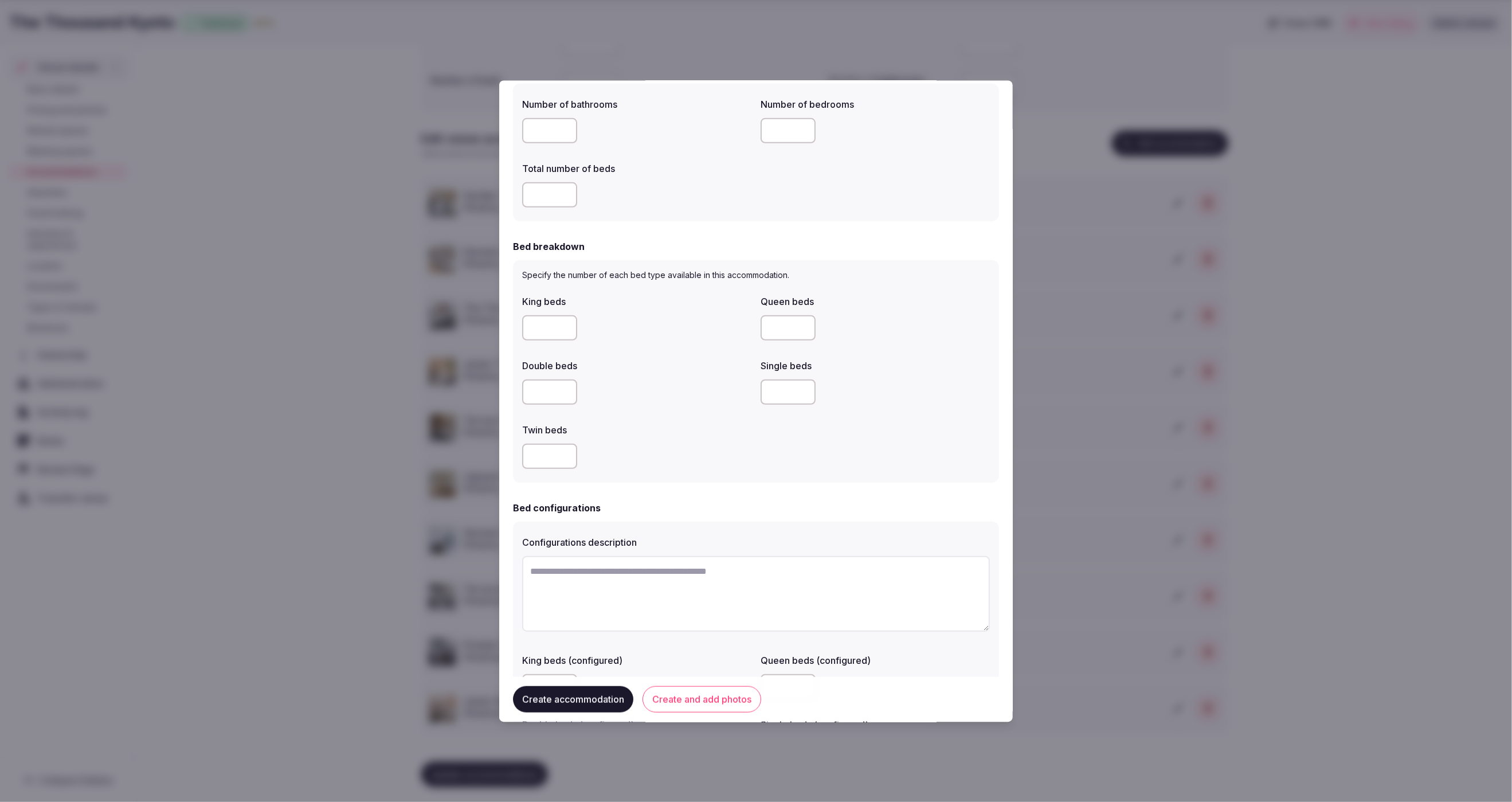
type input "*"
click at [696, 409] on div "King beds Queen beds Double beds * Single beds Twin beds" at bounding box center [756, 381] width 468 height 184
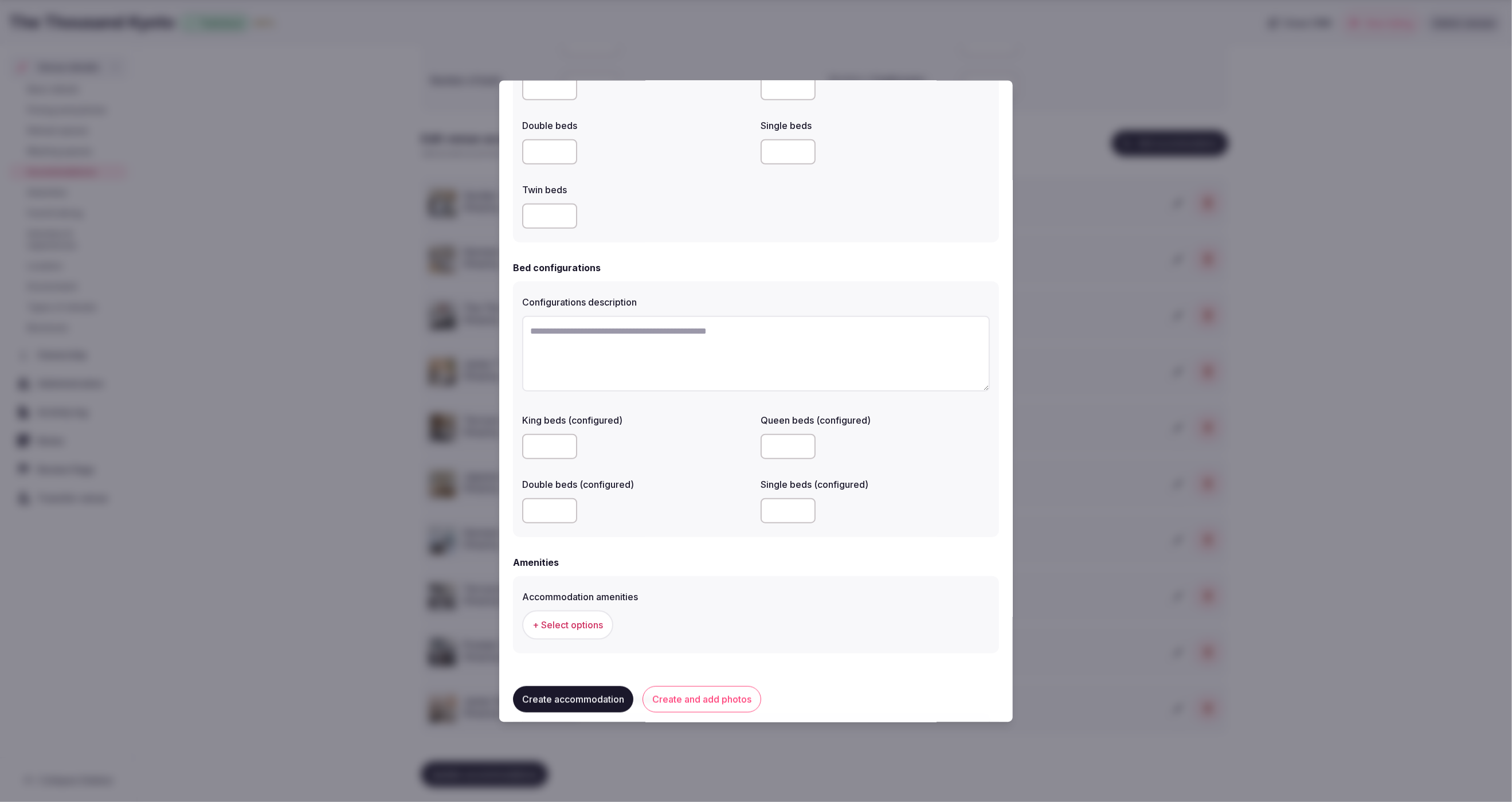
scroll to position [732, 0]
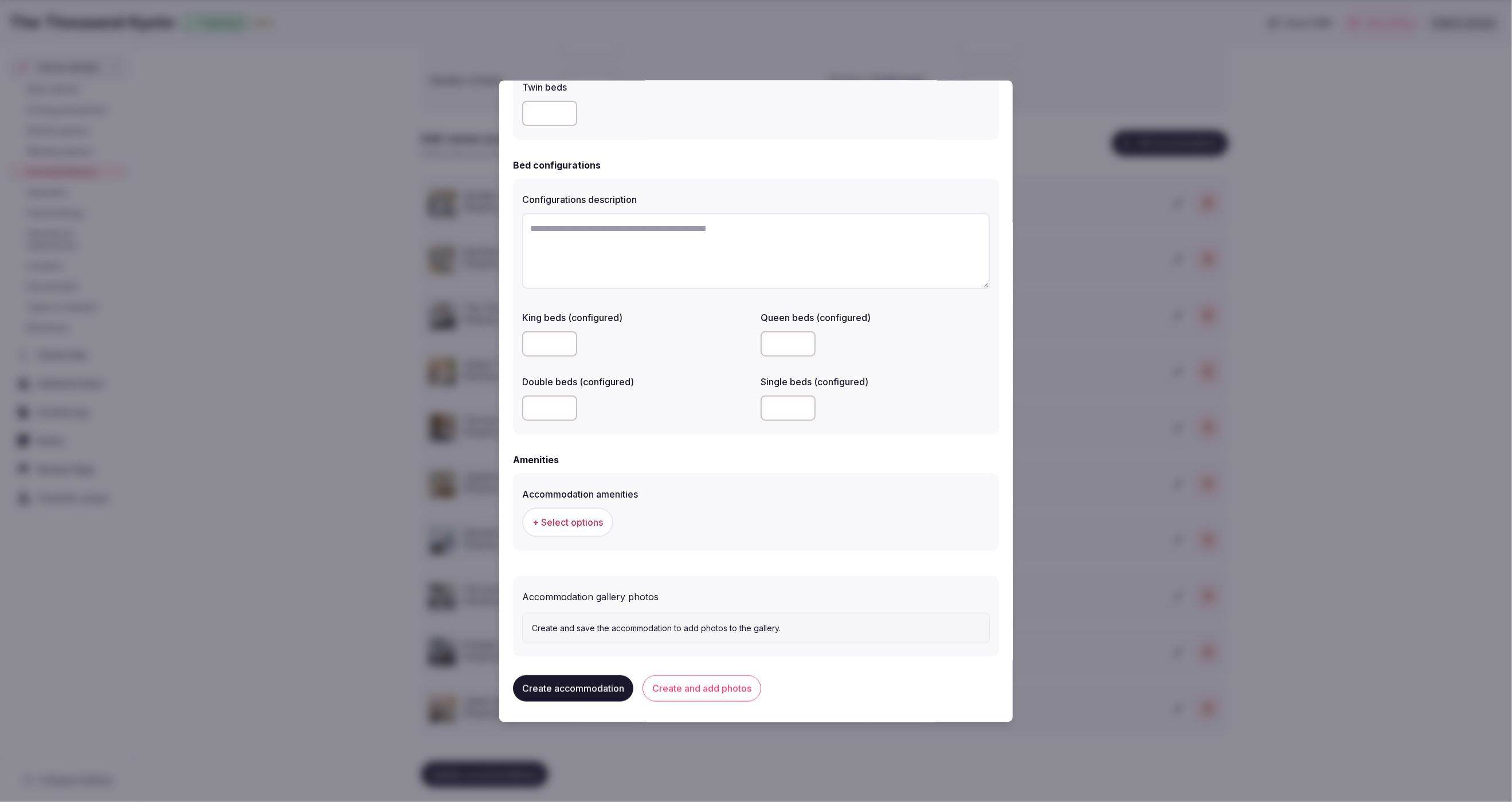
click at [557, 520] on span "+ Select options" at bounding box center [568, 522] width 71 height 12
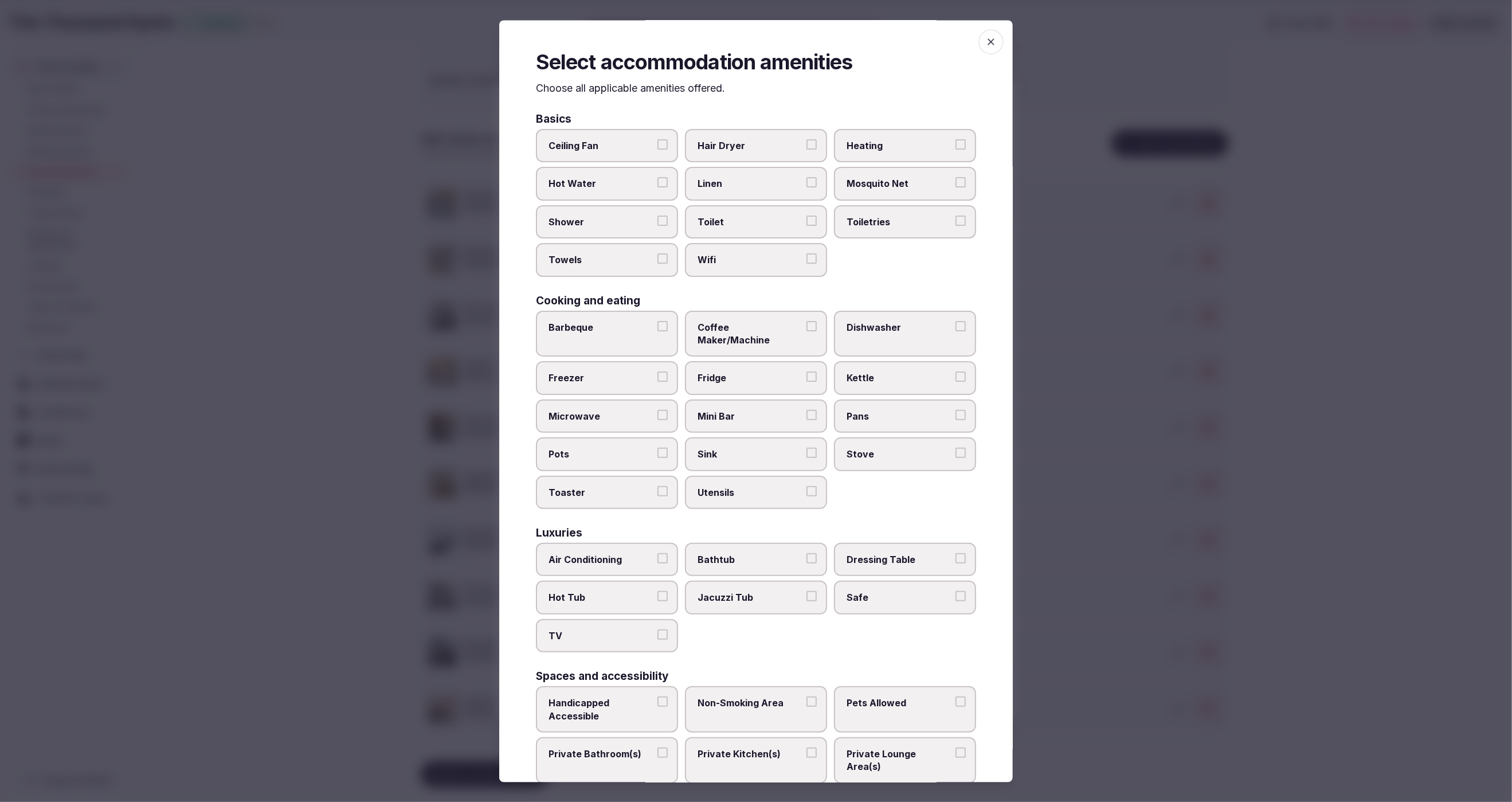
click at [746, 144] on span "Hair Dryer" at bounding box center [751, 146] width 106 height 12
click at [806, 144] on button "Hair Dryer" at bounding box center [811, 145] width 10 height 10
click at [745, 178] on span "Linen" at bounding box center [751, 184] width 106 height 12
click at [806, 178] on button "Linen" at bounding box center [811, 182] width 10 height 10
click at [747, 216] on span "Toilet" at bounding box center [751, 222] width 106 height 12
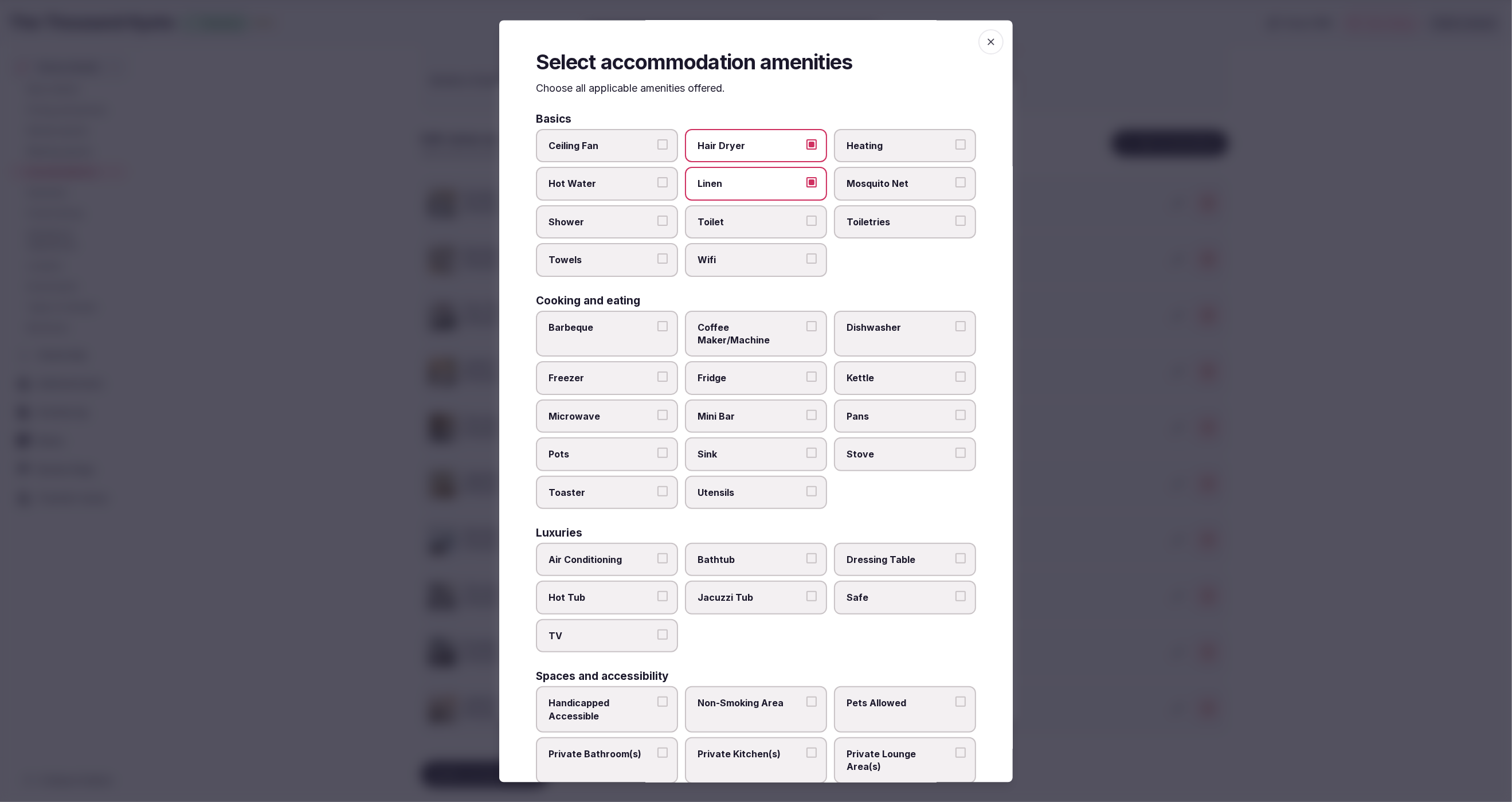
click at [806, 216] on button "Toilet" at bounding box center [811, 220] width 10 height 10
click at [746, 258] on span "Wifi" at bounding box center [751, 260] width 106 height 12
click at [806, 258] on button "Wifi" at bounding box center [811, 259] width 10 height 10
click at [891, 231] on label "Toiletries" at bounding box center [904, 222] width 142 height 33
click at [956, 226] on button "Toiletries" at bounding box center [960, 220] width 10 height 10
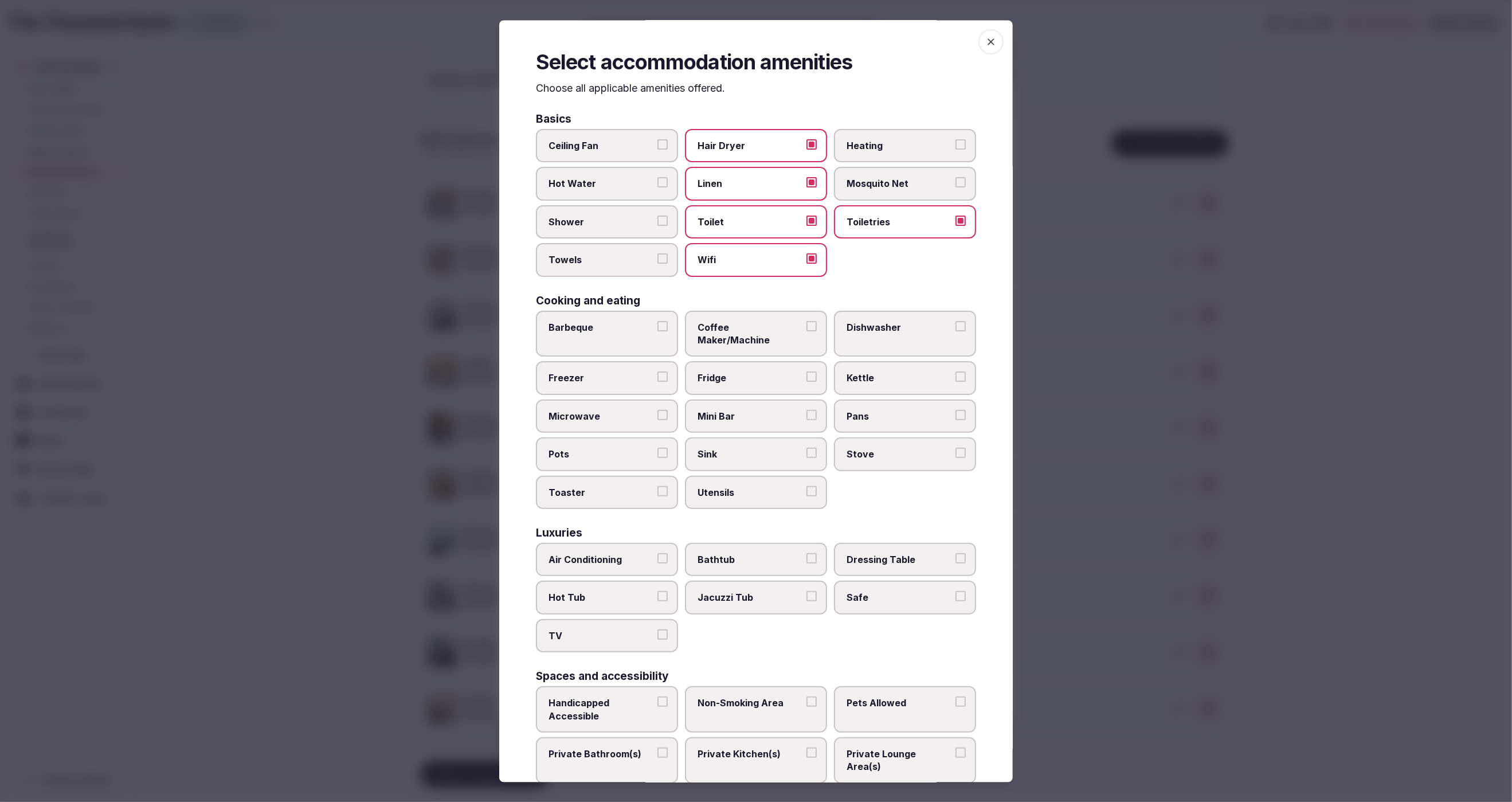
click at [567, 257] on span "Towels" at bounding box center [602, 260] width 106 height 12
click at [657, 257] on button "Towels" at bounding box center [662, 259] width 10 height 10
click at [577, 233] on label "Shower" at bounding box center [606, 222] width 142 height 33
click at [657, 226] on button "Shower" at bounding box center [662, 220] width 10 height 10
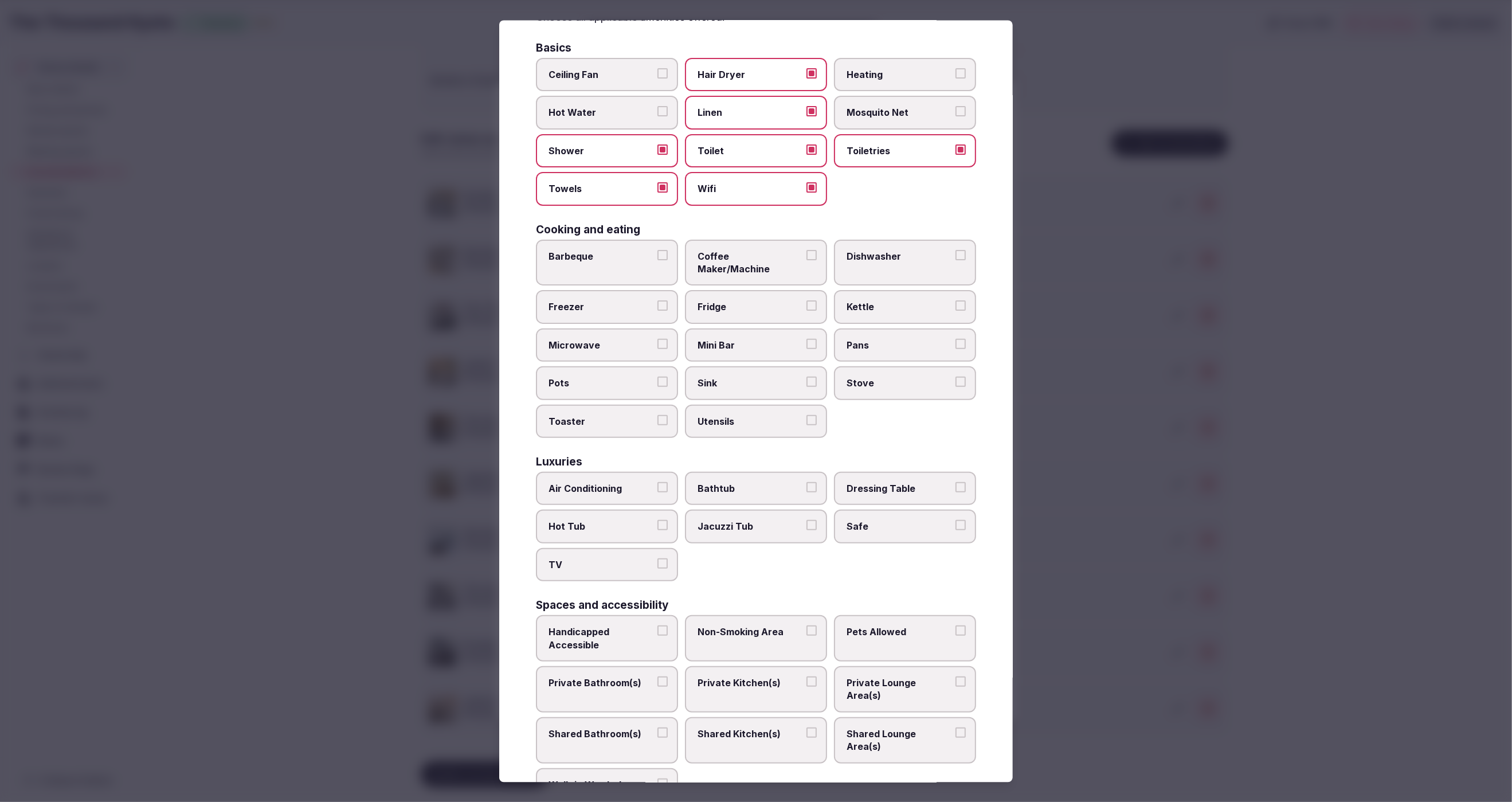
scroll to position [104, 0]
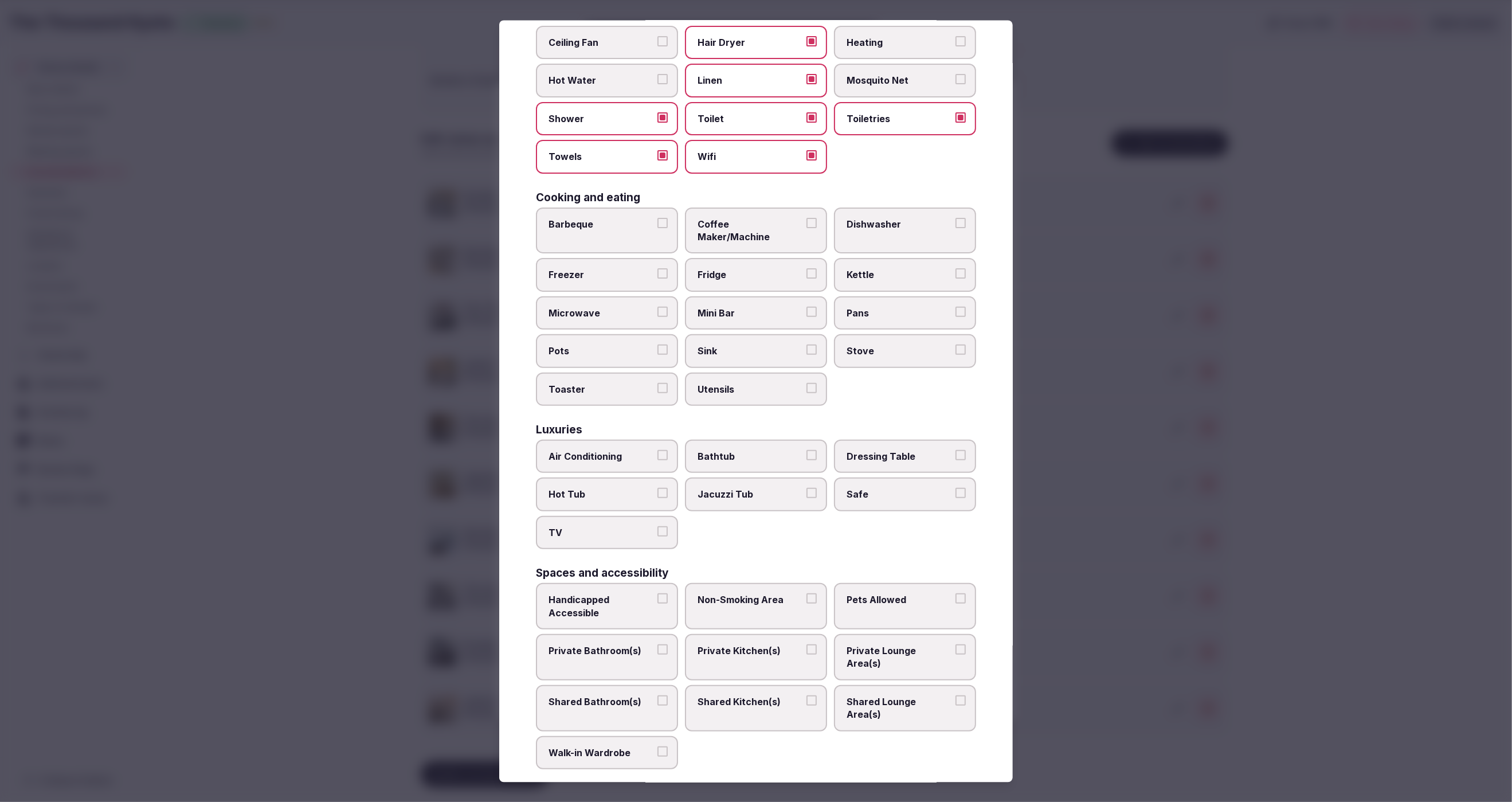
click at [900, 269] on span "Kettle" at bounding box center [900, 274] width 106 height 12
click at [956, 269] on button "Kettle" at bounding box center [960, 273] width 10 height 10
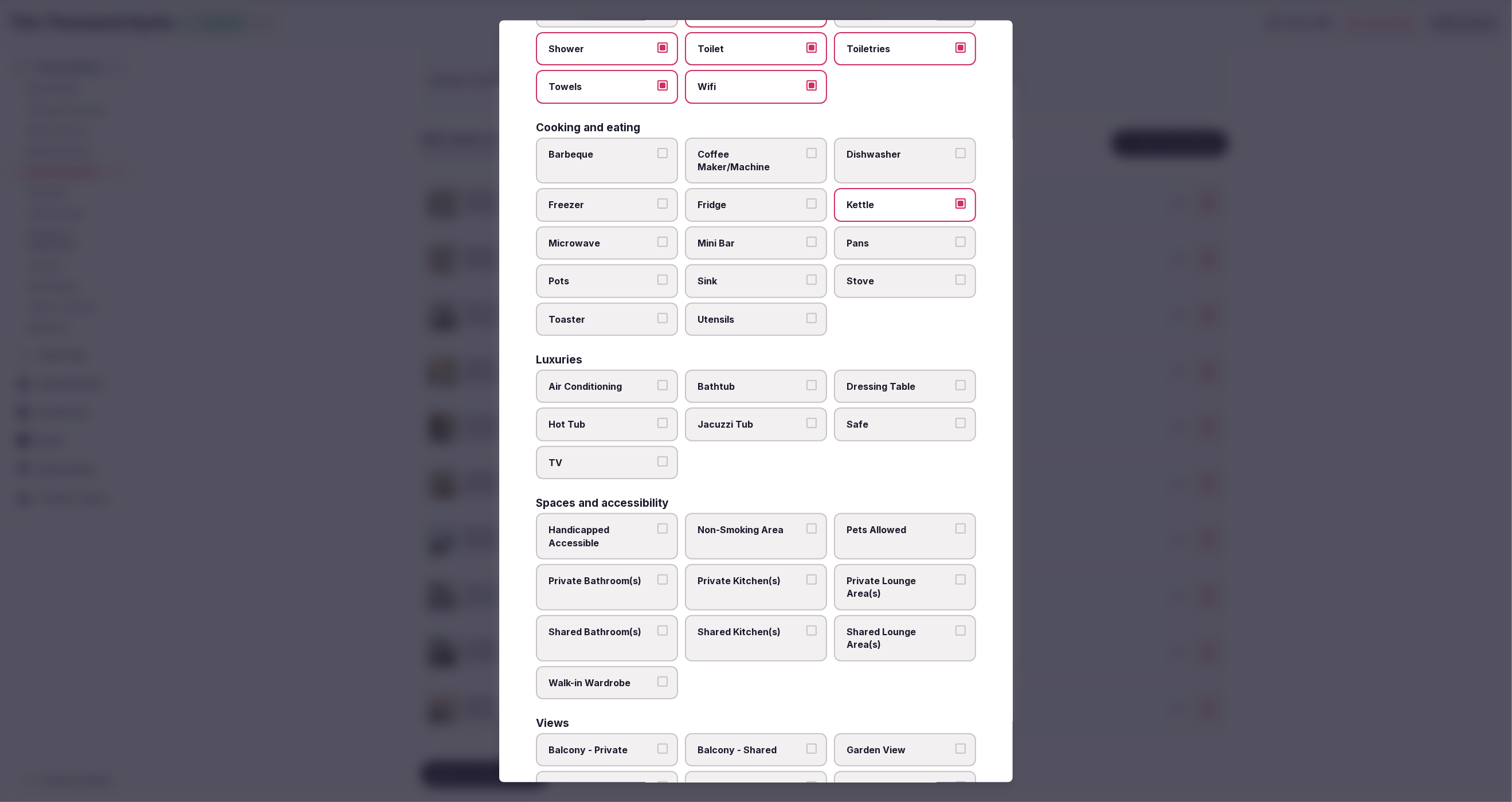
scroll to position [179, 0]
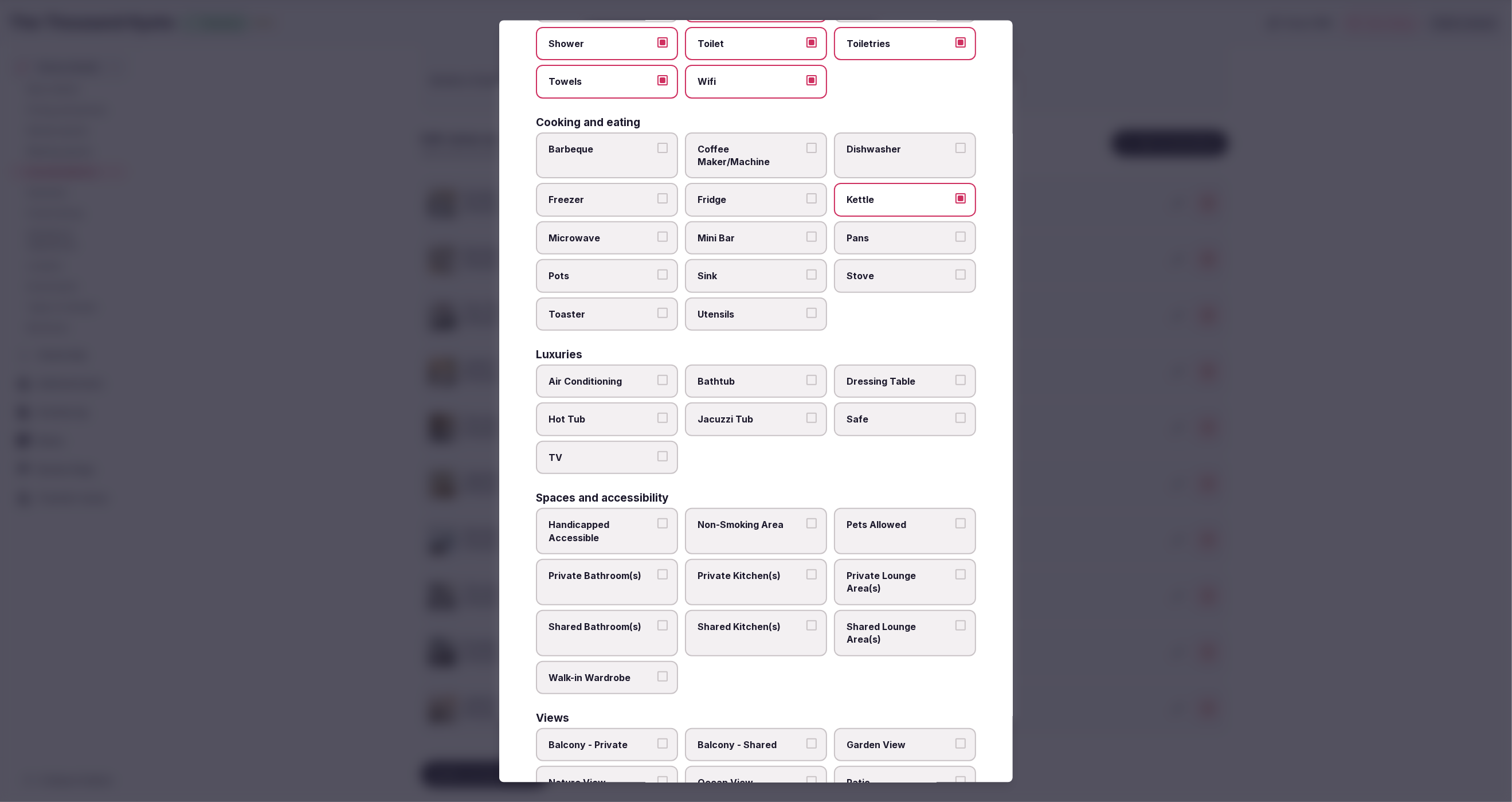
click at [605, 374] on span "Air Conditioning" at bounding box center [602, 380] width 106 height 12
click at [657, 374] on button "Air Conditioning" at bounding box center [662, 379] width 10 height 10
click at [613, 451] on span "TV" at bounding box center [602, 457] width 106 height 12
click at [657, 451] on button "TV" at bounding box center [662, 456] width 10 height 10
click at [898, 412] on label "Safe" at bounding box center [904, 419] width 142 height 33
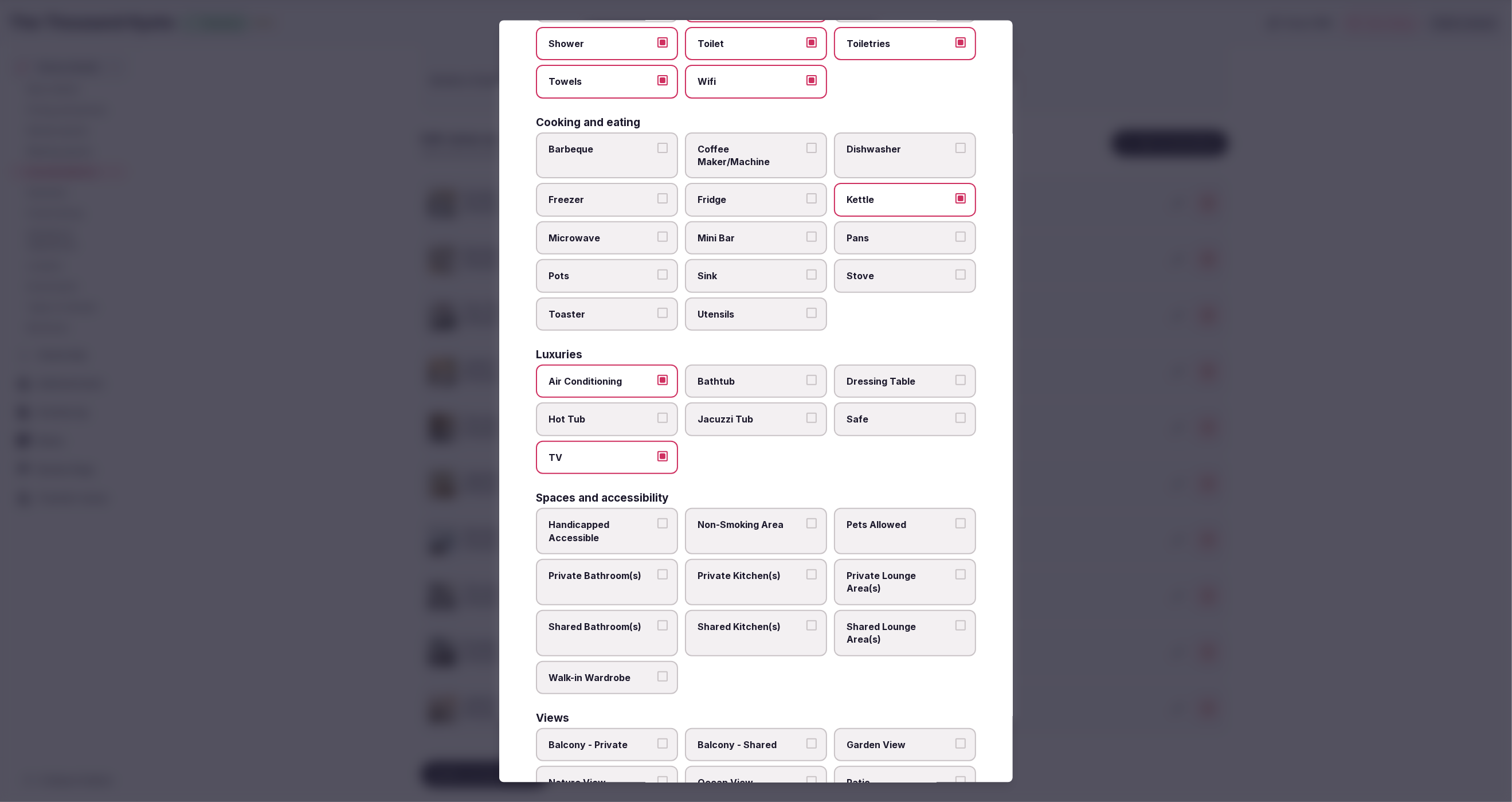
click at [956, 413] on button "Safe" at bounding box center [960, 418] width 10 height 10
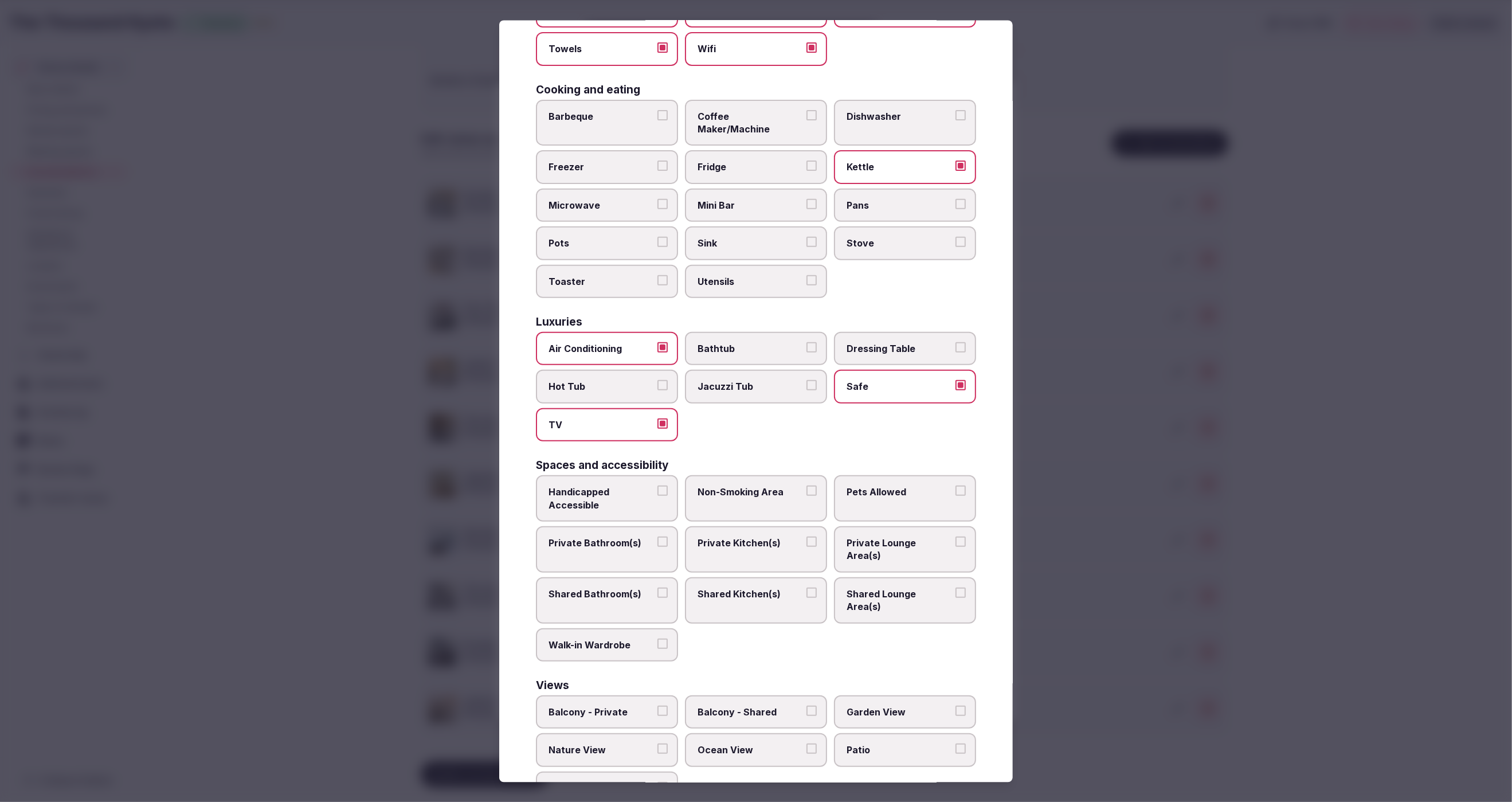
click at [612, 536] on span "Private Bathroom(s)" at bounding box center [602, 542] width 106 height 12
click at [657, 536] on button "Private Bathroom(s)" at bounding box center [662, 541] width 10 height 10
drag, startPoint x: 915, startPoint y: 525, endPoint x: 895, endPoint y: 514, distance: 22.8
click at [915, 536] on span "Private Lounge Area(s)" at bounding box center [900, 548] width 106 height 26
click at [956, 536] on button "Private Lounge Area(s)" at bounding box center [960, 541] width 10 height 10
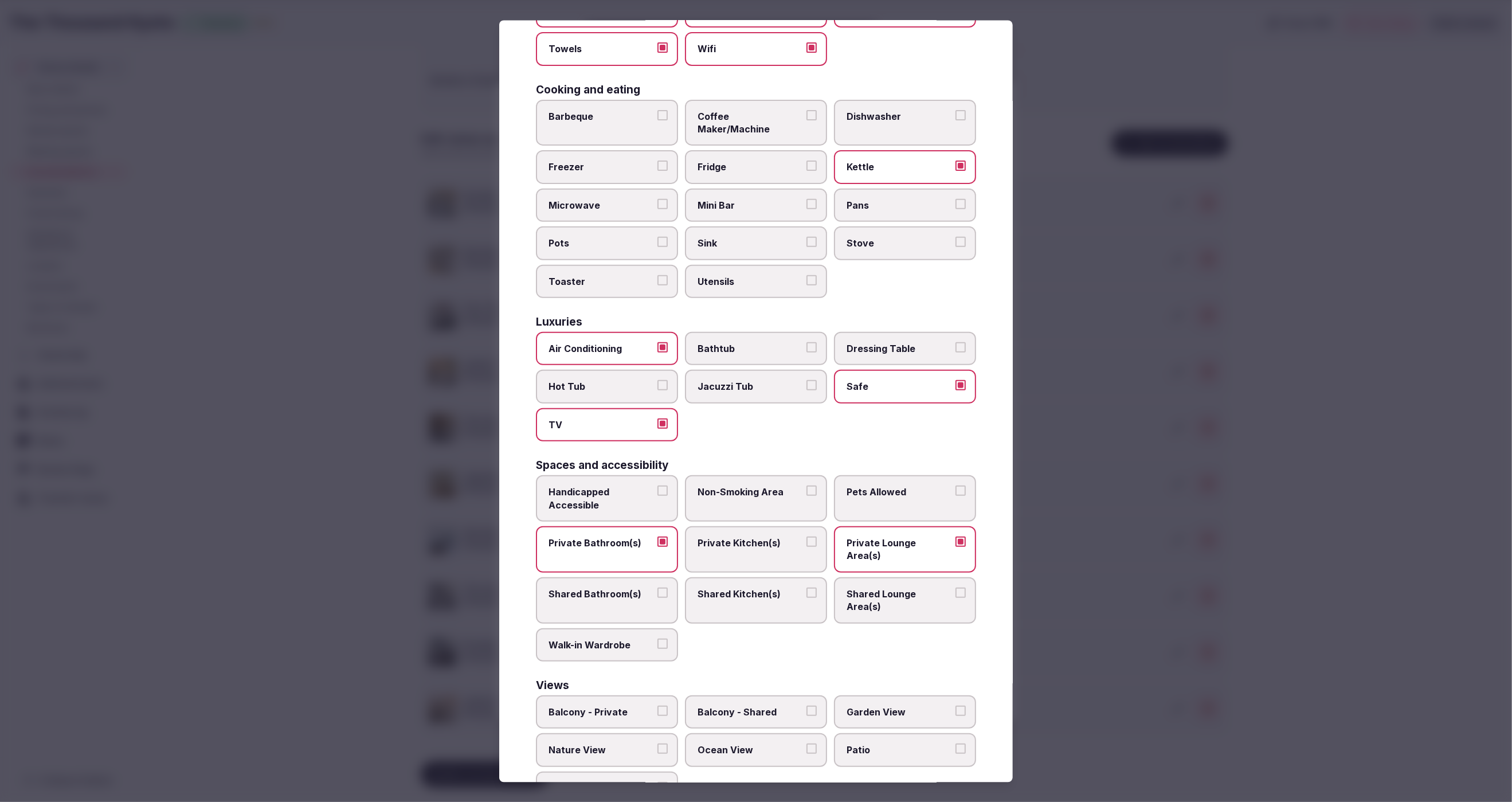
click at [749, 331] on label "Bathtub" at bounding box center [755, 348] width 142 height 33
click at [806, 342] on button "Bathtub" at bounding box center [811, 346] width 10 height 10
click at [1122, 691] on div at bounding box center [756, 401] width 1512 height 802
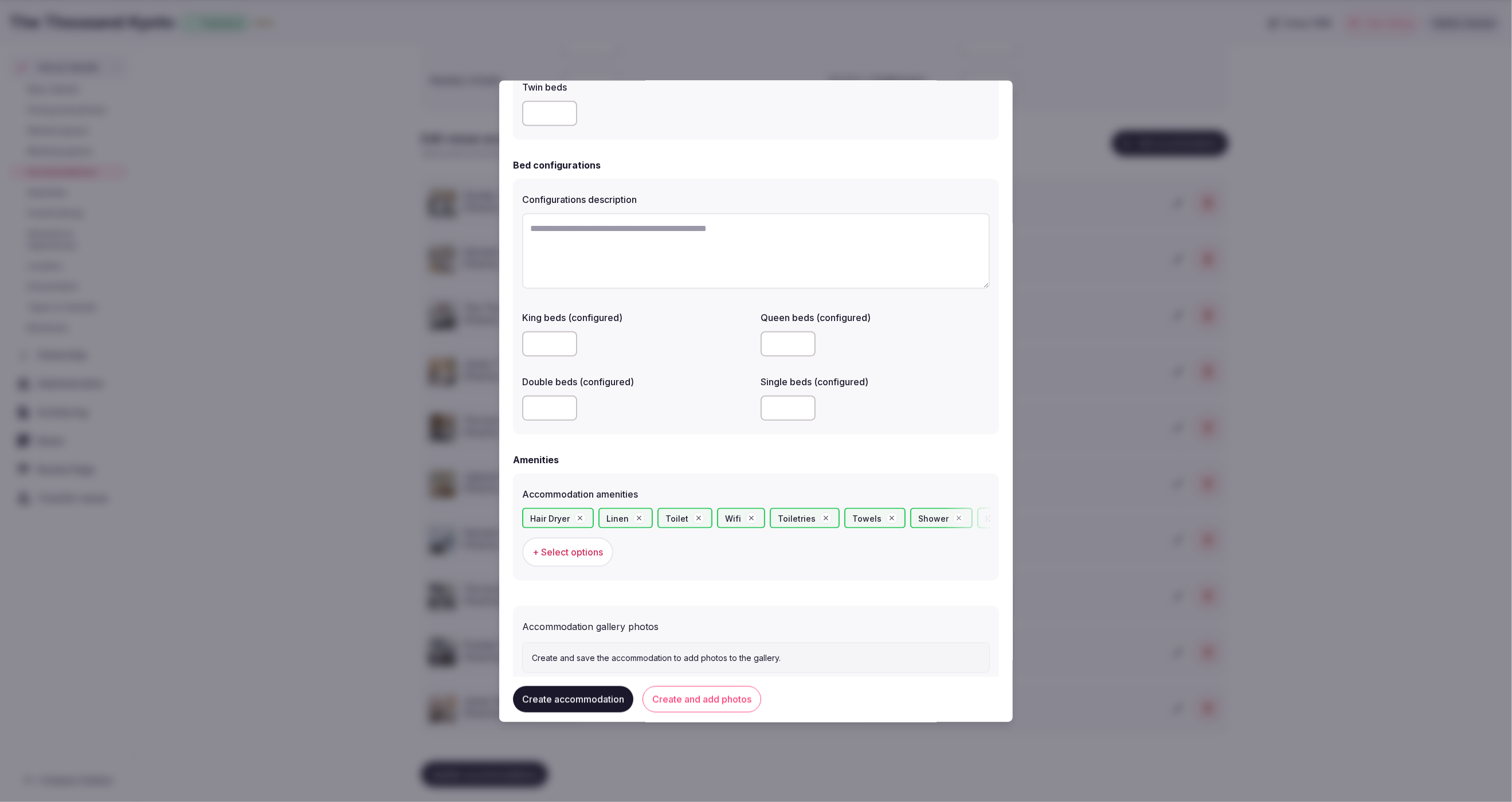
scroll to position [762, 0]
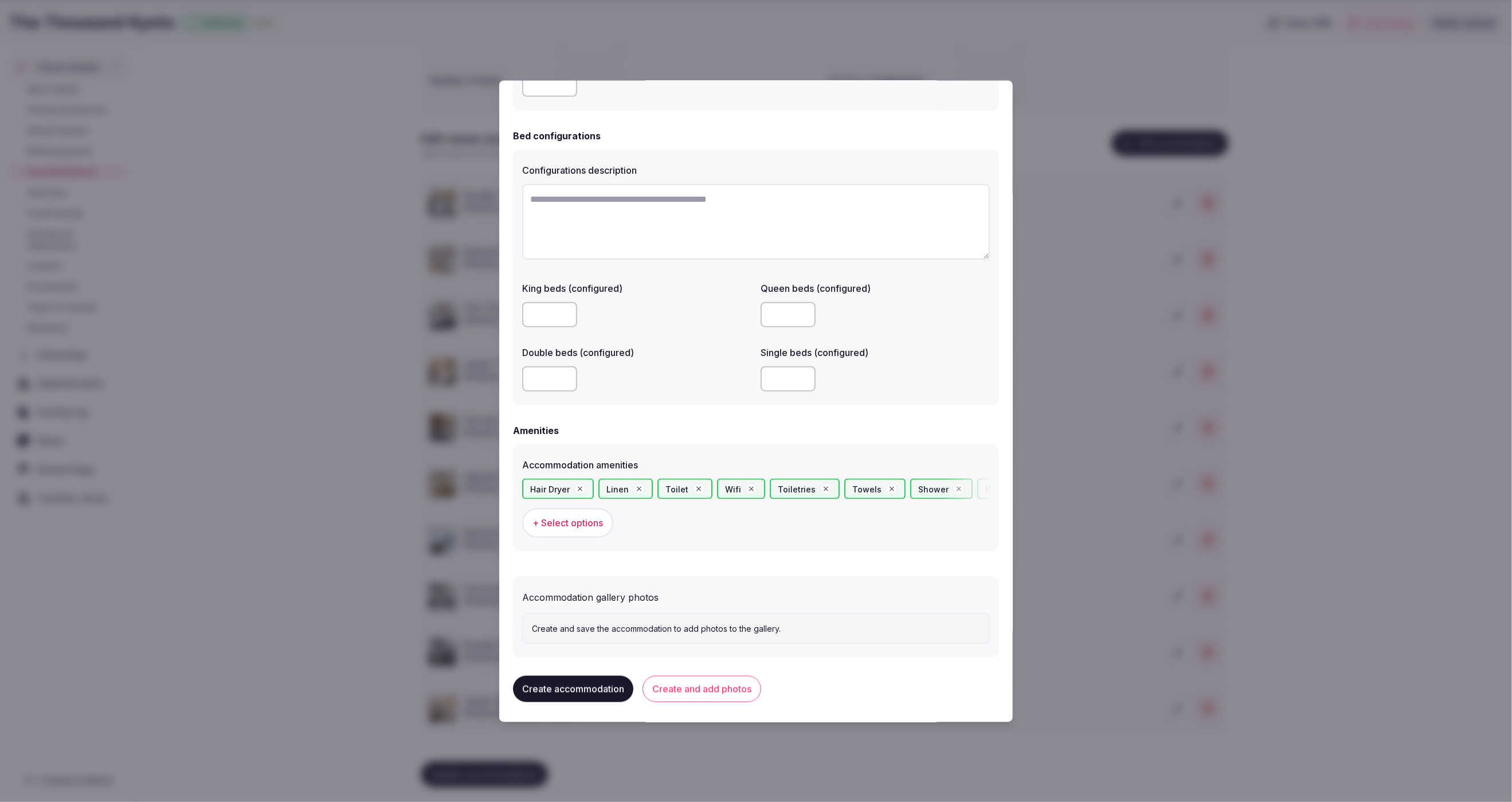
click at [596, 690] on button "Create accommodation" at bounding box center [573, 689] width 121 height 26
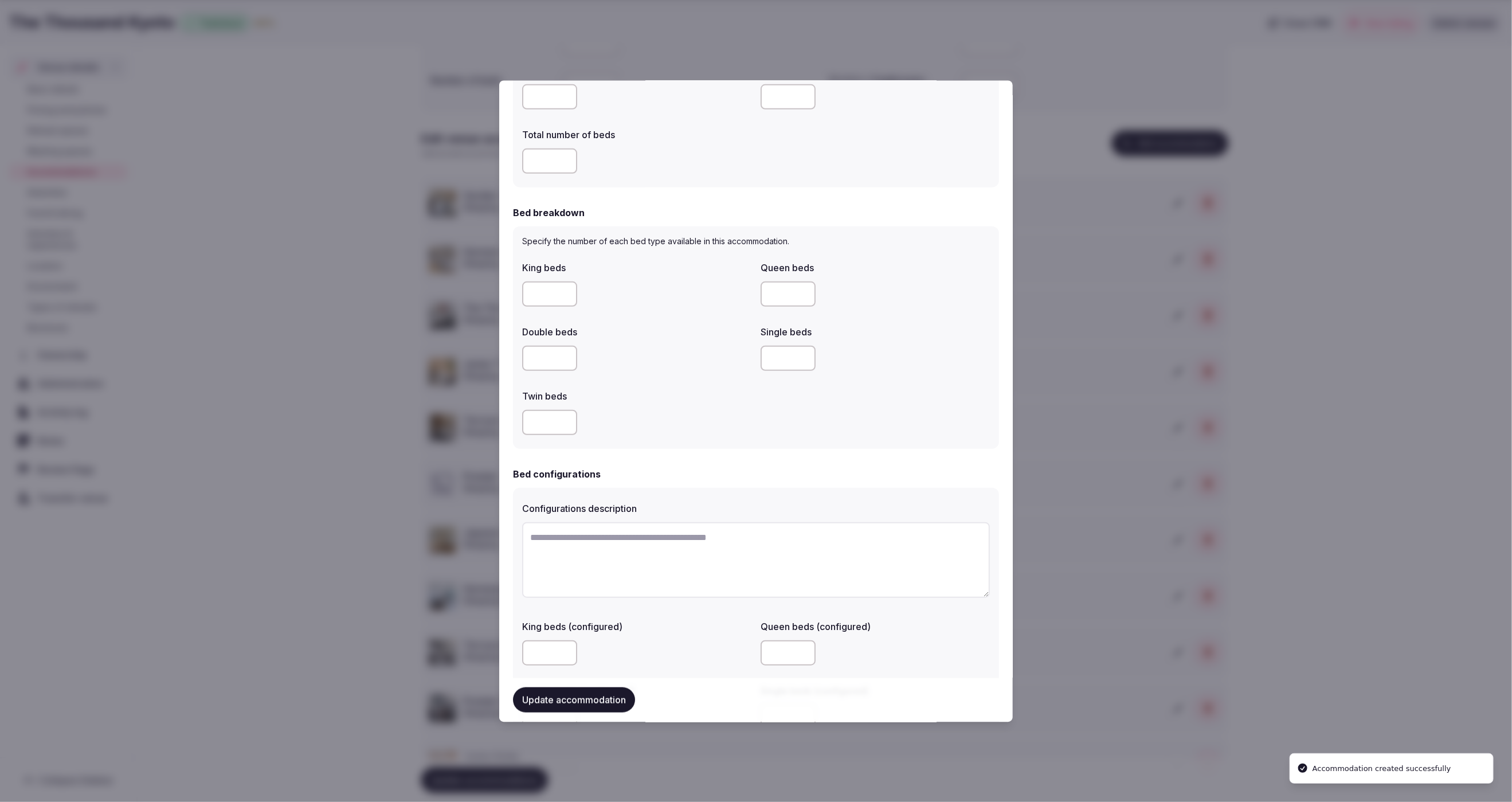
scroll to position [713, 0]
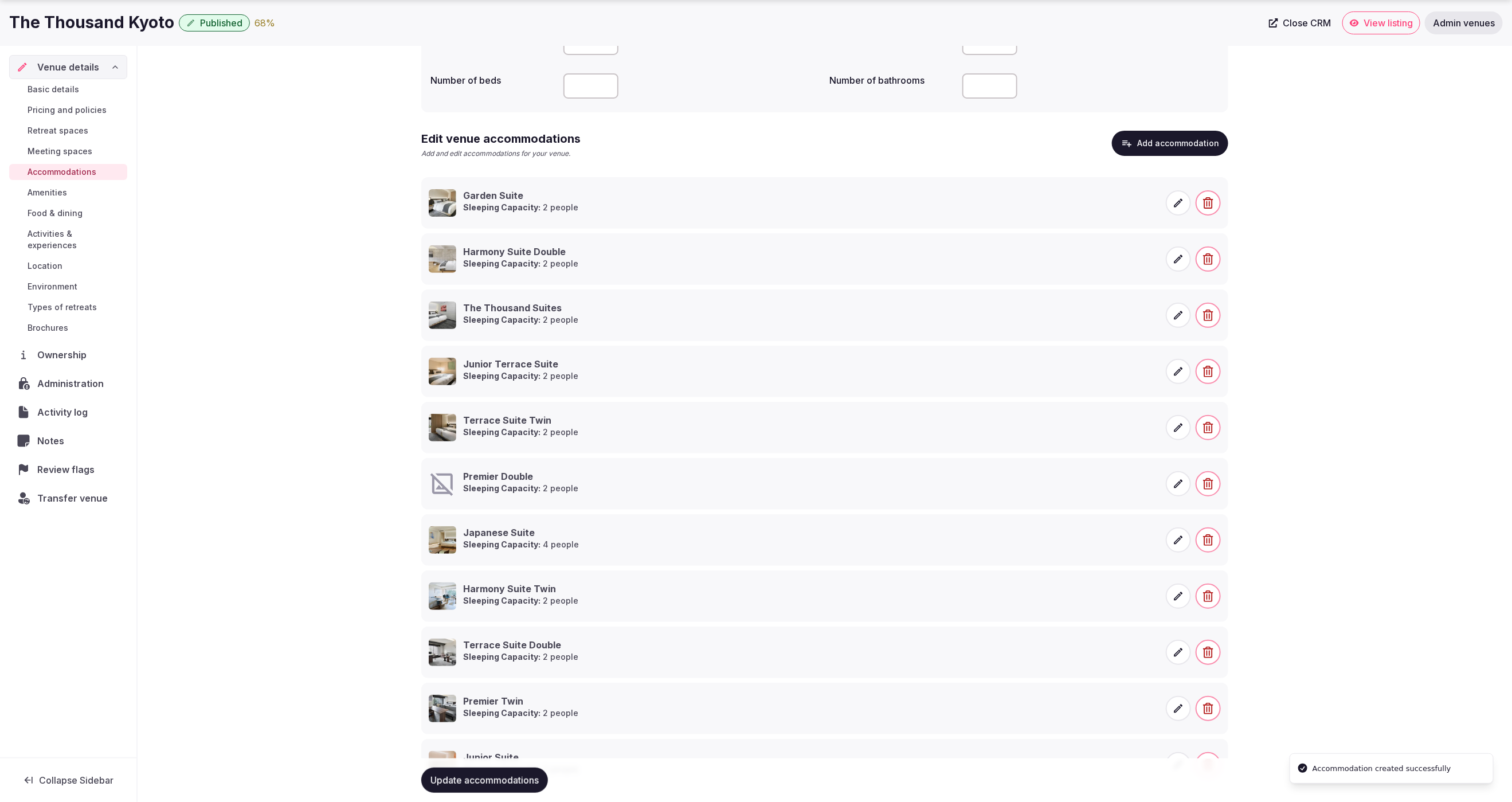
click at [1182, 483] on icon at bounding box center [1178, 484] width 11 height 11
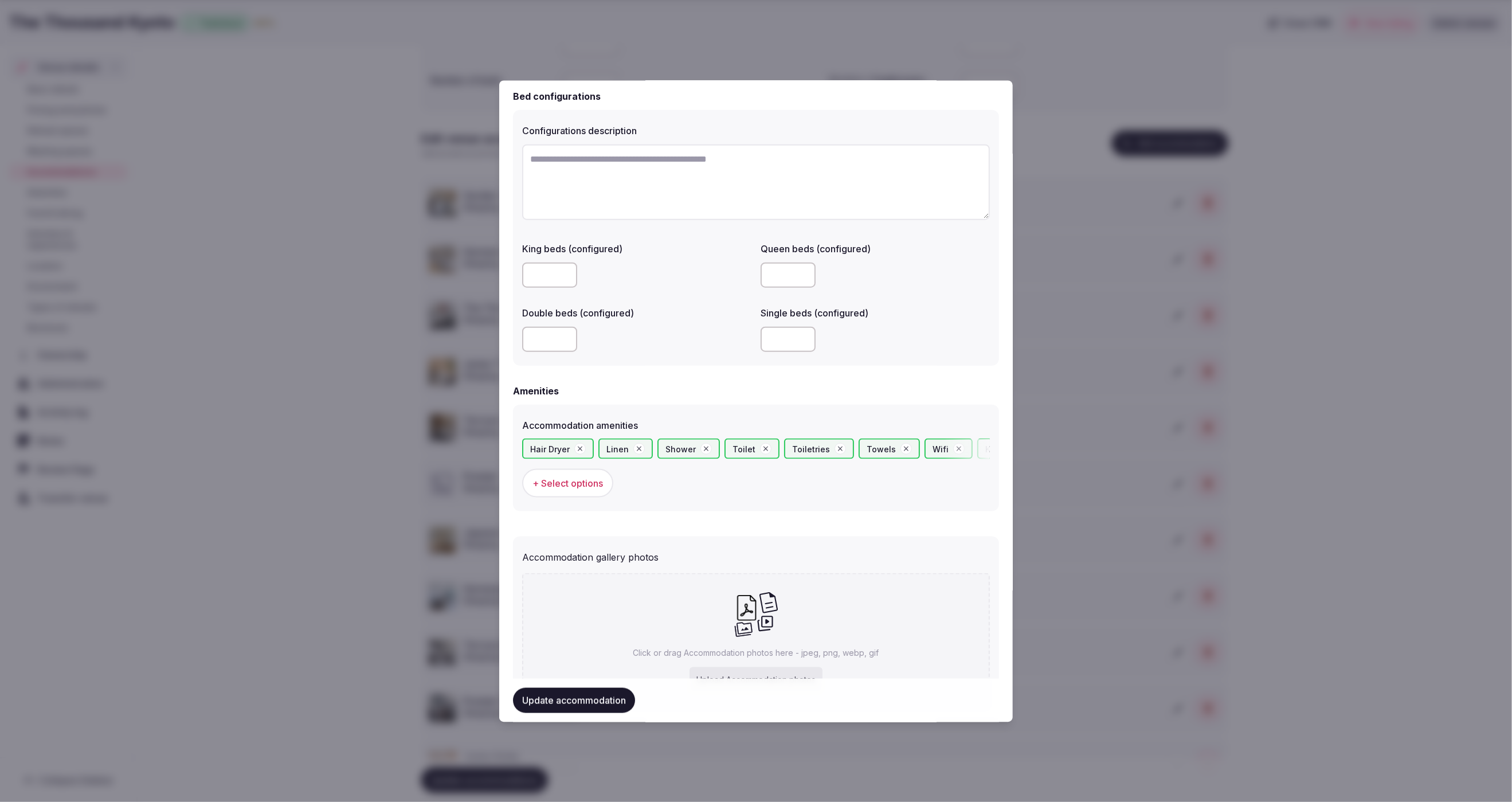
scroll to position [864, 0]
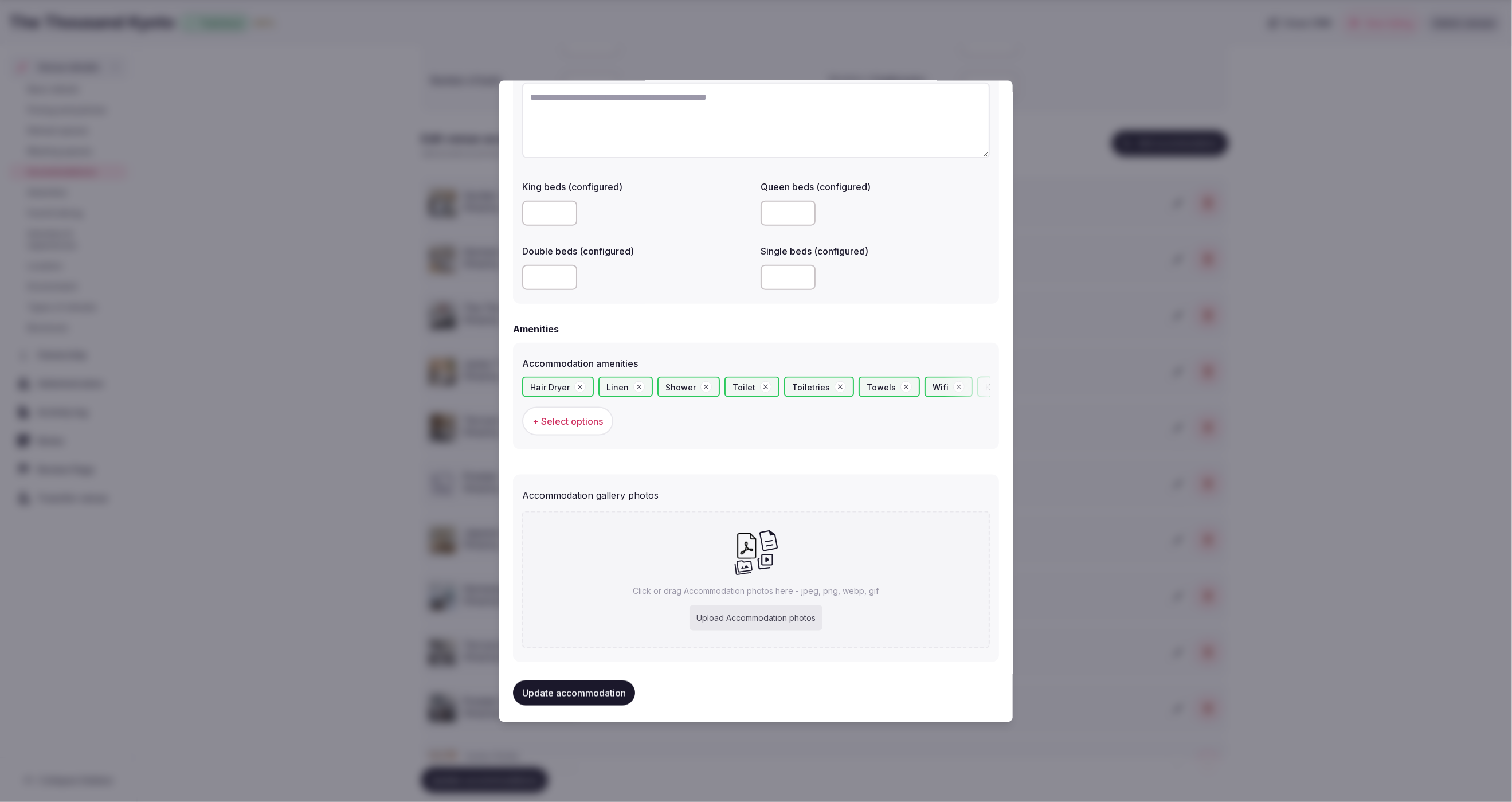
click at [763, 618] on div "Upload Accommodation photos" at bounding box center [756, 617] width 133 height 25
type input "**********"
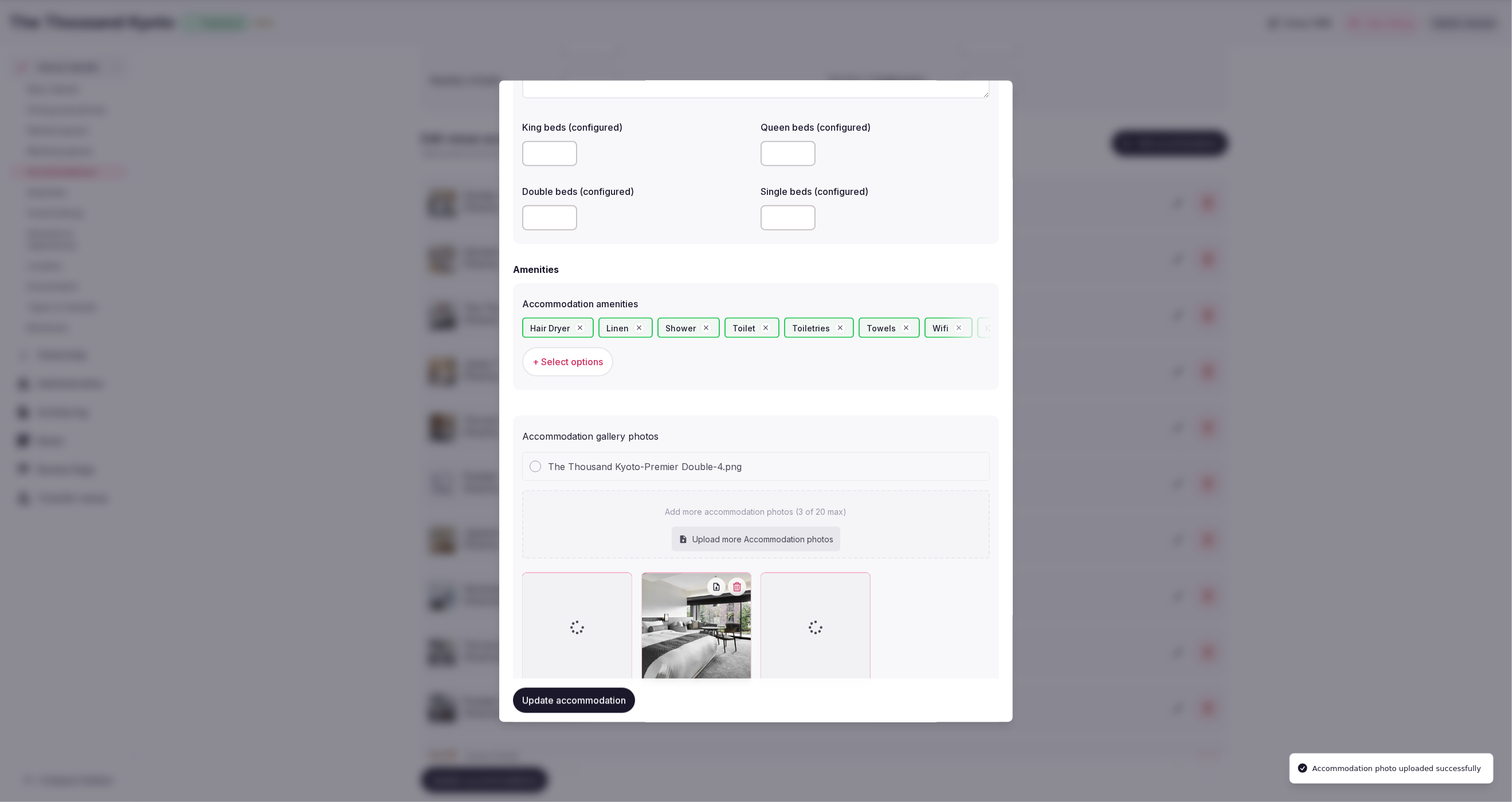
scroll to position [961, 0]
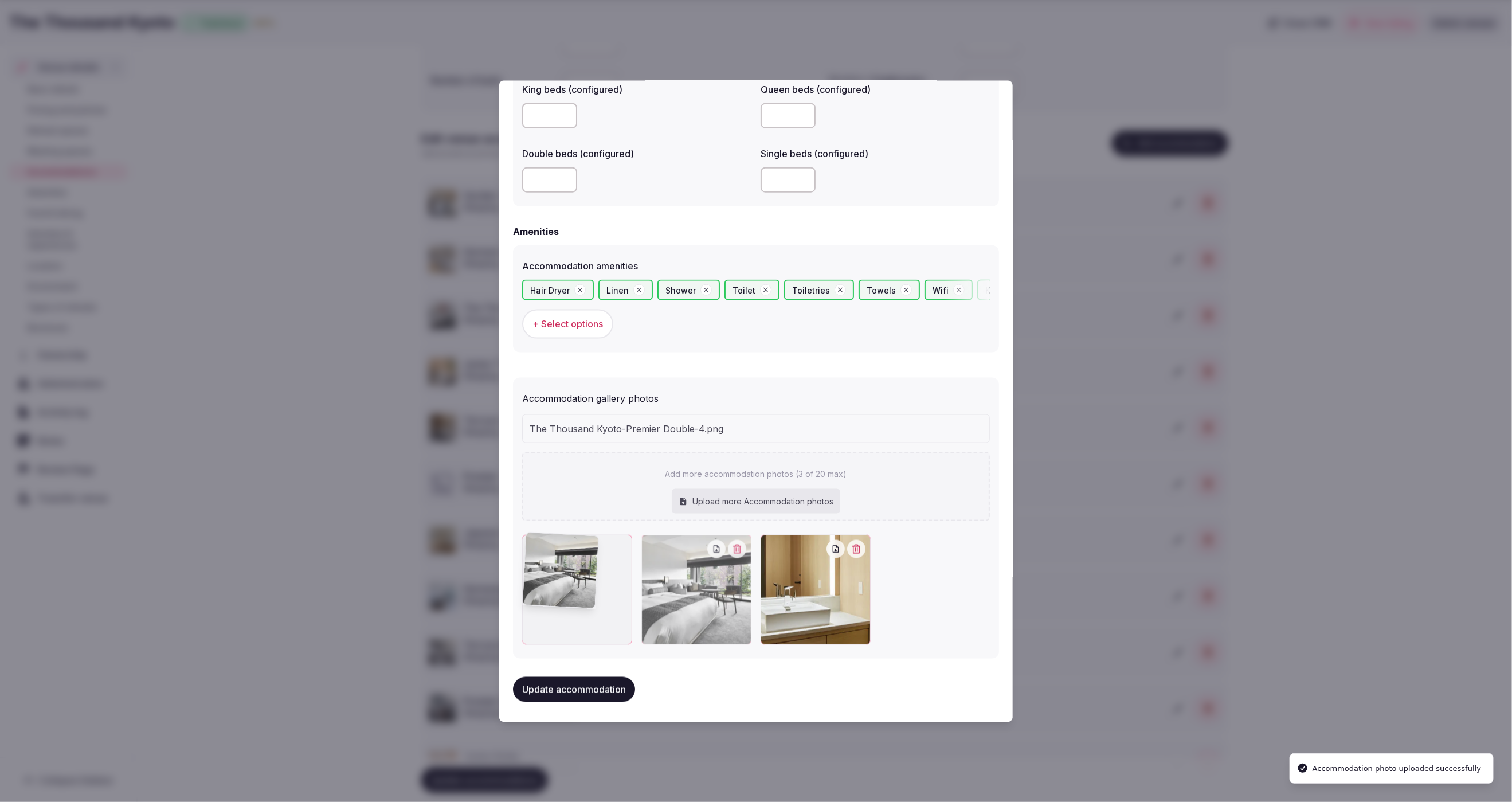
drag, startPoint x: 638, startPoint y: 597, endPoint x: 566, endPoint y: 599, distance: 72.0
click at [641, 599] on div at bounding box center [696, 589] width 110 height 110
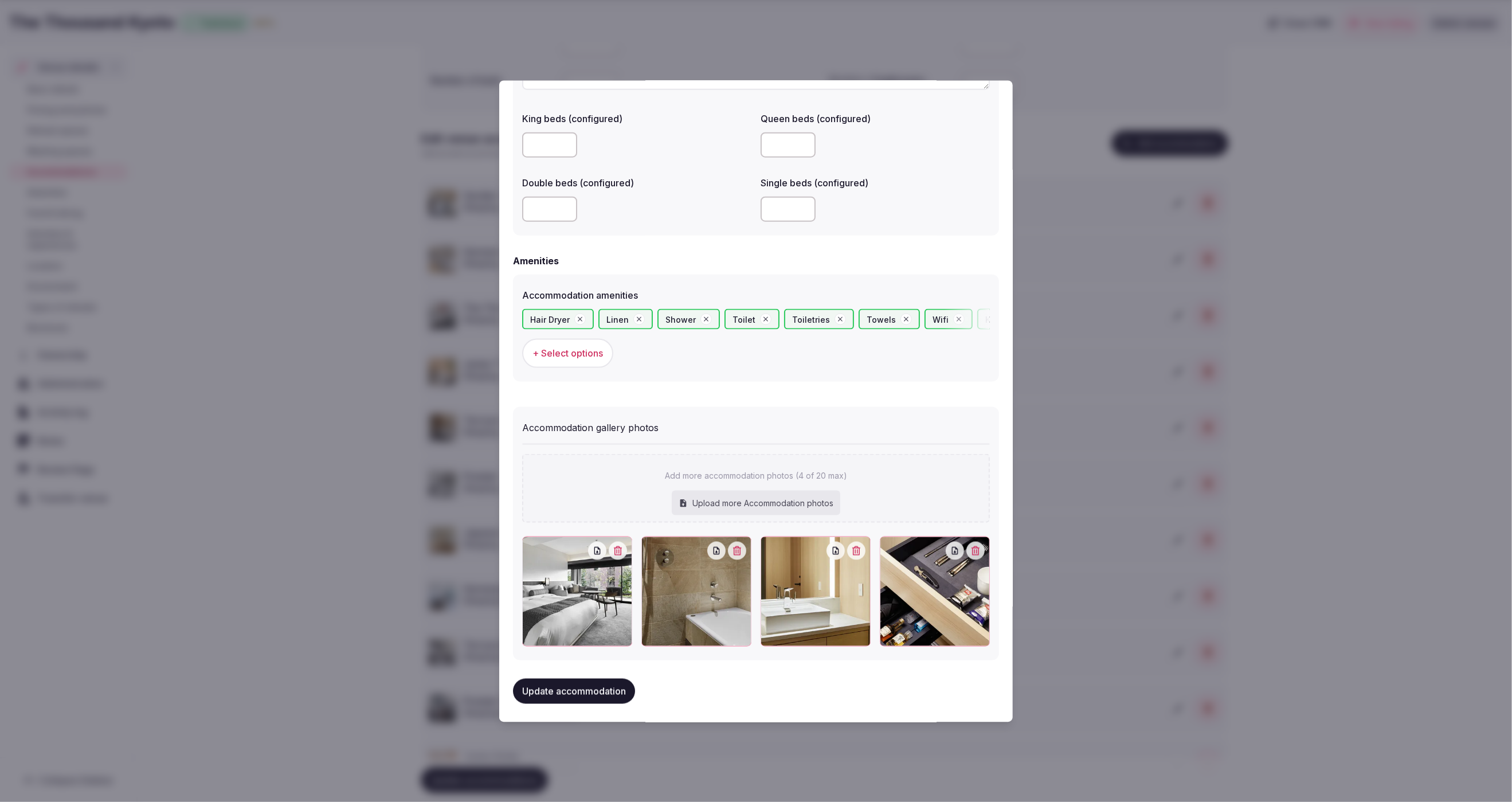
scroll to position [933, 0]
click at [580, 694] on button "Update accommodation" at bounding box center [574, 689] width 122 height 25
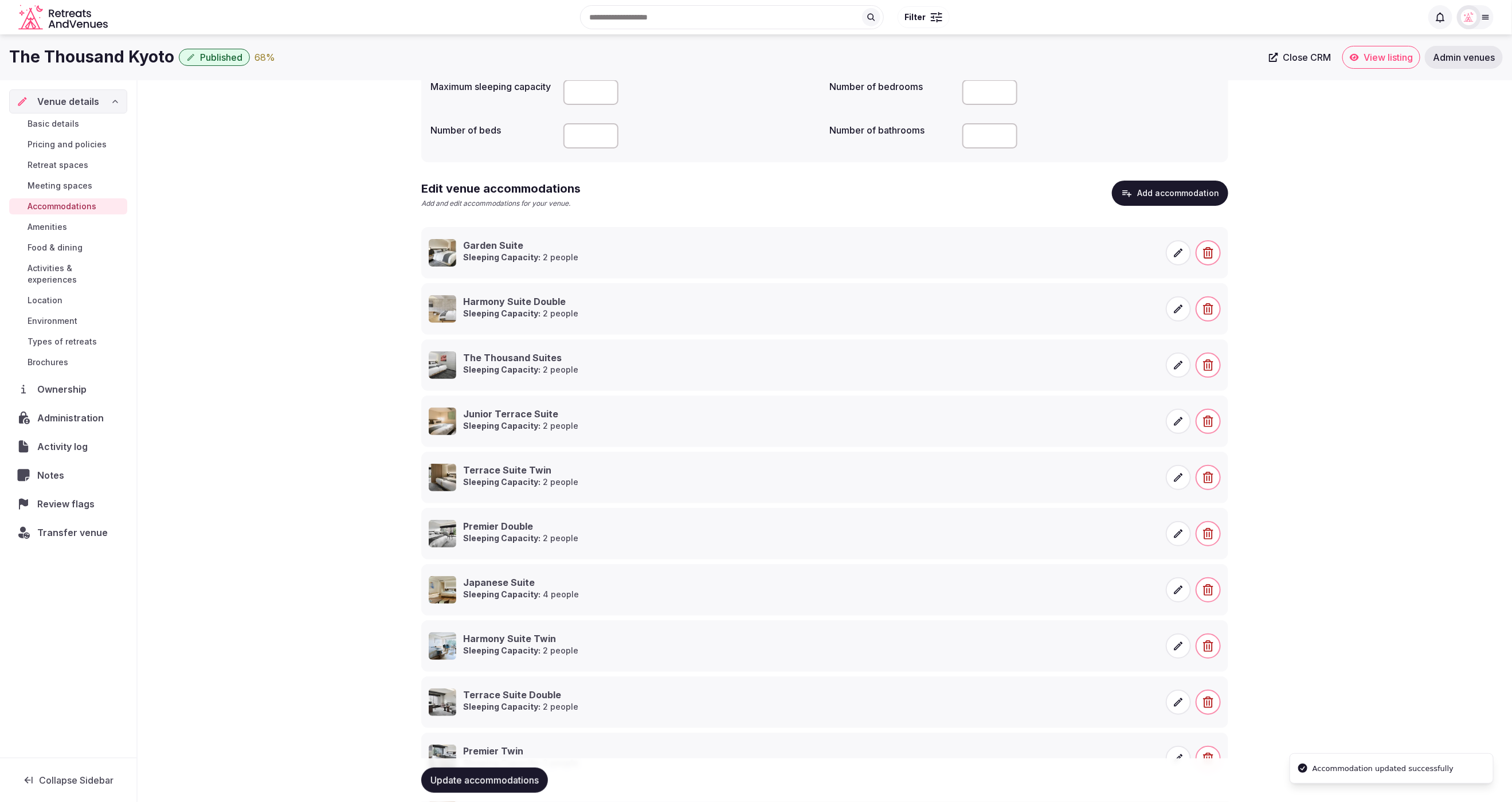
scroll to position [89, 0]
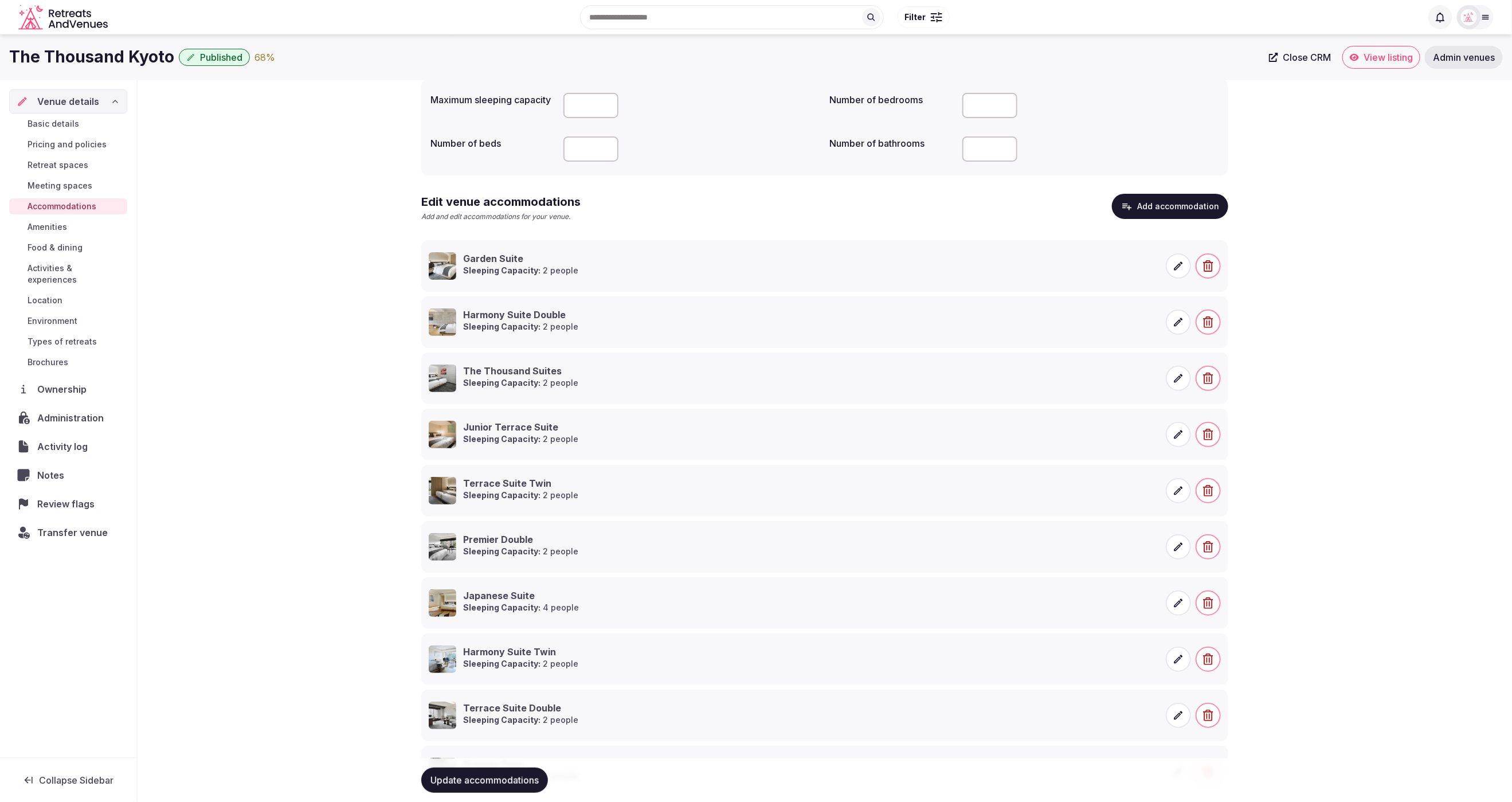
click at [1178, 204] on button "Add accommodation" at bounding box center [1171, 206] width 116 height 25
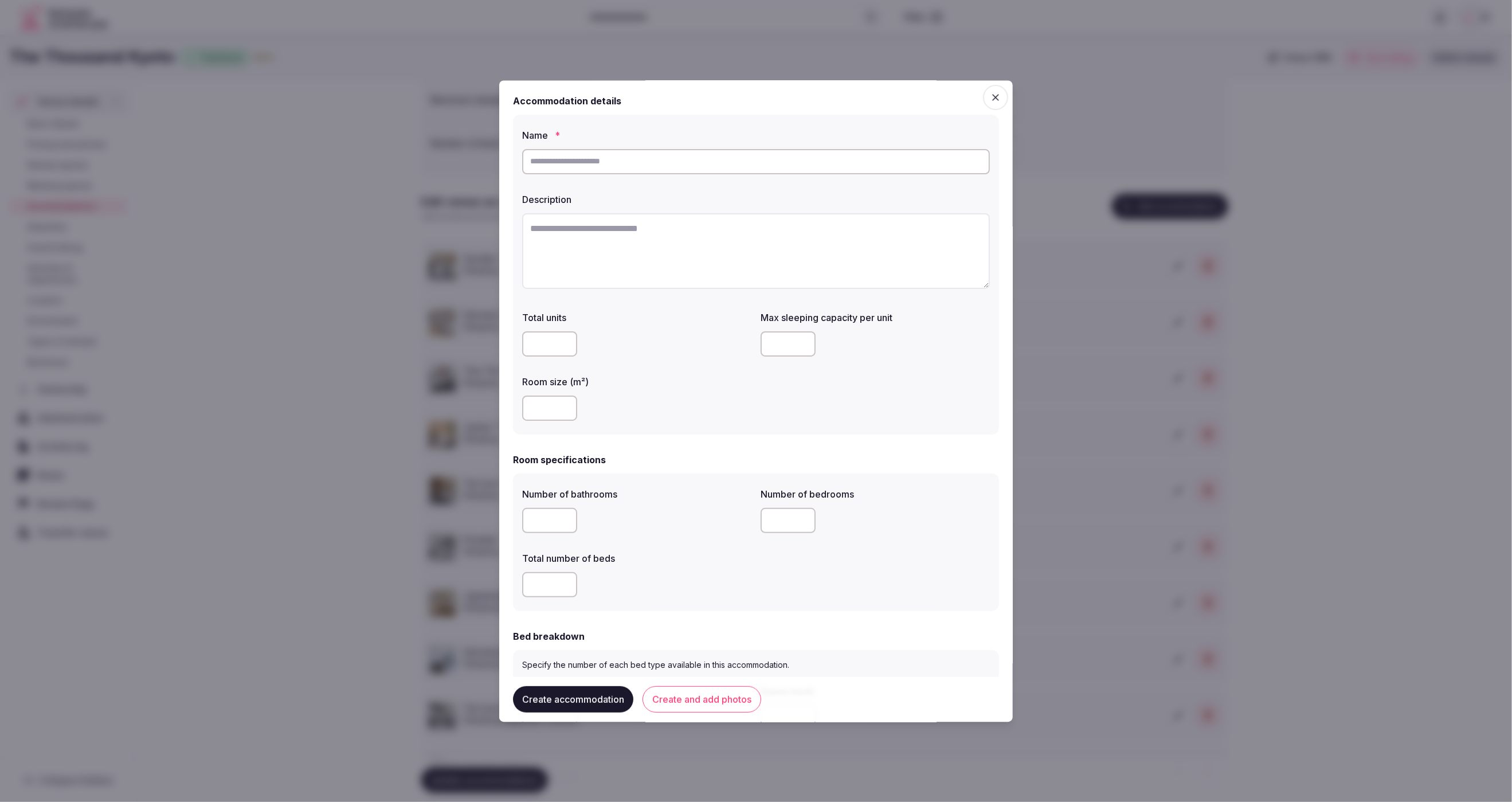
click at [713, 166] on input "text" at bounding box center [756, 162] width 468 height 25
paste input "**********"
type input "**********"
click at [713, 260] on textarea at bounding box center [756, 251] width 468 height 75
click at [609, 238] on textarea "To enrich screen reader interactions, please activate Accessibility in Grammarl…" at bounding box center [756, 251] width 468 height 75
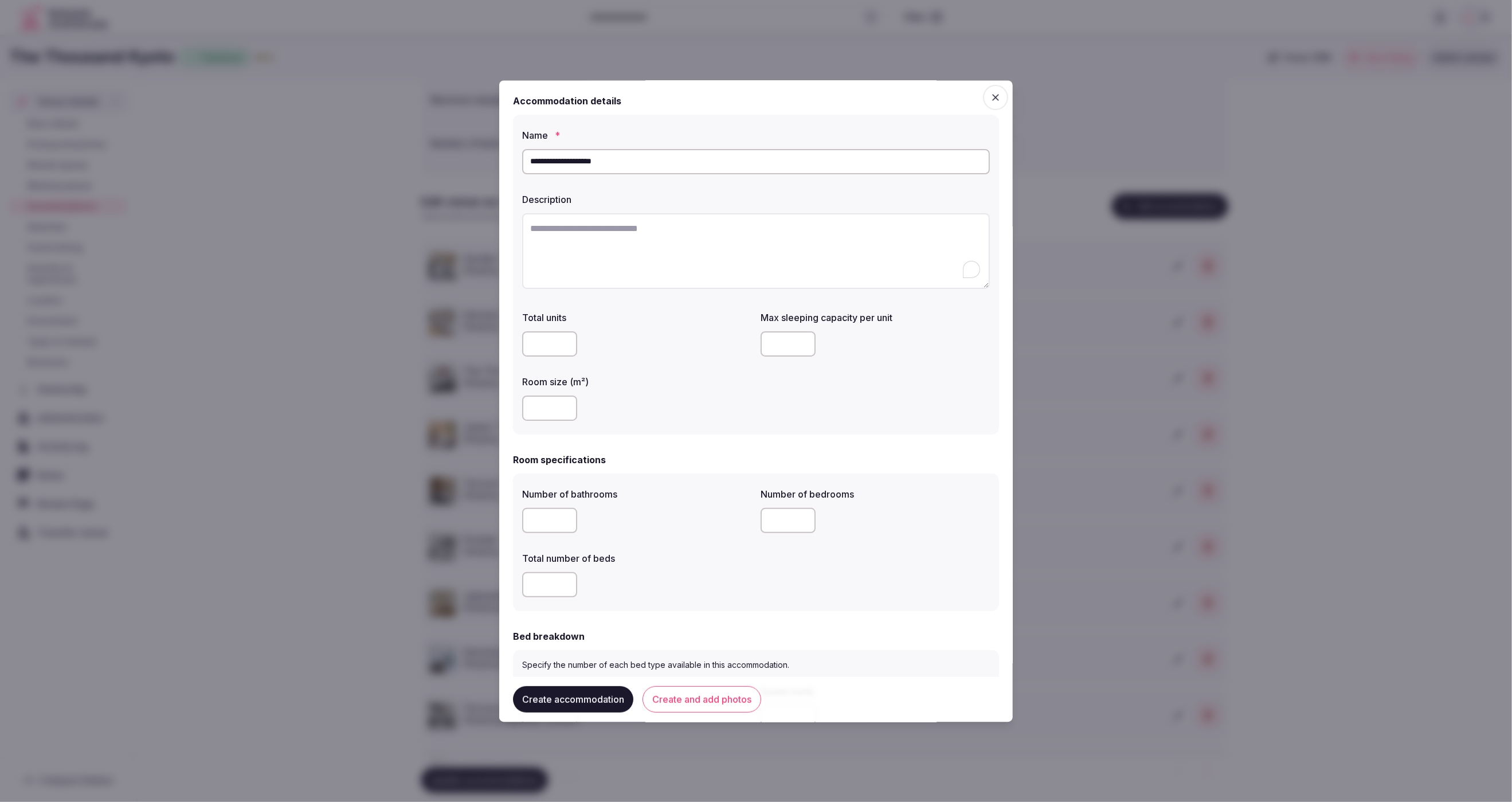
paste textarea "**********"
click at [945, 245] on textarea "**********" at bounding box center [756, 251] width 468 height 75
type textarea "**********"
click at [601, 361] on div "Total units Max sleeping capacity per unit Room size (m²)" at bounding box center [756, 365] width 468 height 119
click at [688, 328] on div at bounding box center [637, 343] width 229 height 34
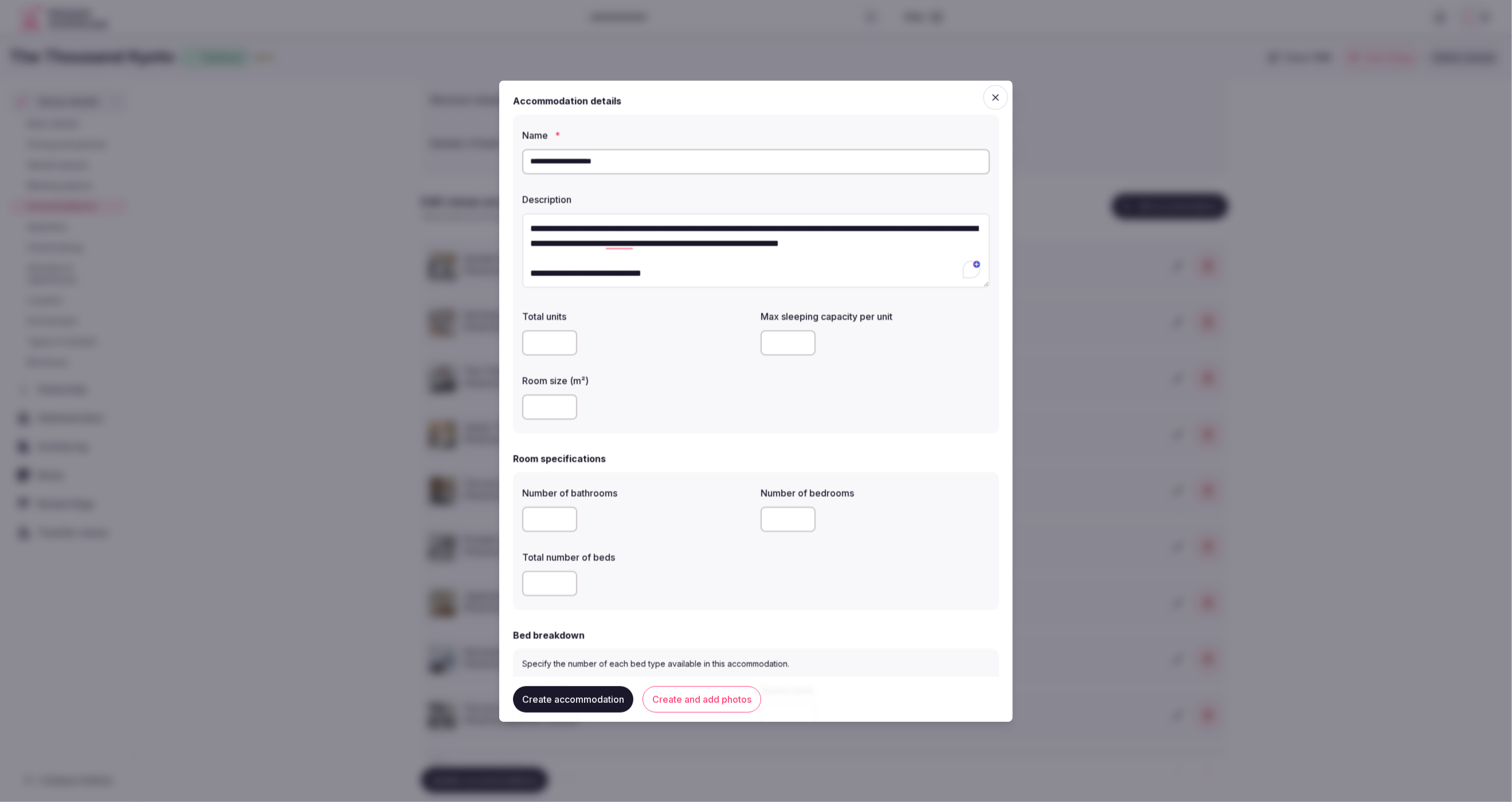
click at [774, 346] on input "number" at bounding box center [788, 343] width 55 height 25
type input "*"
click at [748, 390] on div at bounding box center [637, 408] width 229 height 34
click at [540, 411] on input "number" at bounding box center [549, 408] width 55 height 25
type input "**"
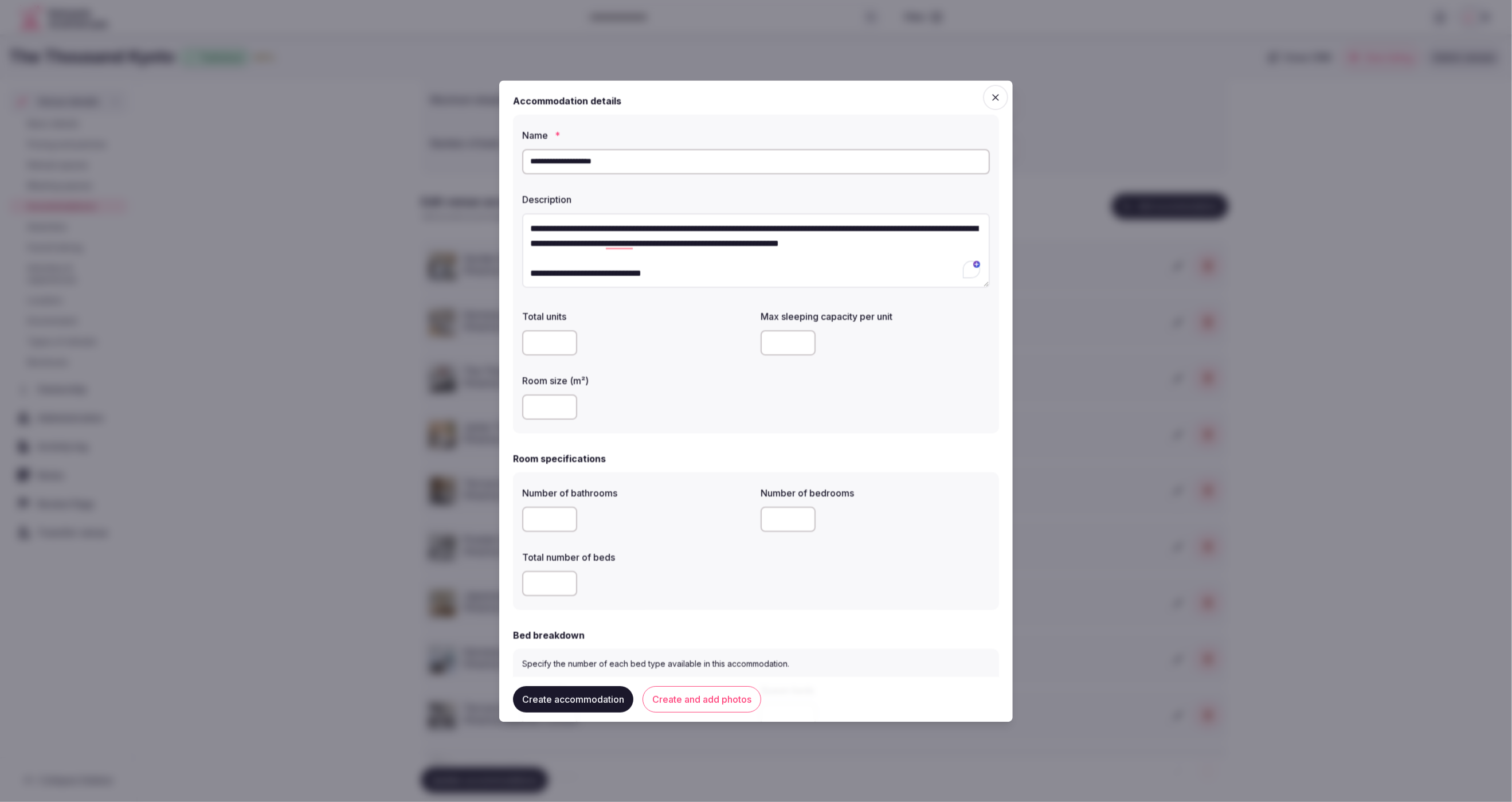
click at [692, 449] on form "**********" at bounding box center [756, 741] width 486 height 1295
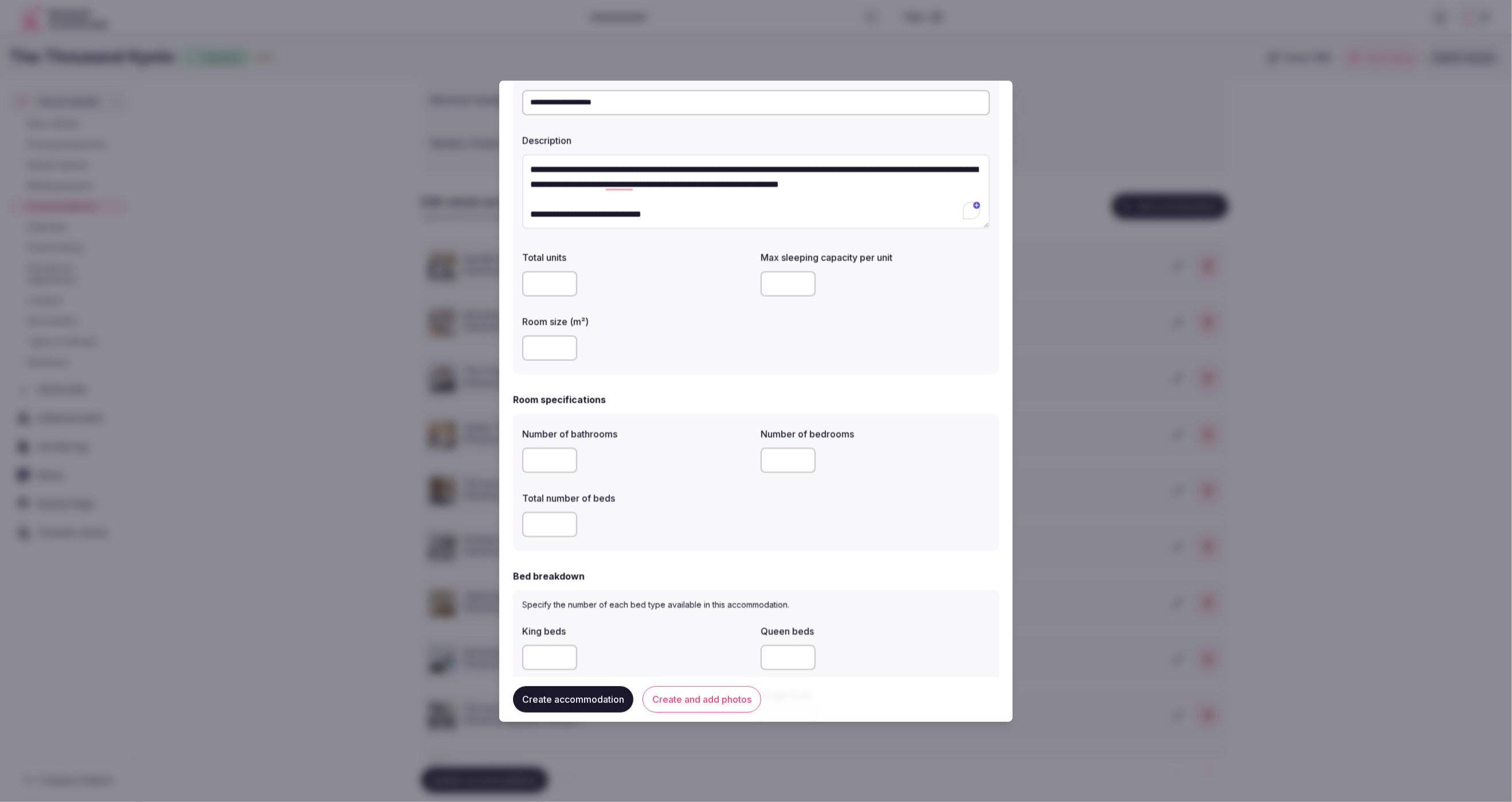
click at [539, 458] on input "number" at bounding box center [549, 461] width 55 height 25
type input "*"
click at [788, 460] on input "number" at bounding box center [788, 461] width 55 height 25
type input "*"
click at [663, 501] on label "Total number of beds" at bounding box center [637, 498] width 229 height 9
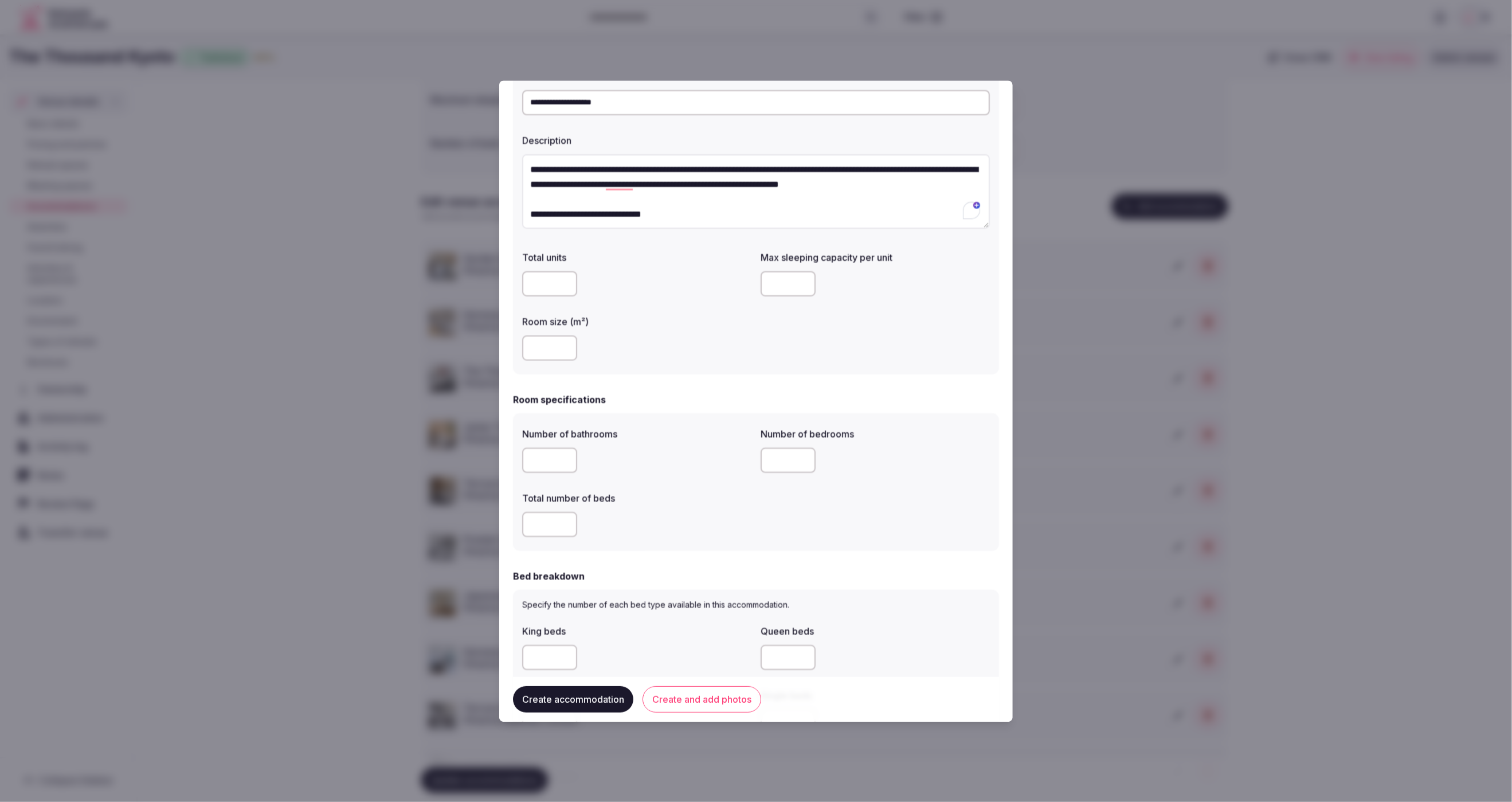
click at [532, 526] on input "number" at bounding box center [549, 525] width 55 height 25
type input "*"
click at [682, 515] on div "*" at bounding box center [637, 525] width 229 height 25
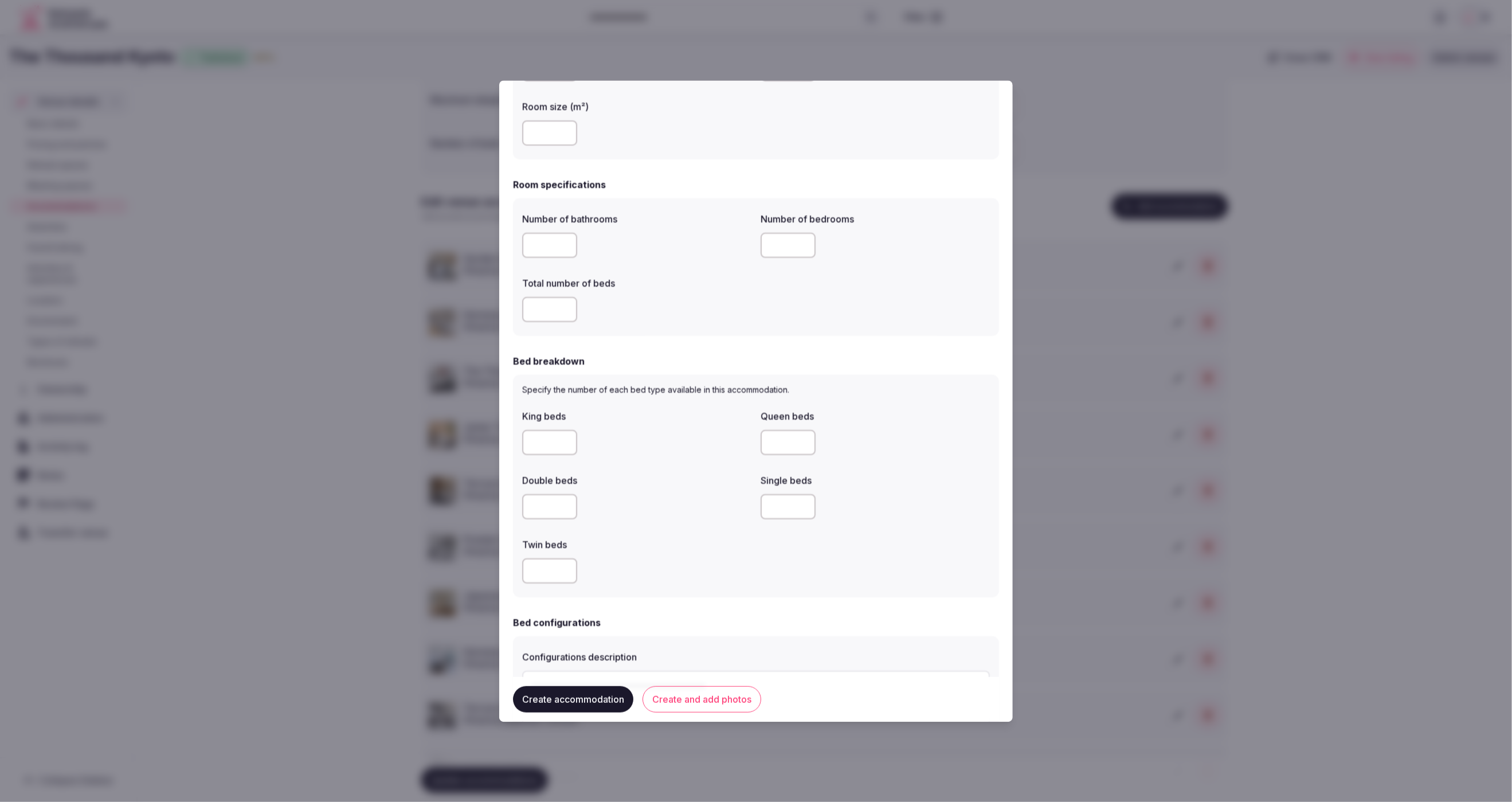
scroll to position [283, 0]
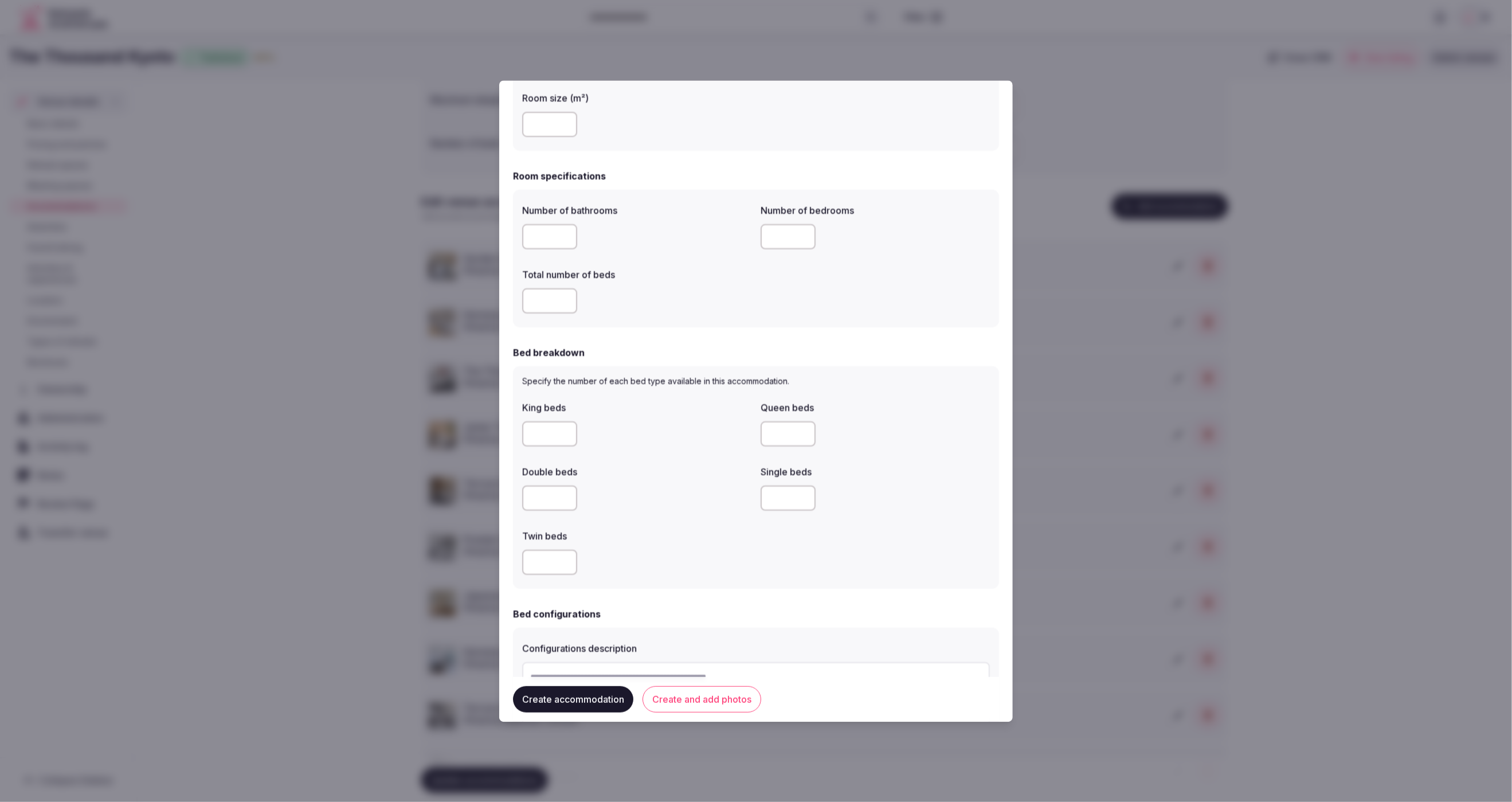
click at [542, 498] on input "number" at bounding box center [549, 498] width 55 height 25
type input "*"
click at [677, 511] on div "*" at bounding box center [637, 499] width 229 height 34
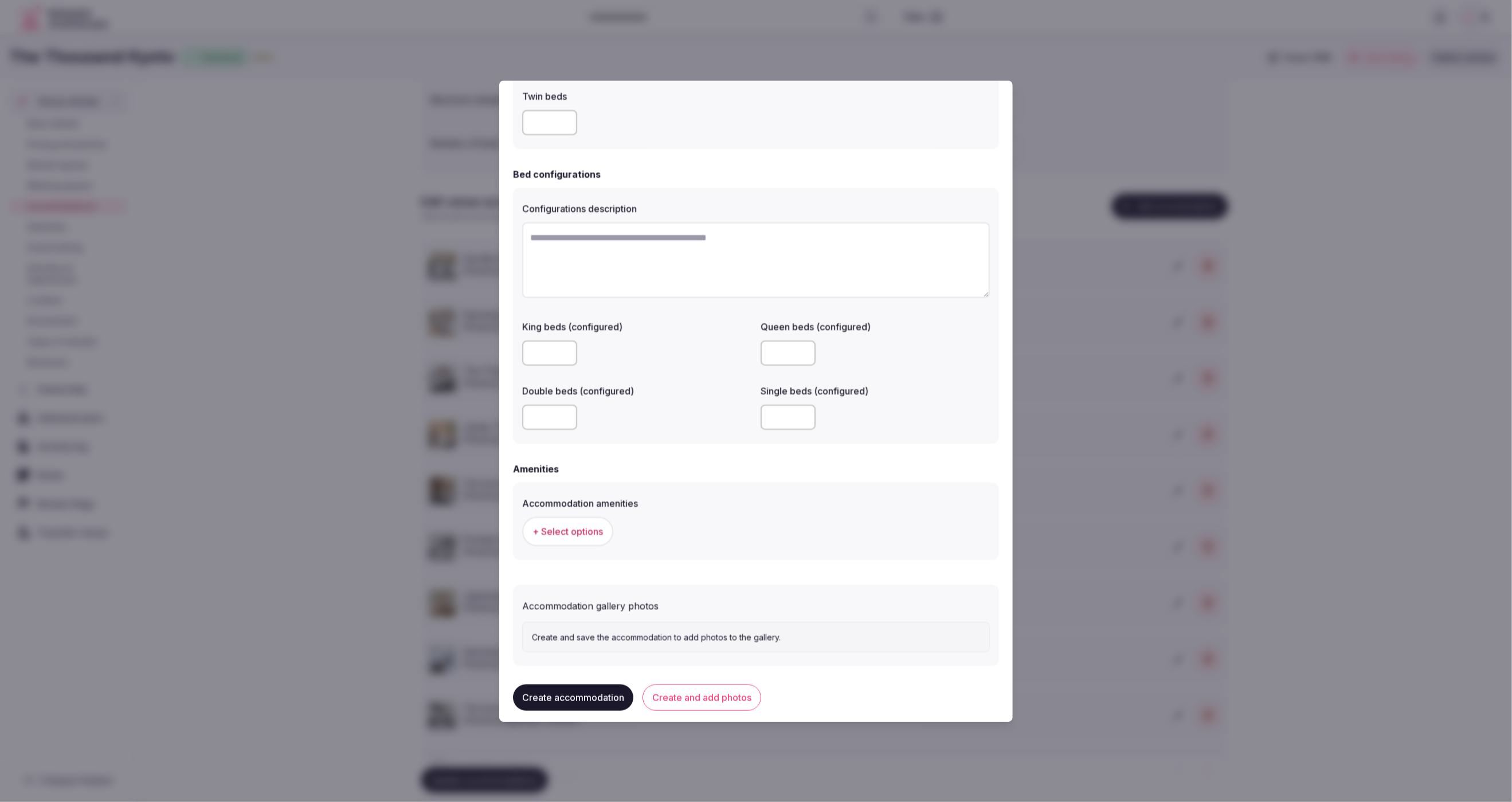
scroll to position [732, 0]
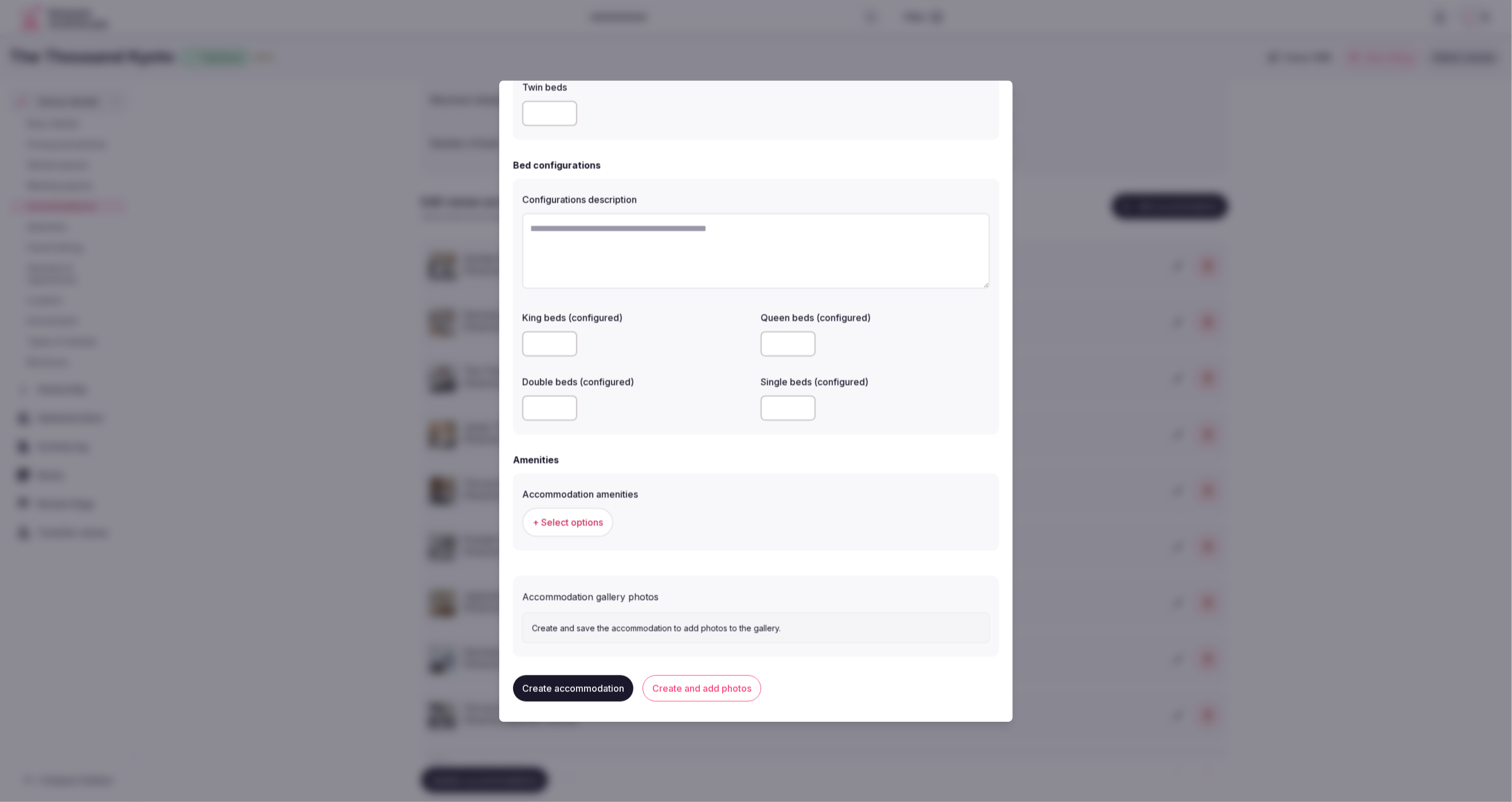
click at [562, 527] on span "+ Select options" at bounding box center [568, 522] width 71 height 12
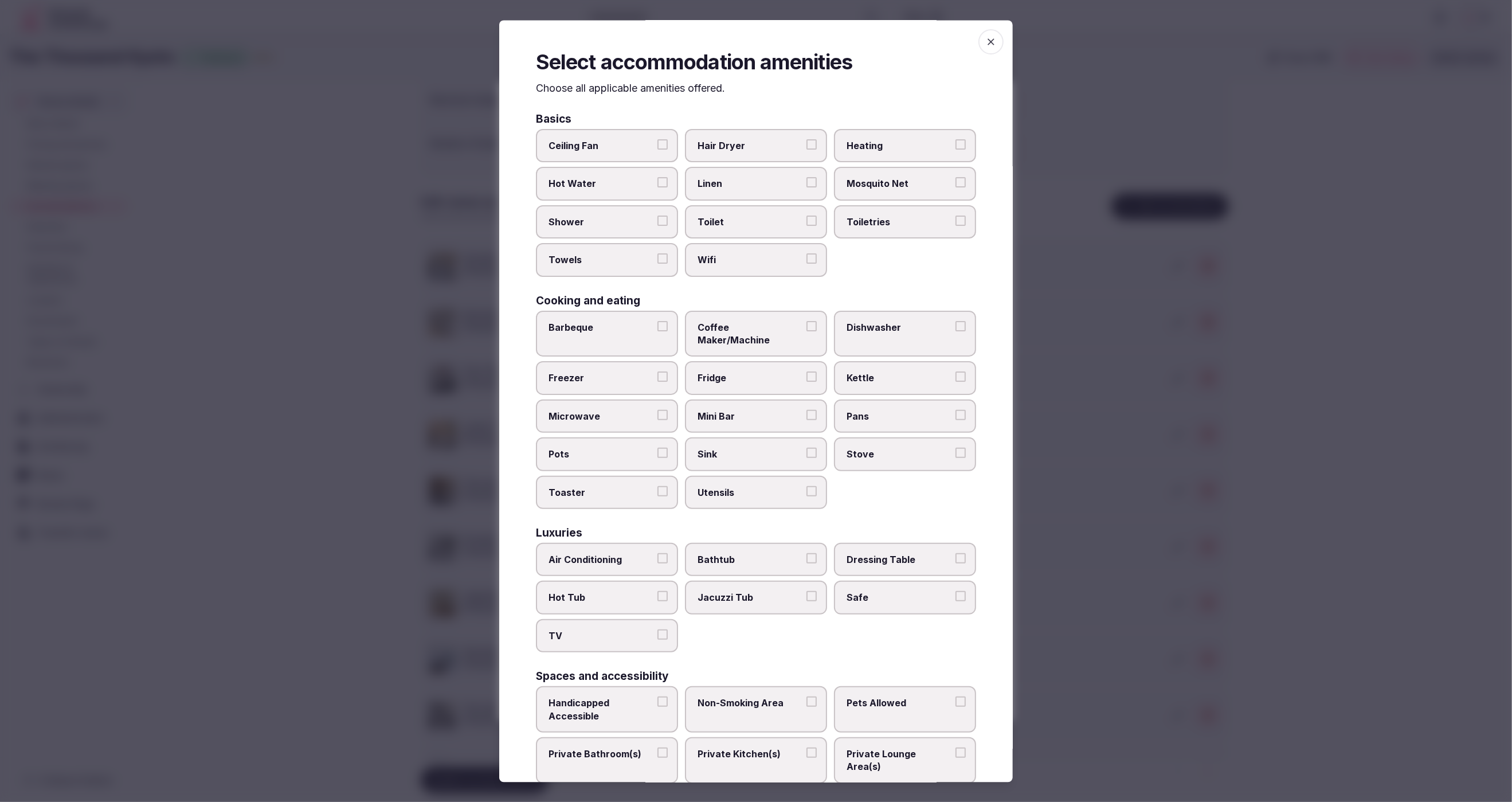
click at [754, 142] on span "Hair Dryer" at bounding box center [751, 146] width 106 height 12
click at [806, 142] on button "Hair Dryer" at bounding box center [811, 145] width 10 height 10
click at [754, 176] on label "Linen" at bounding box center [755, 184] width 142 height 33
click at [806, 178] on button "Linen" at bounding box center [811, 182] width 10 height 10
click at [754, 216] on span "Toilet" at bounding box center [751, 222] width 106 height 12
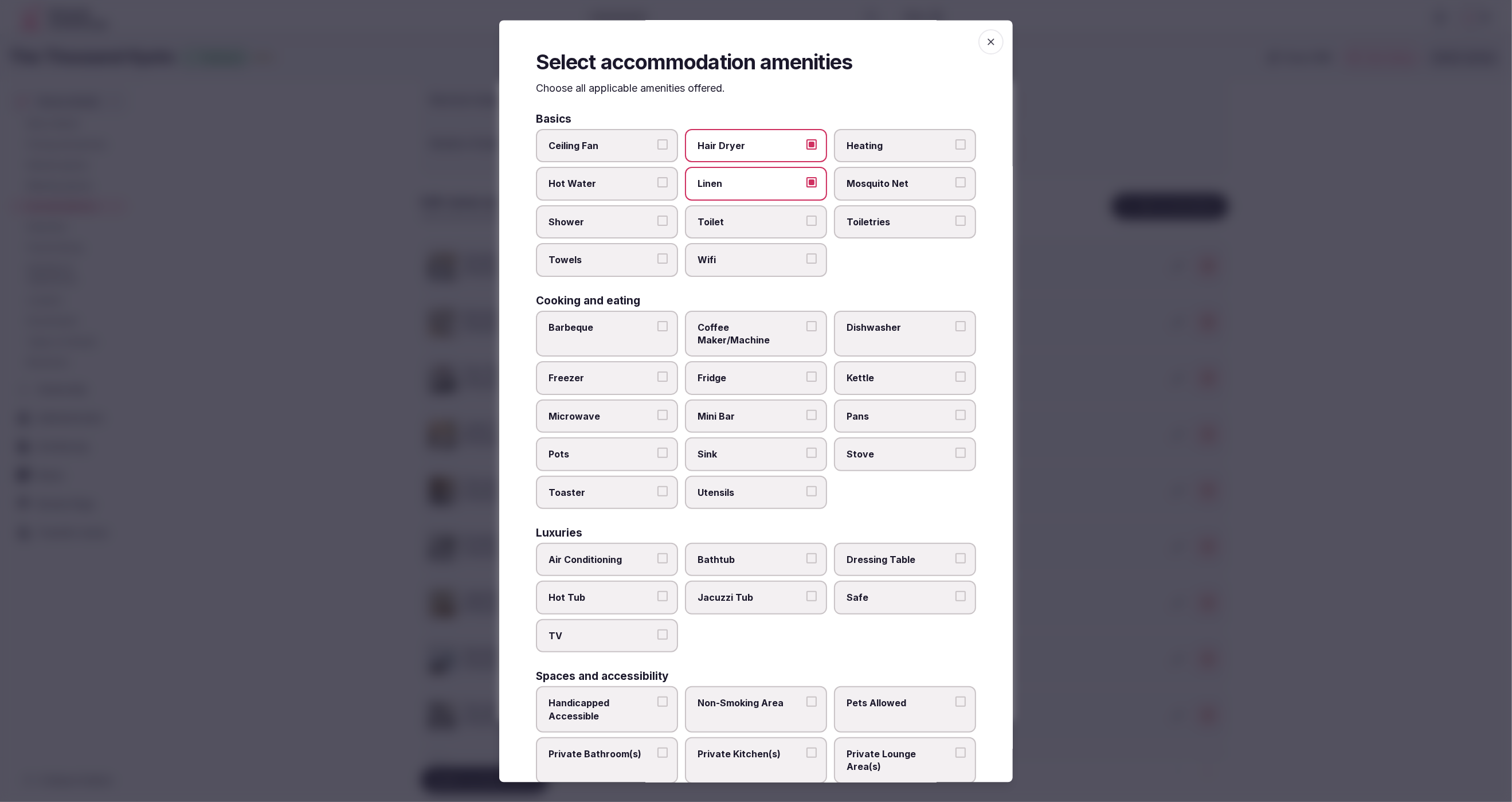
click at [806, 216] on button "Toilet" at bounding box center [811, 220] width 10 height 10
drag, startPoint x: 752, startPoint y: 248, endPoint x: 866, endPoint y: 239, distance: 114.4
click at [753, 248] on label "Wifi" at bounding box center [755, 260] width 142 height 33
click at [806, 254] on button "Wifi" at bounding box center [811, 259] width 10 height 10
drag, startPoint x: 912, startPoint y: 231, endPoint x: 688, endPoint y: 226, distance: 224.1
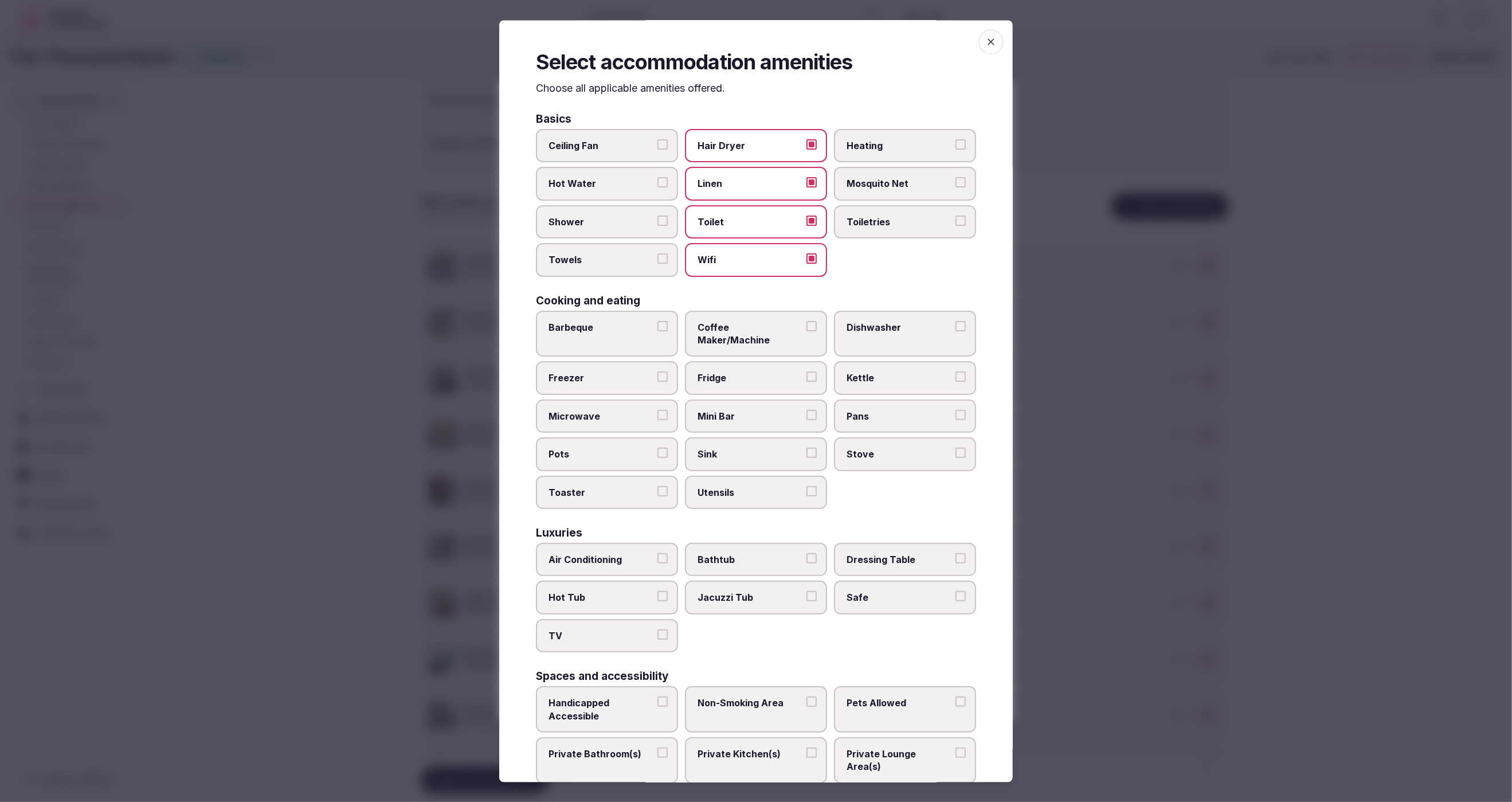
click at [911, 231] on label "Toiletries" at bounding box center [904, 222] width 142 height 33
click at [956, 226] on button "Toiletries" at bounding box center [960, 220] width 10 height 10
click at [594, 222] on span "Shower" at bounding box center [602, 222] width 106 height 12
click at [657, 222] on button "Shower" at bounding box center [662, 220] width 10 height 10
click at [598, 254] on span "Towels" at bounding box center [602, 260] width 106 height 12
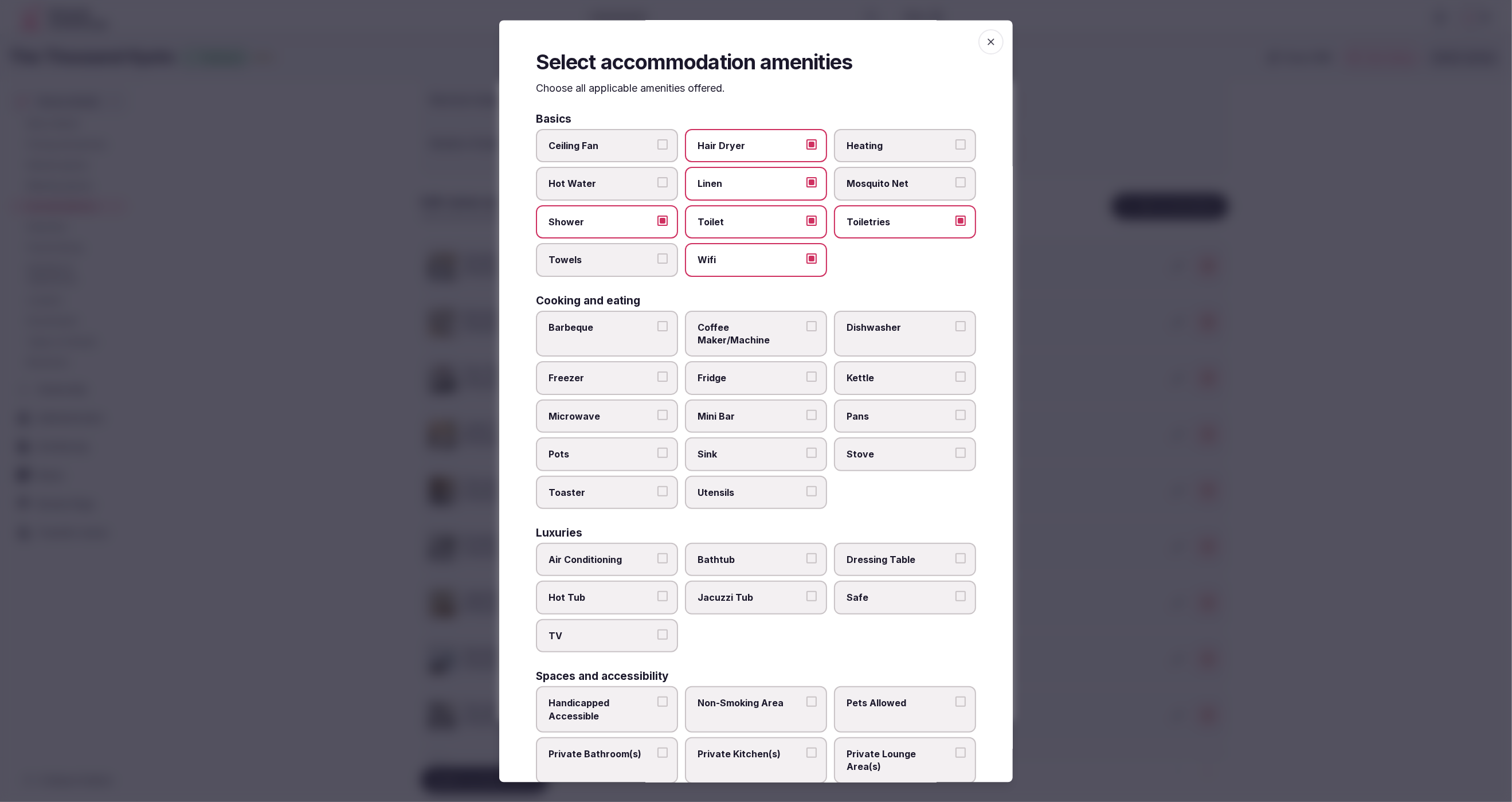
click at [657, 254] on button "Towels" at bounding box center [662, 259] width 10 height 10
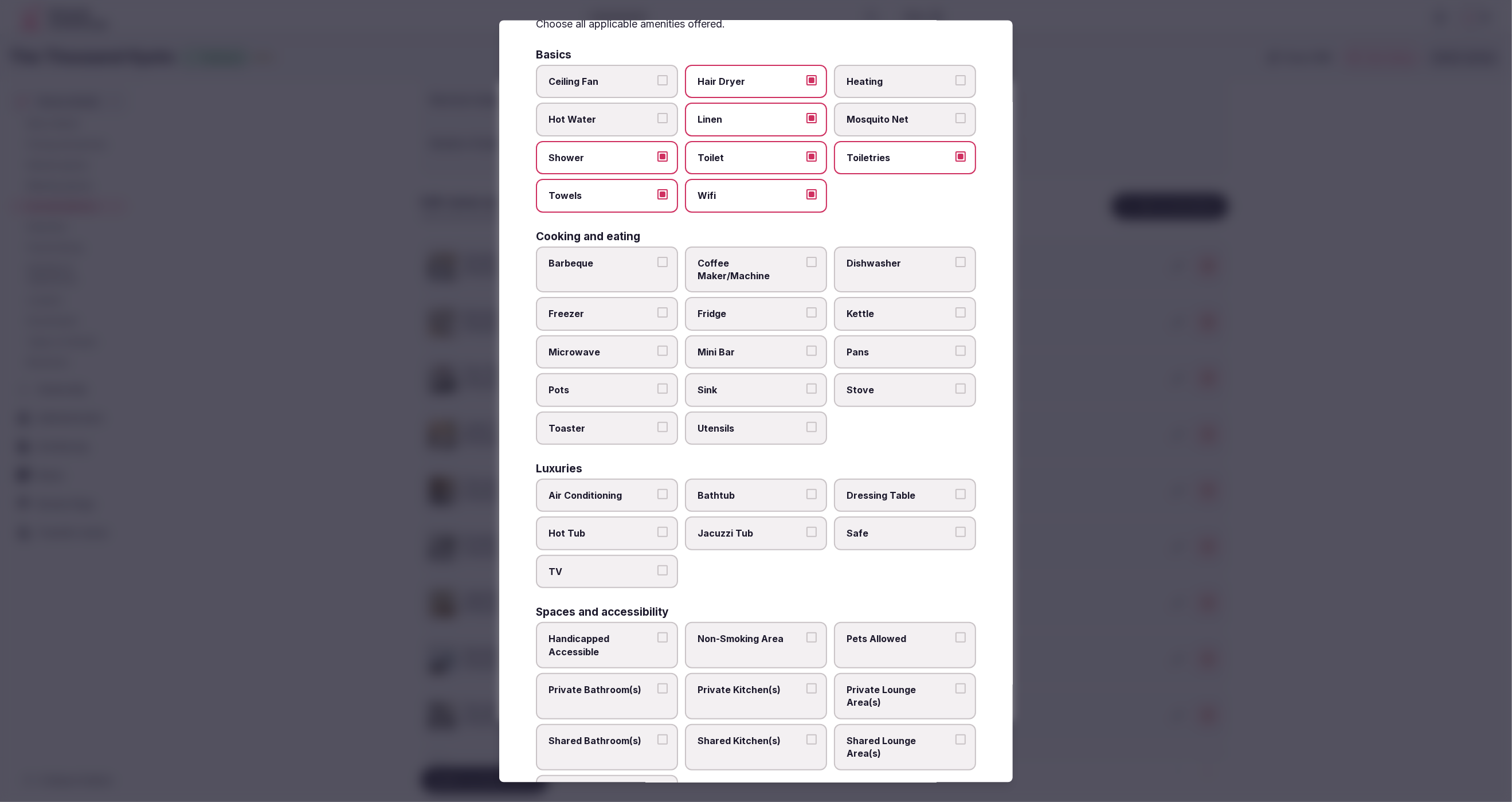
scroll to position [72, 0]
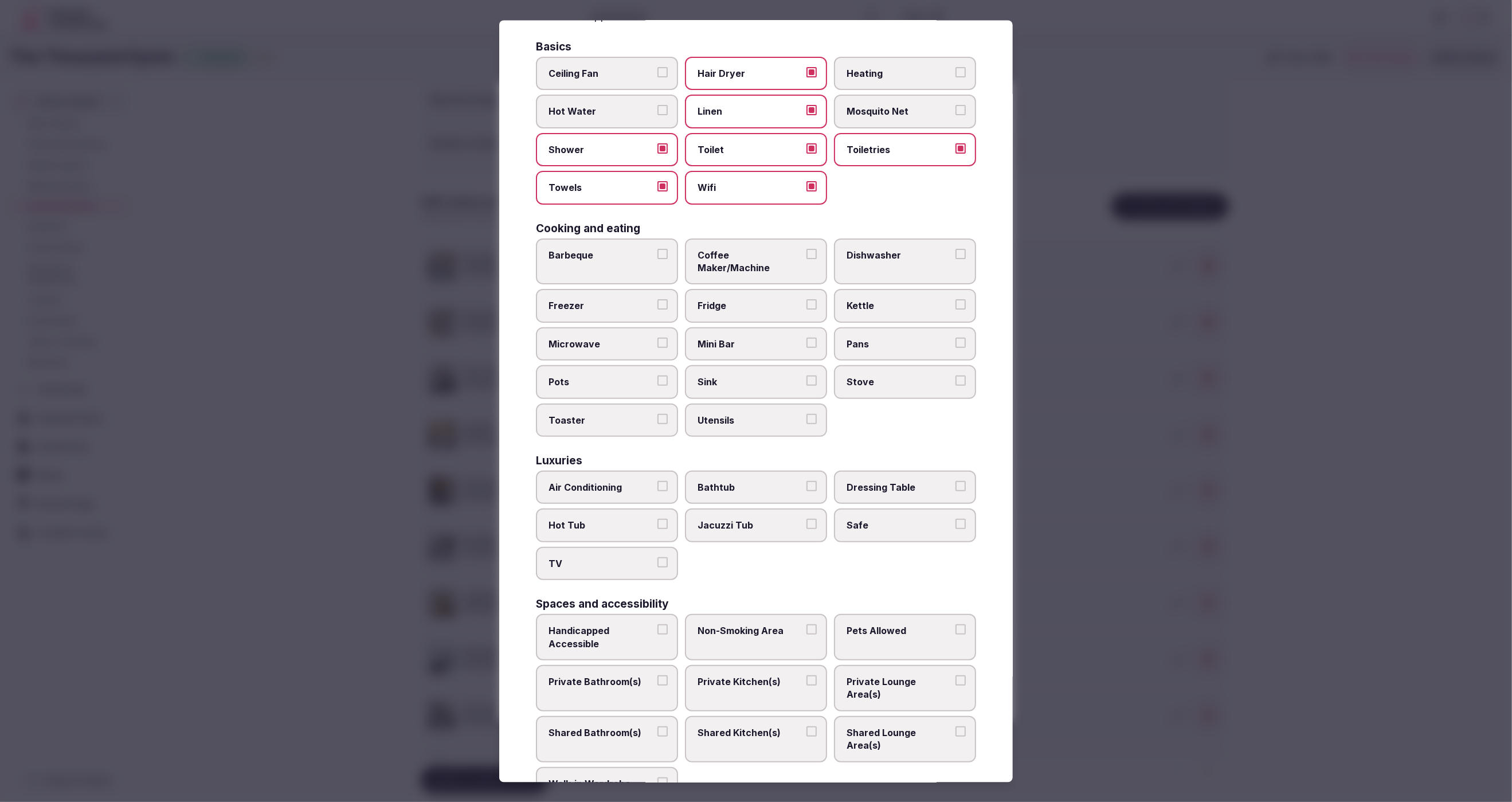
click at [903, 300] on span "Kettle" at bounding box center [900, 306] width 106 height 12
click at [956, 300] on button "Kettle" at bounding box center [960, 305] width 10 height 10
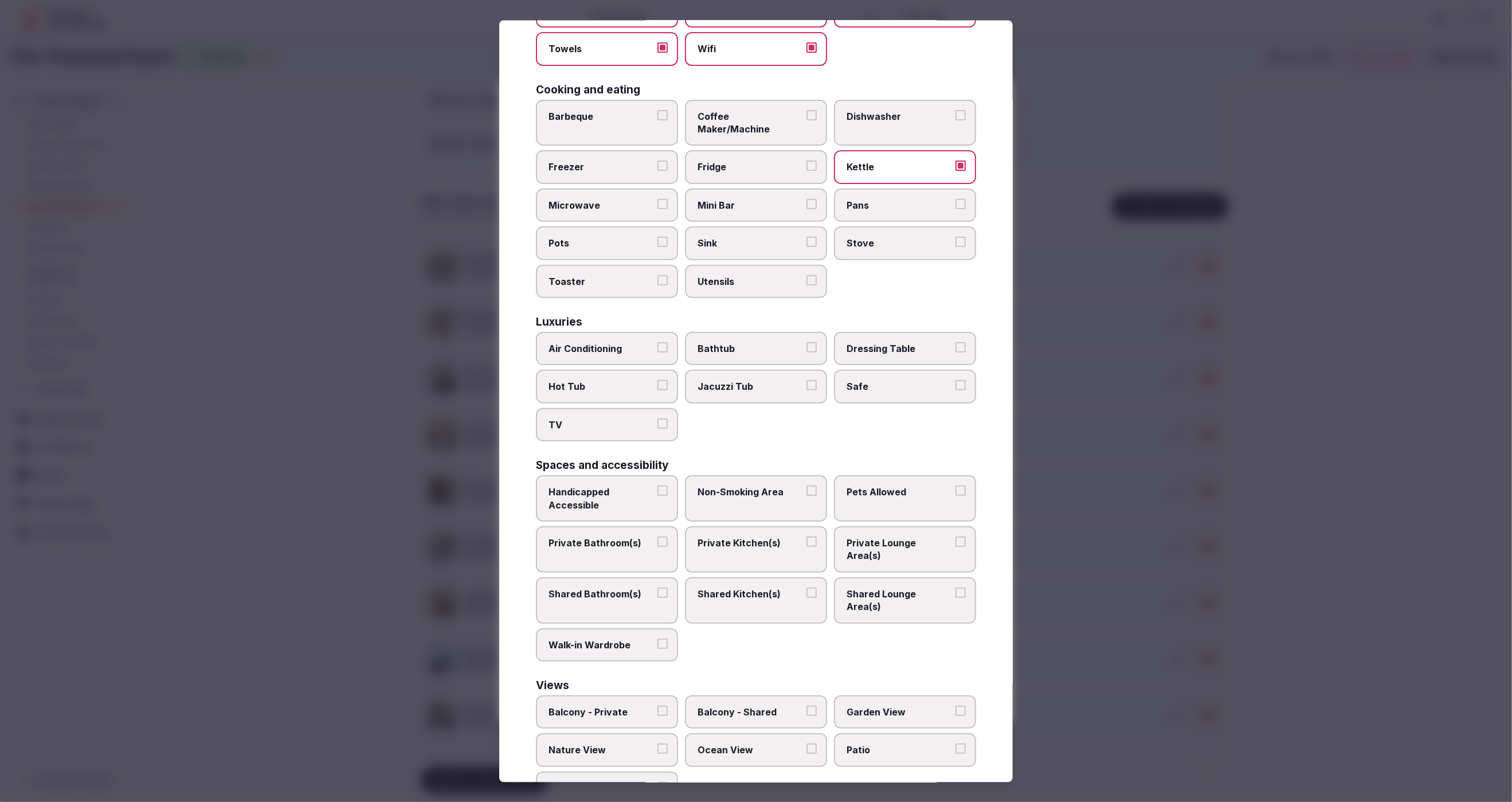
click at [555, 342] on span "Air Conditioning" at bounding box center [602, 348] width 106 height 12
click at [657, 342] on button "Air Conditioning" at bounding box center [662, 346] width 10 height 10
drag, startPoint x: 599, startPoint y: 403, endPoint x: 707, endPoint y: 385, distance: 109.5
click at [601, 418] on span "TV" at bounding box center [602, 424] width 106 height 12
click at [657, 418] on button "TV" at bounding box center [662, 423] width 10 height 10
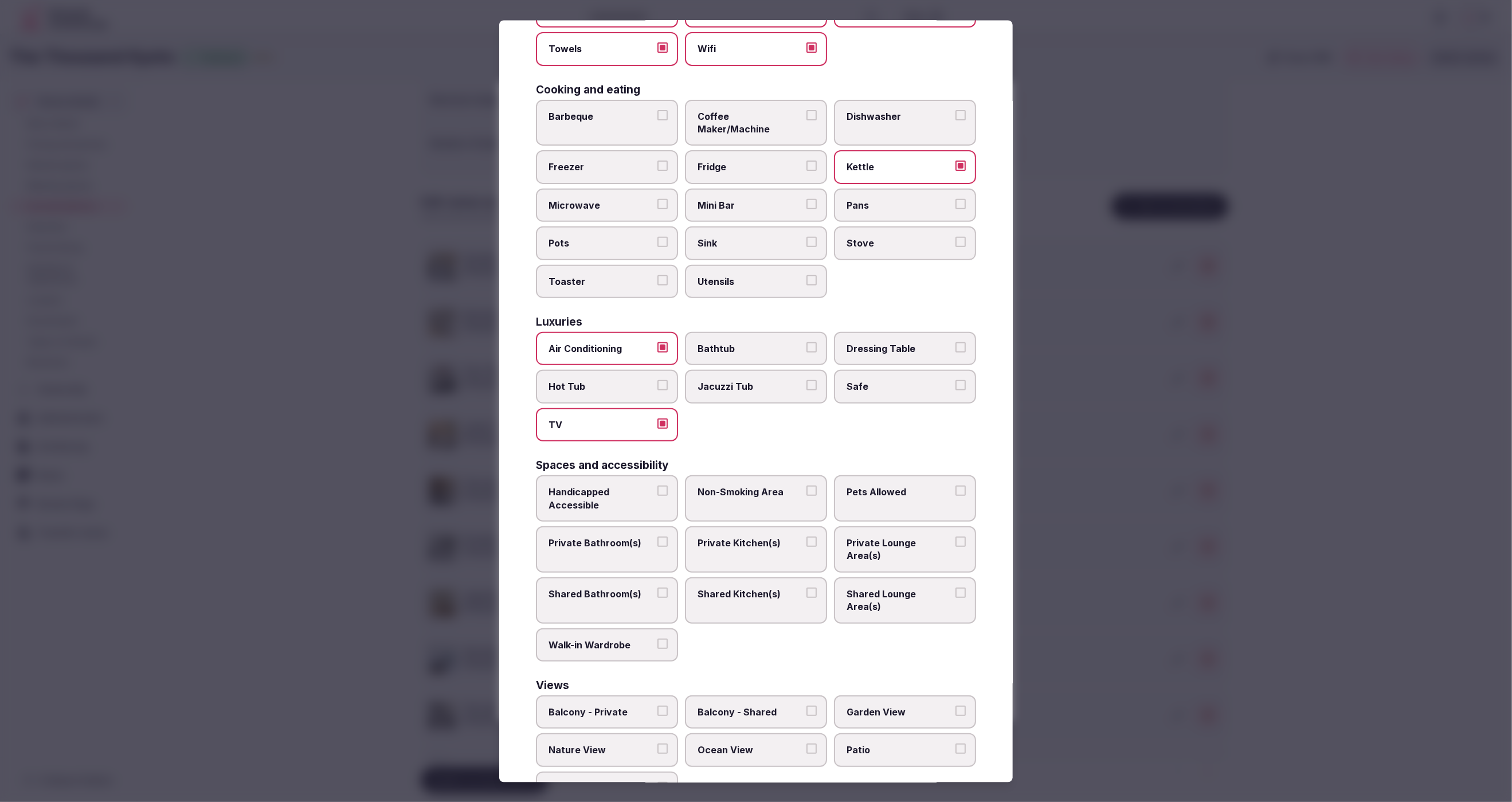
click at [917, 380] on span "Safe" at bounding box center [900, 386] width 106 height 12
click at [956, 380] on button "Safe" at bounding box center [960, 385] width 10 height 10
click at [775, 342] on label "Bathtub" at bounding box center [755, 348] width 142 height 33
click at [806, 342] on button "Bathtub" at bounding box center [811, 346] width 10 height 10
click at [603, 536] on span "Private Bathroom(s)" at bounding box center [602, 542] width 106 height 12
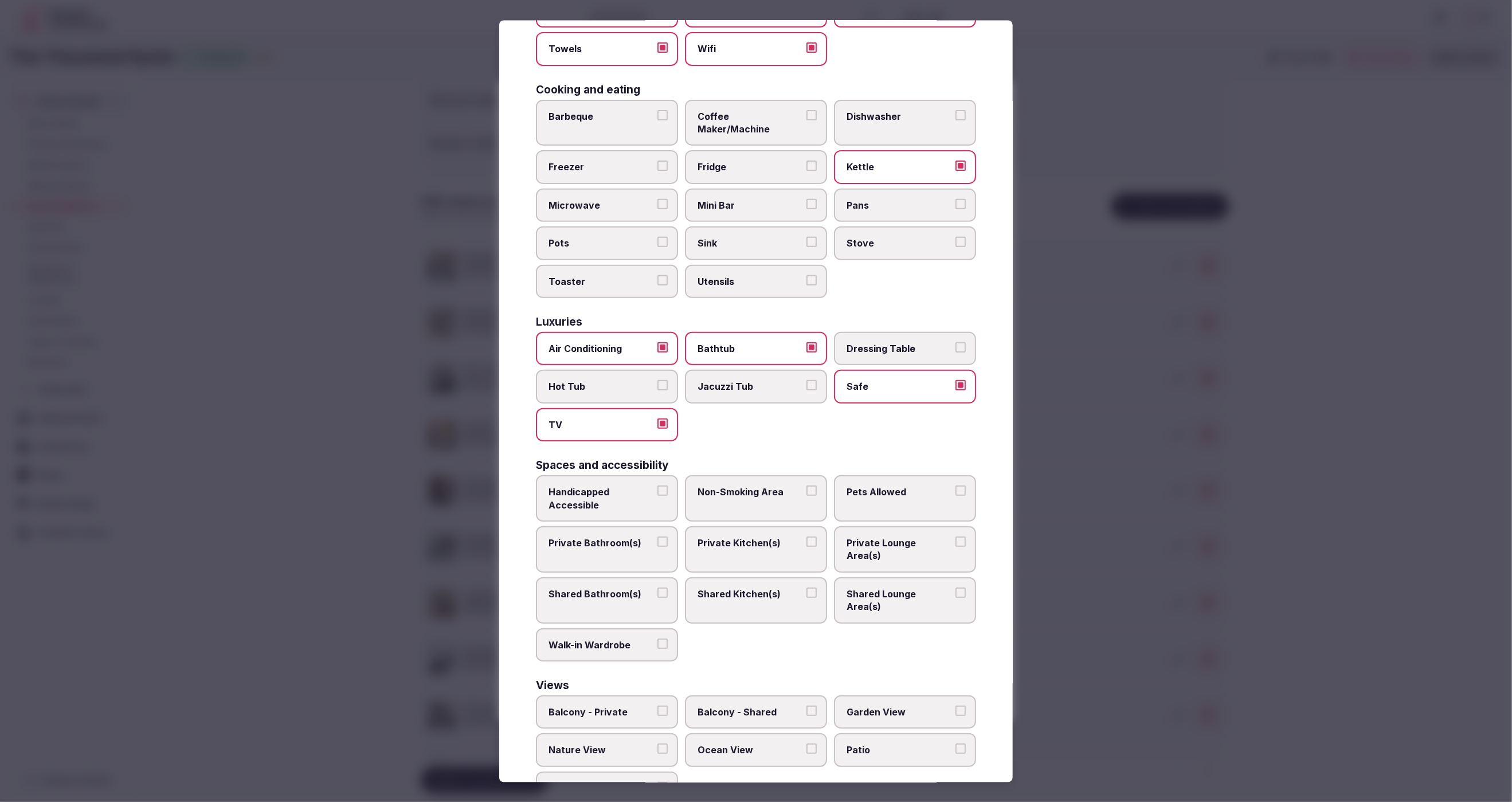
click at [657, 536] on button "Private Bathroom(s)" at bounding box center [662, 541] width 10 height 10
click at [888, 532] on label "Private Lounge Area(s)" at bounding box center [904, 549] width 142 height 46
click at [956, 536] on button "Private Lounge Area(s)" at bounding box center [960, 541] width 10 height 10
click at [1073, 611] on div at bounding box center [756, 401] width 1512 height 802
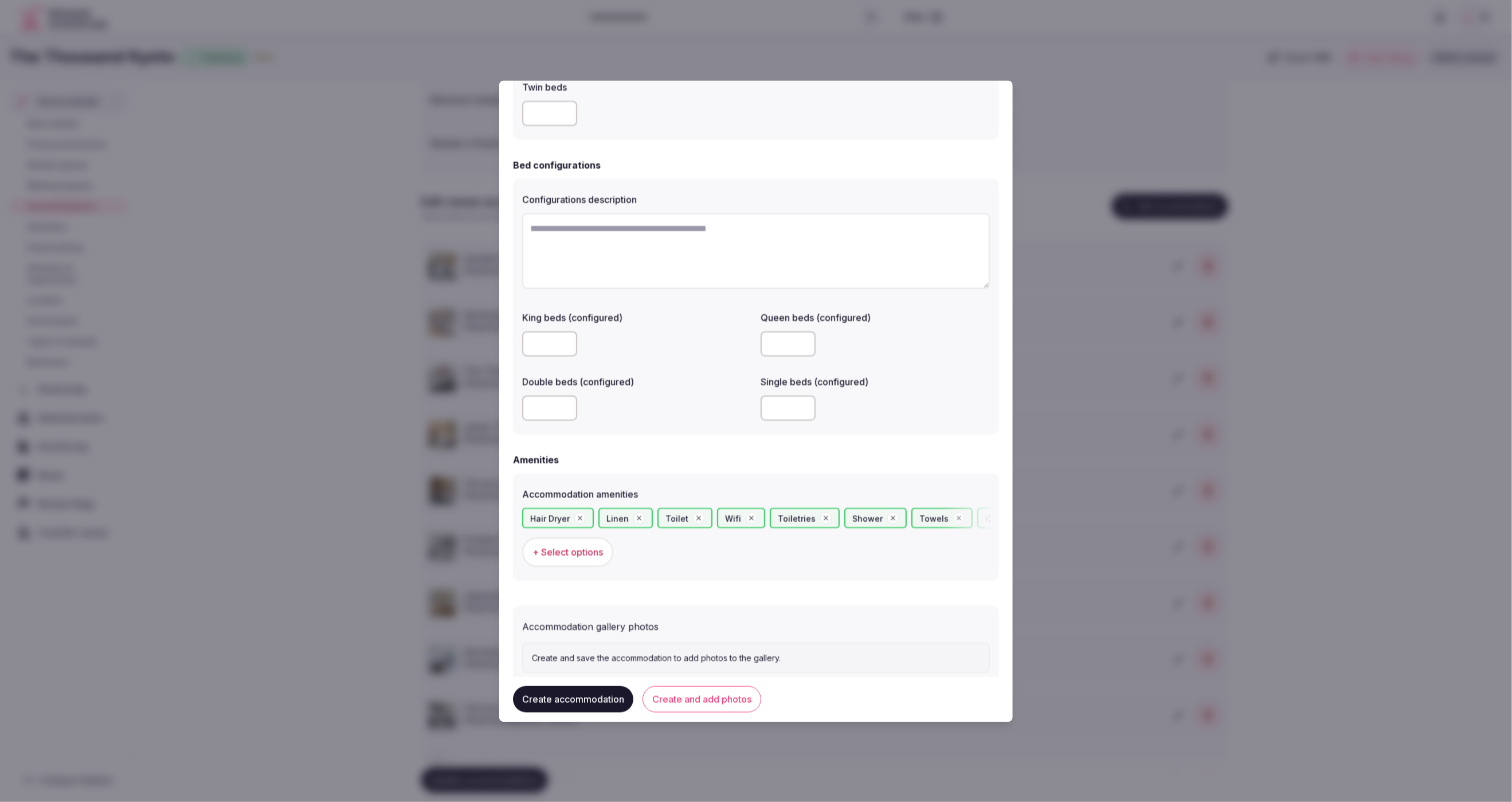
click at [555, 701] on button "Create accommodation" at bounding box center [573, 699] width 121 height 26
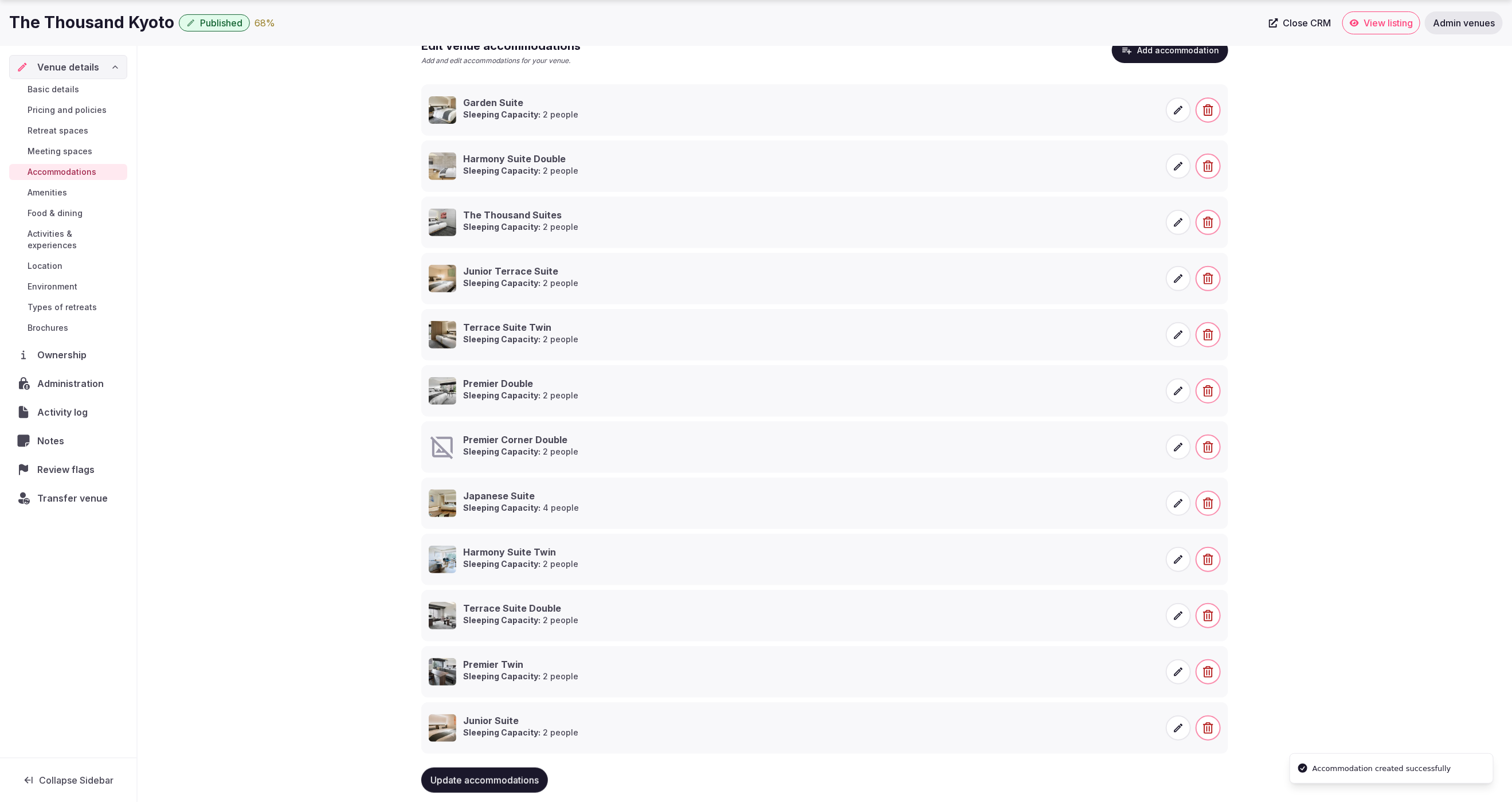
scroll to position [263, 0]
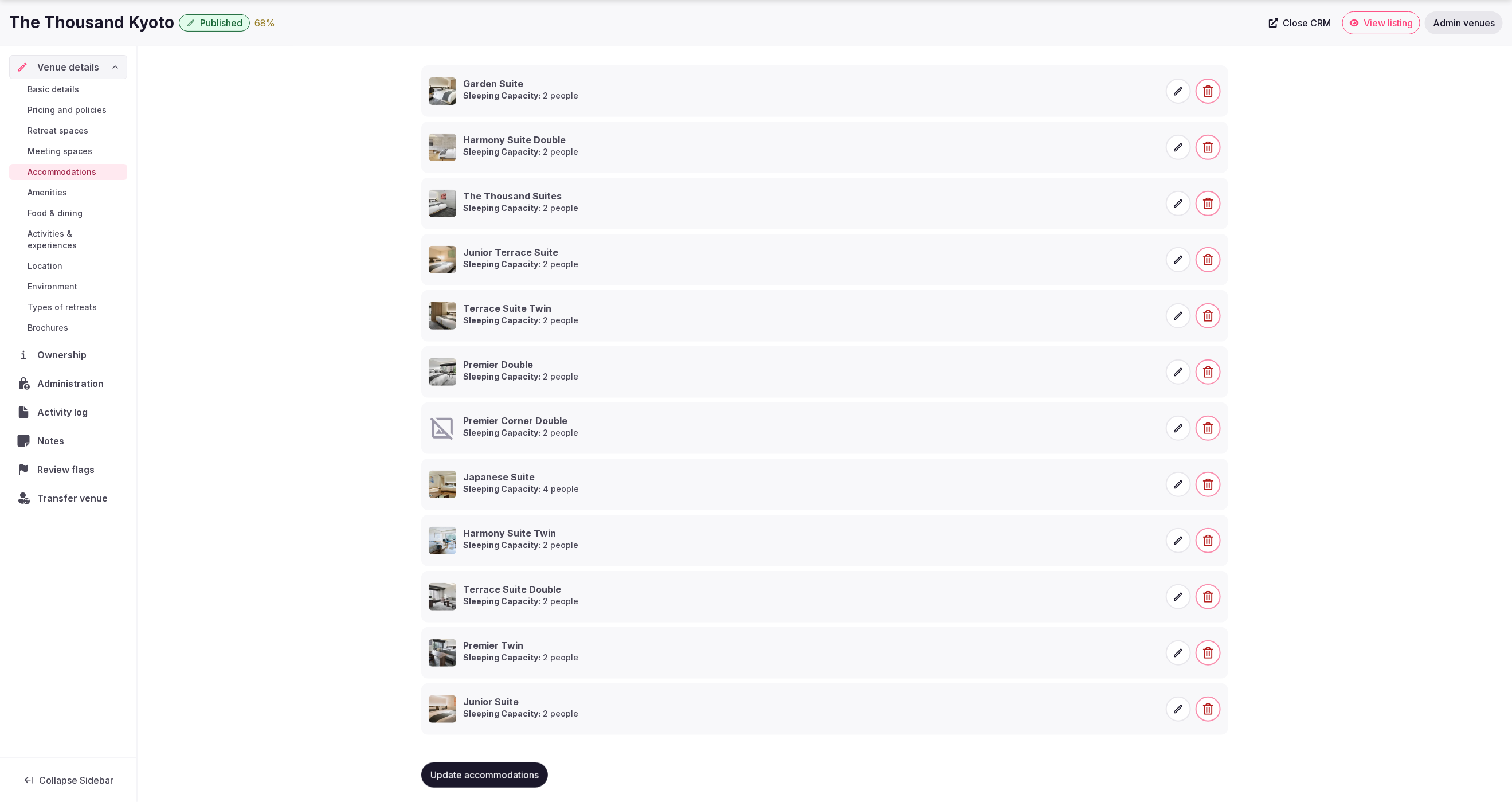
click at [1178, 427] on icon at bounding box center [1178, 428] width 11 height 11
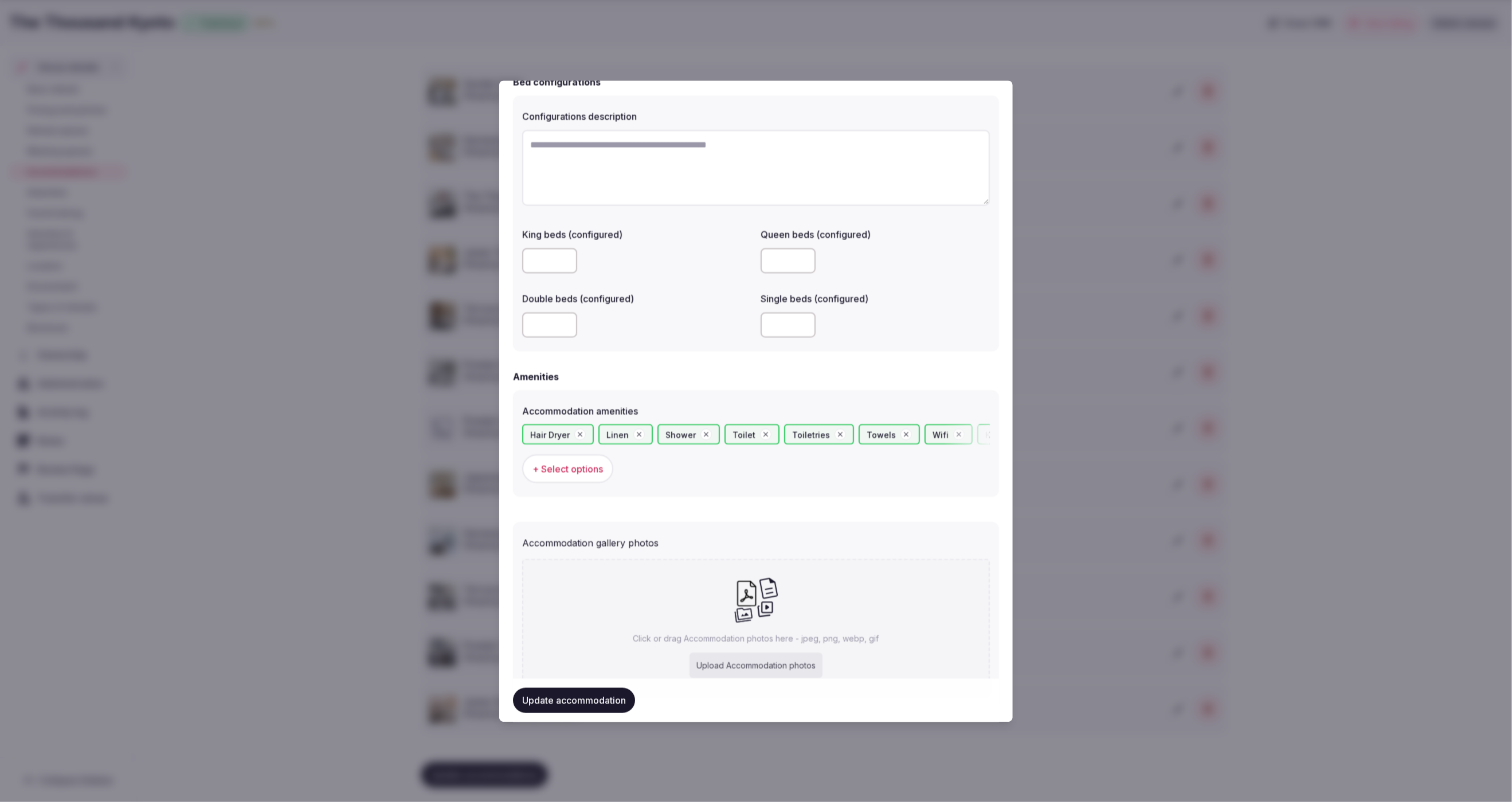
scroll to position [867, 0]
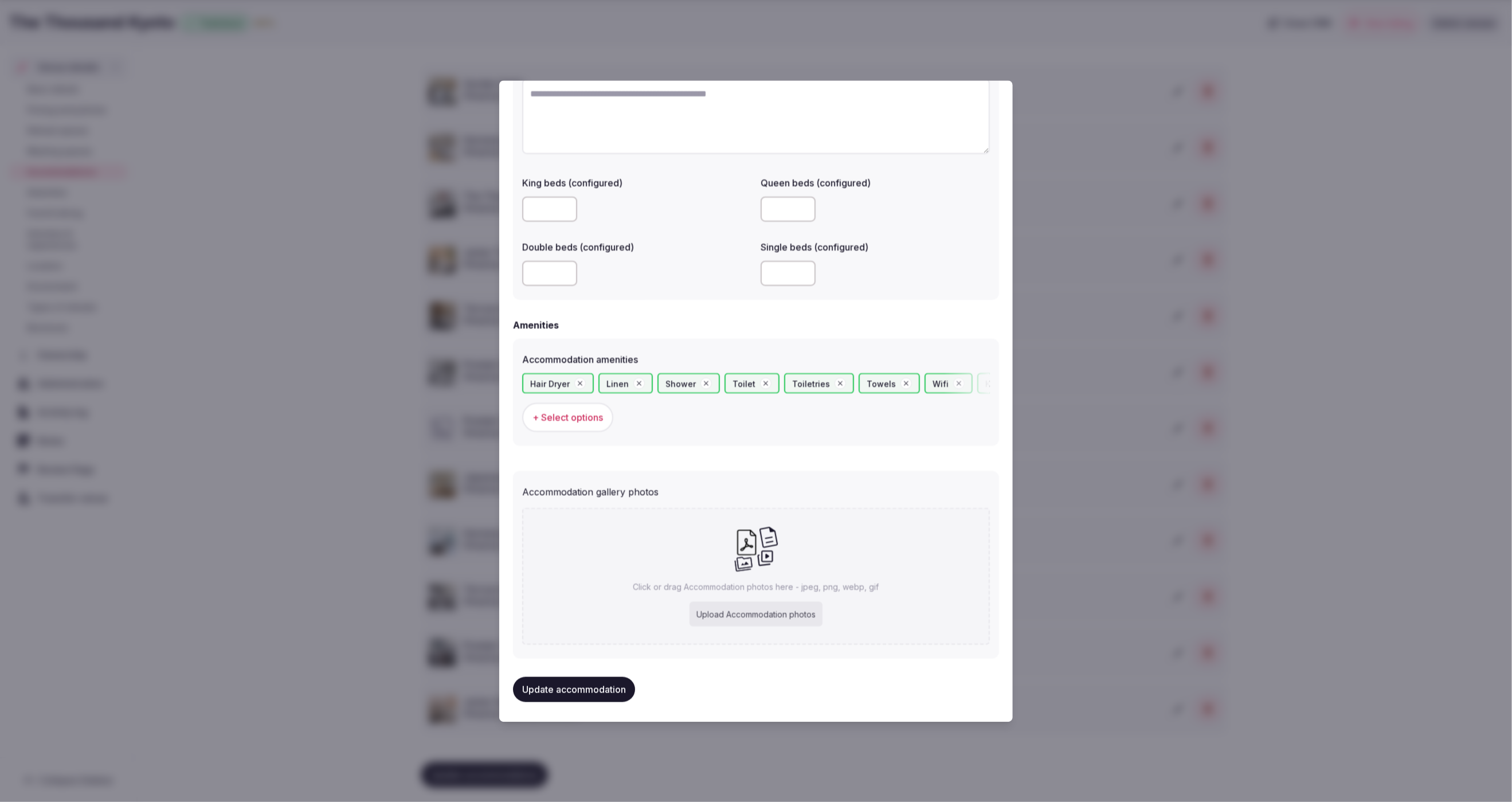
click at [767, 612] on div "Upload Accommodation photos" at bounding box center [756, 614] width 133 height 25
type input "**********"
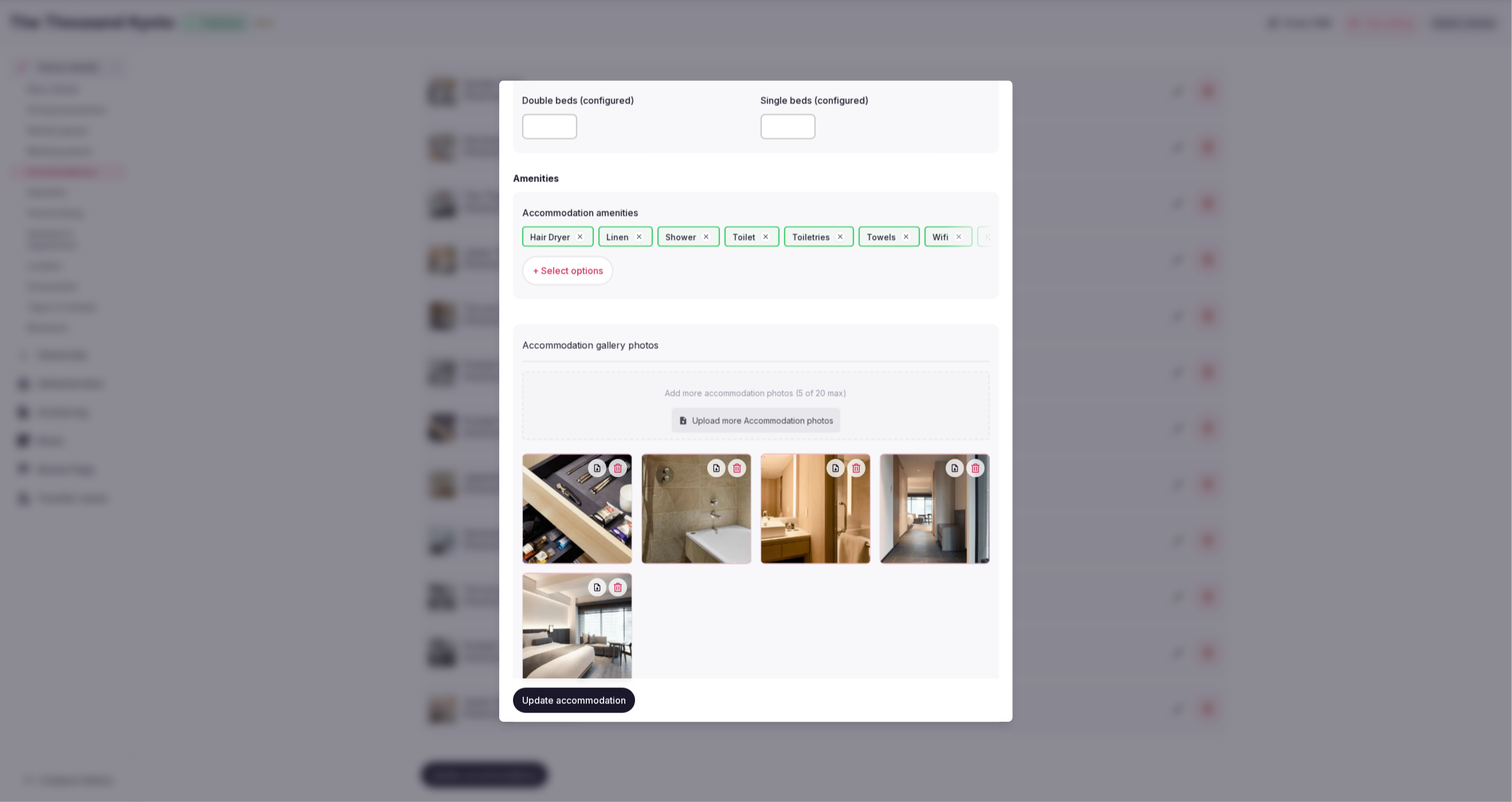
scroll to position [1052, 0]
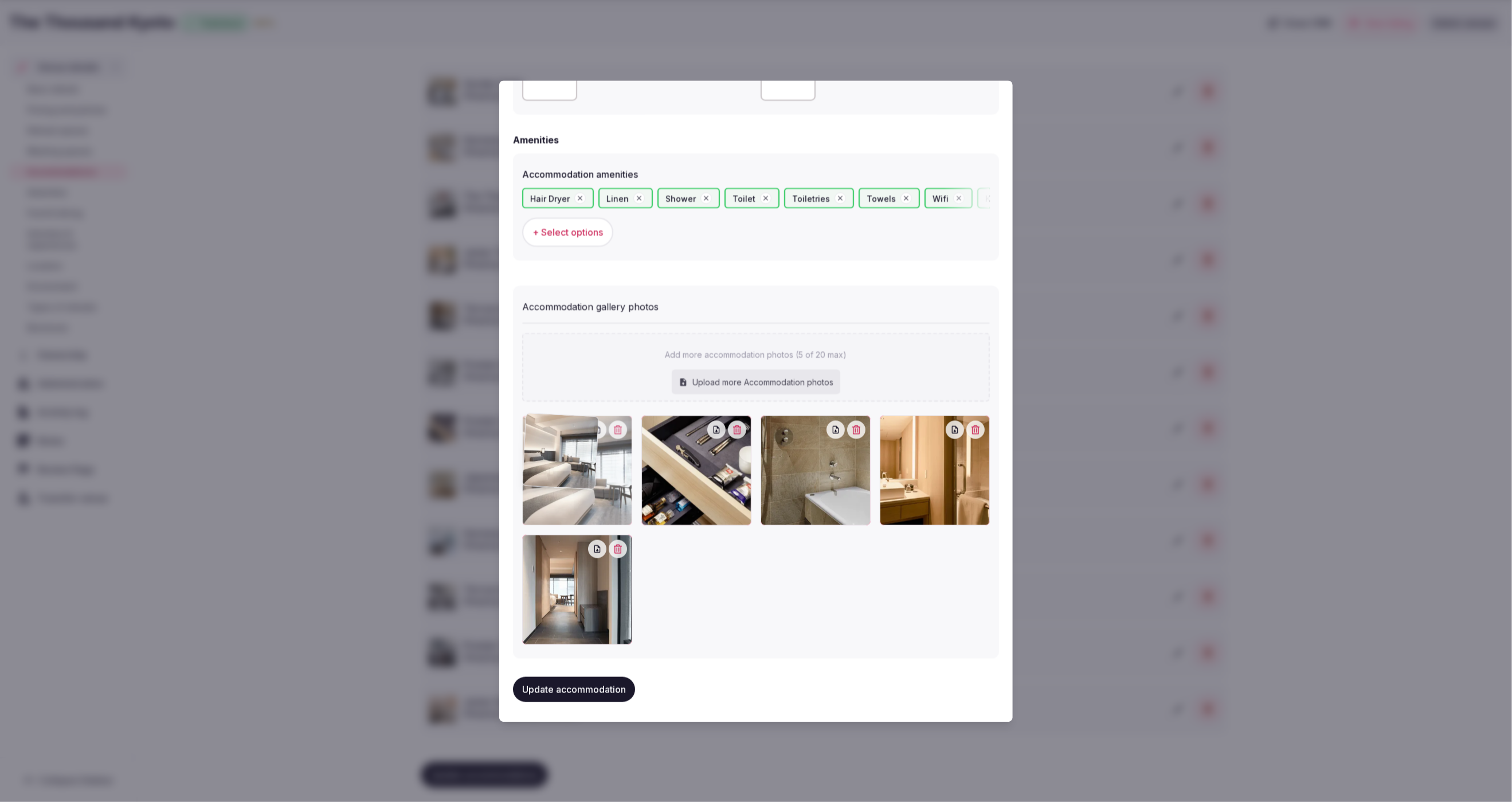
drag, startPoint x: 556, startPoint y: 593, endPoint x: 562, endPoint y: 487, distance: 106.2
click at [562, 487] on div at bounding box center [577, 470] width 110 height 110
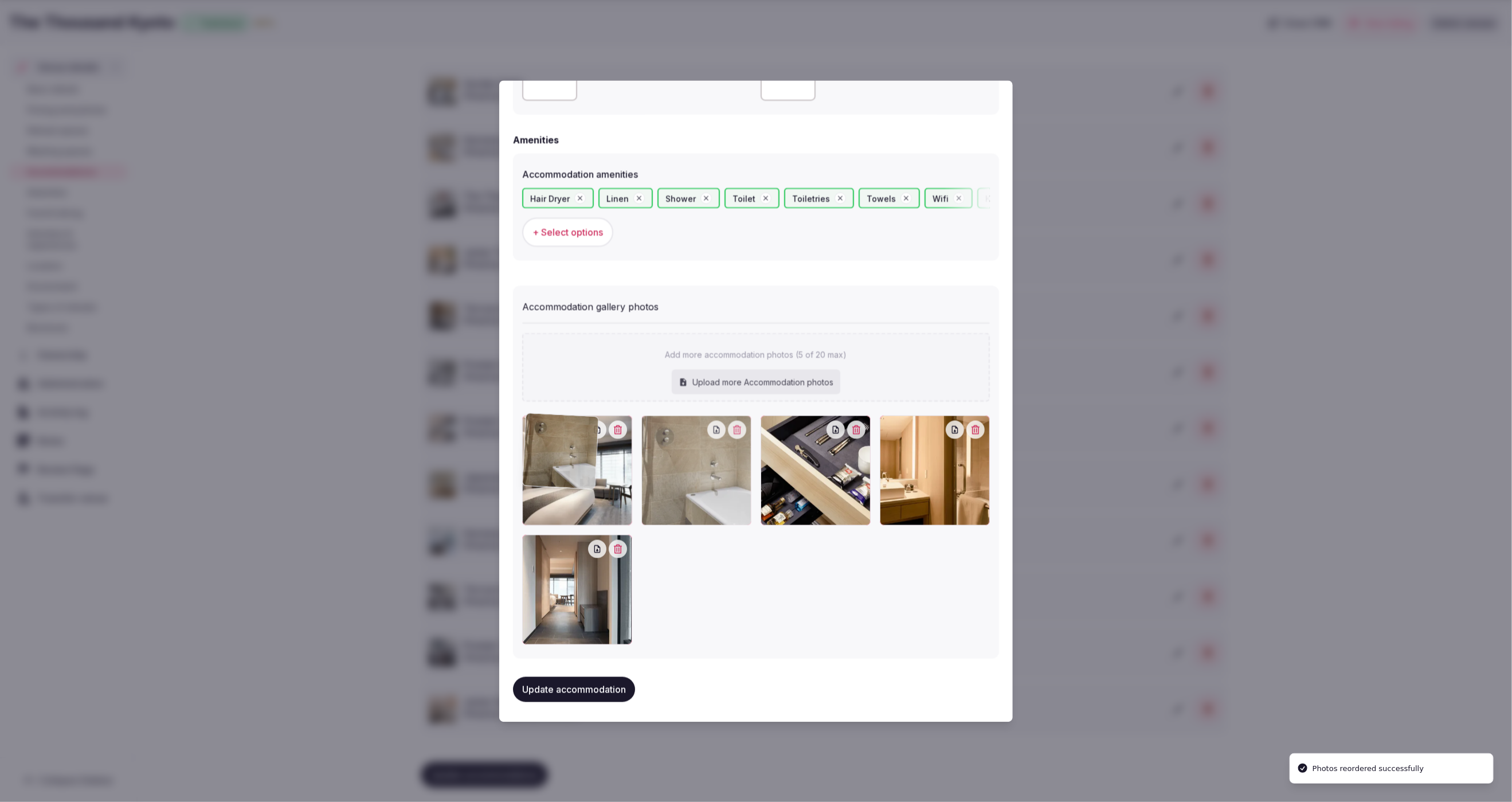
drag, startPoint x: 839, startPoint y: 503, endPoint x: 677, endPoint y: 494, distance: 162.2
click at [677, 494] on div at bounding box center [756, 530] width 468 height 229
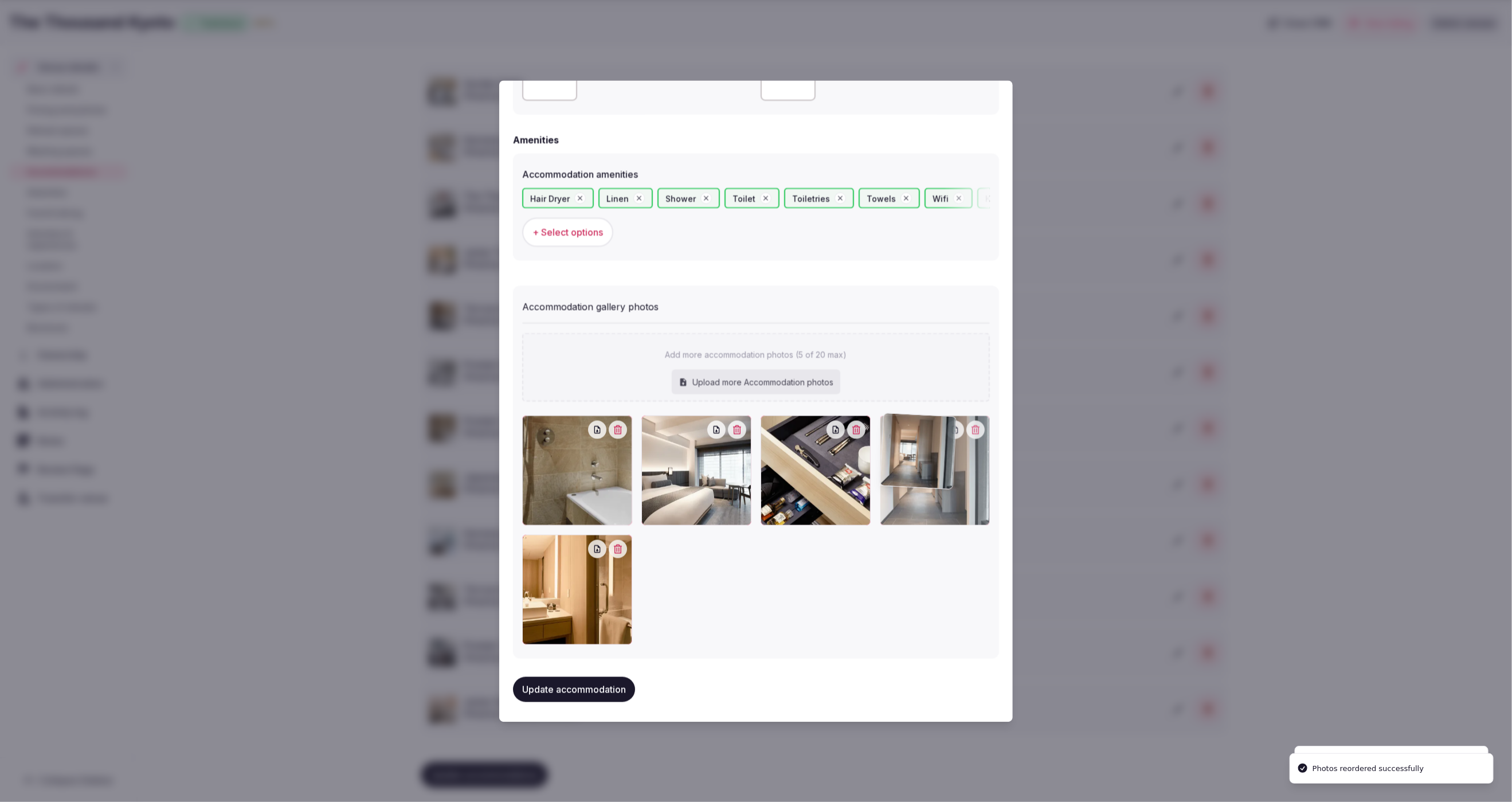
drag, startPoint x: 605, startPoint y: 606, endPoint x: 942, endPoint y: 535, distance: 344.4
click at [942, 535] on div at bounding box center [756, 530] width 468 height 229
click at [602, 494] on div at bounding box center [577, 470] width 110 height 110
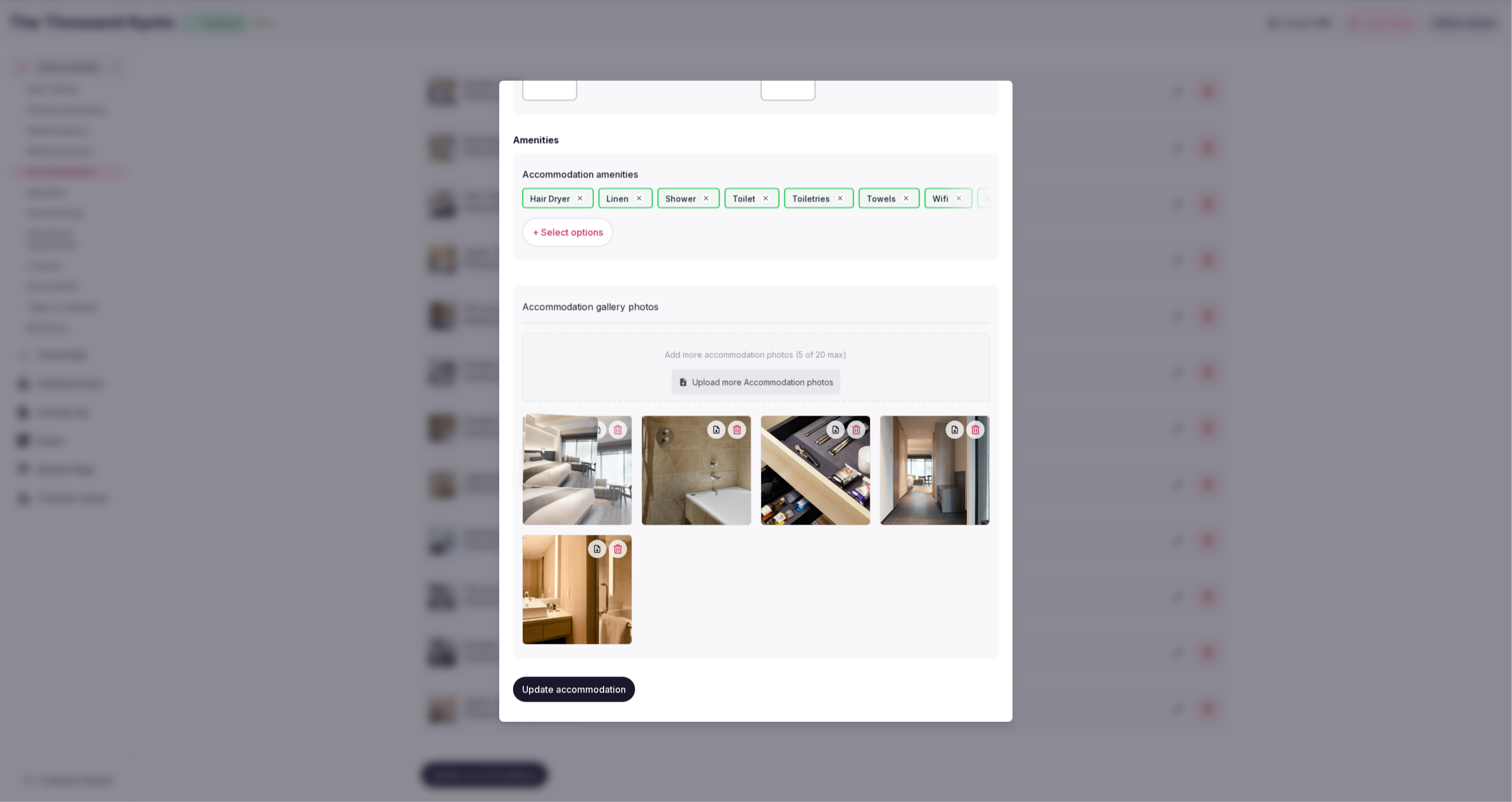
drag, startPoint x: 686, startPoint y: 491, endPoint x: 594, endPoint y: 493, distance: 92.0
click at [594, 493] on div at bounding box center [577, 470] width 110 height 110
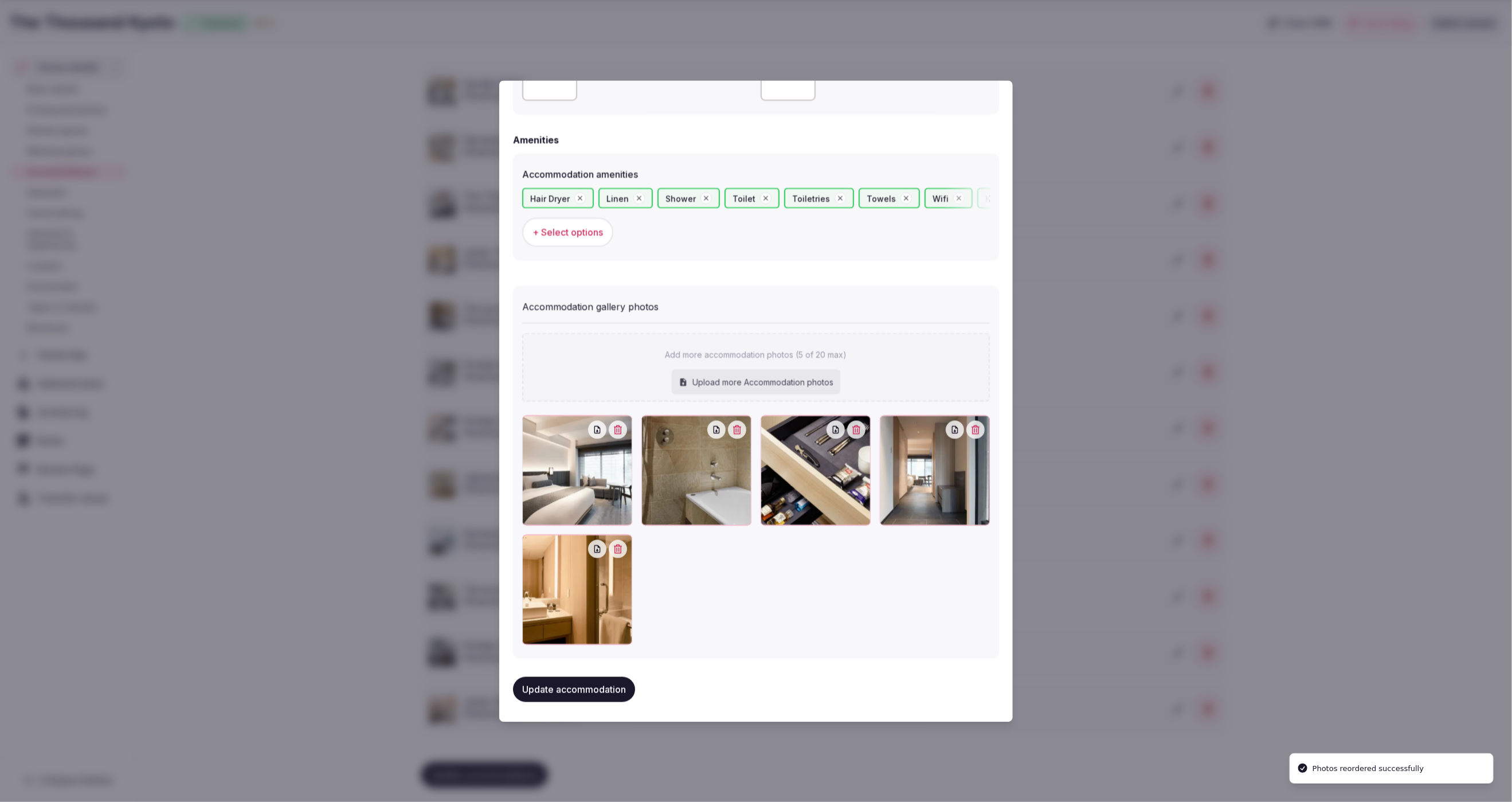
click at [615, 685] on button "Update accommodation" at bounding box center [574, 689] width 122 height 25
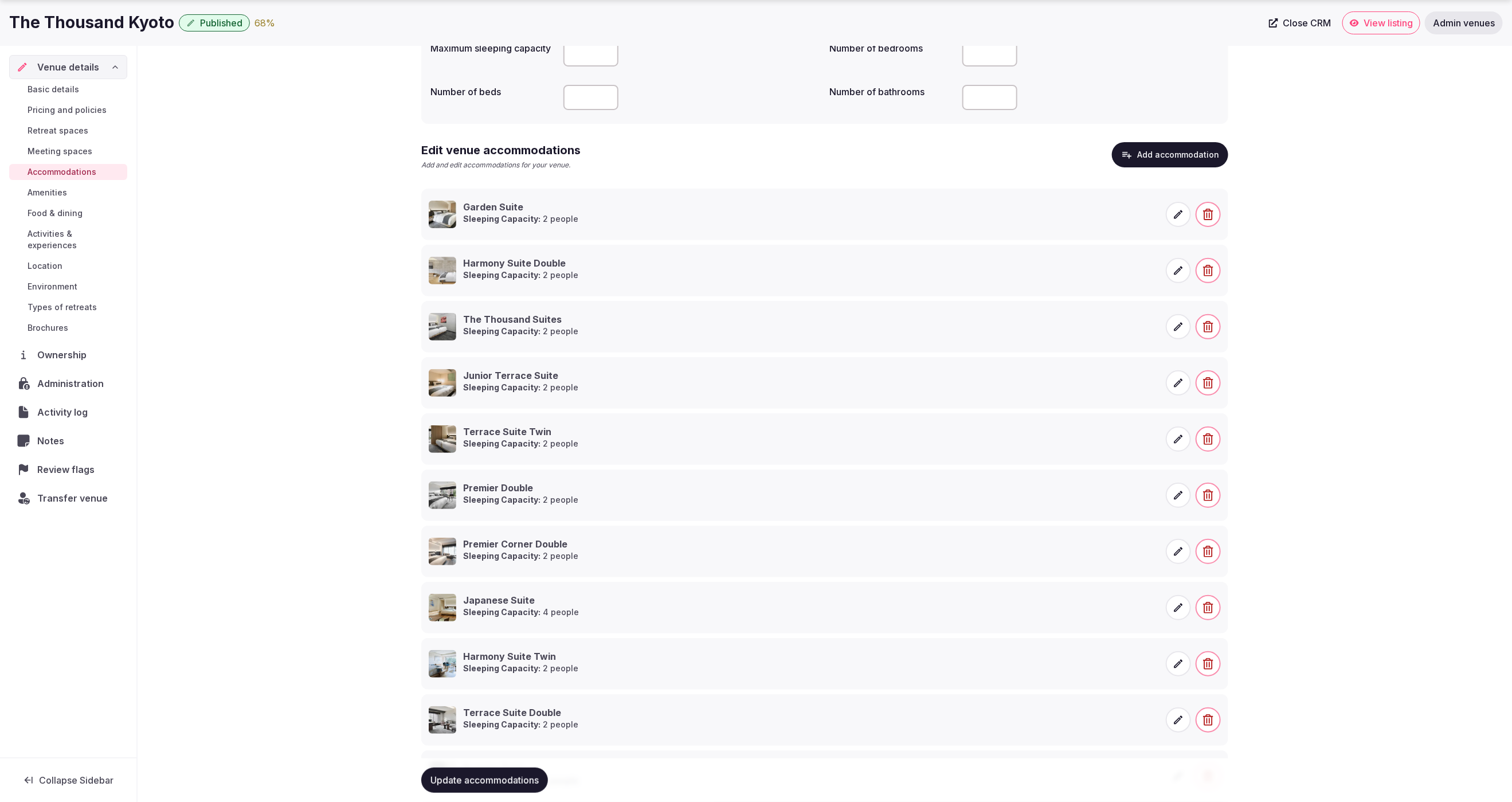
scroll to position [141, 0]
click at [1153, 150] on button "Add accommodation" at bounding box center [1171, 153] width 116 height 25
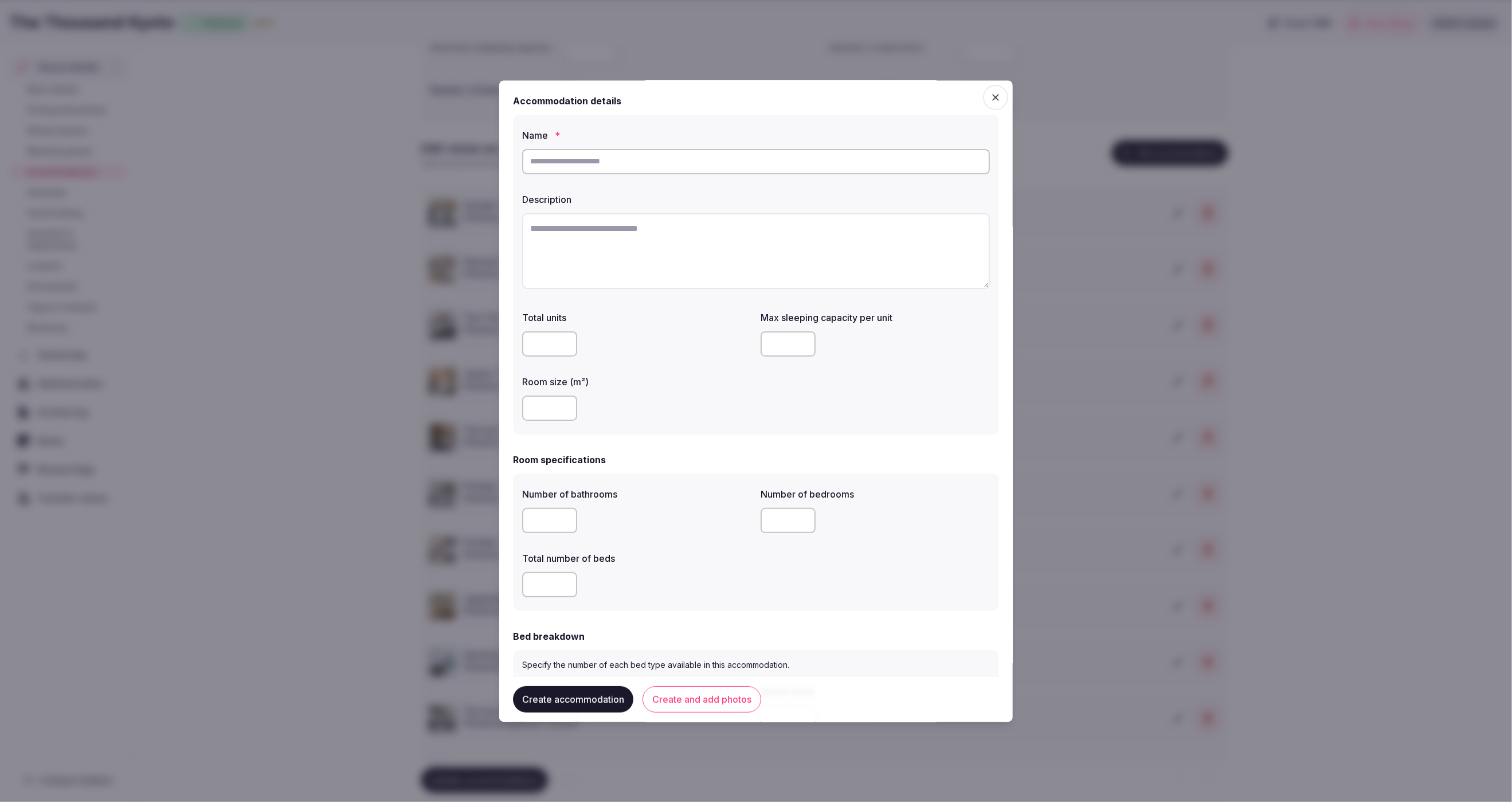
click at [749, 159] on input "text" at bounding box center [756, 162] width 468 height 25
paste input "**********"
type input "**********"
click at [578, 238] on textarea at bounding box center [756, 251] width 468 height 75
paste textarea "**********"
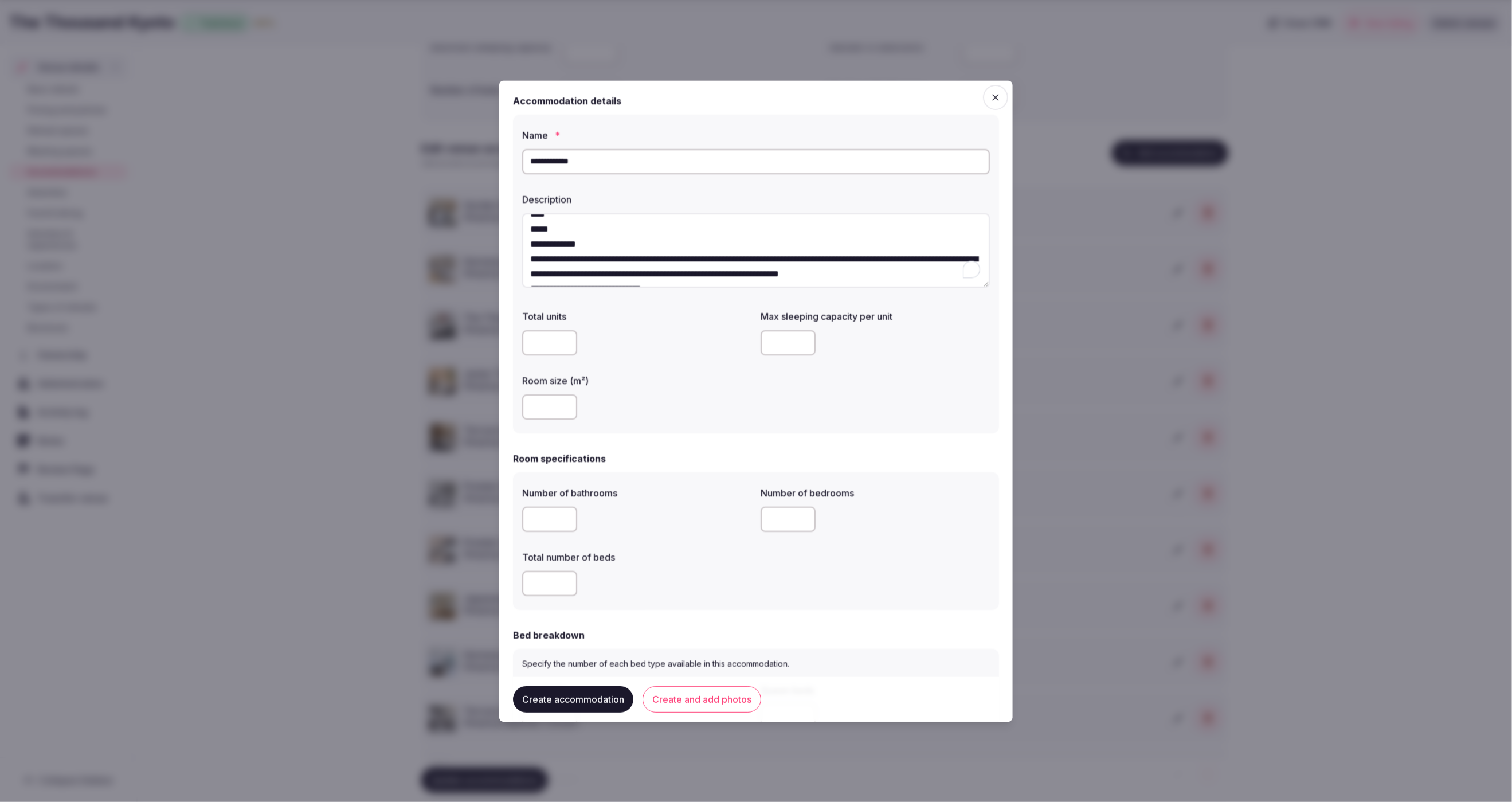
scroll to position [0, 0]
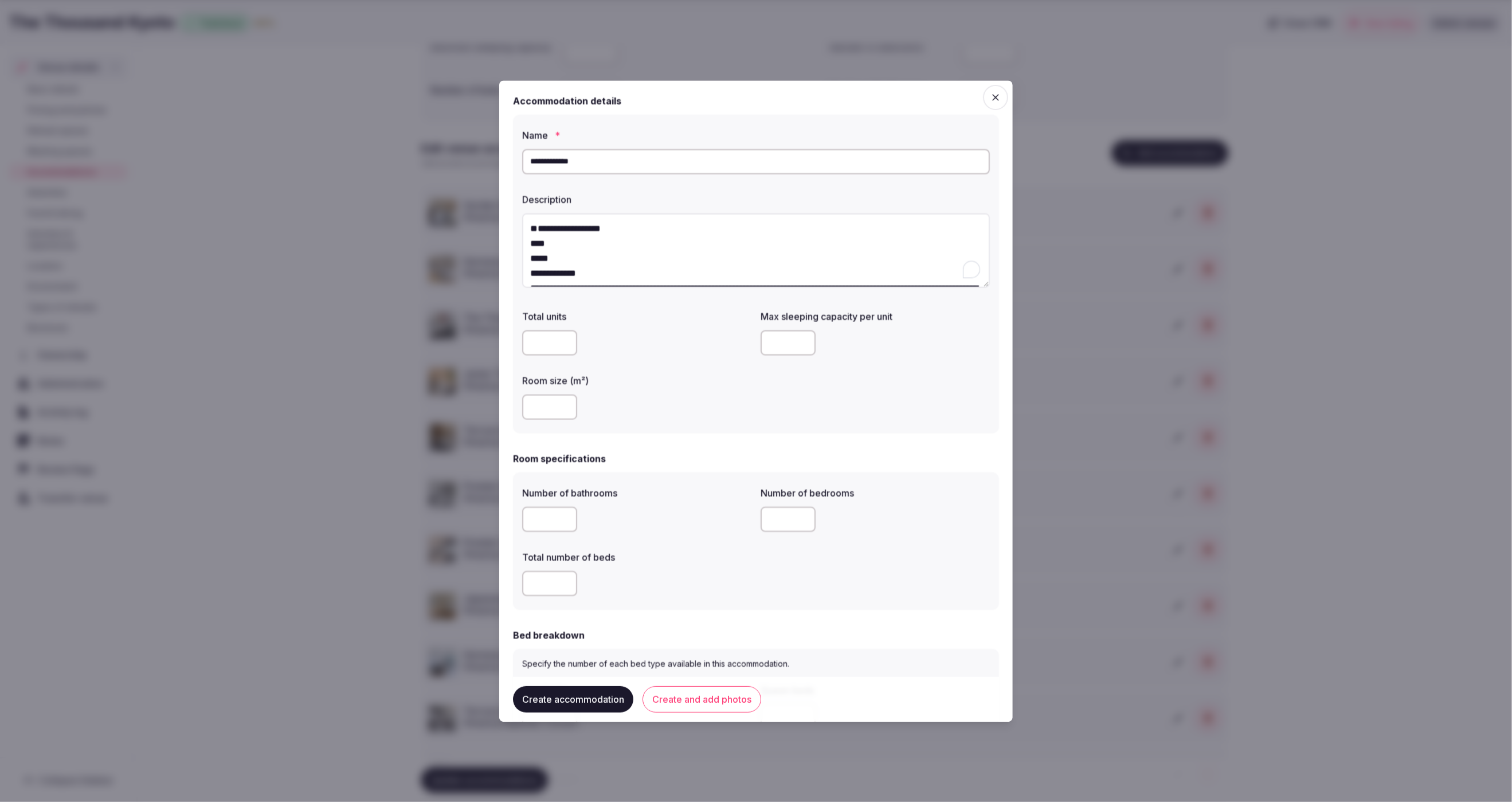
drag, startPoint x: 528, startPoint y: 229, endPoint x: 510, endPoint y: 211, distance: 25.5
click at [510, 211] on div "**********" at bounding box center [756, 401] width 514 height 642
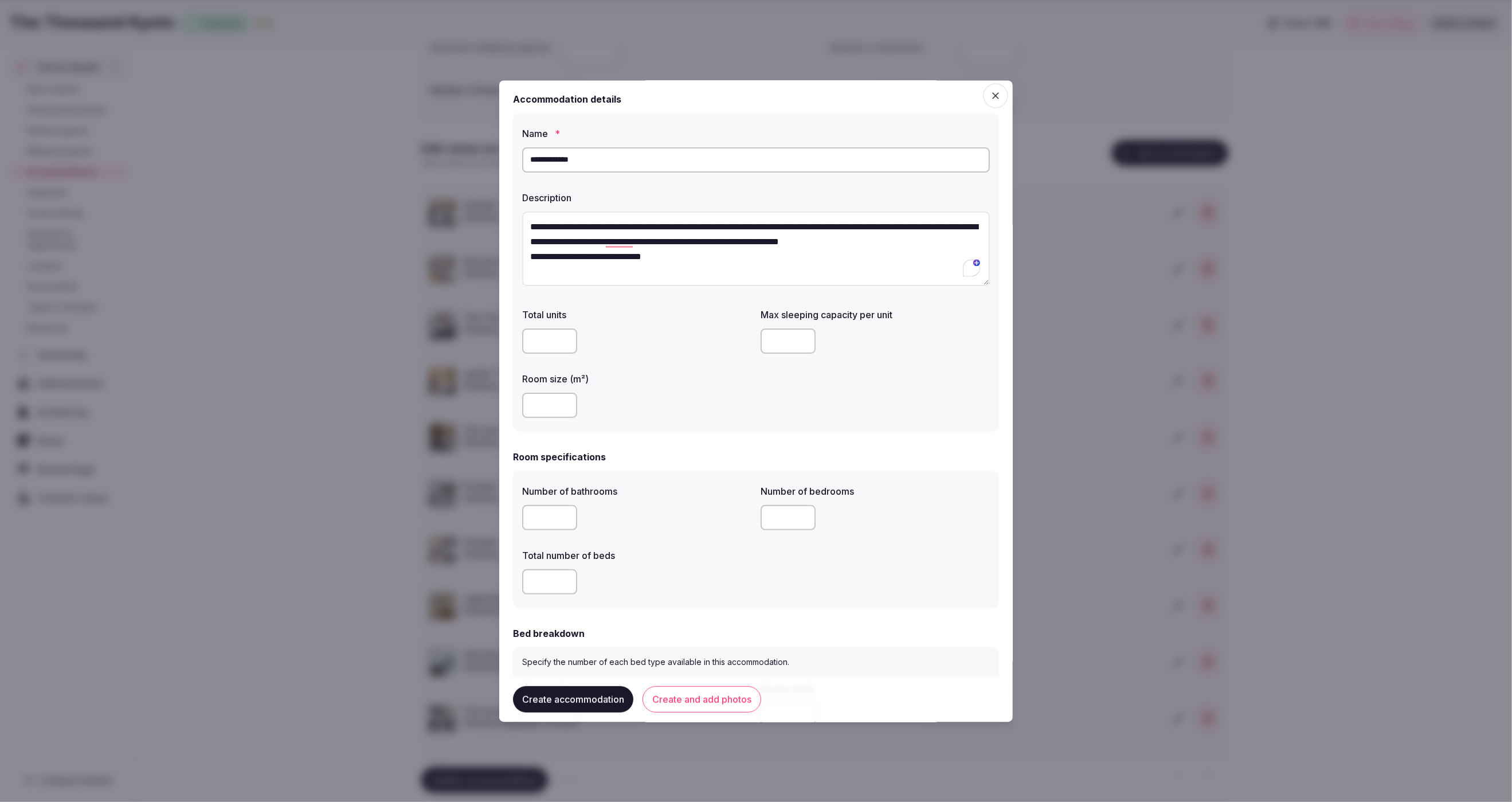
click at [969, 241] on textarea "**********" at bounding box center [756, 249] width 468 height 75
type textarea "**********"
click at [588, 394] on div at bounding box center [637, 406] width 229 height 25
click at [548, 405] on input "number" at bounding box center [549, 406] width 55 height 25
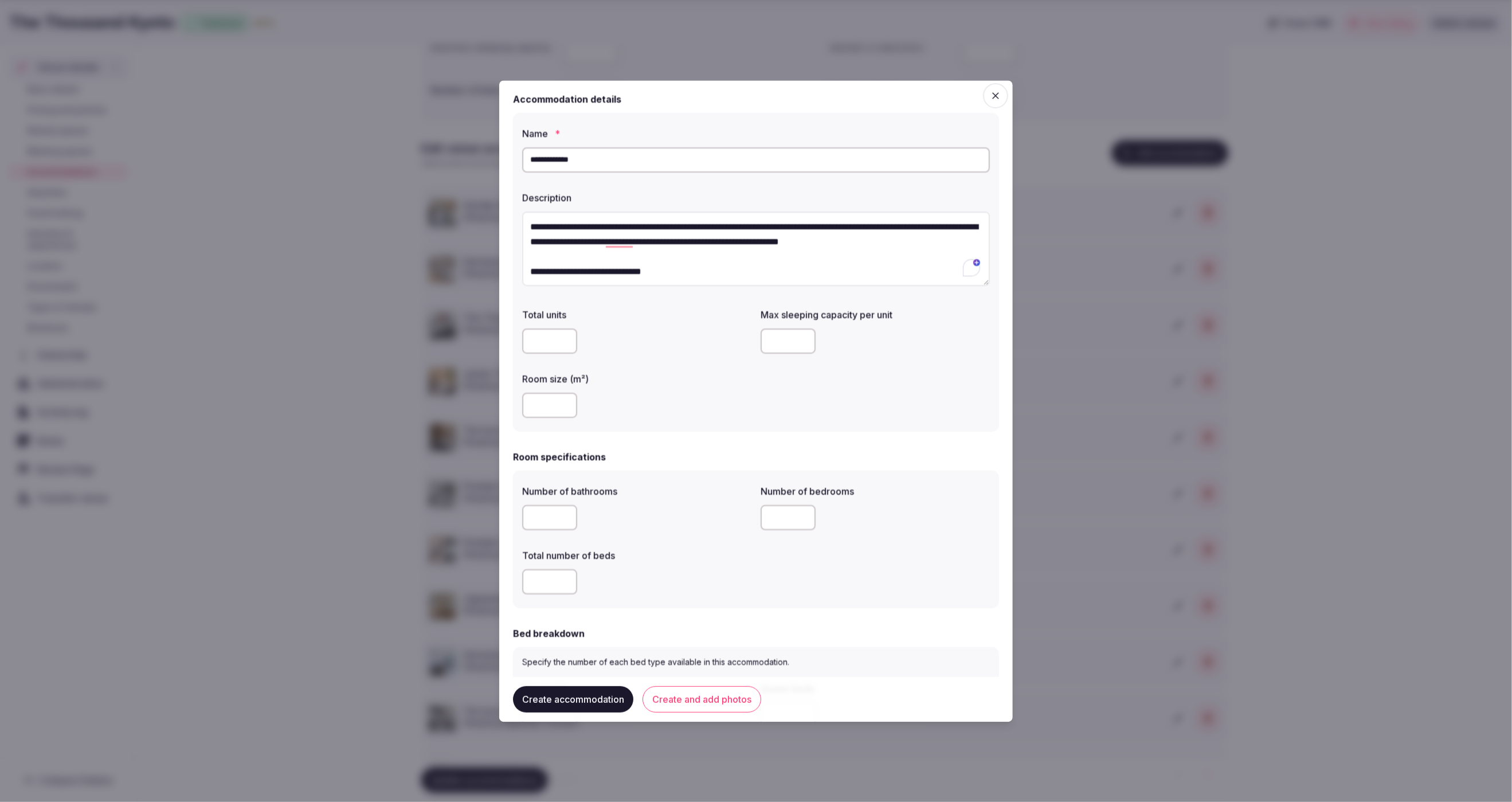
click at [780, 342] on input "number" at bounding box center [788, 342] width 55 height 25
click at [502, 406] on div "**********" at bounding box center [756, 401] width 514 height 642
type input "**"
click at [672, 411] on div "**" at bounding box center [637, 408] width 229 height 25
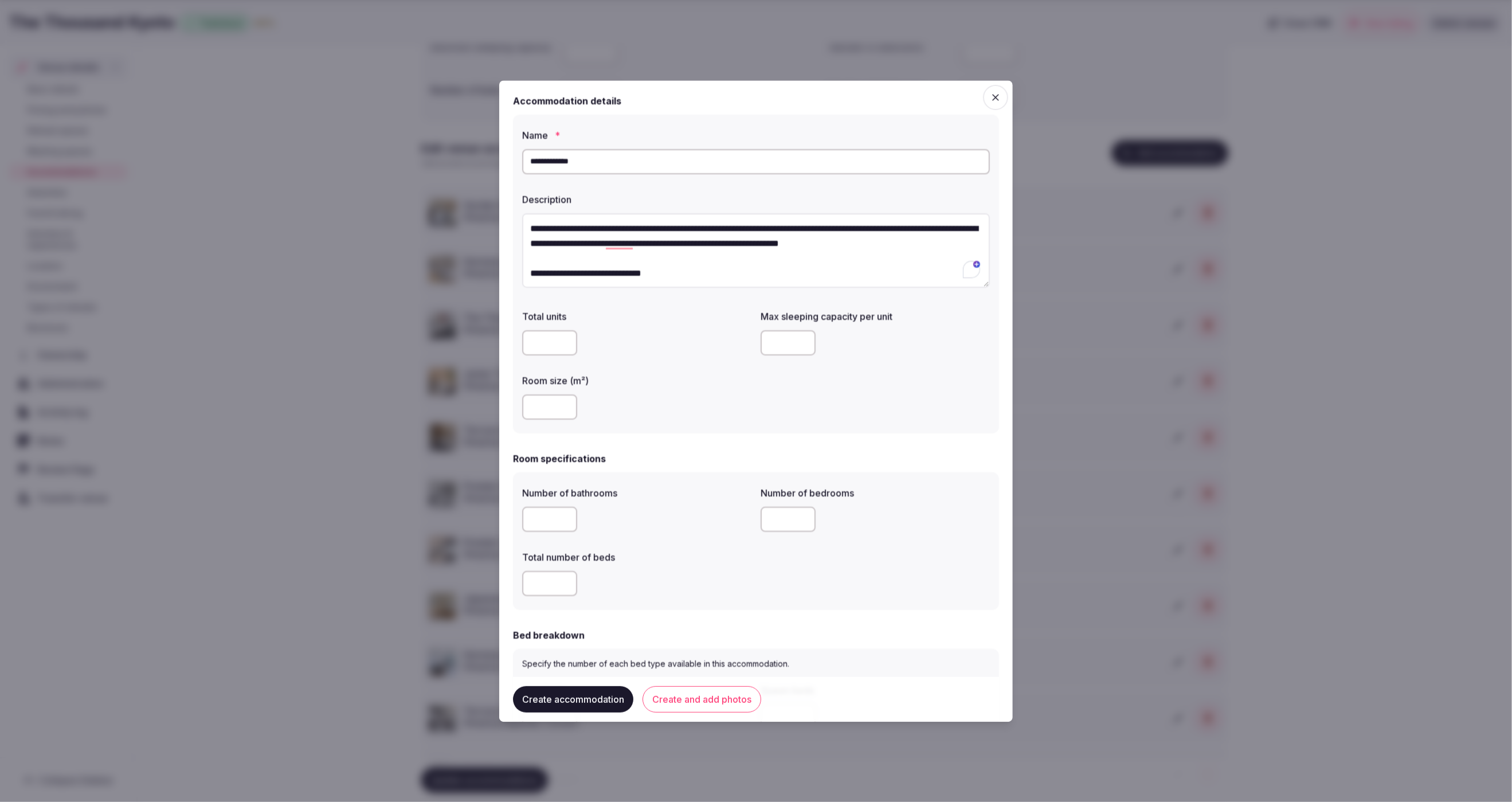
click at [769, 348] on input "number" at bounding box center [788, 343] width 55 height 25
type input "*"
click at [749, 386] on label "Room size (m²)" at bounding box center [637, 381] width 229 height 9
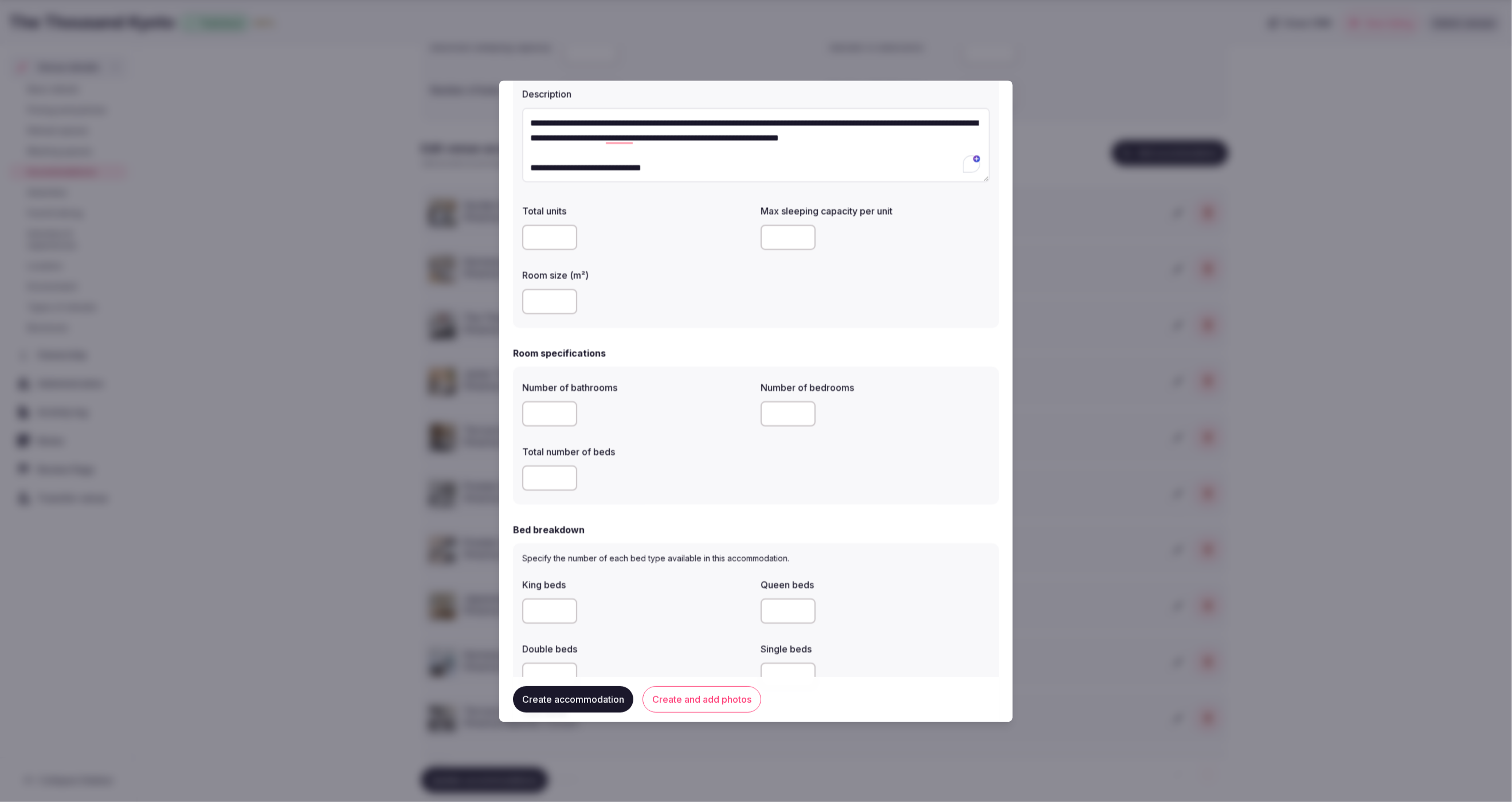
scroll to position [121, 0]
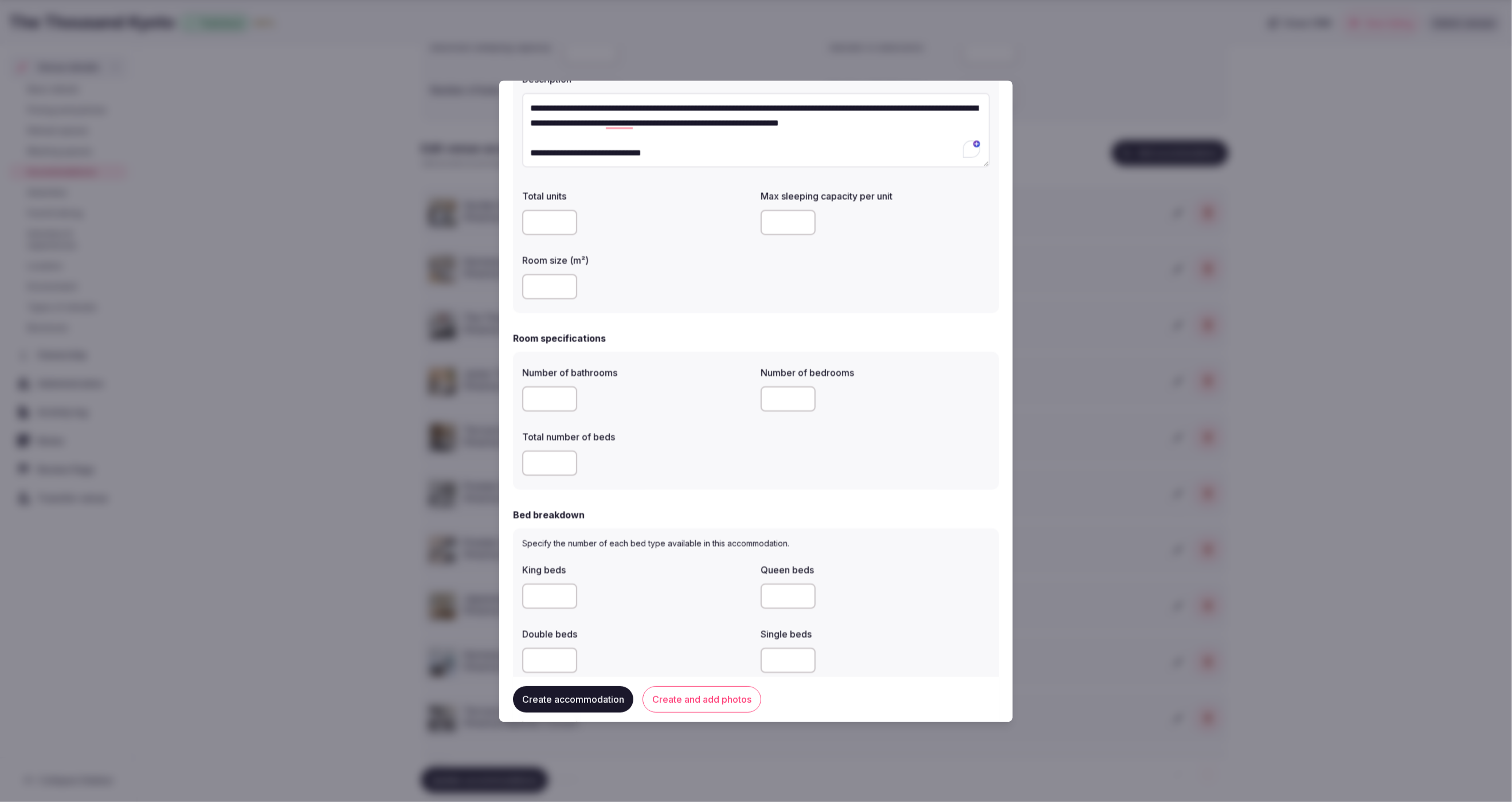
click at [555, 397] on input "number" at bounding box center [549, 400] width 55 height 25
type input "*"
click at [545, 466] on input "number" at bounding box center [549, 464] width 55 height 25
type input "*"
click at [796, 404] on input "number" at bounding box center [788, 400] width 55 height 25
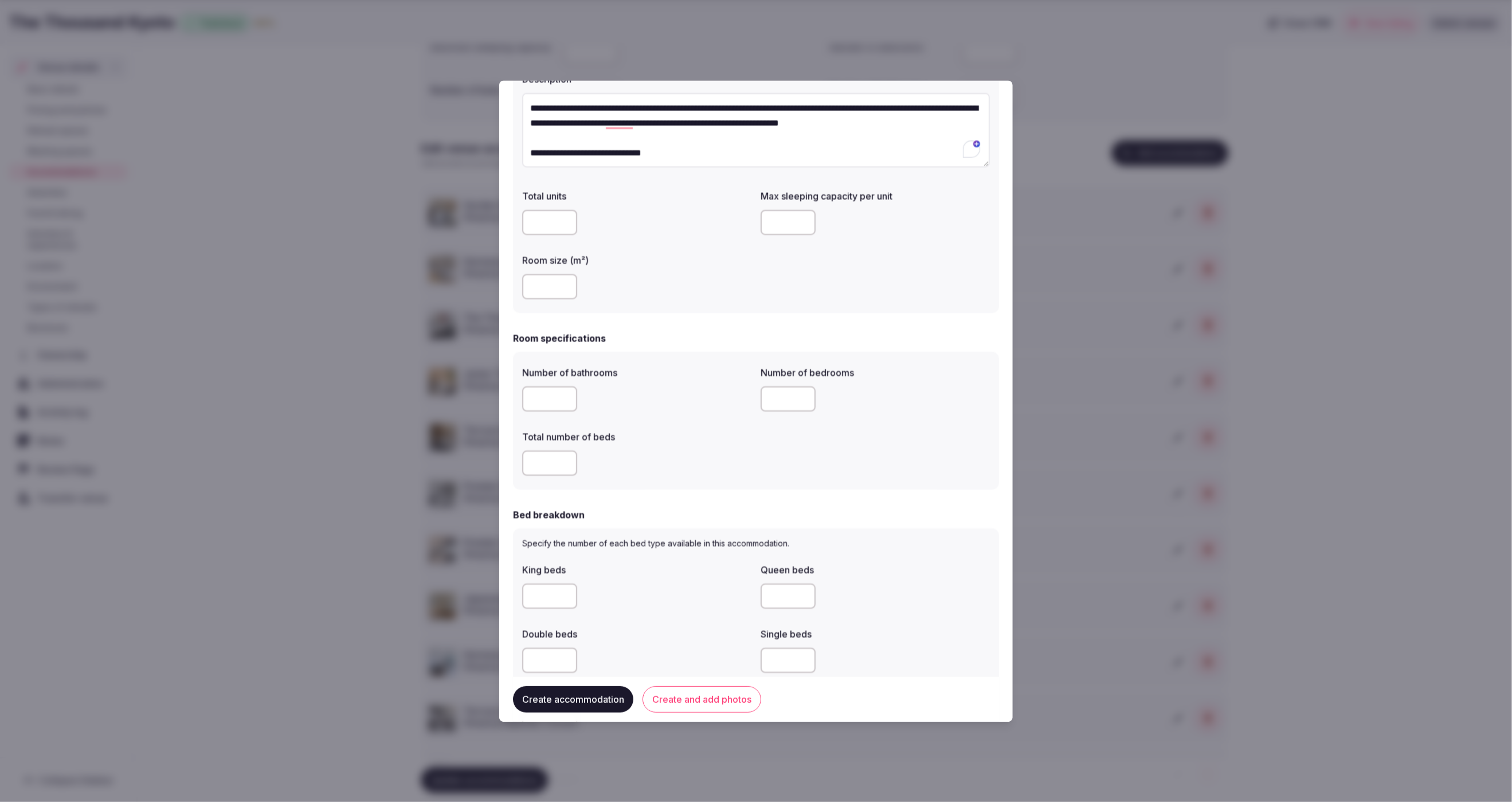
type input "*"
click at [783, 451] on div "Number of bathrooms * Number of bedrooms * Total number of beds *" at bounding box center [756, 421] width 468 height 119
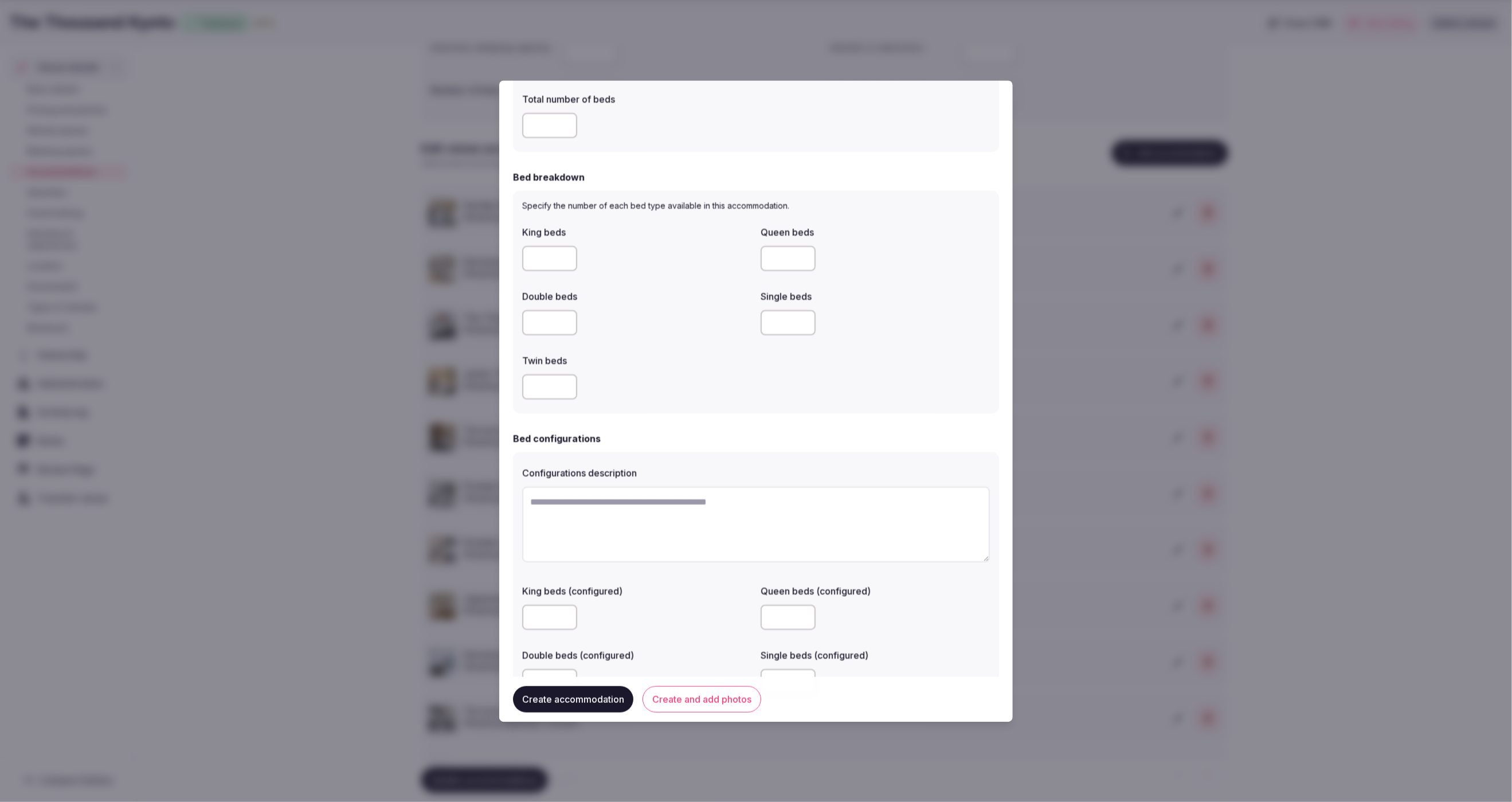
scroll to position [445, 0]
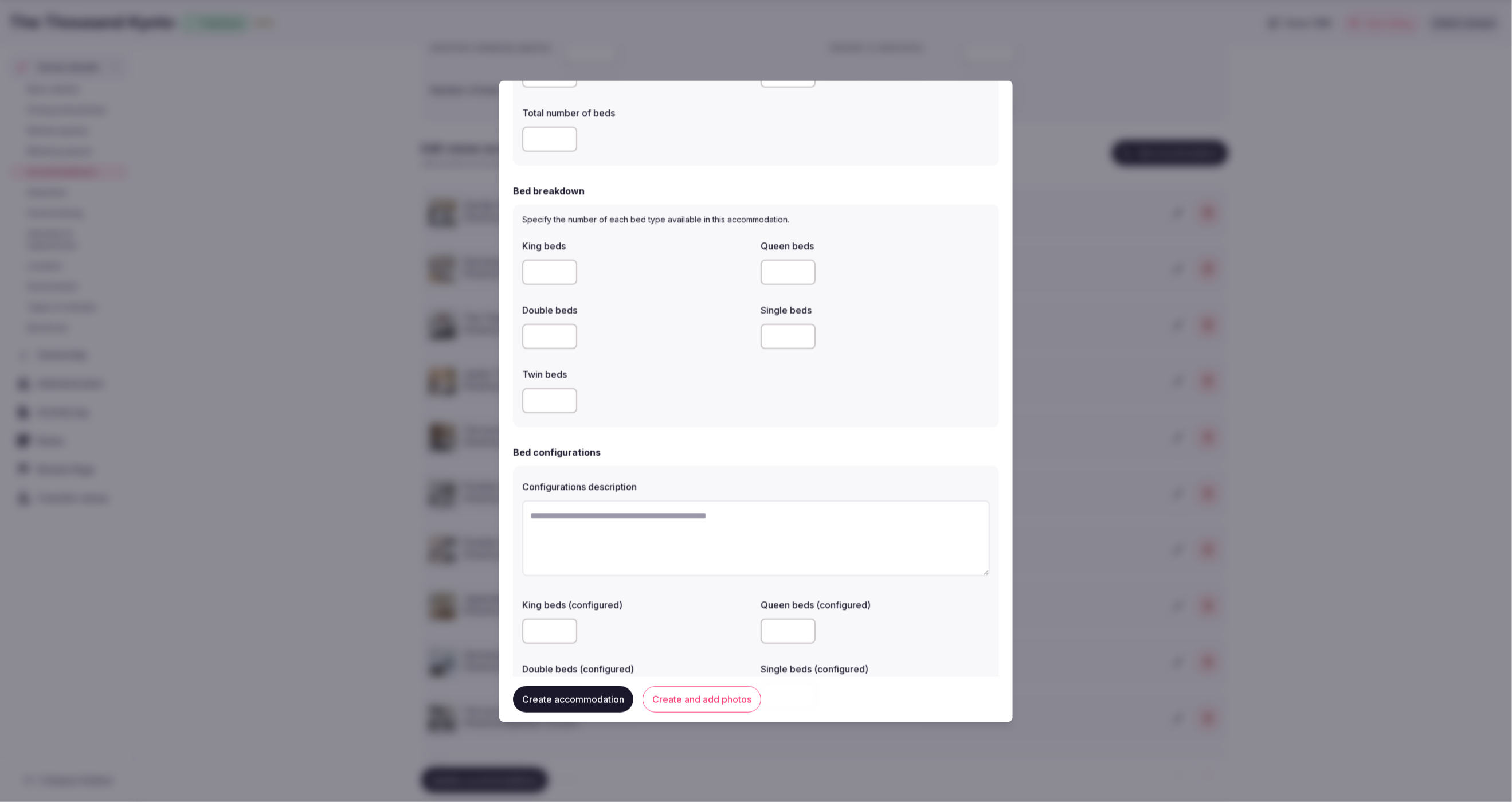
click at [545, 338] on input "number" at bounding box center [549, 336] width 55 height 25
type input "*"
click at [686, 387] on div at bounding box center [637, 401] width 229 height 34
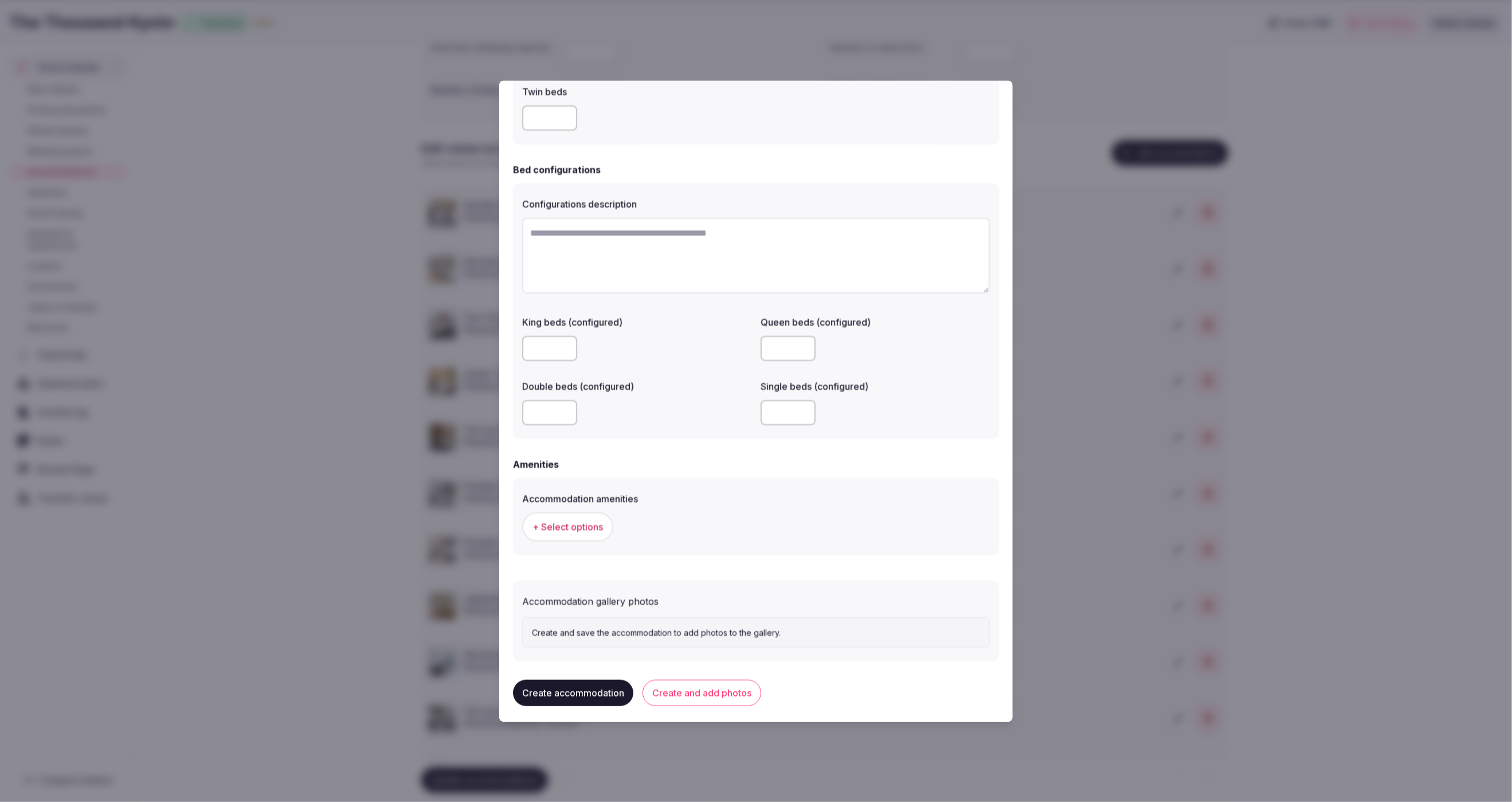
scroll to position [732, 0]
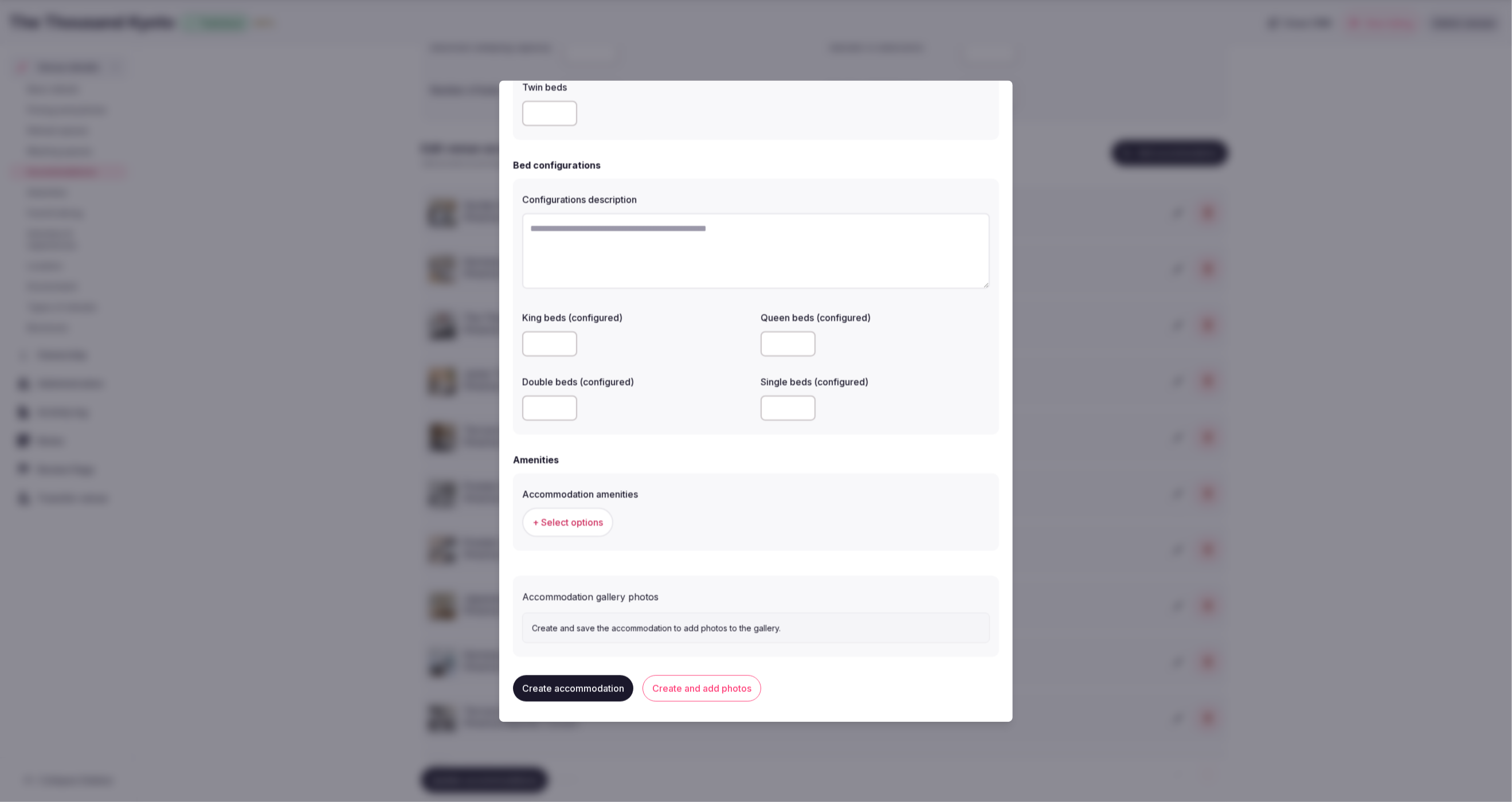
click at [578, 525] on span "+ Select options" at bounding box center [568, 522] width 71 height 12
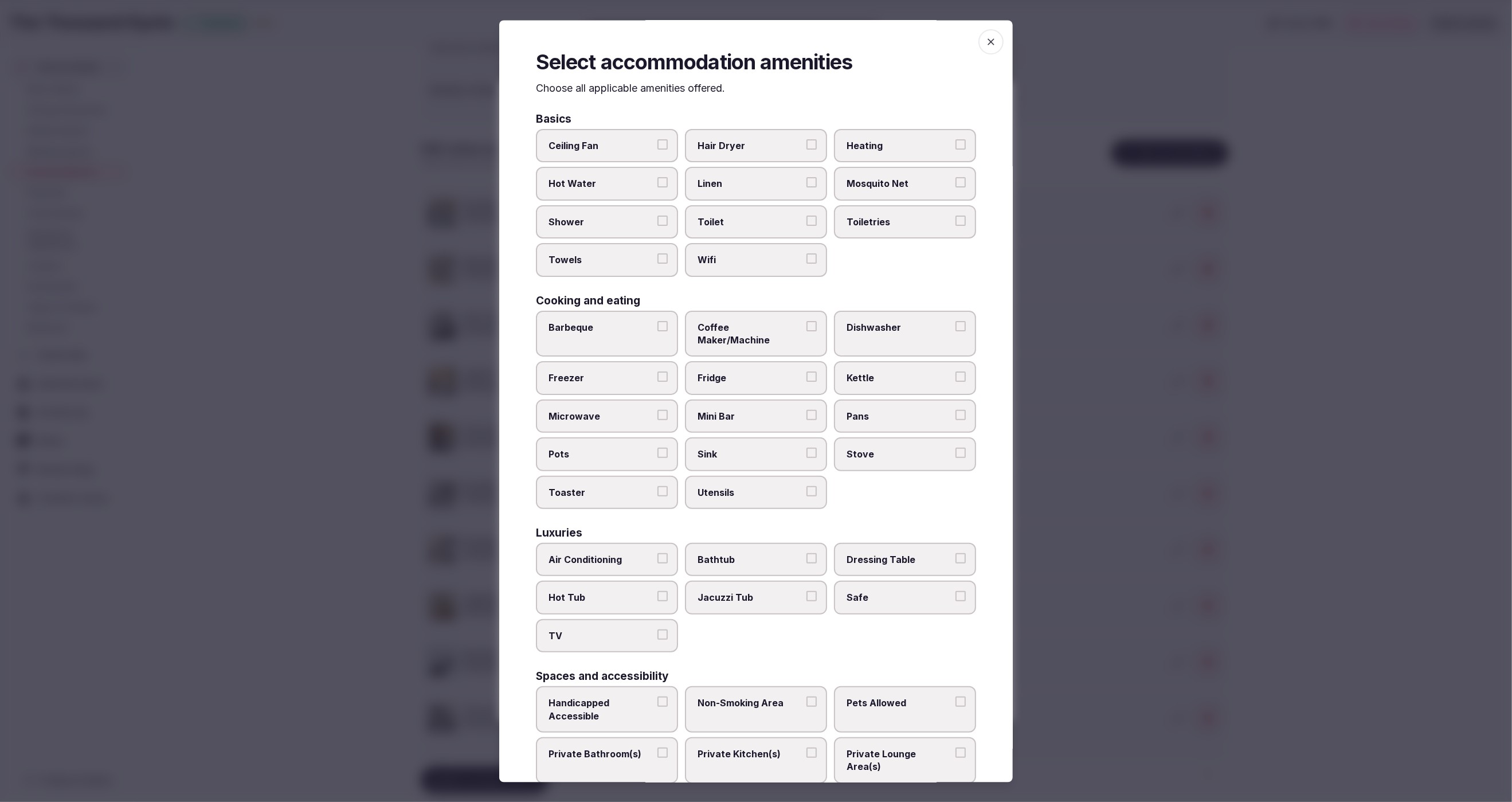
drag, startPoint x: 749, startPoint y: 147, endPoint x: 748, endPoint y: 156, distance: 9.1
click at [749, 149] on span "Hair Dryer" at bounding box center [751, 146] width 106 height 12
click at [806, 149] on button "Hair Dryer" at bounding box center [811, 145] width 10 height 10
drag, startPoint x: 749, startPoint y: 184, endPoint x: 749, endPoint y: 209, distance: 25.0
click at [749, 184] on span "Linen" at bounding box center [751, 184] width 106 height 12
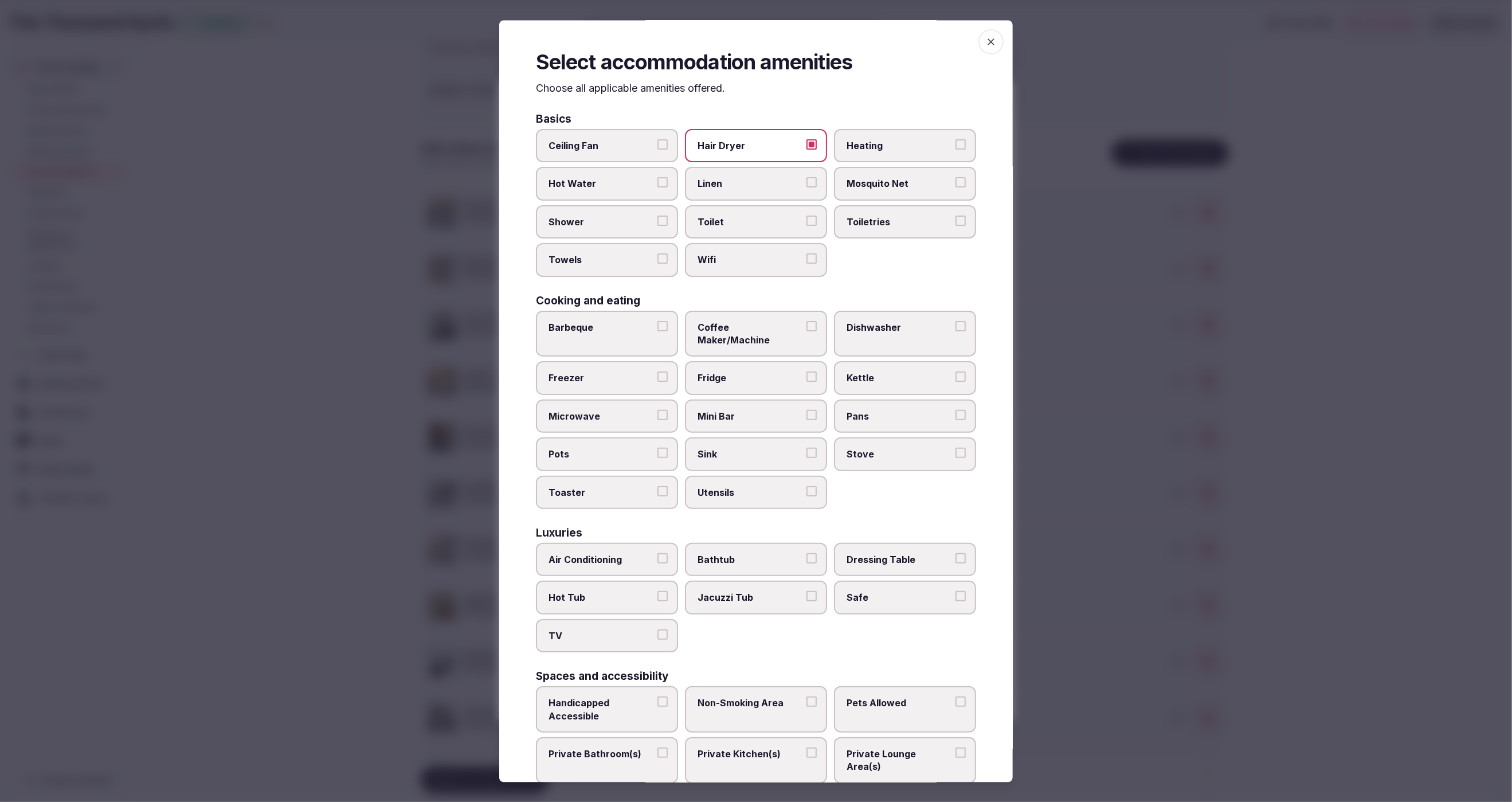
click at [806, 184] on button "Linen" at bounding box center [811, 182] width 10 height 10
drag, startPoint x: 749, startPoint y: 213, endPoint x: 751, endPoint y: 223, distance: 10.2
click at [749, 213] on label "Toilet" at bounding box center [755, 222] width 142 height 33
click at [806, 216] on button "Toilet" at bounding box center [811, 220] width 10 height 10
click at [752, 256] on span "Wifi" at bounding box center [751, 260] width 106 height 12
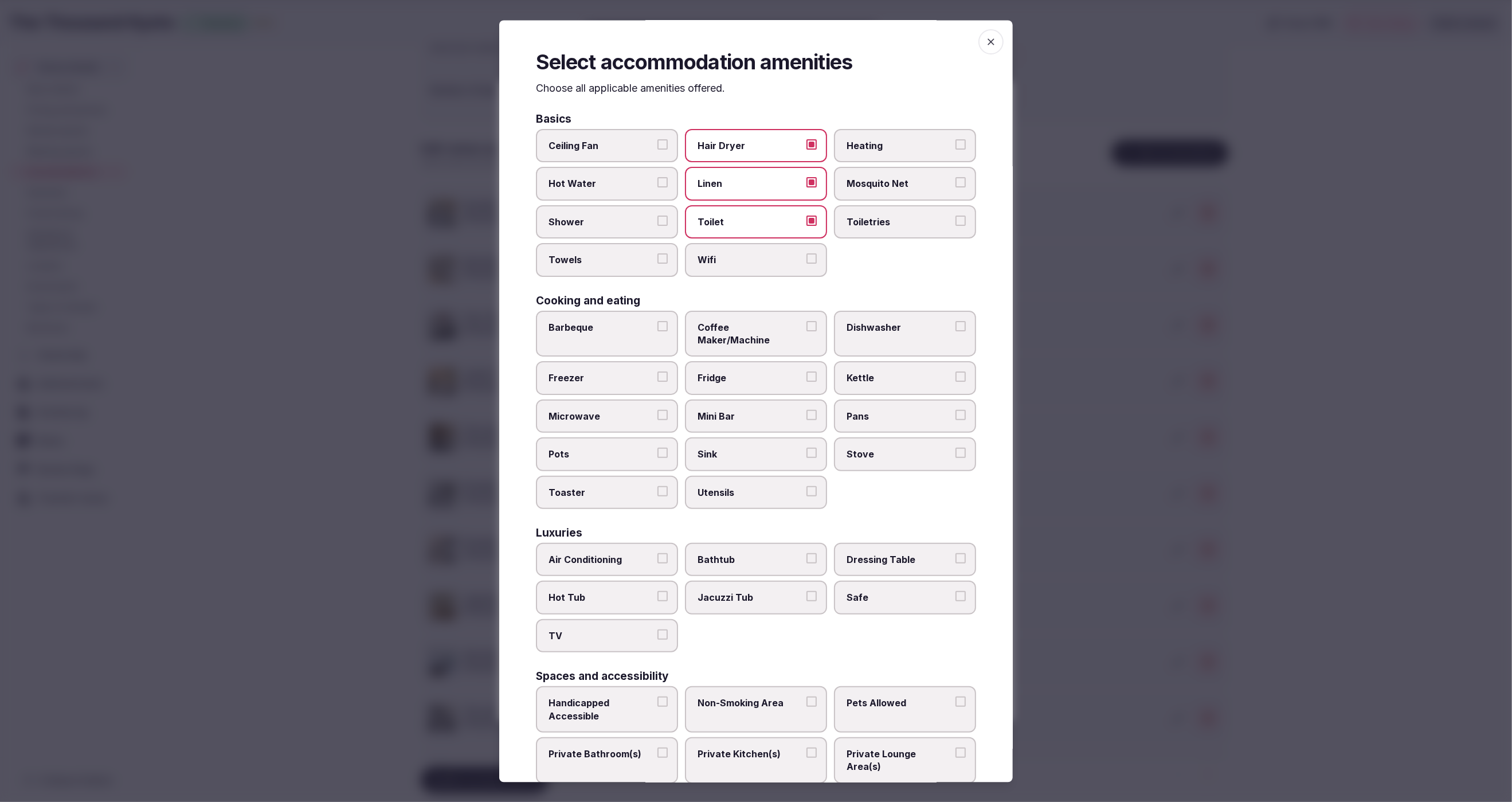
click at [806, 256] on button "Wifi" at bounding box center [811, 259] width 10 height 10
drag, startPoint x: 883, startPoint y: 225, endPoint x: 833, endPoint y: 223, distance: 50.0
click at [878, 225] on span "Toiletries" at bounding box center [900, 222] width 106 height 12
drag, startPoint x: 611, startPoint y: 219, endPoint x: 613, endPoint y: 239, distance: 20.1
click at [611, 219] on span "Shower" at bounding box center [602, 222] width 106 height 12
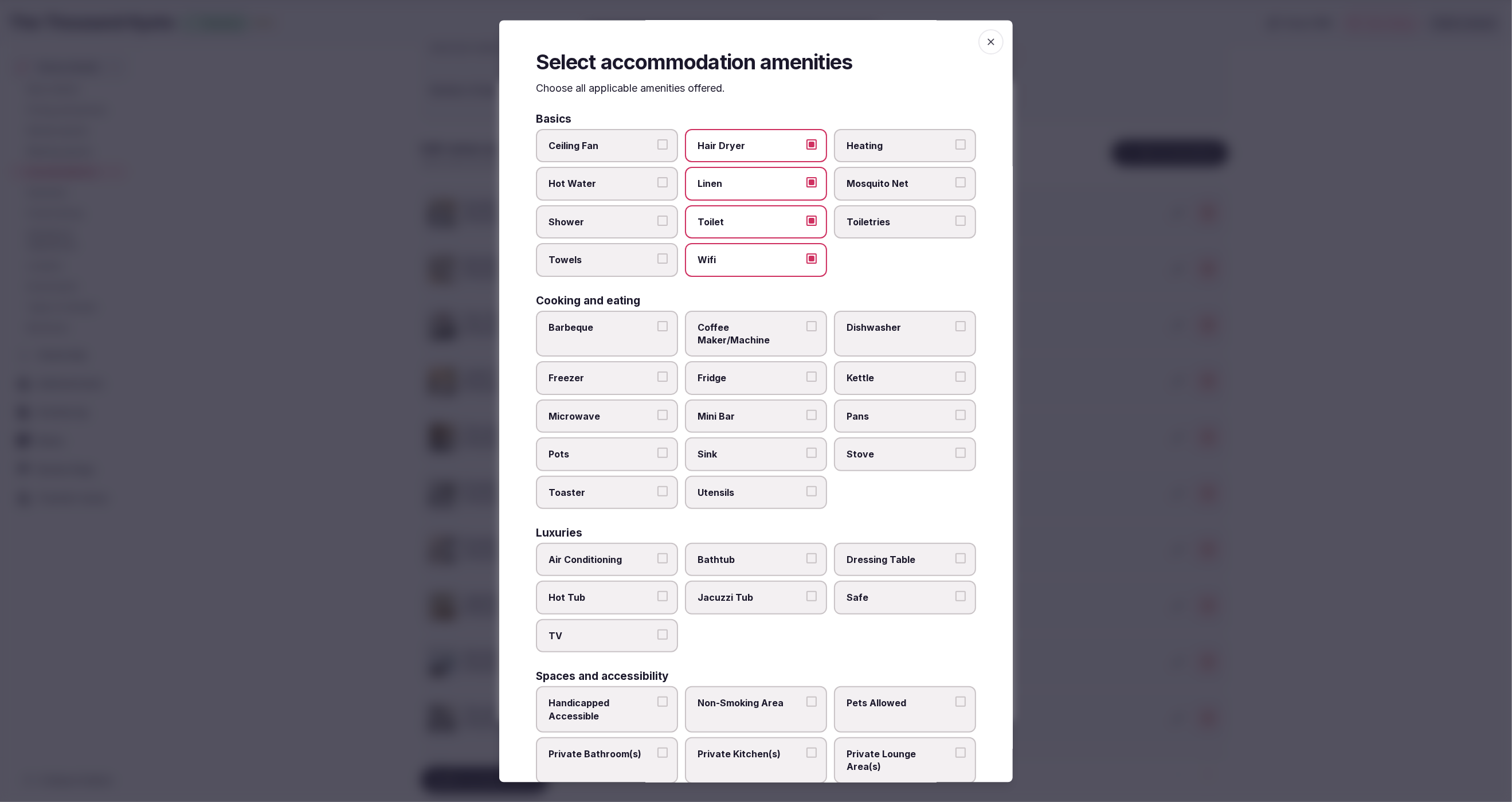
click at [657, 219] on button "Shower" at bounding box center [662, 220] width 10 height 10
click at [613, 255] on span "Towels" at bounding box center [602, 260] width 106 height 12
click at [657, 255] on button "Towels" at bounding box center [662, 259] width 10 height 10
click at [945, 371] on span "Kettle" at bounding box center [900, 377] width 106 height 12
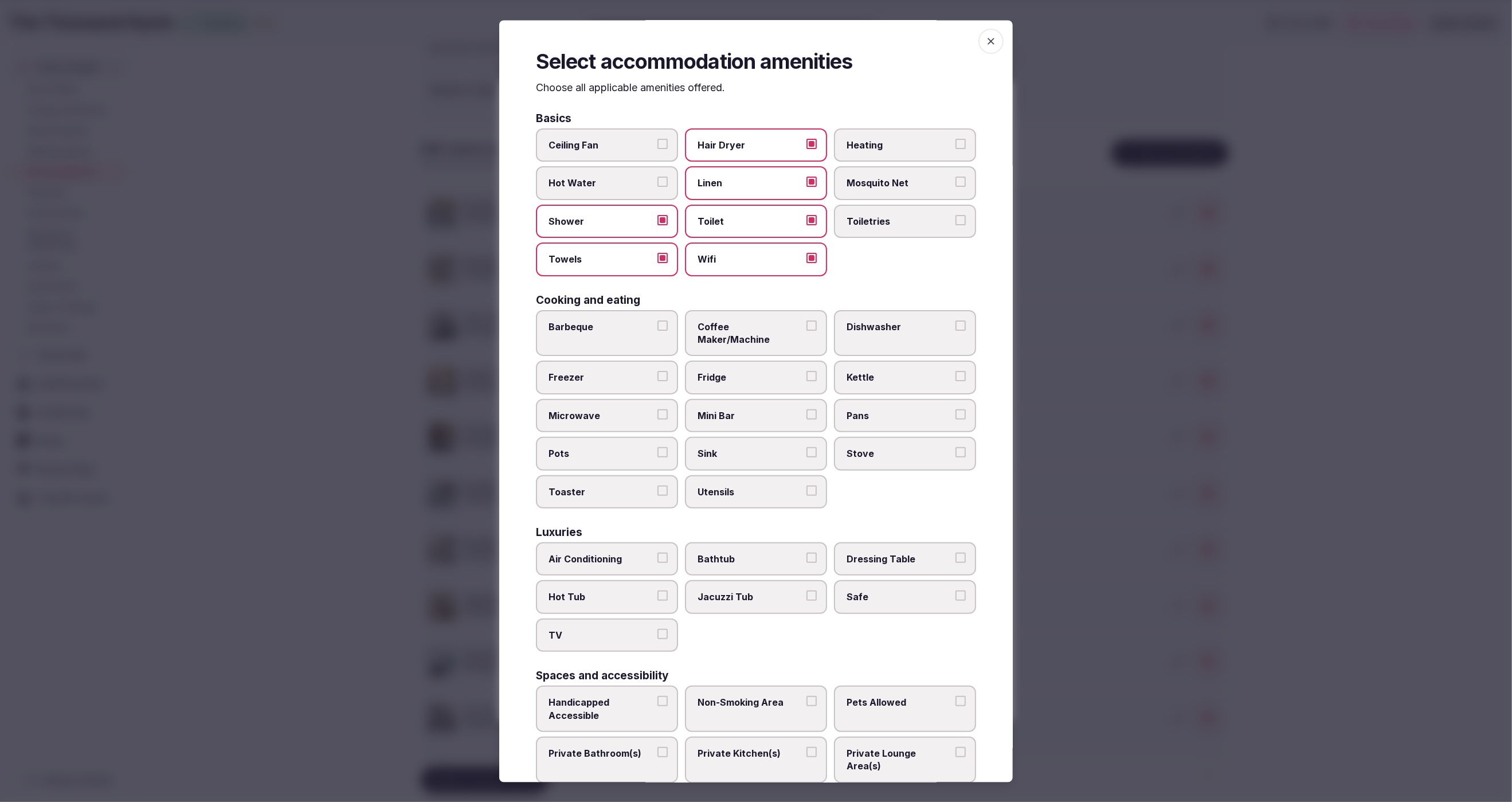
click at [956, 371] on button "Kettle" at bounding box center [960, 376] width 10 height 10
click at [556, 552] on span "Air Conditioning" at bounding box center [602, 558] width 106 height 12
click at [657, 552] on button "Air Conditioning" at bounding box center [662, 557] width 10 height 10
drag, startPoint x: 611, startPoint y: 617, endPoint x: 795, endPoint y: 592, distance: 185.7
click at [620, 629] on span "TV" at bounding box center [602, 635] width 106 height 12
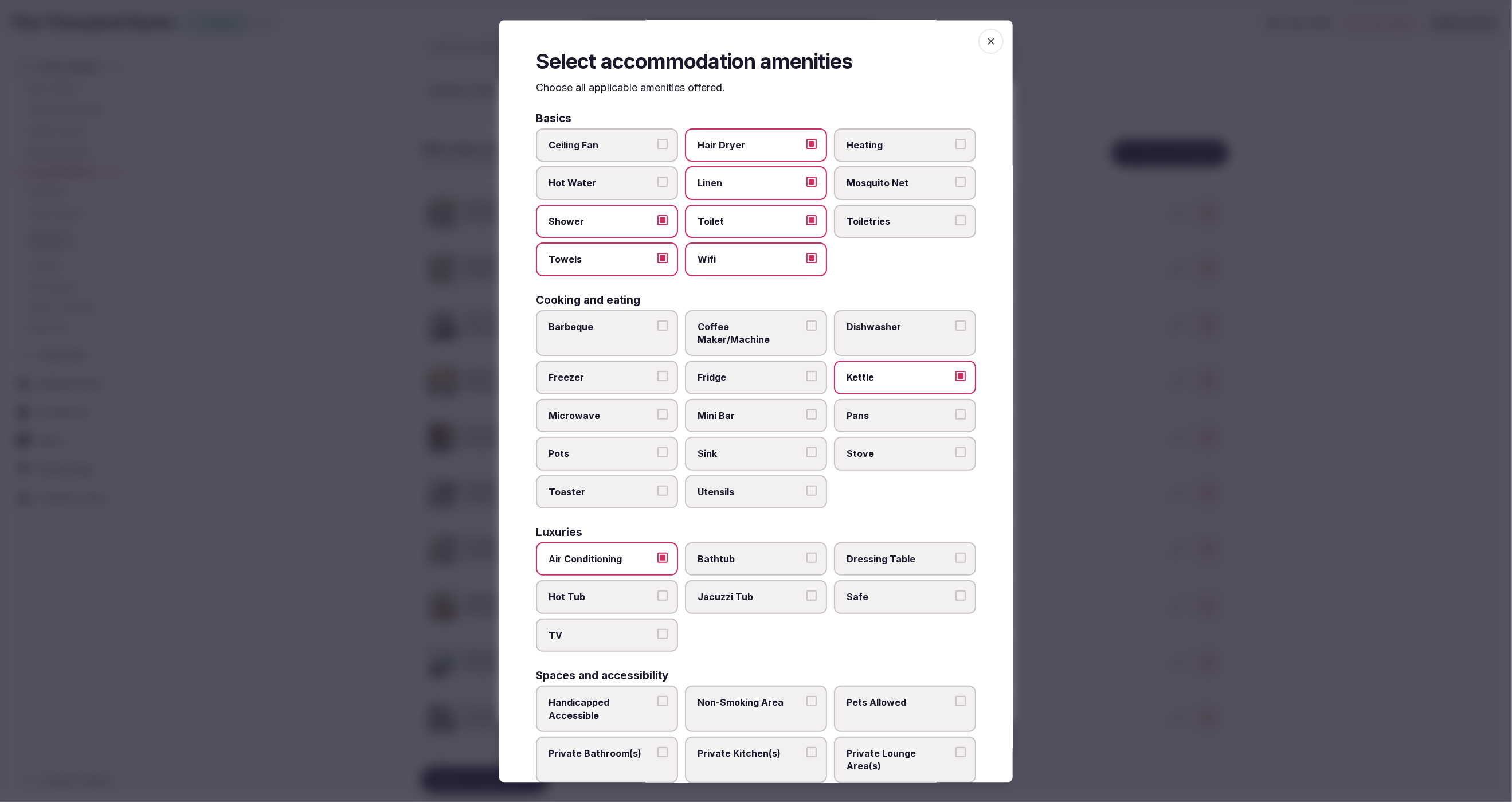
click at [657, 629] on button "TV" at bounding box center [662, 634] width 10 height 10
click at [867, 591] on span "Safe" at bounding box center [900, 597] width 106 height 12
click at [956, 591] on button "Safe" at bounding box center [960, 596] width 10 height 10
